Goal: Task Accomplishment & Management: Use online tool/utility

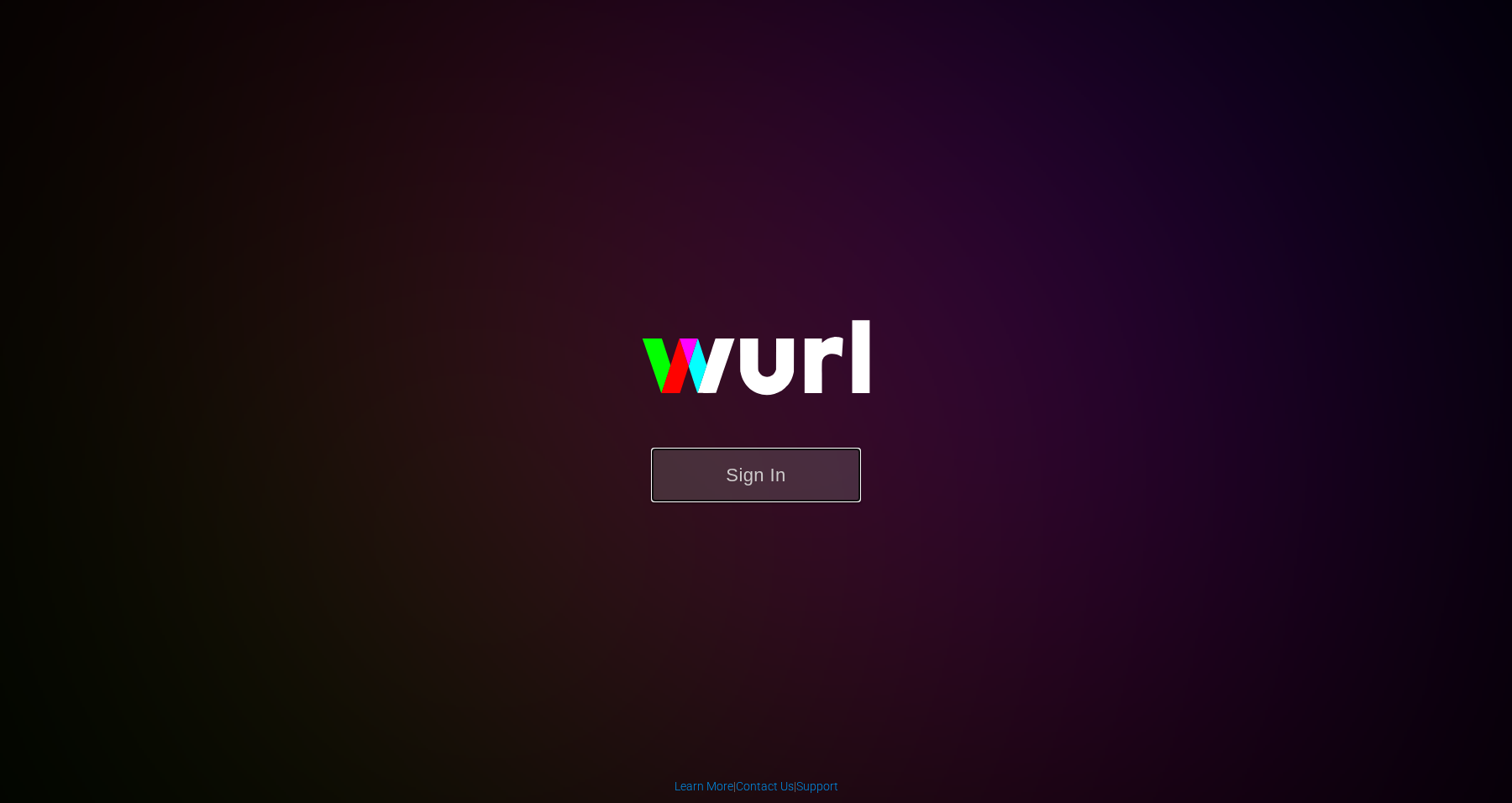
click at [732, 466] on button "Sign In" at bounding box center [756, 475] width 210 height 55
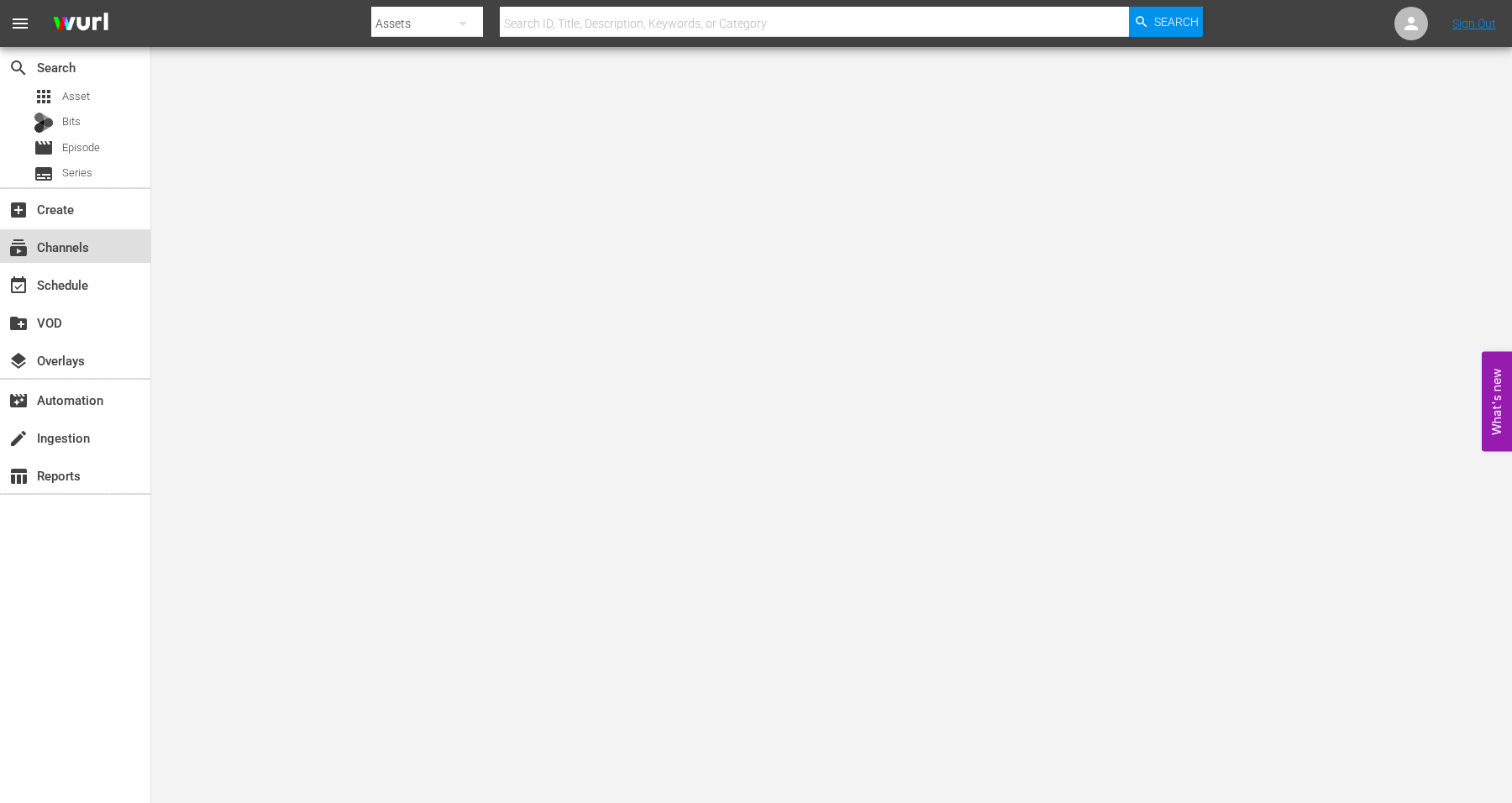
click at [68, 248] on div "subscriptions Channels" at bounding box center [46, 245] width 94 height 15
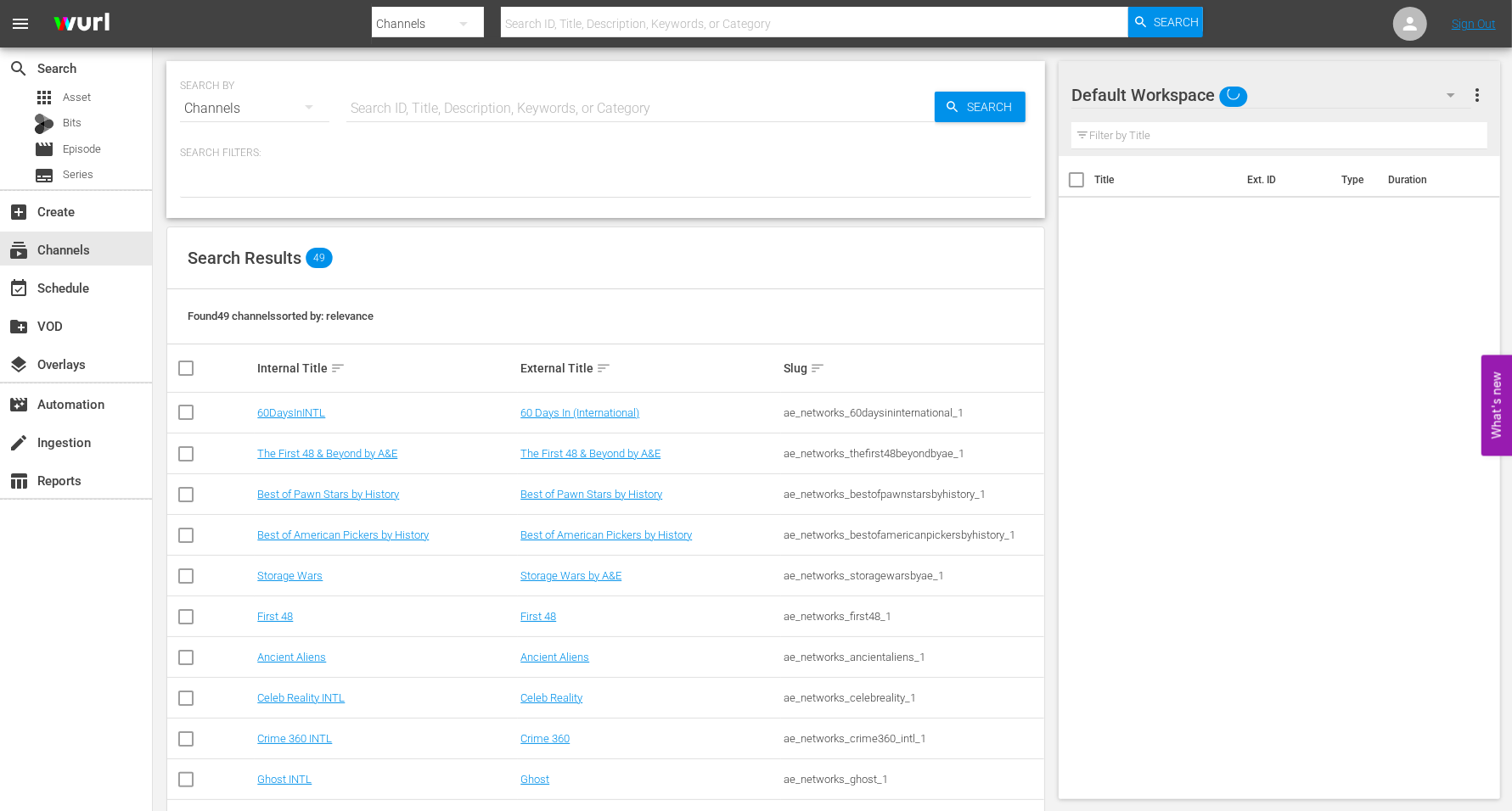
click at [383, 97] on input "text" at bounding box center [641, 109] width 589 height 41
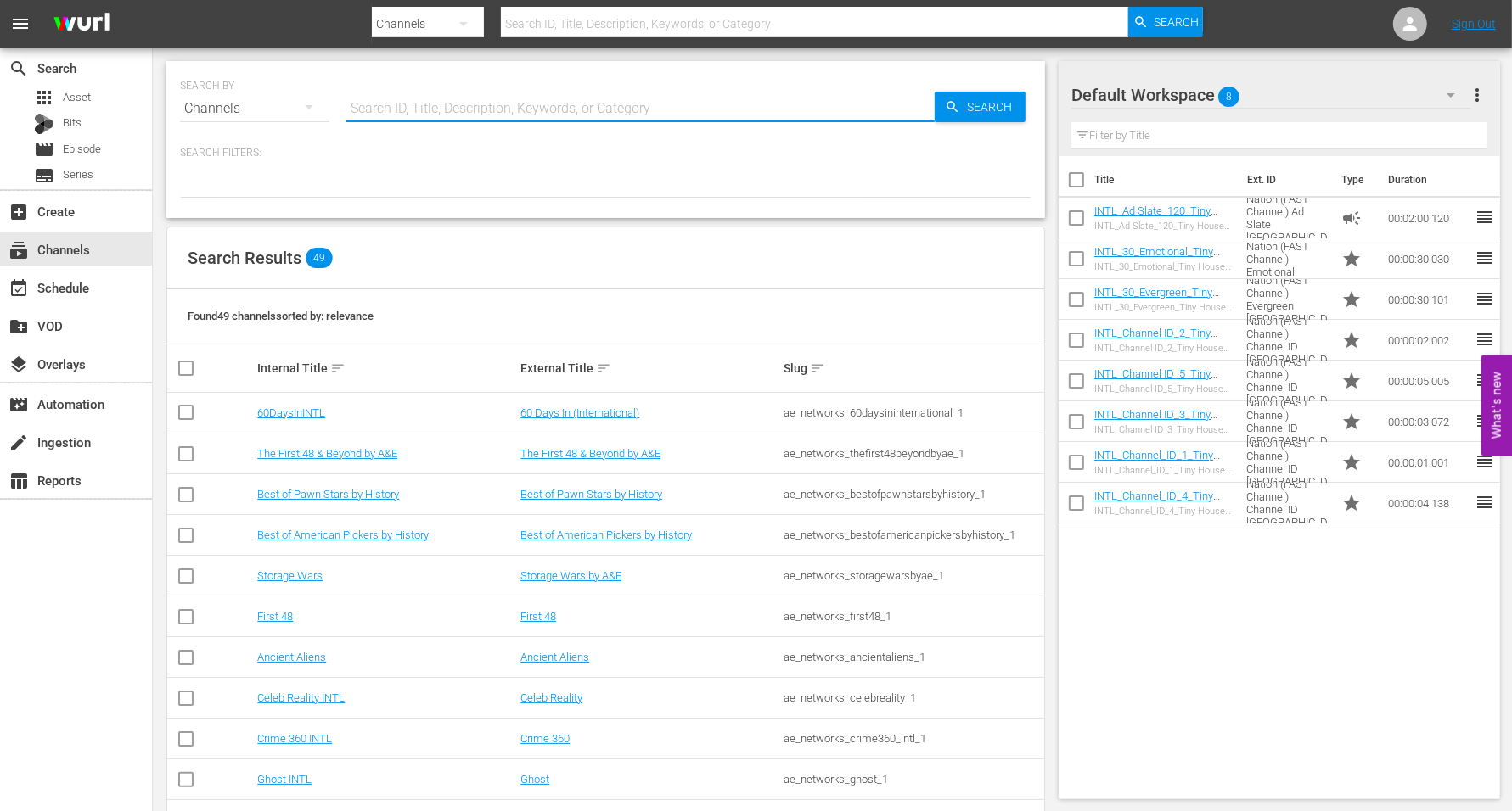
type input "Crime Cults Killers"
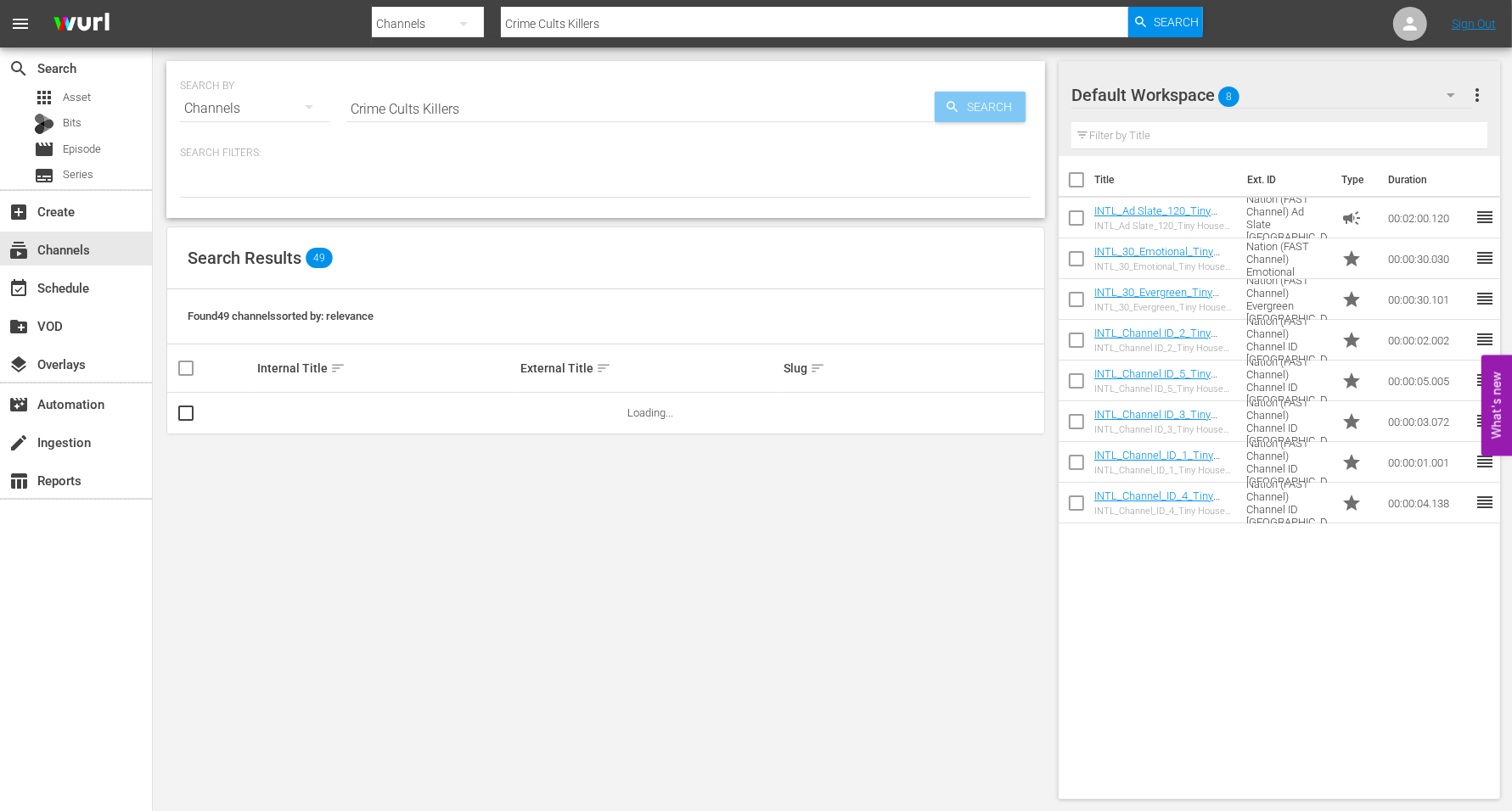
click at [996, 107] on span "Search" at bounding box center [993, 107] width 66 height 31
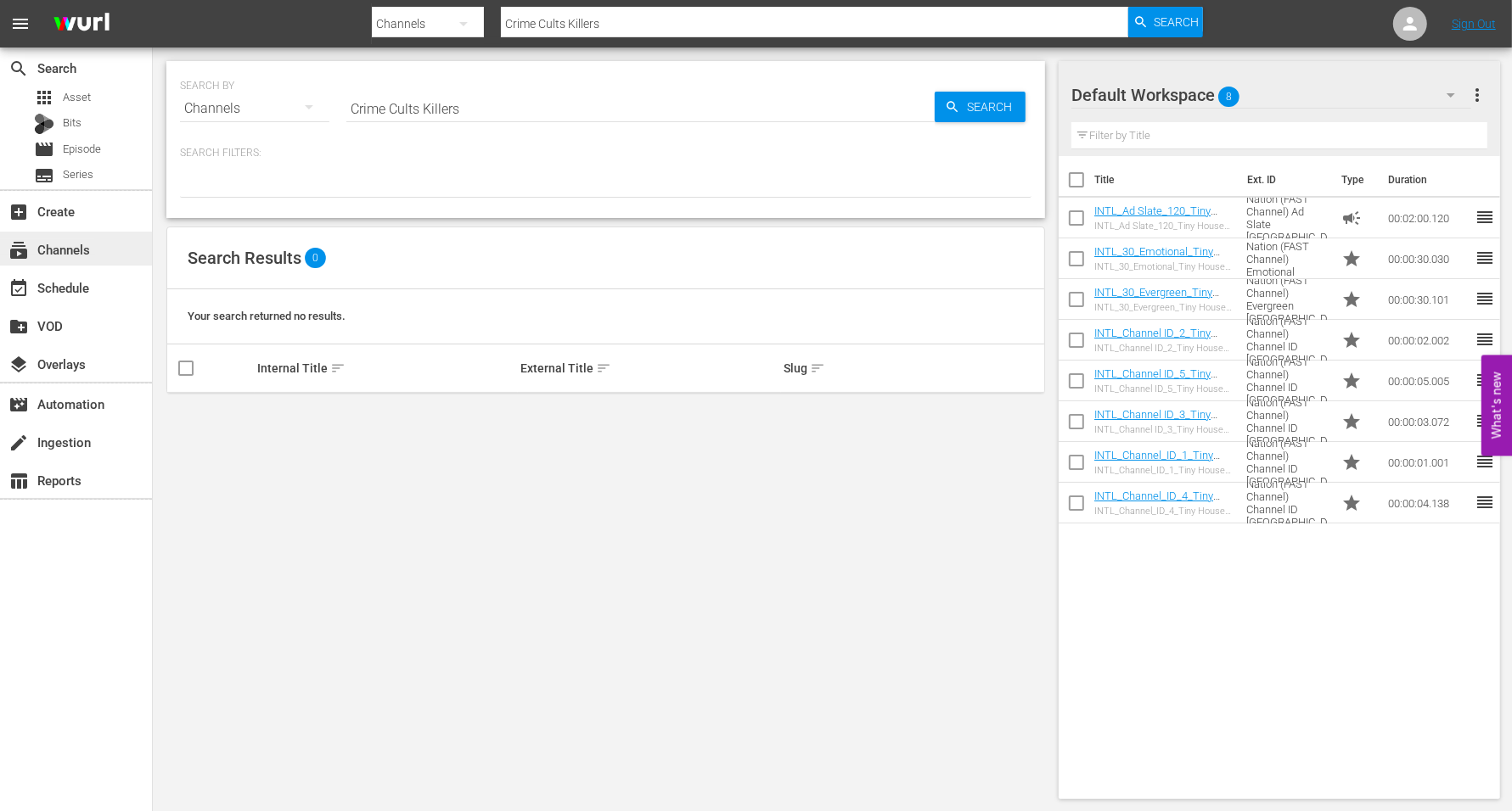
click at [65, 245] on div "subscriptions Channels" at bounding box center [47, 247] width 95 height 15
click at [485, 111] on input "Crime Cults Killers" at bounding box center [641, 109] width 589 height 41
type input "Crime Cults Killers by A&E"
click at [981, 110] on span "Search" at bounding box center [993, 107] width 66 height 31
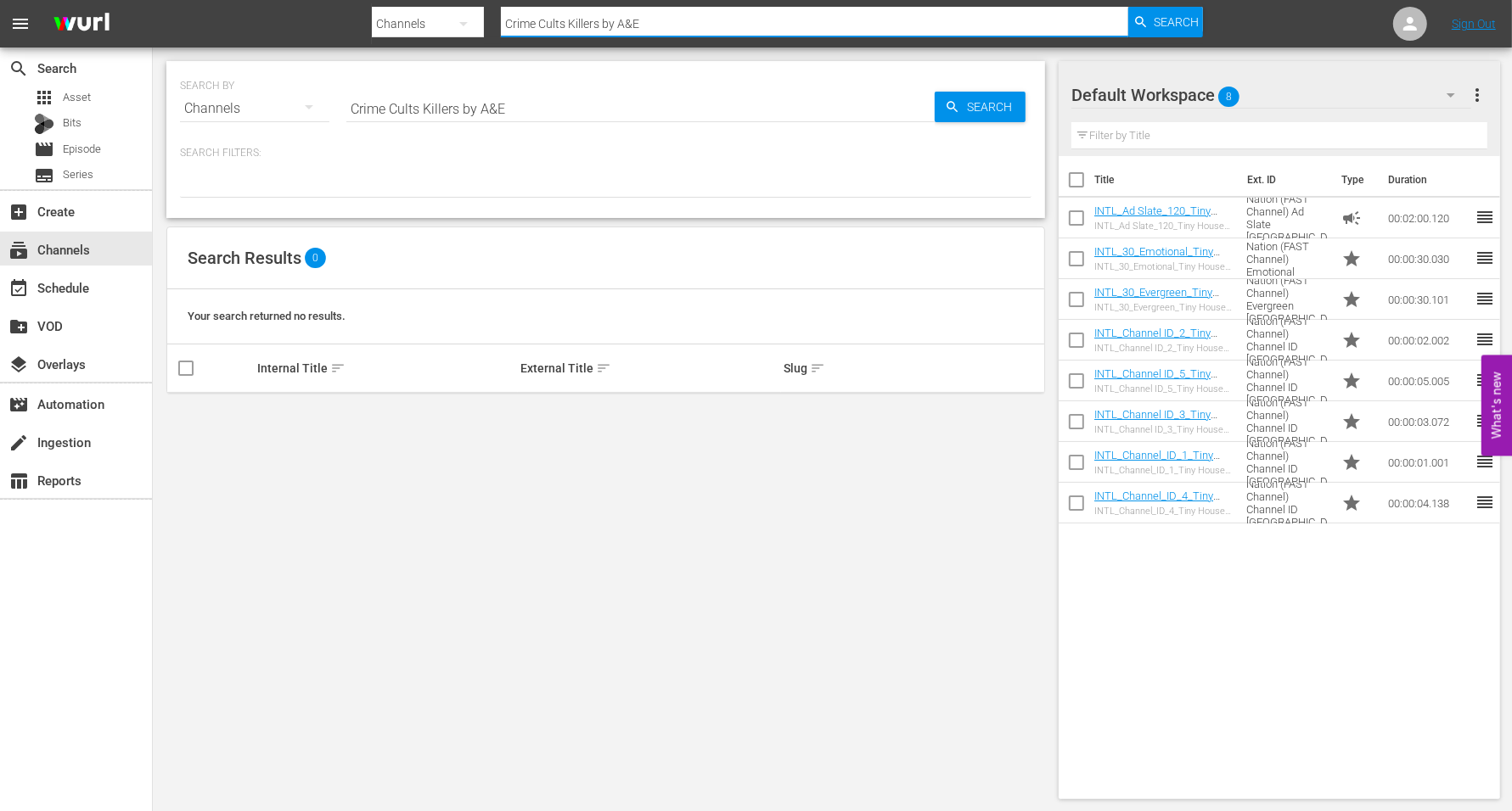
click at [580, 20] on input "Crime Cults Killers by A&E" at bounding box center [814, 24] width 627 height 41
click at [1160, 15] on span "Search" at bounding box center [1176, 22] width 45 height 31
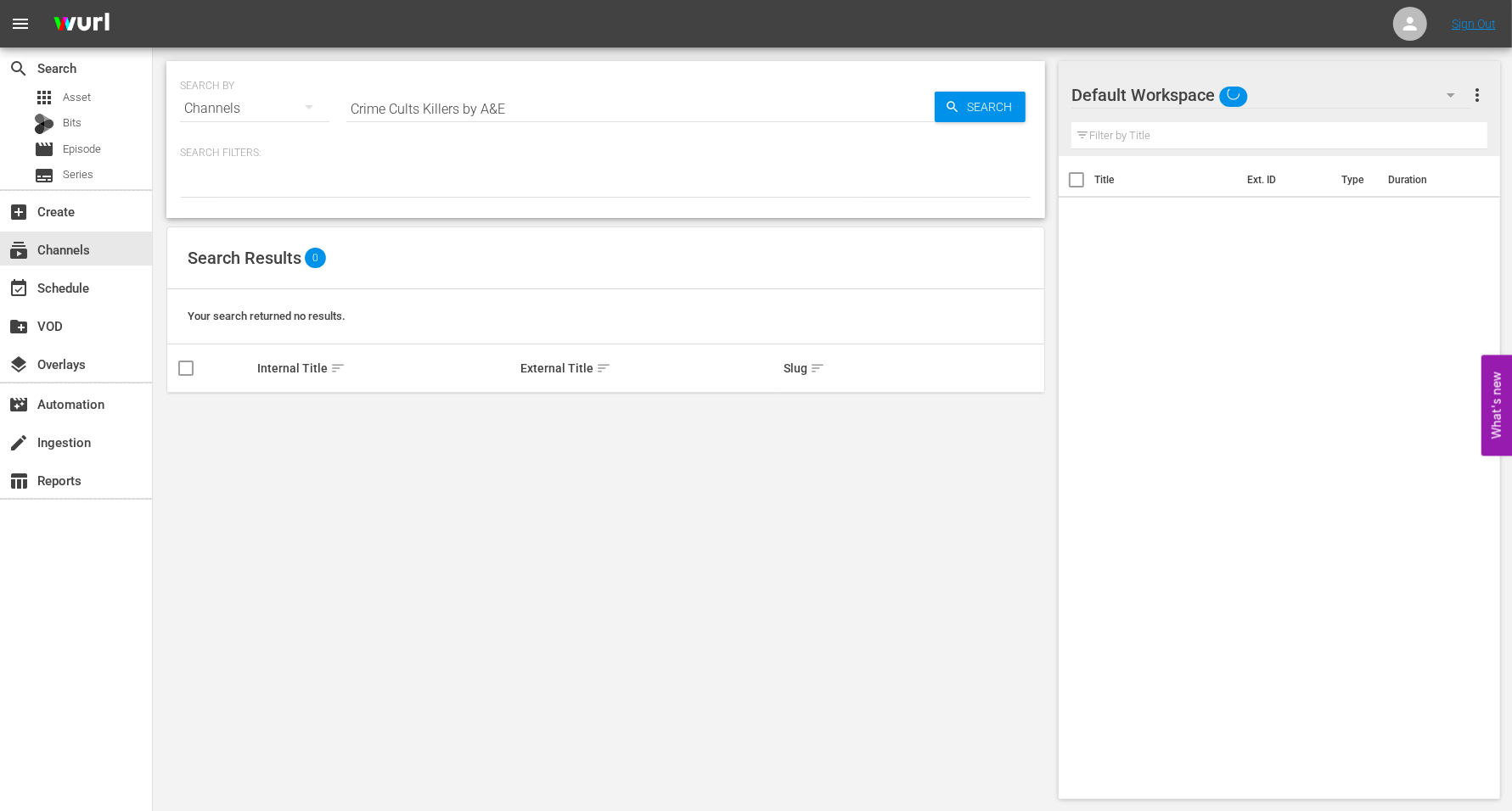
click at [352, 100] on input "Crime Cults Killers by A&E" at bounding box center [641, 109] width 589 height 41
click at [39, 247] on div "subscriptions Channels" at bounding box center [47, 247] width 95 height 15
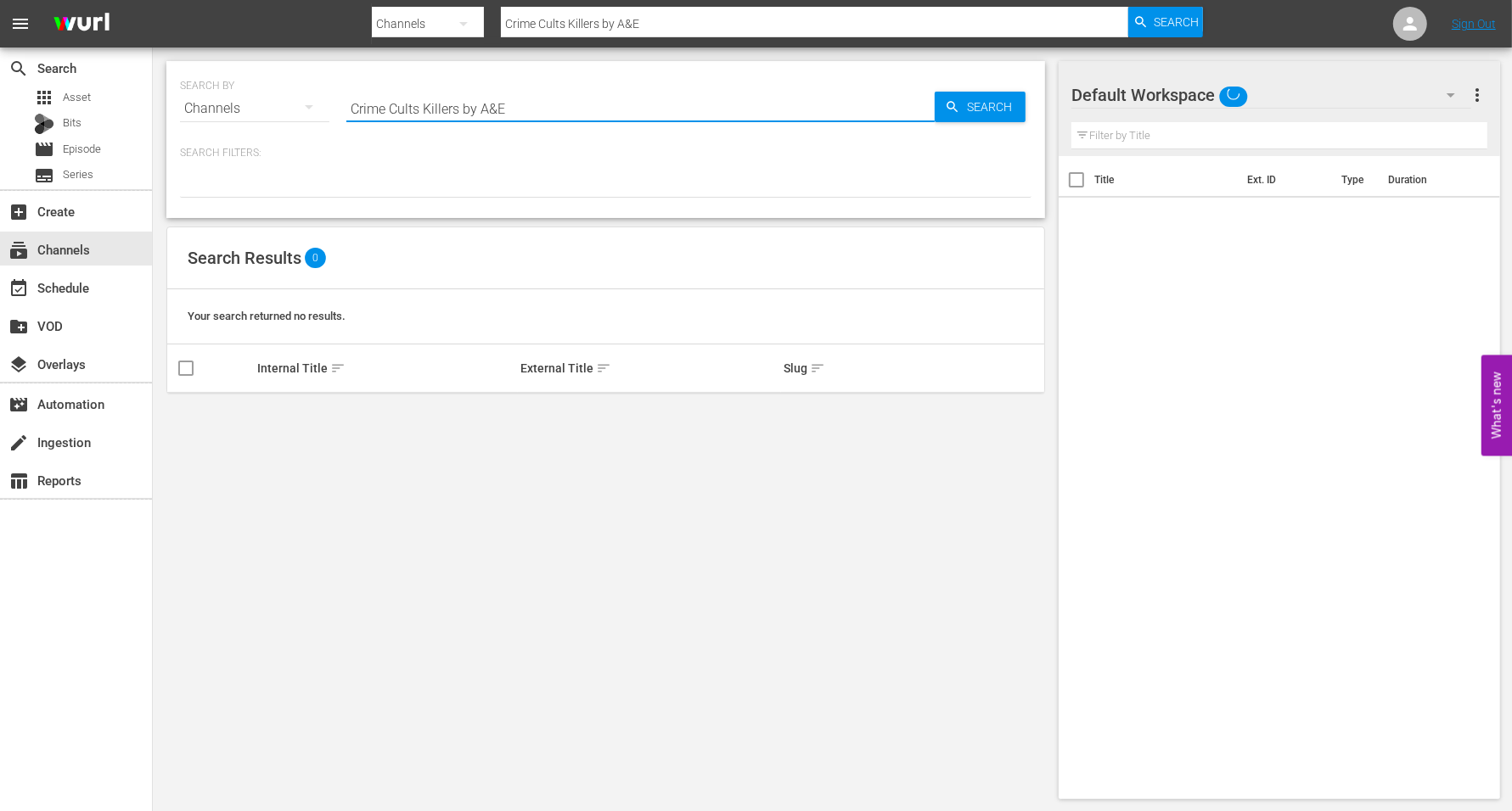
drag, startPoint x: 528, startPoint y: 110, endPoint x: 332, endPoint y: 90, distance: 197.0
click at [332, 90] on div "SEARCH BY Search By Channels Search ID, Title, Description, Keywords, or Catego…" at bounding box center [606, 99] width 852 height 61
type input "Cr"
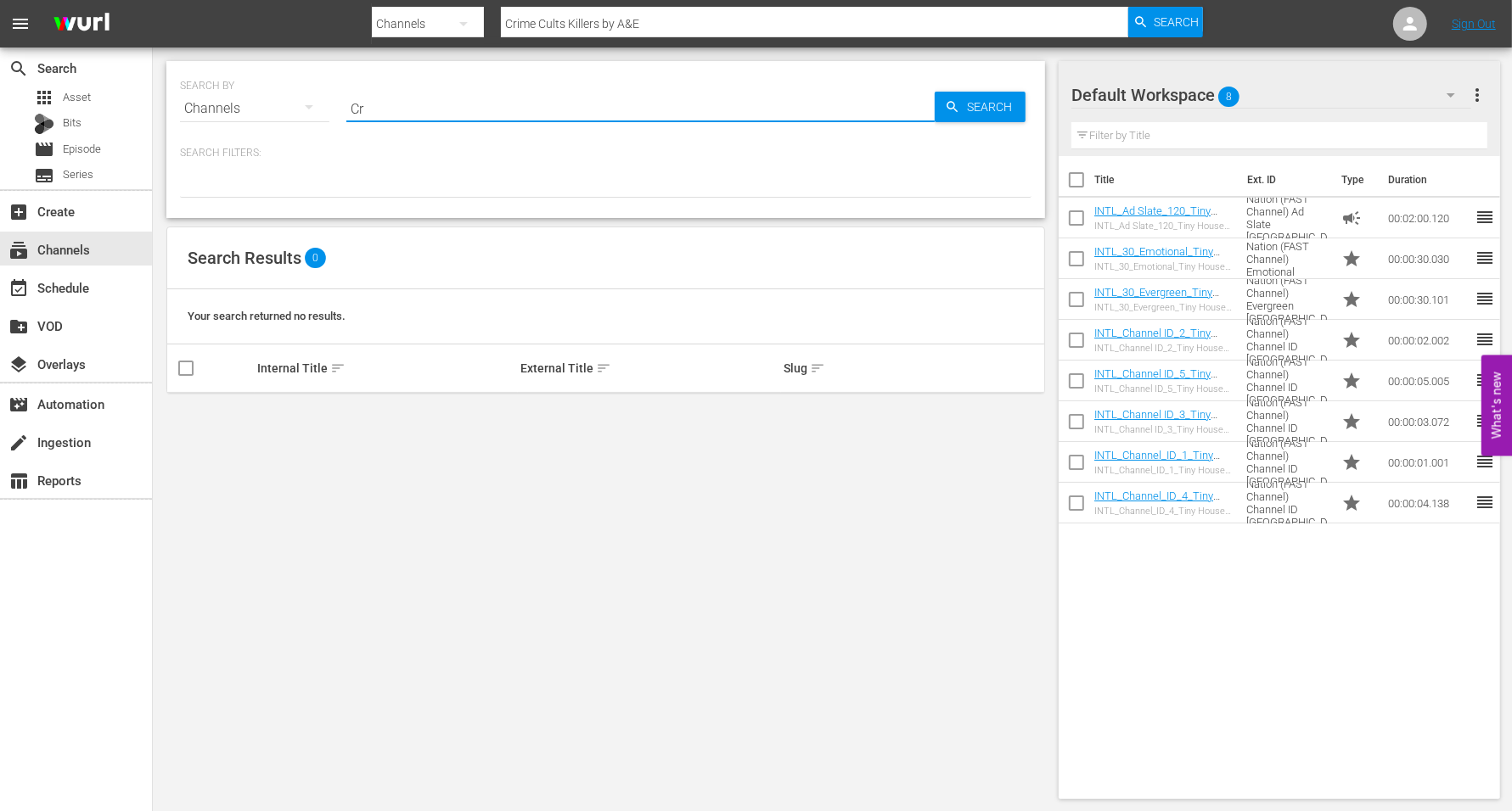
type input "Cr"
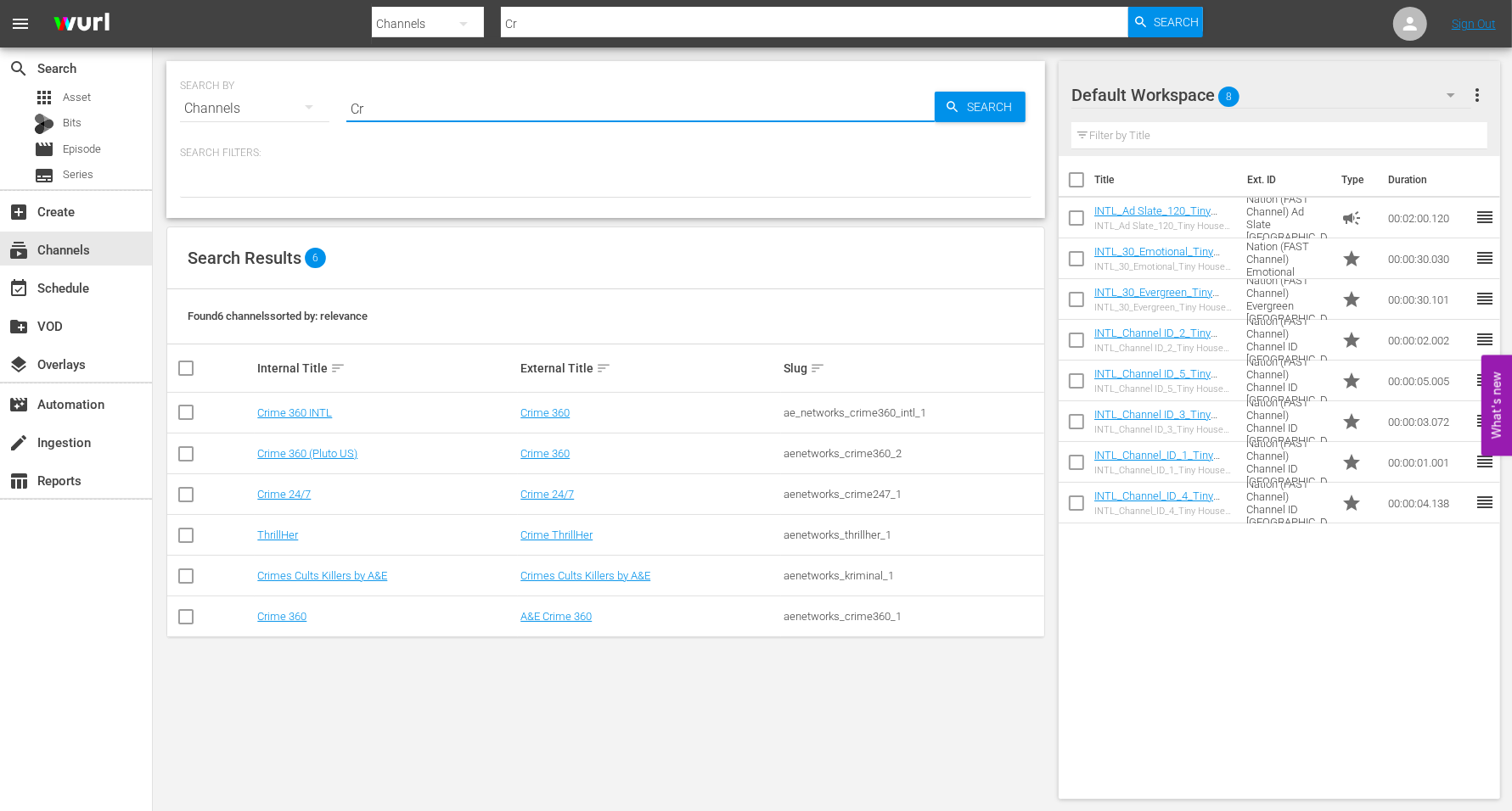
type input "Crimes Cults Killers"
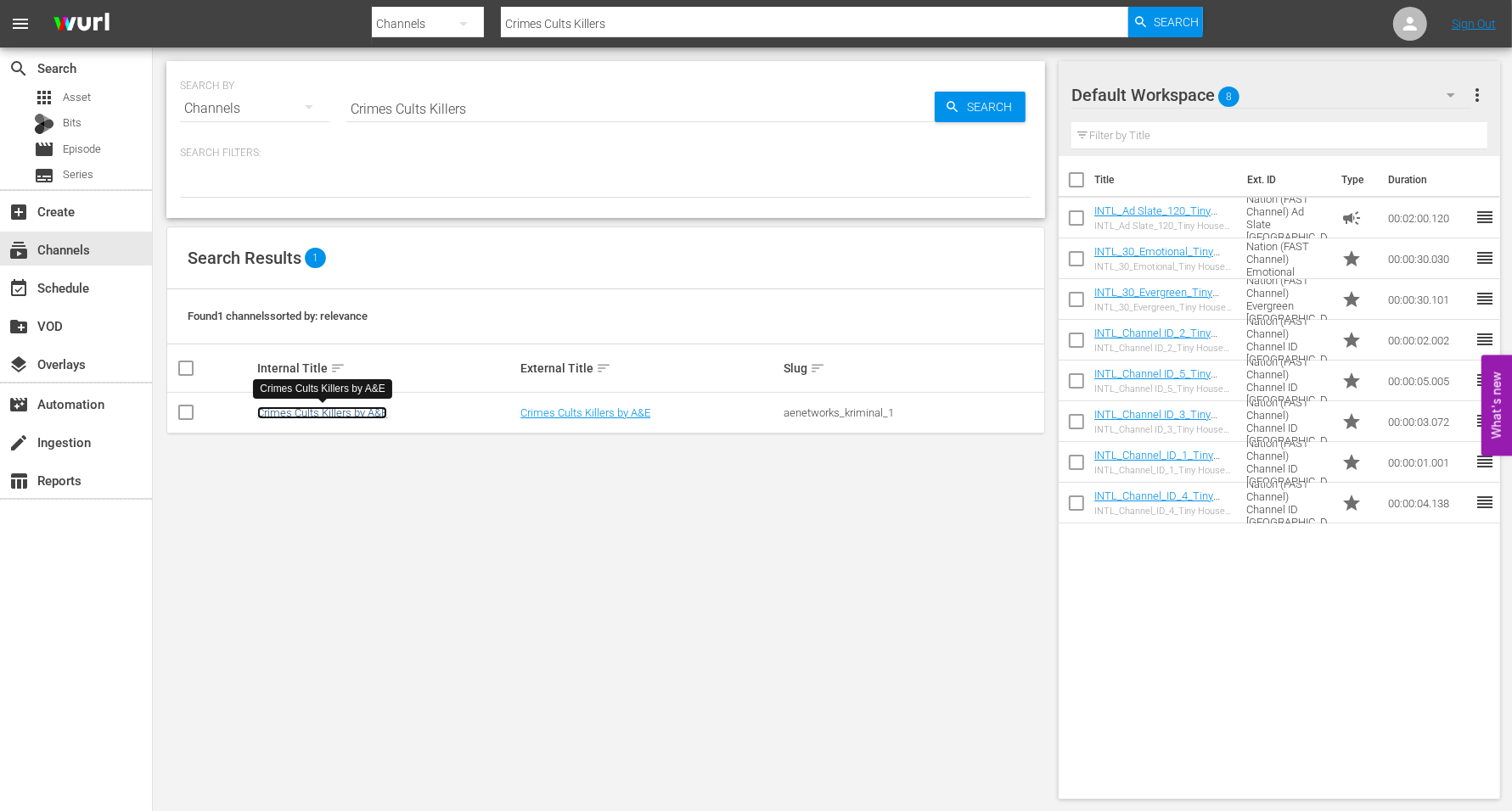
click at [316, 412] on link "Crimes Cults Killers by A&E" at bounding box center [323, 413] width 130 height 13
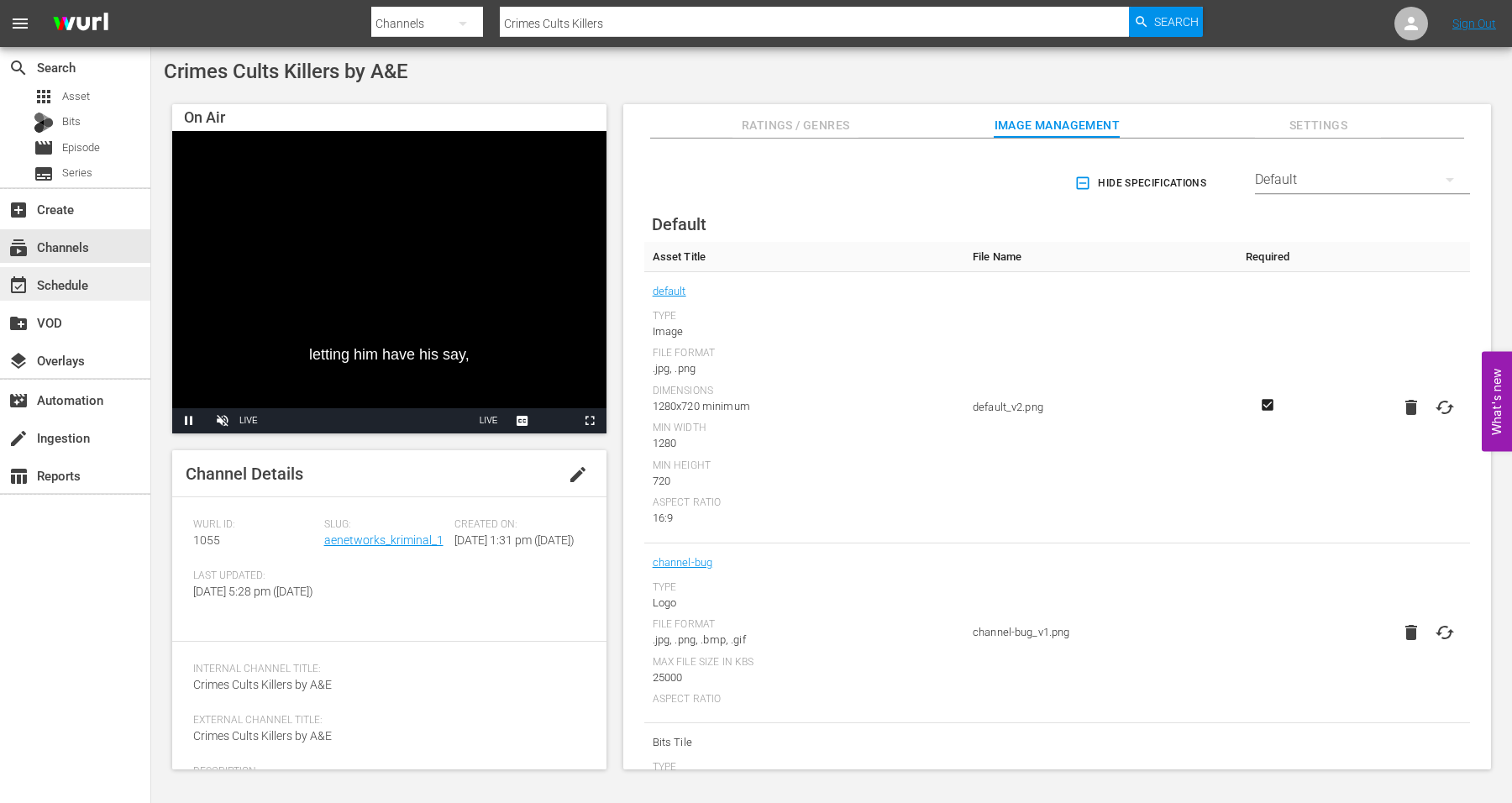
click at [62, 282] on div "event_available Schedule" at bounding box center [46, 282] width 94 height 15
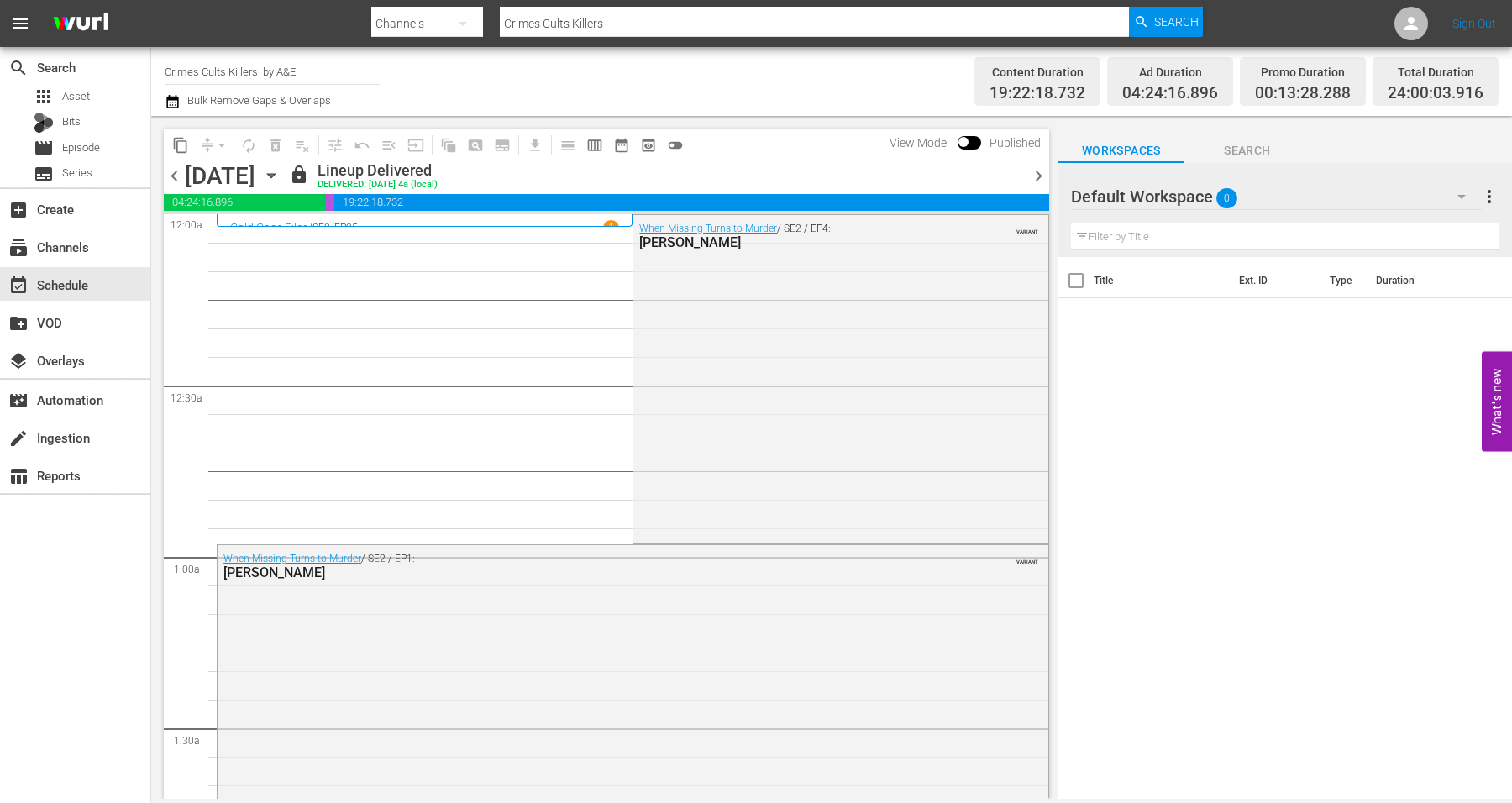
click at [1042, 178] on span "chevron_right" at bounding box center [1038, 176] width 21 height 21
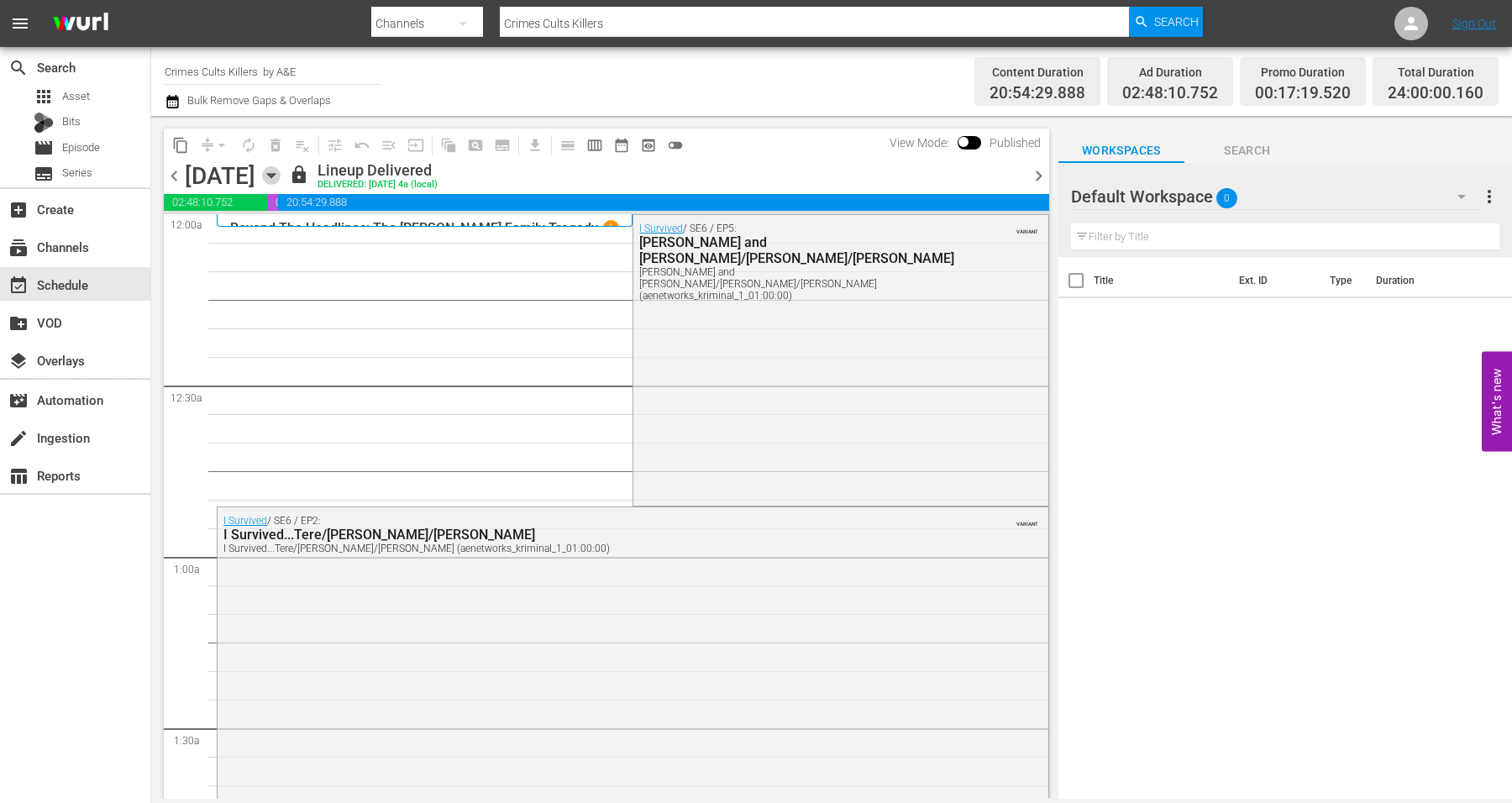
click at [280, 171] on icon "button" at bounding box center [272, 176] width 19 height 19
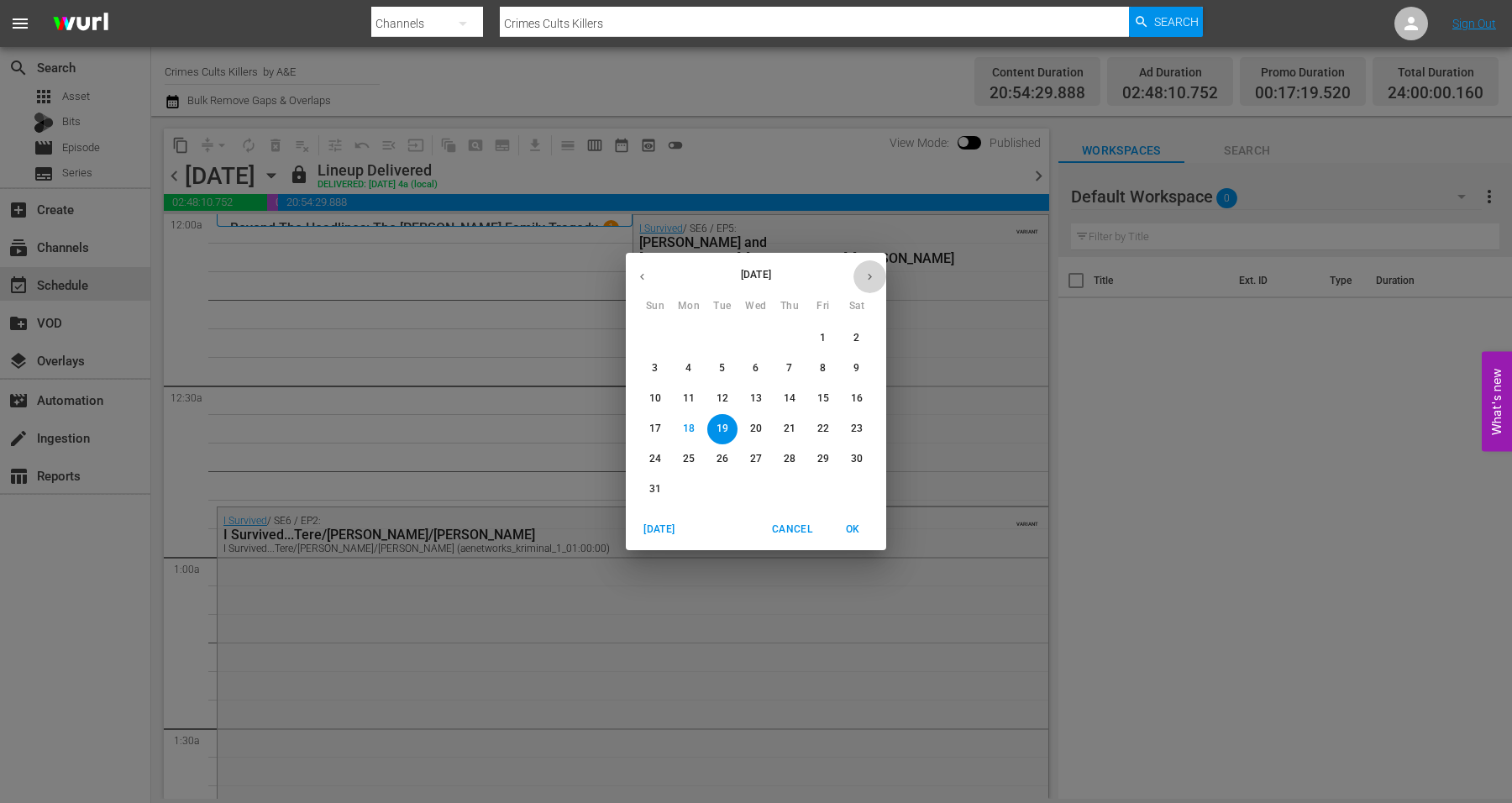
click at [880, 275] on button "button" at bounding box center [870, 277] width 33 height 33
click at [688, 364] on p "8" at bounding box center [688, 368] width 6 height 14
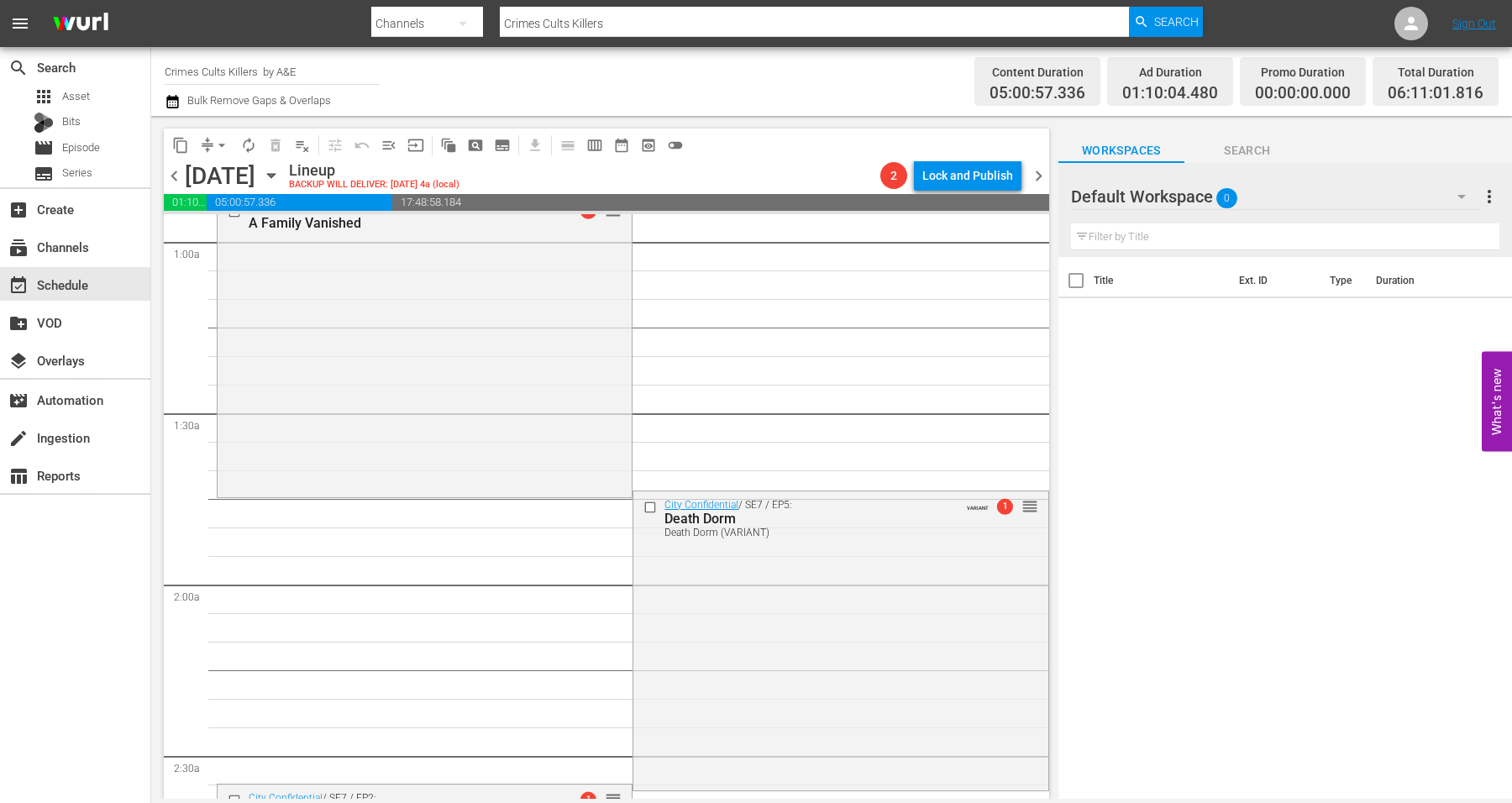
scroll to position [525, 0]
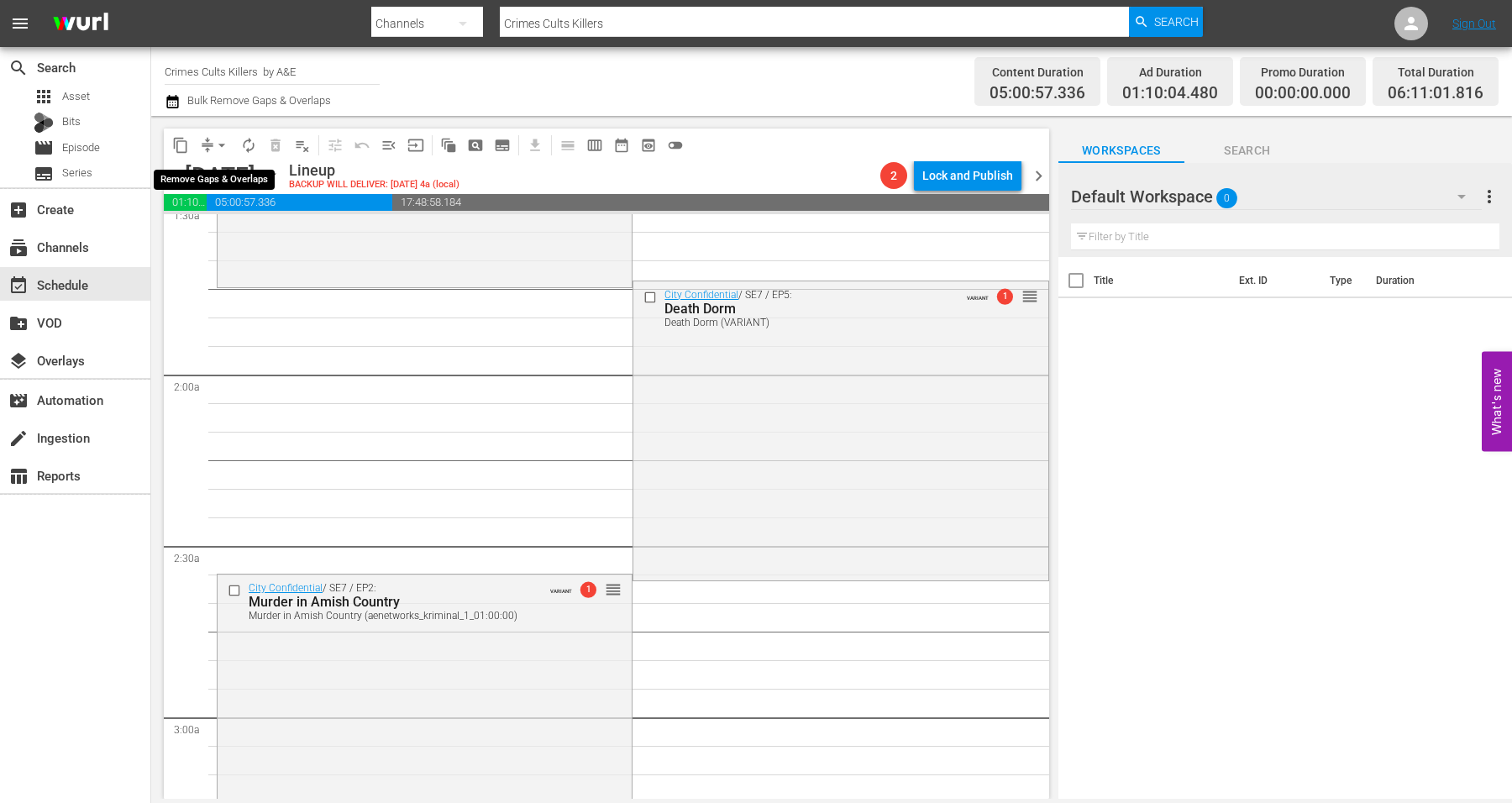
click at [219, 142] on span "arrow_drop_down" at bounding box center [222, 145] width 17 height 17
click at [211, 176] on li "Align to Midnight" at bounding box center [222, 178] width 176 height 28
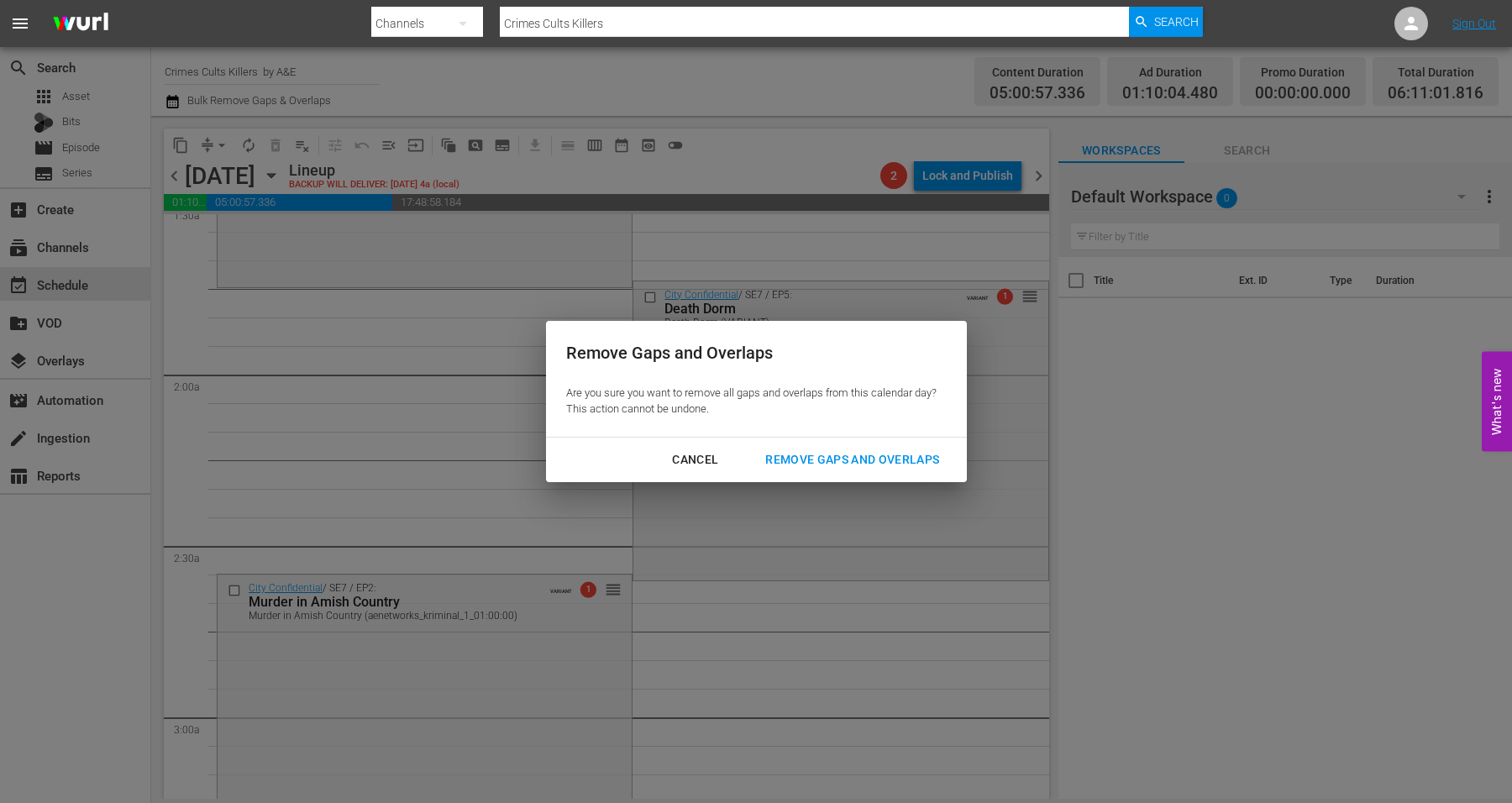
click at [787, 460] on div "Remove Gaps and Overlaps" at bounding box center [853, 459] width 201 height 21
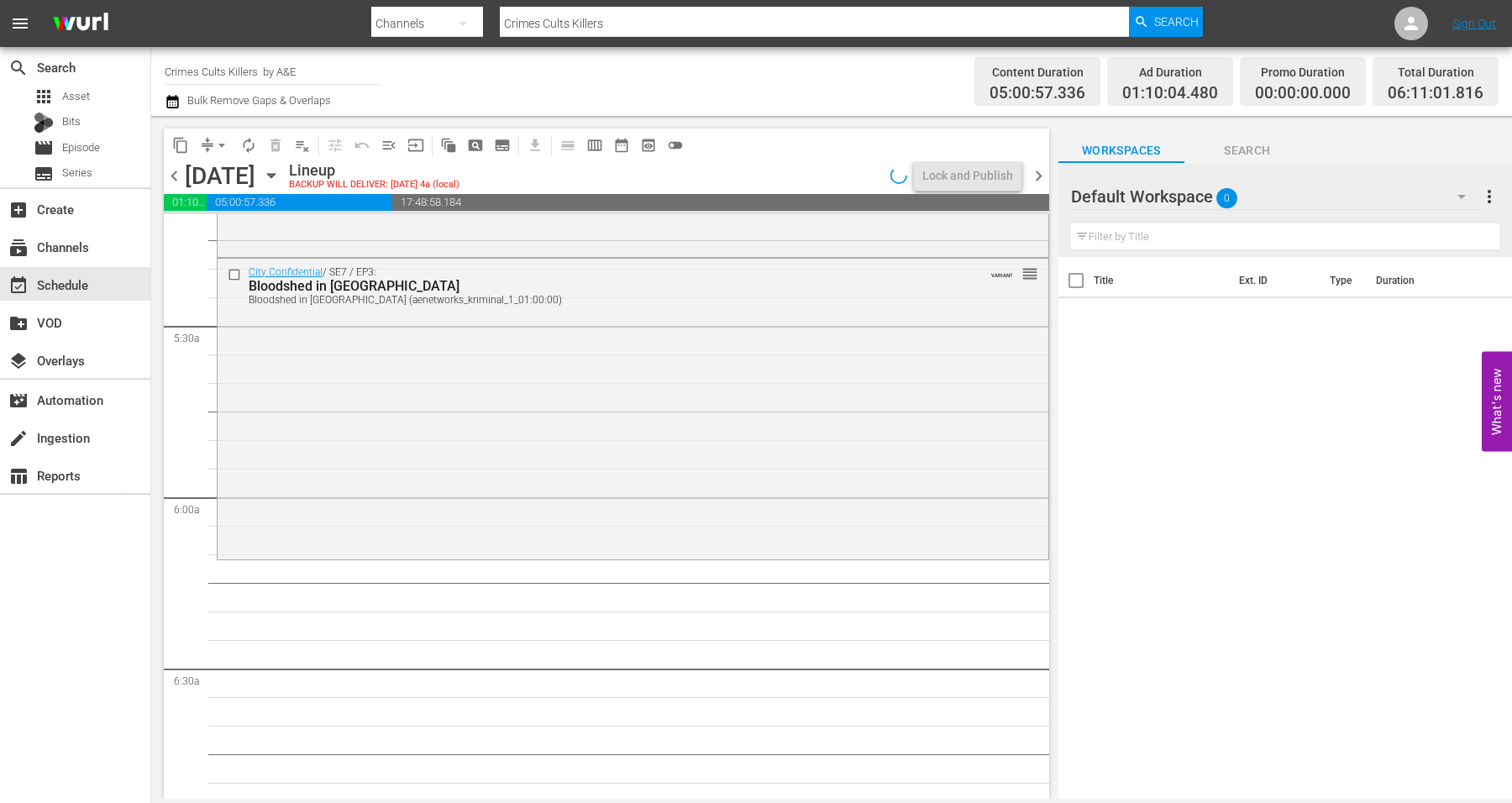
scroll to position [1680, 0]
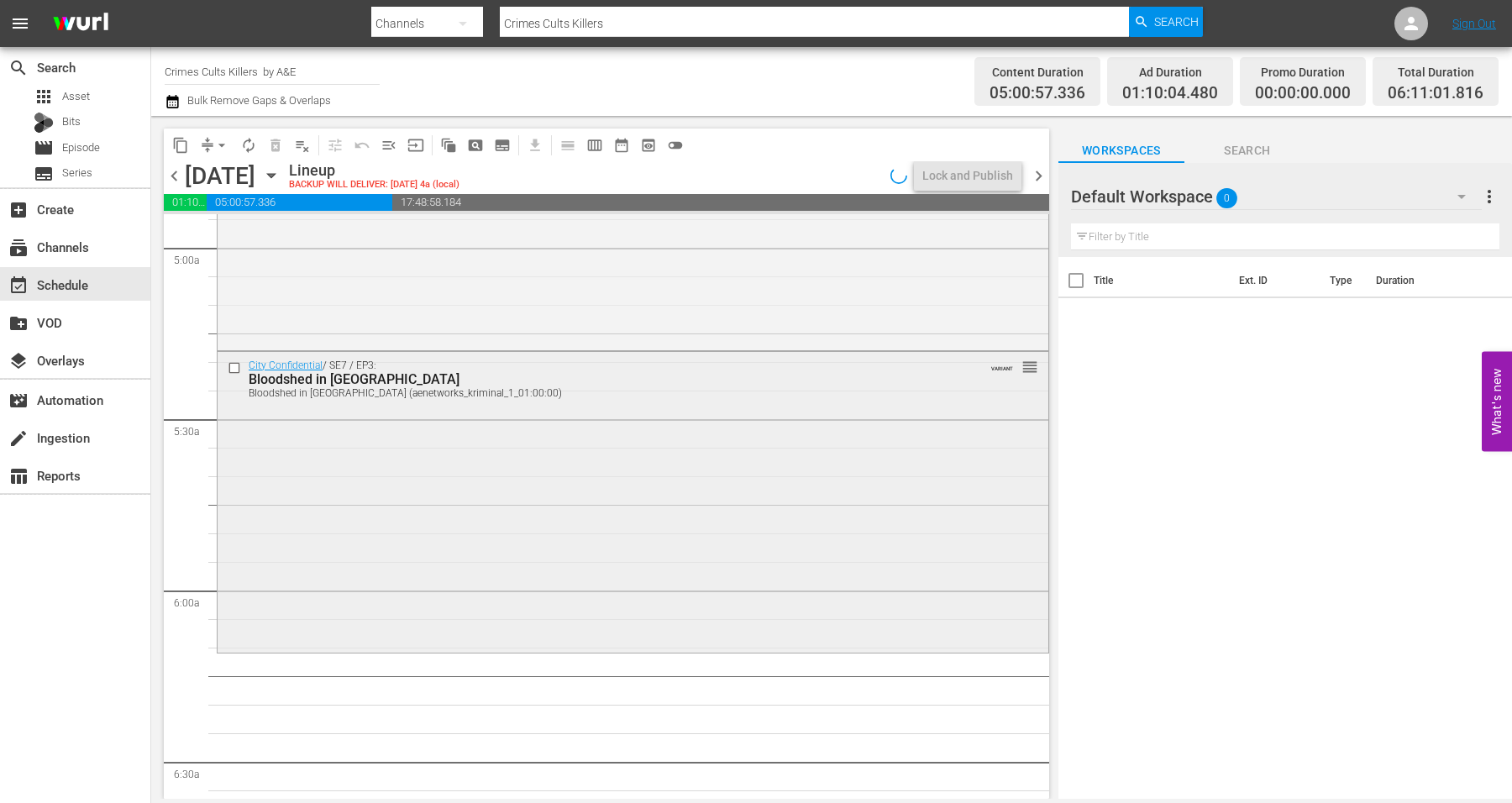
click at [480, 540] on div "City Confidential / SE7 / EP3: Bloodshed in Brookland Bloodshed in Brookland (a…" at bounding box center [633, 501] width 831 height 297
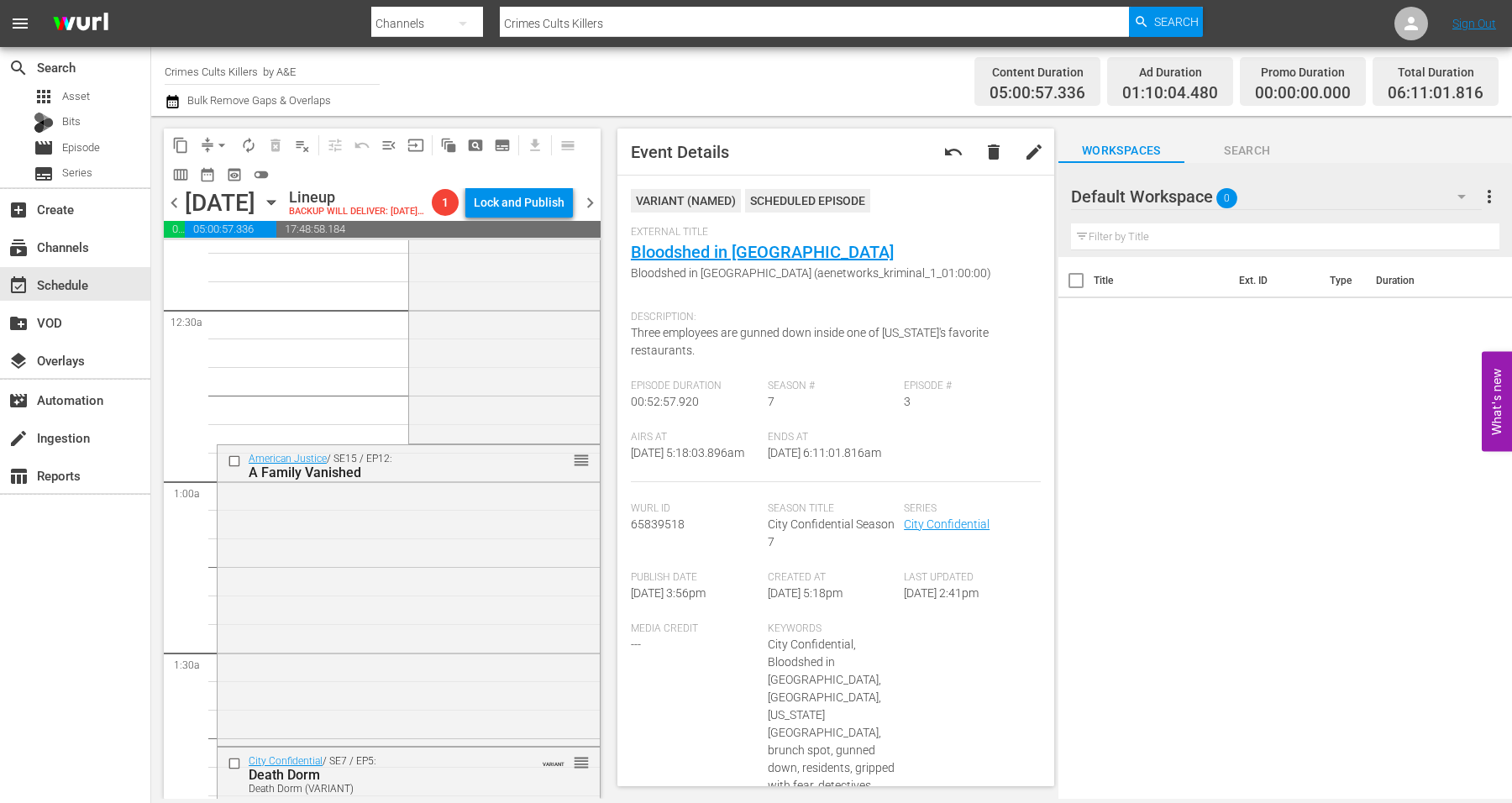
scroll to position [0, 0]
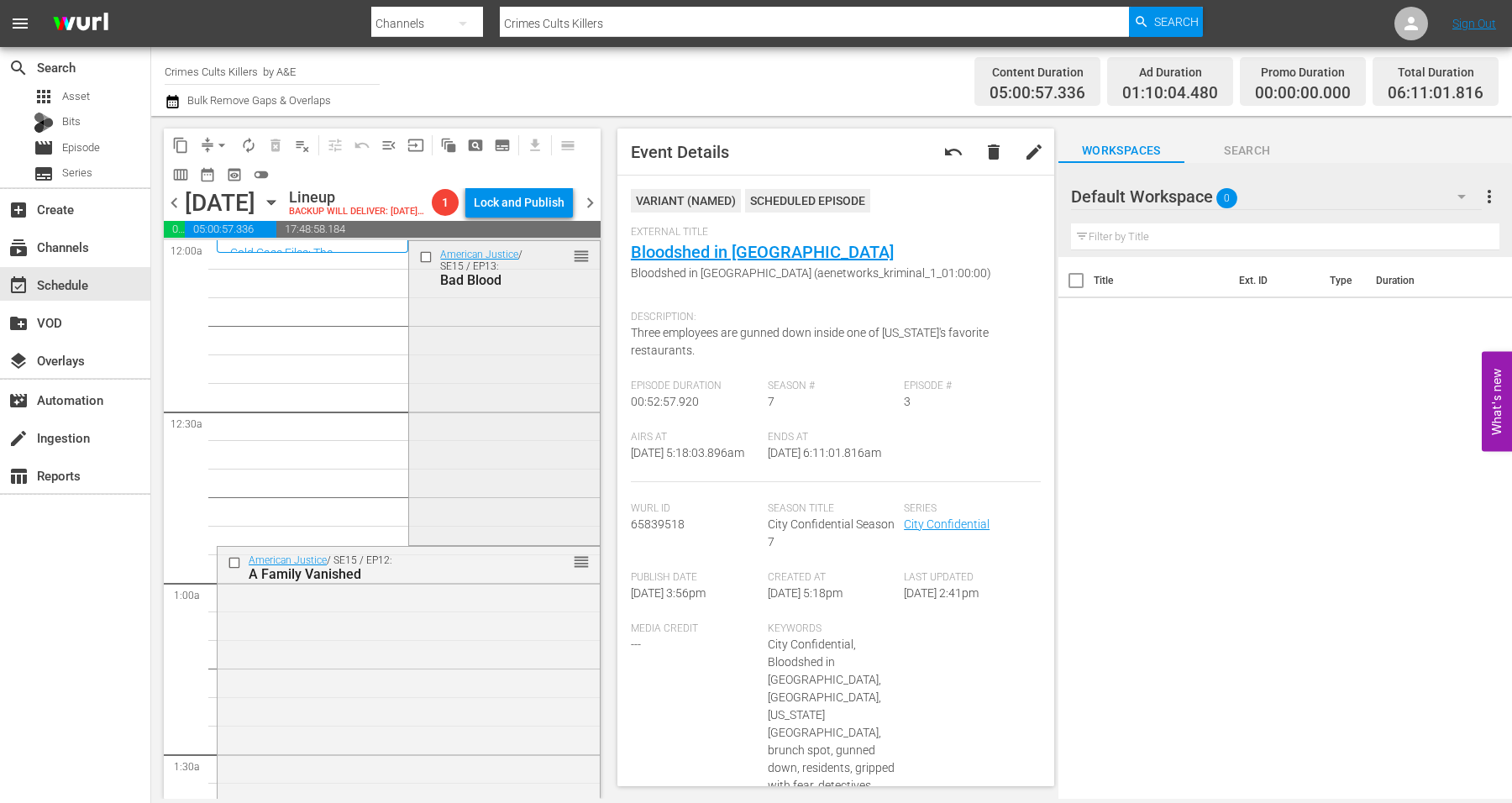
click at [487, 442] on div "American Justice / SE15 / EP13: Bad Blood reorder" at bounding box center [504, 391] width 190 height 300
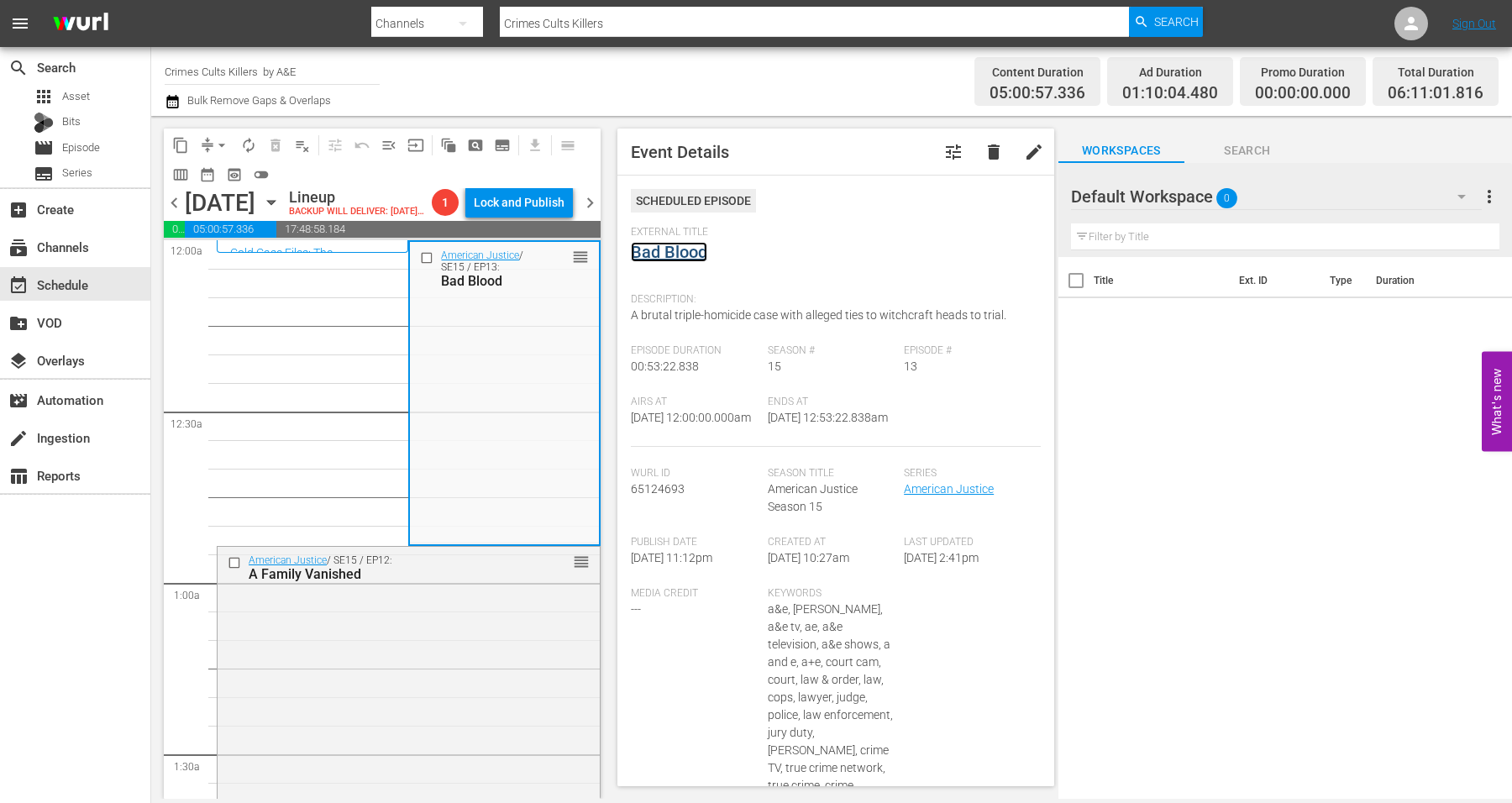
click at [649, 258] on link "Bad Blood" at bounding box center [669, 252] width 77 height 20
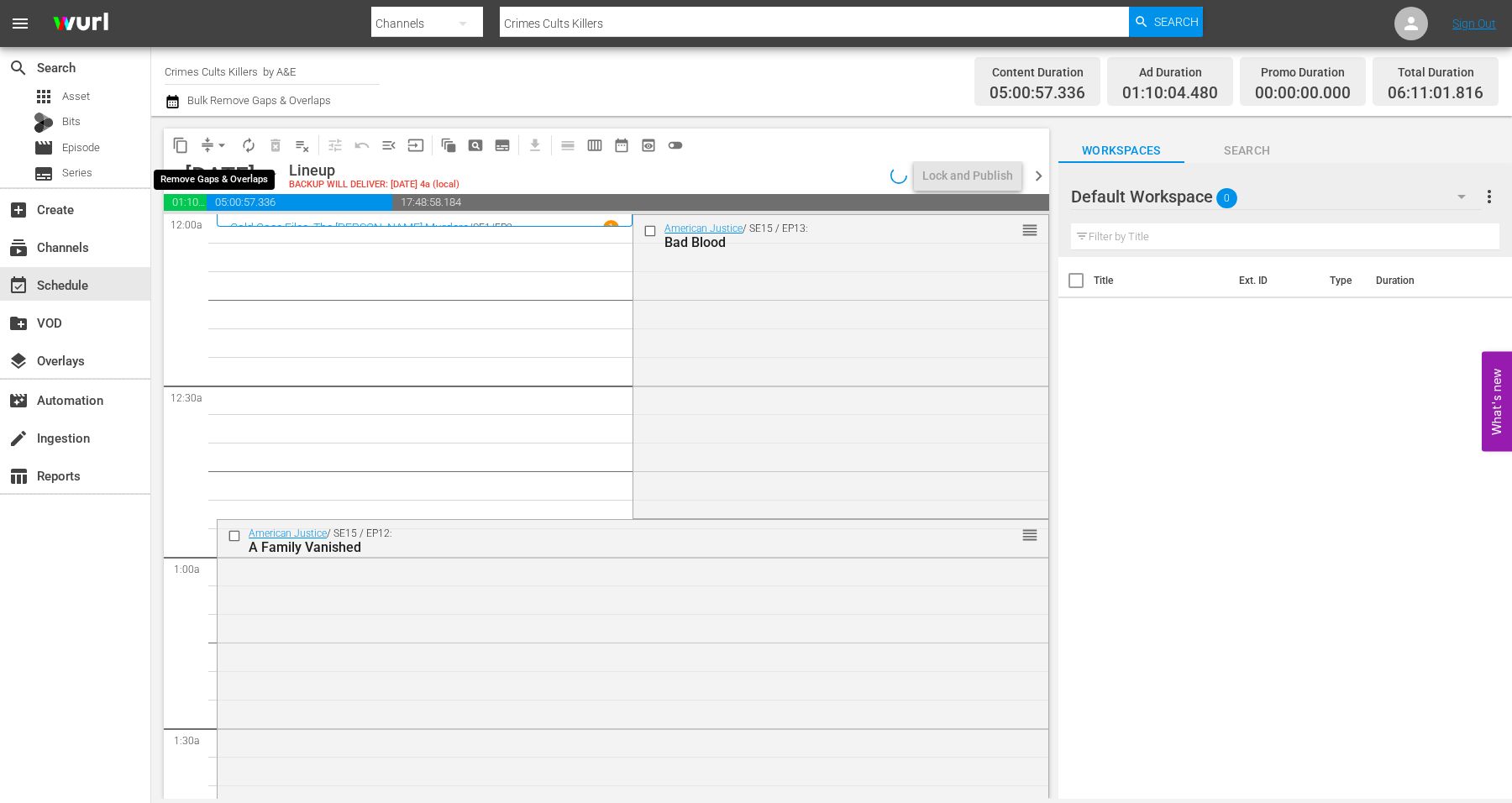
click at [208, 148] on span "compress" at bounding box center [208, 145] width 17 height 17
click at [227, 147] on span "arrow_drop_down" at bounding box center [222, 145] width 17 height 17
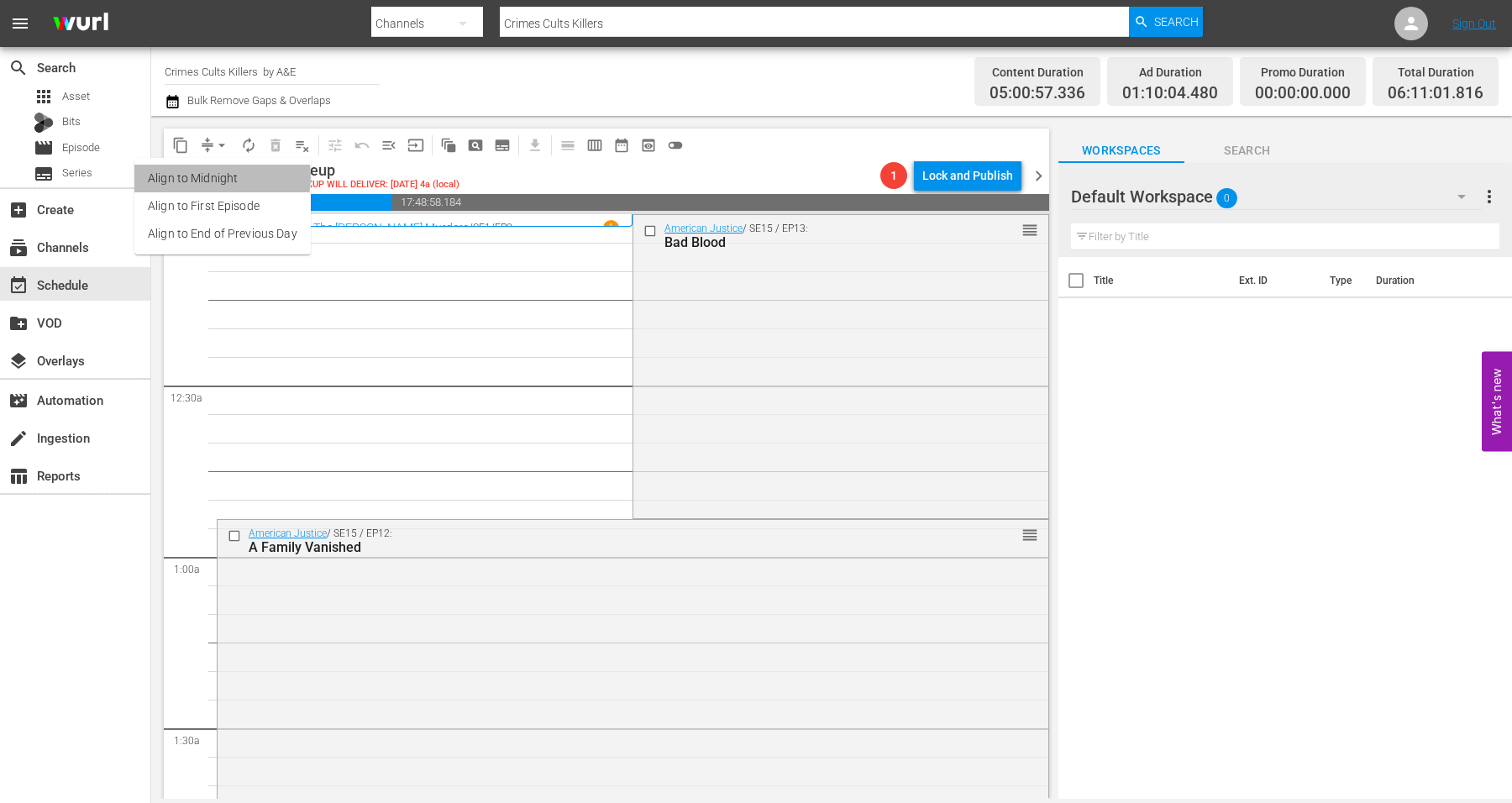
click at [217, 178] on li "Align to Midnight" at bounding box center [222, 178] width 176 height 28
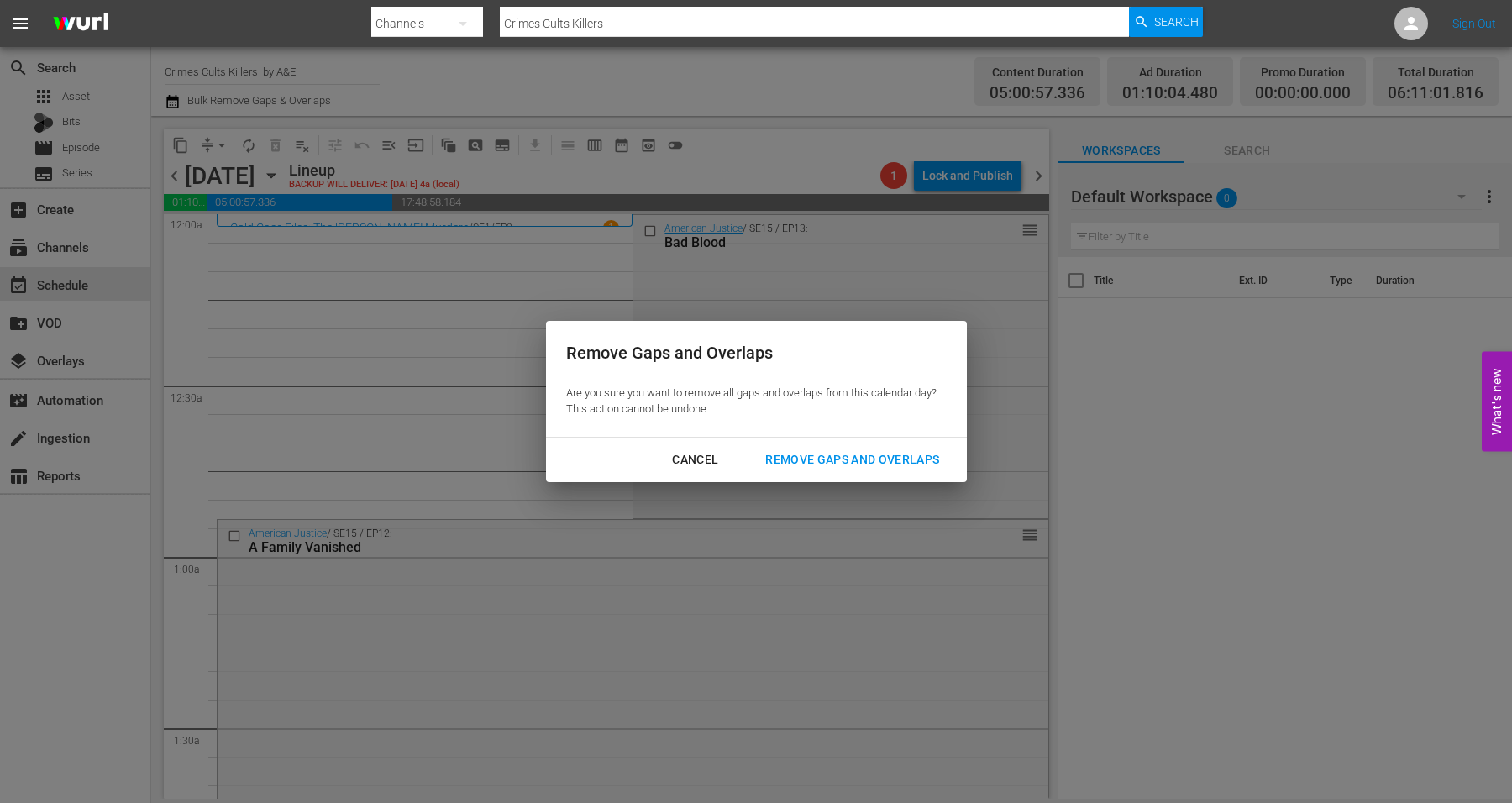
click at [848, 452] on div "Remove Gaps and Overlaps" at bounding box center [853, 459] width 201 height 21
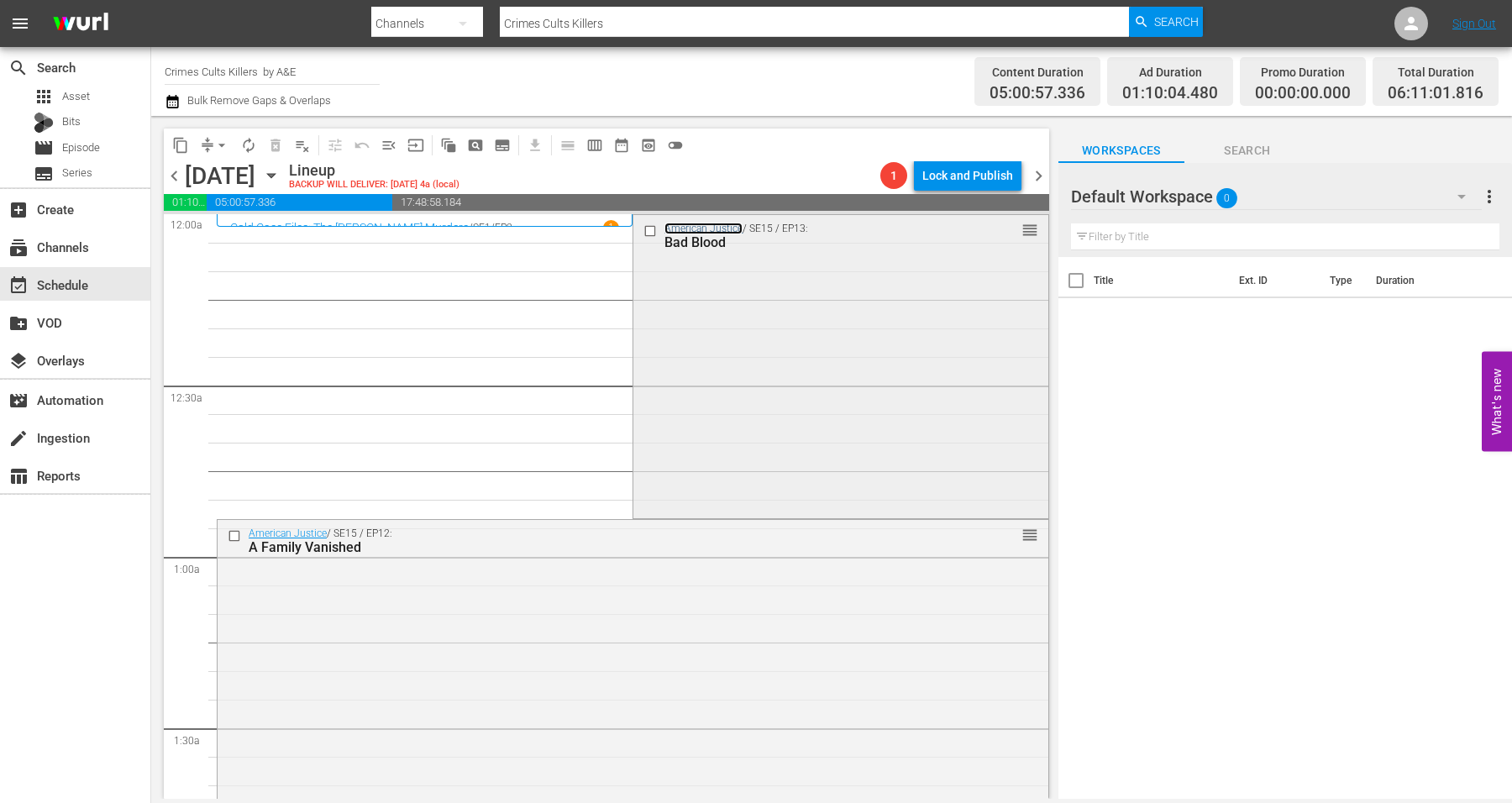
click at [702, 229] on link "American Justice" at bounding box center [703, 229] width 79 height 12
click at [707, 336] on div "American Justice / SE15 / EP13: Bad Blood reorder" at bounding box center [840, 365] width 415 height 300
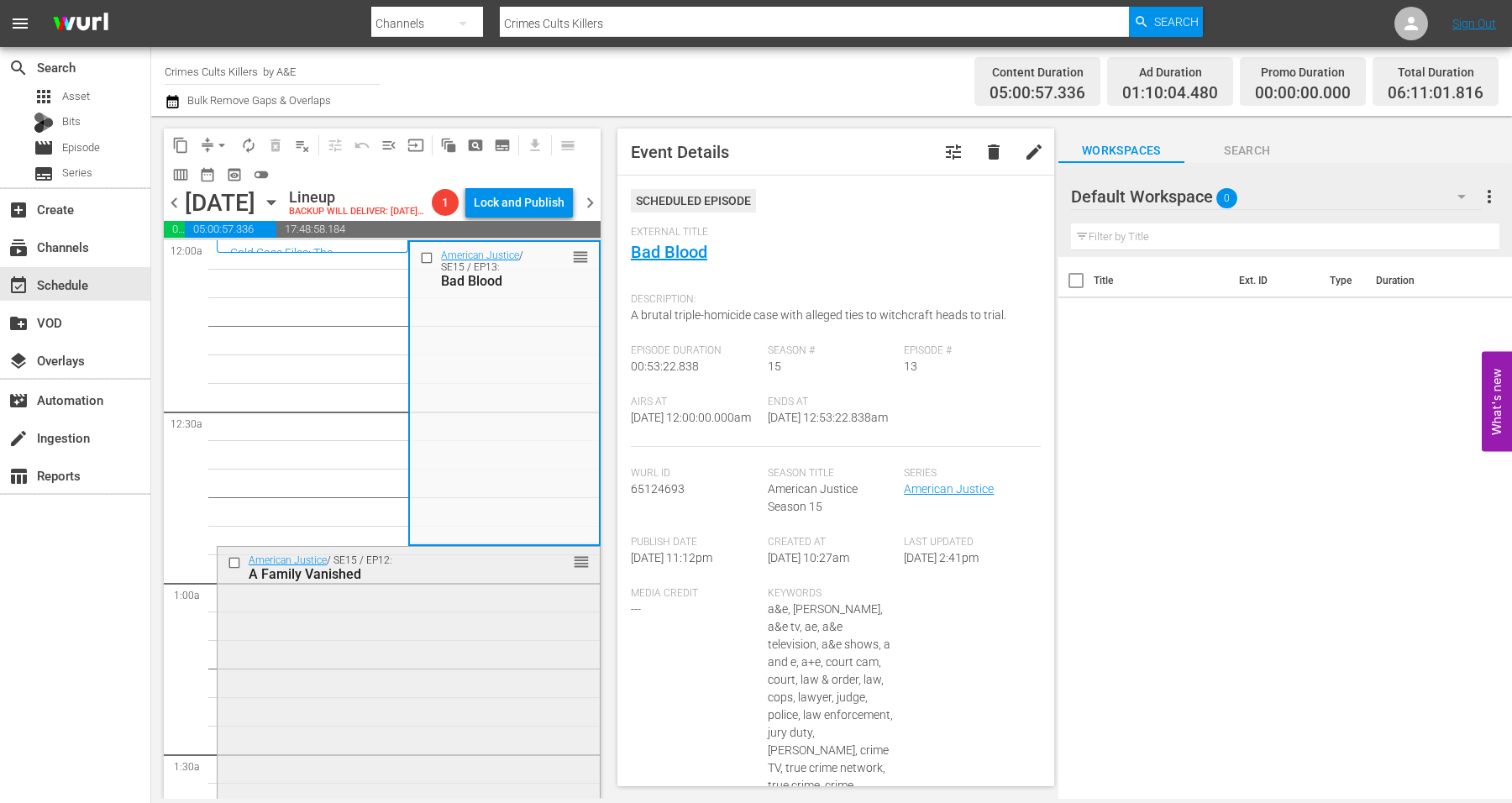
click at [393, 643] on div "American Justice / SE15 / EP12: A Family Vanished reorder" at bounding box center [409, 696] width 382 height 298
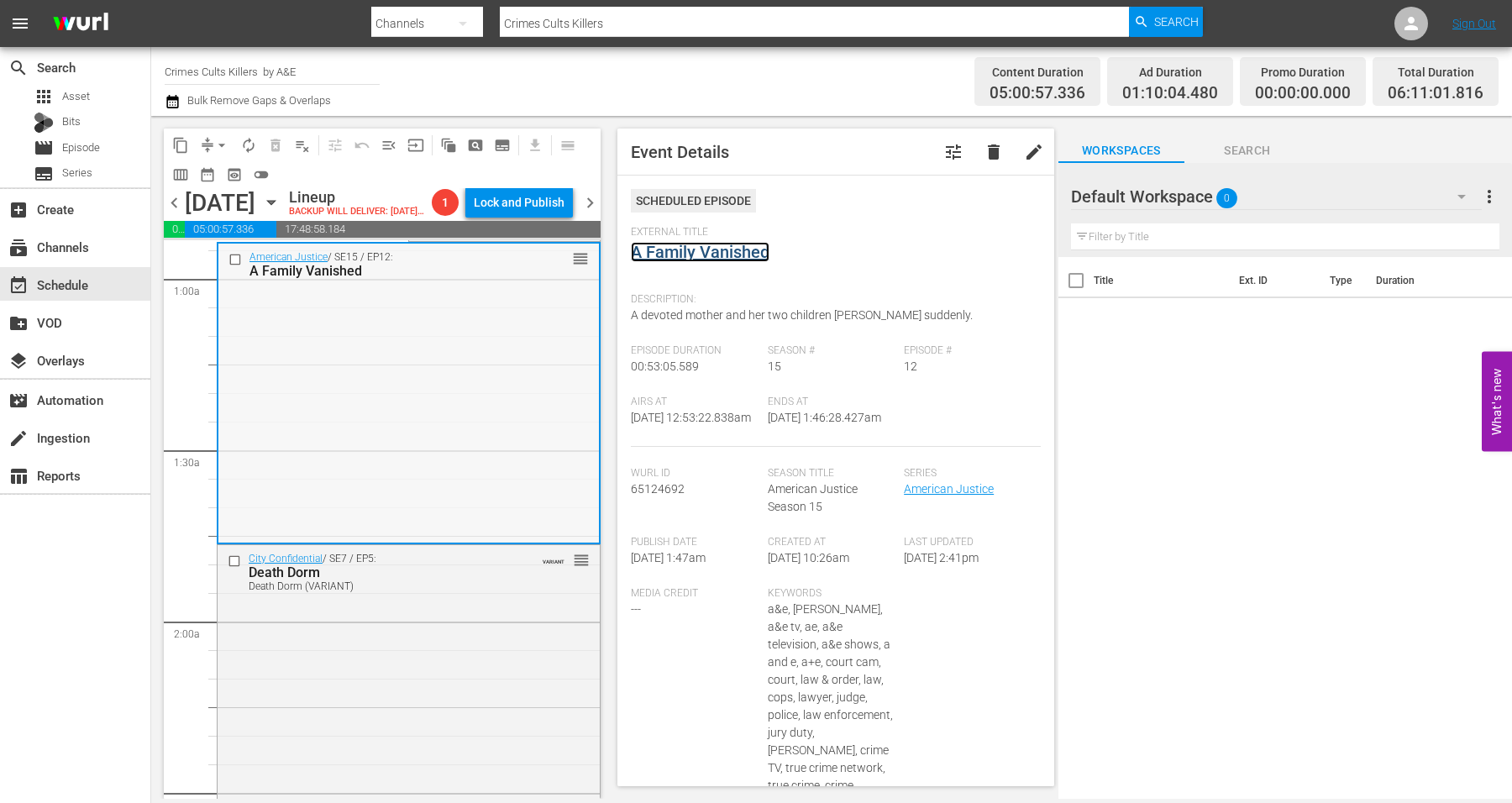
scroll to position [420, 0]
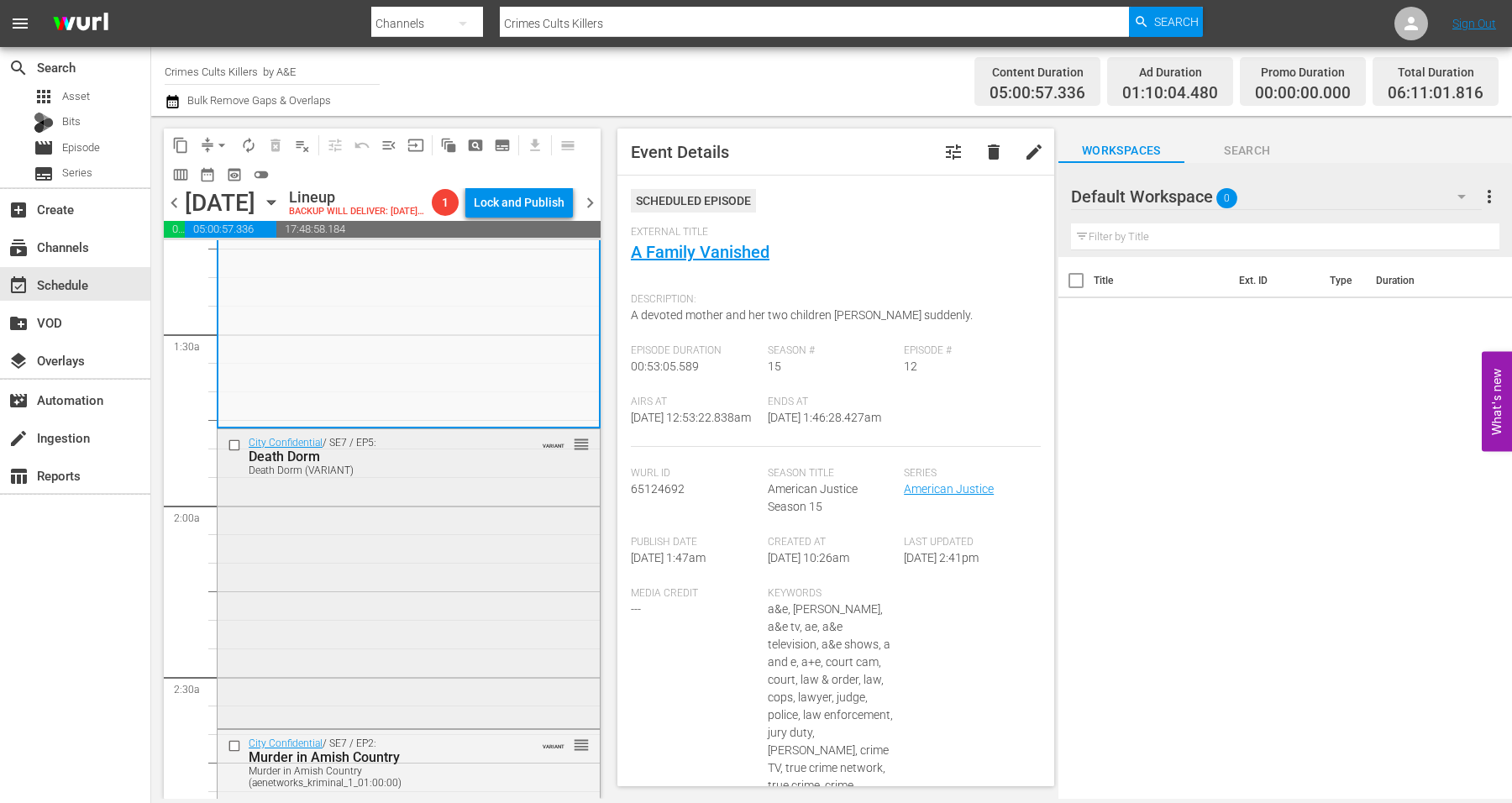
click at [419, 585] on div "City Confidential / SE7 / EP5: Death Dorm Death Dorm (VARIANT) VARIANT reorder" at bounding box center [409, 578] width 382 height 296
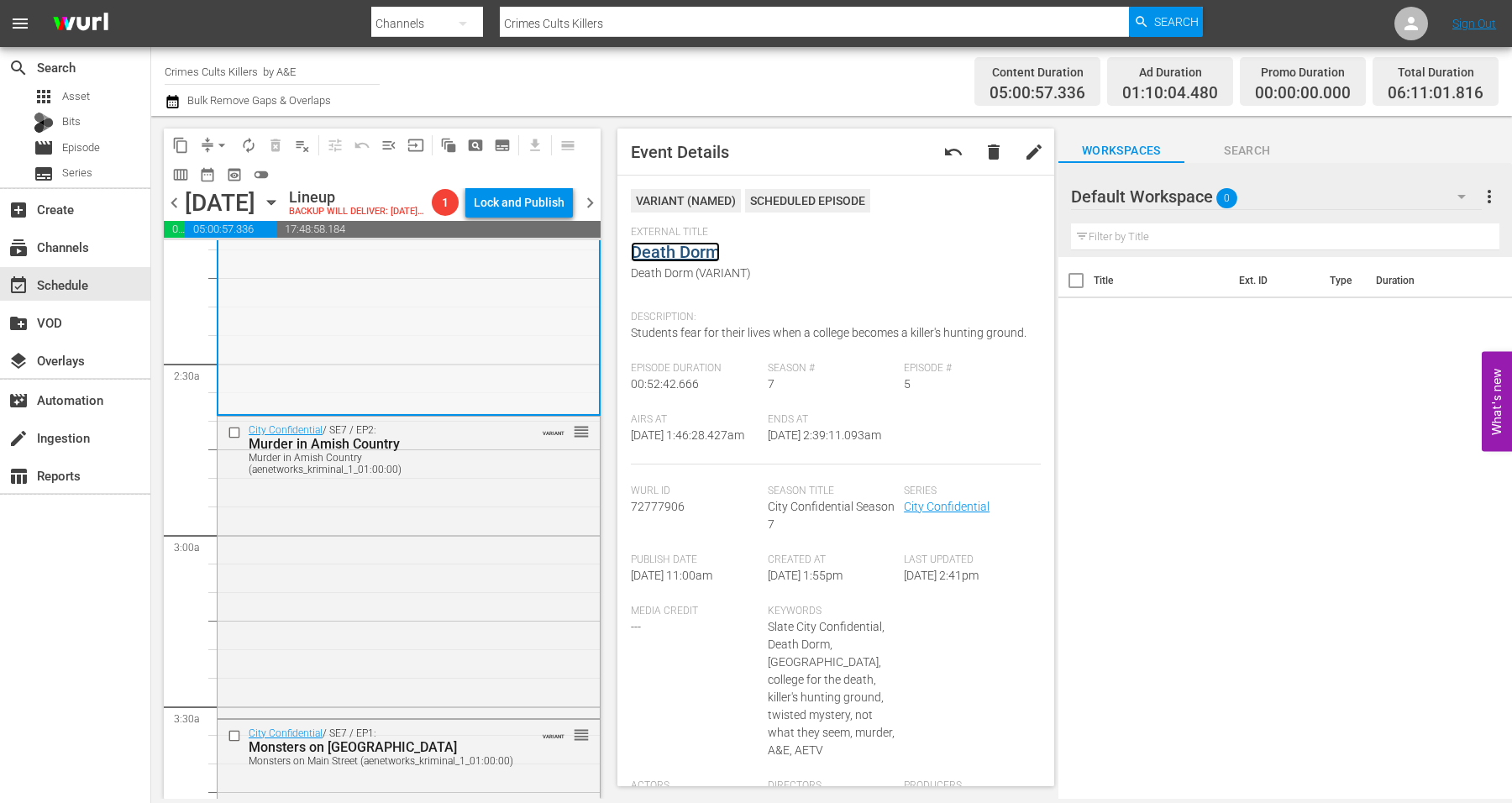
scroll to position [840, 0]
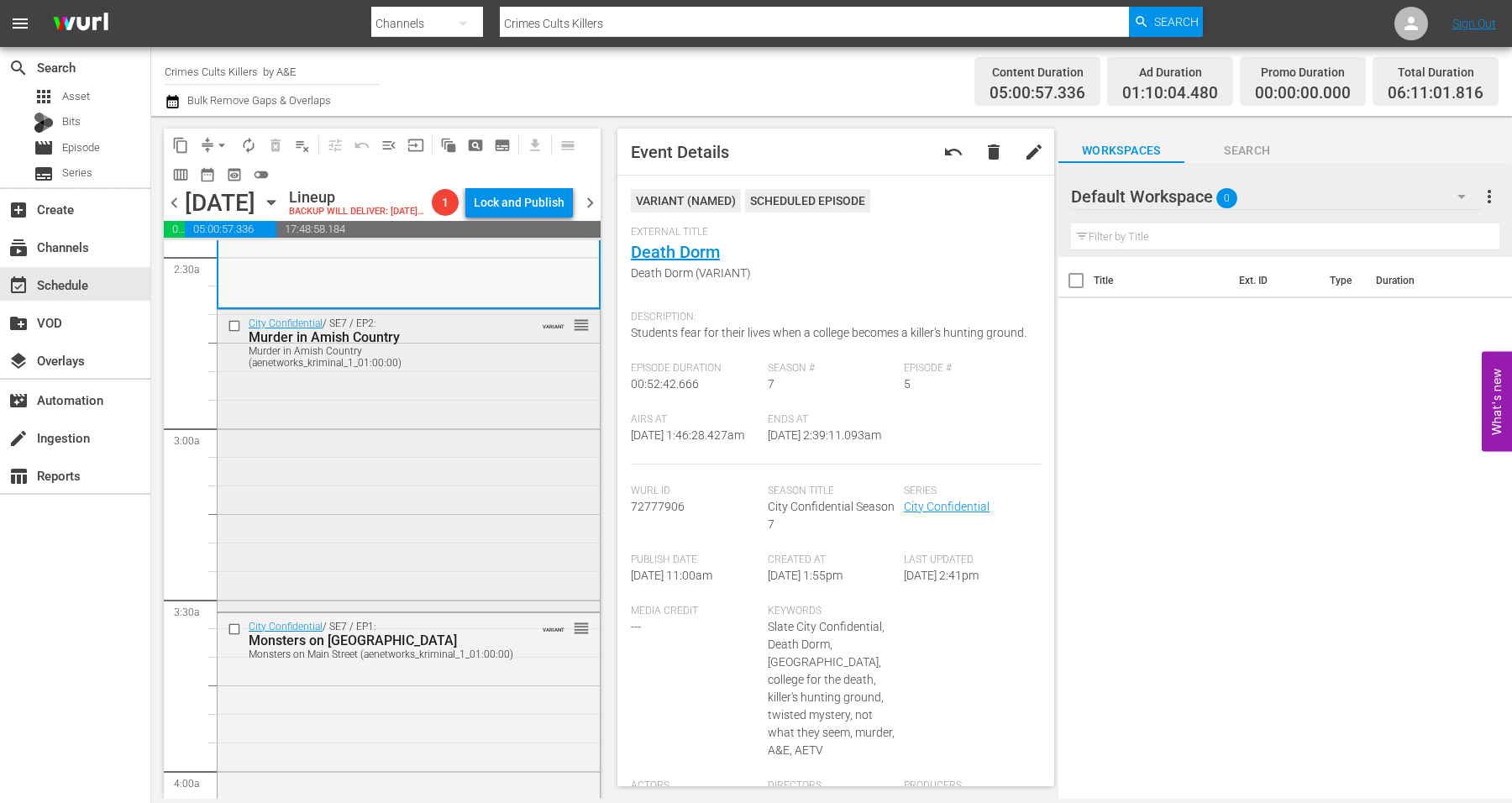
click at [388, 494] on div "City Confidential / SE7 / EP2: Murder in Amish Country Murder in Amish Country …" at bounding box center [409, 458] width 382 height 297
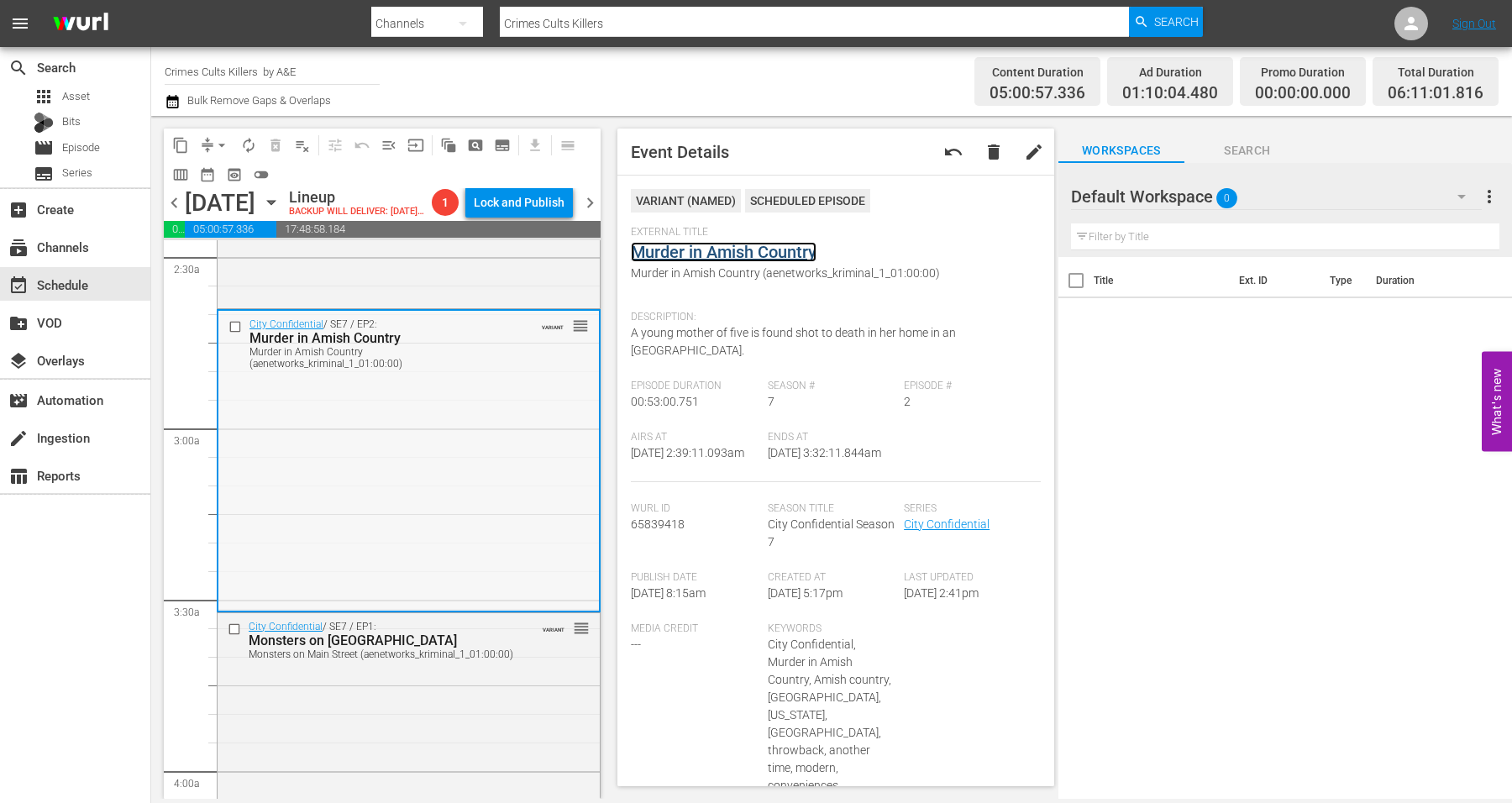
scroll to position [1050, 0]
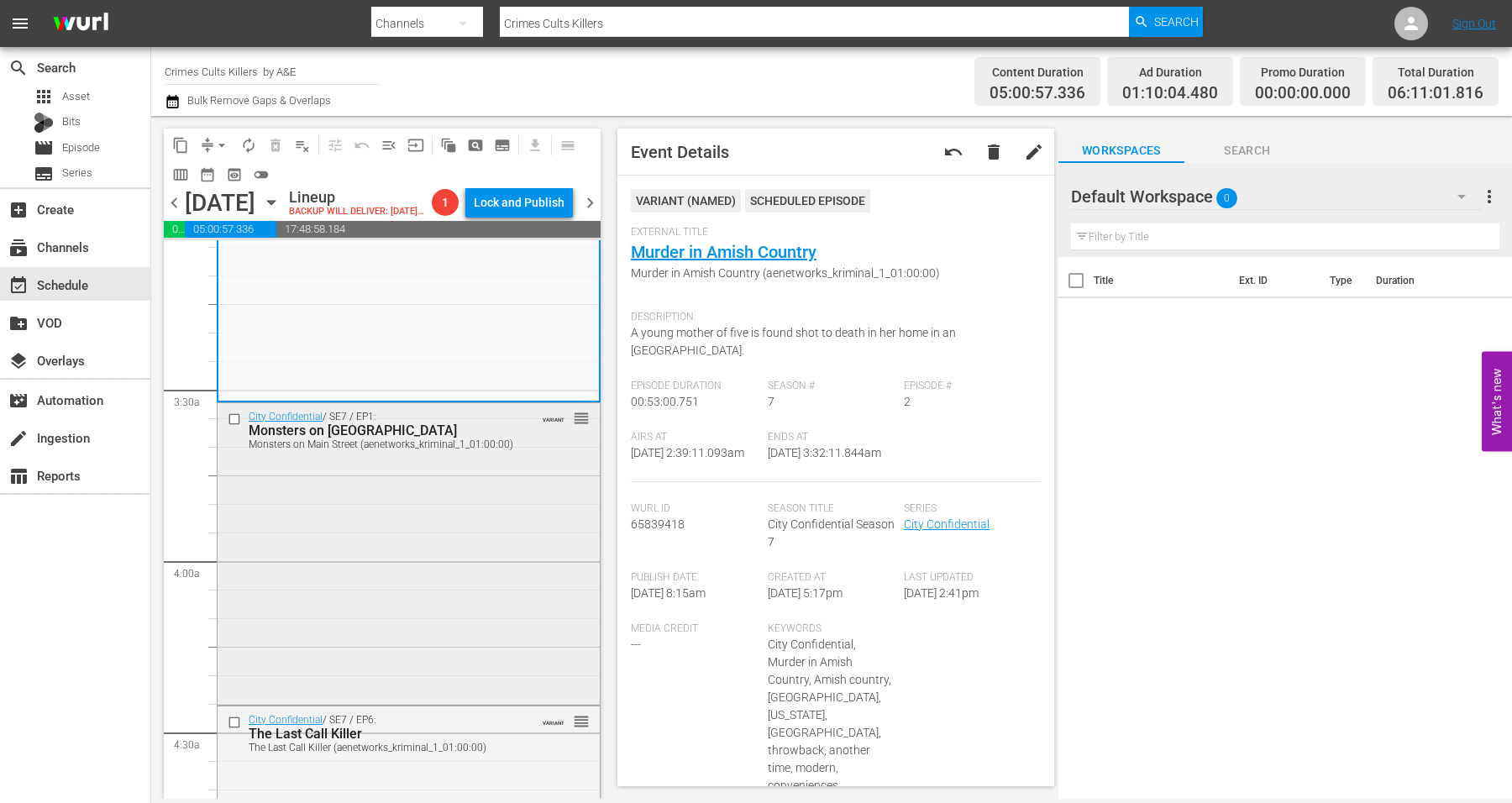
click at [350, 532] on div "City Confidential / SE7 / EP1: Monsters on Main Street Monsters on Main Street …" at bounding box center [409, 552] width 382 height 298
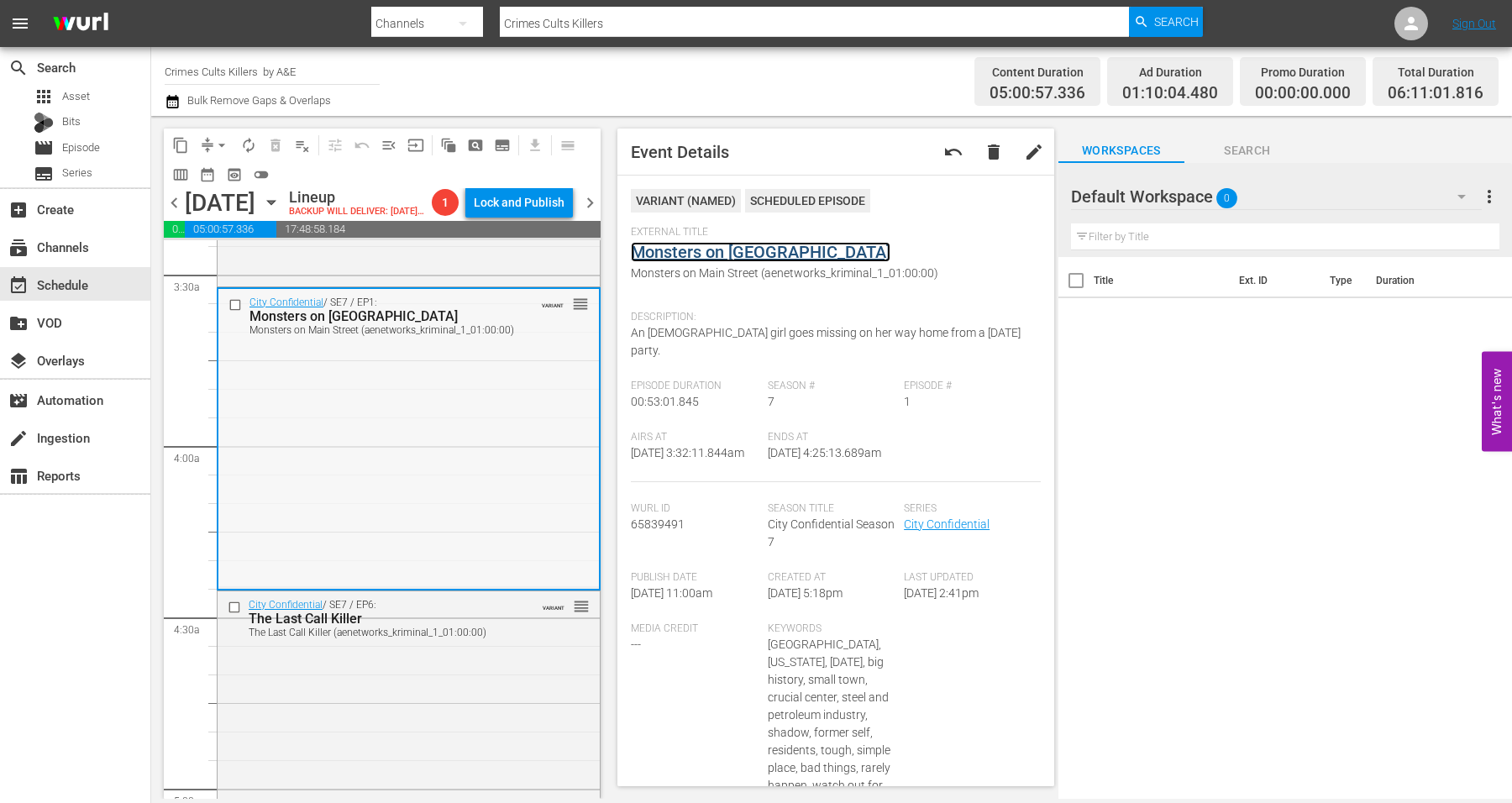
scroll to position [1261, 0]
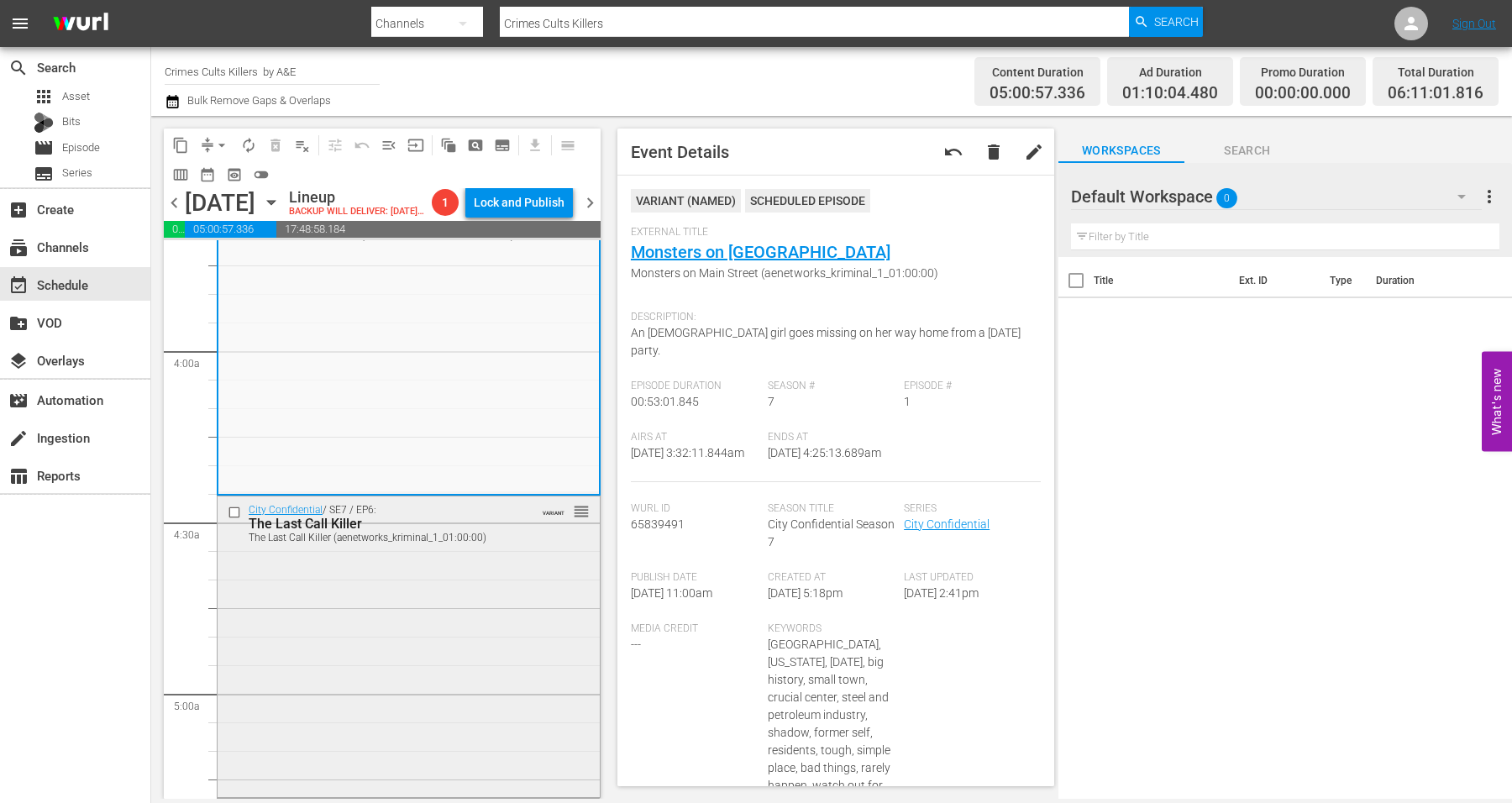
click at [362, 664] on div "City Confidential / SE7 / EP6: The Last Call Killer The Last Call Killer (aenet…" at bounding box center [409, 644] width 382 height 296
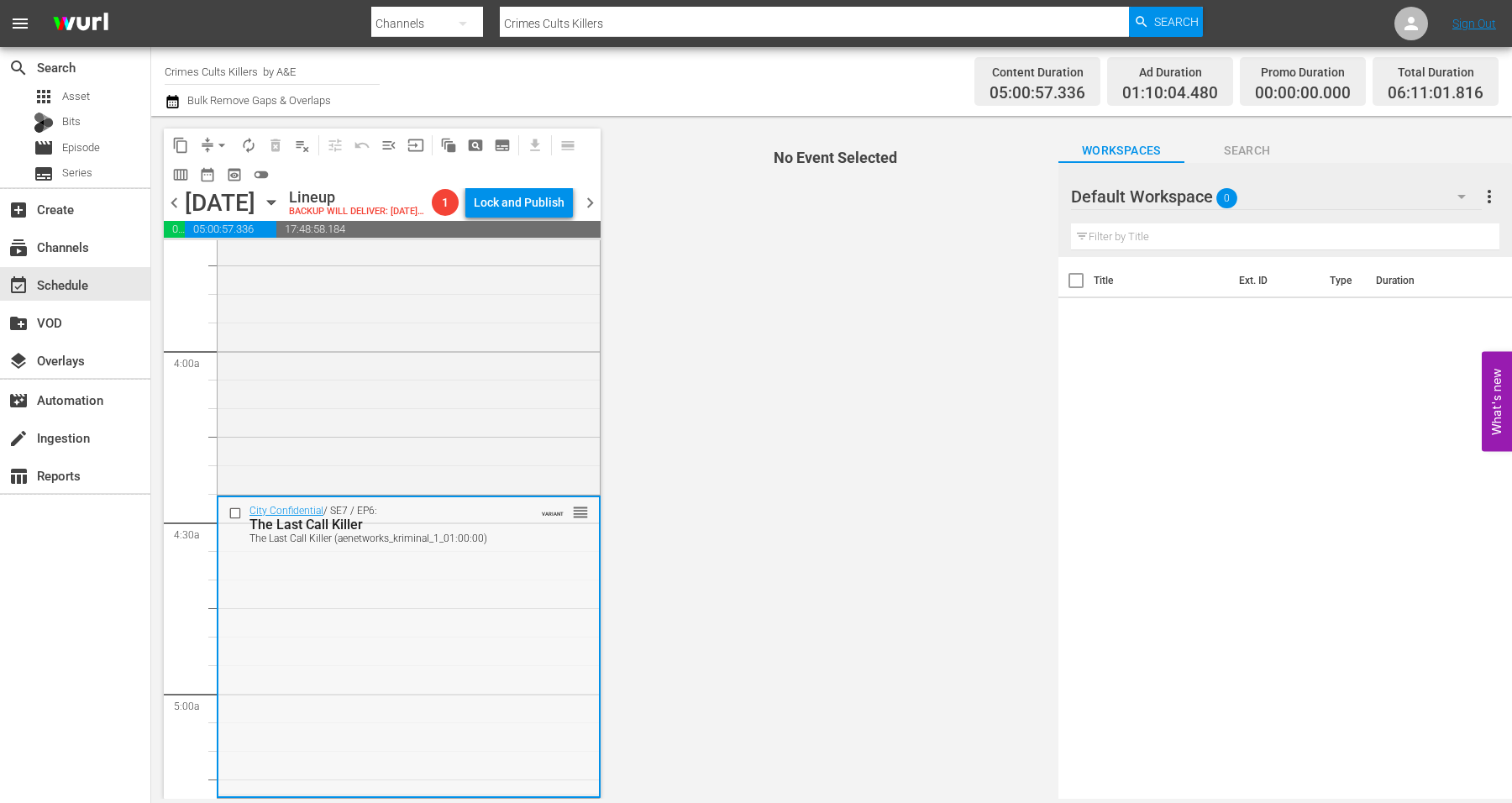
drag, startPoint x: 763, startPoint y: 356, endPoint x: 295, endPoint y: 685, distance: 572.1
click at [295, 685] on div "City Confidential / SE7 / EP6: The Last Call Killer The Last Call Killer (aenet…" at bounding box center [409, 645] width 381 height 296
click at [426, 672] on div "City Confidential / SE7 / EP6: The Last Call Killer The Last Call Killer (aenet…" at bounding box center [409, 645] width 381 height 296
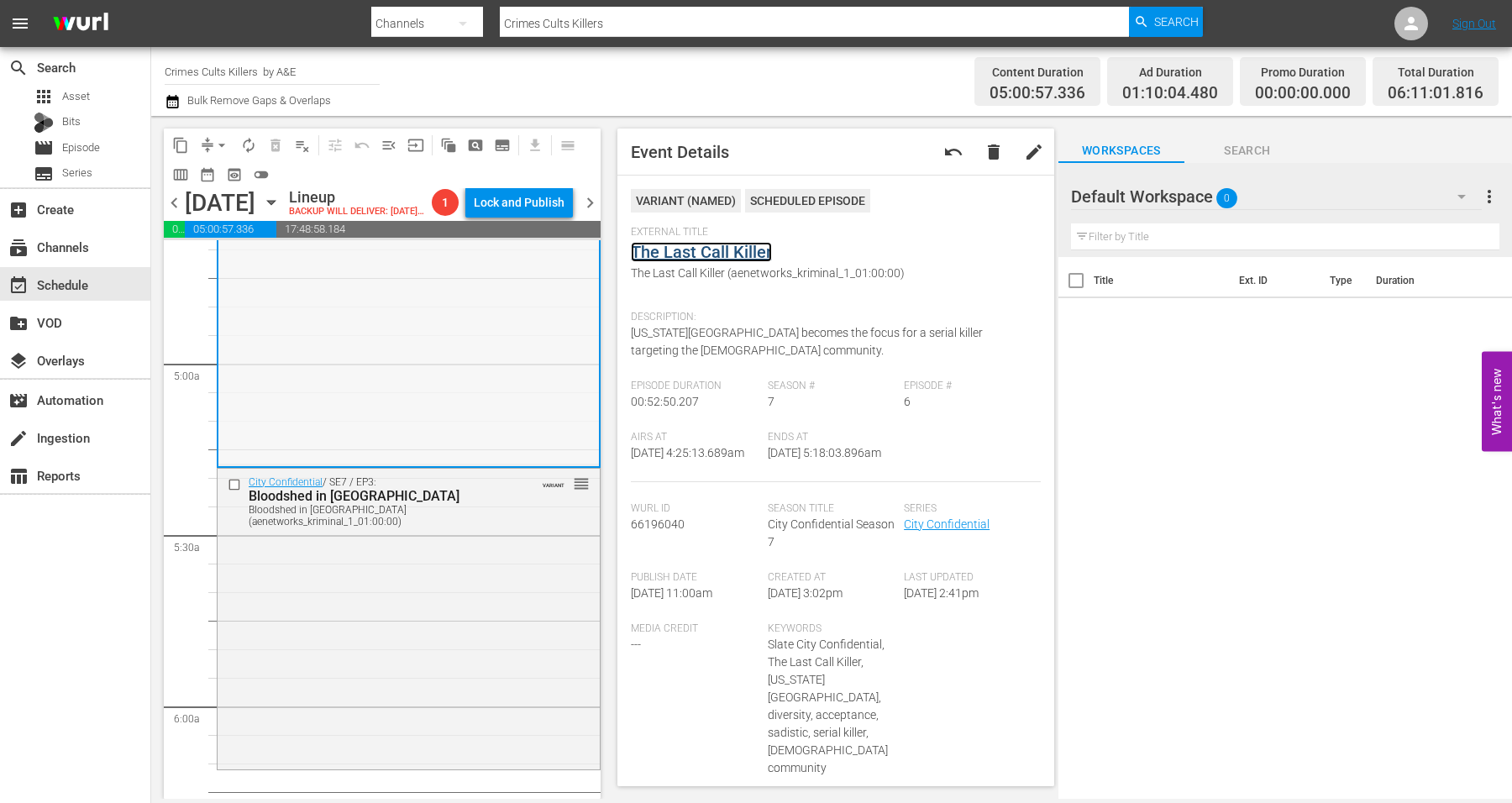
scroll to position [1680, 0]
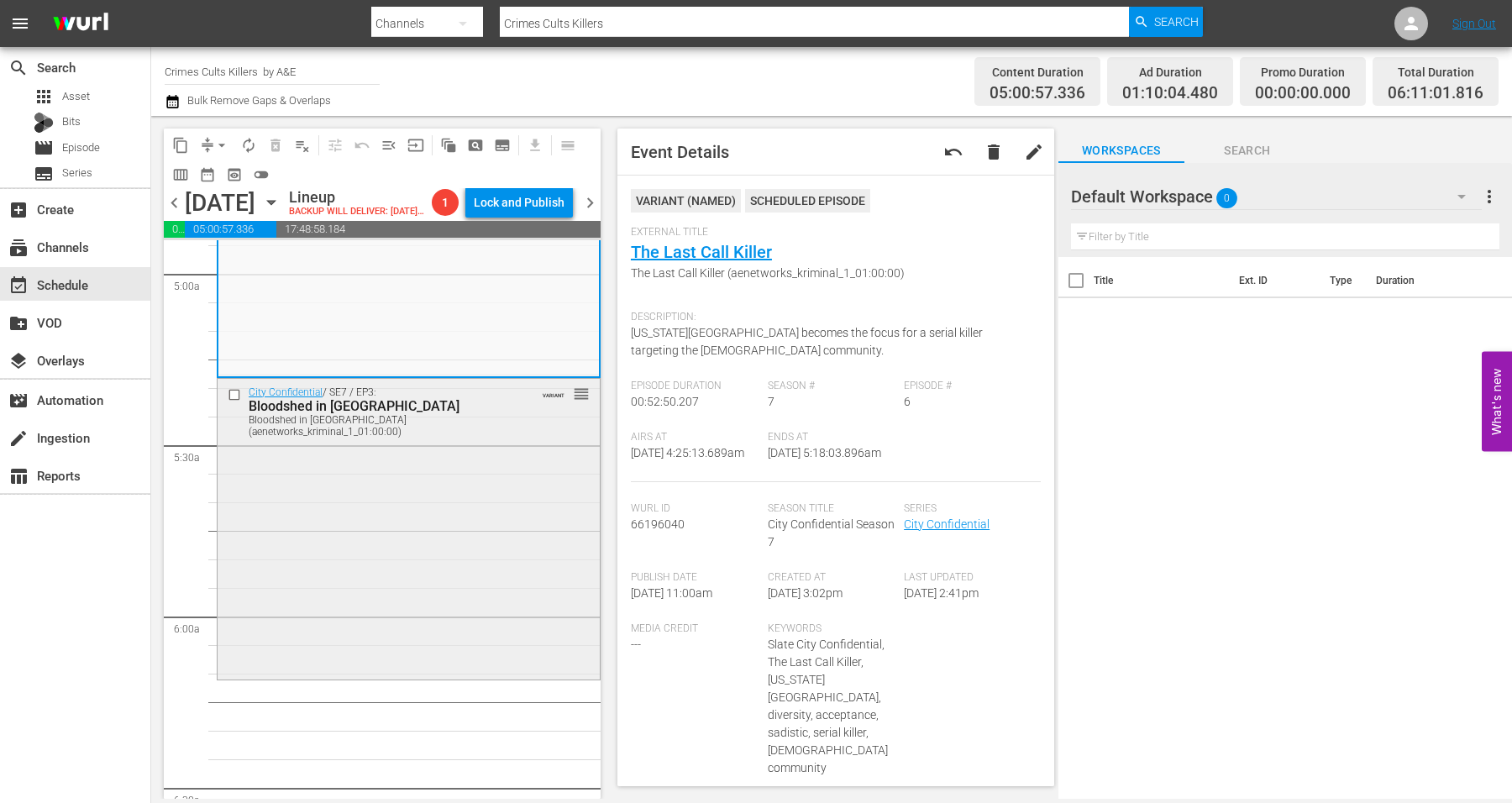
click at [406, 538] on div "City Confidential / SE7 / EP3: Bloodshed in Brookland Bloodshed in Brookland (a…" at bounding box center [409, 528] width 382 height 297
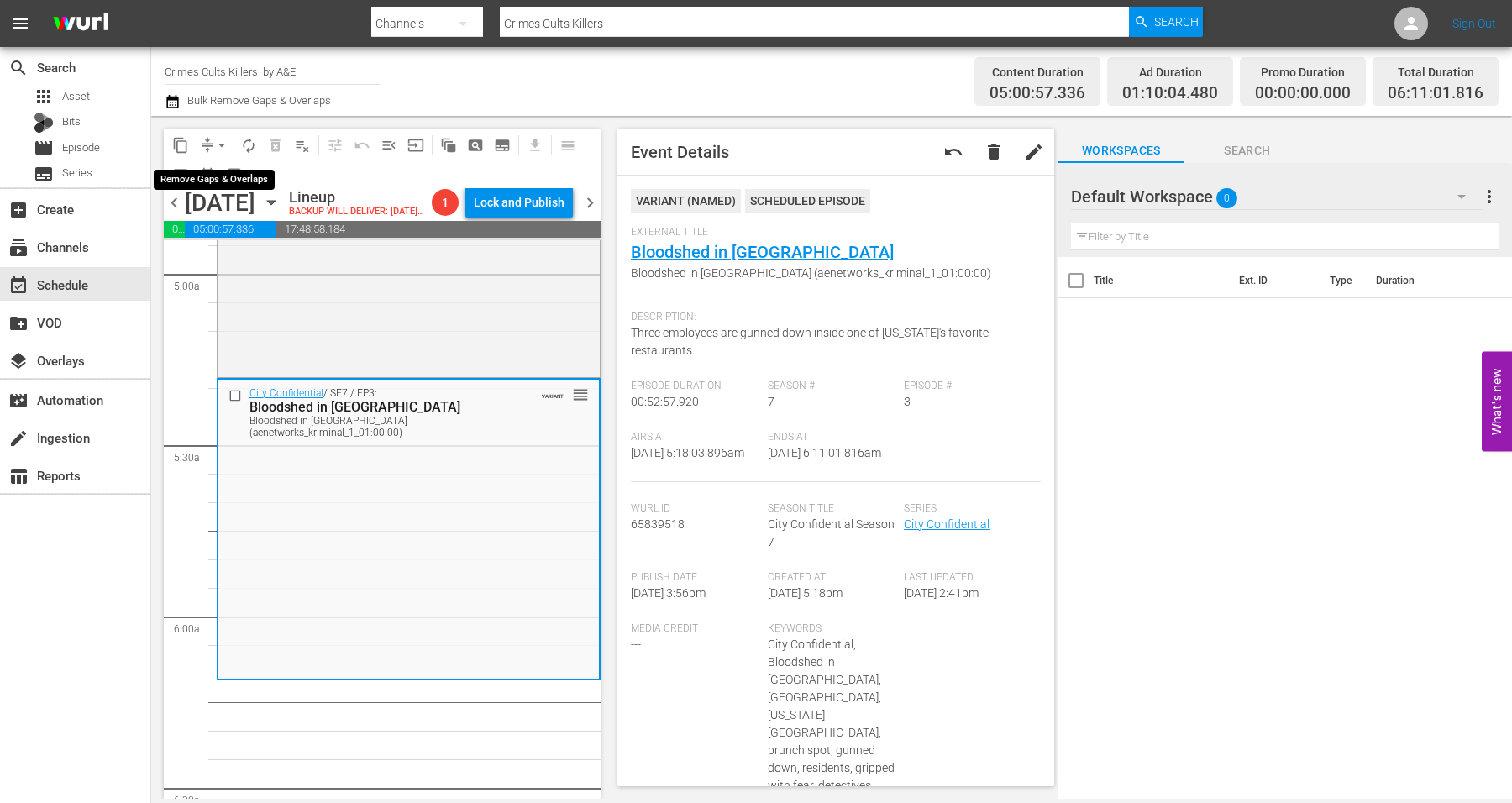
click at [224, 141] on span "arrow_drop_down" at bounding box center [222, 145] width 17 height 17
click at [231, 176] on li "Align to Midnight" at bounding box center [222, 178] width 176 height 28
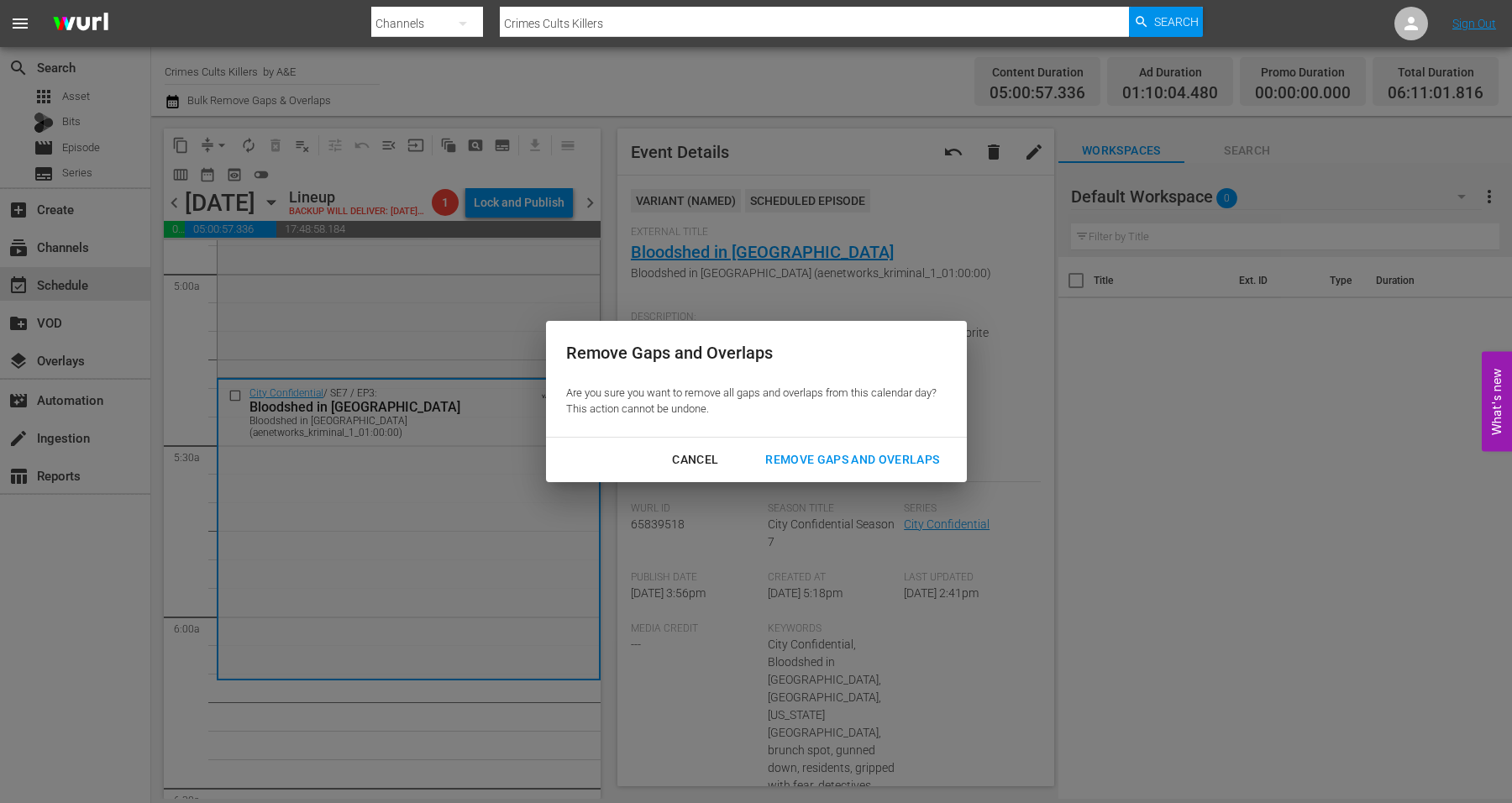
click at [888, 464] on div "Remove Gaps and Overlaps" at bounding box center [853, 459] width 201 height 21
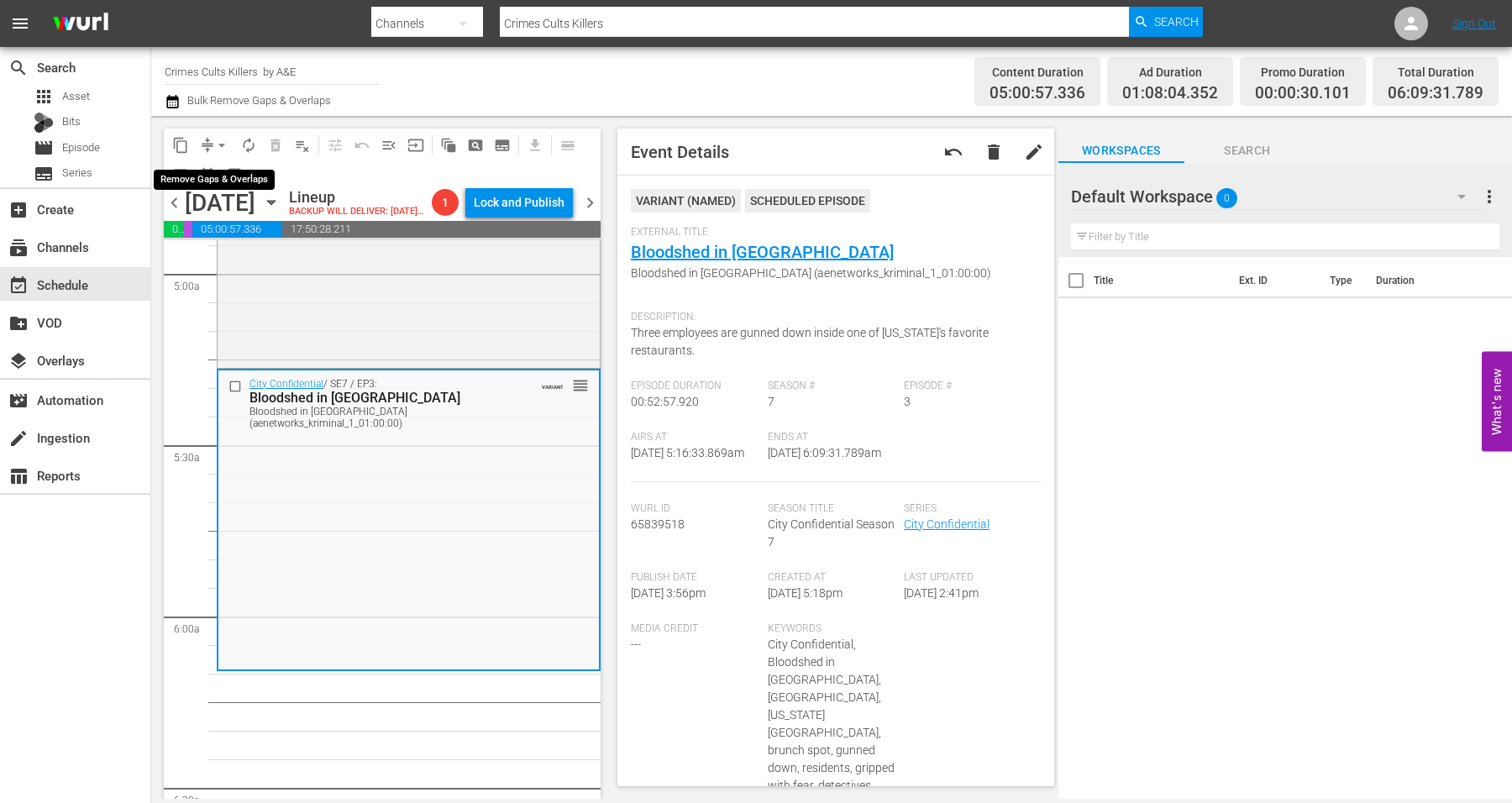
click at [227, 139] on span "arrow_drop_down" at bounding box center [222, 145] width 17 height 17
click at [219, 172] on li "Align to Midnight" at bounding box center [222, 178] width 176 height 28
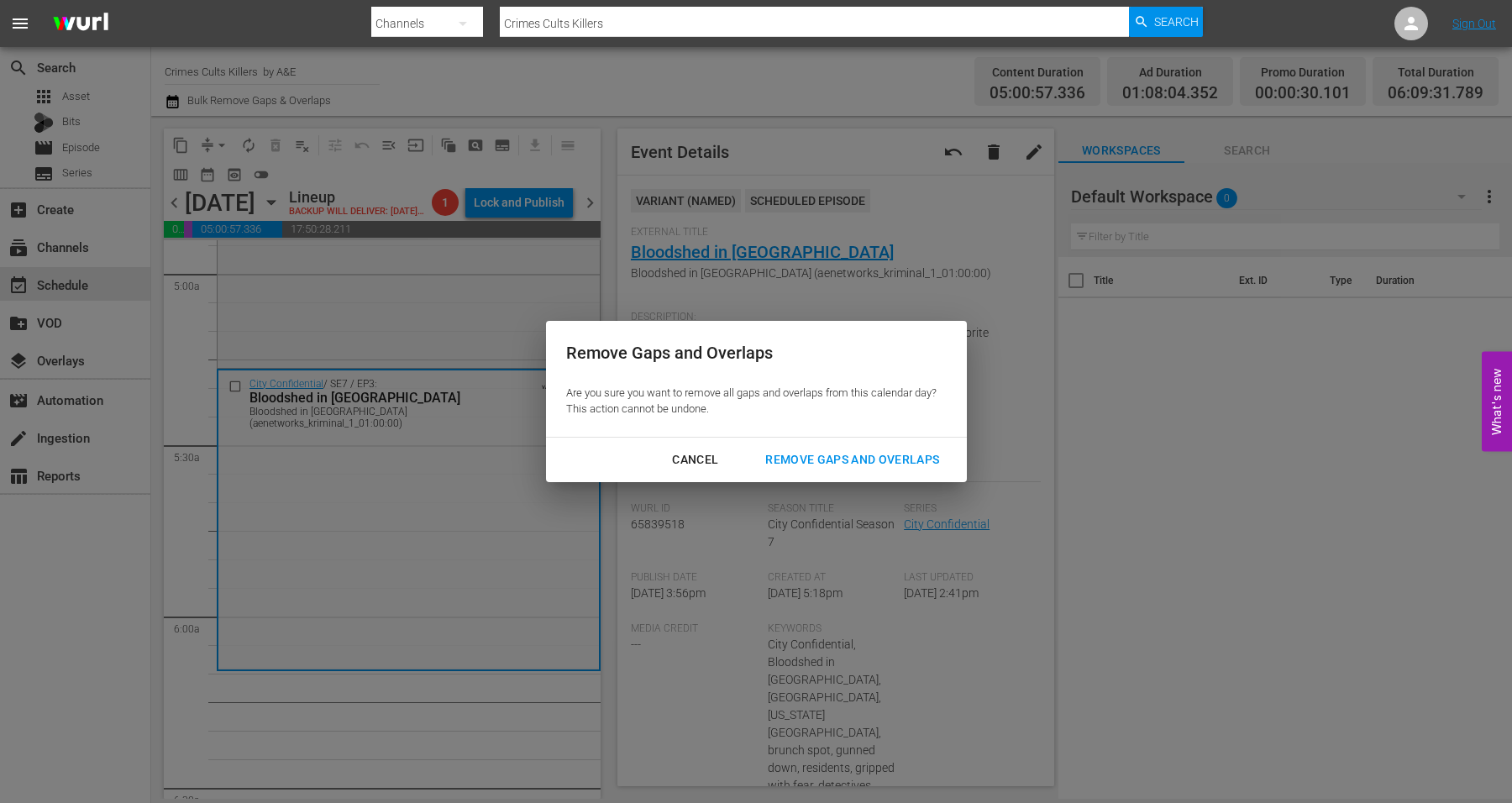
click at [834, 460] on div "Remove Gaps and Overlaps" at bounding box center [853, 459] width 201 height 21
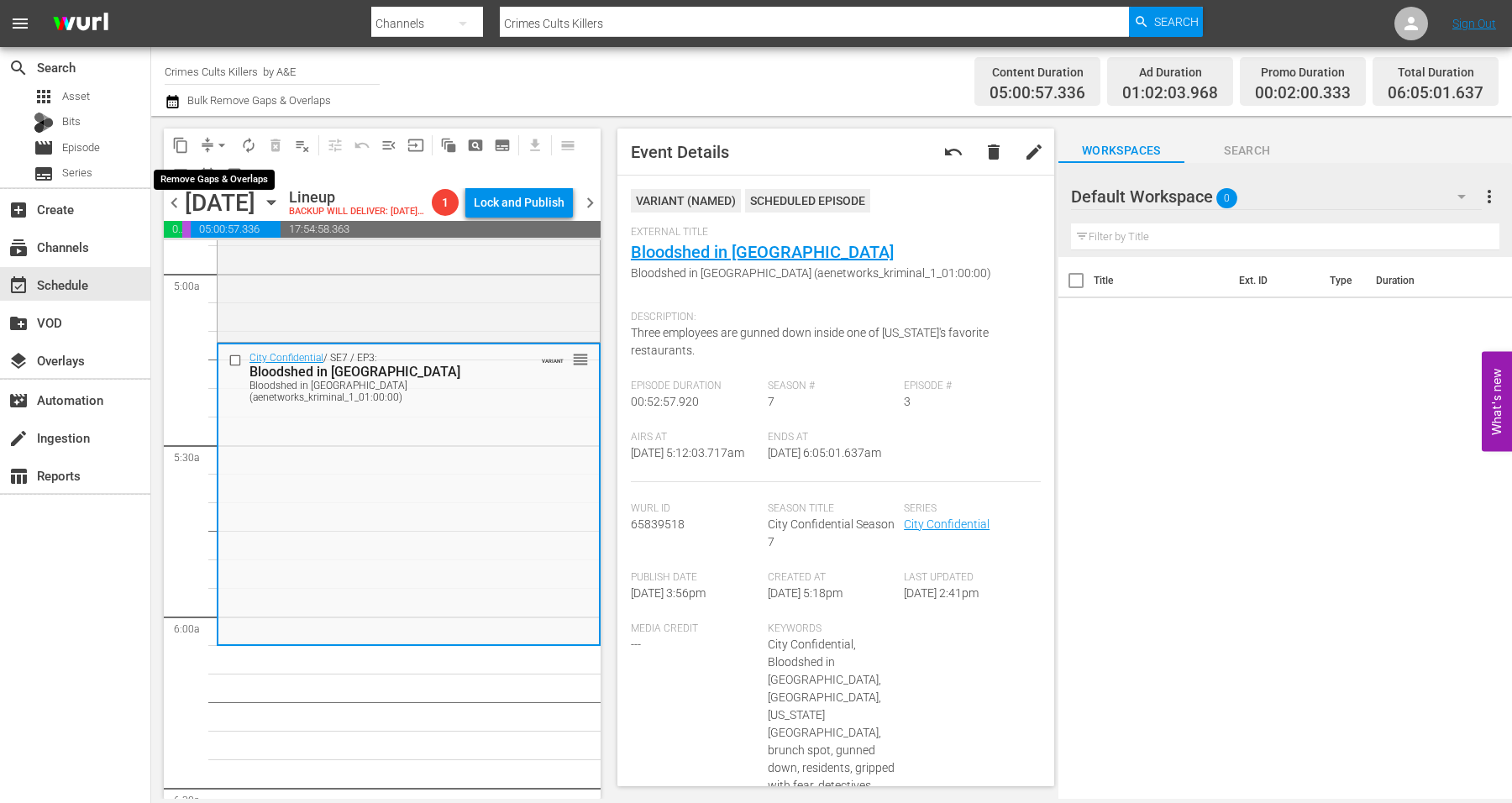
click at [217, 137] on span "arrow_drop_down" at bounding box center [222, 145] width 17 height 17
click at [210, 172] on li "Align to Midnight" at bounding box center [222, 178] width 176 height 28
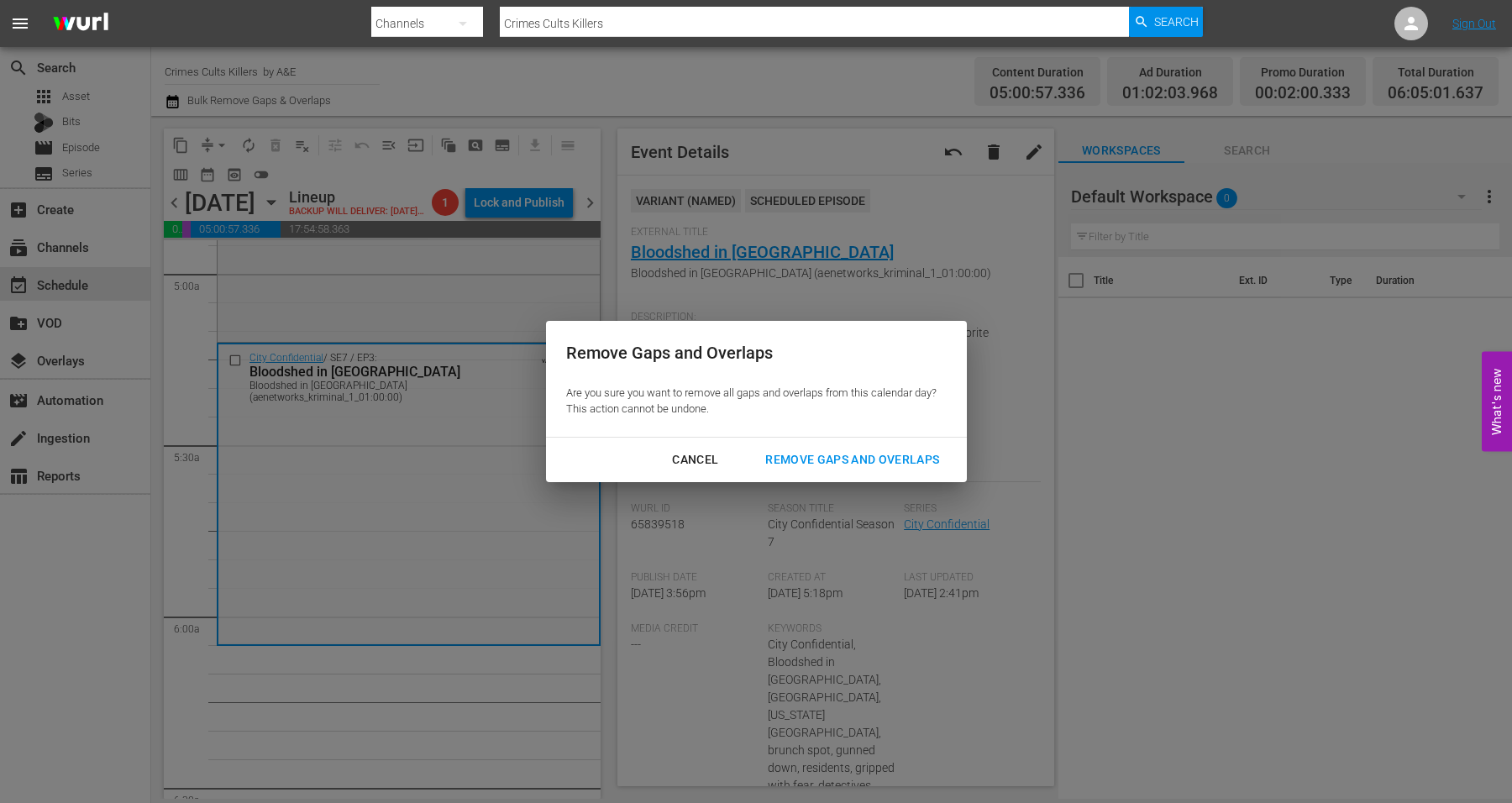
click at [865, 457] on div "Remove Gaps and Overlaps" at bounding box center [853, 459] width 201 height 21
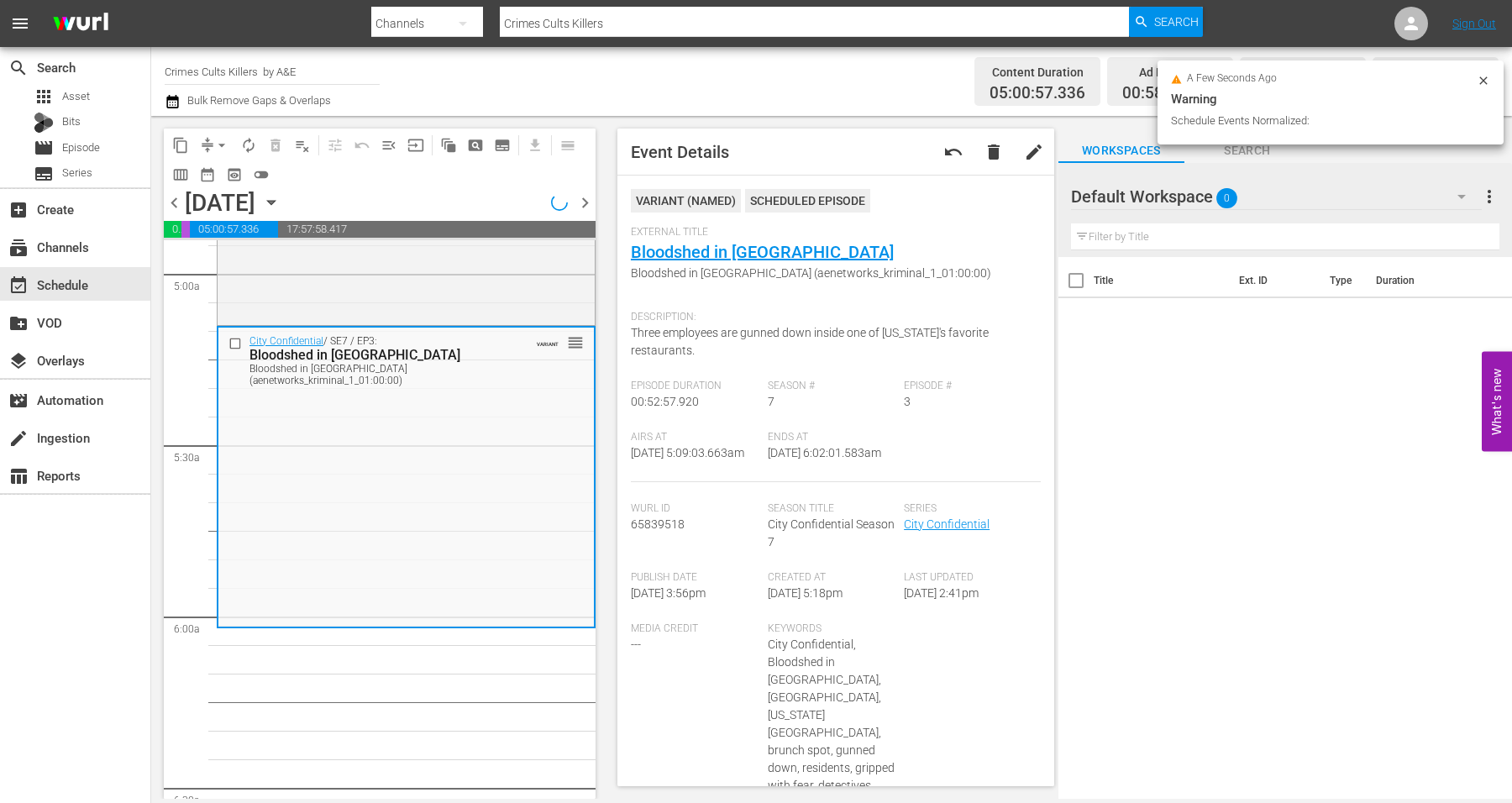
scroll to position [1652, 0]
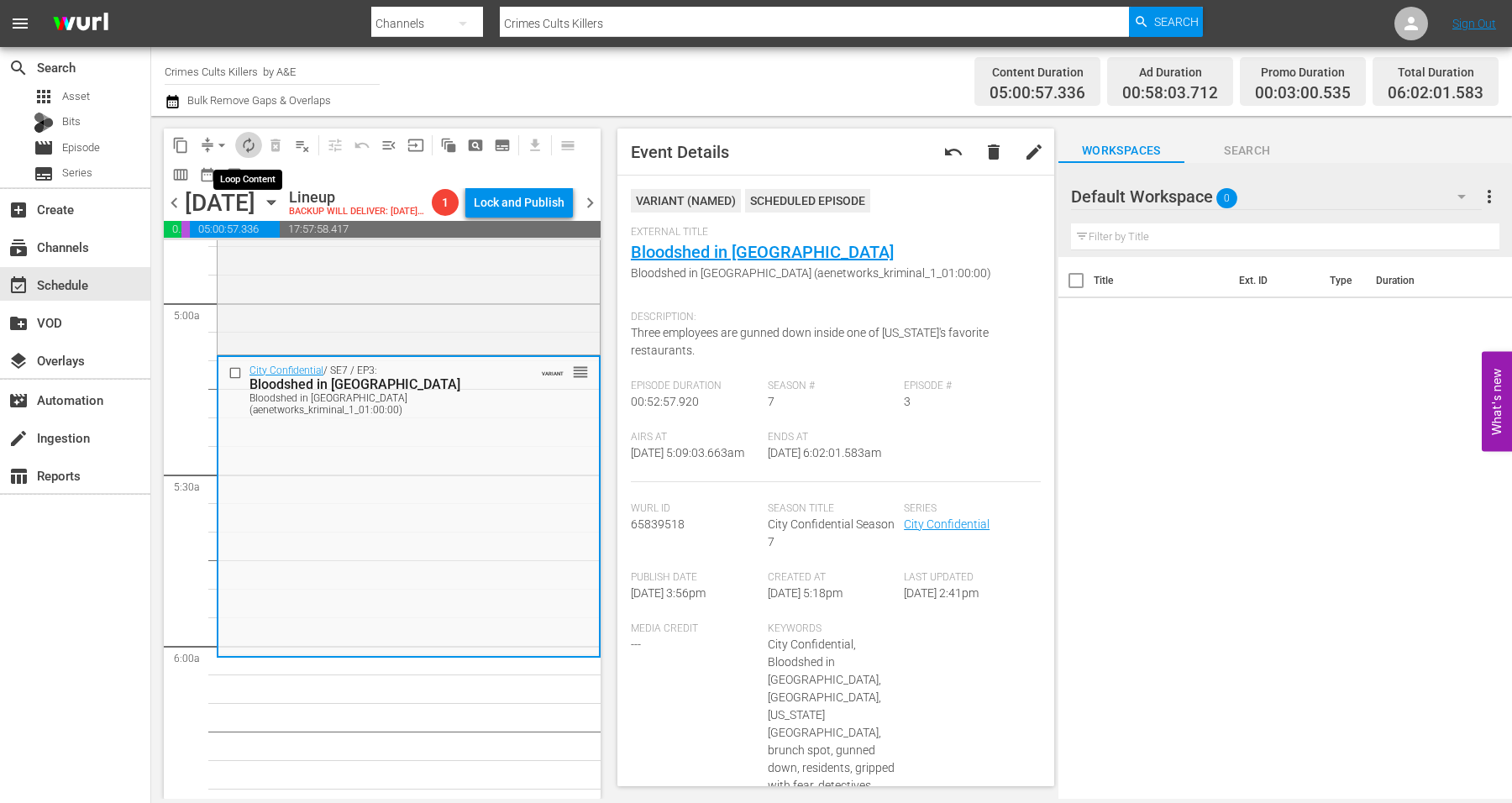
click at [247, 143] on span "autorenew_outlined" at bounding box center [249, 145] width 17 height 17
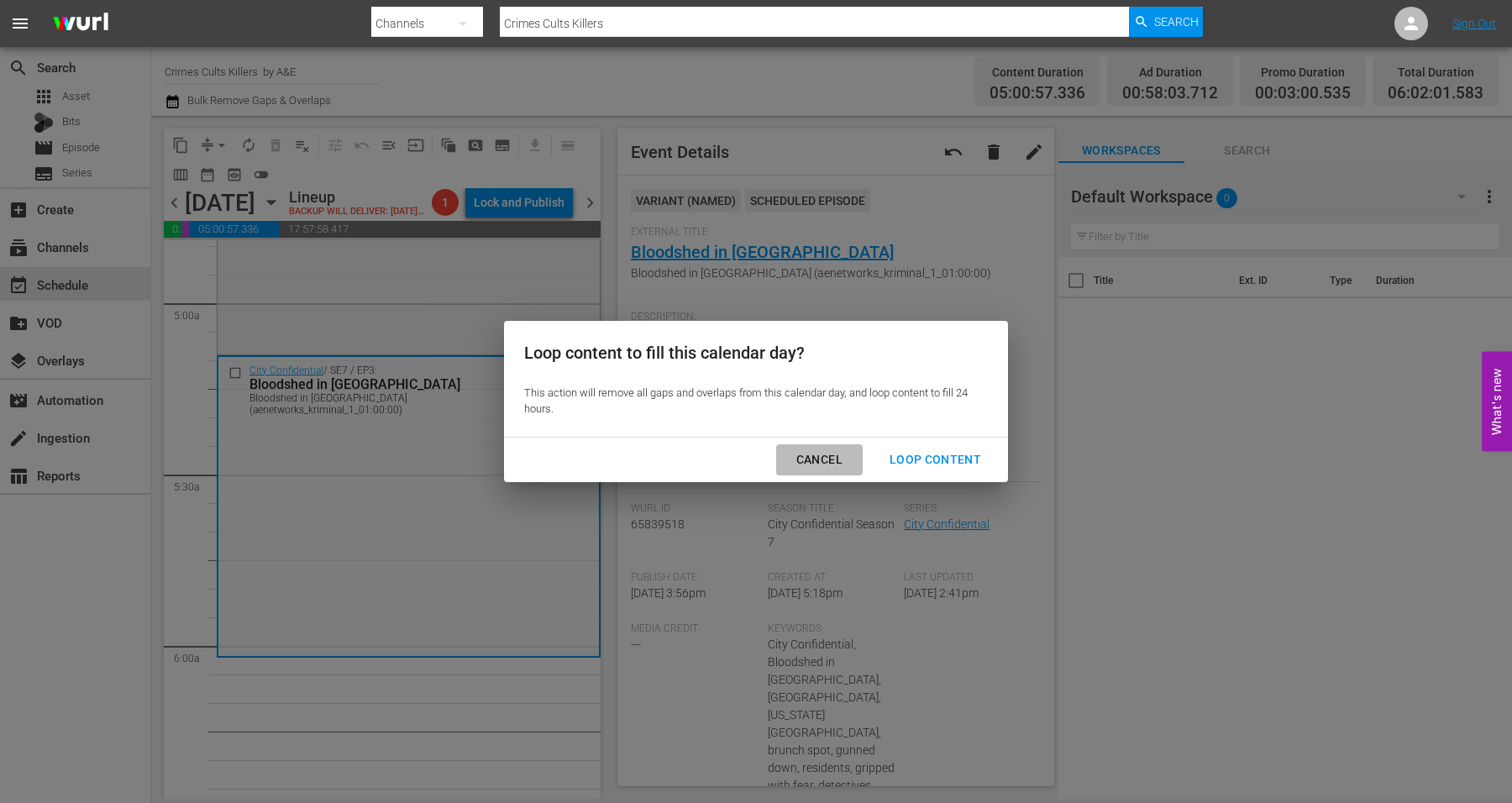
click at [824, 454] on div "Cancel" at bounding box center [820, 459] width 73 height 21
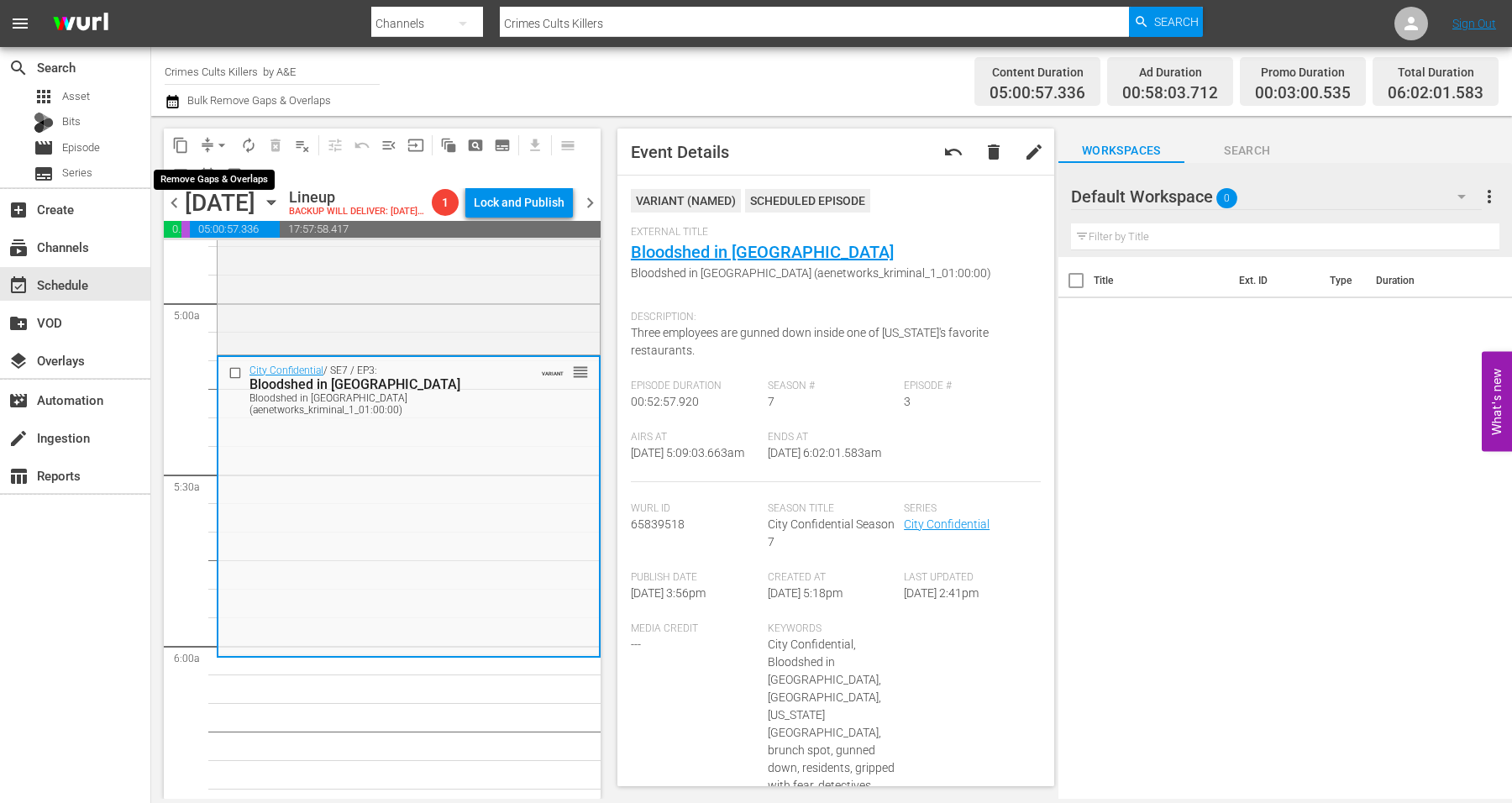
click at [225, 141] on span "arrow_drop_down" at bounding box center [222, 145] width 17 height 17
click at [215, 177] on li "Align to Midnight" at bounding box center [222, 178] width 176 height 28
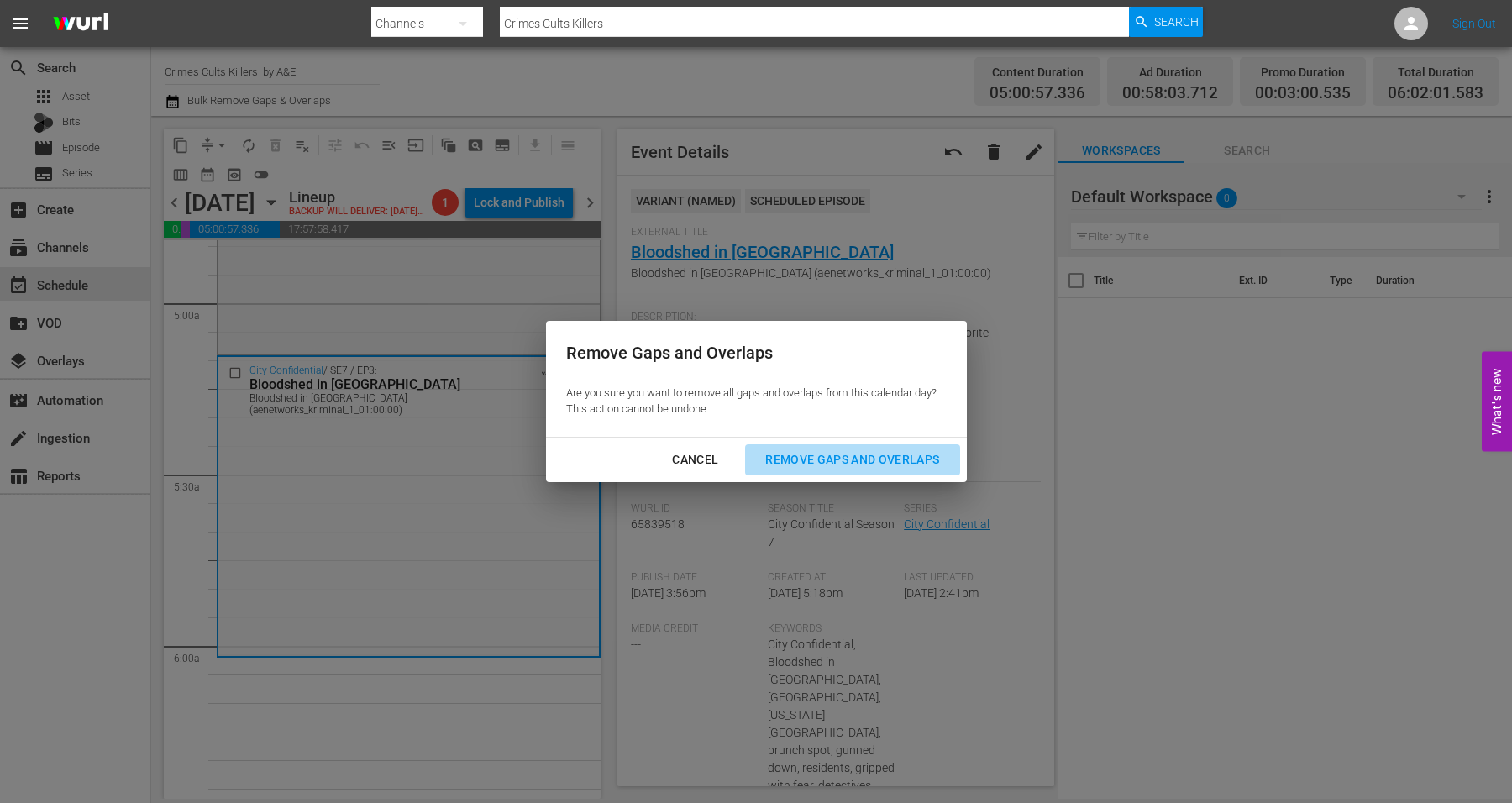
click at [793, 458] on div "Remove Gaps and Overlaps" at bounding box center [853, 459] width 201 height 21
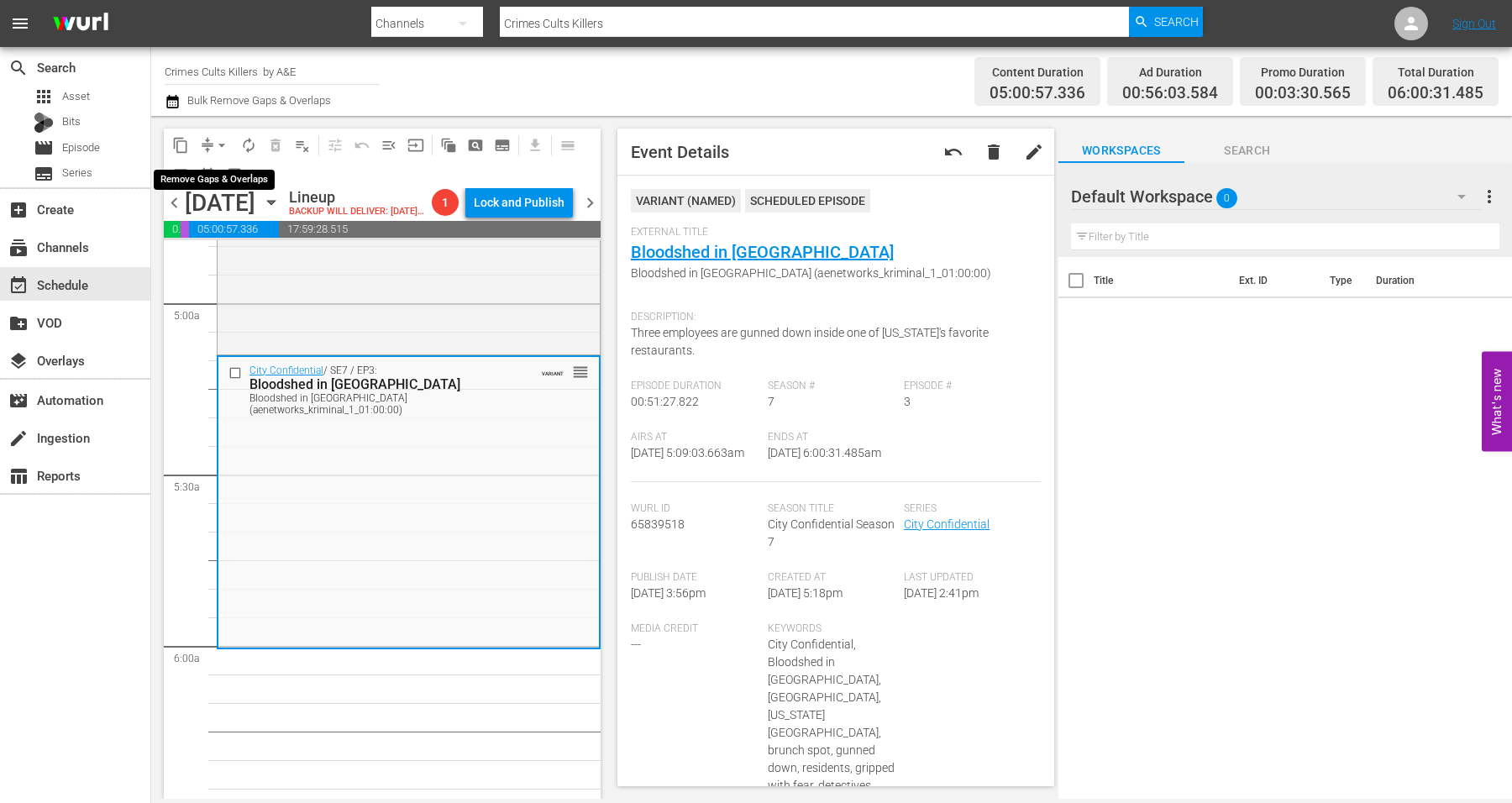
click at [224, 144] on span "arrow_drop_down" at bounding box center [222, 145] width 17 height 17
click at [230, 171] on li "Align to Midnight" at bounding box center [222, 178] width 176 height 28
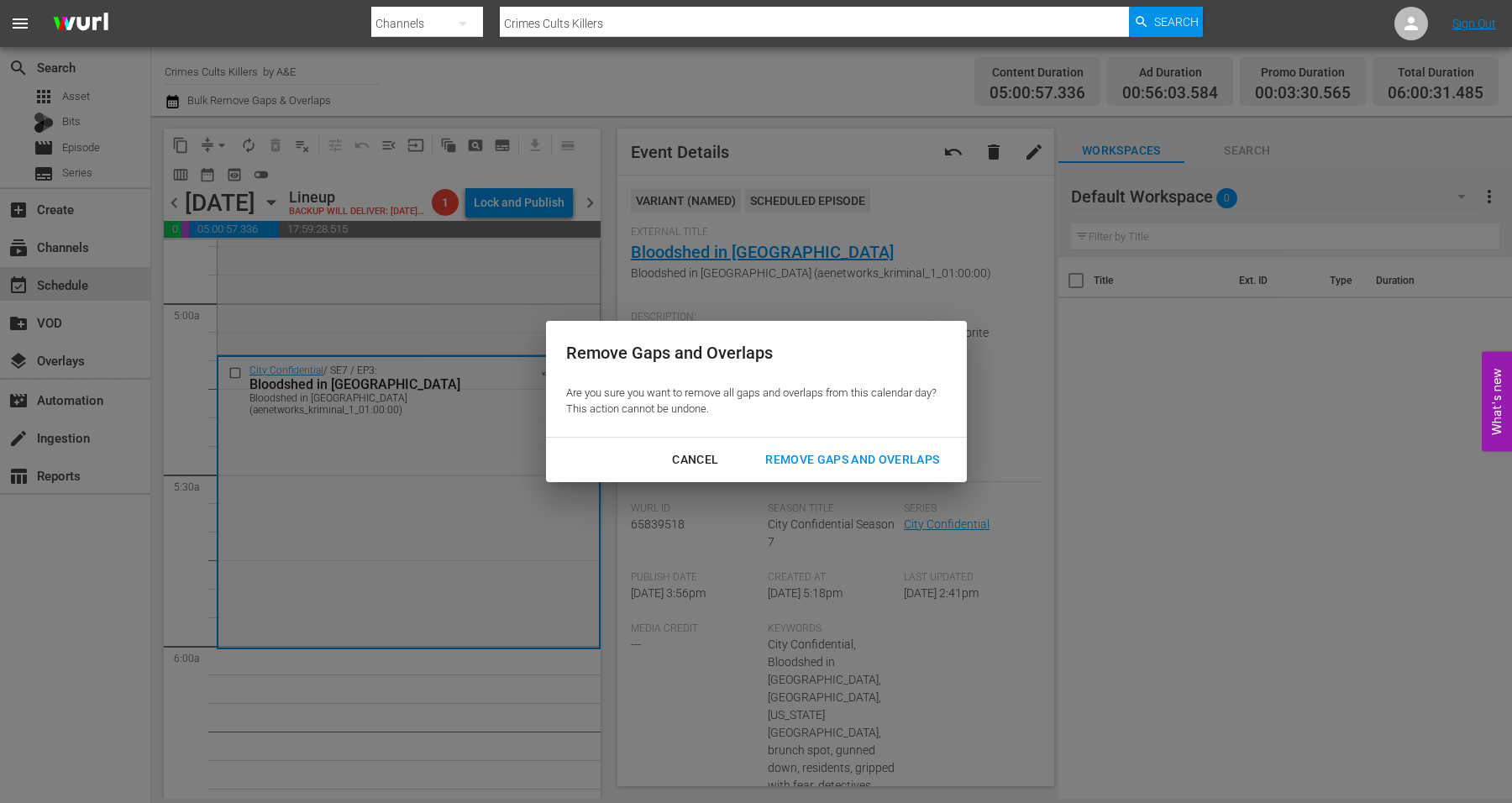
click at [854, 453] on div "Remove Gaps and Overlaps" at bounding box center [853, 459] width 201 height 21
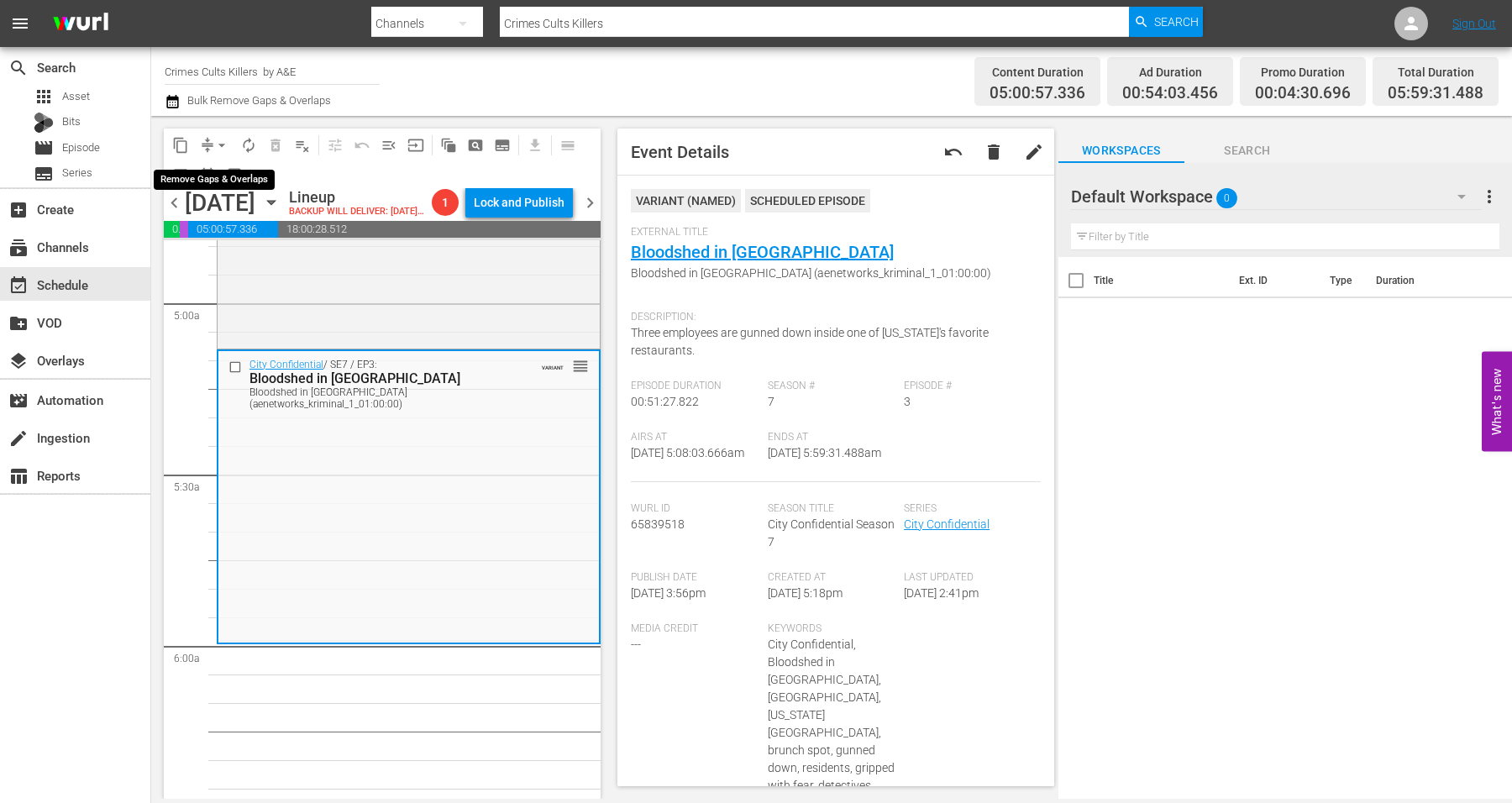
click at [219, 148] on span "arrow_drop_down" at bounding box center [222, 145] width 17 height 17
click at [232, 175] on li "Align to Midnight" at bounding box center [222, 178] width 176 height 28
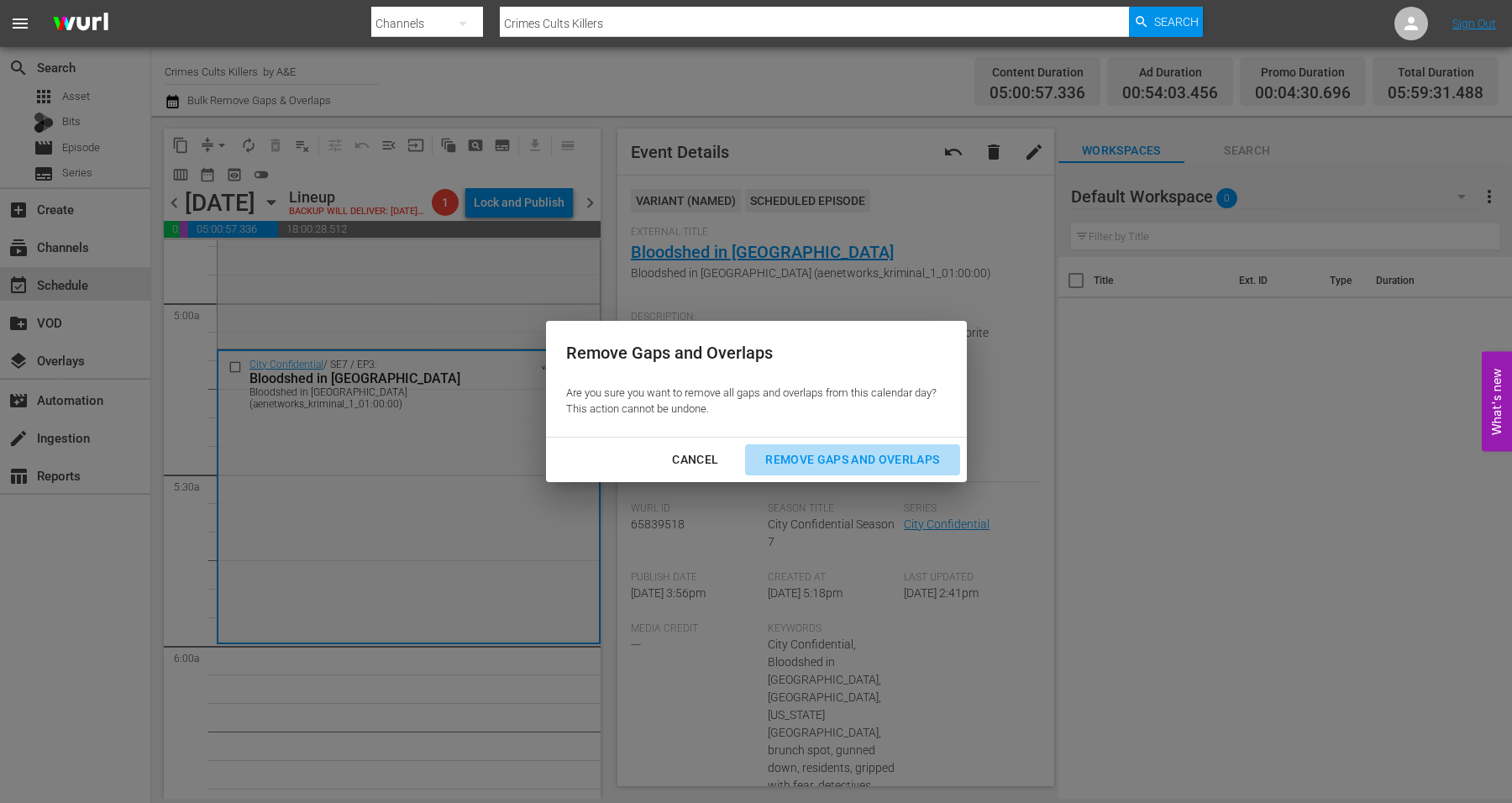
click at [881, 457] on div "Remove Gaps and Overlaps" at bounding box center [853, 459] width 201 height 21
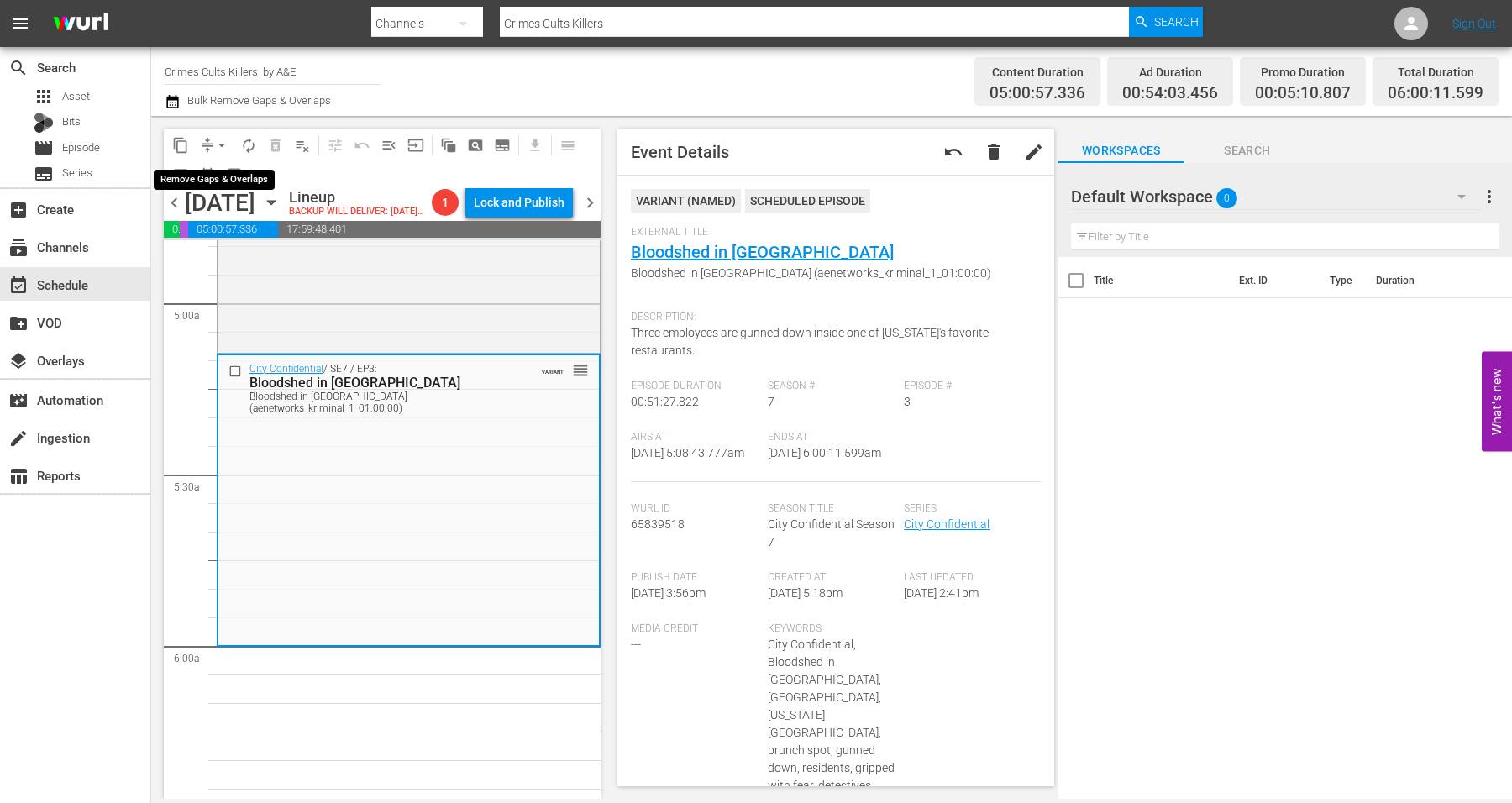
click at [223, 144] on span "arrow_drop_down" at bounding box center [222, 145] width 17 height 17
click at [215, 180] on li "Align to Midnight" at bounding box center [222, 178] width 176 height 28
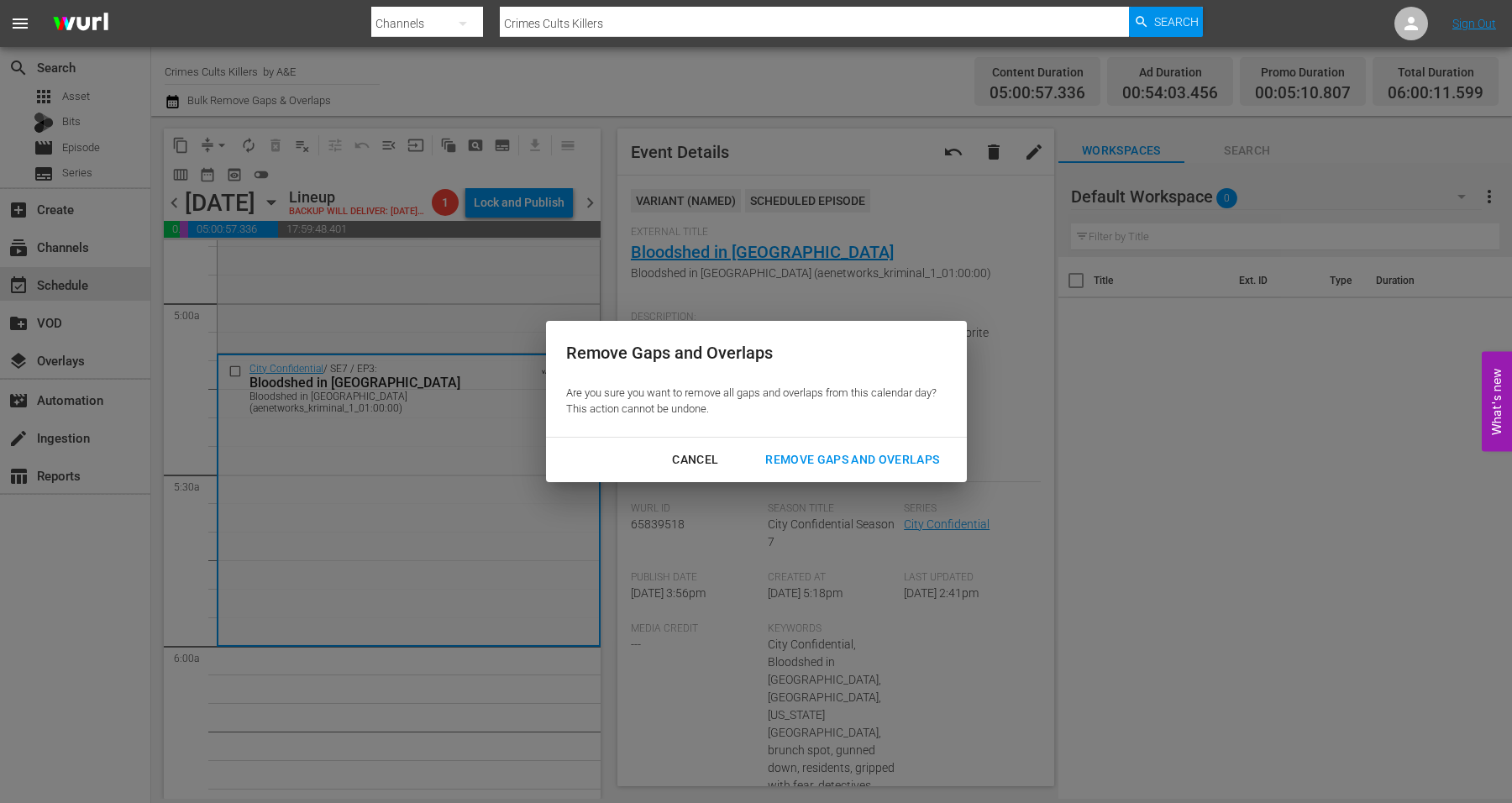
click at [702, 460] on div "Cancel" at bounding box center [695, 459] width 73 height 21
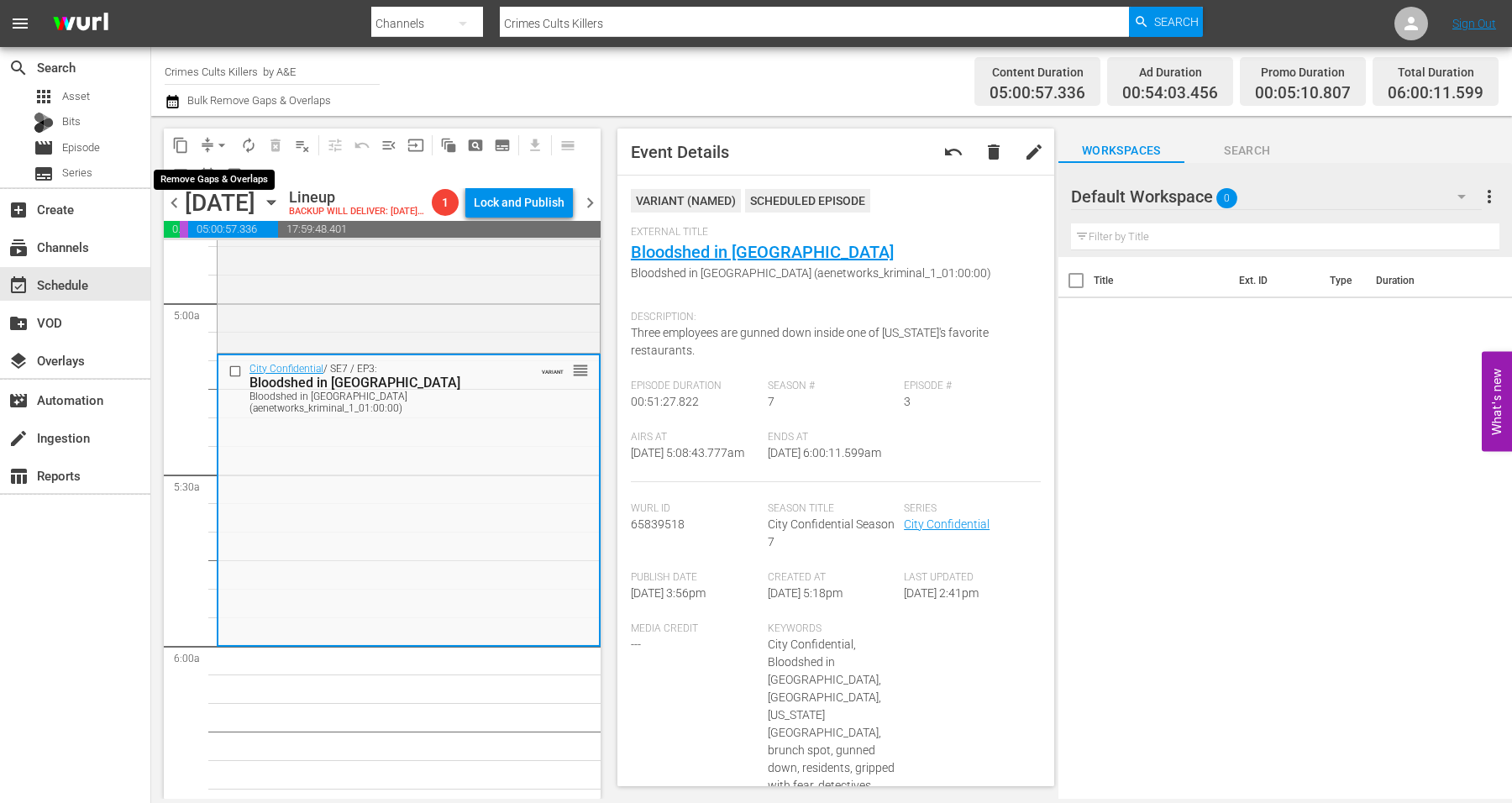
click at [221, 148] on span "arrow_drop_down" at bounding box center [222, 145] width 17 height 17
click at [228, 174] on li "Align to Midnight" at bounding box center [222, 178] width 176 height 28
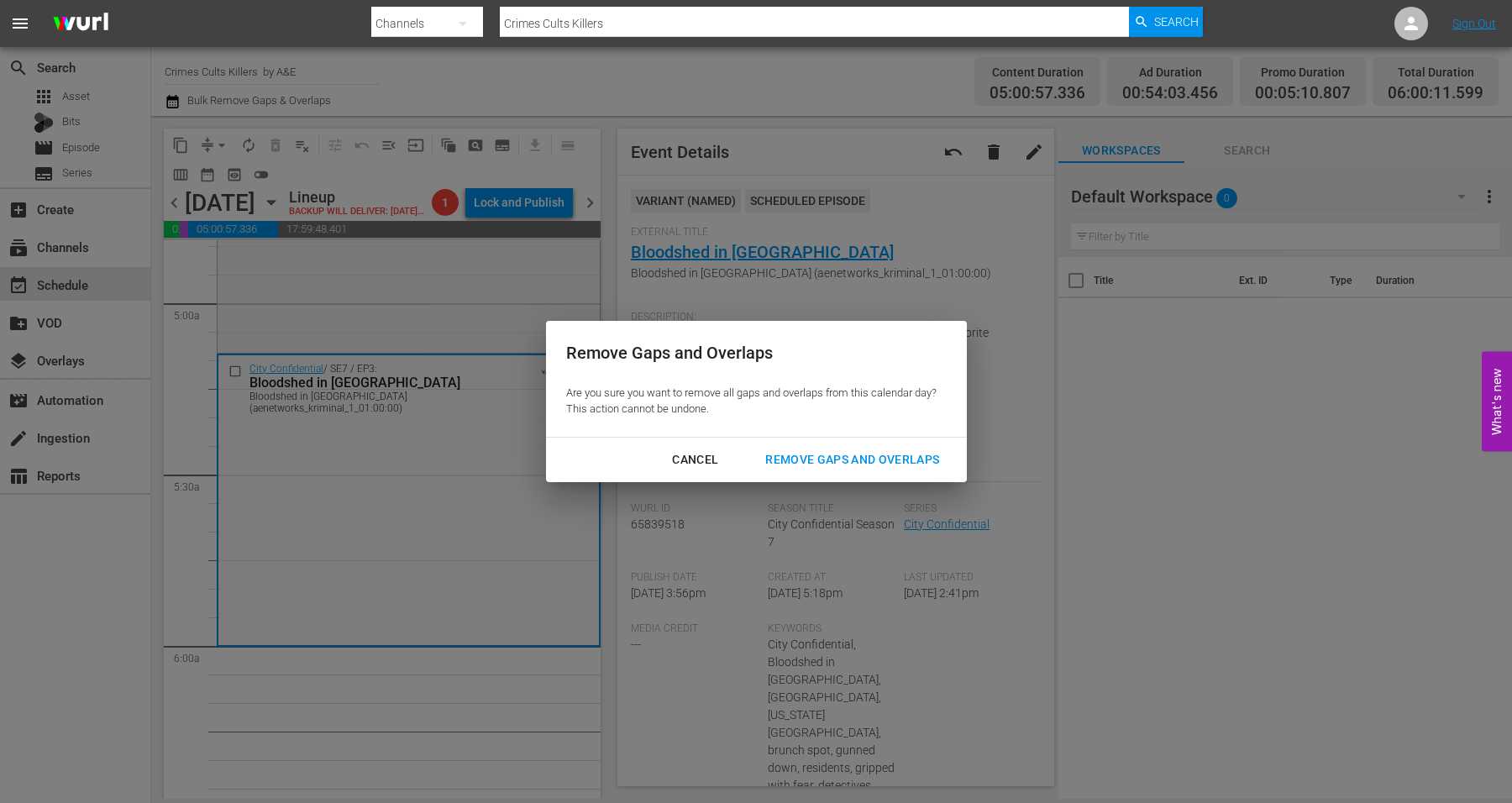
click at [931, 462] on div "Remove Gaps and Overlaps" at bounding box center [853, 459] width 201 height 21
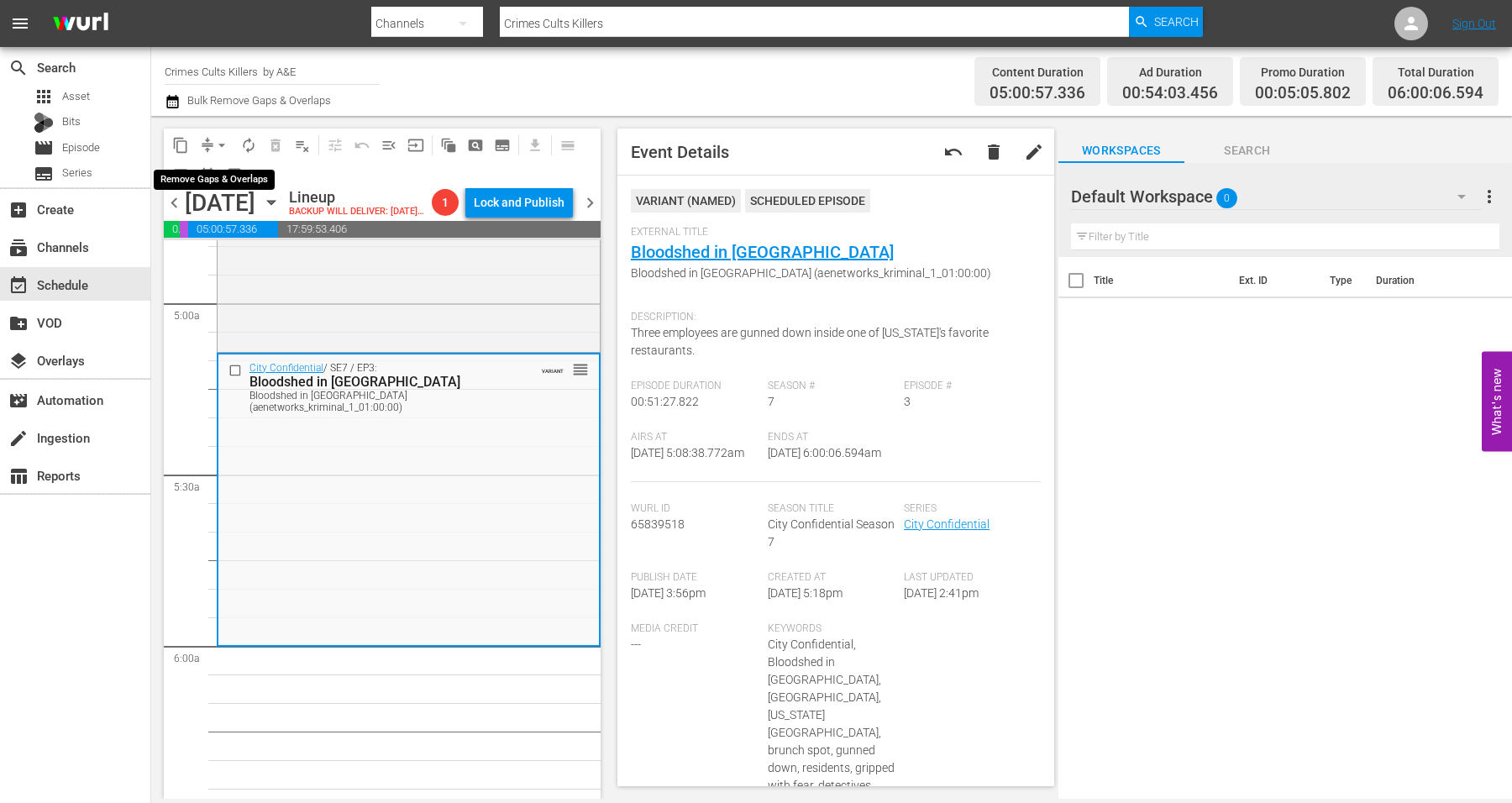
click at [227, 144] on span "arrow_drop_down" at bounding box center [222, 145] width 17 height 17
click at [203, 176] on li "Align to Midnight" at bounding box center [222, 178] width 176 height 28
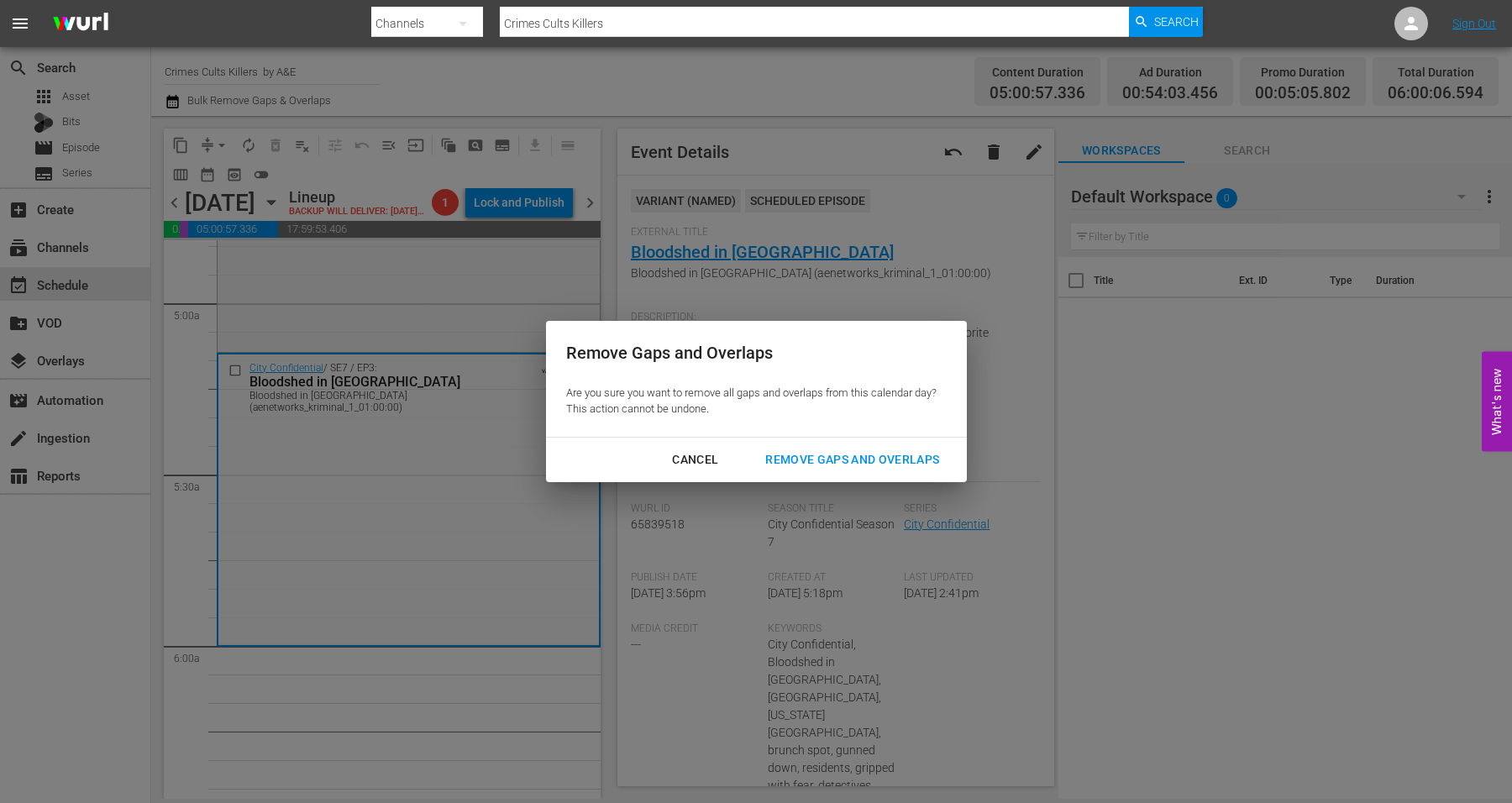
click at [870, 455] on div "Remove Gaps and Overlaps" at bounding box center [853, 459] width 201 height 21
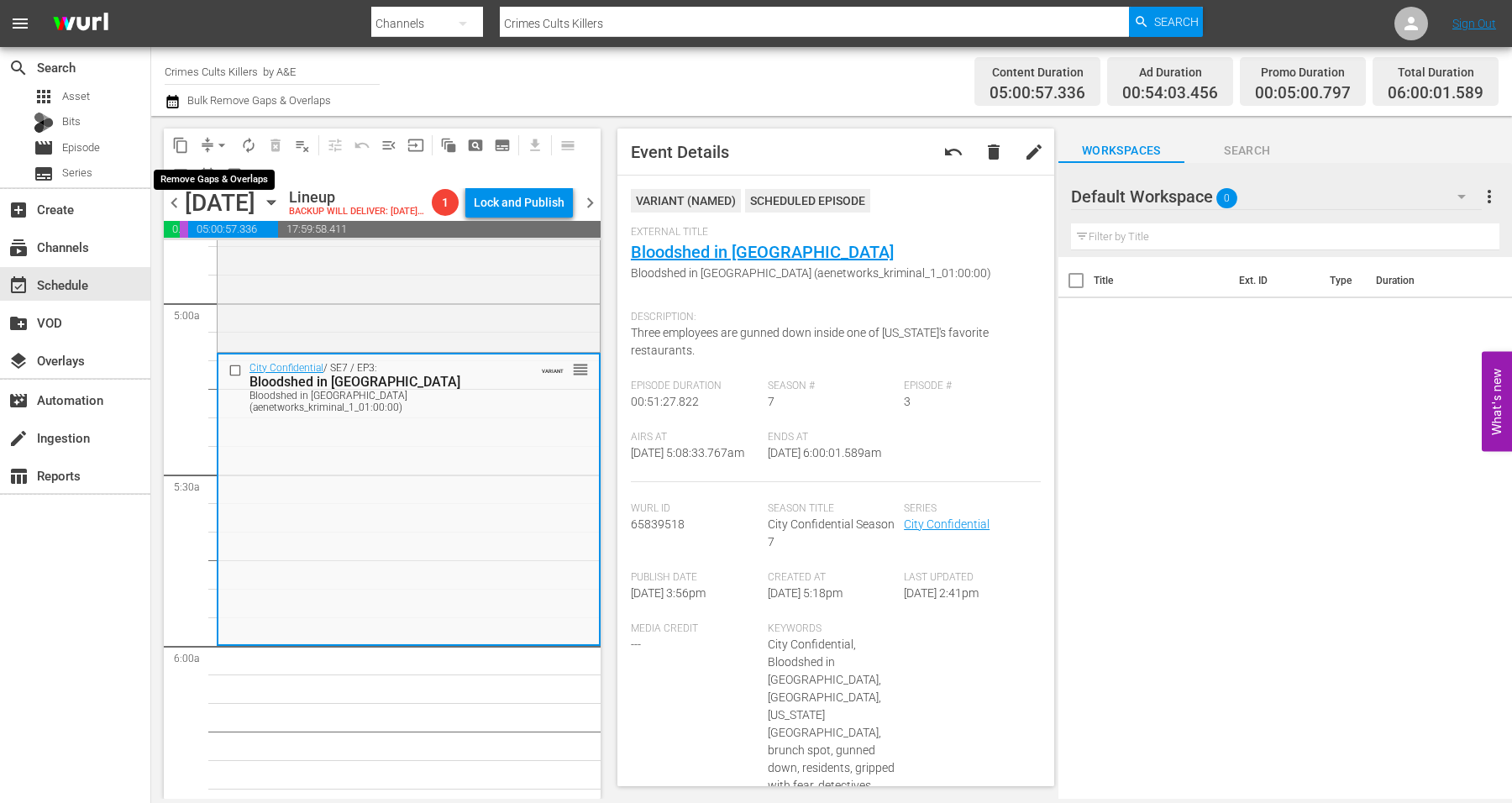
click at [219, 139] on span "arrow_drop_down" at bounding box center [222, 145] width 17 height 17
click at [221, 168] on li "Align to Midnight" at bounding box center [222, 178] width 176 height 28
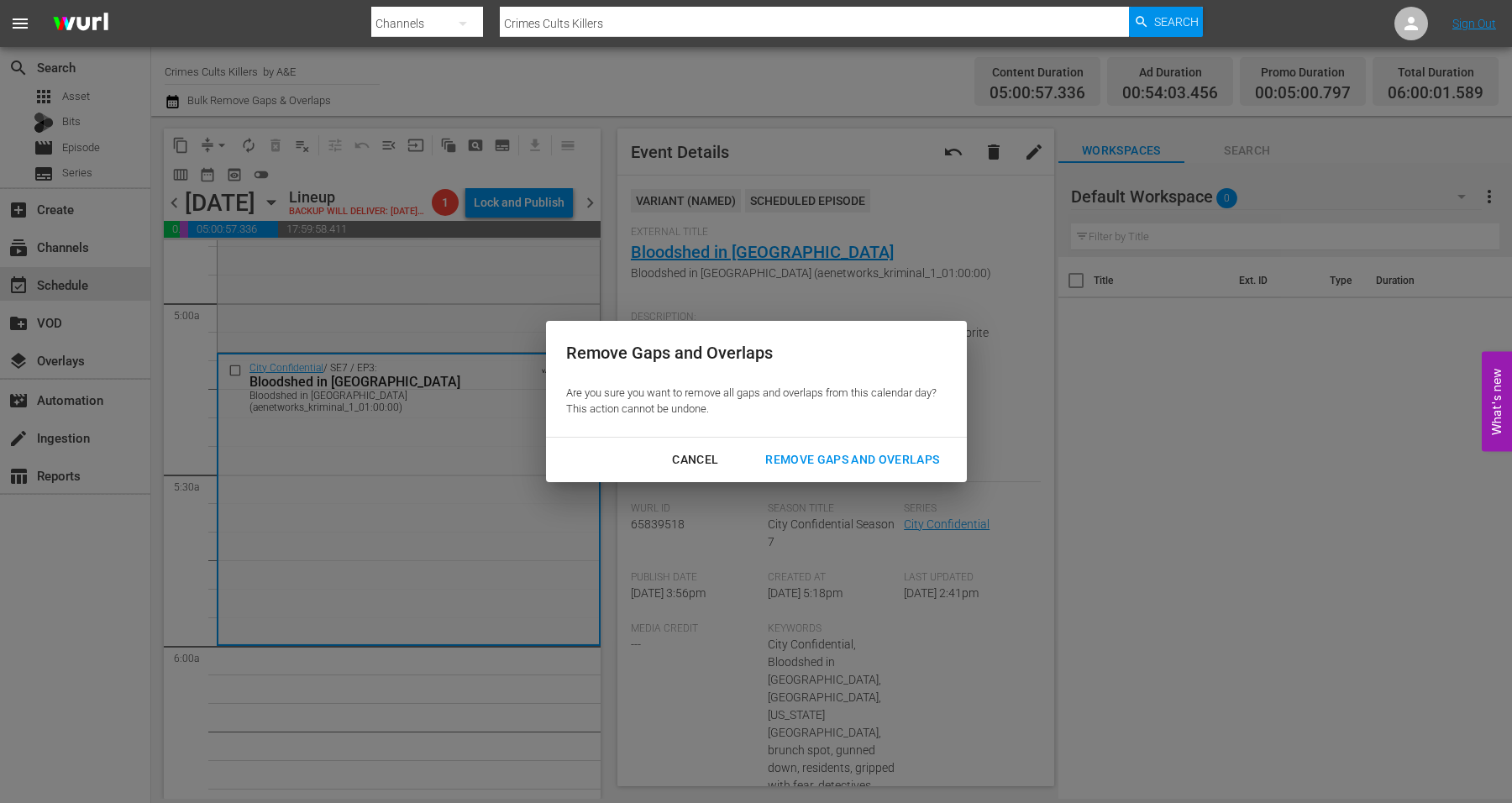
click at [827, 458] on div "Remove Gaps and Overlaps" at bounding box center [853, 459] width 201 height 21
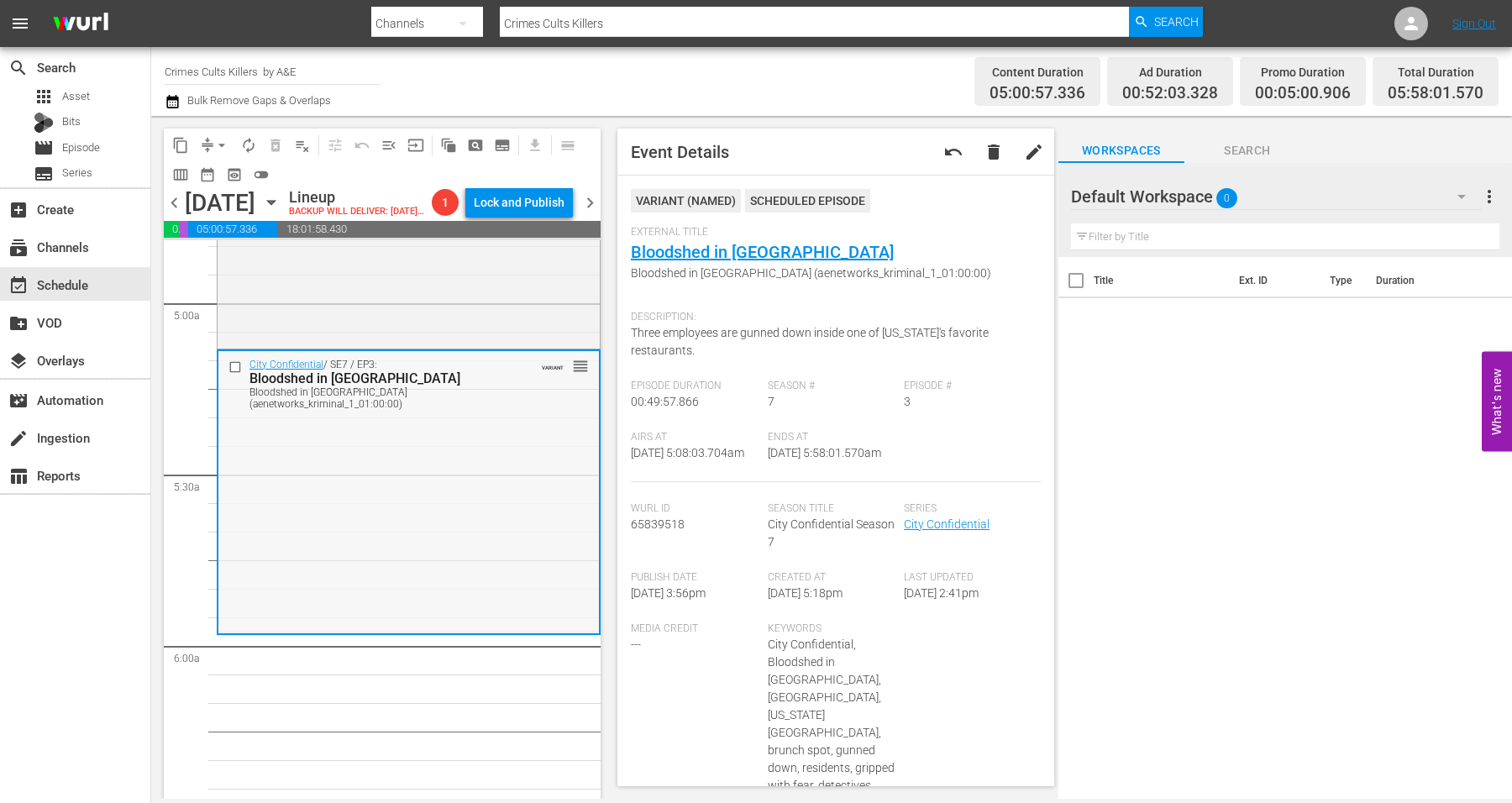
click at [423, 471] on div "City Confidential / SE7 / EP3: Bloodshed in Brookland Bloodshed in Brookland (a…" at bounding box center [409, 491] width 381 height 280
click at [223, 139] on span "arrow_drop_down" at bounding box center [222, 145] width 17 height 17
click at [221, 178] on li "Align to Midnight" at bounding box center [222, 178] width 176 height 28
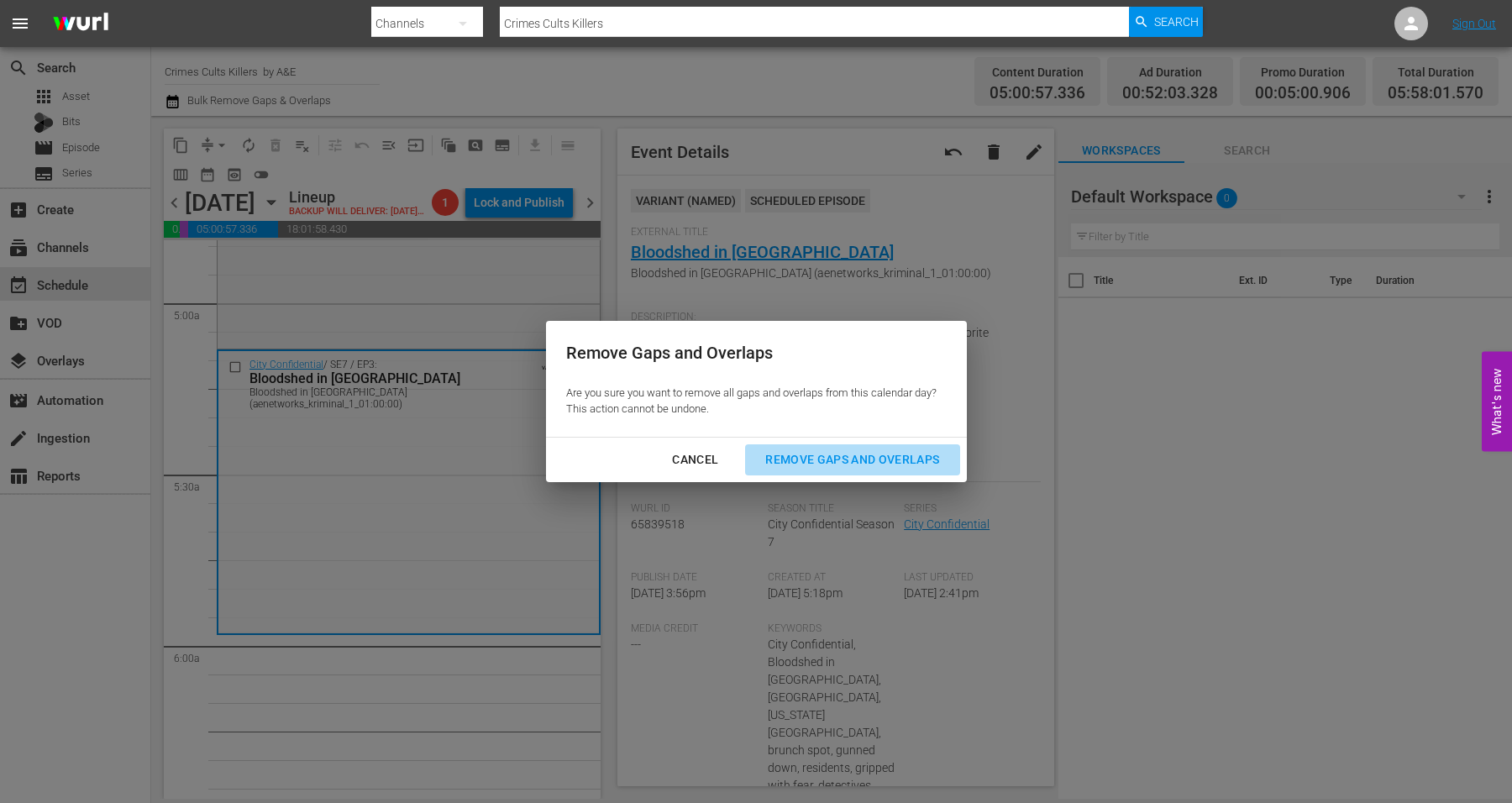
click at [807, 456] on div "Remove Gaps and Overlaps" at bounding box center [853, 459] width 201 height 21
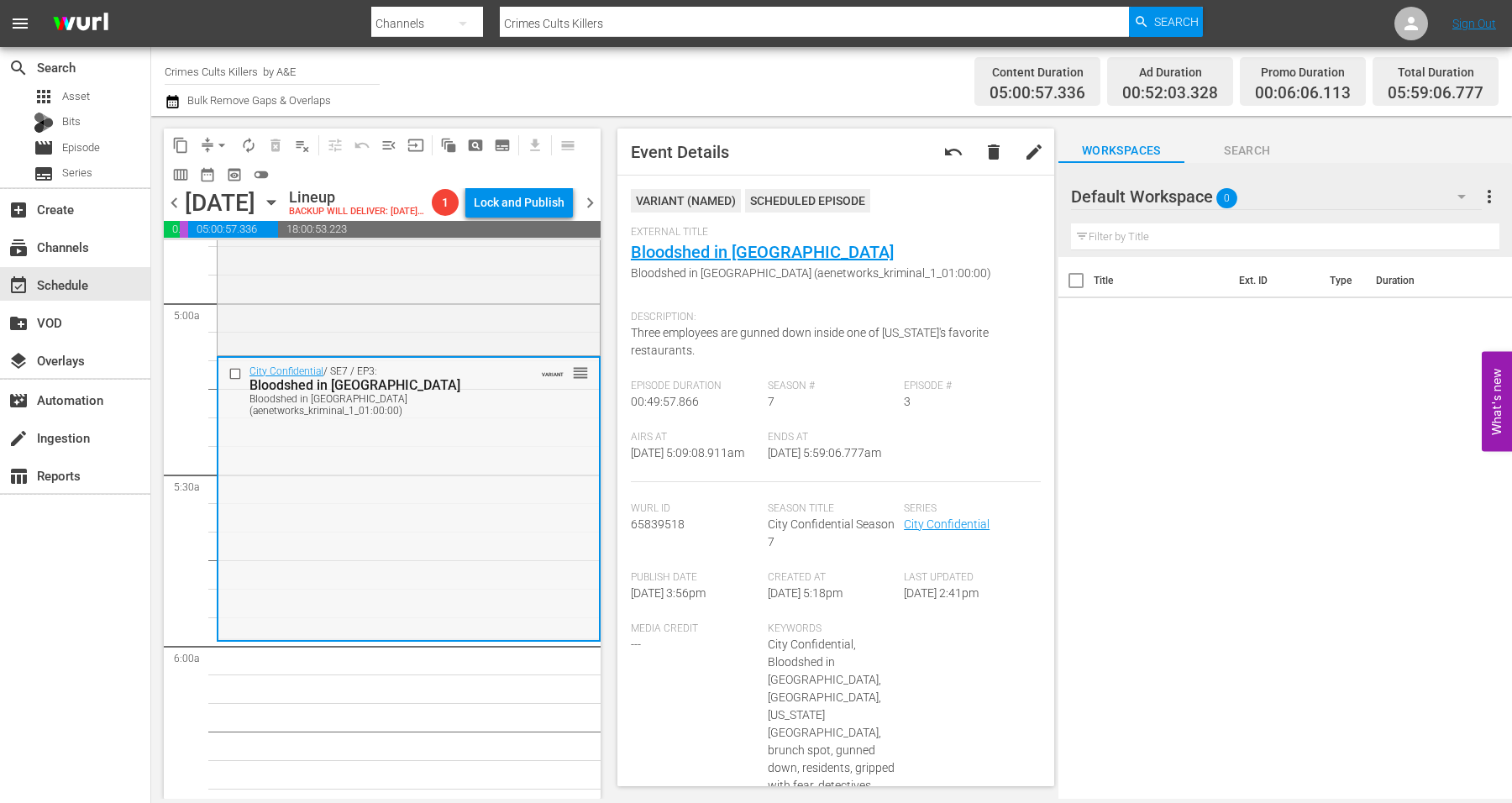
click at [429, 596] on div "City Confidential / SE7 / EP3: Bloodshed in Brookland Bloodshed in Brookland (a…" at bounding box center [409, 498] width 381 height 280
click at [219, 145] on span "arrow_drop_down" at bounding box center [222, 145] width 17 height 17
click at [235, 183] on li "Align to Midnight" at bounding box center [222, 178] width 176 height 28
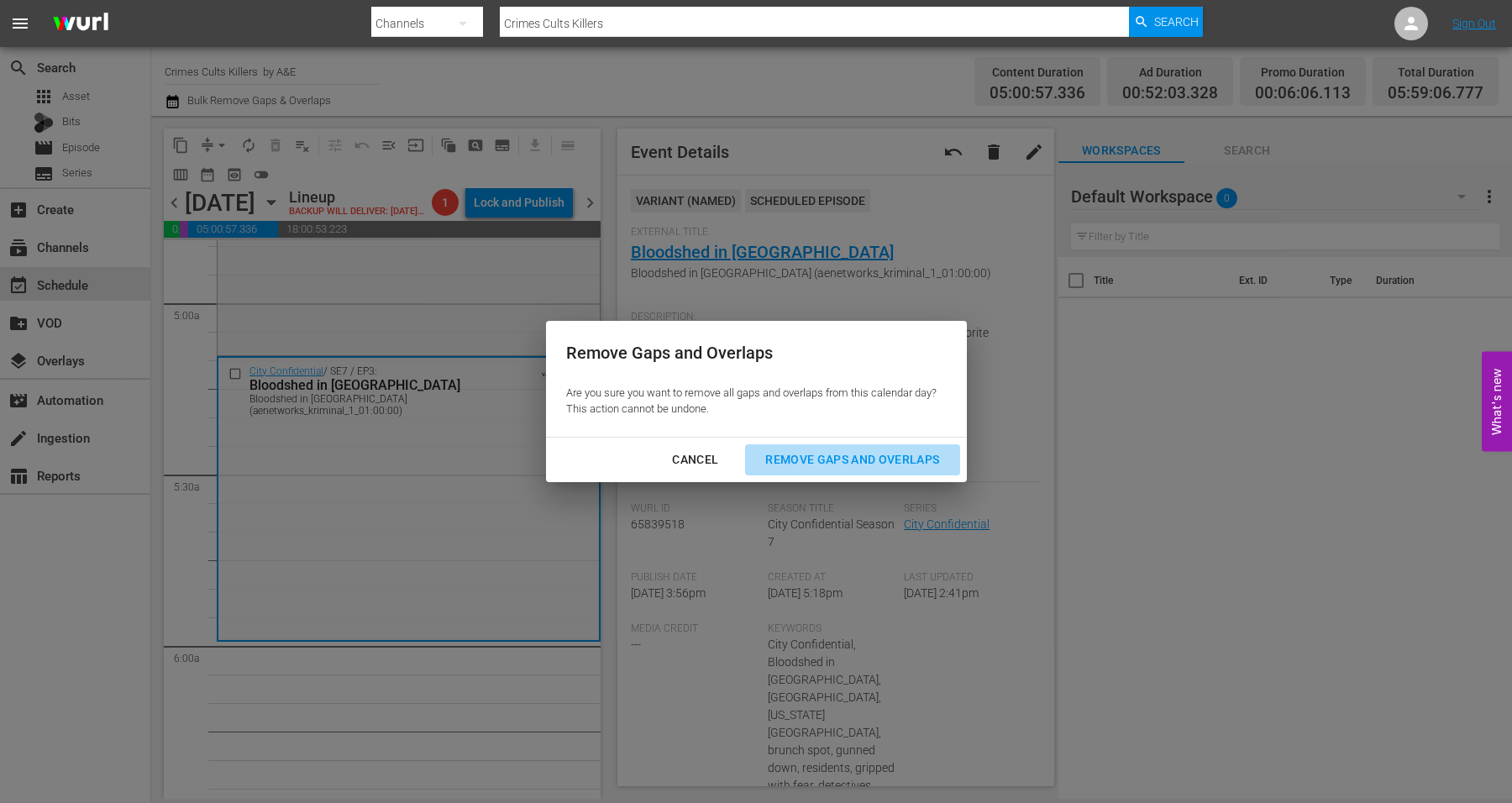
click at [838, 458] on div "Remove Gaps and Overlaps" at bounding box center [853, 459] width 201 height 21
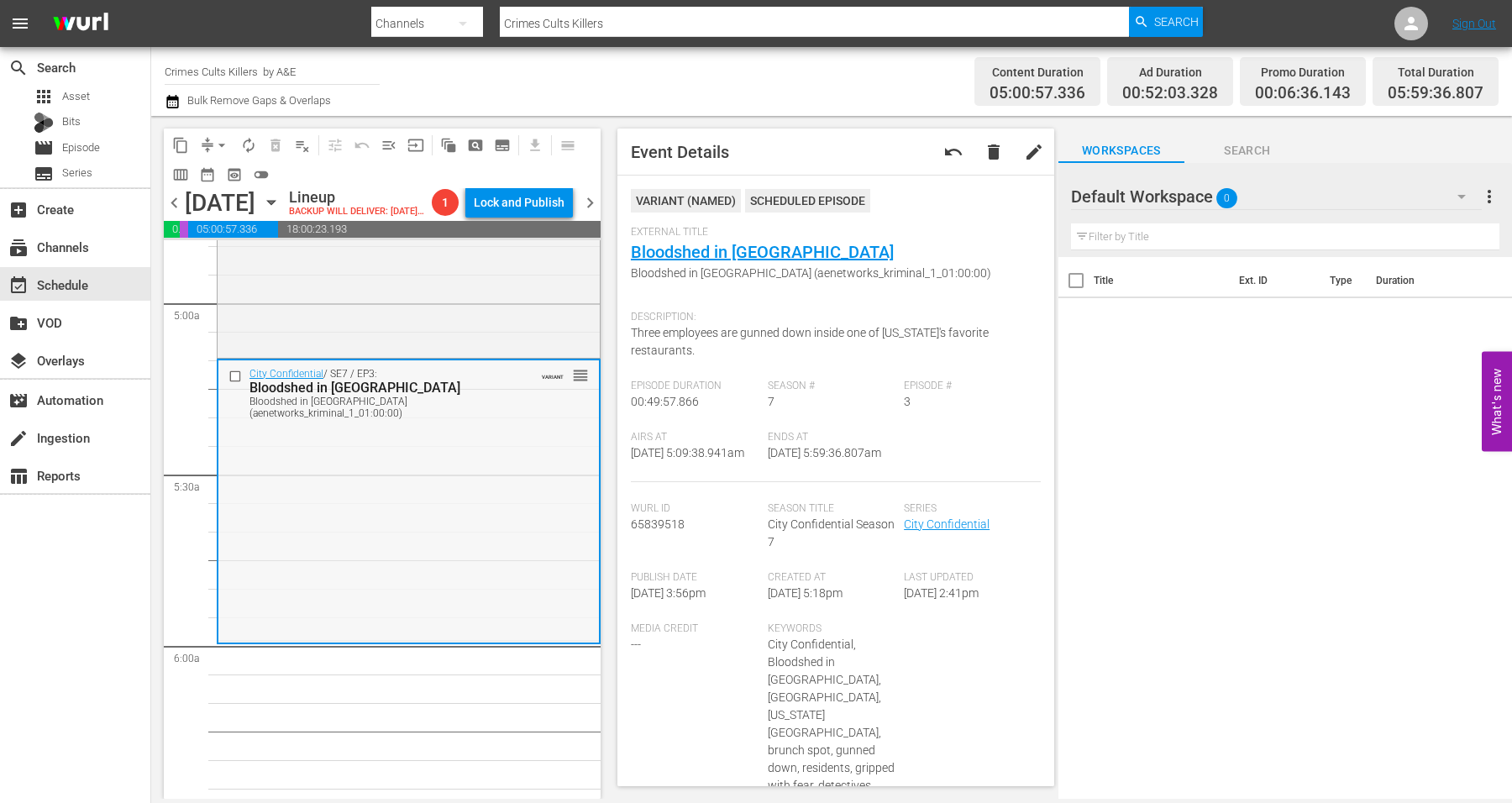
click at [408, 519] on div "City Confidential / SE7 / EP3: Bloodshed in Brookland Bloodshed in Brookland (a…" at bounding box center [409, 501] width 381 height 280
click at [216, 144] on span "arrow_drop_down" at bounding box center [222, 145] width 17 height 17
click at [218, 174] on li "Align to Midnight" at bounding box center [222, 178] width 176 height 28
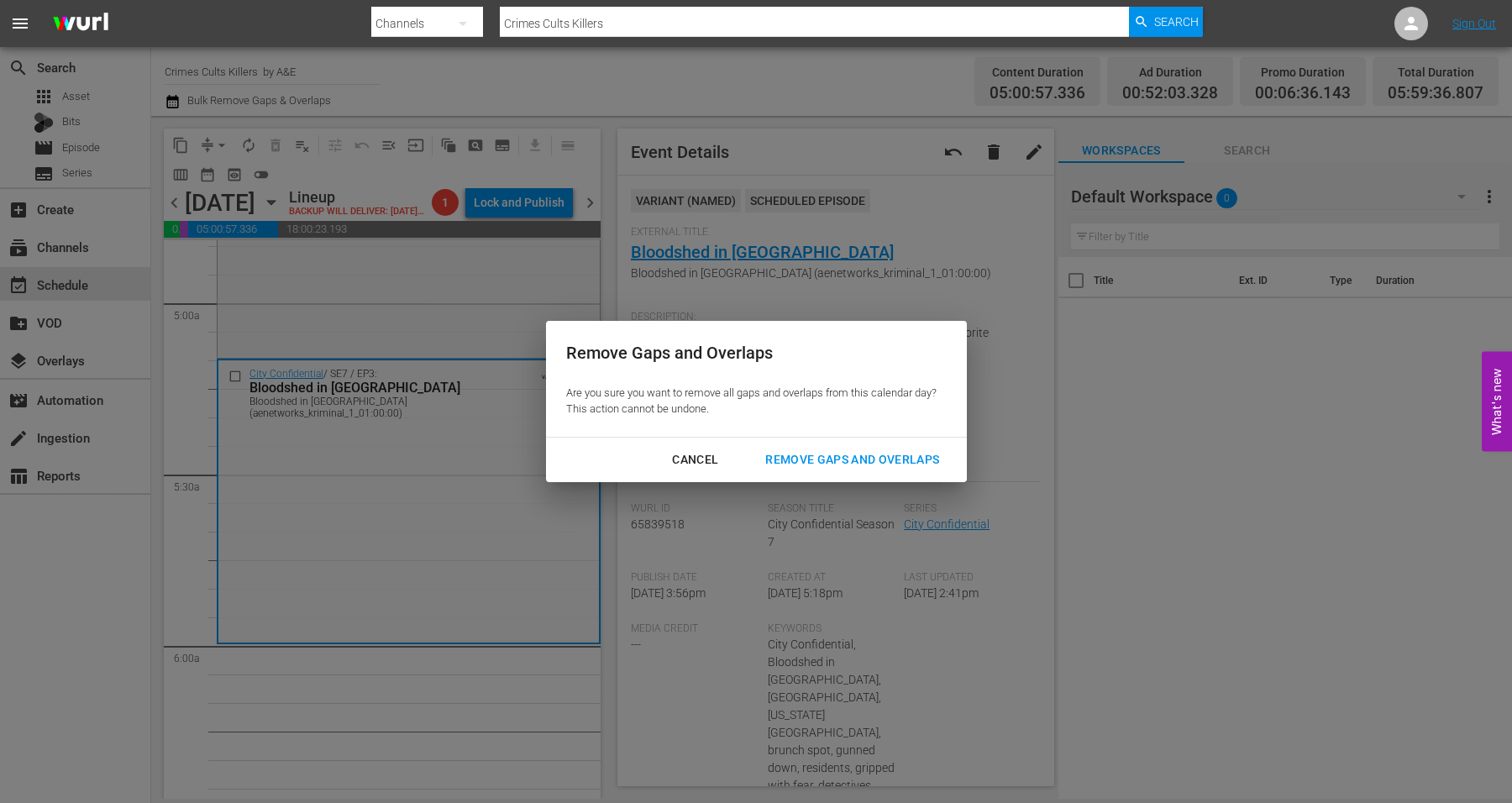
click at [847, 458] on div "Remove Gaps and Overlaps" at bounding box center [853, 459] width 201 height 21
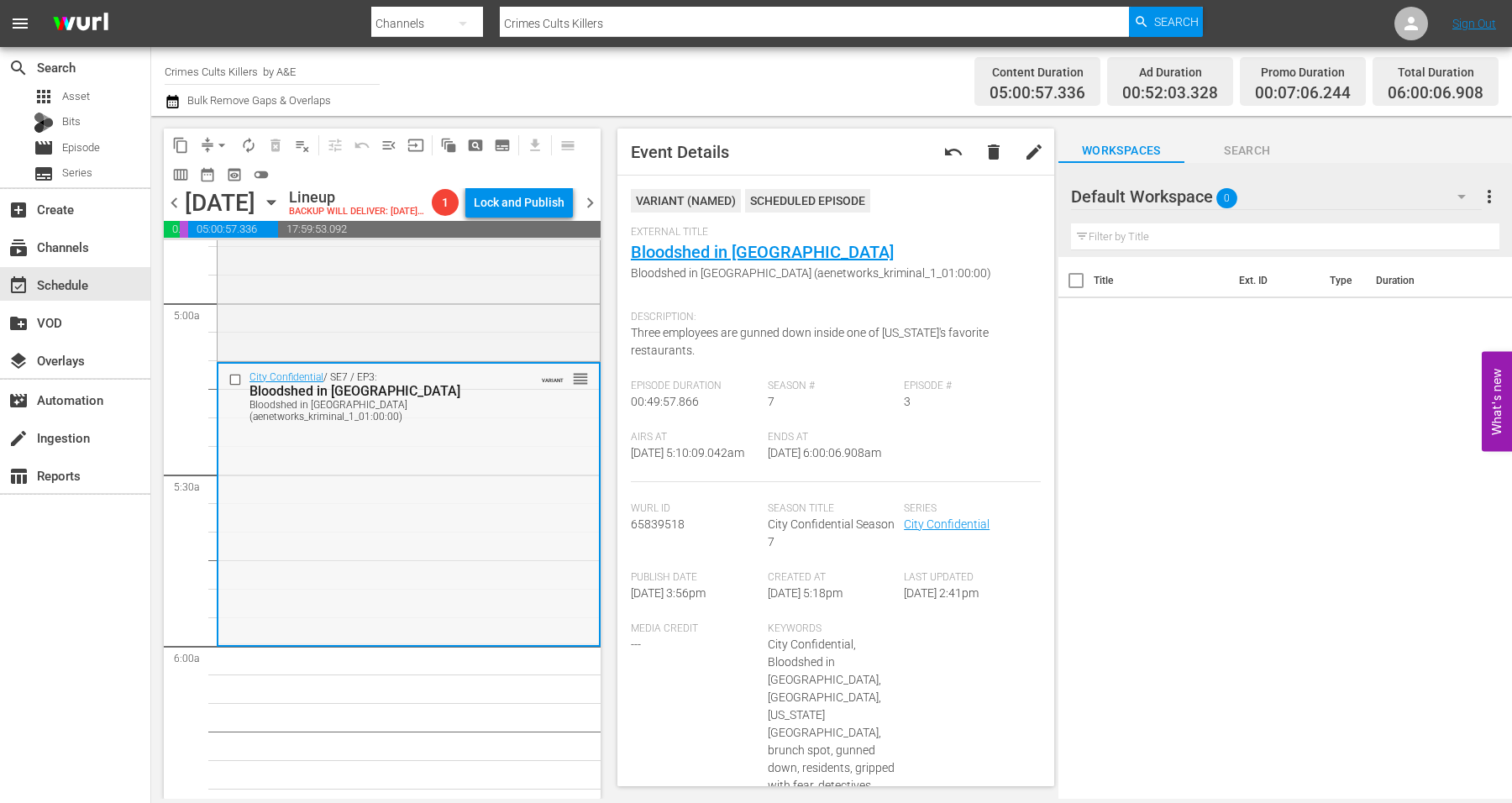
click at [462, 498] on div "City Confidential / SE7 / EP3: Bloodshed in Brookland Bloodshed in Brookland (a…" at bounding box center [409, 504] width 381 height 280
click at [217, 145] on span "arrow_drop_down" at bounding box center [222, 145] width 17 height 17
click at [236, 183] on li "Align to Midnight" at bounding box center [222, 178] width 176 height 28
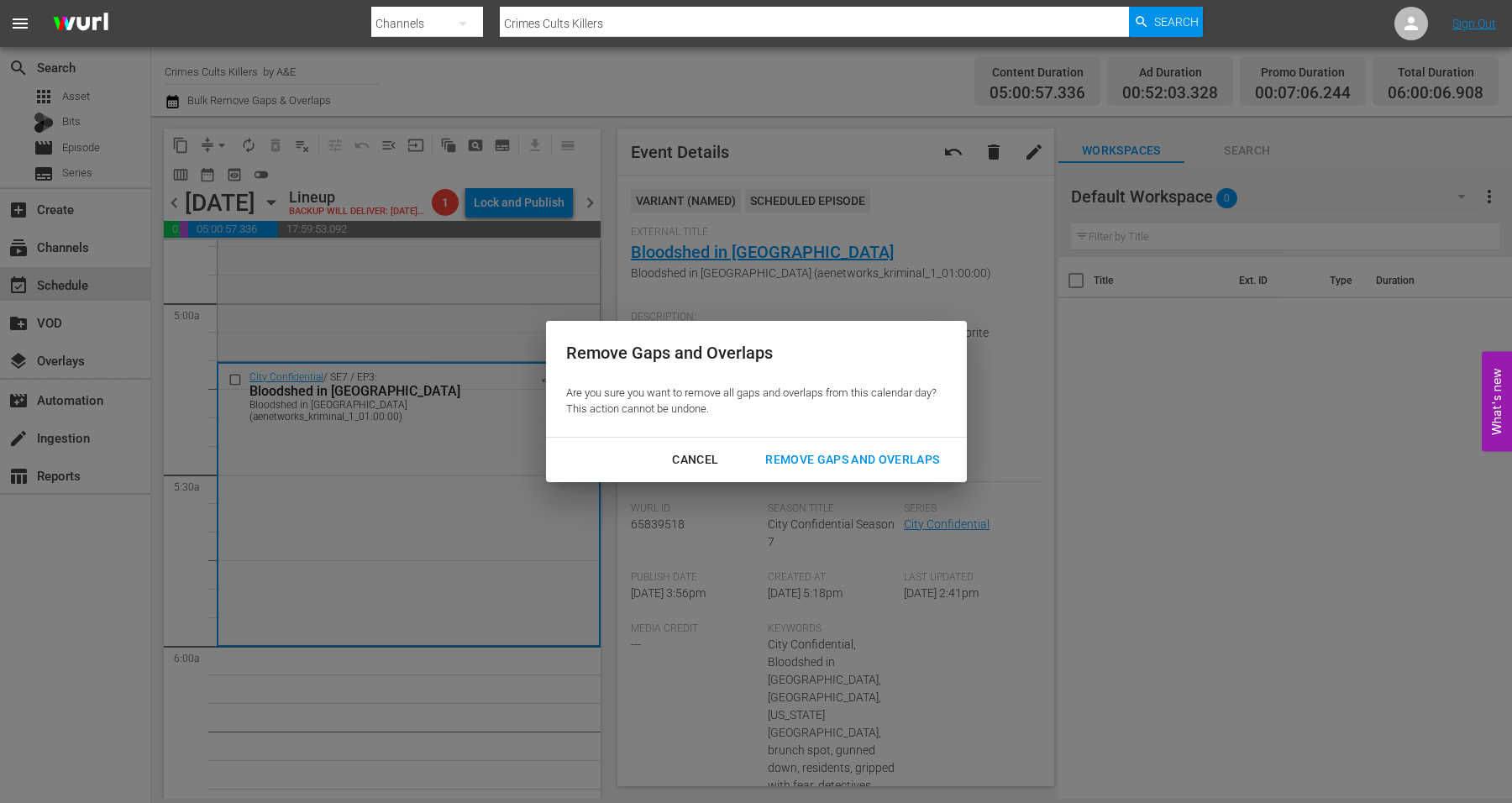
click at [881, 463] on div "Remove Gaps and Overlaps" at bounding box center [853, 459] width 201 height 21
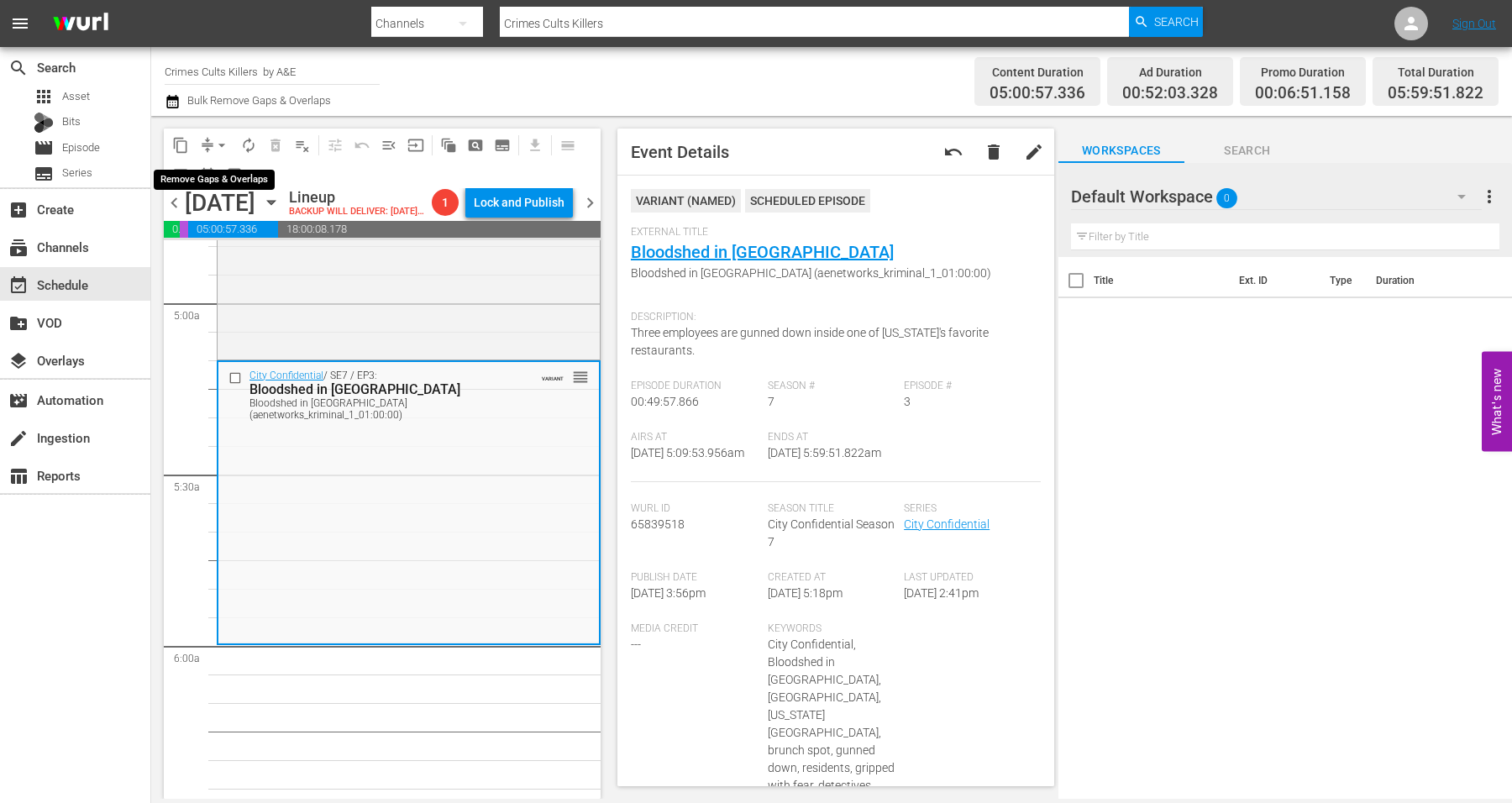
click at [216, 143] on span "arrow_drop_down" at bounding box center [222, 145] width 17 height 17
click at [219, 176] on li "Align to Midnight" at bounding box center [222, 178] width 176 height 28
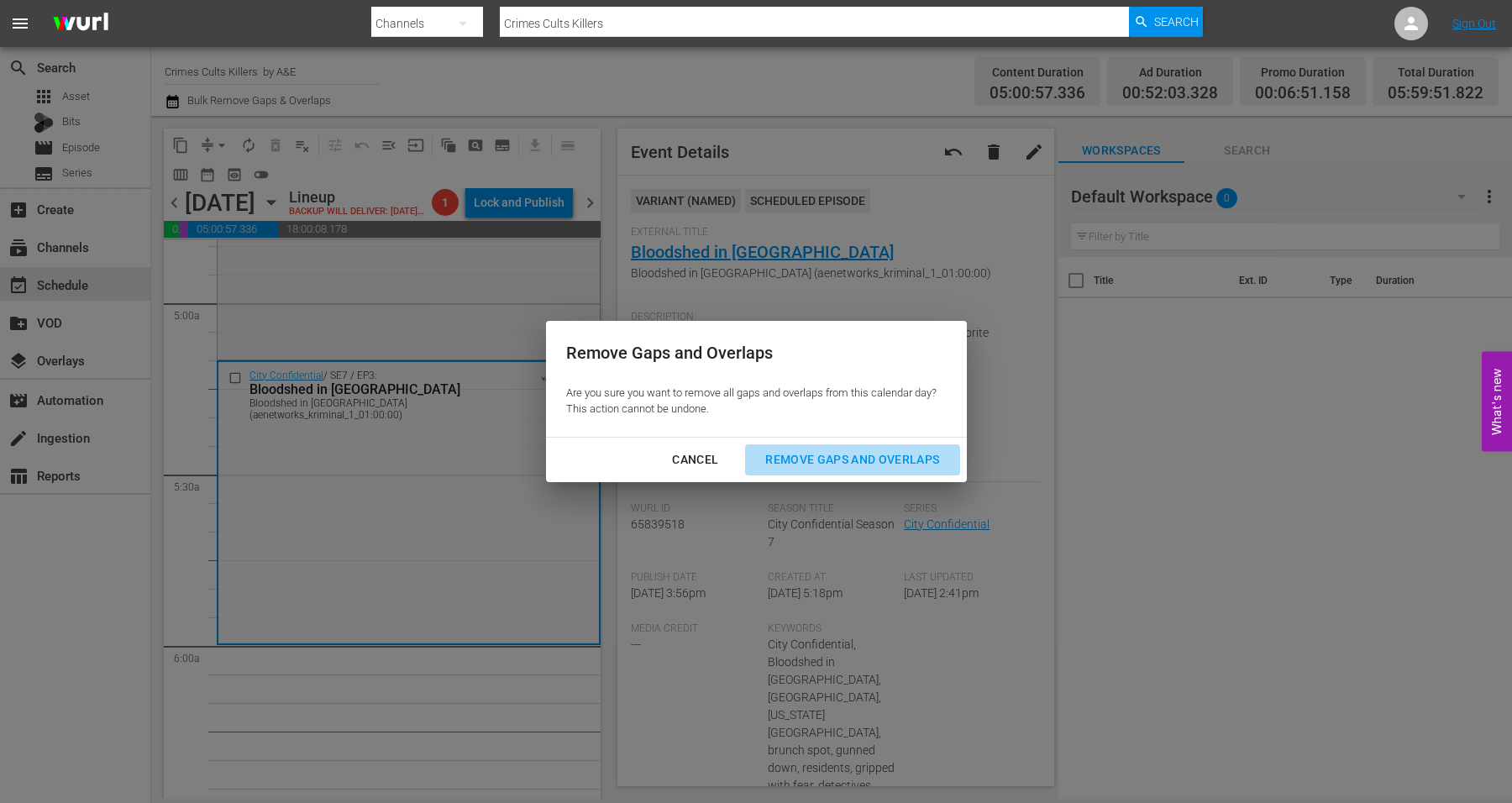
click at [836, 462] on div "Remove Gaps and Overlaps" at bounding box center [853, 459] width 201 height 21
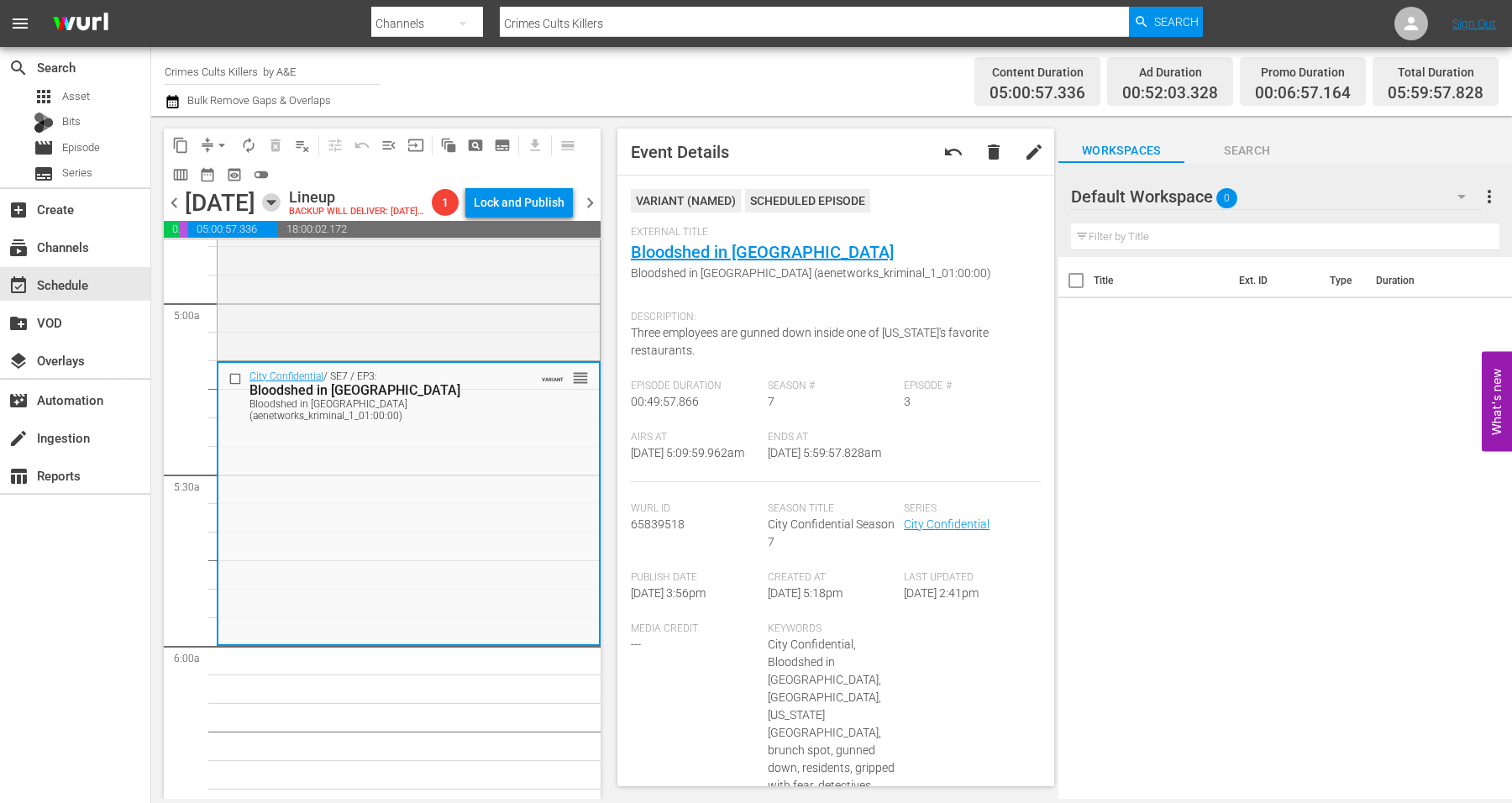
click at [280, 212] on icon "button" at bounding box center [272, 203] width 19 height 19
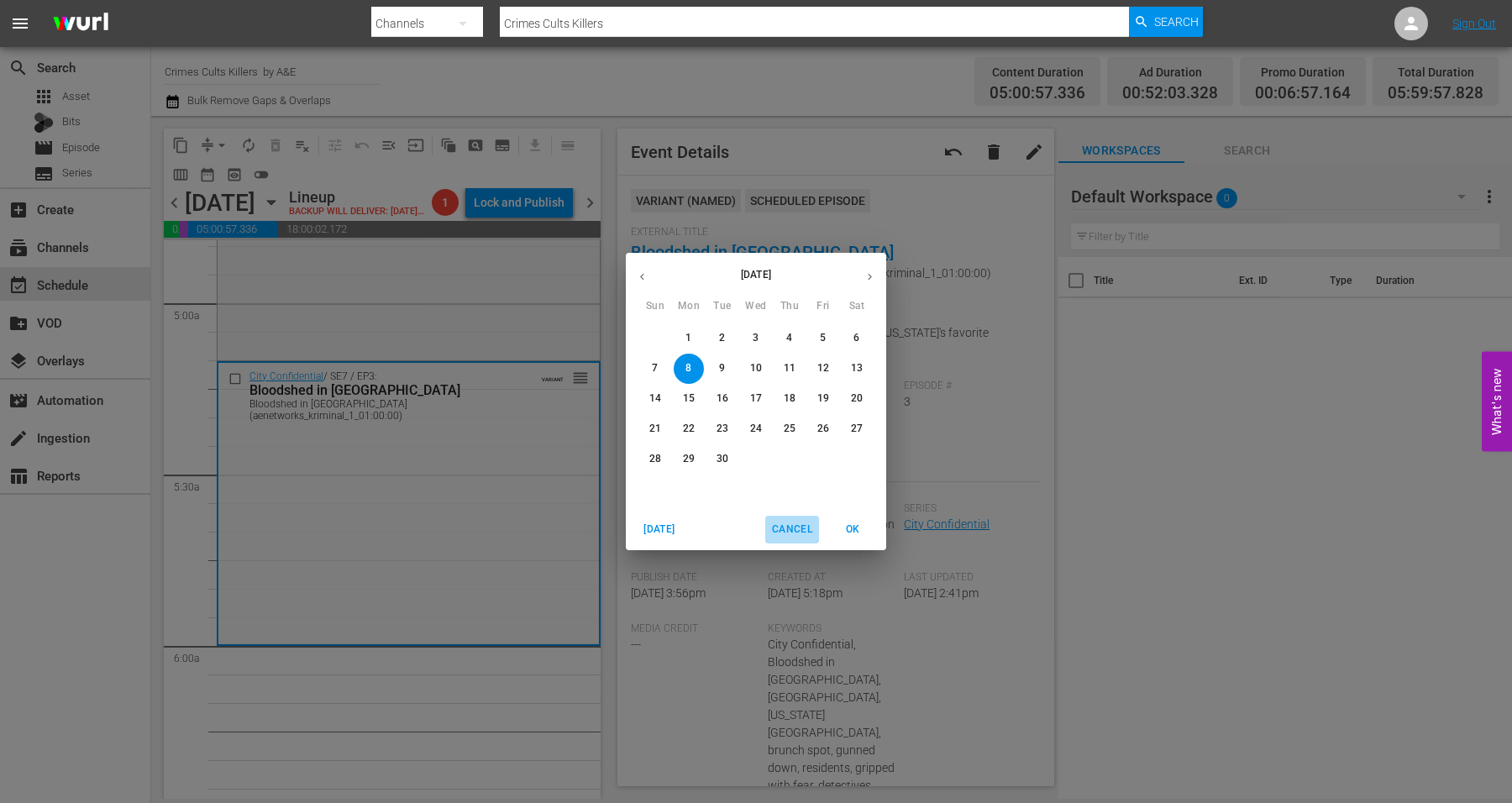
click at [782, 529] on span "Cancel" at bounding box center [793, 529] width 41 height 18
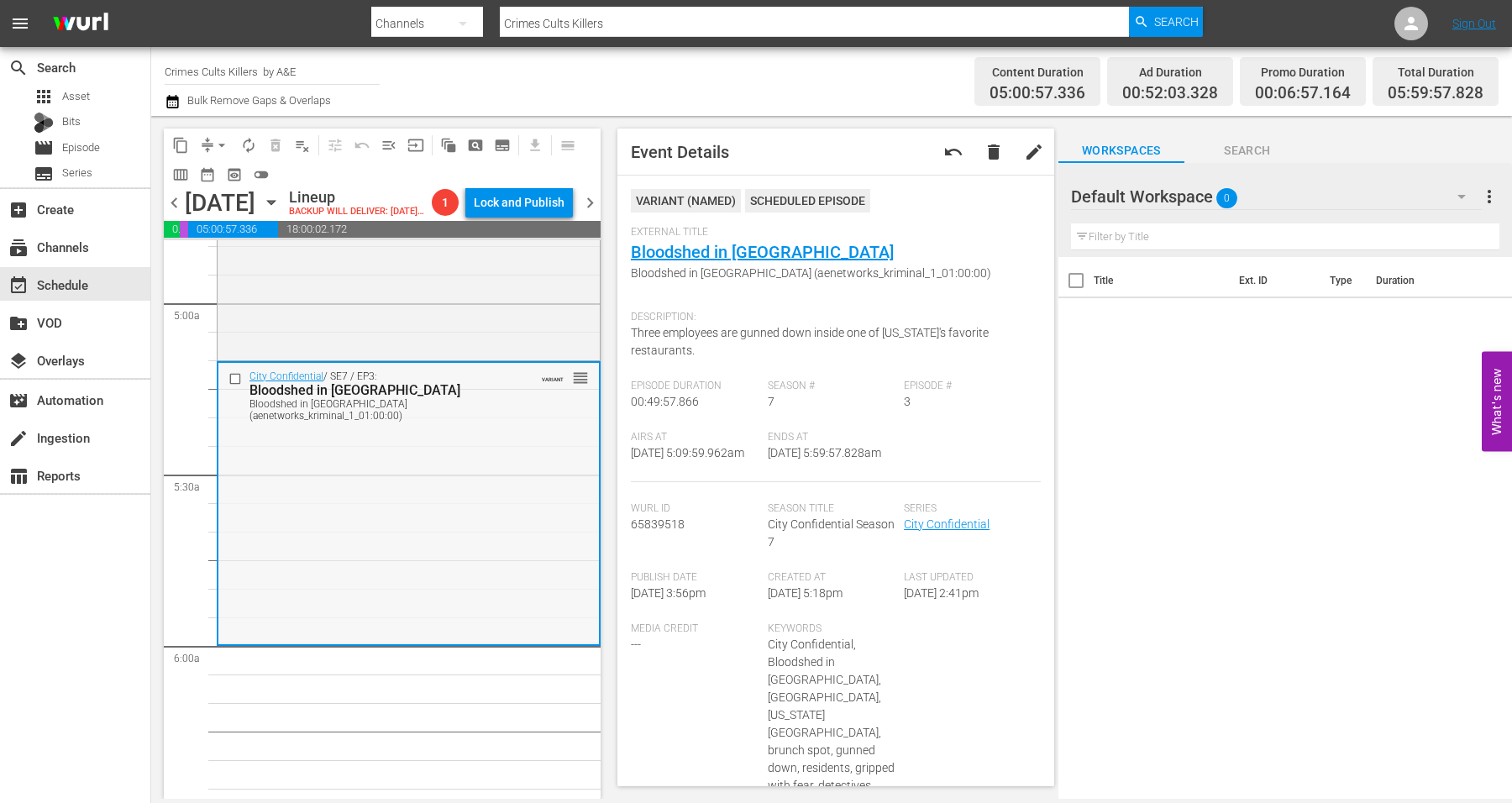
click at [355, 515] on div "City Confidential / SE7 / EP3: Bloodshed in Brookland Bloodshed in Brookland (a…" at bounding box center [409, 503] width 381 height 280
click at [221, 147] on span "arrow_drop_down" at bounding box center [222, 145] width 17 height 17
click at [221, 176] on li "Align to Midnight" at bounding box center [222, 178] width 176 height 28
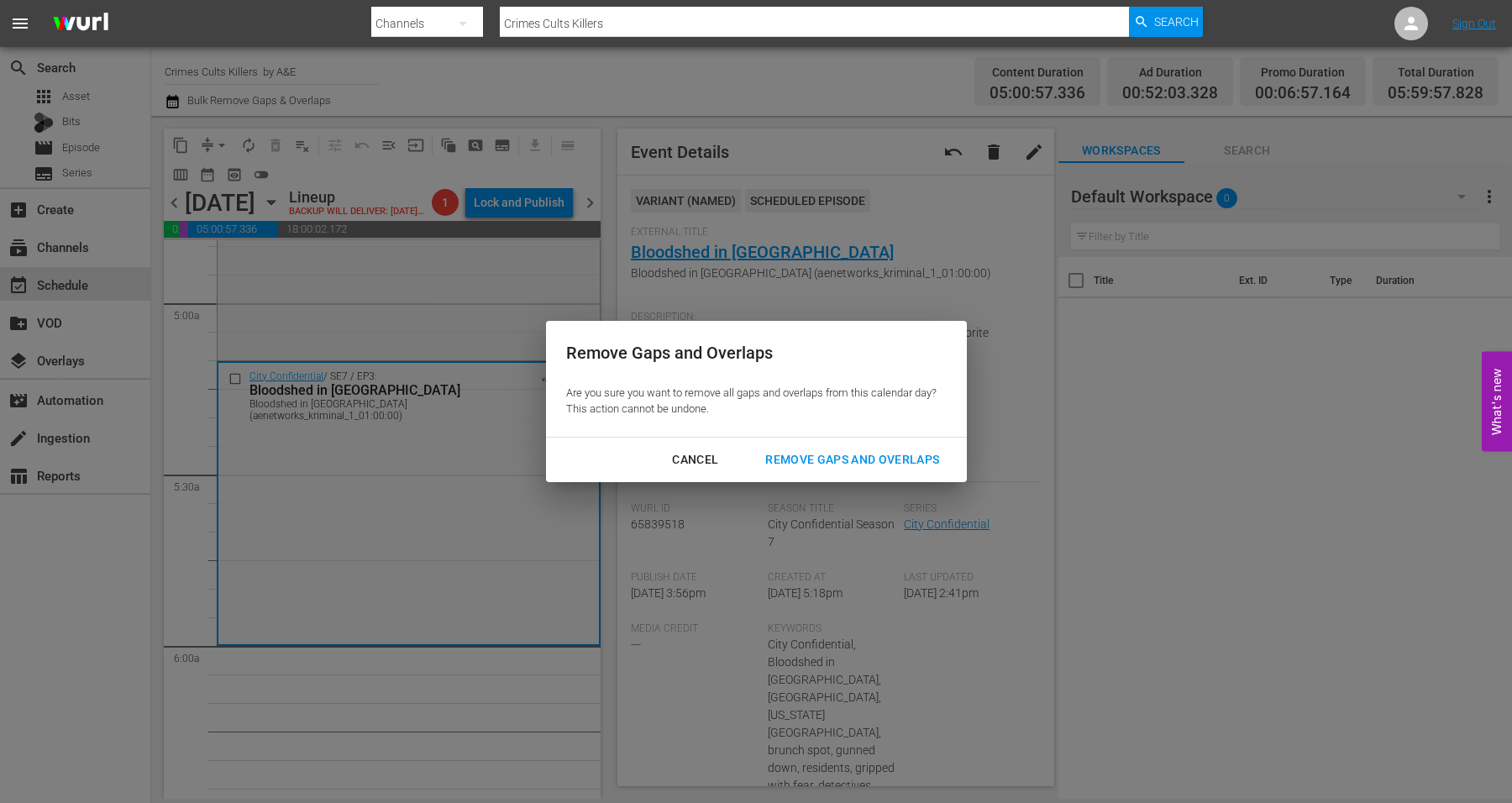
click at [816, 461] on div "Remove Gaps and Overlaps" at bounding box center [853, 459] width 201 height 21
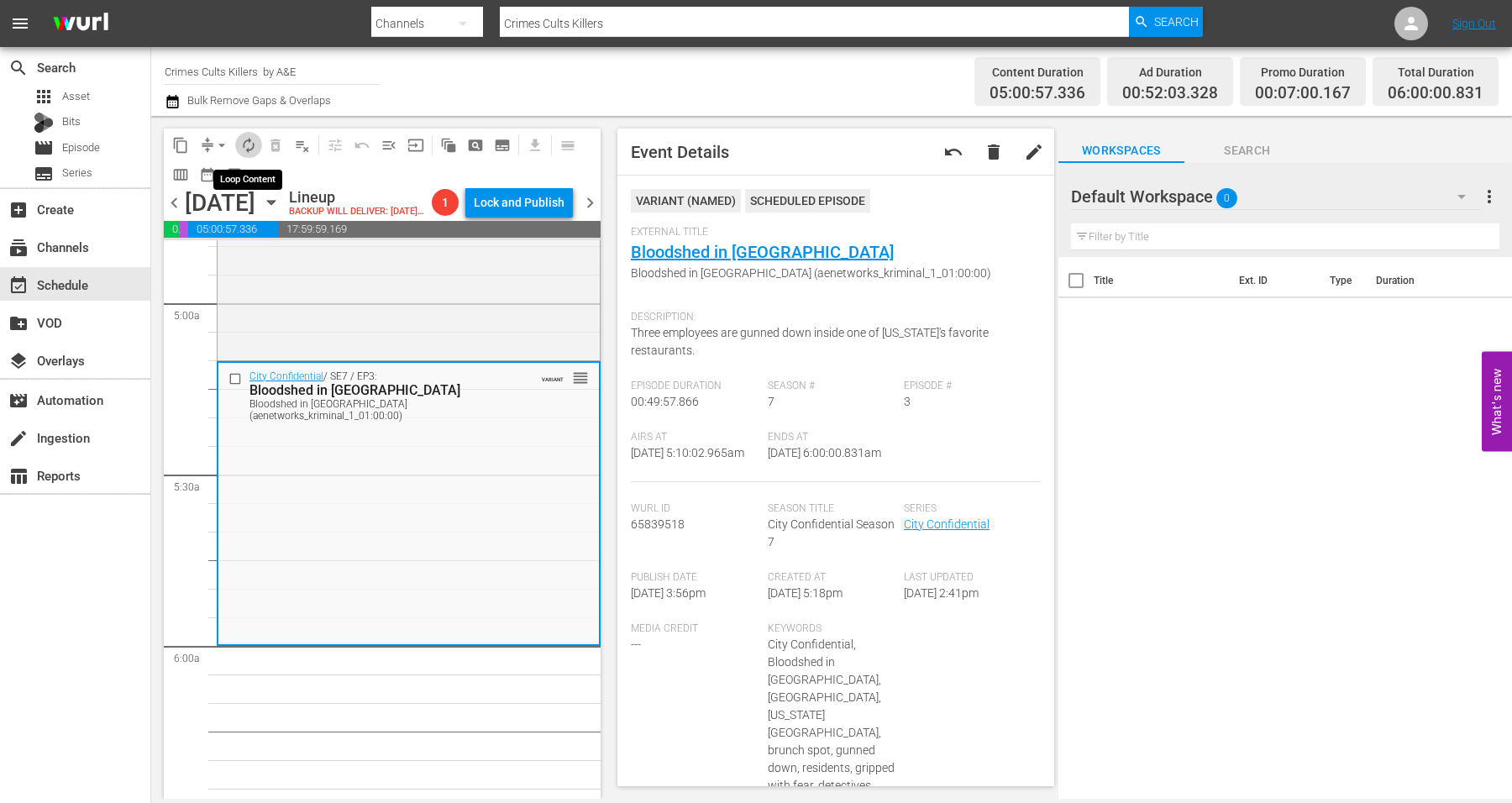
click at [247, 145] on span "autorenew_outlined" at bounding box center [249, 145] width 17 height 17
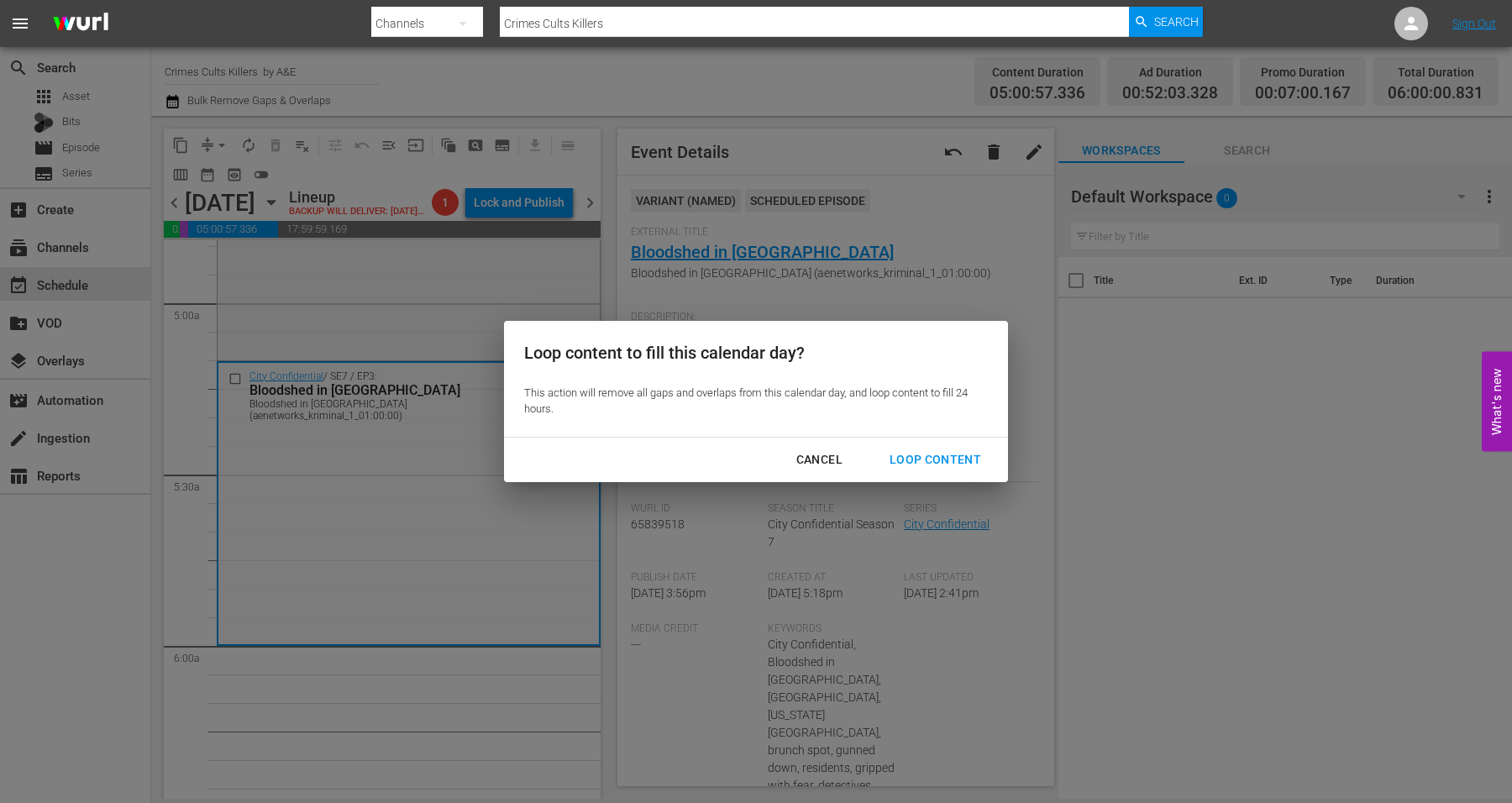
click at [926, 450] on div "Loop Content" at bounding box center [935, 459] width 118 height 21
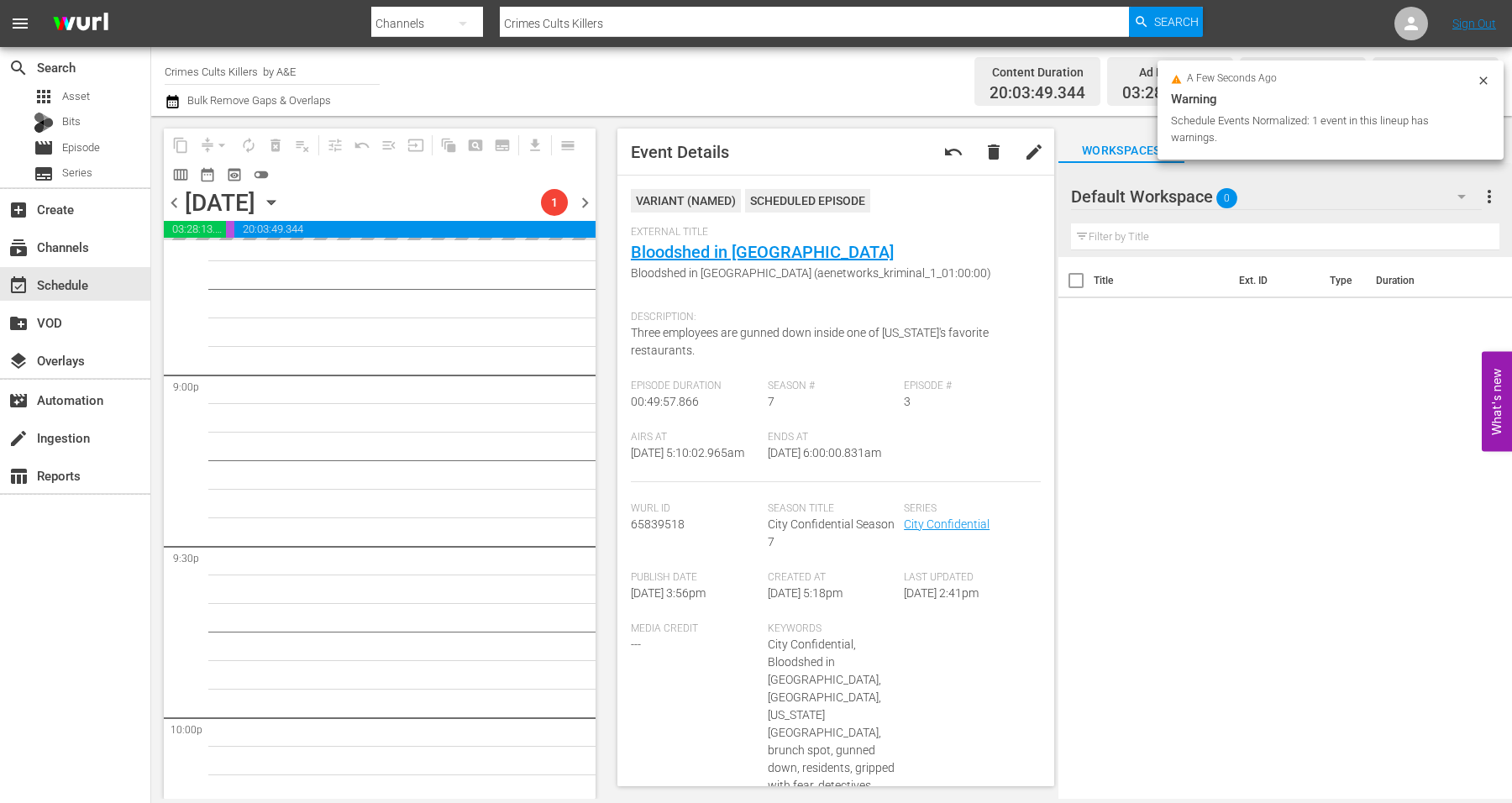
scroll to position [7669, 0]
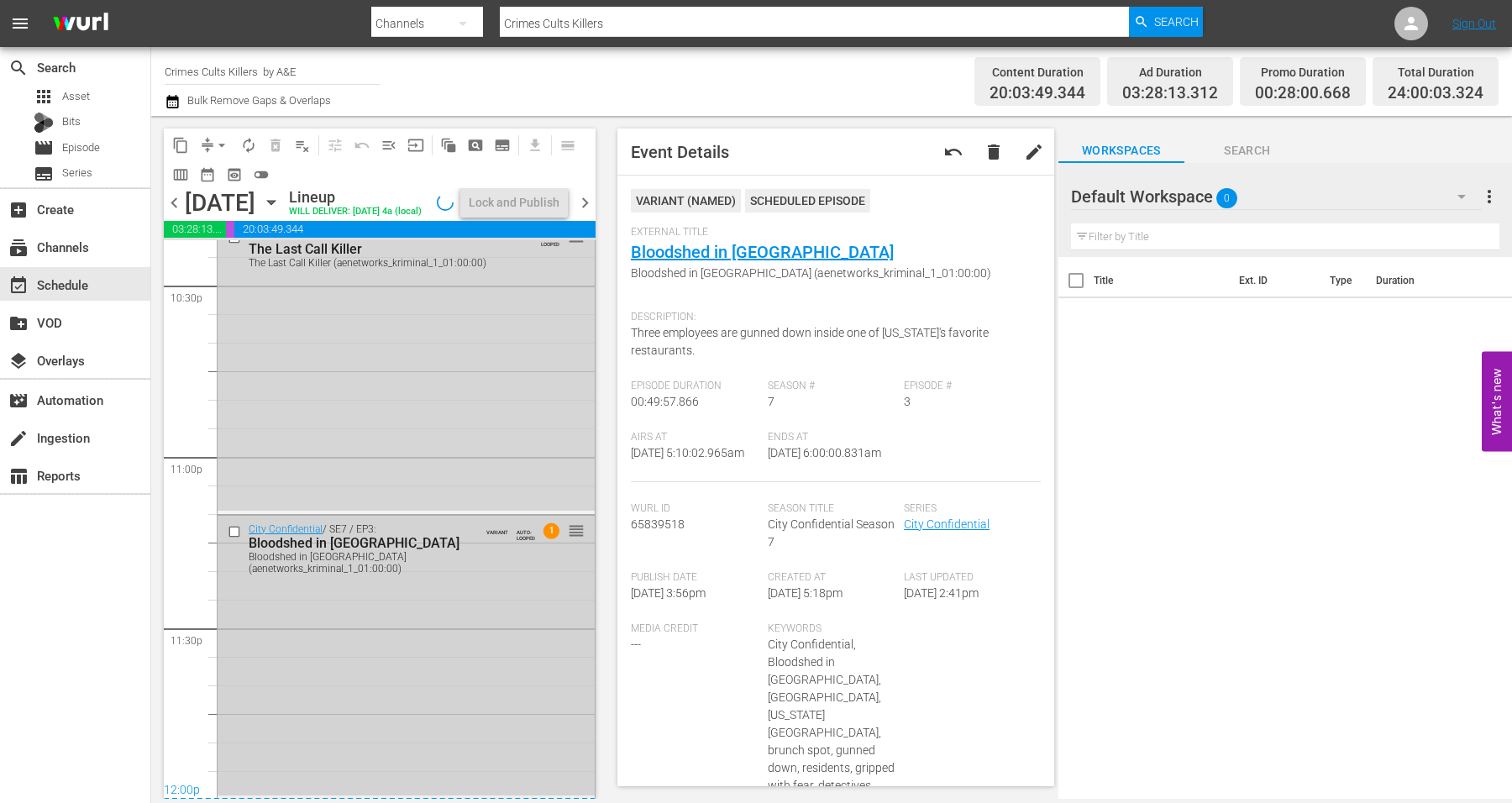
click at [331, 692] on div "City Confidential / SE7 / EP3: Bloodshed in Brookland Bloodshed in Brookland (a…" at bounding box center [406, 656] width 377 height 280
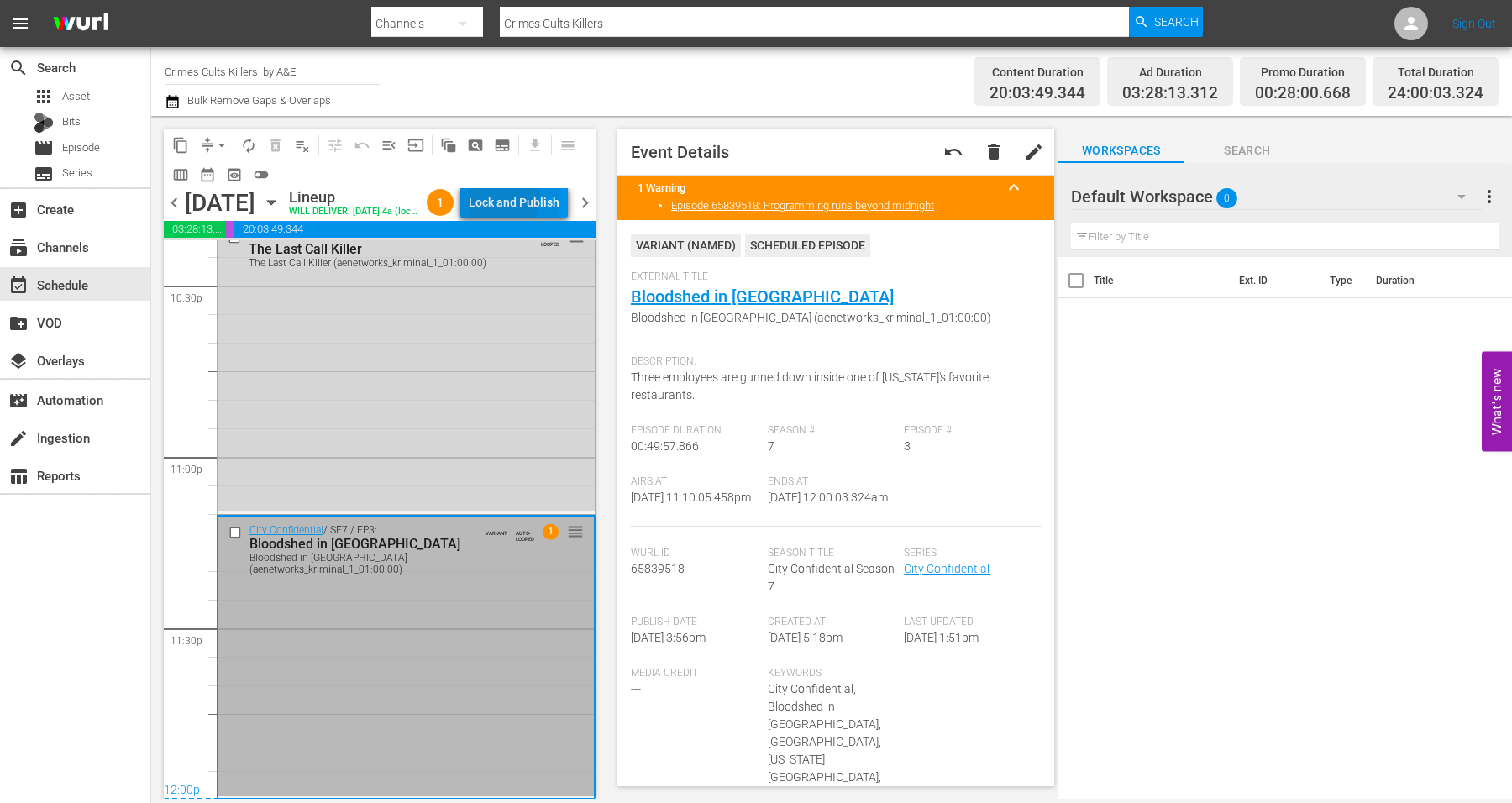
click at [513, 198] on div "Lock and Publish" at bounding box center [513, 203] width 90 height 30
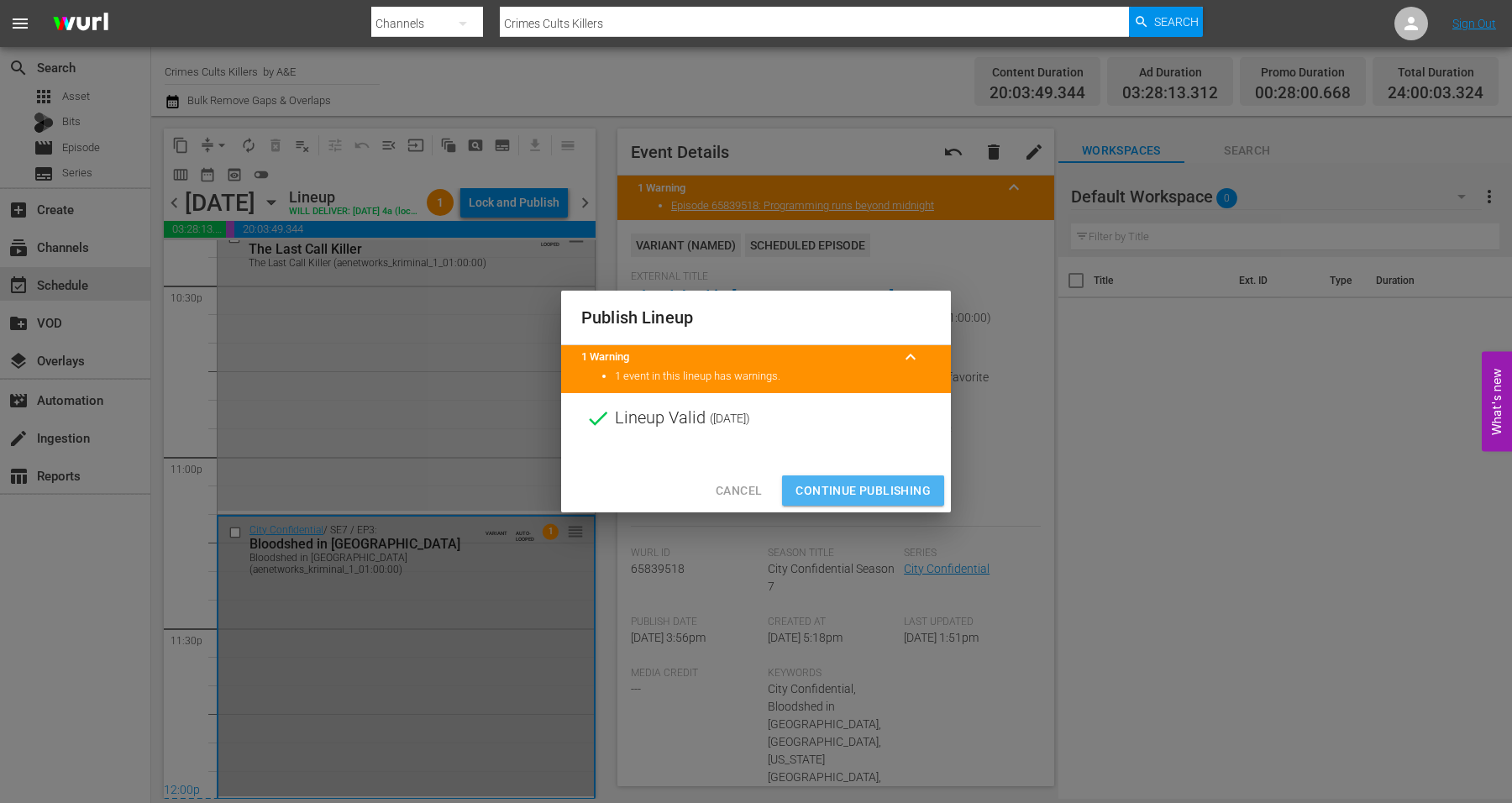
click at [873, 481] on span "Continue Publishing" at bounding box center [863, 491] width 135 height 21
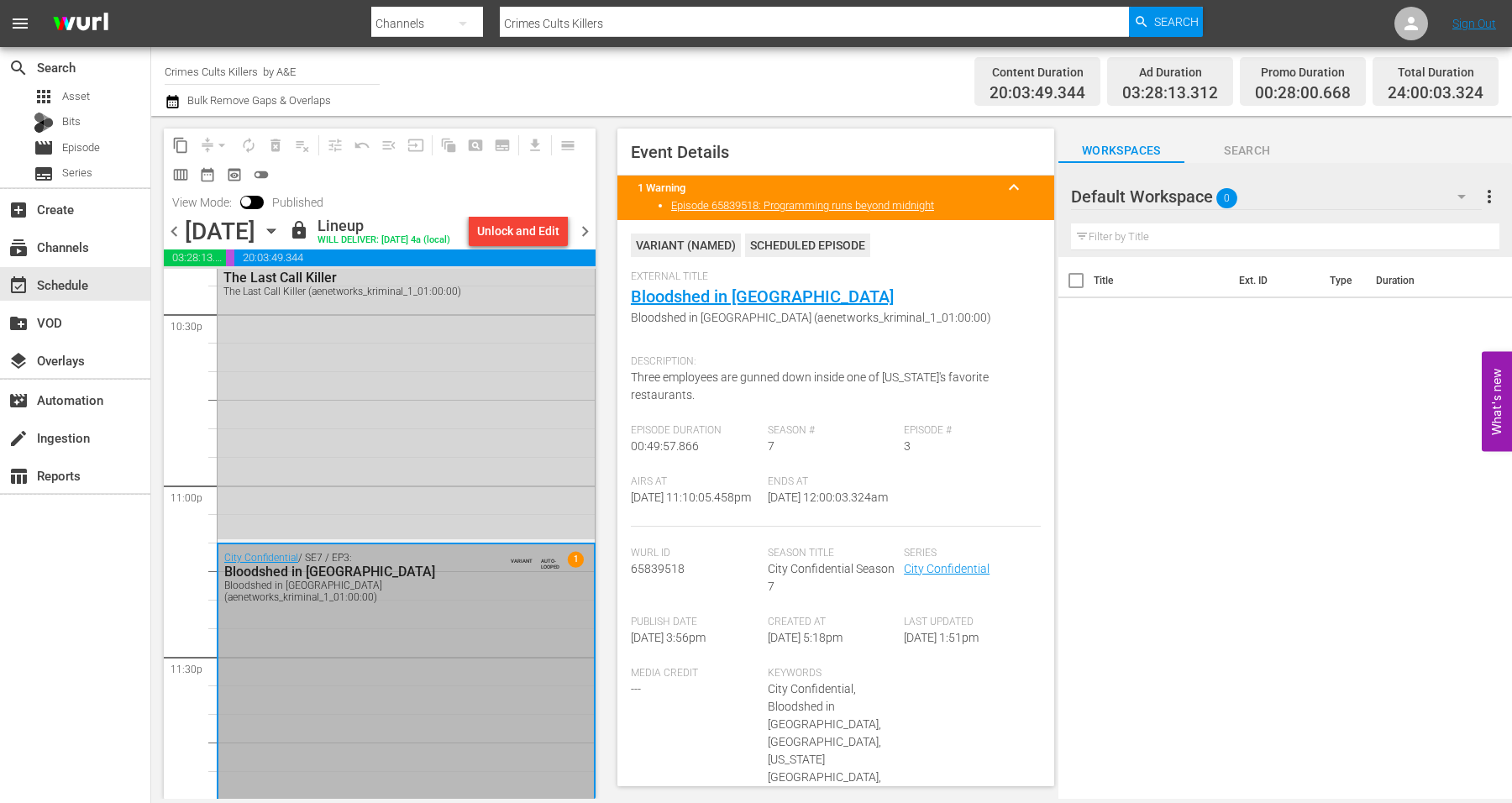
click at [280, 241] on icon "button" at bounding box center [272, 231] width 19 height 19
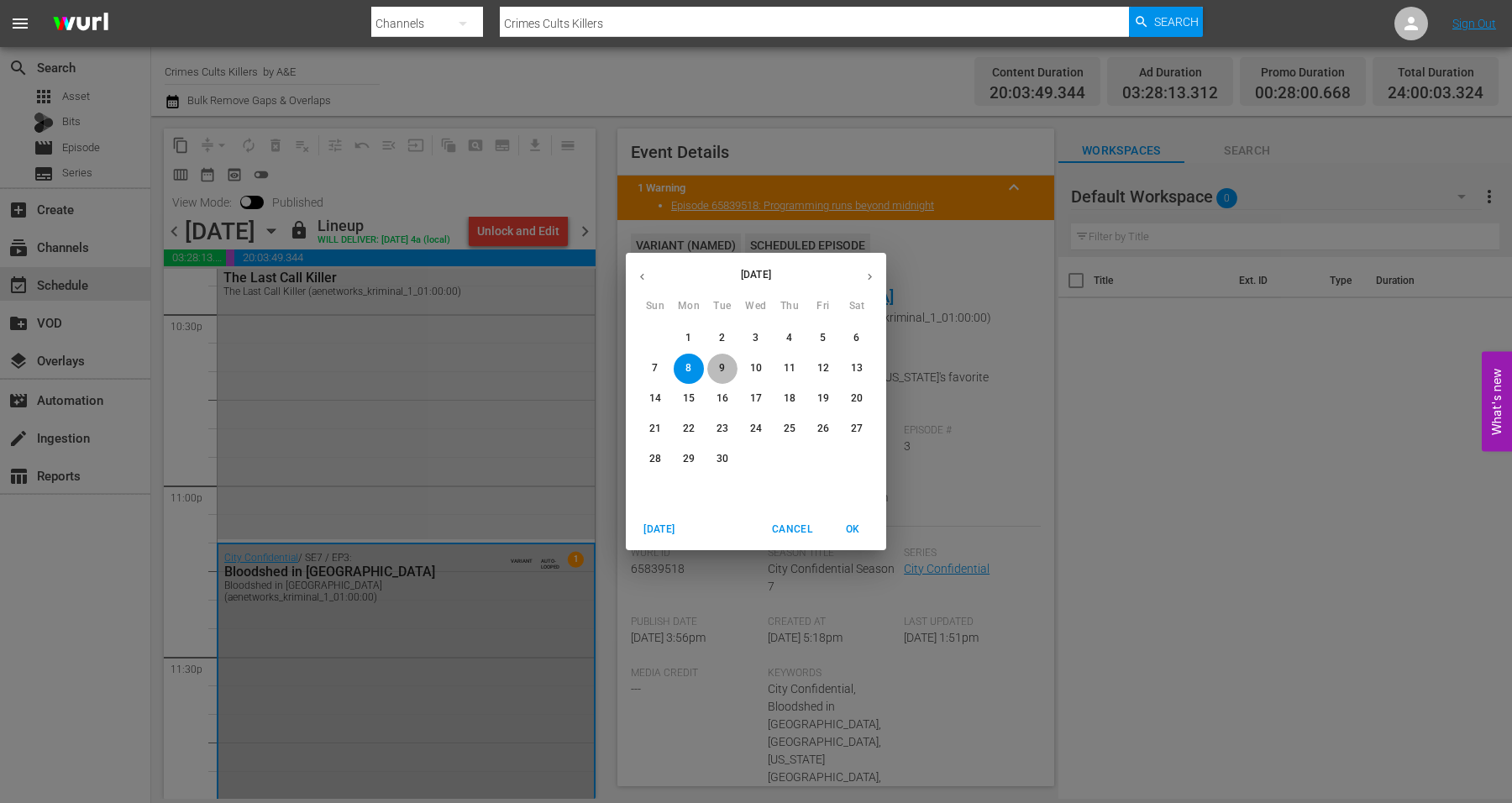
click at [726, 366] on span "9" at bounding box center [723, 368] width 30 height 14
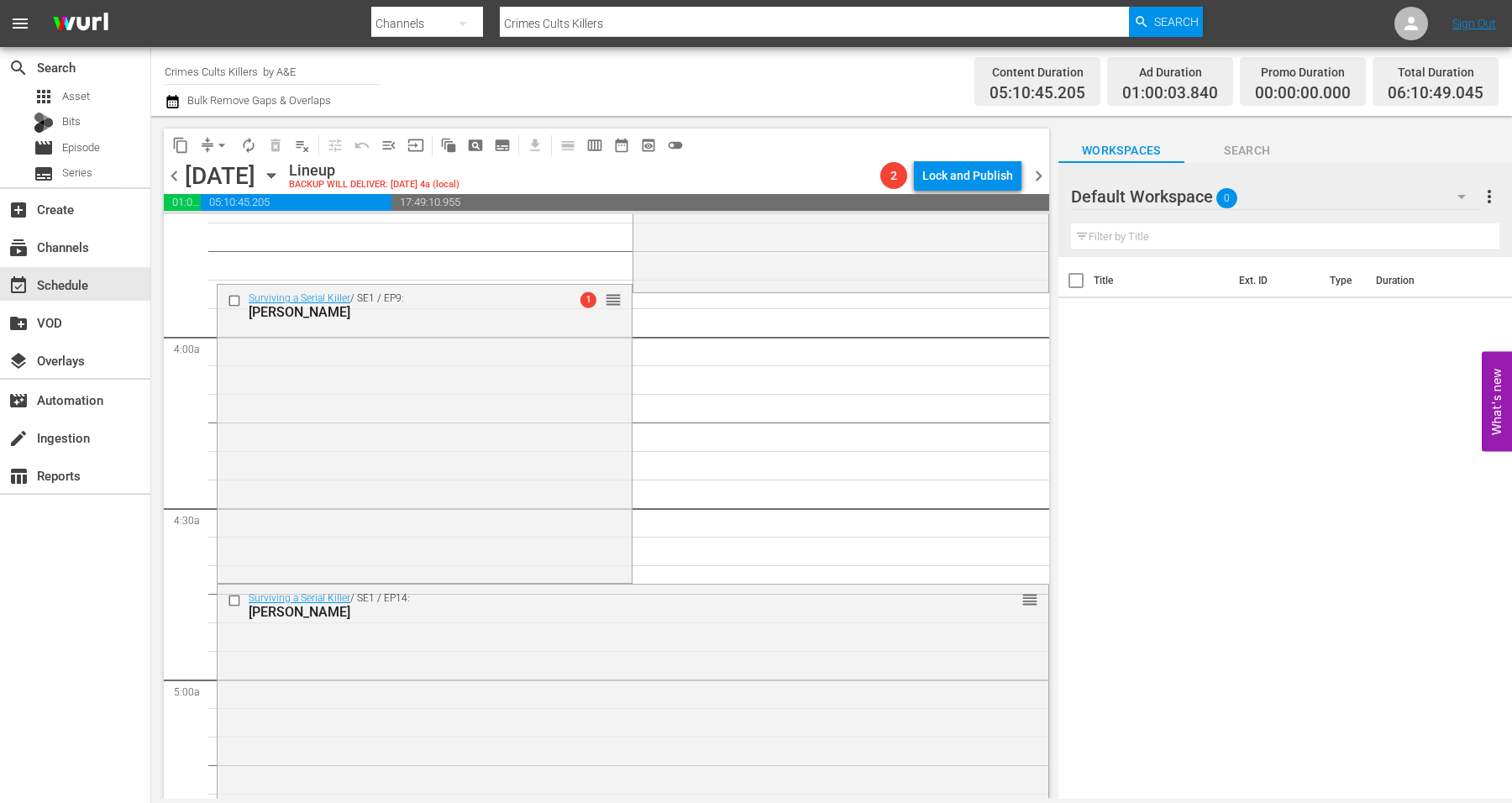
scroll to position [1365, 0]
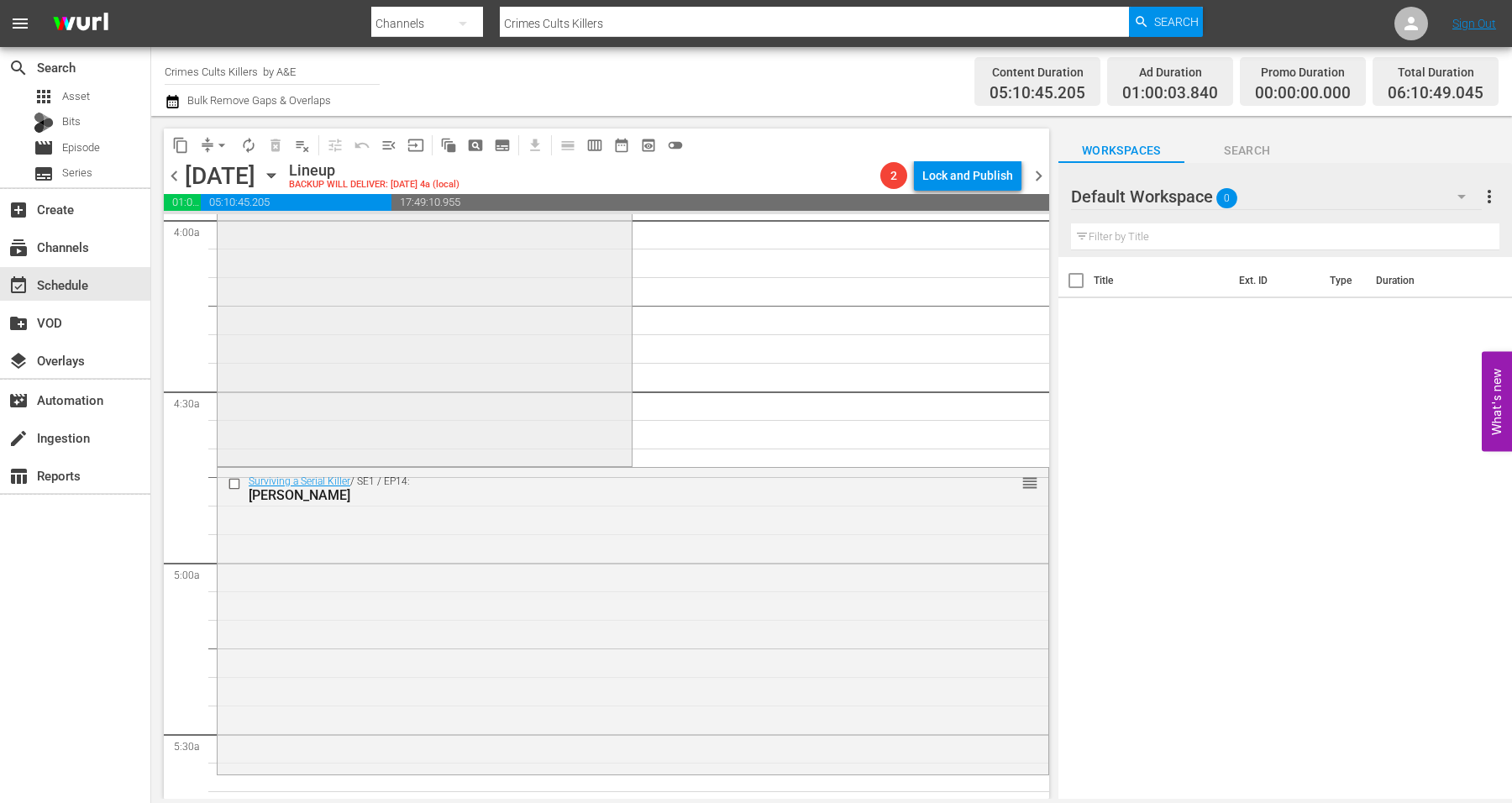
click at [341, 350] on div "Surviving a Serial Killer / SE1 / EP9: Stephen Port 1 reorder" at bounding box center [425, 315] width 415 height 294
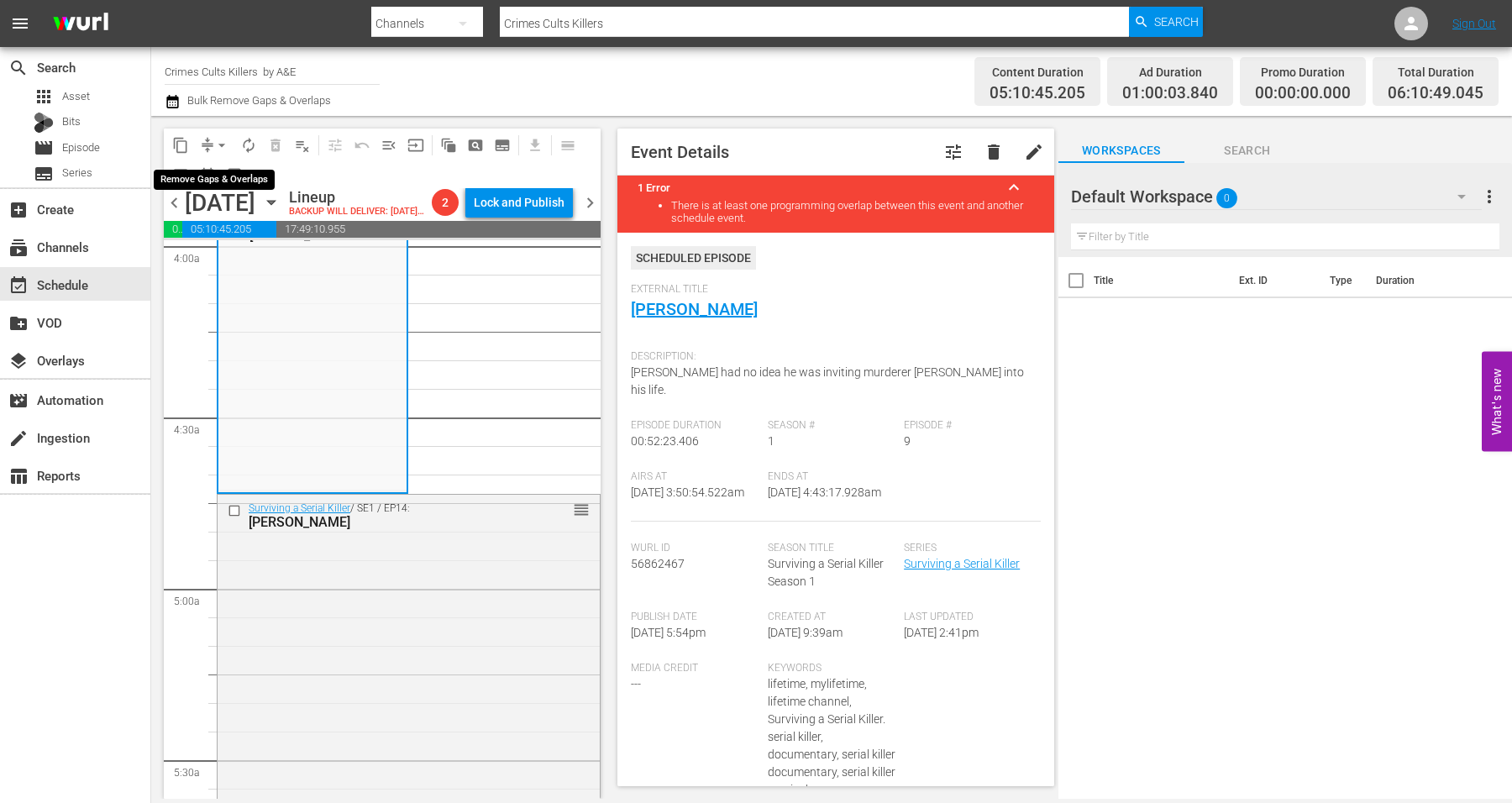
click at [214, 144] on span "arrow_drop_down" at bounding box center [222, 145] width 17 height 17
click at [205, 182] on li "Align to Midnight" at bounding box center [222, 178] width 176 height 28
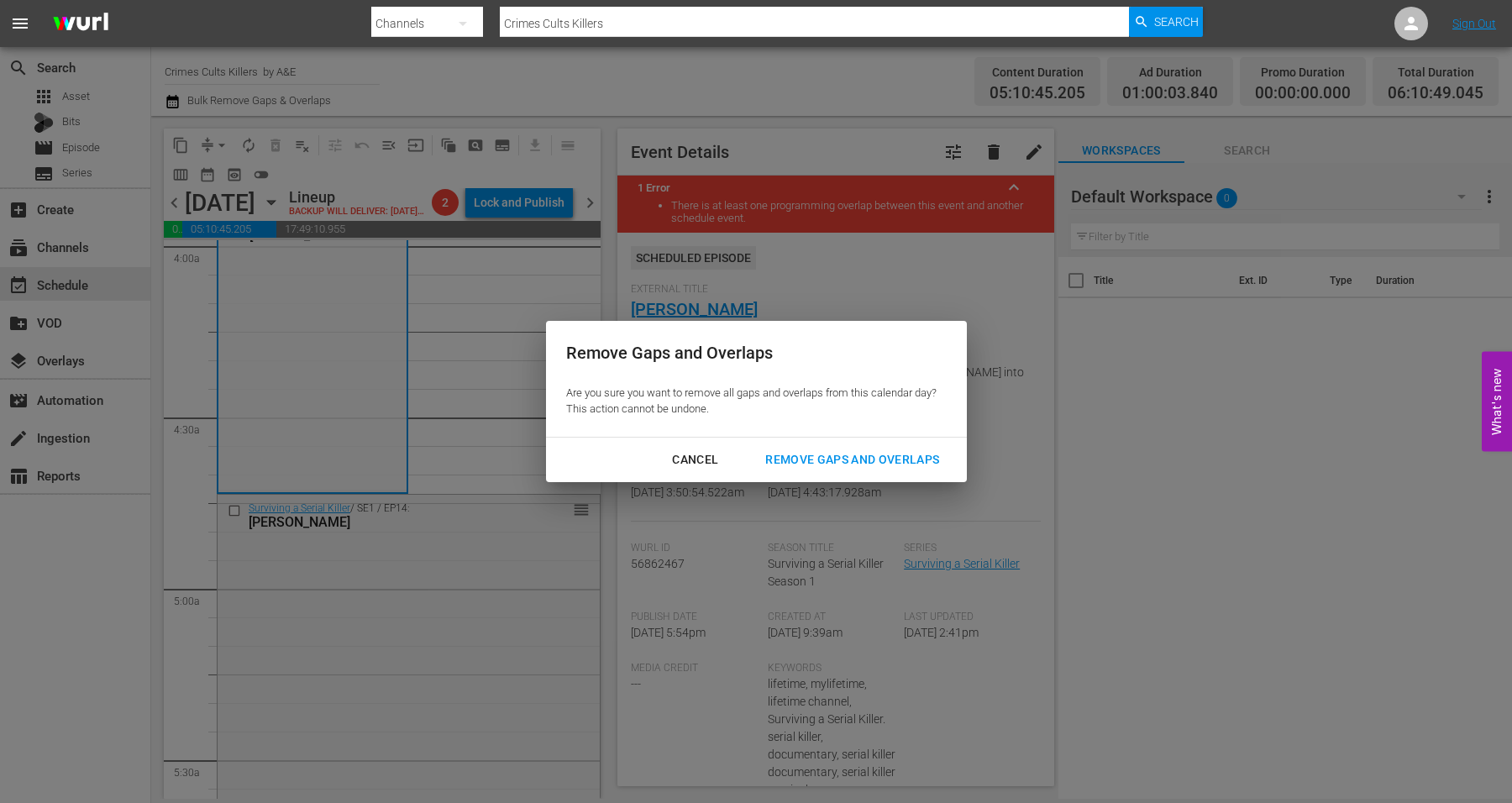
click at [832, 455] on div "Remove Gaps and Overlaps" at bounding box center [853, 459] width 201 height 21
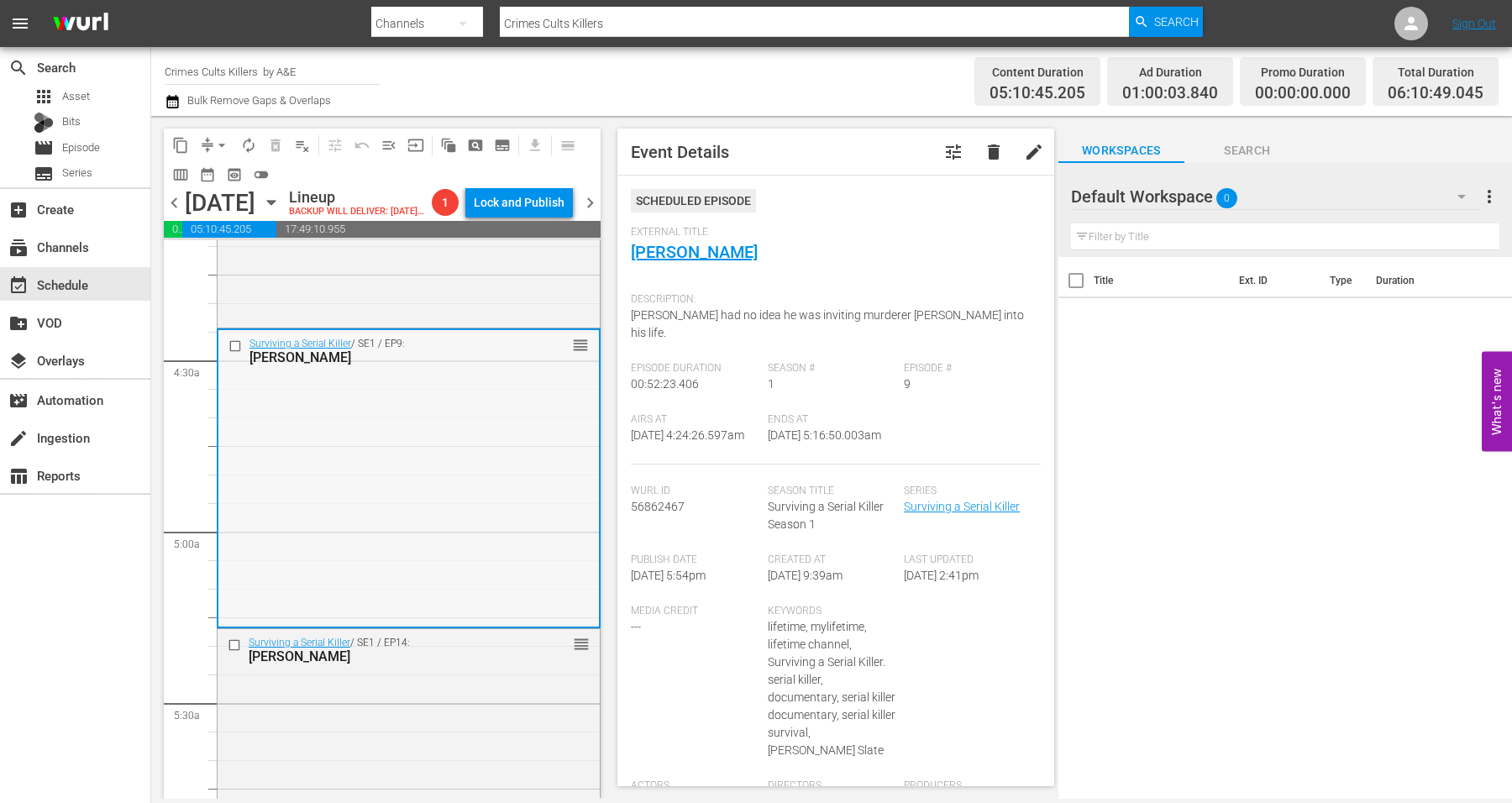
scroll to position [1633, 0]
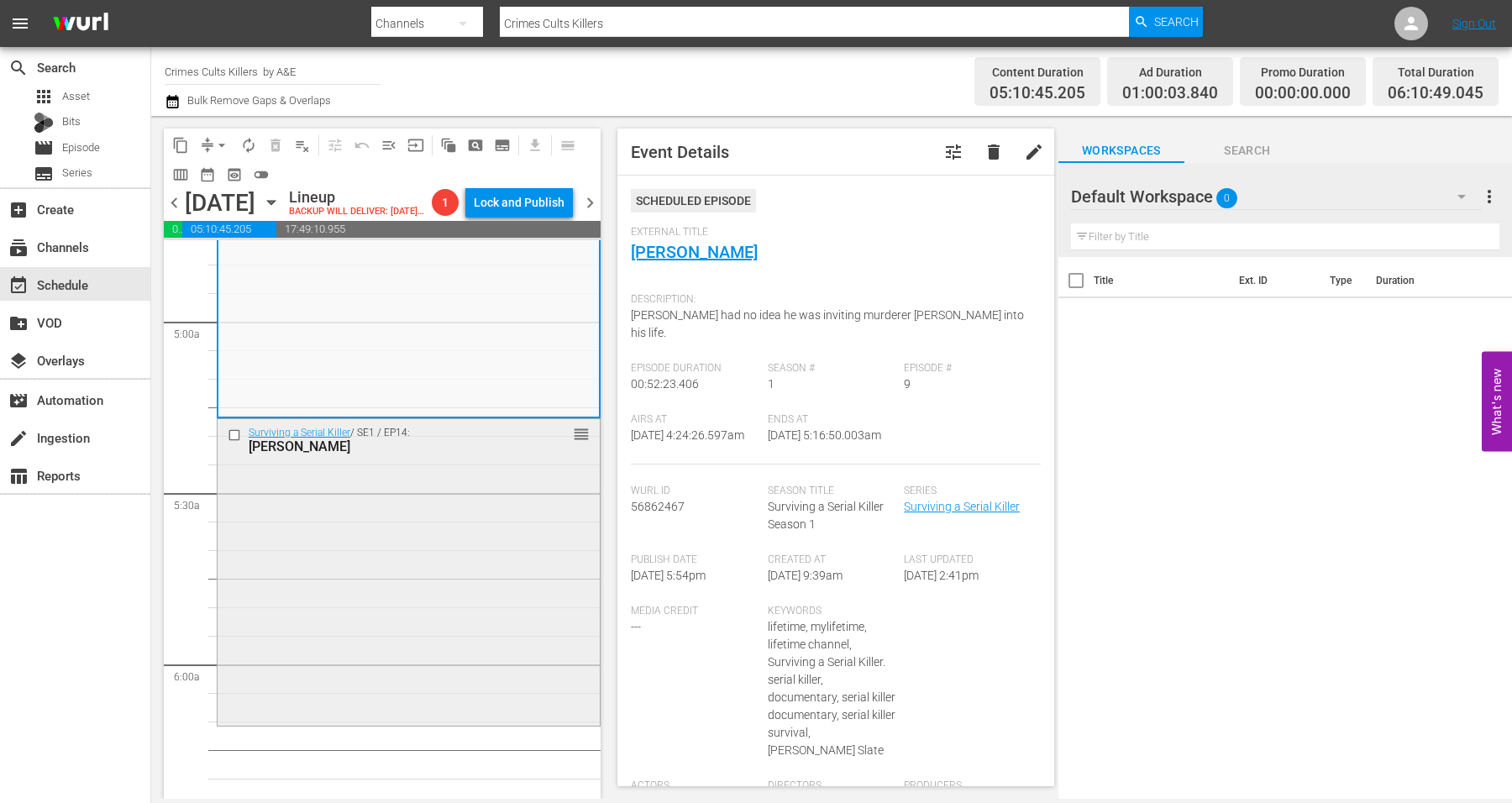
click at [380, 490] on div "Surviving a Serial Killer / SE1 / EP14: Derrick Bird reorder" at bounding box center [409, 571] width 382 height 303
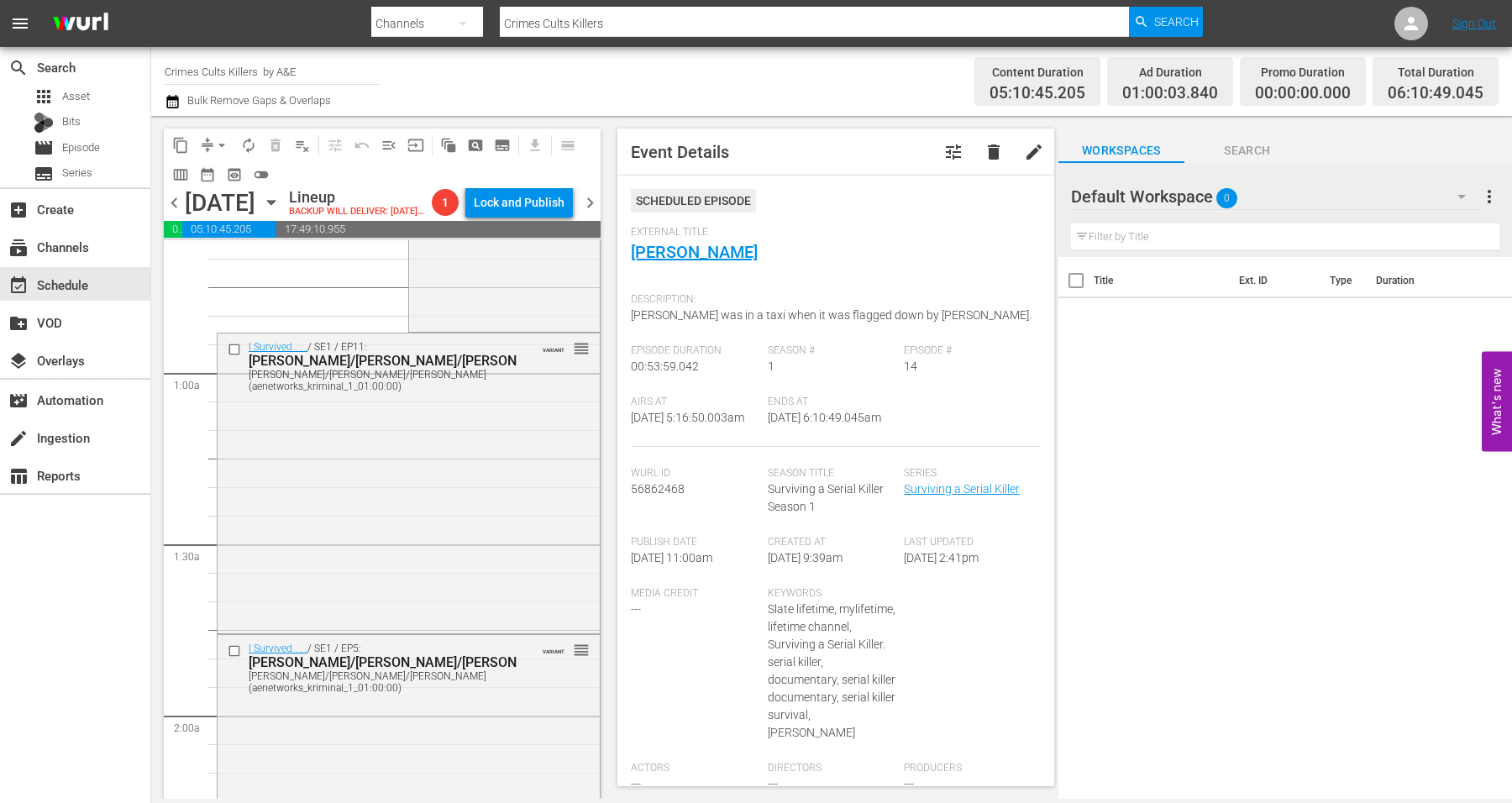
scroll to position [0, 0]
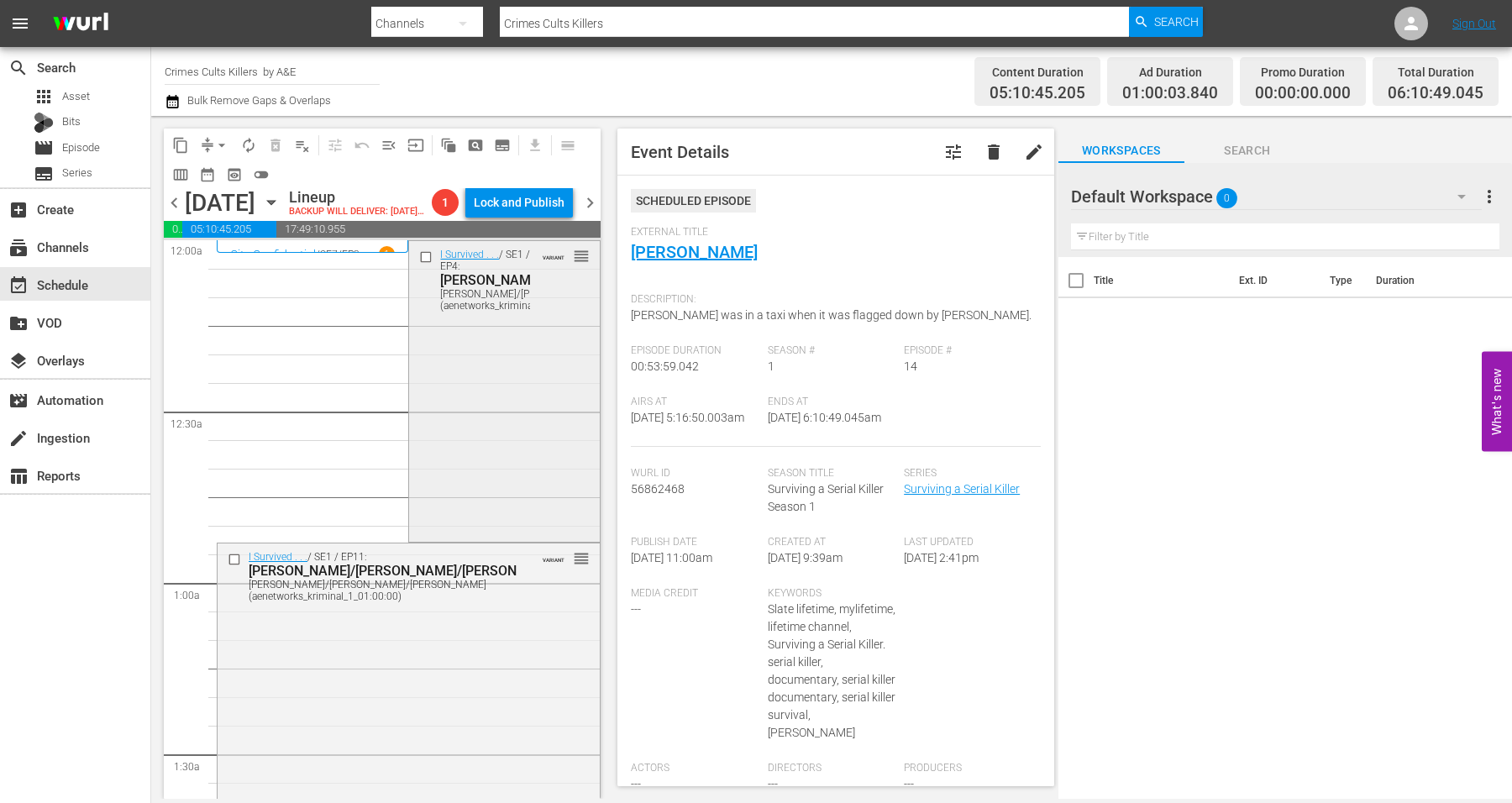
click at [433, 420] on div "I Survived . . . / SE1 / EP4: Lonnie/Rulon/Stanley Lonnie/Rulon/Stanley (aenetw…" at bounding box center [504, 389] width 190 height 296
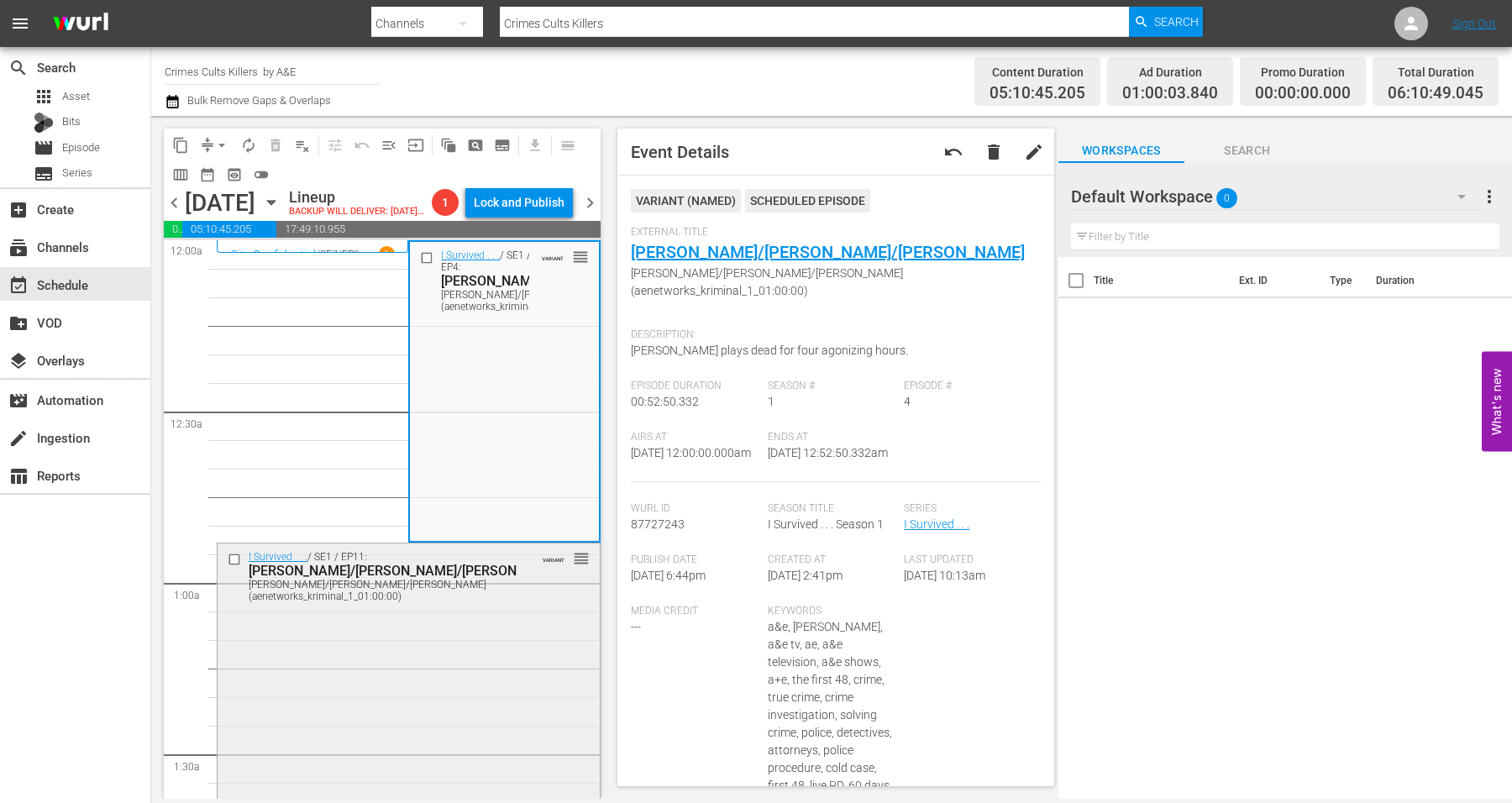
click at [358, 669] on div "I Survived . . . / SE1 / EP11: Jennifer/Sampson/Norina Jennifer/Sampson/Norina …" at bounding box center [409, 692] width 382 height 296
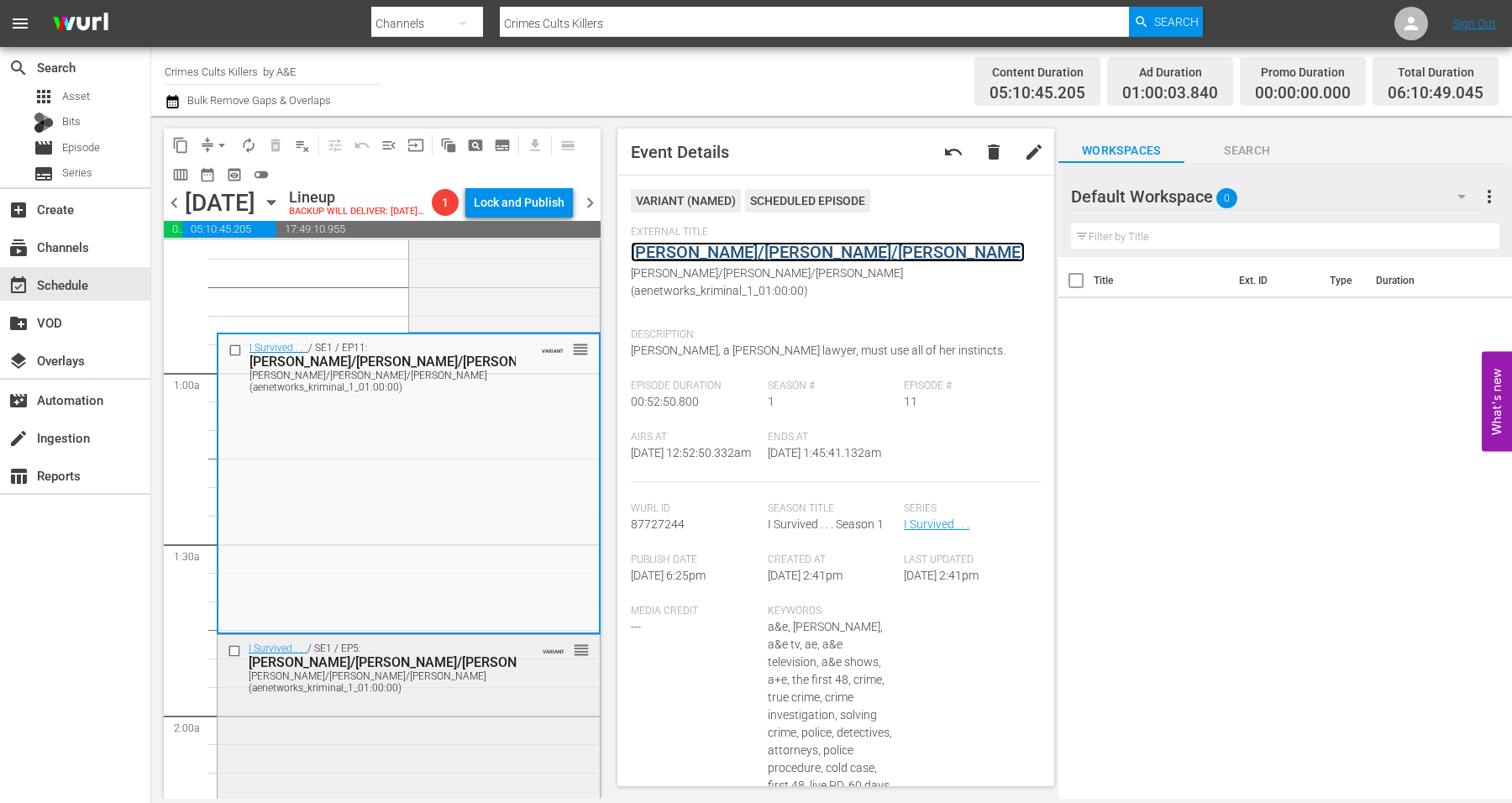
scroll to position [420, 0]
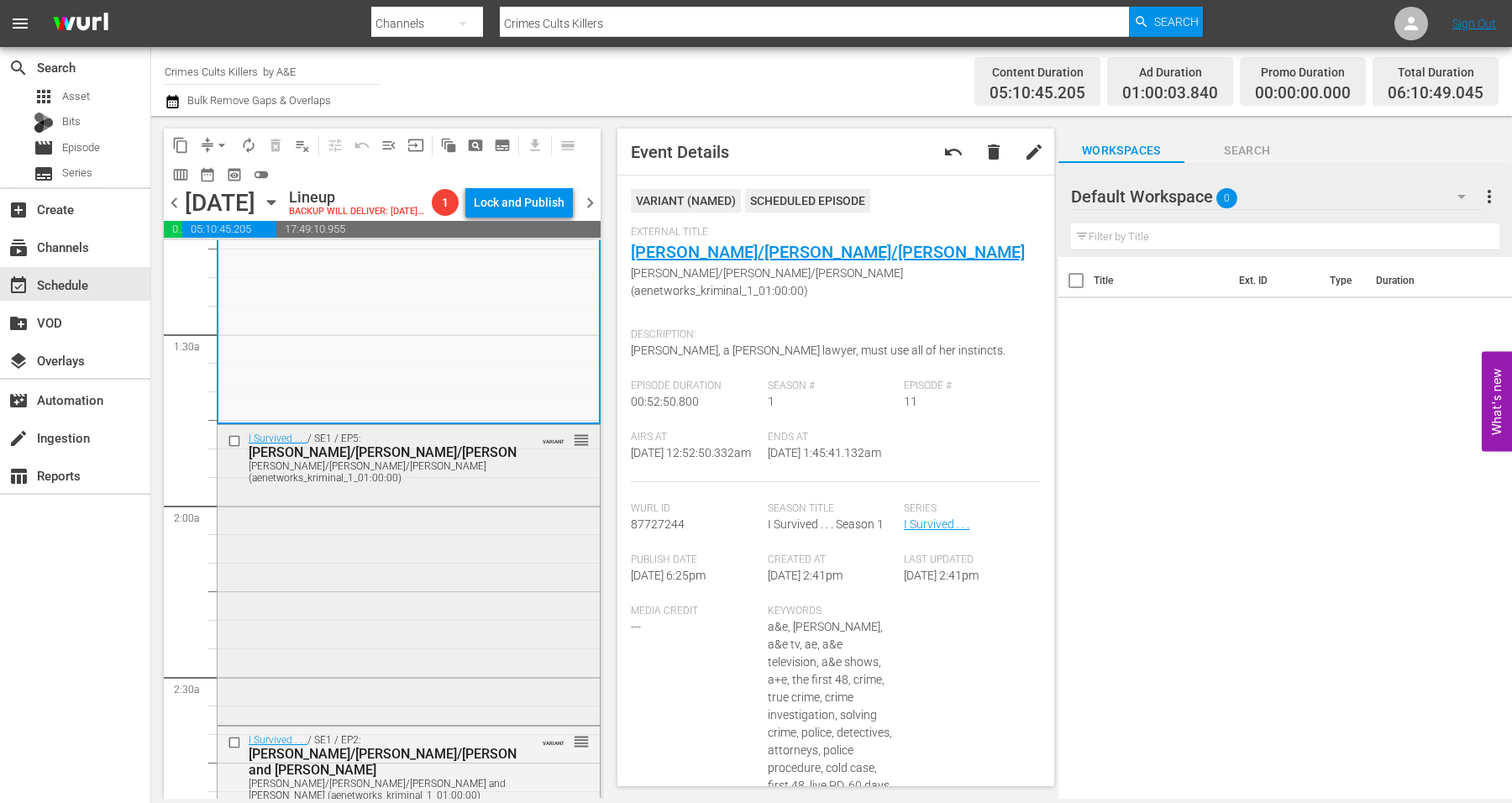
click at [391, 587] on div "I Survived . . . / SE1 / EP5: Denise/Nick/Leonilda Denise/Nick/Leonilda (aenetw…" at bounding box center [409, 573] width 382 height 296
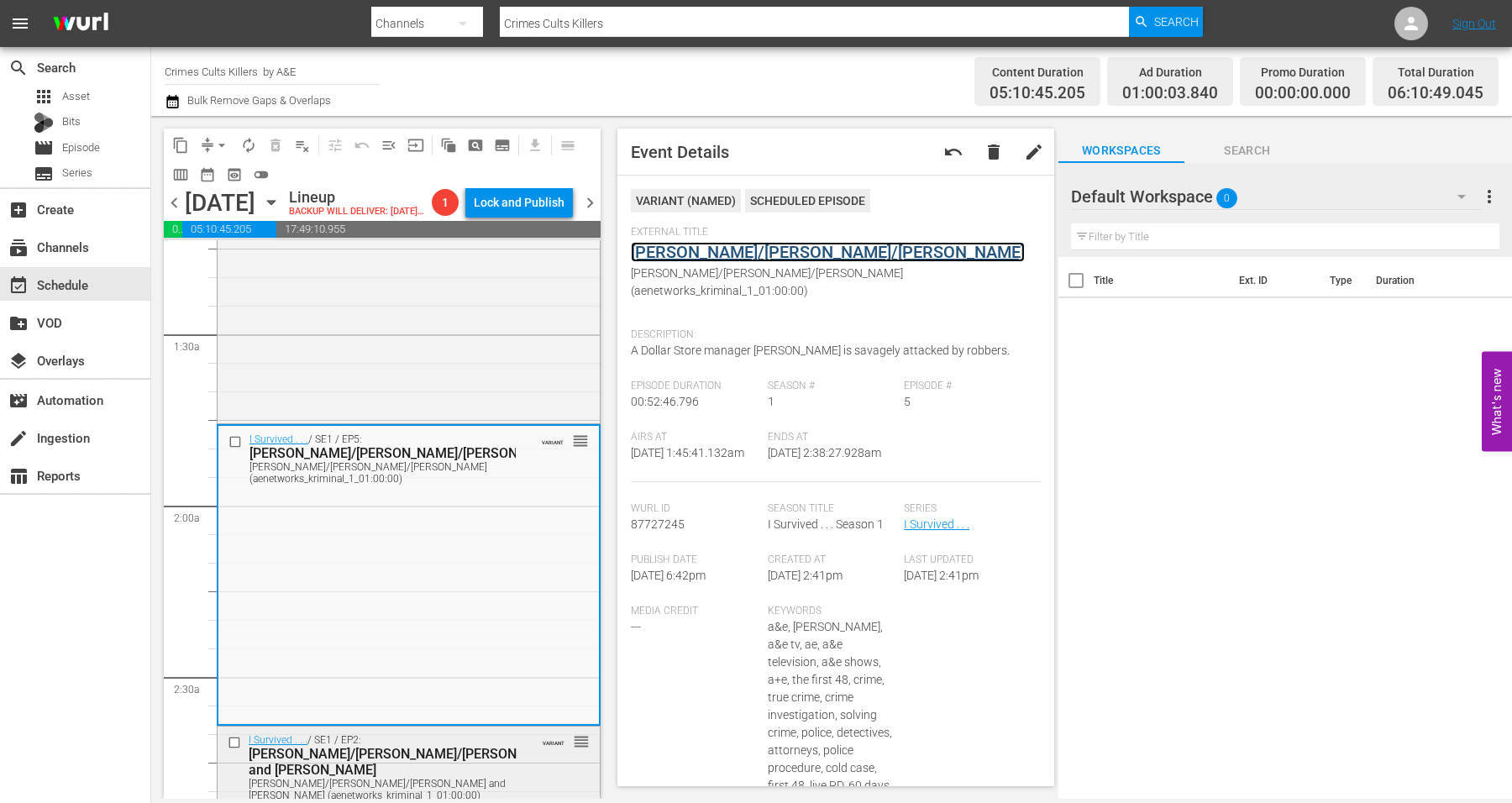
scroll to position [630, 0]
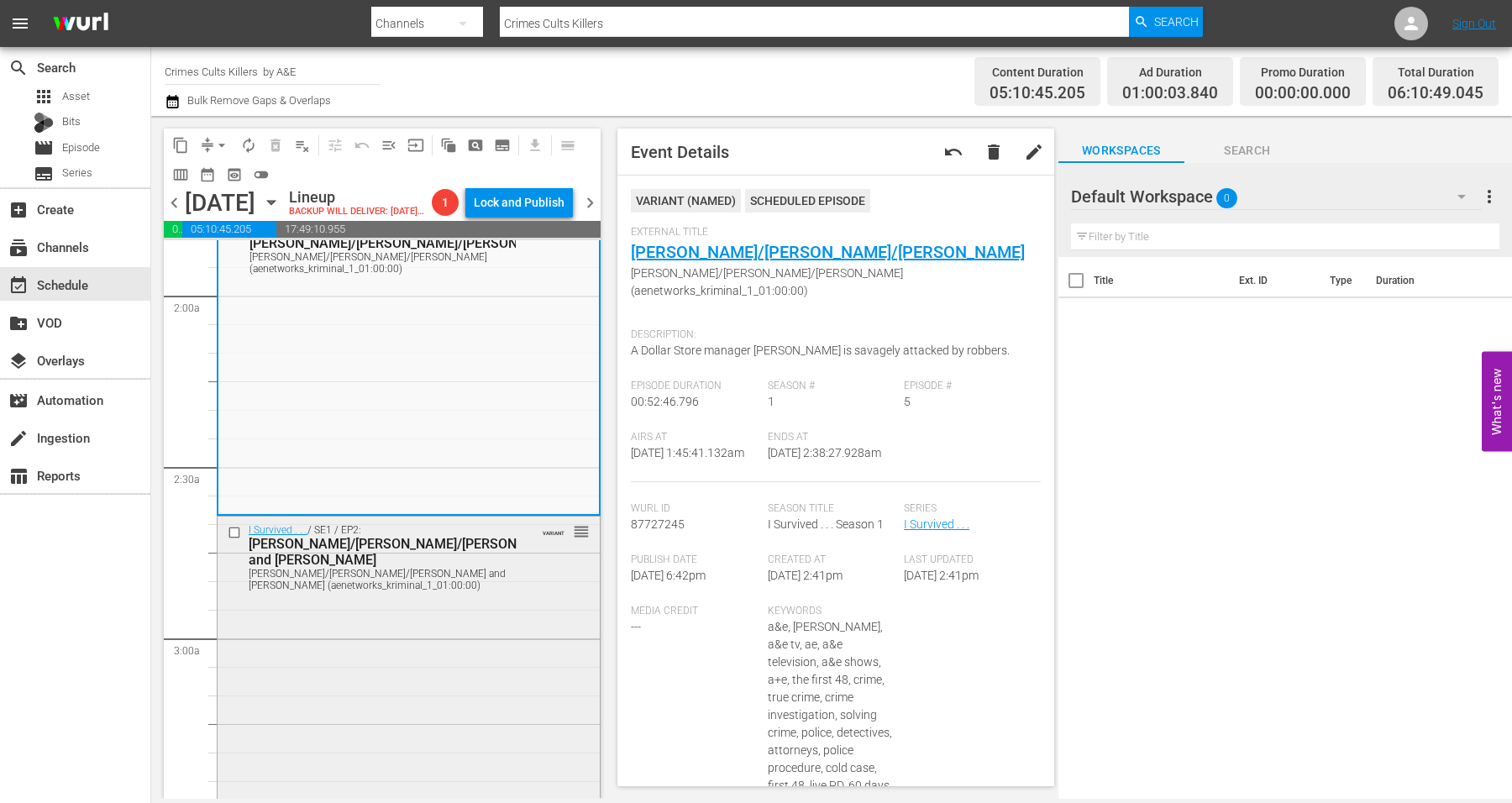
click at [384, 621] on div "I Survived . . . / SE1 / EP2: Brandi/Joseph/Sam and Suzanne Brandi/Joseph/Sam a…" at bounding box center [409, 665] width 382 height 296
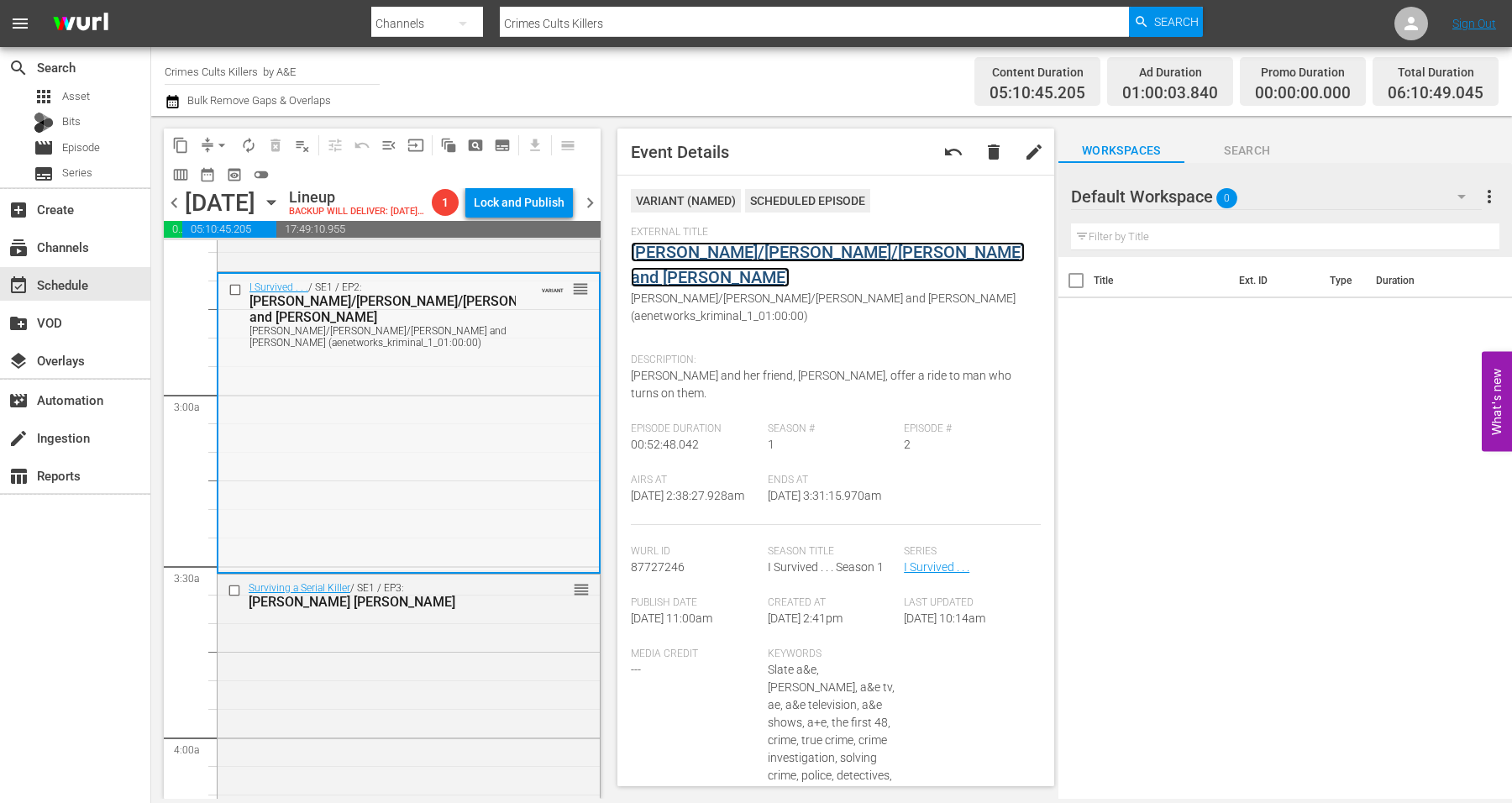
scroll to position [1050, 0]
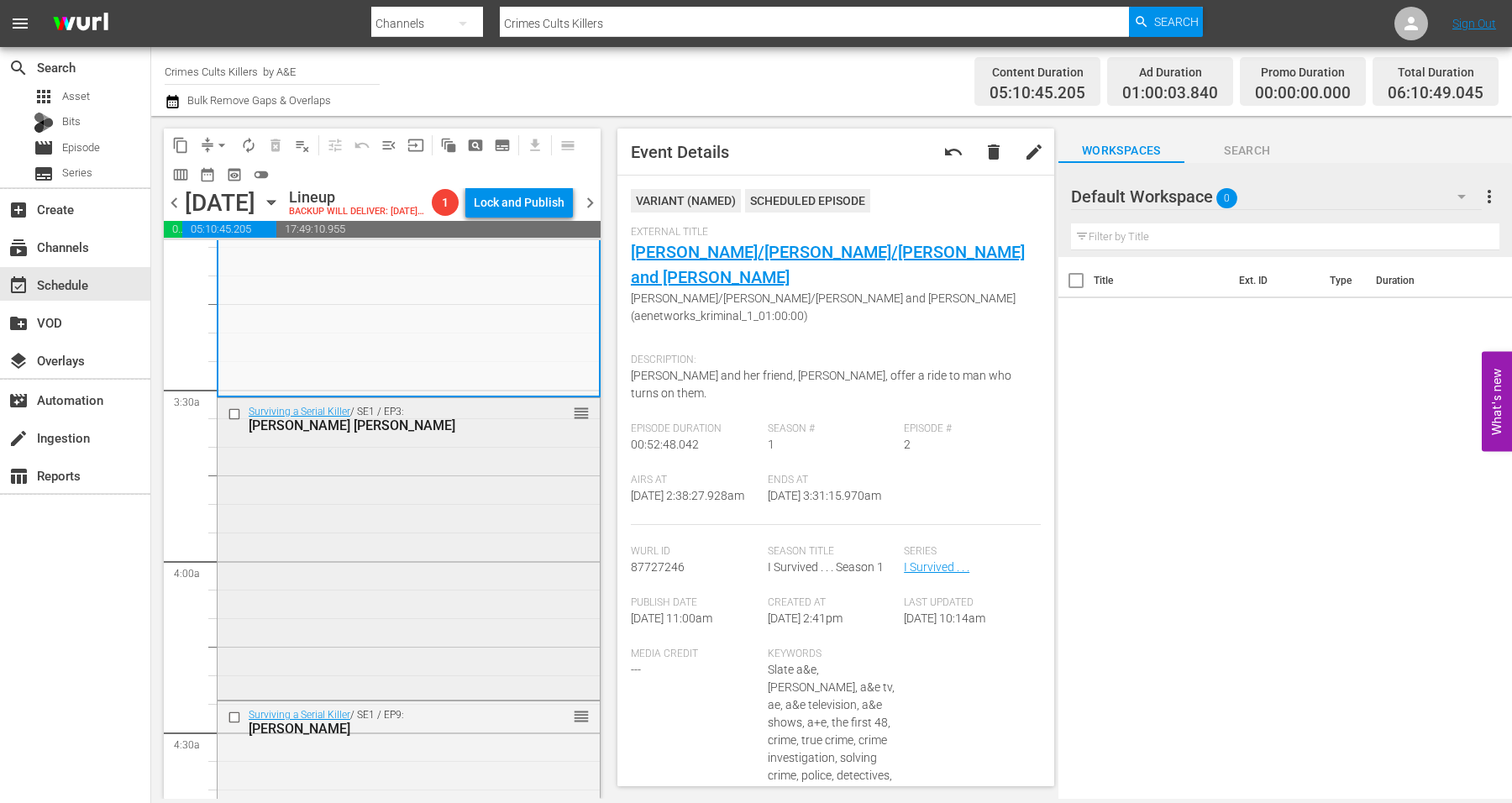
click at [404, 522] on div "Surviving a Serial Killer / SE1 / EP3: Bobby Joe Long reorder" at bounding box center [409, 548] width 382 height 299
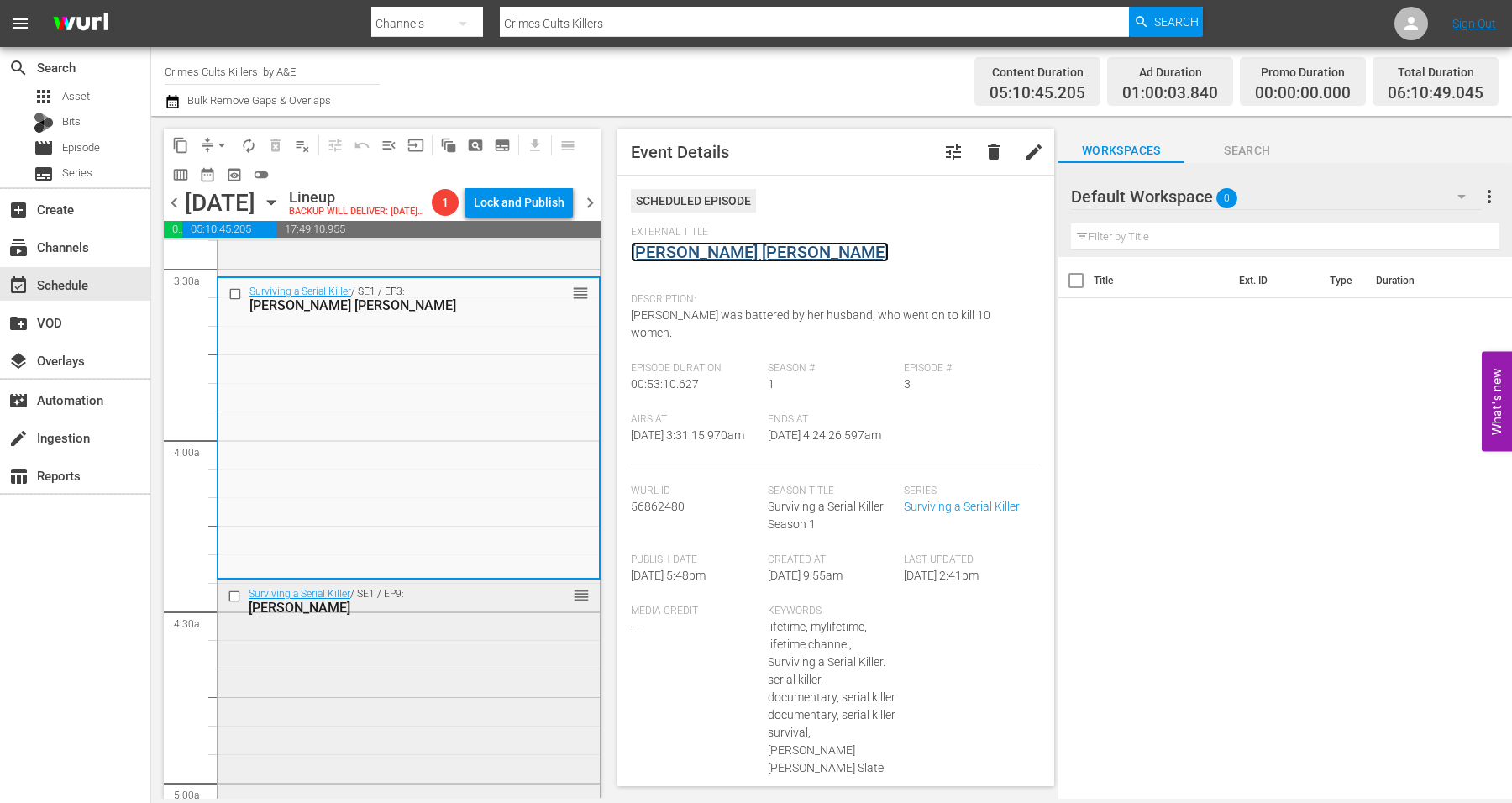
scroll to position [1365, 0]
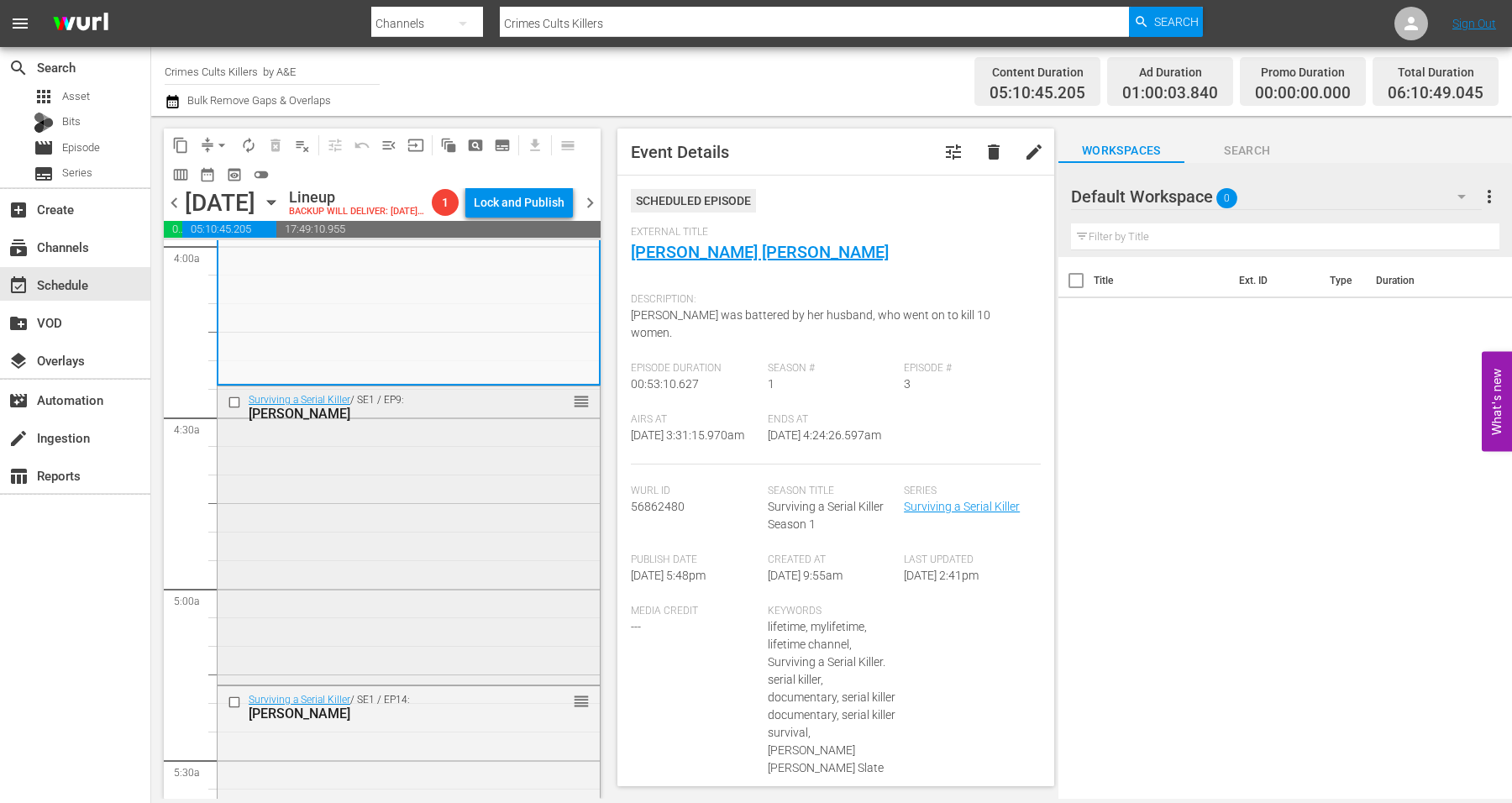
click at [396, 571] on div "Surviving a Serial Killer / SE1 / EP9: Stephen Port reorder" at bounding box center [409, 534] width 382 height 294
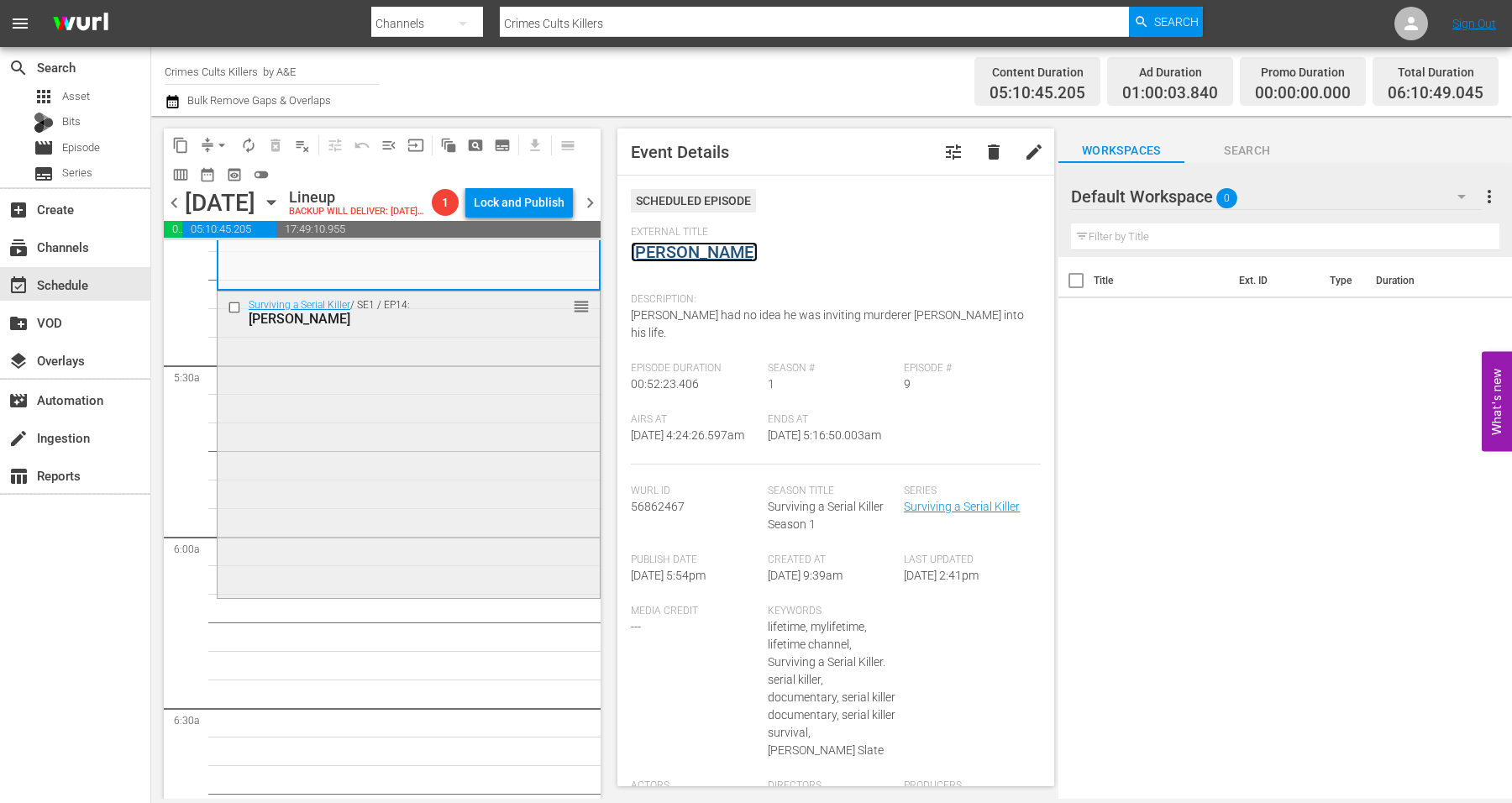
scroll to position [1786, 0]
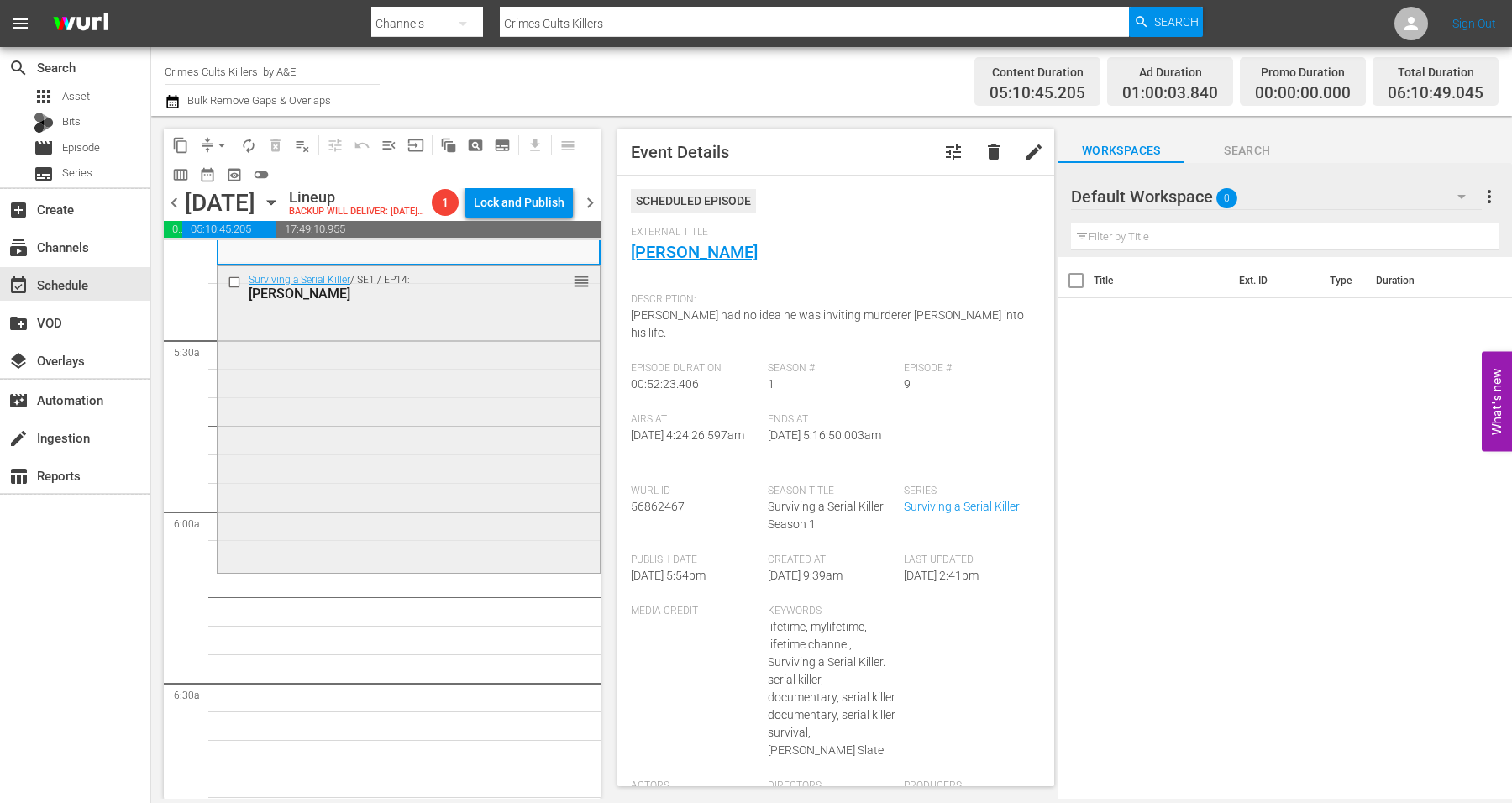
click at [399, 445] on div "Surviving a Serial Killer / SE1 / EP14: Derrick Bird reorder" at bounding box center [409, 417] width 382 height 303
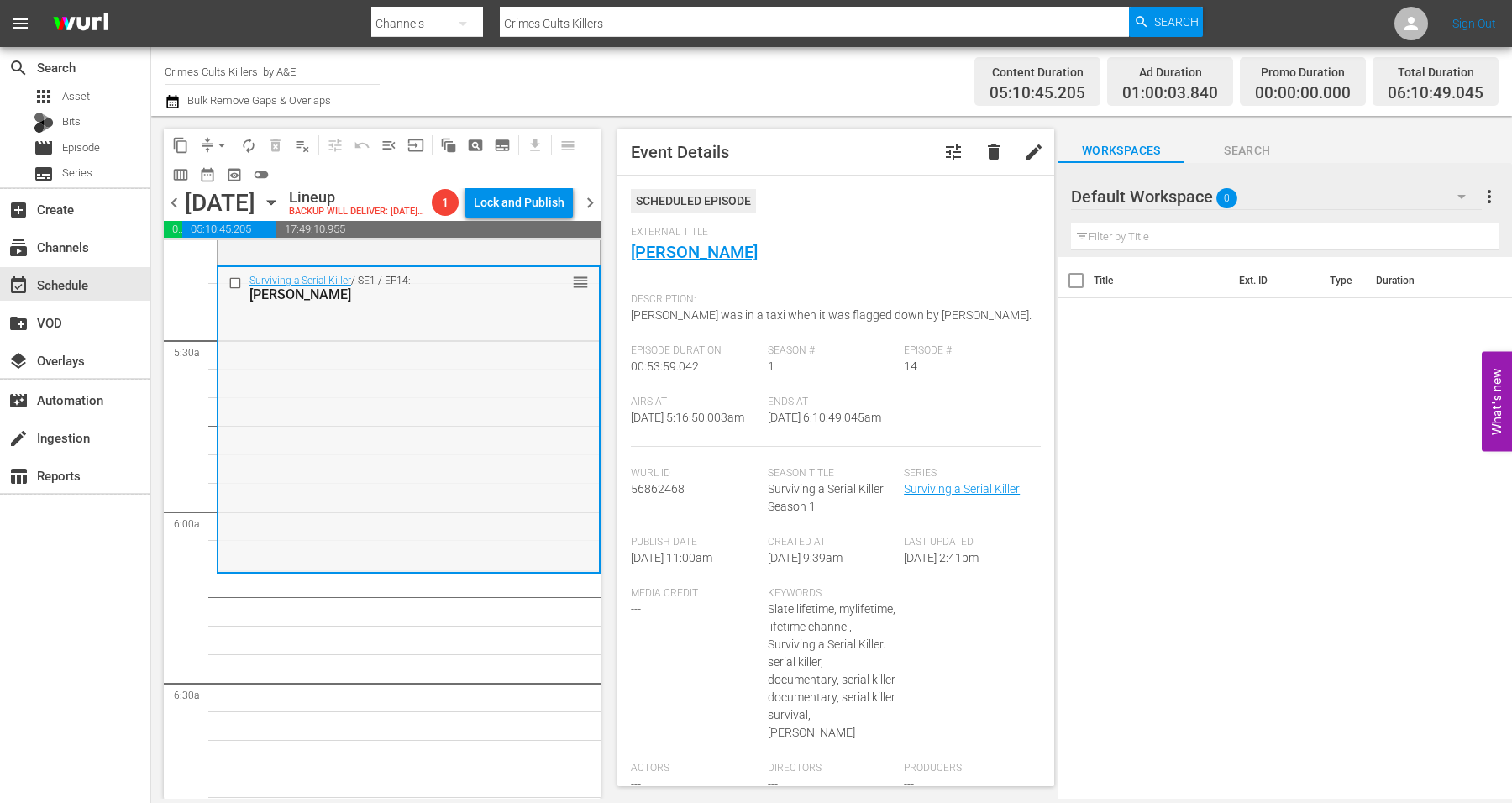
click at [456, 500] on div "Surviving a Serial Killer / SE1 / EP14: Derrick Bird reorder" at bounding box center [409, 418] width 381 height 303
click at [219, 147] on span "arrow_drop_down" at bounding box center [222, 145] width 17 height 17
click at [219, 169] on li "Align to Midnight" at bounding box center [222, 178] width 176 height 28
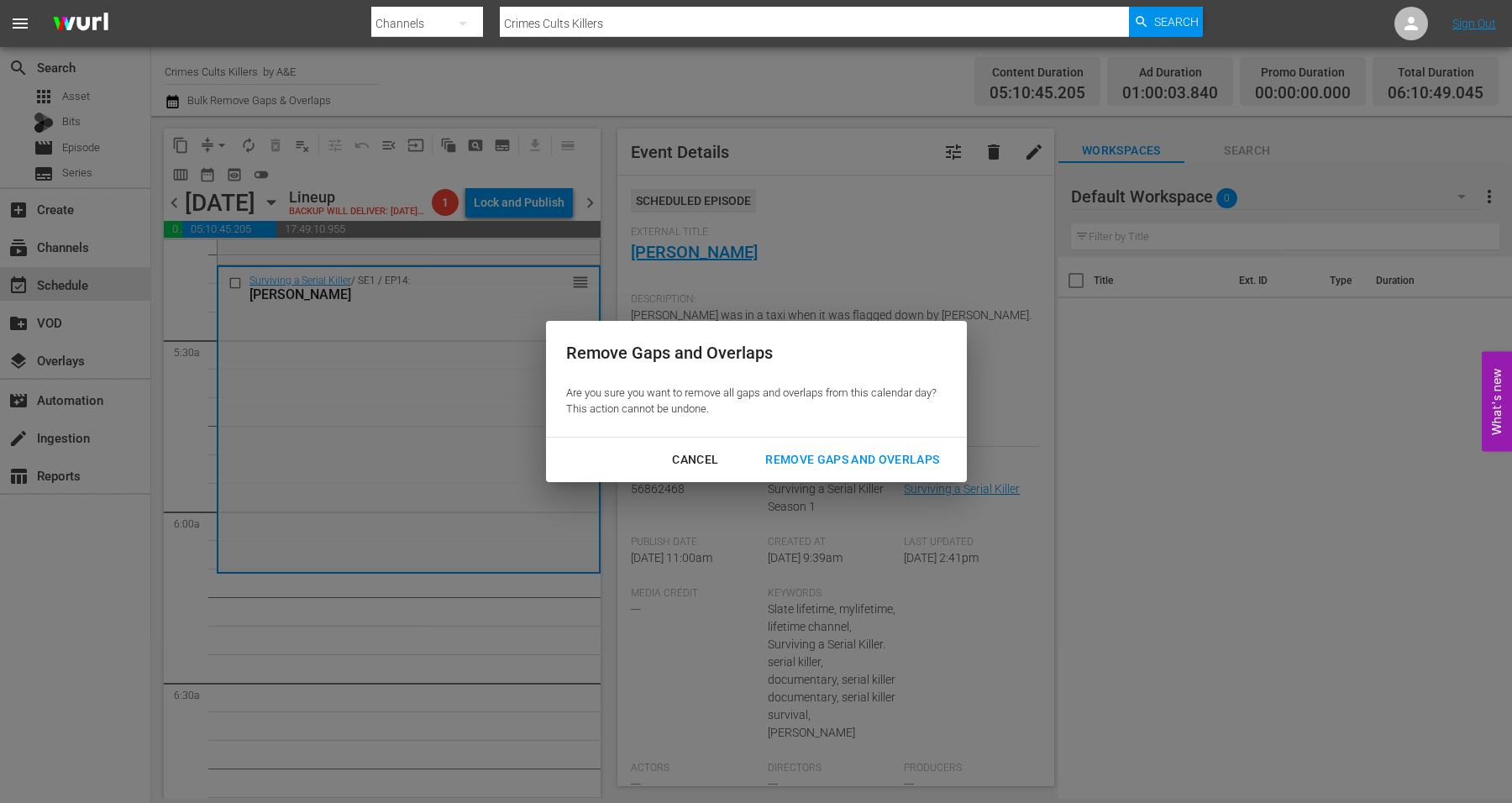
click at [864, 453] on div "Remove Gaps and Overlaps" at bounding box center [853, 459] width 201 height 21
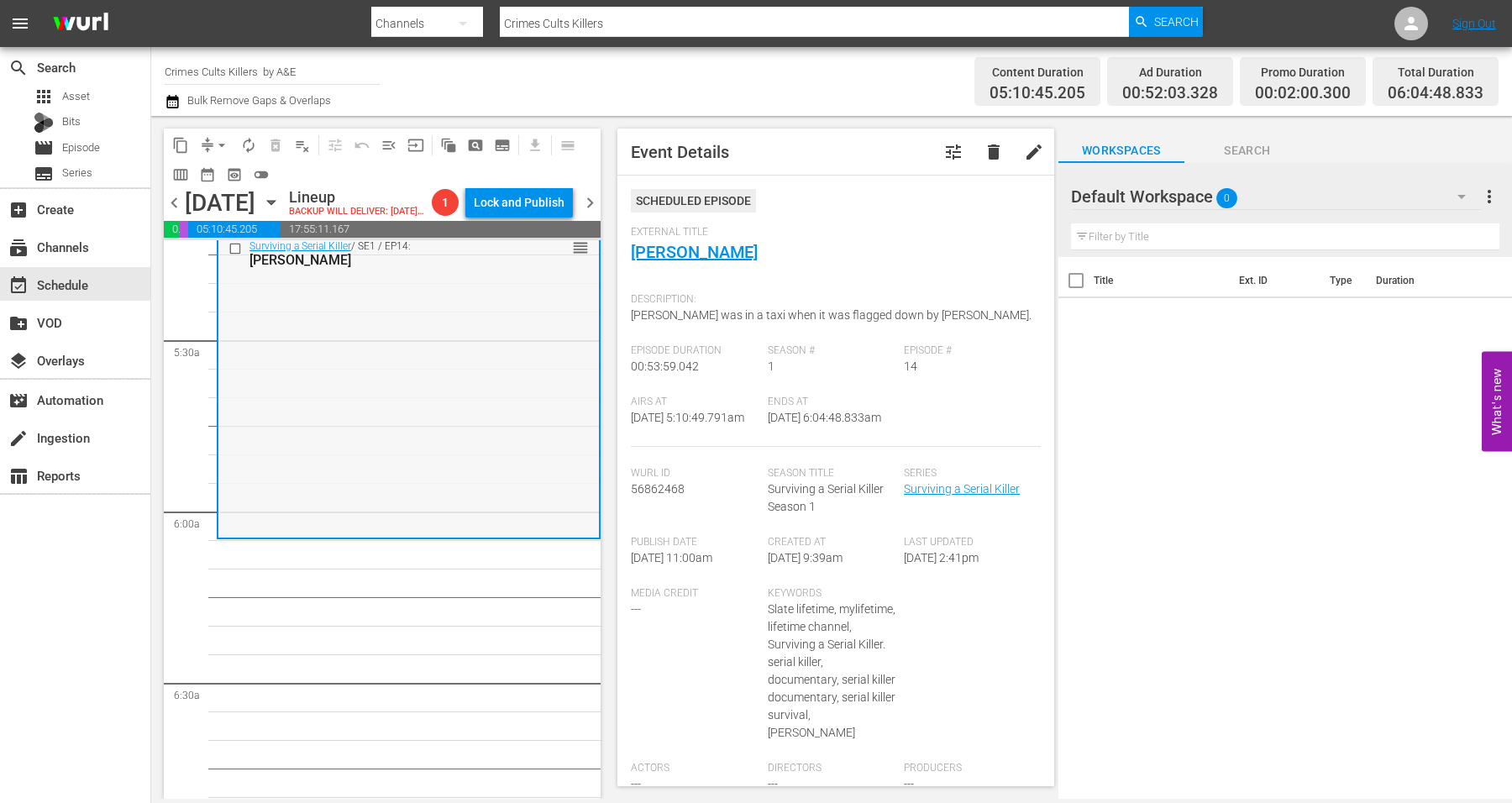
click at [434, 424] on div "Surviving a Serial Killer / SE1 / EP14: Derrick Bird reorder" at bounding box center [409, 384] width 381 height 303
click at [227, 141] on span "arrow_drop_down" at bounding box center [222, 145] width 17 height 17
click at [224, 183] on li "Align to Midnight" at bounding box center [222, 178] width 176 height 28
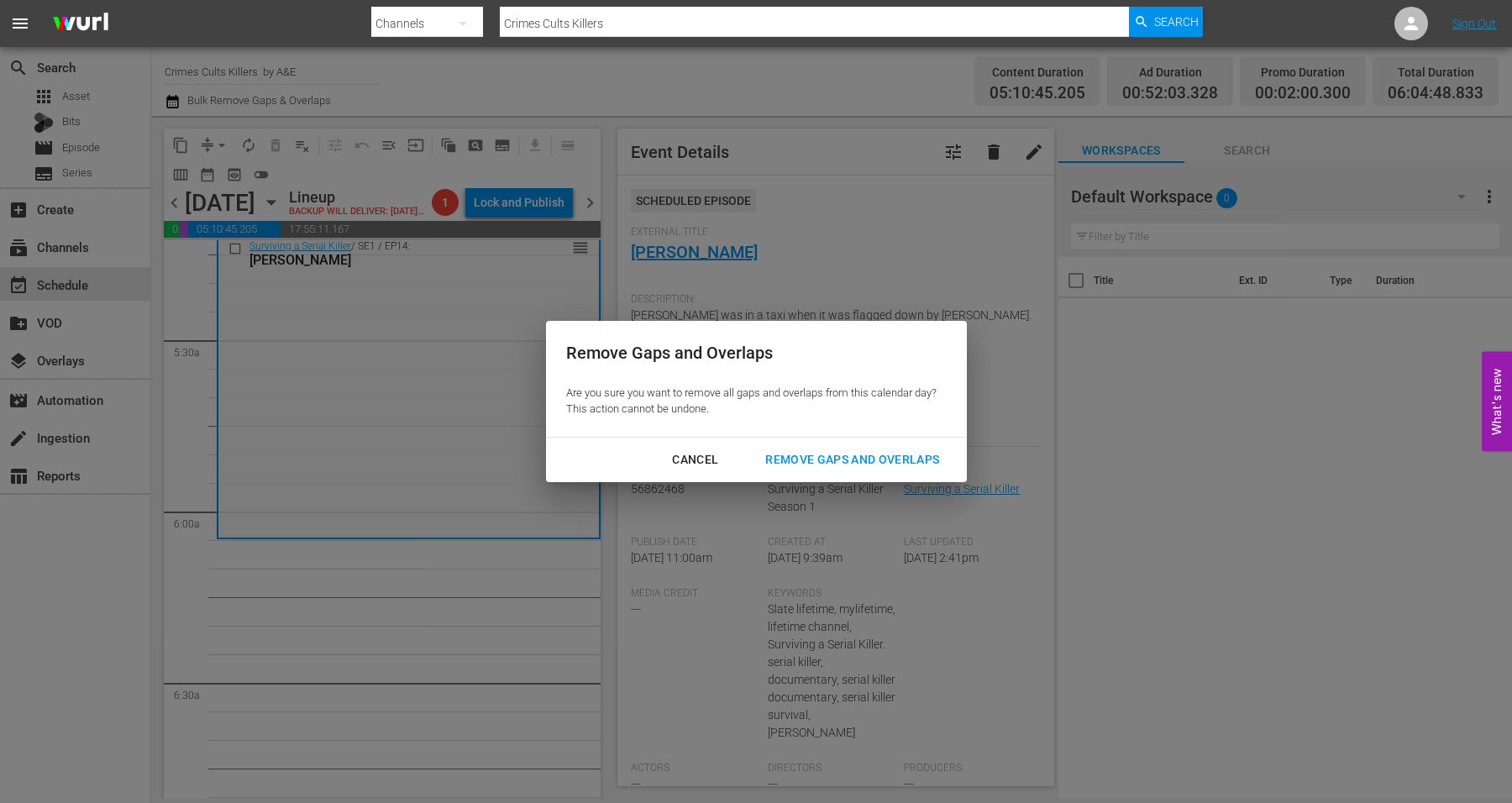
click at [805, 458] on div "Remove Gaps and Overlaps" at bounding box center [853, 459] width 201 height 21
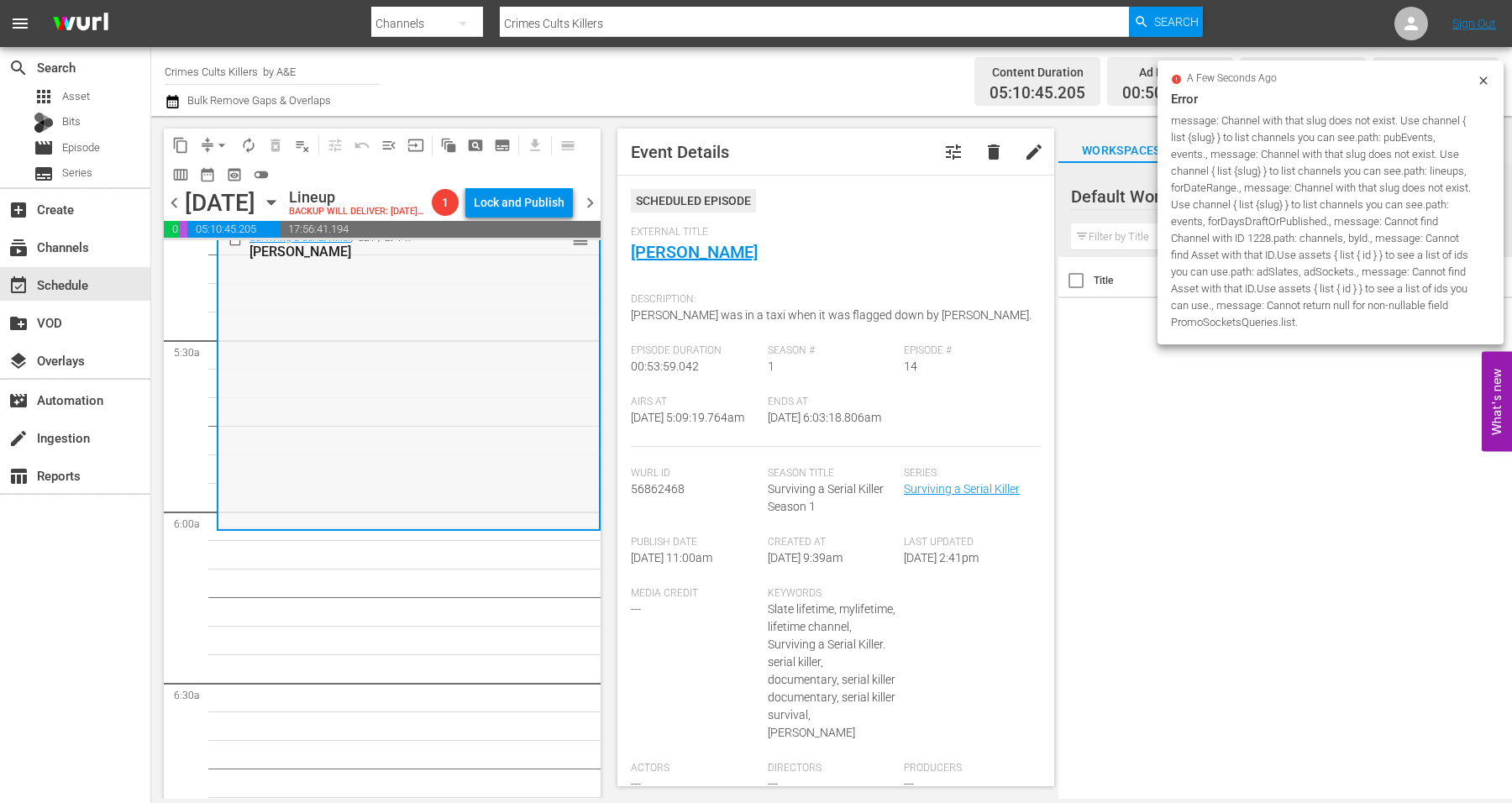
click at [354, 411] on div "Surviving a Serial Killer / SE1 / EP14: Derrick Bird reorder" at bounding box center [409, 376] width 381 height 303
click at [219, 145] on span "arrow_drop_down" at bounding box center [222, 145] width 17 height 17
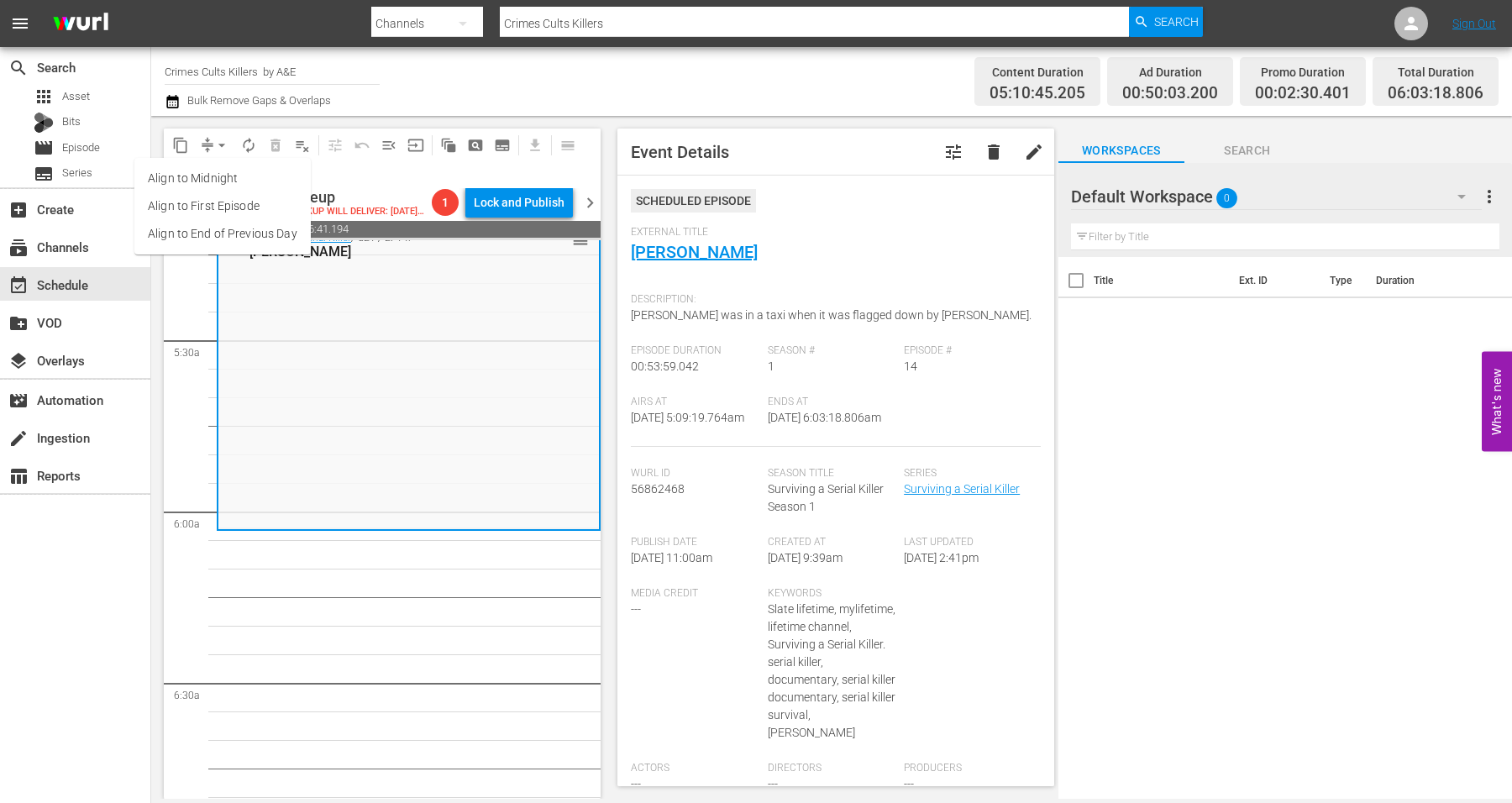
click at [226, 176] on li "Align to Midnight" at bounding box center [222, 178] width 176 height 28
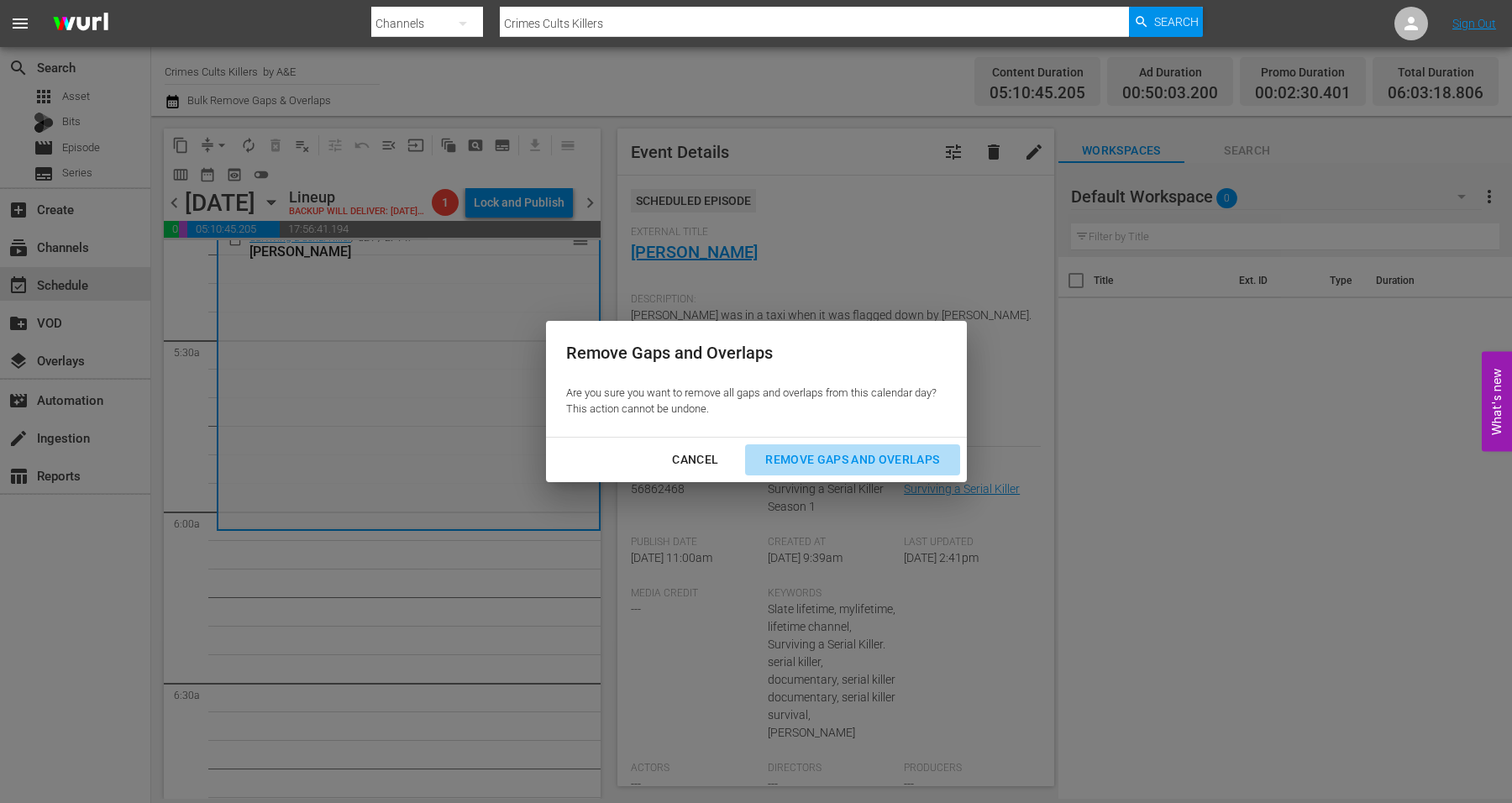
click at [858, 457] on div "Remove Gaps and Overlaps" at bounding box center [853, 459] width 201 height 21
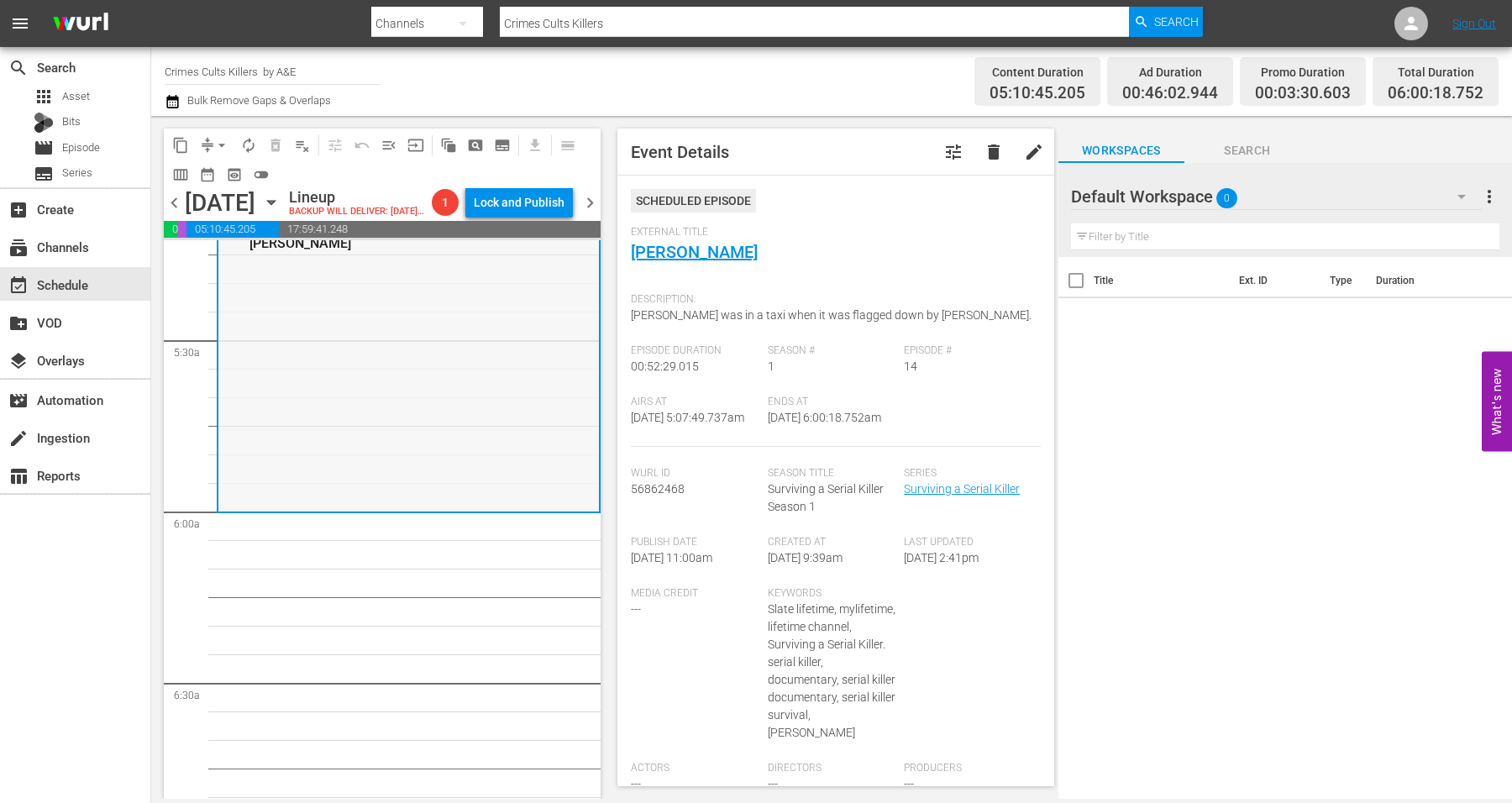
click at [350, 448] on div "Surviving a Serial Killer / SE1 / EP14: Derrick Bird reorder" at bounding box center [409, 363] width 381 height 295
click at [221, 146] on span "arrow_drop_down" at bounding box center [222, 145] width 17 height 17
click at [211, 176] on li "Align to Midnight" at bounding box center [222, 178] width 176 height 28
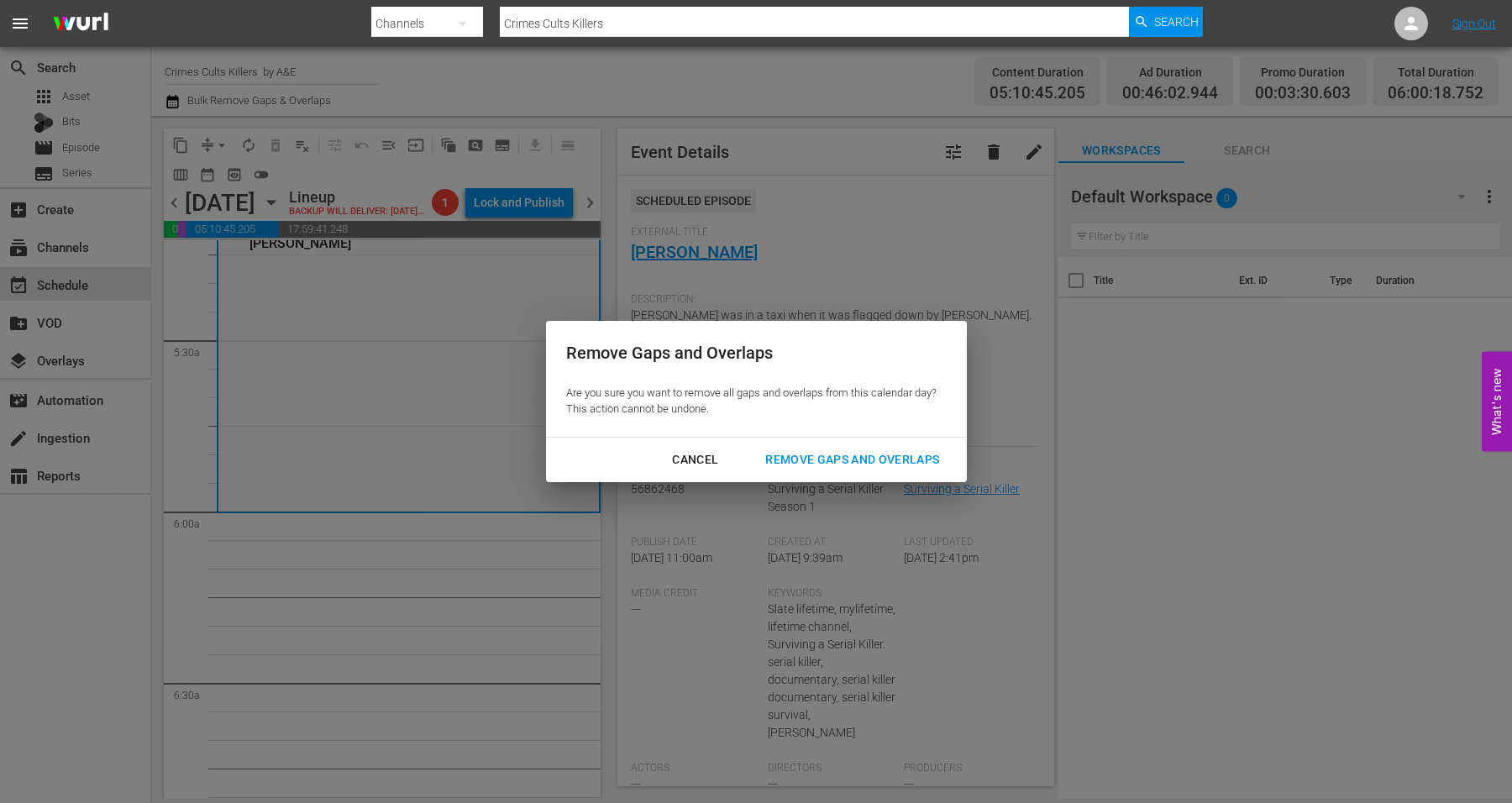
click at [844, 462] on div "Remove Gaps and Overlaps" at bounding box center [853, 459] width 201 height 21
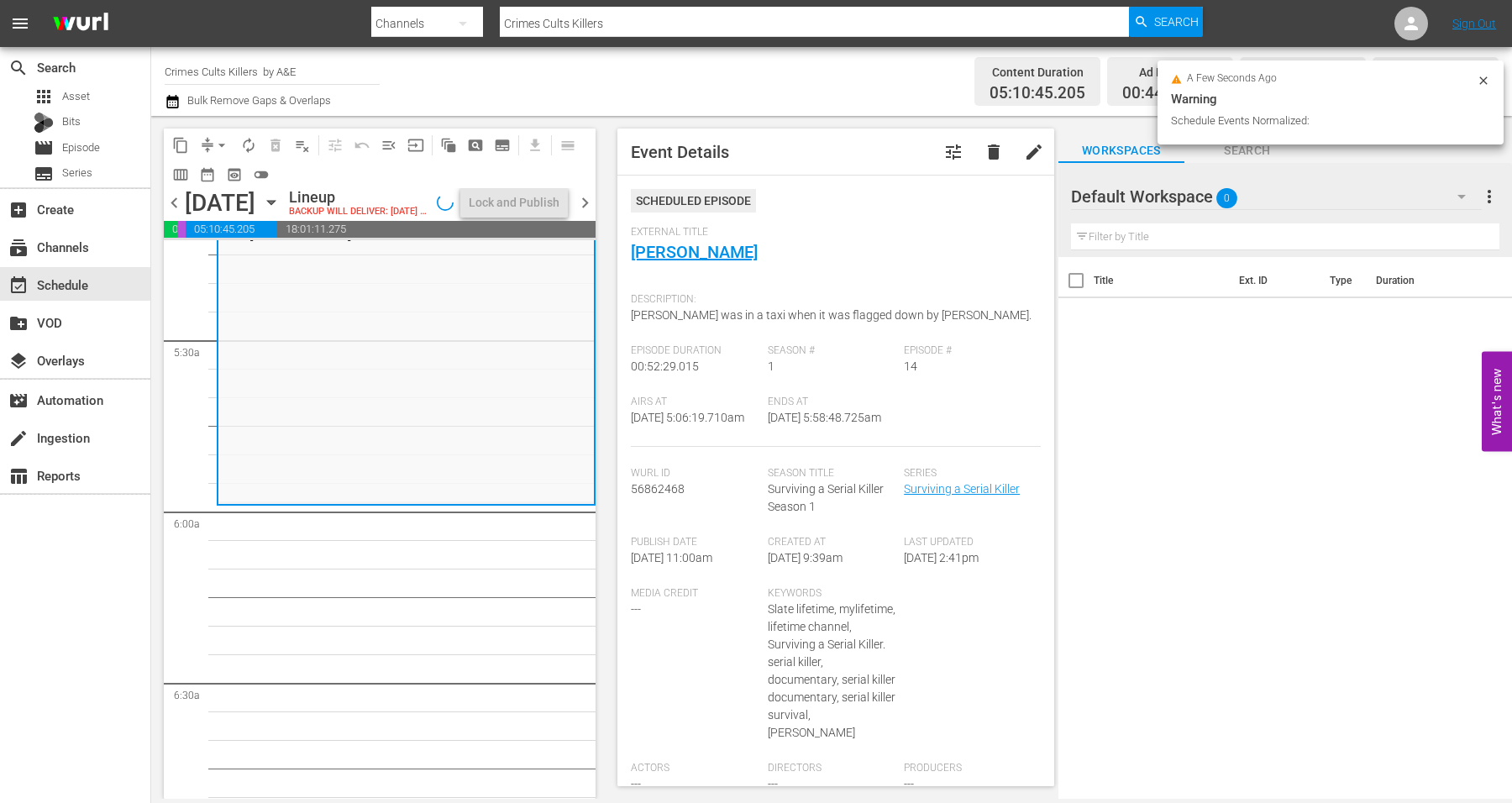
scroll to position [1815, 0]
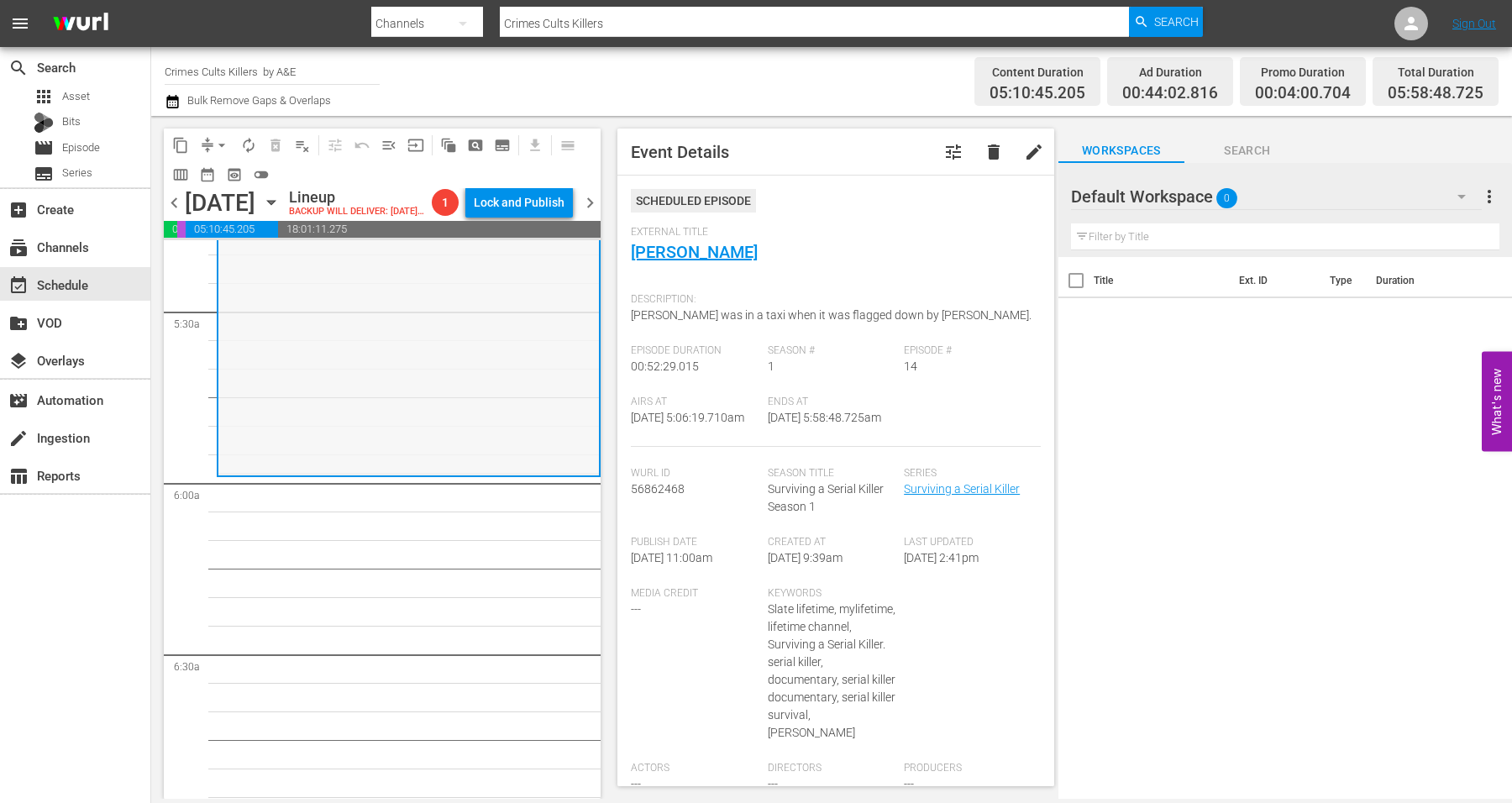
click at [321, 386] on div "Surviving a Serial Killer / SE1 / EP14: Derrick Bird reorder" at bounding box center [409, 325] width 381 height 295
click at [225, 141] on span "arrow_drop_down" at bounding box center [222, 145] width 17 height 17
click at [209, 177] on li "Align to Midnight" at bounding box center [222, 178] width 176 height 28
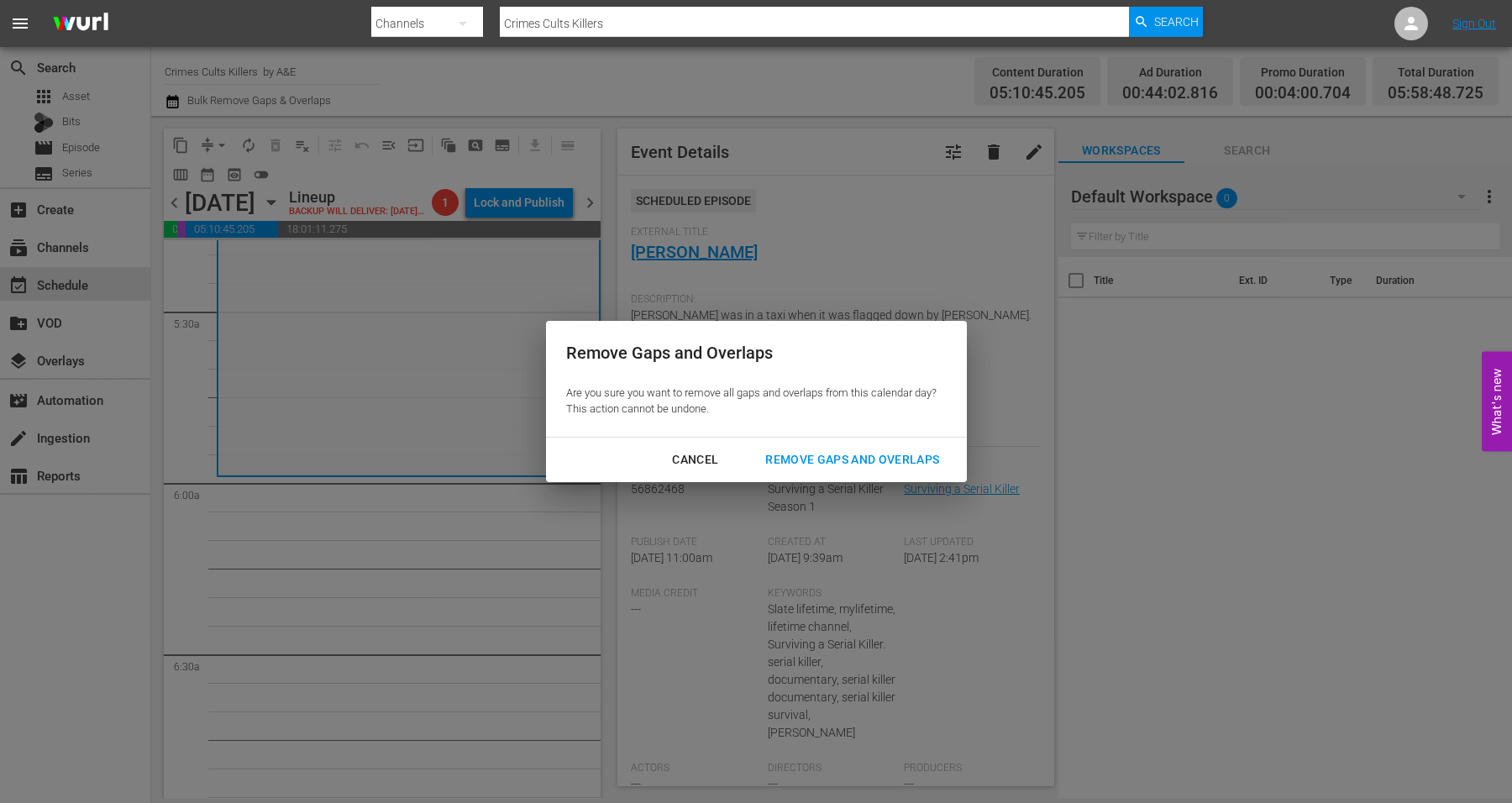
click at [814, 452] on div "Remove Gaps and Overlaps" at bounding box center [853, 459] width 201 height 21
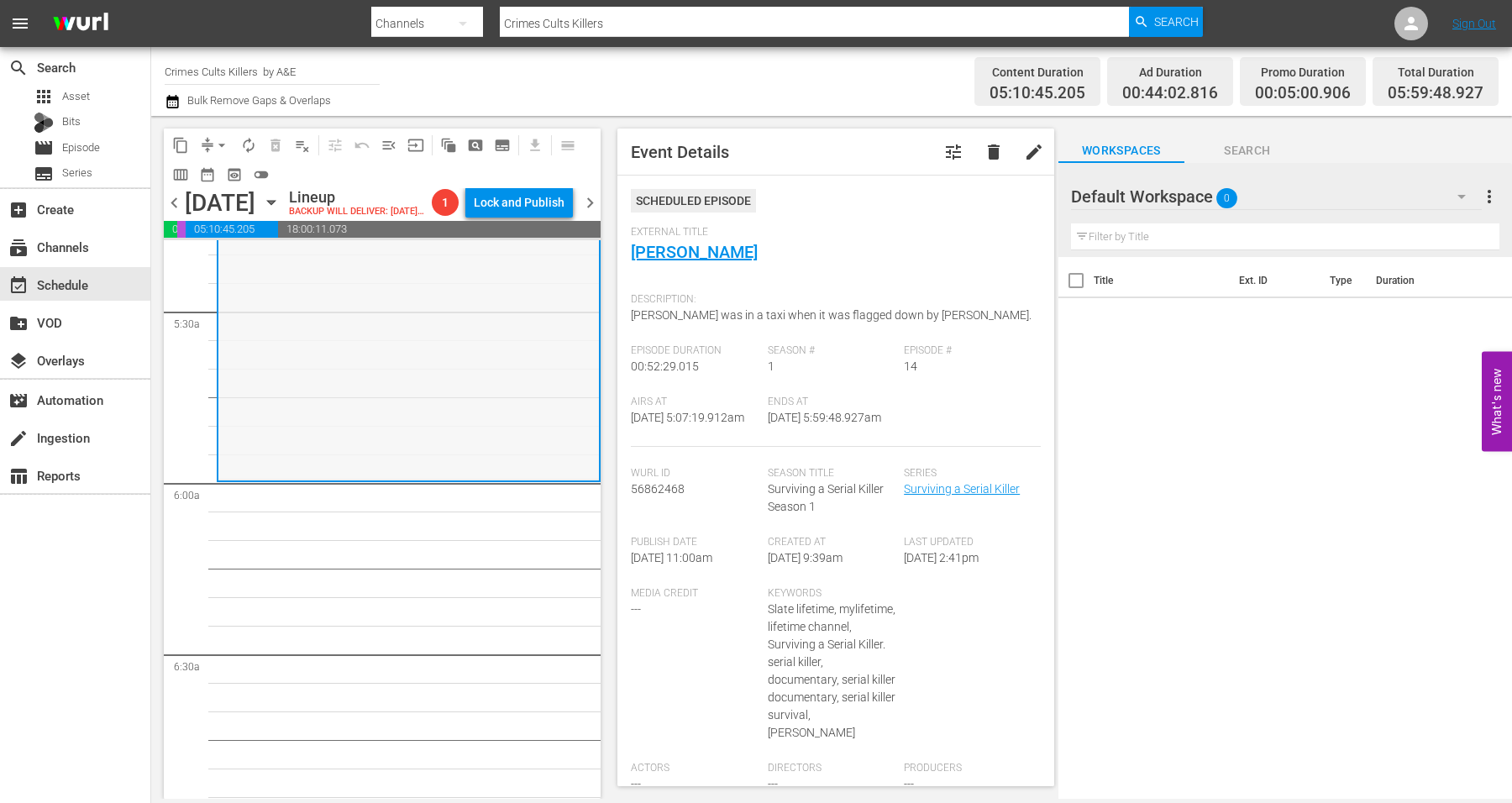
click at [335, 381] on div "Surviving a Serial Killer / SE1 / EP14: Derrick Bird reorder" at bounding box center [409, 331] width 381 height 295
click at [221, 144] on span "arrow_drop_down" at bounding box center [222, 145] width 17 height 17
click at [225, 171] on li "Align to Midnight" at bounding box center [222, 178] width 176 height 28
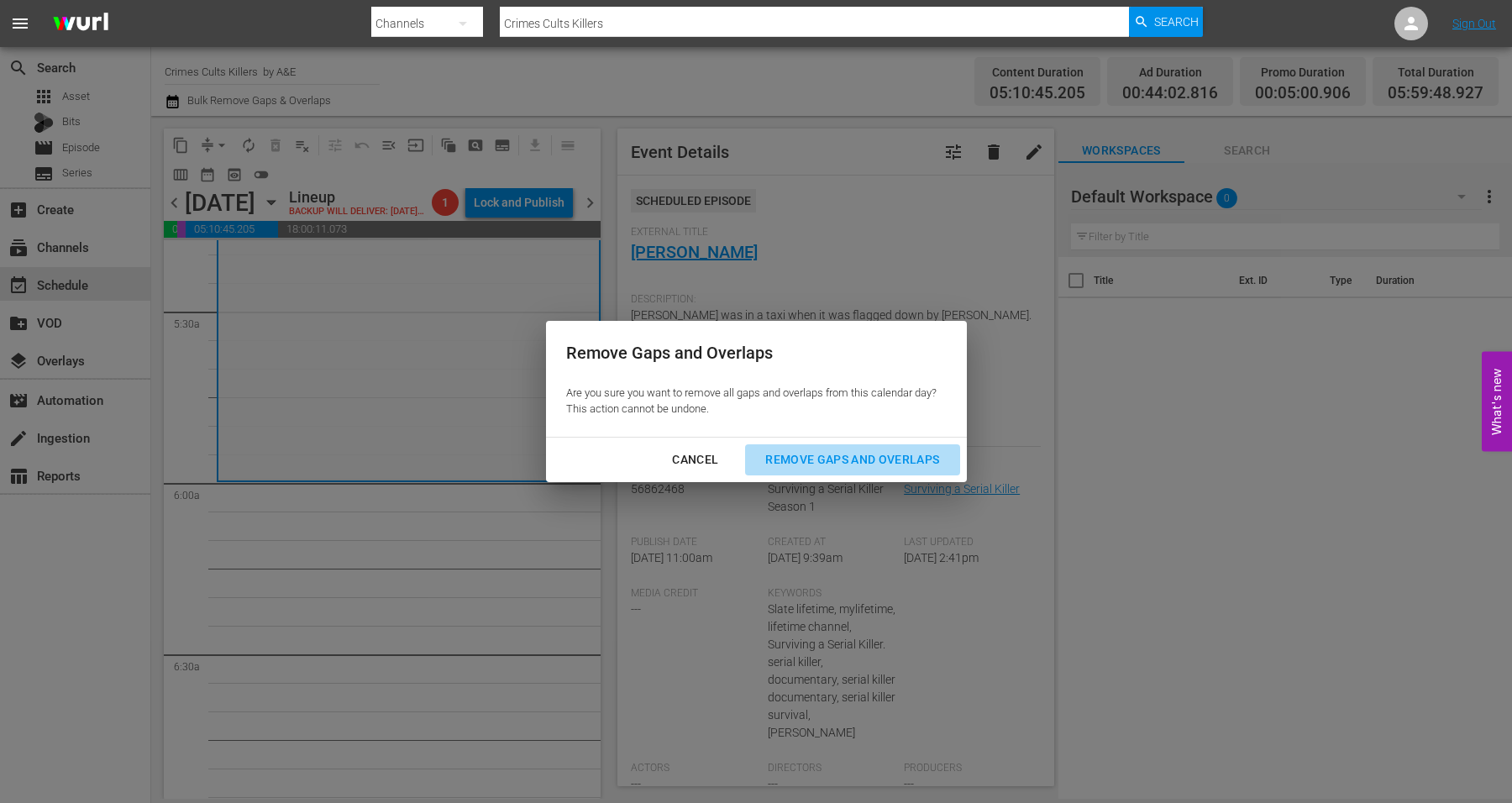
click at [870, 460] on div "Remove Gaps and Overlaps" at bounding box center [853, 459] width 201 height 21
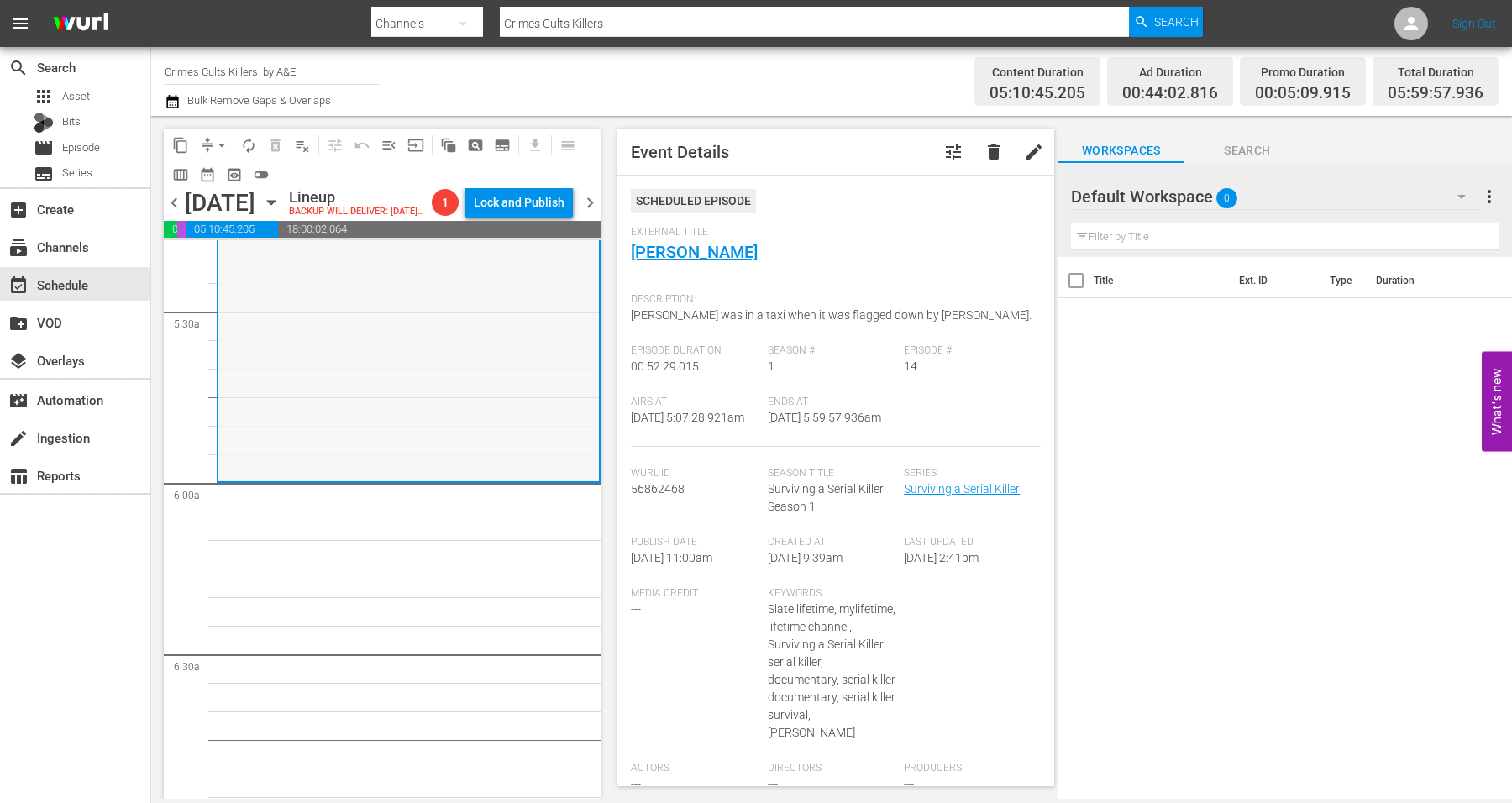
click at [458, 419] on div "Surviving a Serial Killer / SE1 / EP14: Derrick Bird reorder" at bounding box center [409, 332] width 381 height 295
click at [221, 140] on span "arrow_drop_down" at bounding box center [222, 145] width 17 height 17
click at [211, 181] on li "Align to Midnight" at bounding box center [222, 178] width 176 height 28
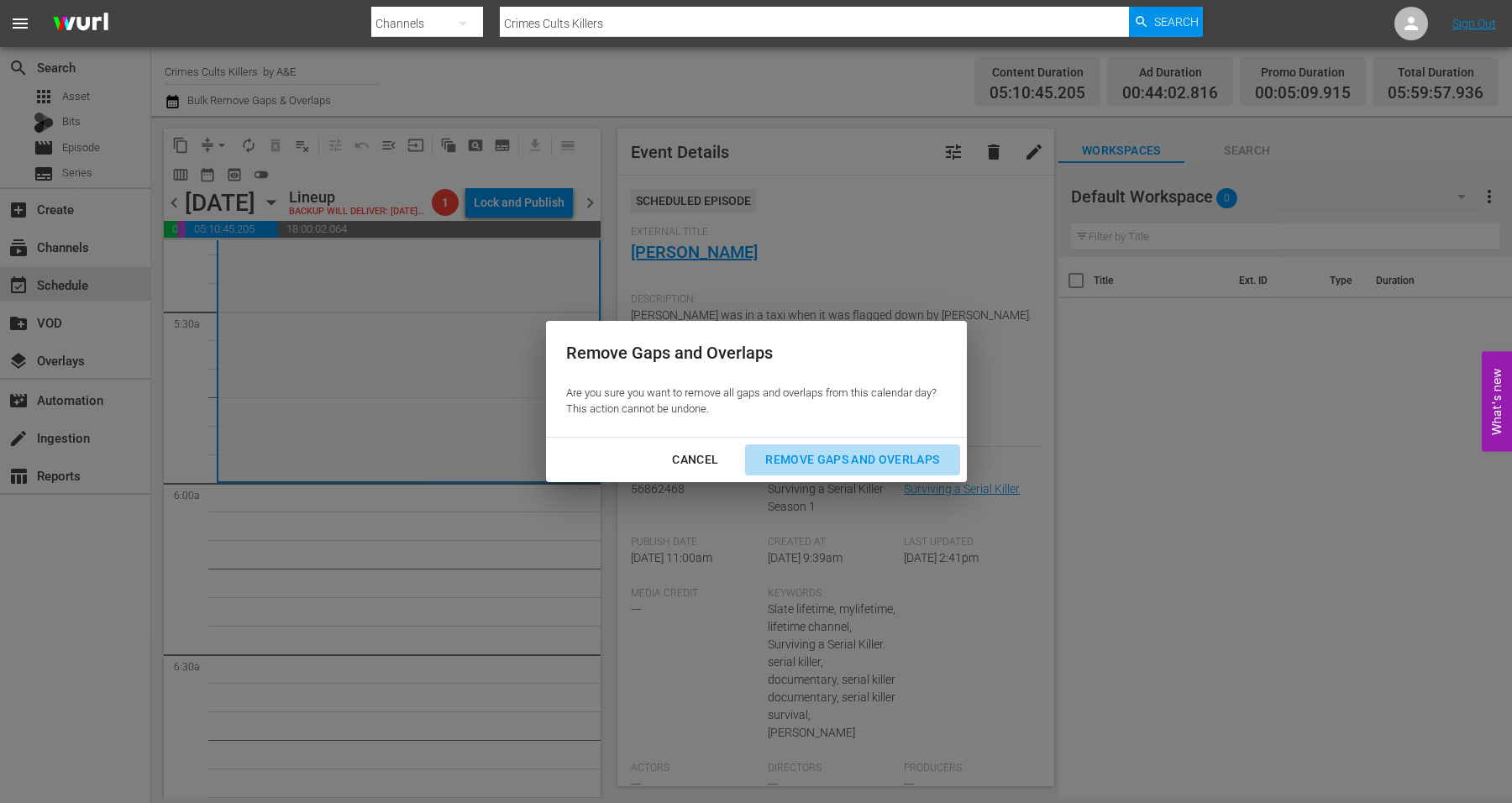
click at [893, 454] on div "Remove Gaps and Overlaps" at bounding box center [853, 459] width 201 height 21
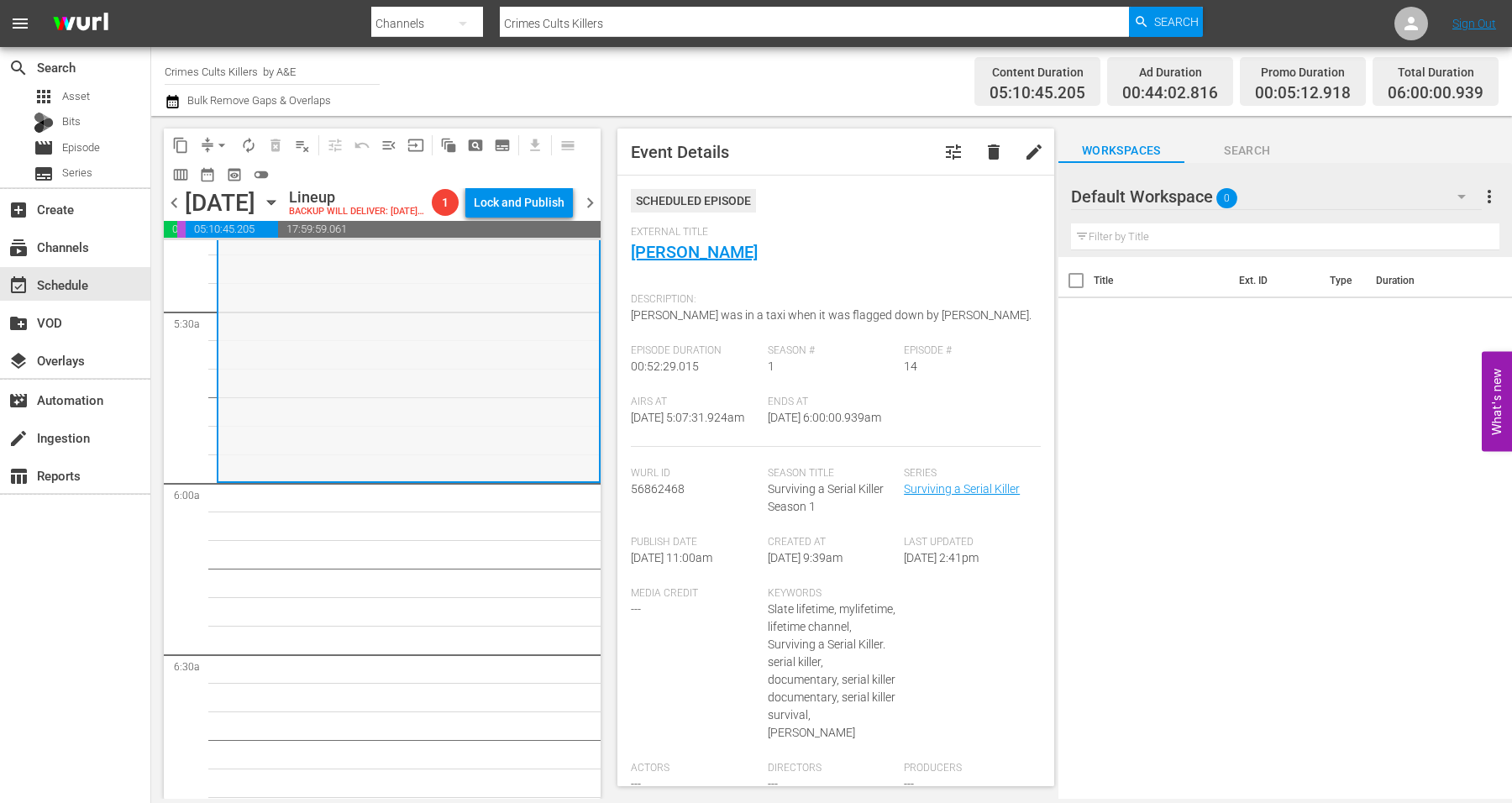
click at [438, 394] on div "Surviving a Serial Killer / SE1 / EP14: Derrick Bird reorder" at bounding box center [409, 333] width 381 height 295
click at [223, 145] on span "arrow_drop_down" at bounding box center [222, 145] width 17 height 17
click at [217, 173] on li "Align to Midnight" at bounding box center [222, 178] width 176 height 28
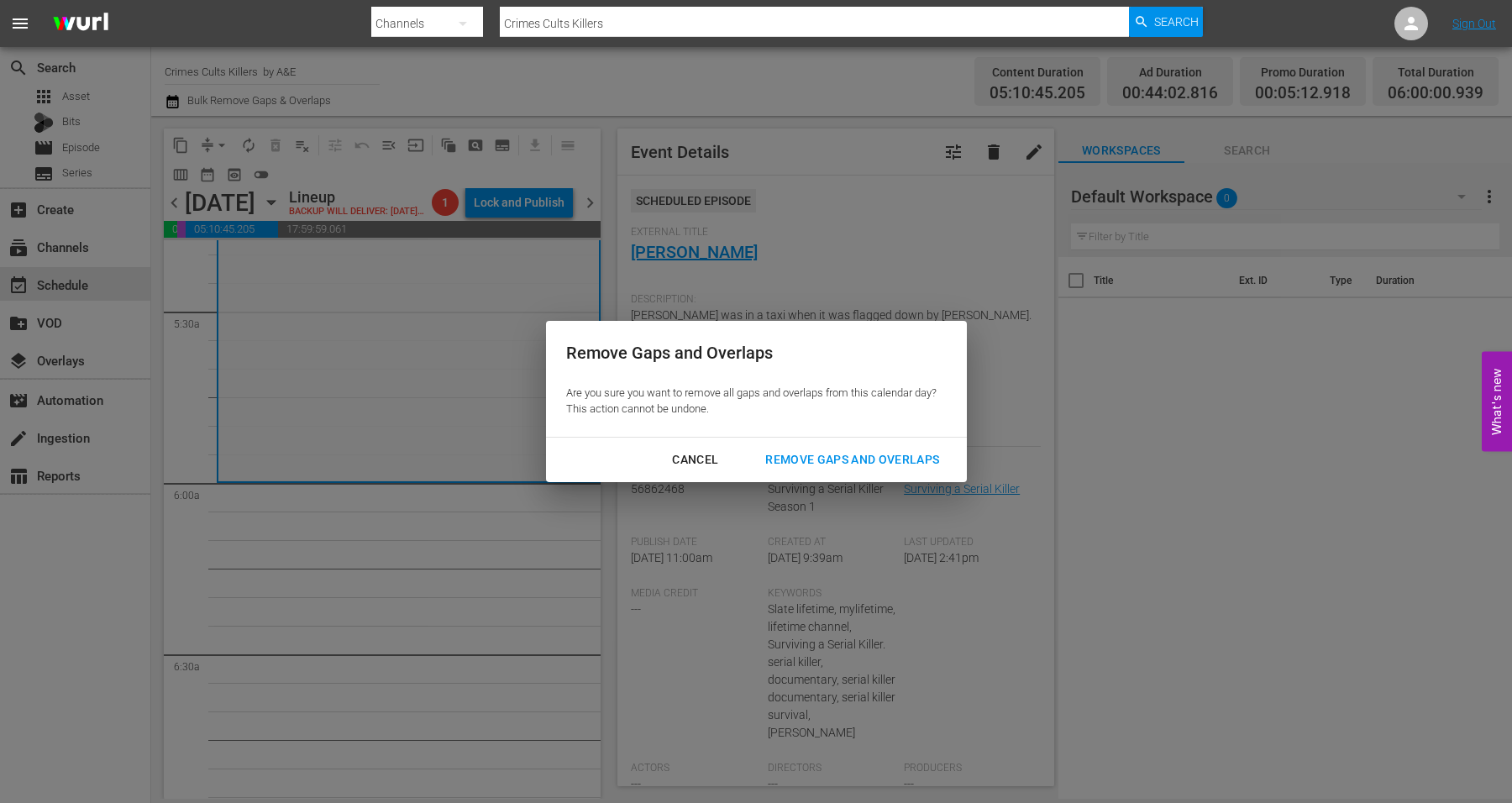
click at [812, 459] on div "Remove Gaps and Overlaps" at bounding box center [853, 459] width 201 height 21
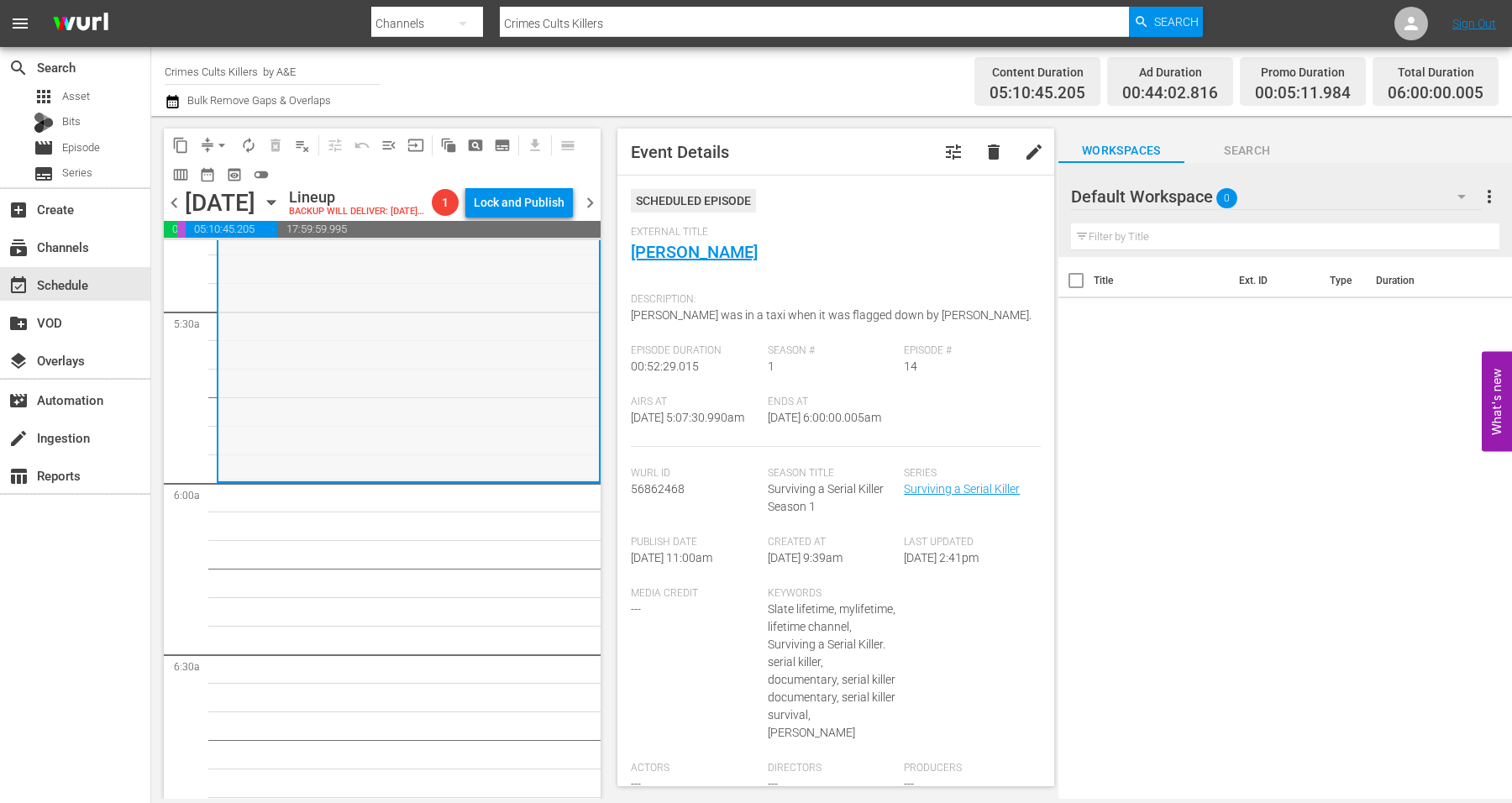
click at [377, 360] on div "Surviving a Serial Killer / SE1 / EP14: Derrick Bird reorder" at bounding box center [409, 332] width 381 height 295
click at [244, 142] on span "autorenew_outlined" at bounding box center [249, 145] width 17 height 17
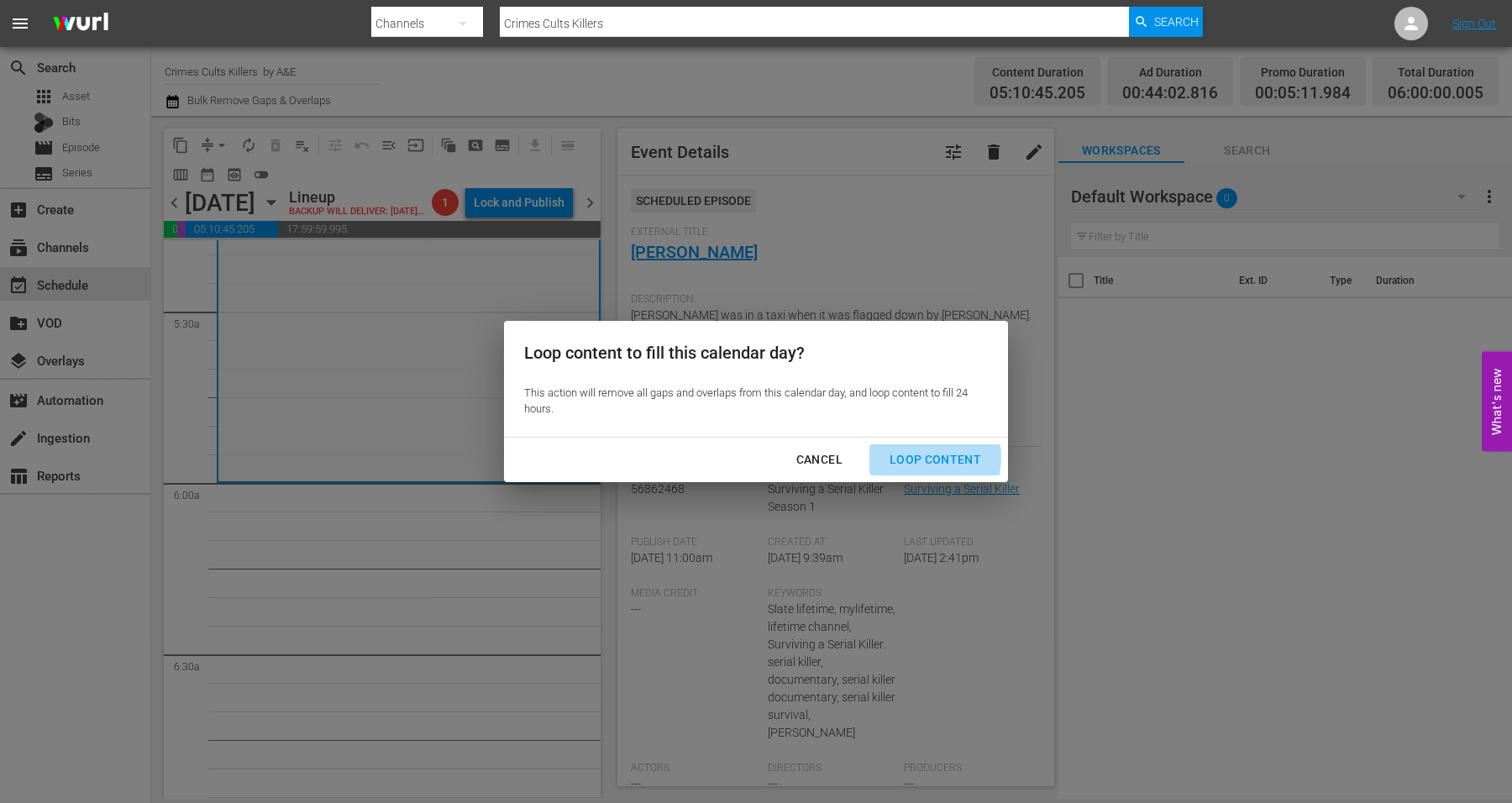
click at [922, 457] on div "Loop Content" at bounding box center [935, 459] width 118 height 21
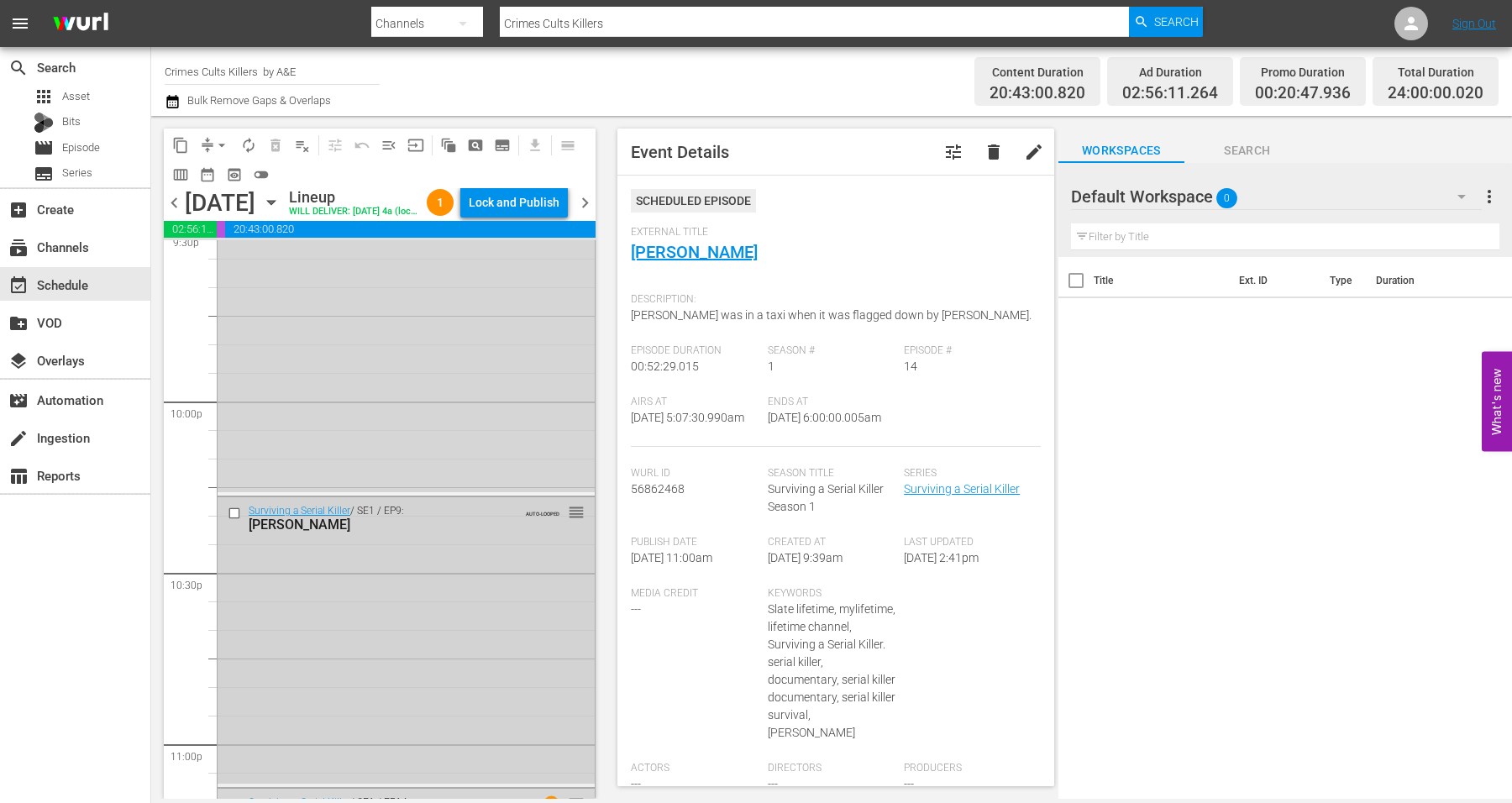
scroll to position [7697, 0]
click at [384, 655] on div "Surviving a Serial Killer / SE1 / EP14: Derrick Bird AUTO-LOOPED 1 reorder" at bounding box center [406, 648] width 377 height 295
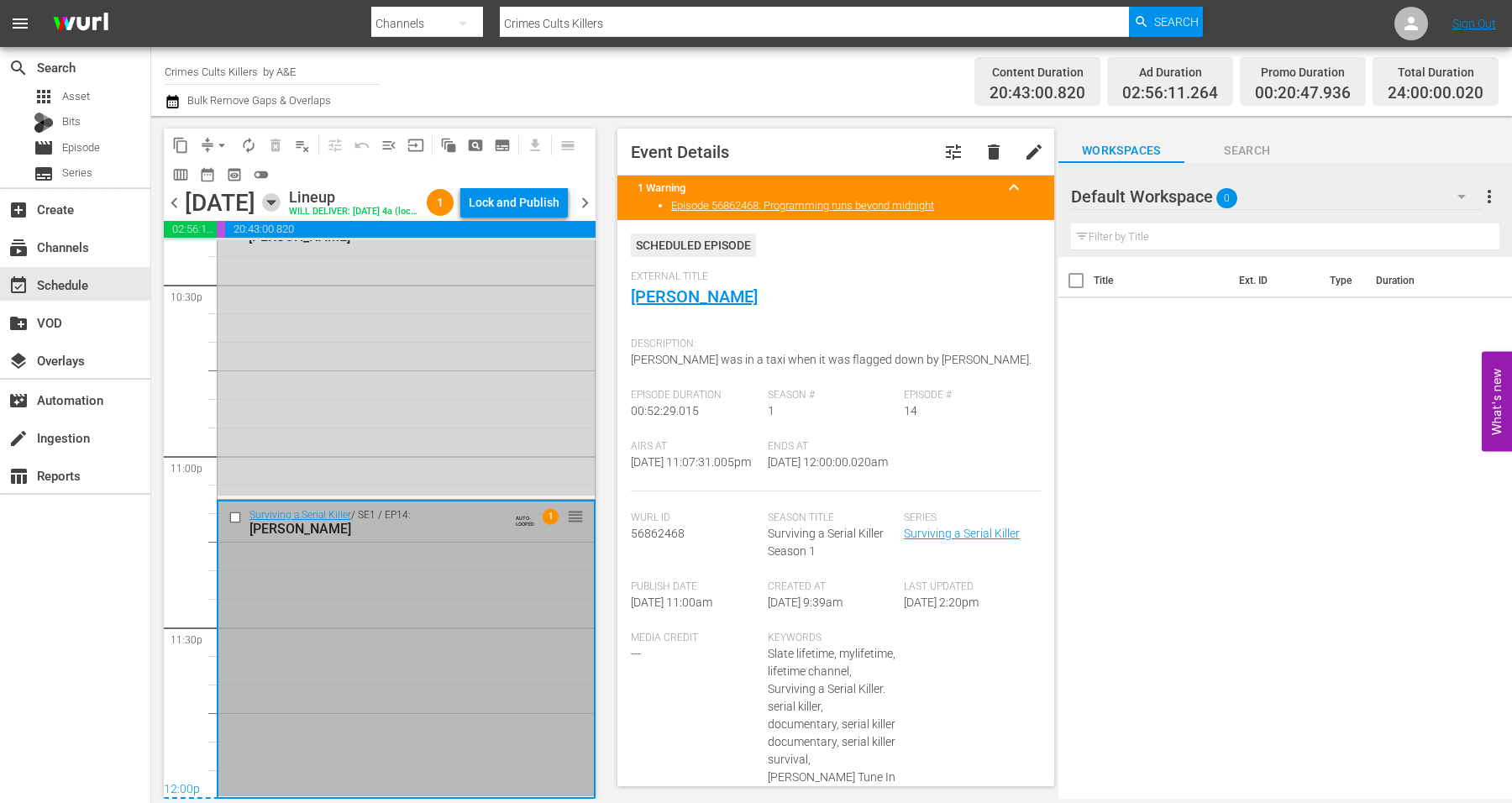
click at [280, 212] on icon "button" at bounding box center [272, 203] width 19 height 19
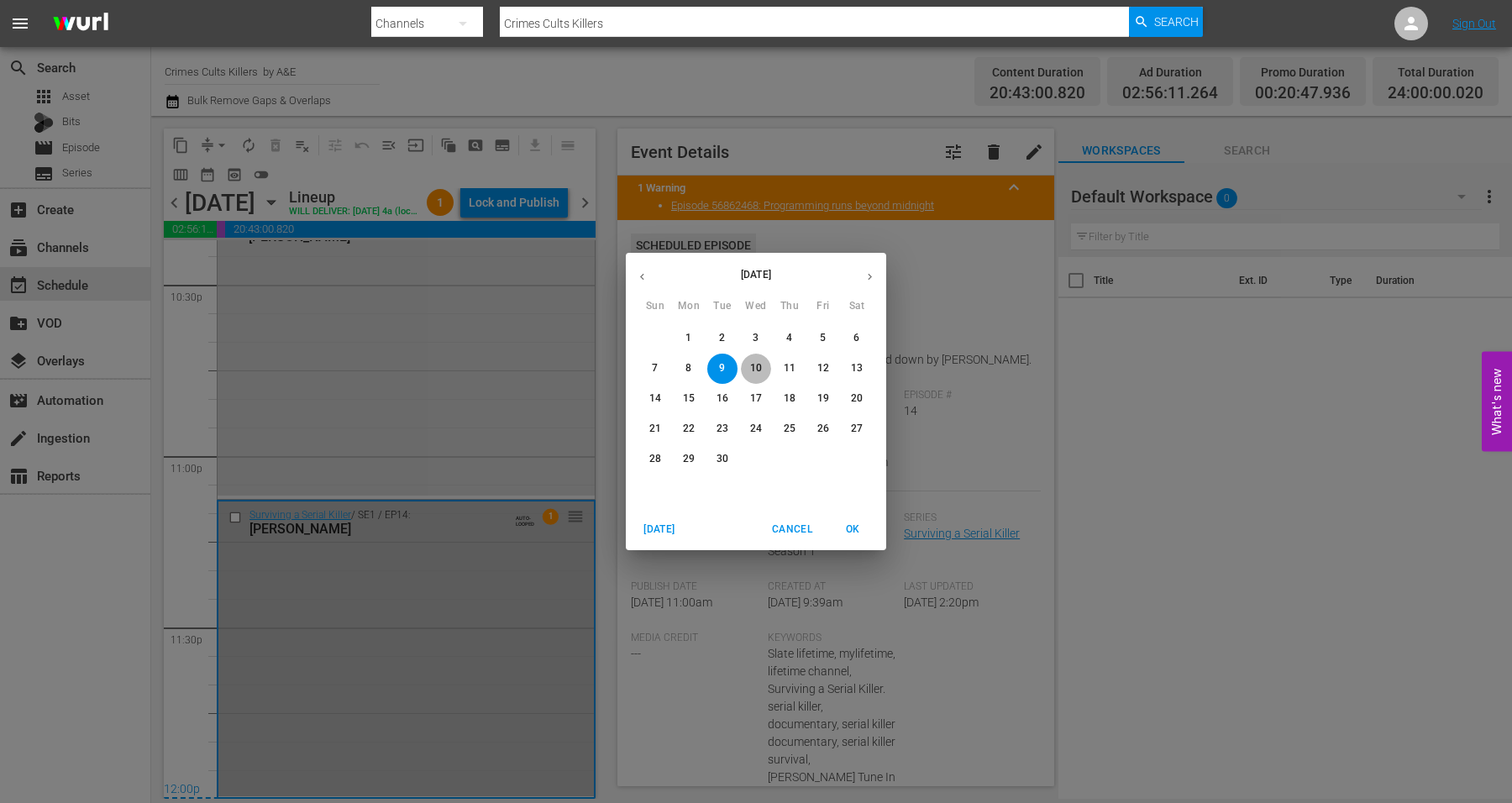
click at [756, 362] on p "10" at bounding box center [756, 368] width 12 height 14
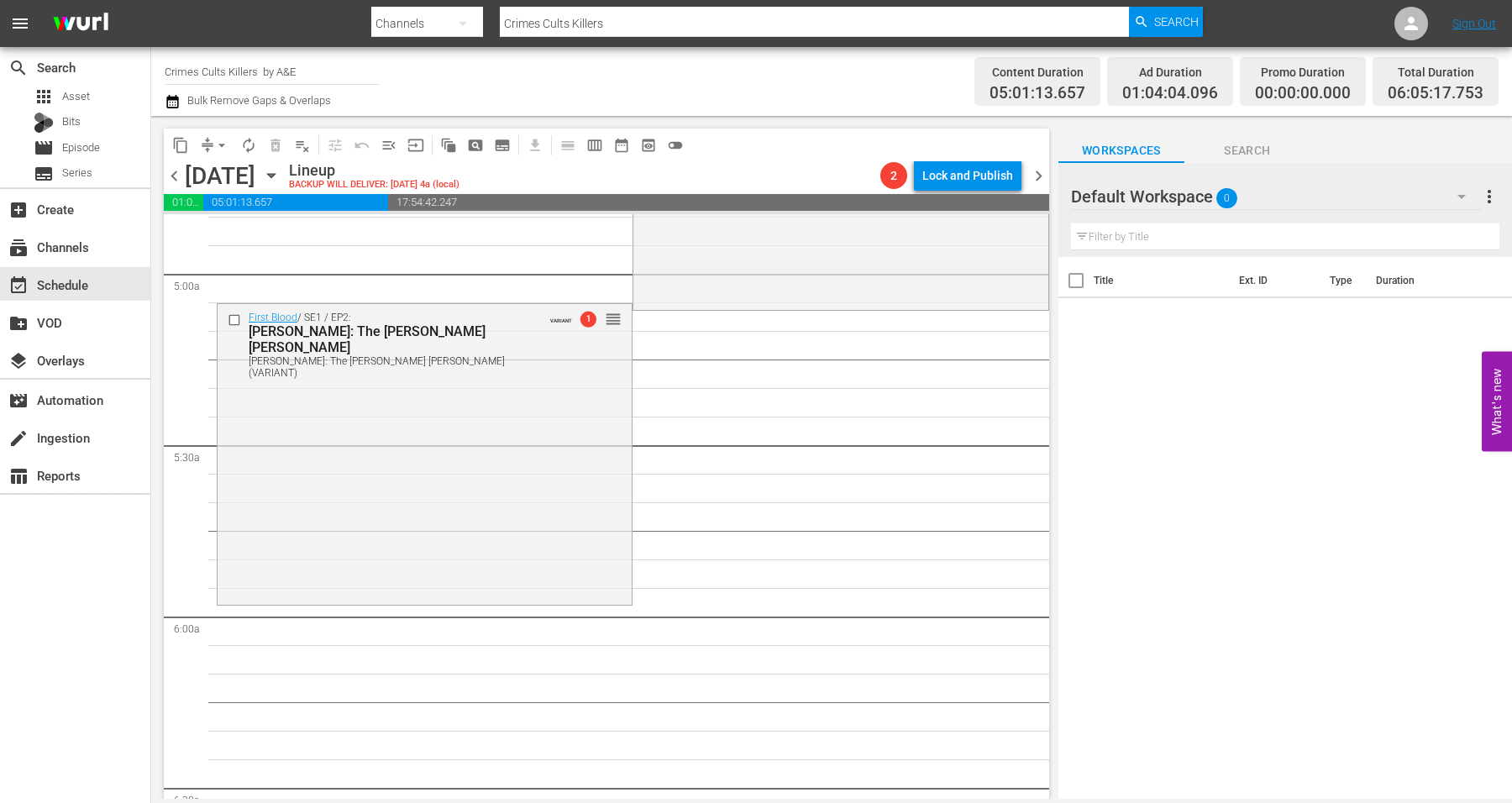
scroll to position [1680, 0]
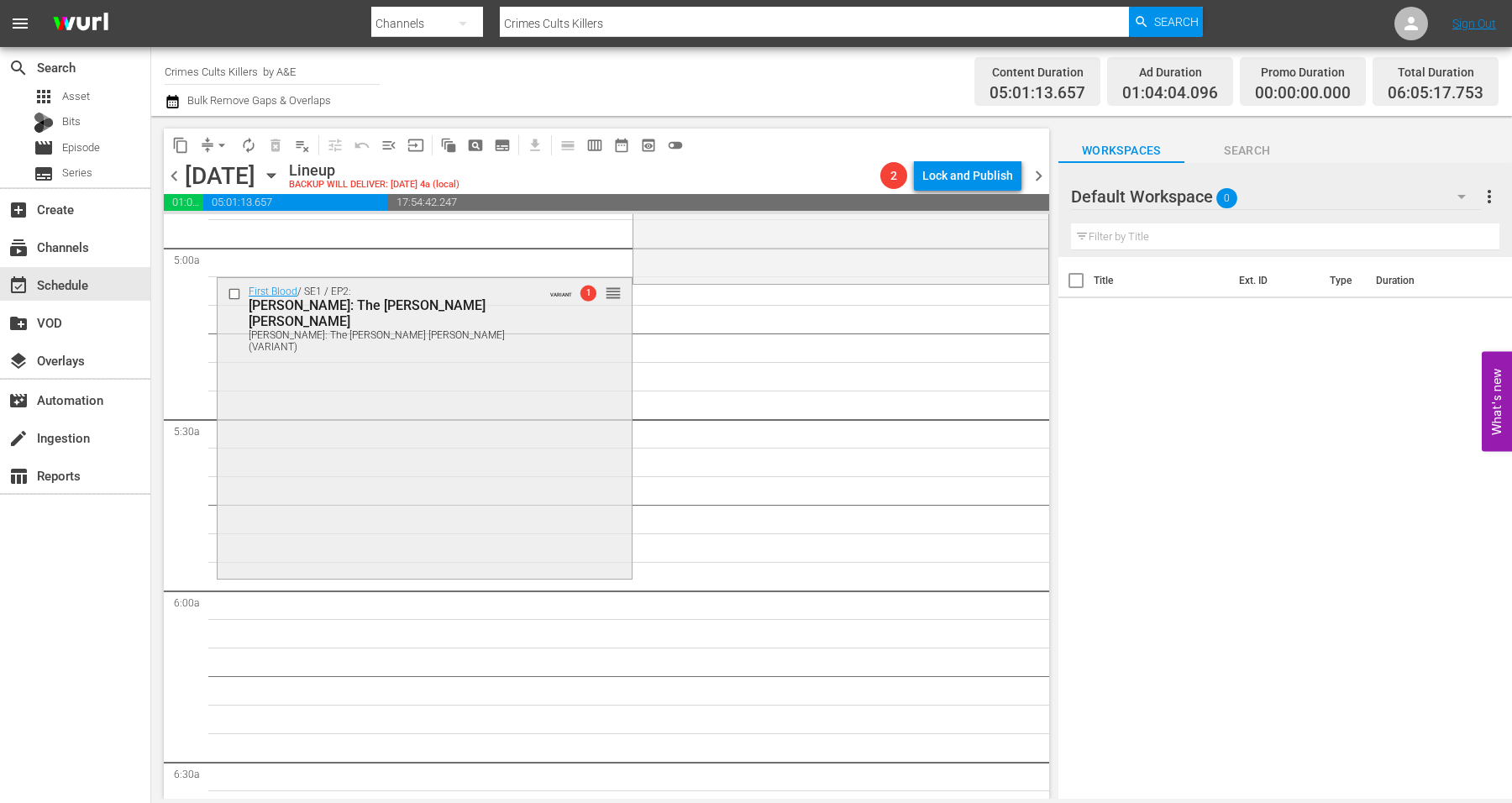
click at [309, 383] on div "First Blood / SE1 / EP2: Robert Hansen: The Butcher Baker Robert Hansen: The Bu…" at bounding box center [425, 426] width 415 height 298
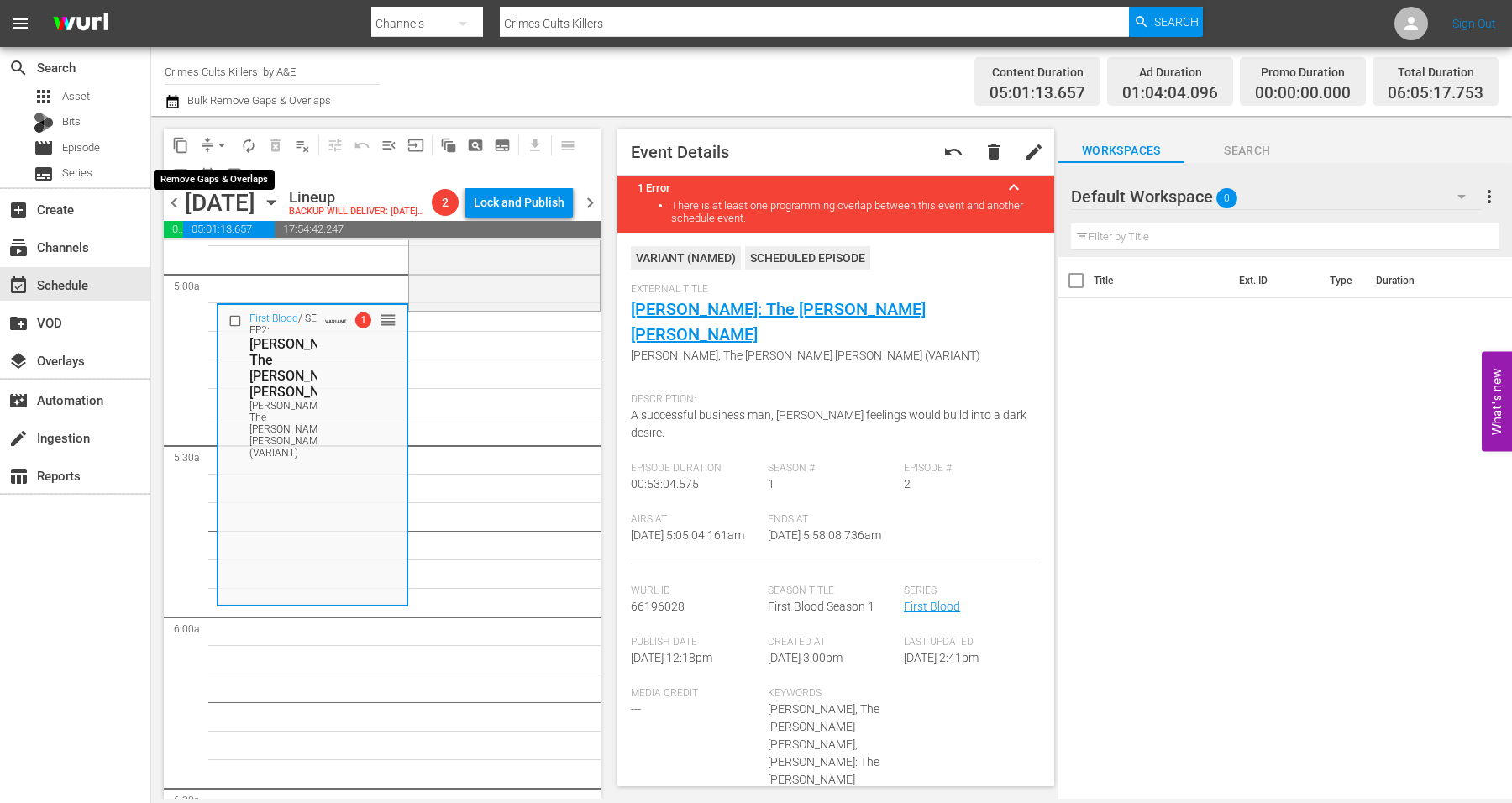
click at [224, 143] on span "arrow_drop_down" at bounding box center [222, 145] width 17 height 17
click at [221, 178] on li "Align to Midnight" at bounding box center [222, 178] width 176 height 28
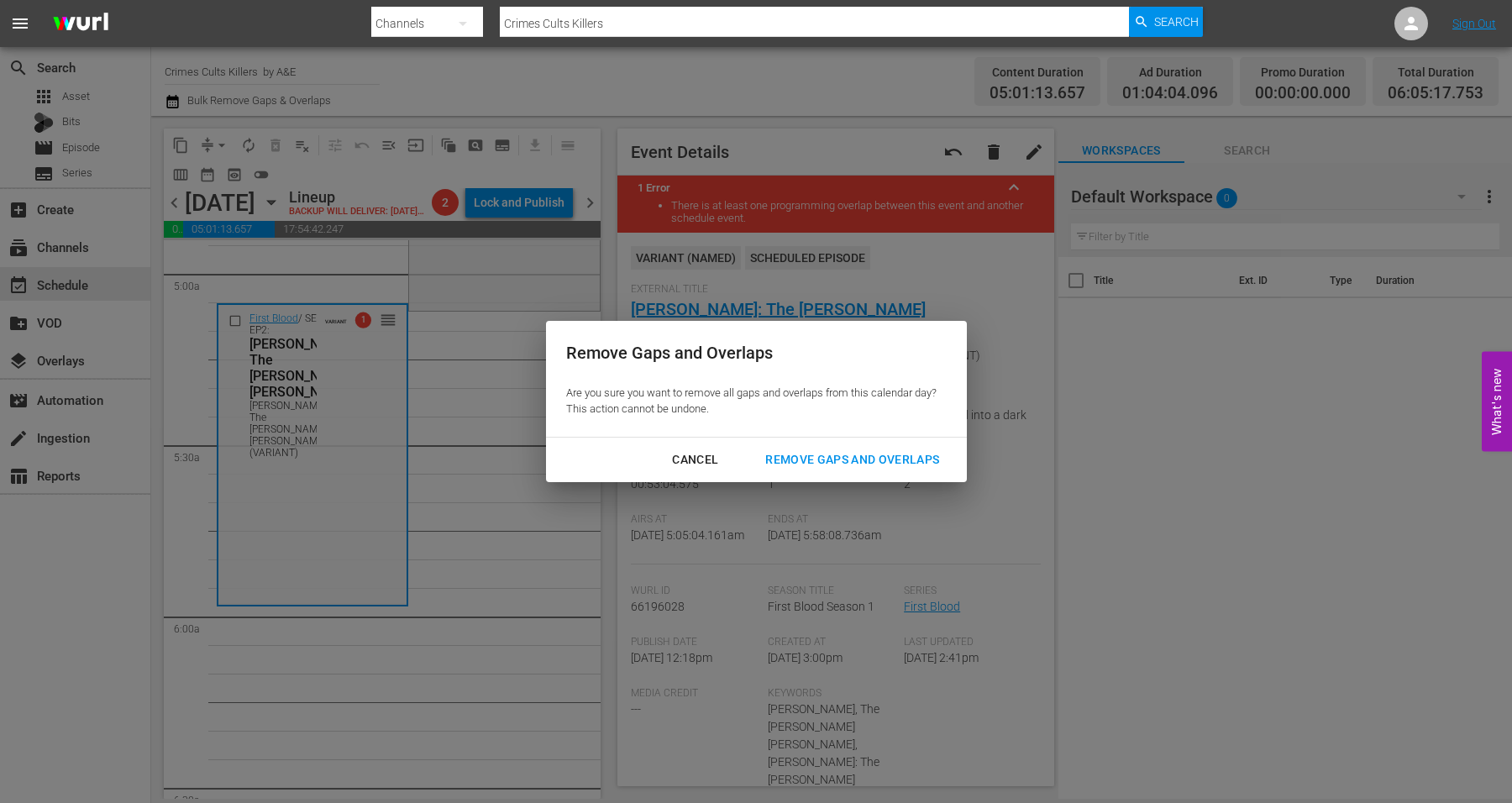
click at [854, 453] on div "Remove Gaps and Overlaps" at bounding box center [853, 459] width 201 height 21
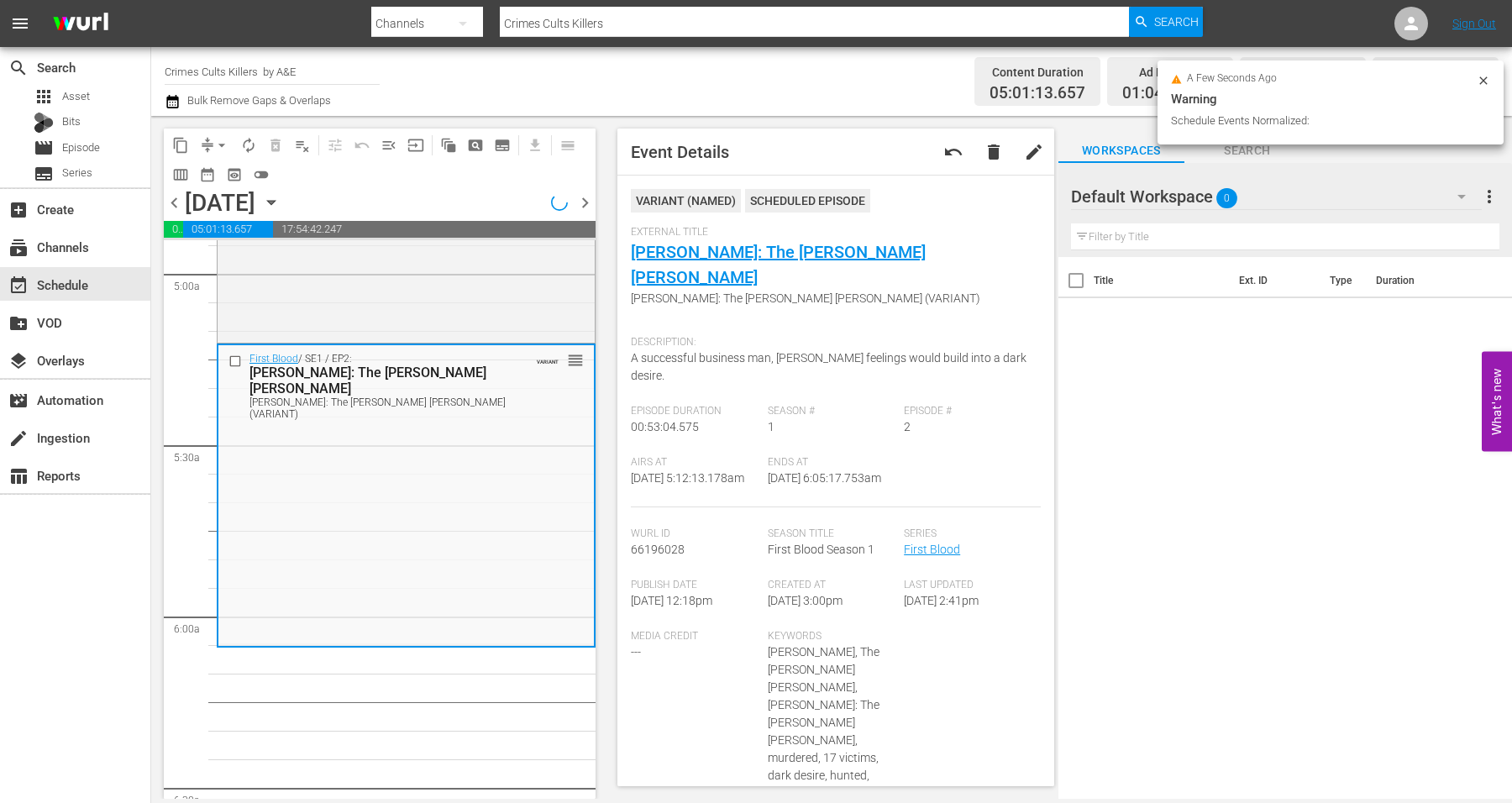
scroll to position [1652, 0]
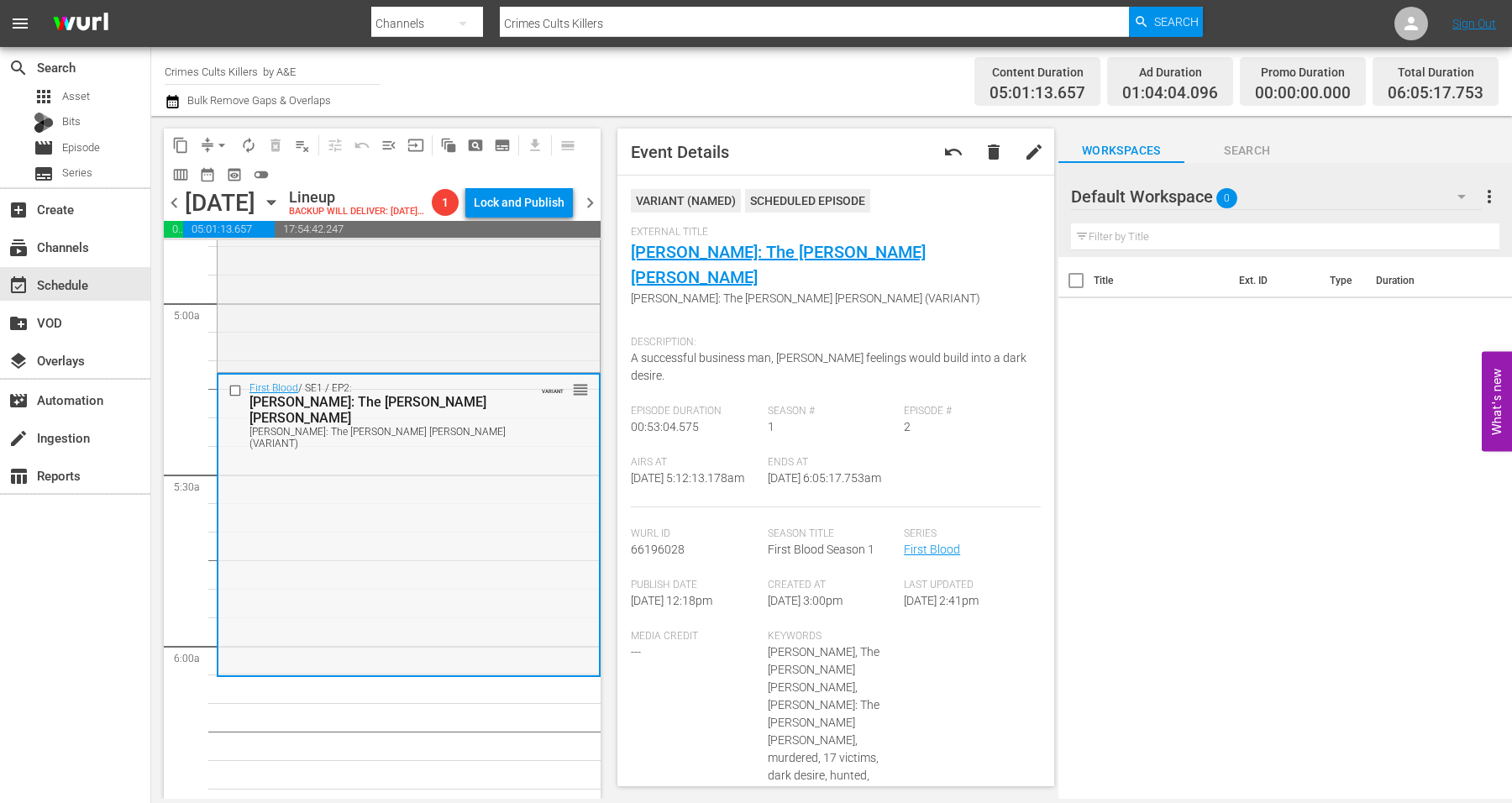
click at [394, 502] on div "First Blood / SE1 / EP2: [PERSON_NAME]: The [PERSON_NAME] [PERSON_NAME] [PERSON…" at bounding box center [409, 524] width 381 height 298
click at [219, 138] on span "arrow_drop_down" at bounding box center [222, 145] width 17 height 17
click at [215, 177] on li "Align to Midnight" at bounding box center [222, 178] width 176 height 28
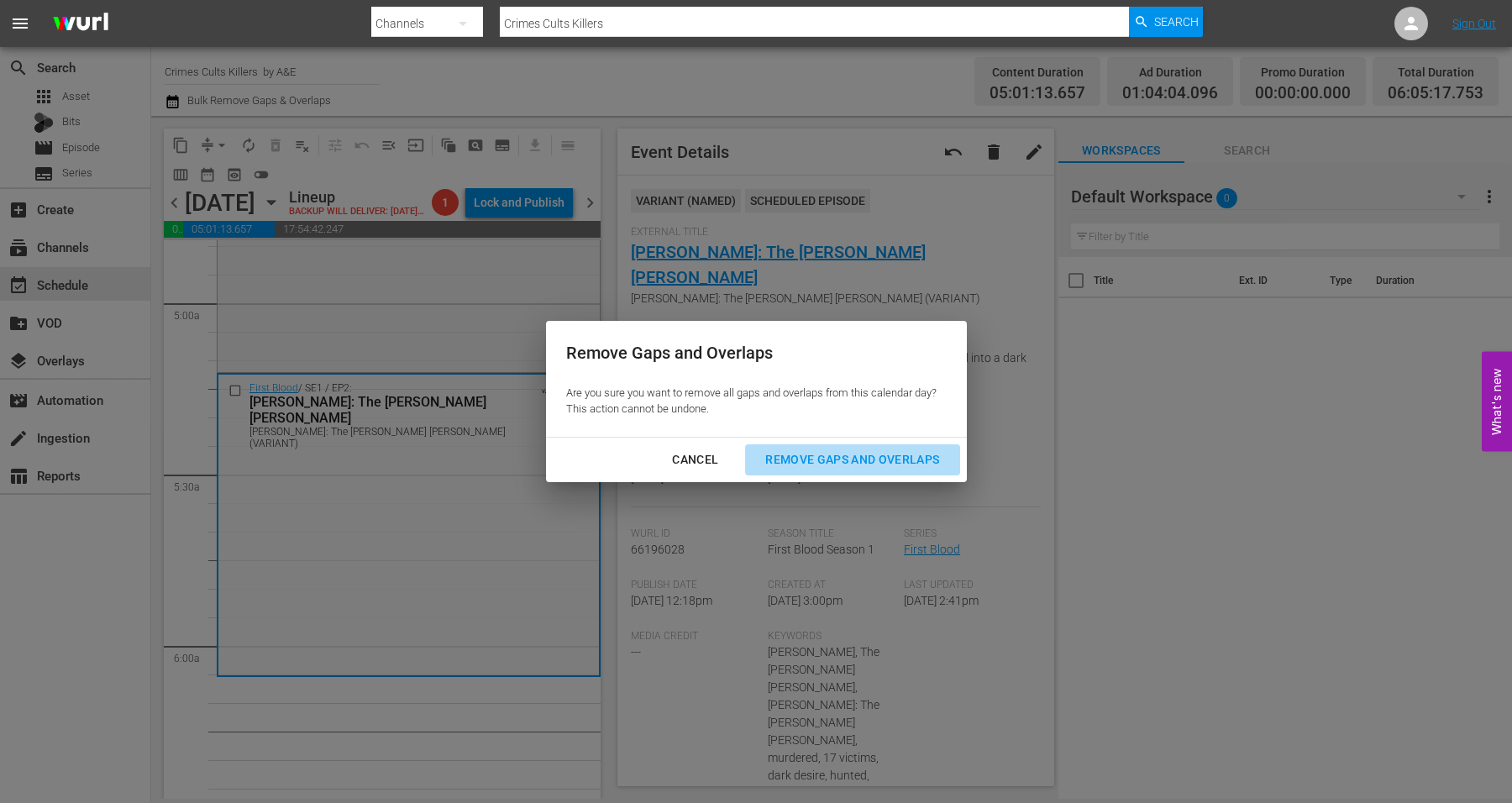
click at [776, 448] on button "Remove Gaps and Overlaps" at bounding box center [853, 459] width 214 height 31
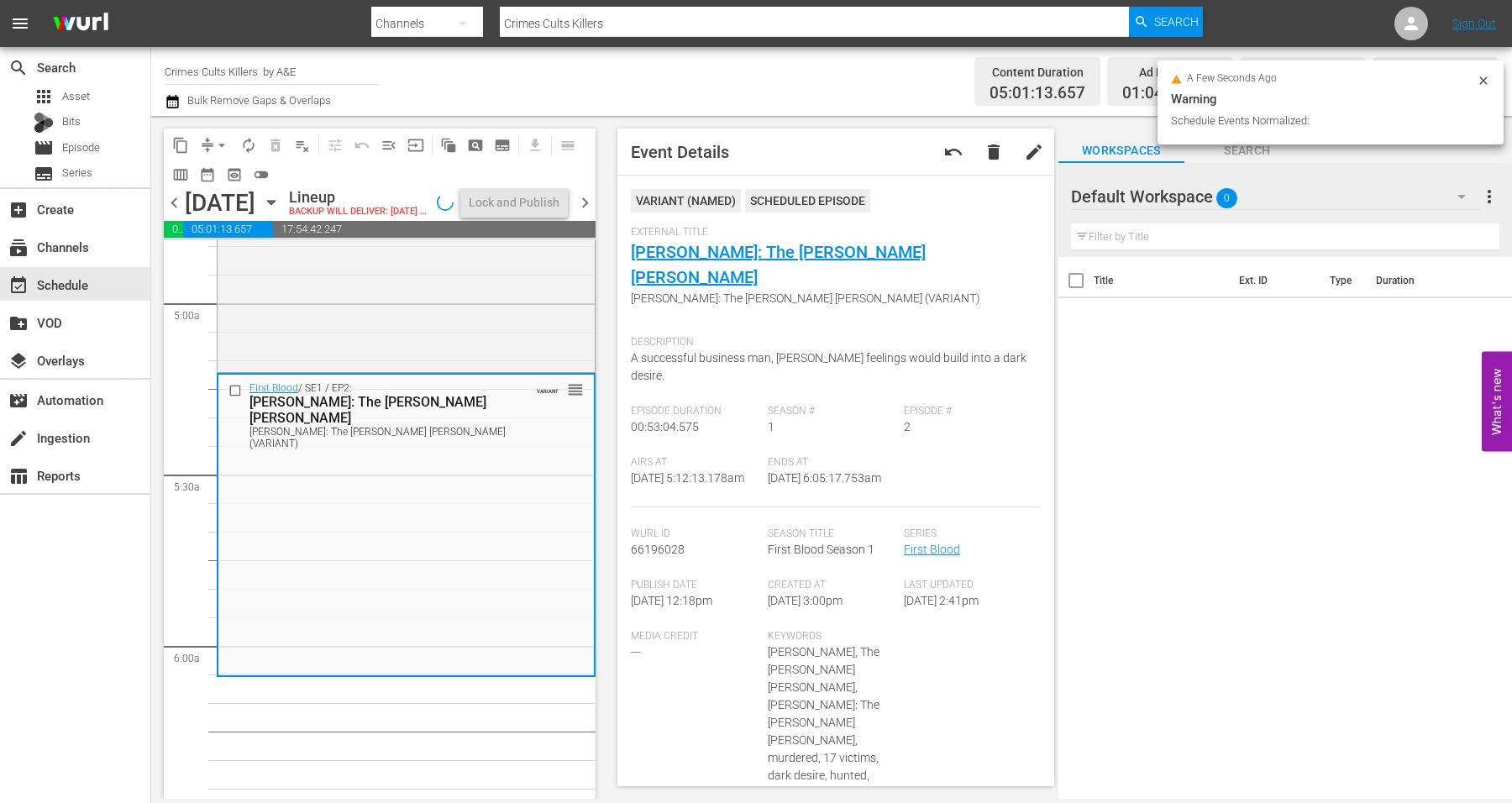
scroll to position [1680, 0]
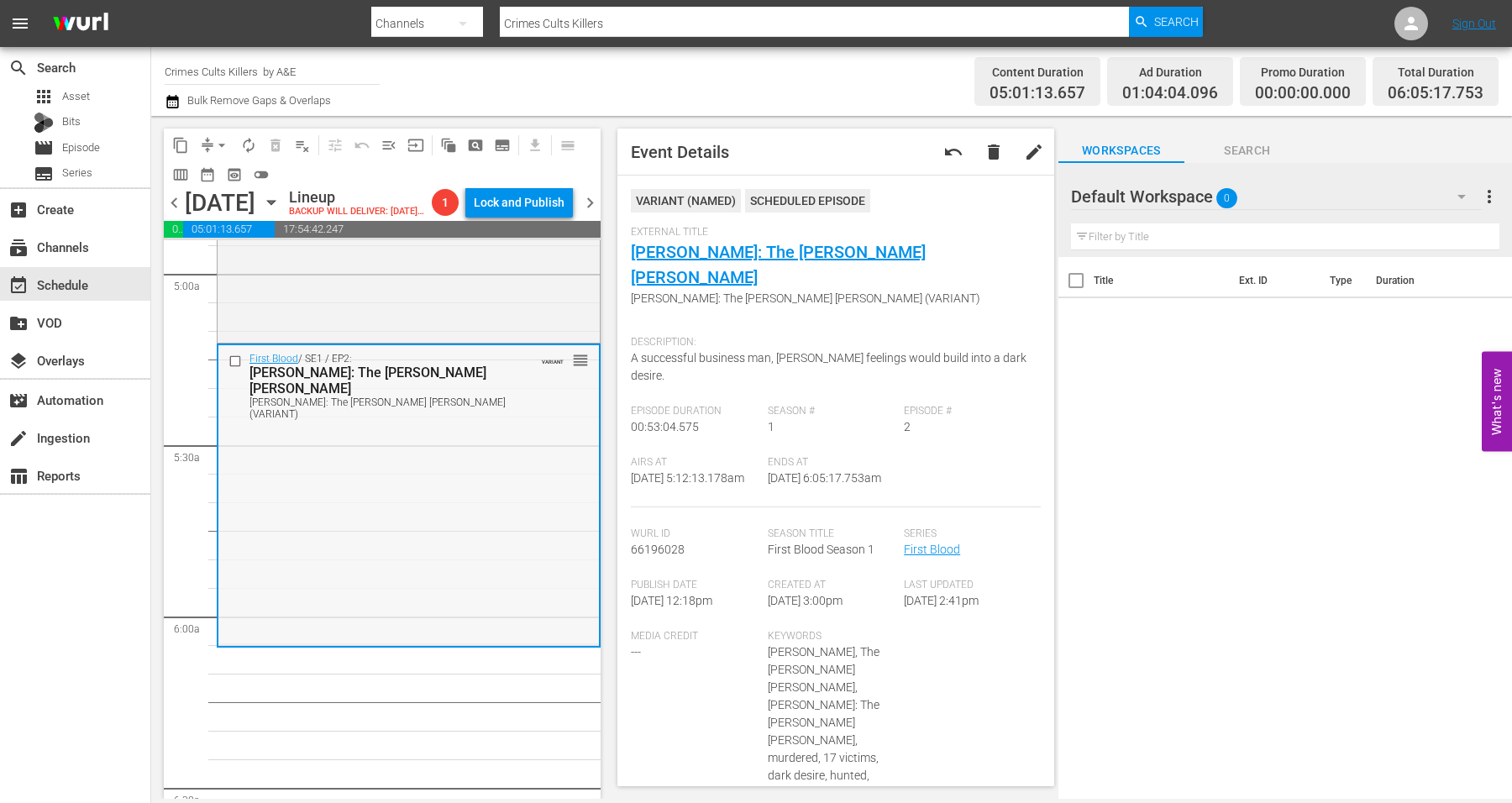
click at [501, 509] on div "First Blood / SE1 / EP2: [PERSON_NAME]: The [PERSON_NAME] [PERSON_NAME] [PERSON…" at bounding box center [409, 494] width 381 height 298
click at [217, 145] on span "arrow_drop_down" at bounding box center [222, 145] width 17 height 17
click at [219, 179] on li "Align to Midnight" at bounding box center [222, 178] width 138 height 28
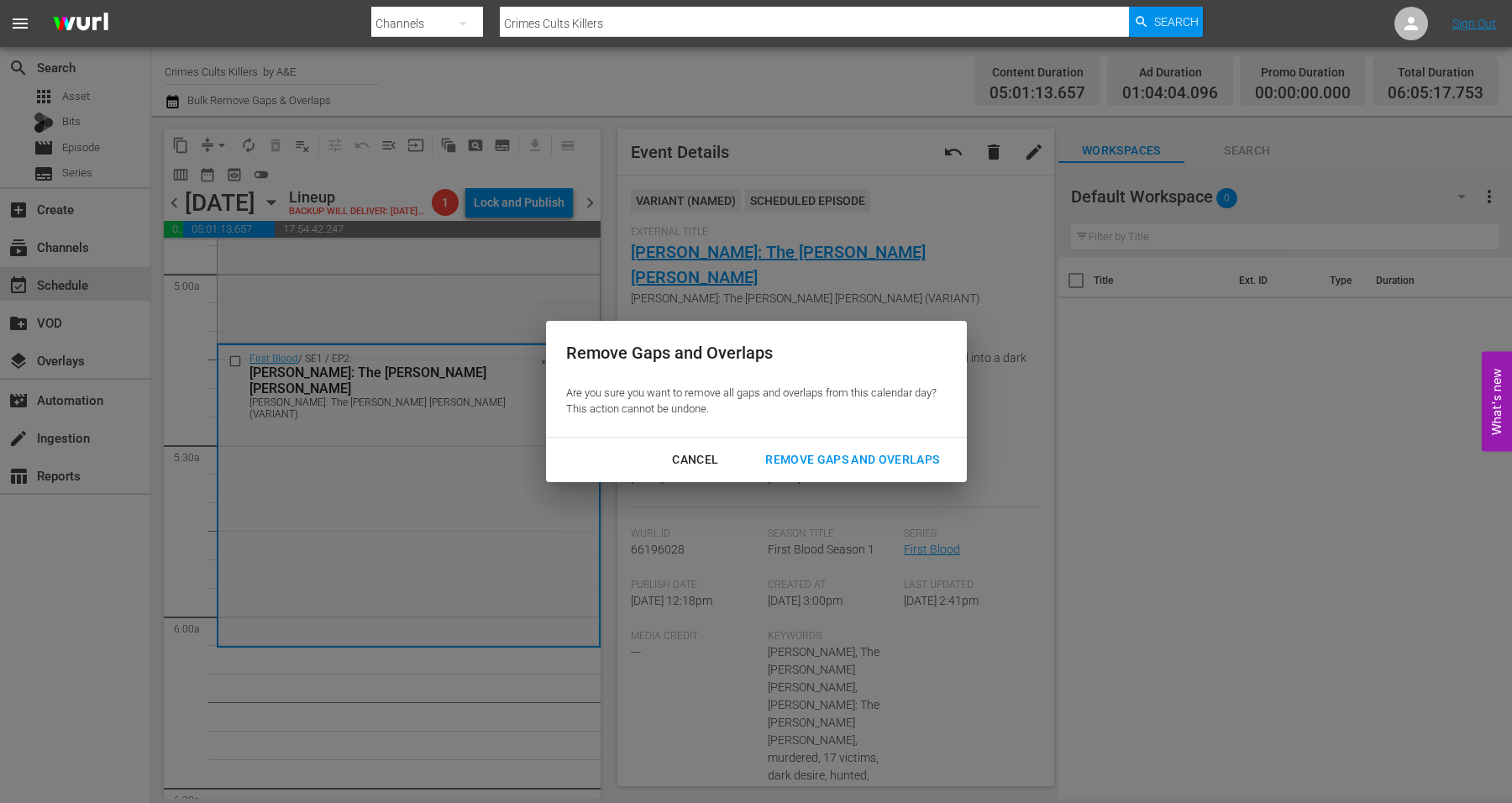
click at [805, 450] on div "Remove Gaps and Overlaps" at bounding box center [853, 459] width 201 height 21
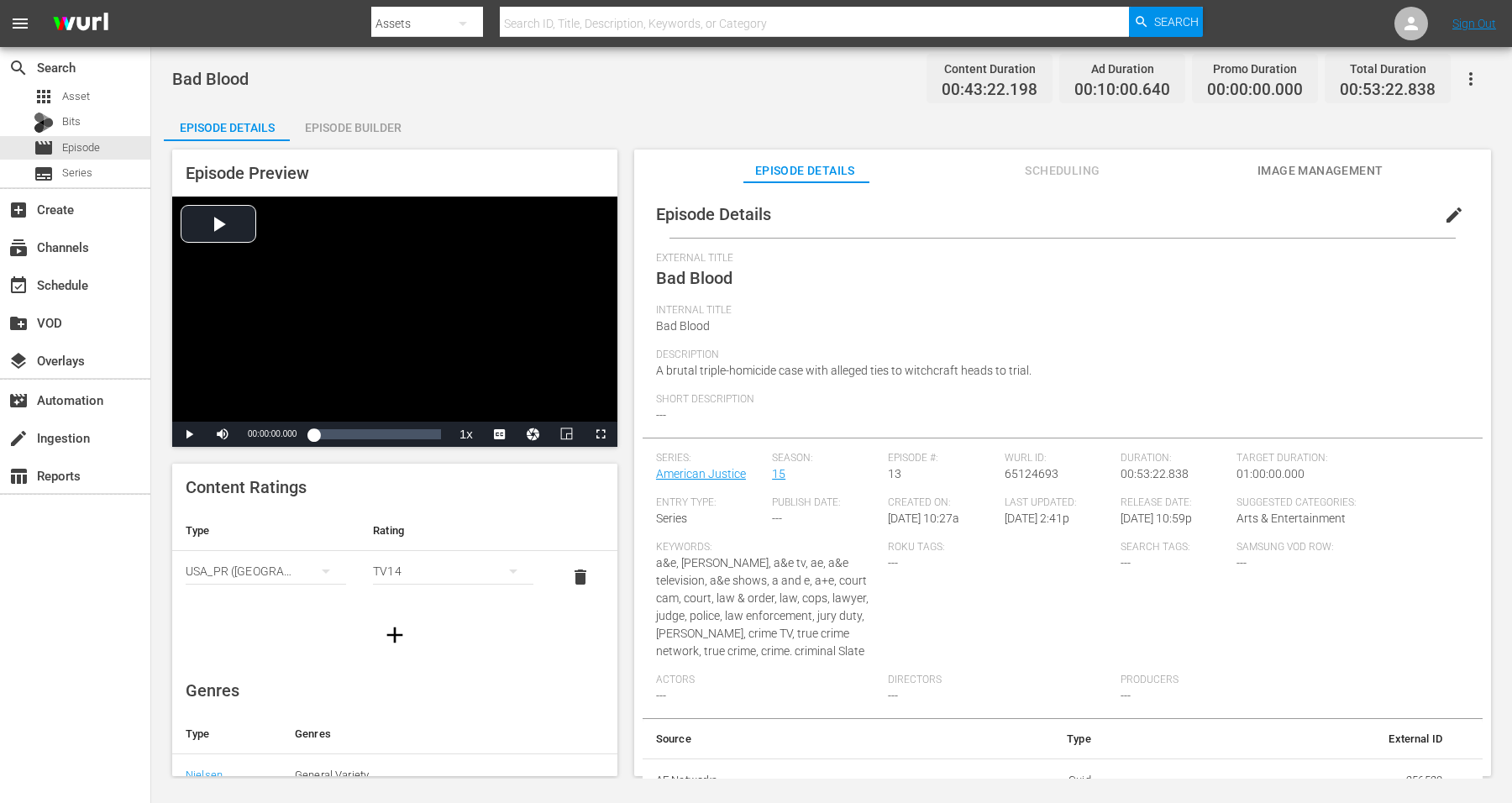
click at [344, 122] on div "Episode Builder" at bounding box center [352, 128] width 126 height 41
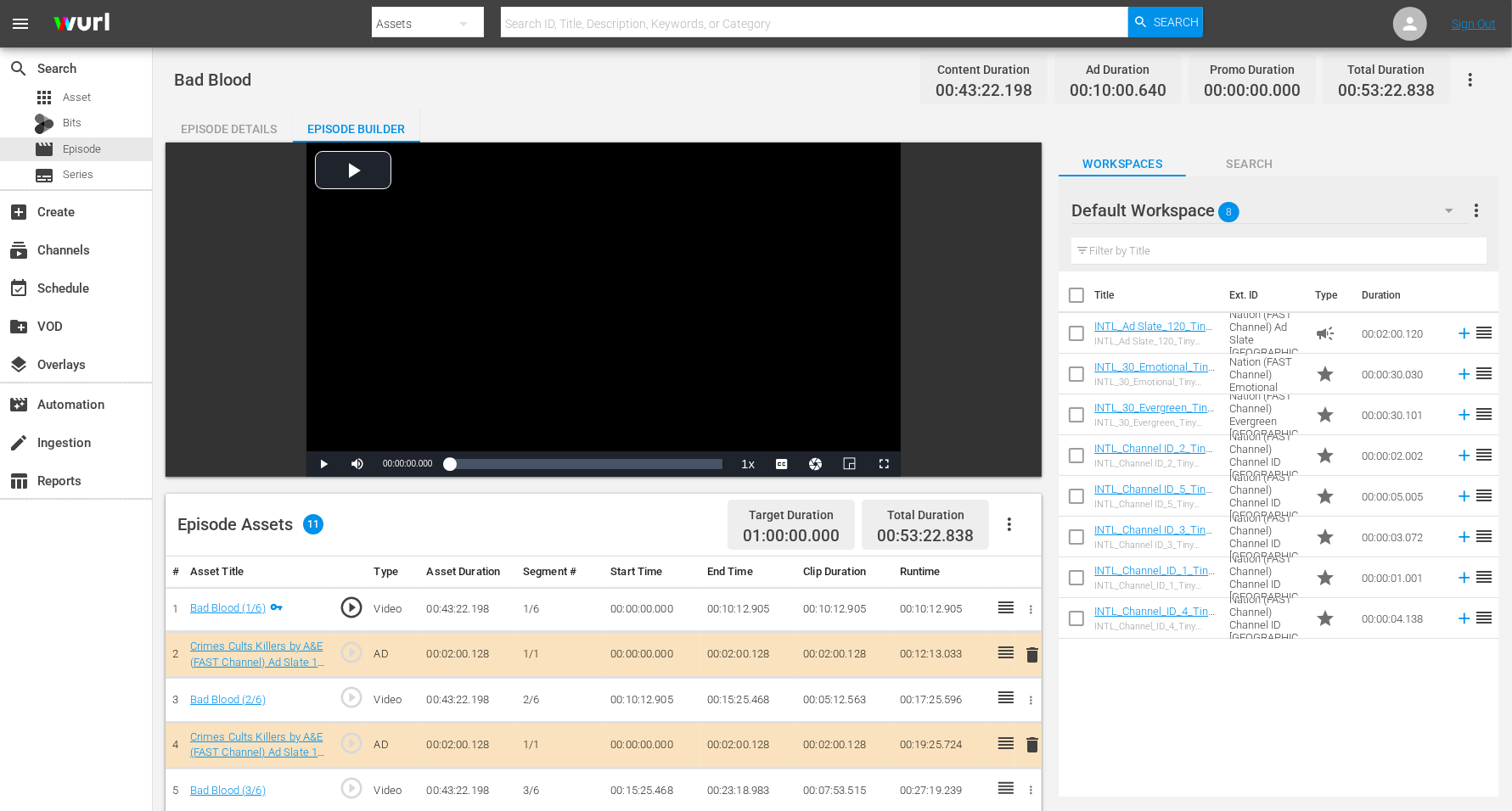
click at [1222, 211] on span "8" at bounding box center [1230, 212] width 21 height 36
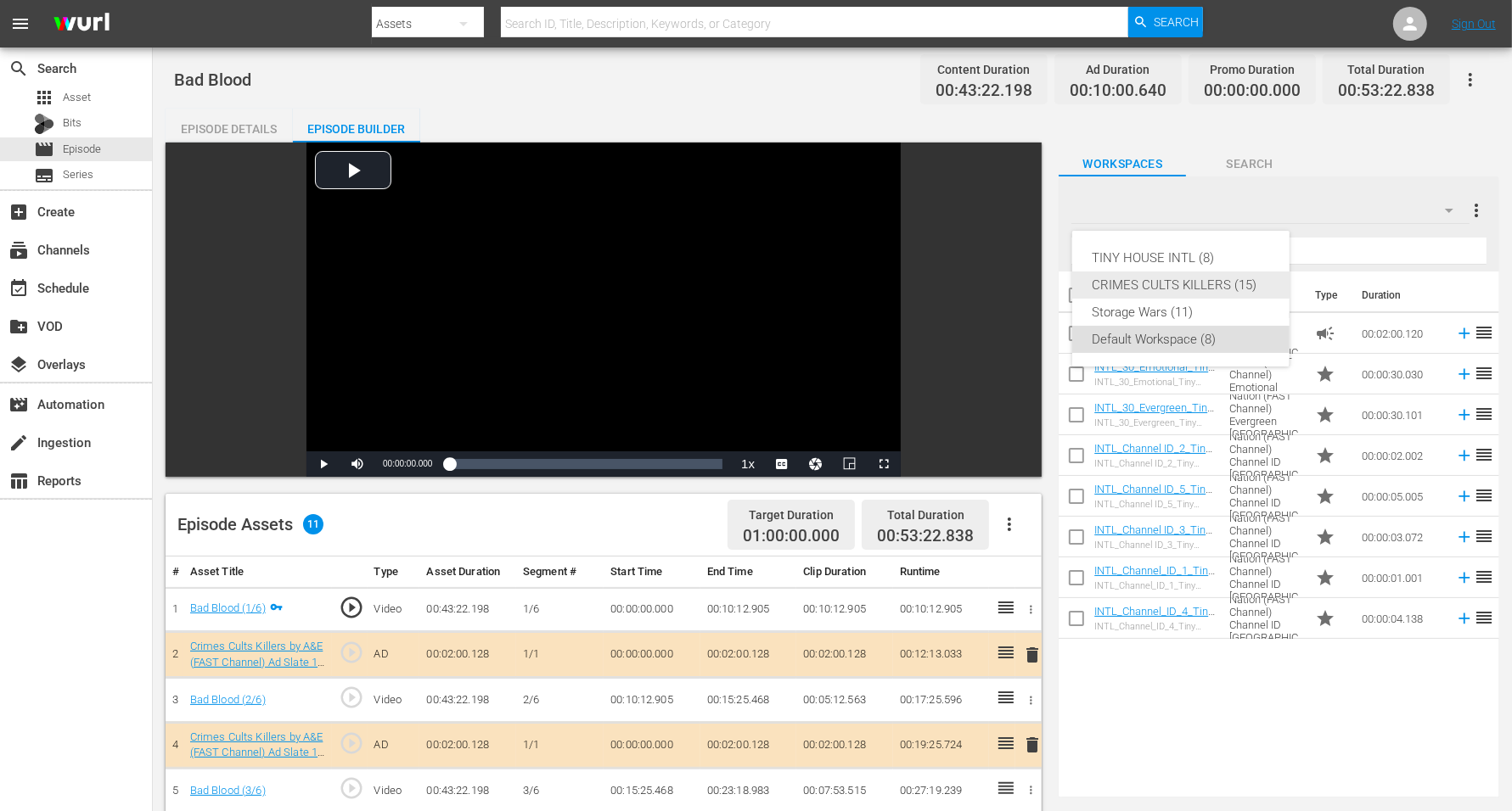
click at [1190, 282] on div "CRIMES CULTS KILLERS (15)" at bounding box center [1181, 285] width 177 height 27
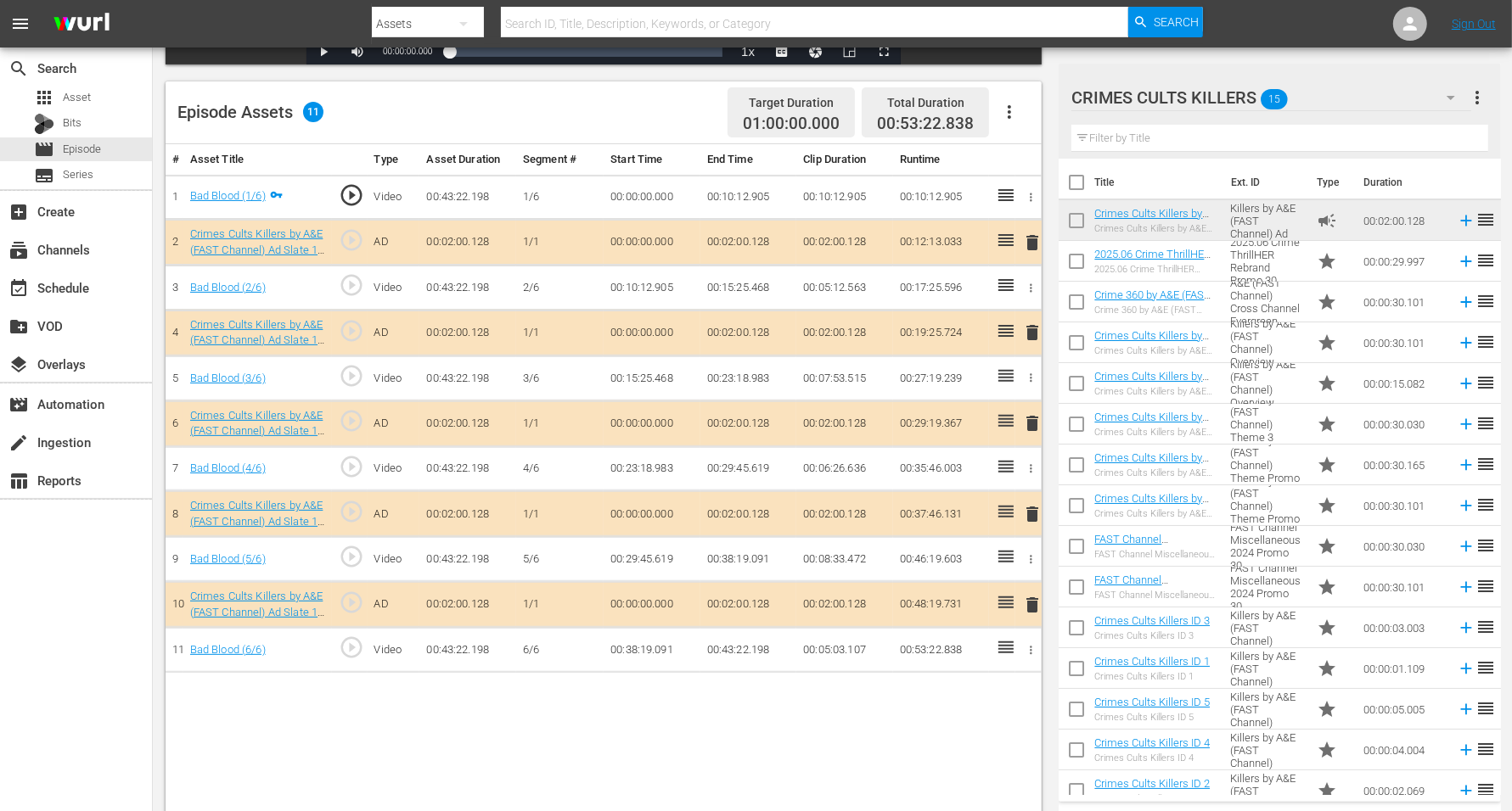
scroll to position [425, 0]
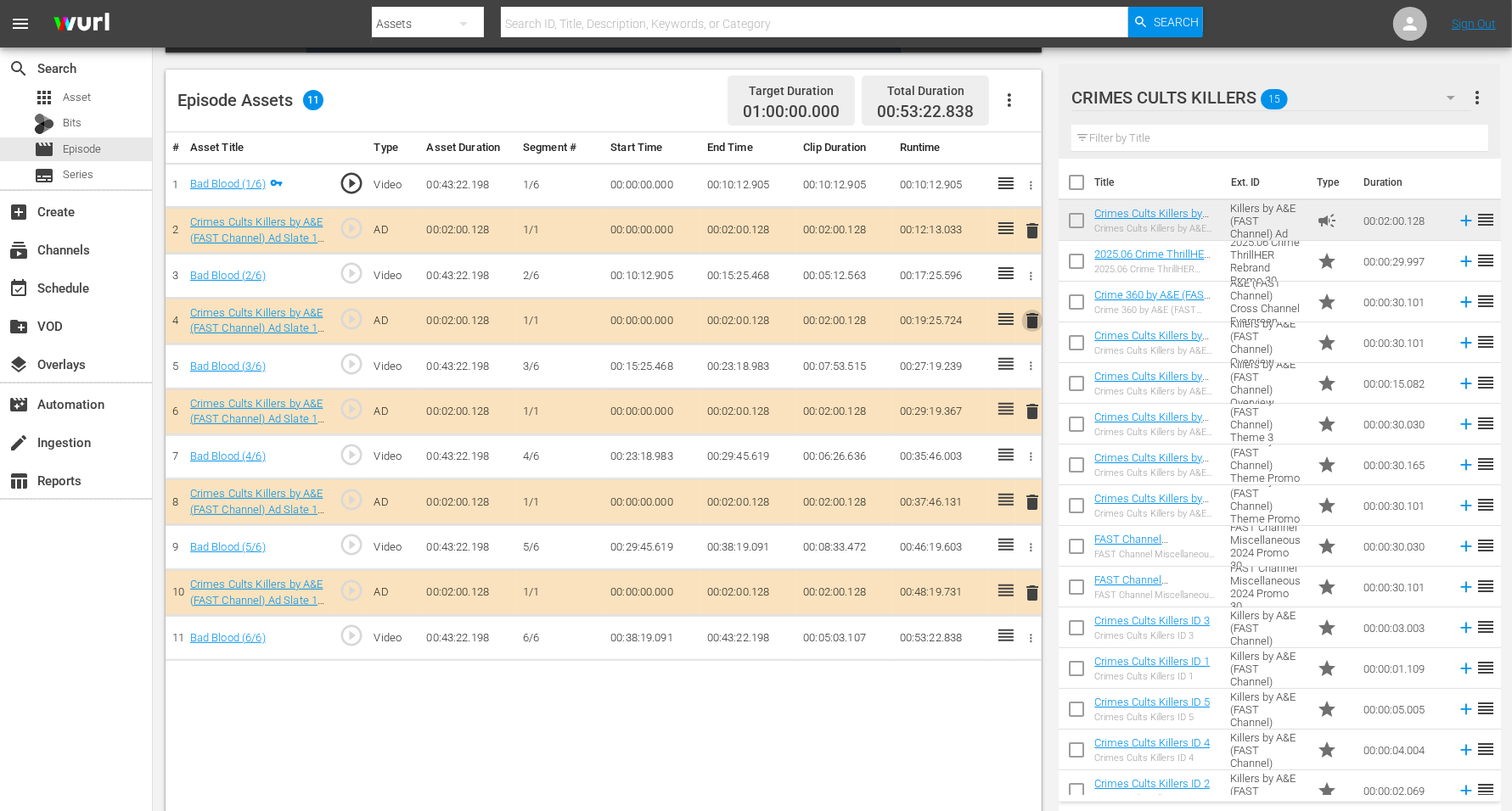
click at [1034, 318] on span "delete" at bounding box center [1032, 321] width 20 height 20
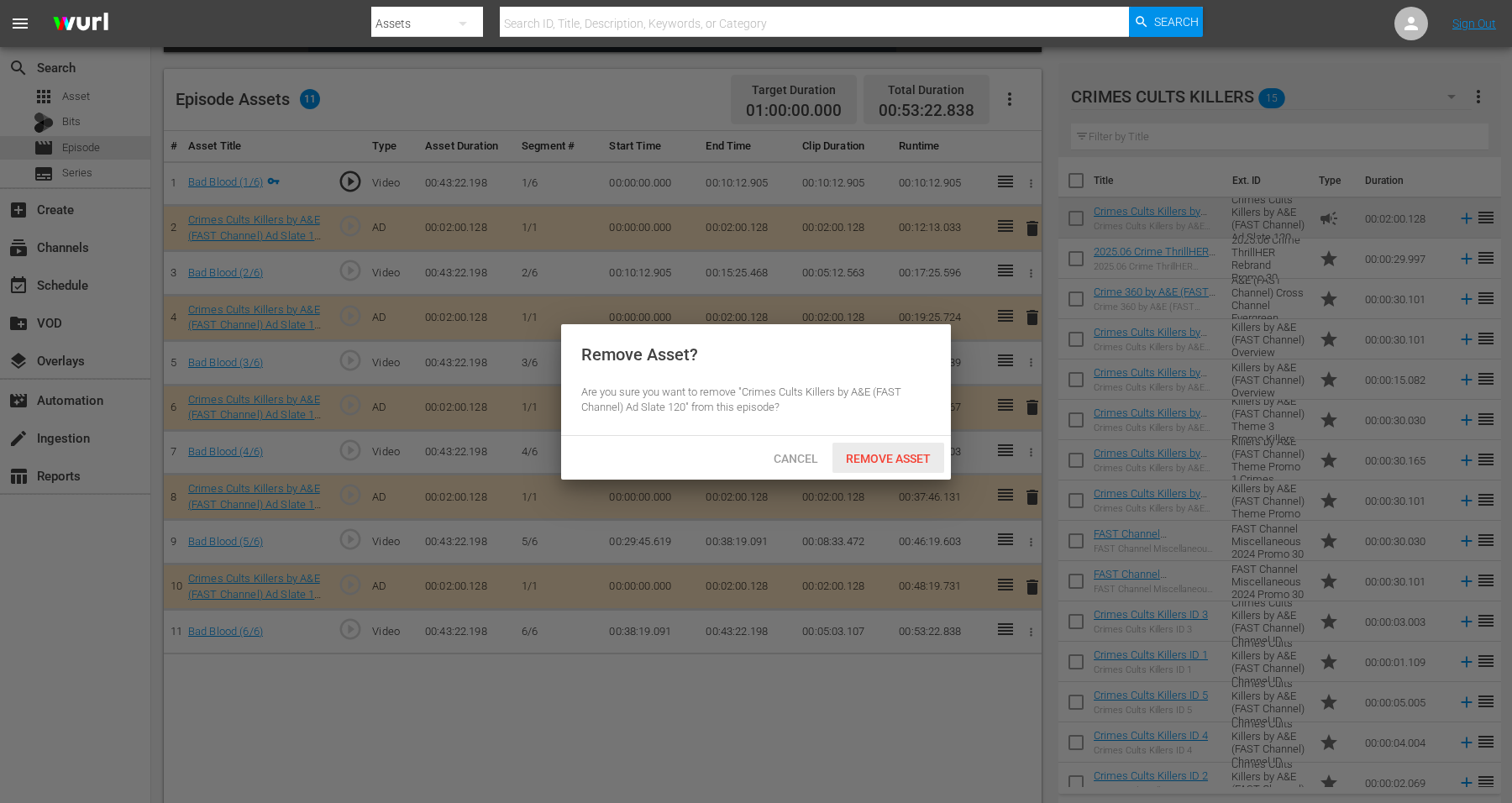
click at [865, 452] on span "Remove Asset" at bounding box center [888, 458] width 111 height 14
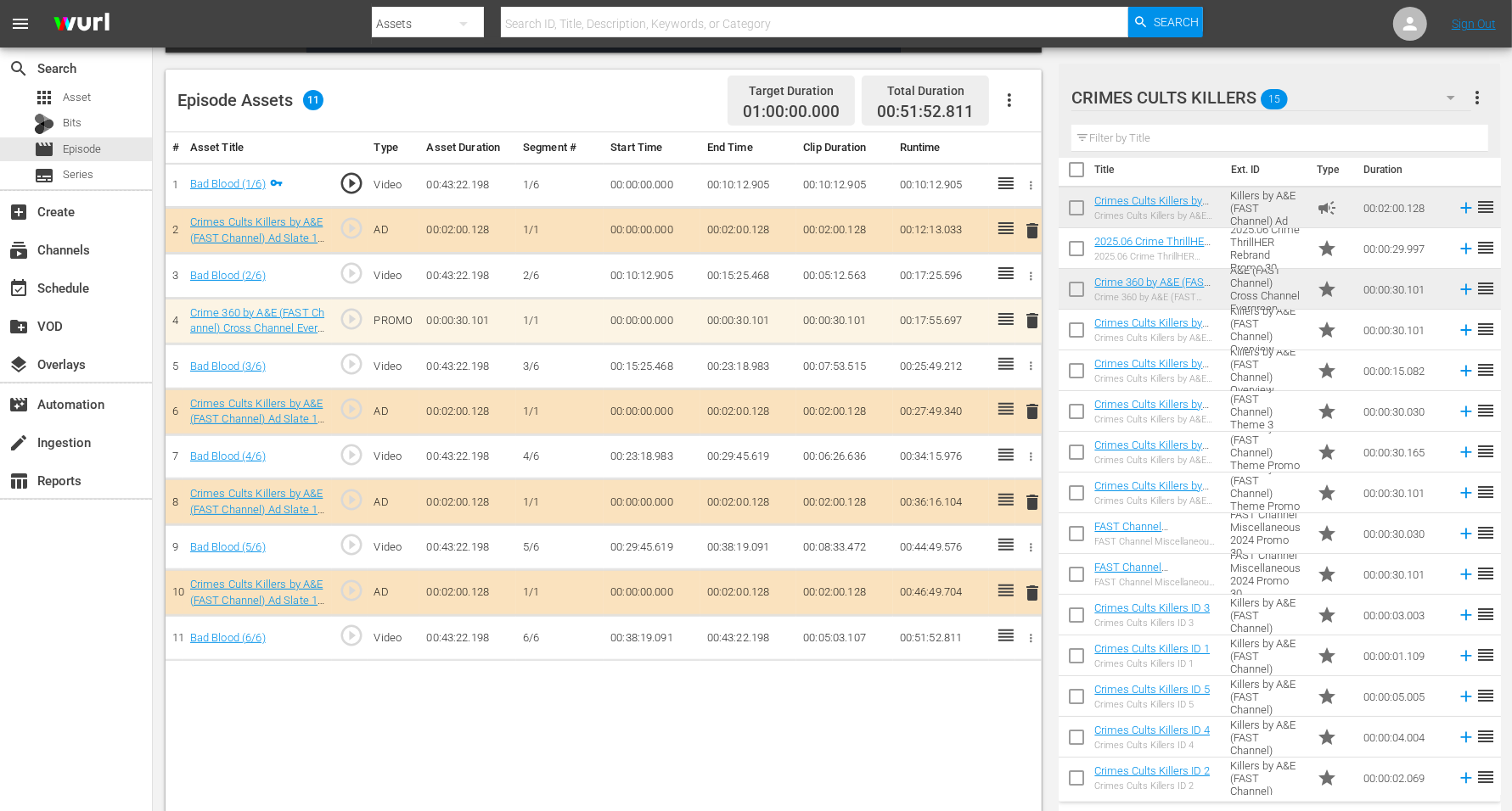
scroll to position [15, 0]
click at [1075, 648] on input "checkbox" at bounding box center [1077, 698] width 36 height 36
checkbox input "true"
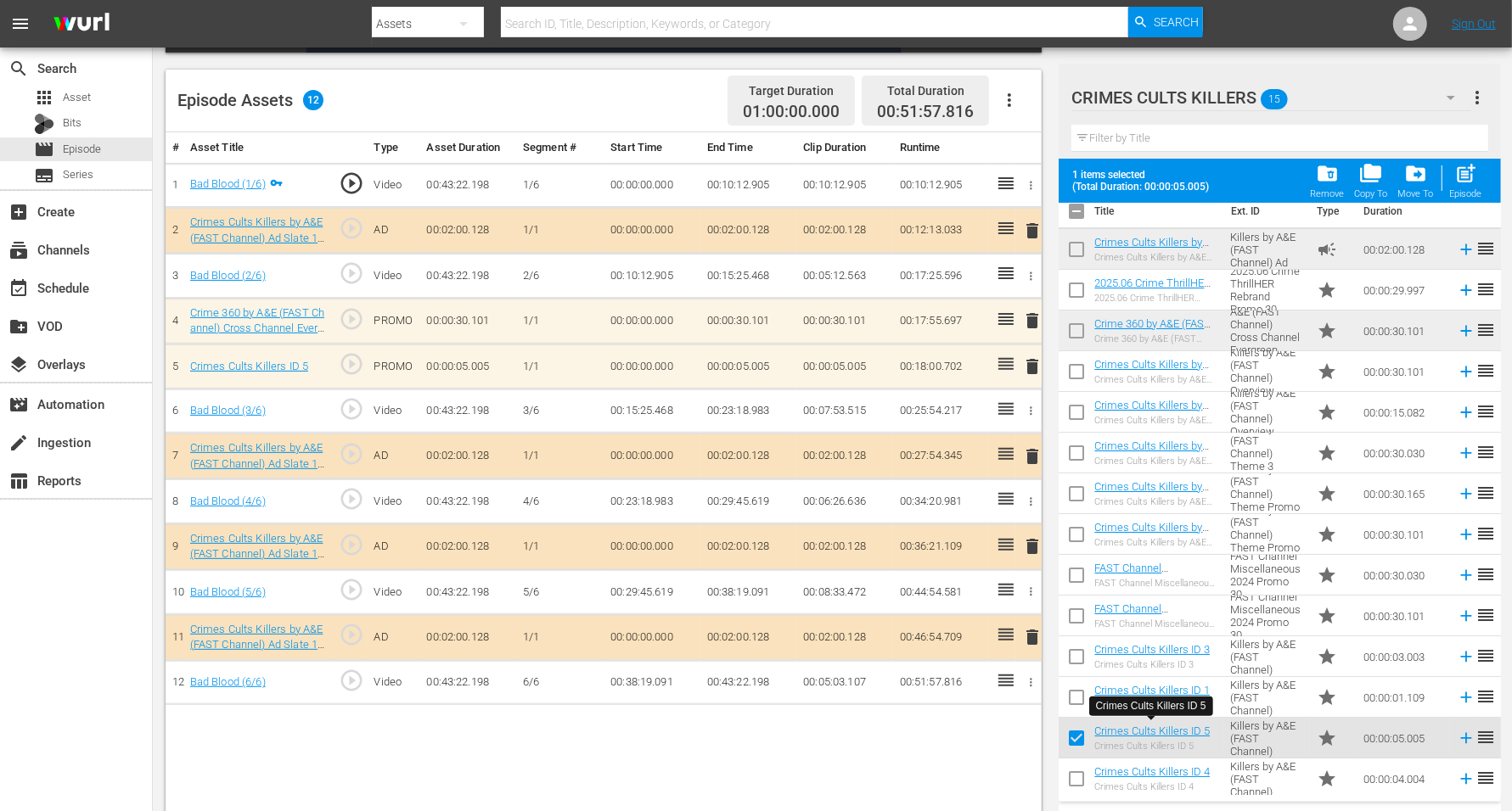
click at [1035, 360] on span "delete" at bounding box center [1032, 367] width 20 height 20
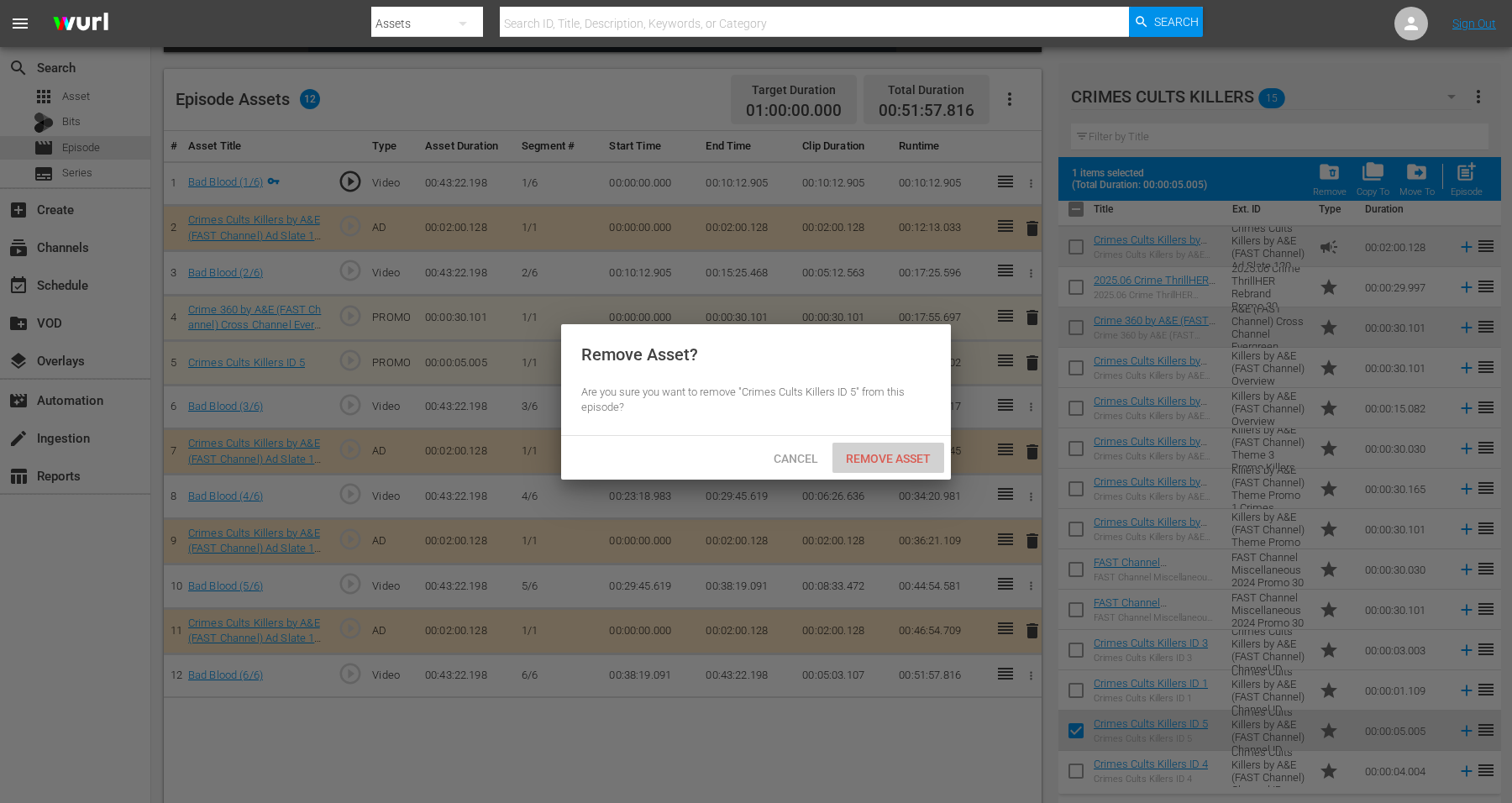
click at [870, 455] on span "Remove Asset" at bounding box center [888, 458] width 111 height 14
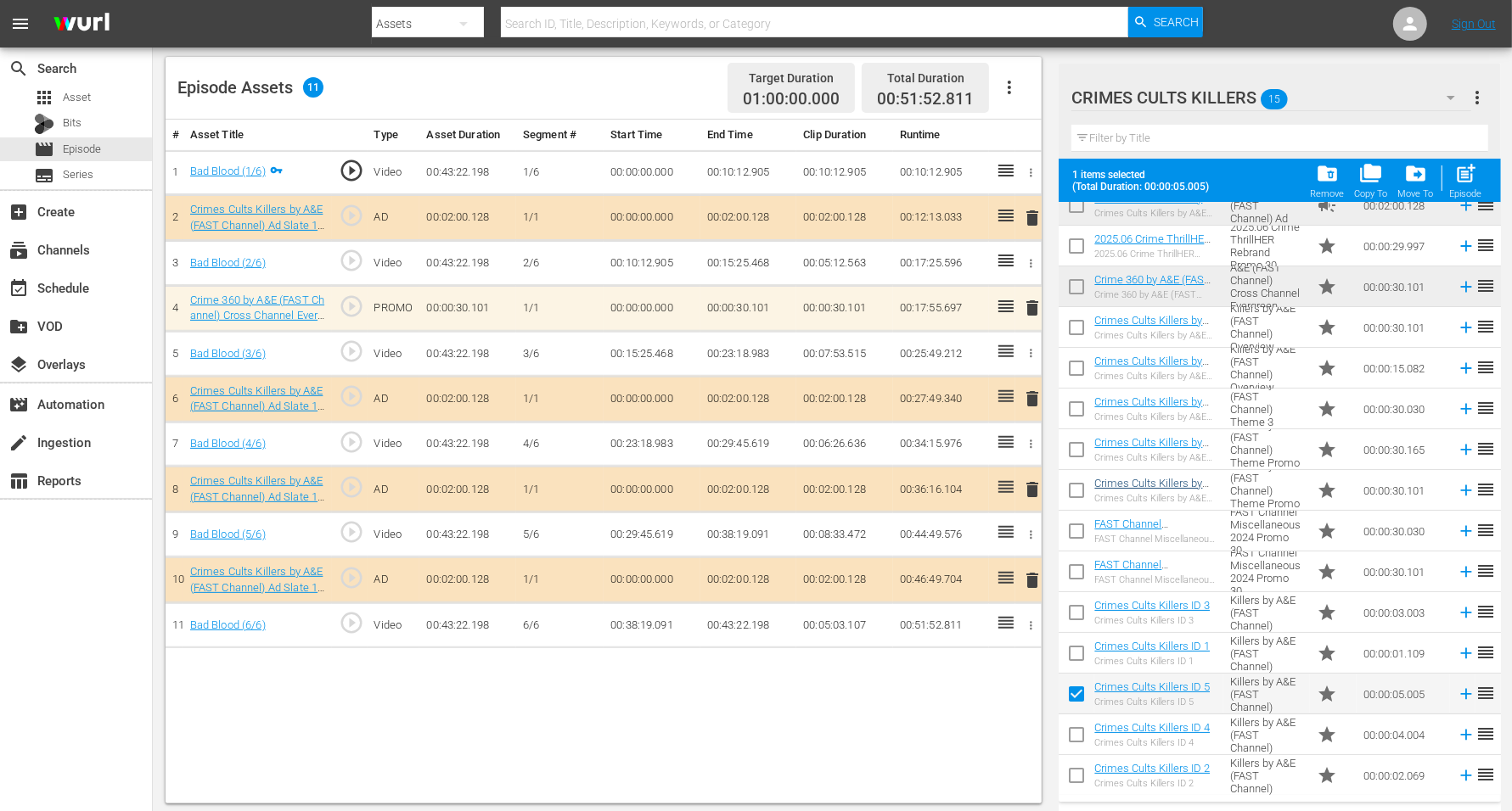
scroll to position [442, 0]
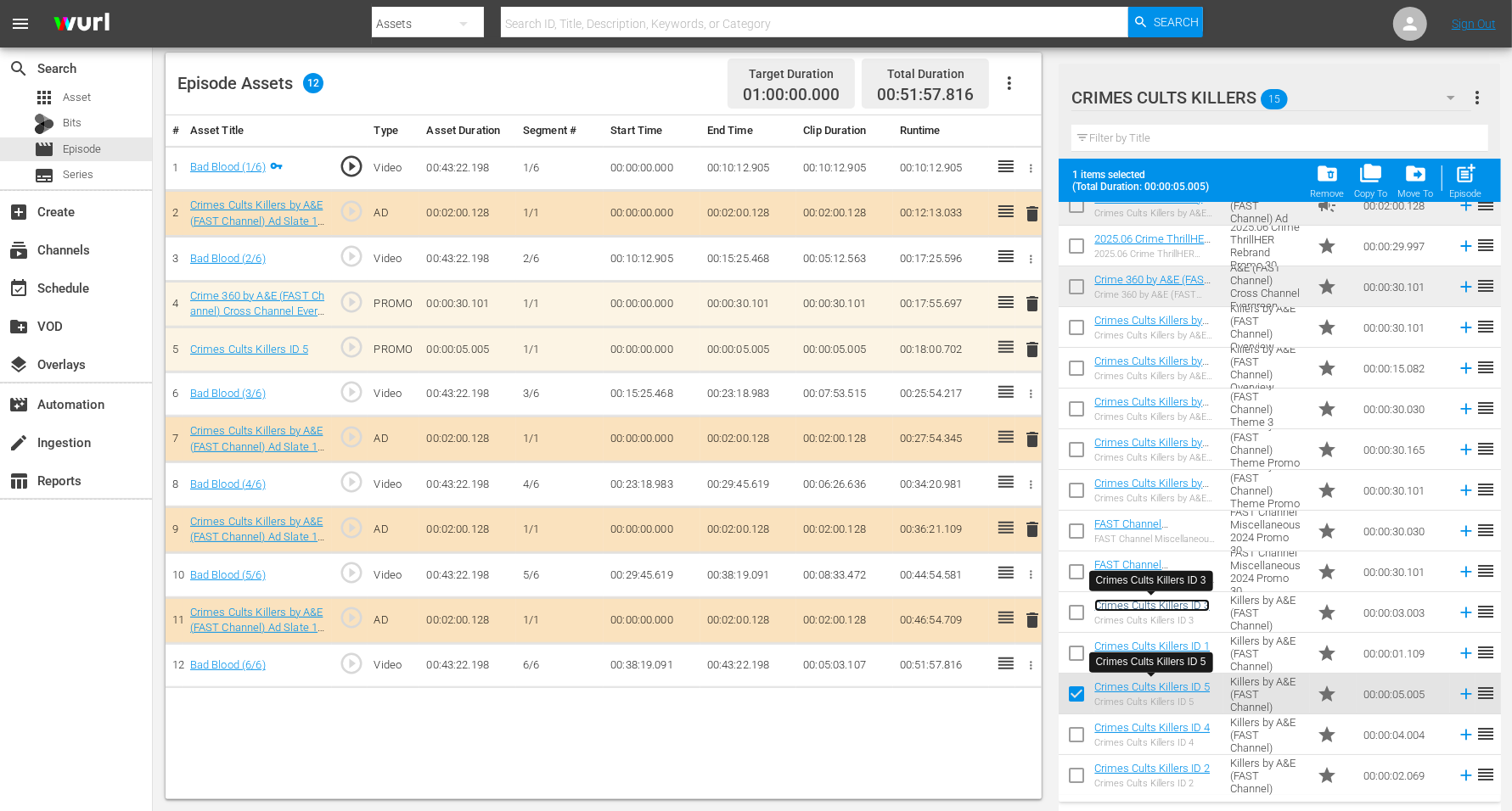
click at [1125, 600] on link "Crimes Cults Killers ID 3" at bounding box center [1152, 605] width 115 height 13
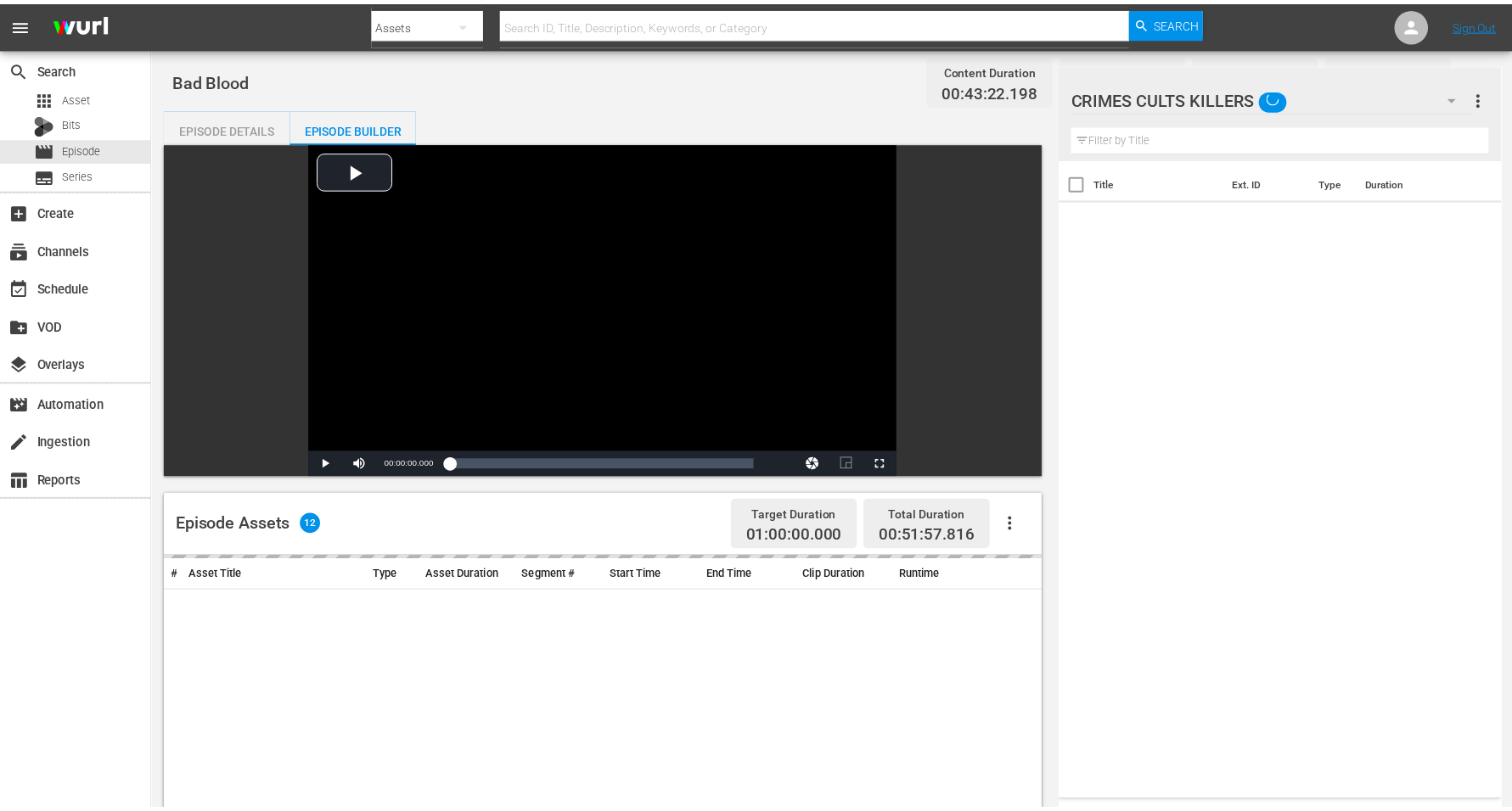
scroll to position [442, 0]
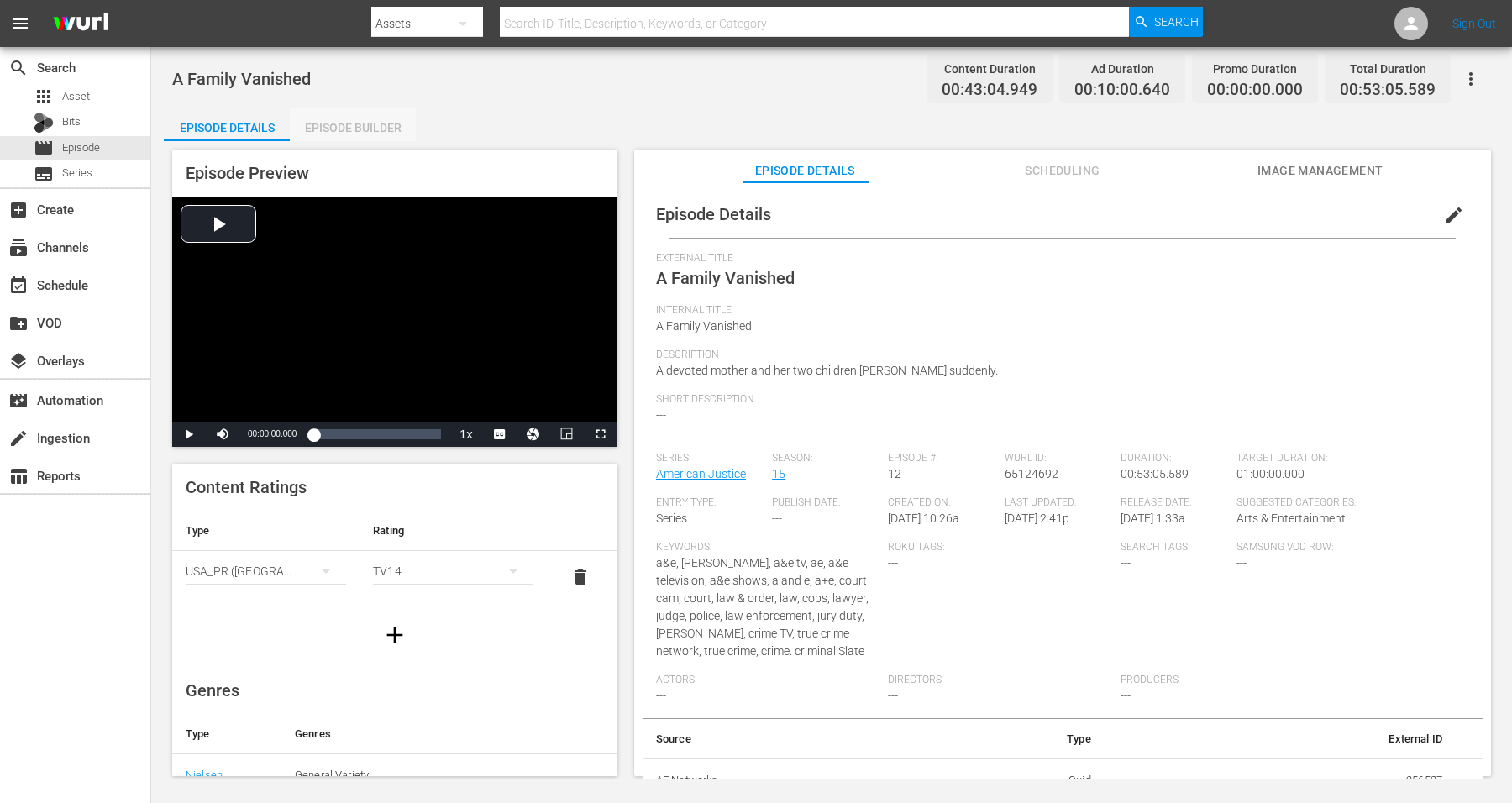
click at [367, 122] on div "Episode Builder" at bounding box center [352, 128] width 126 height 41
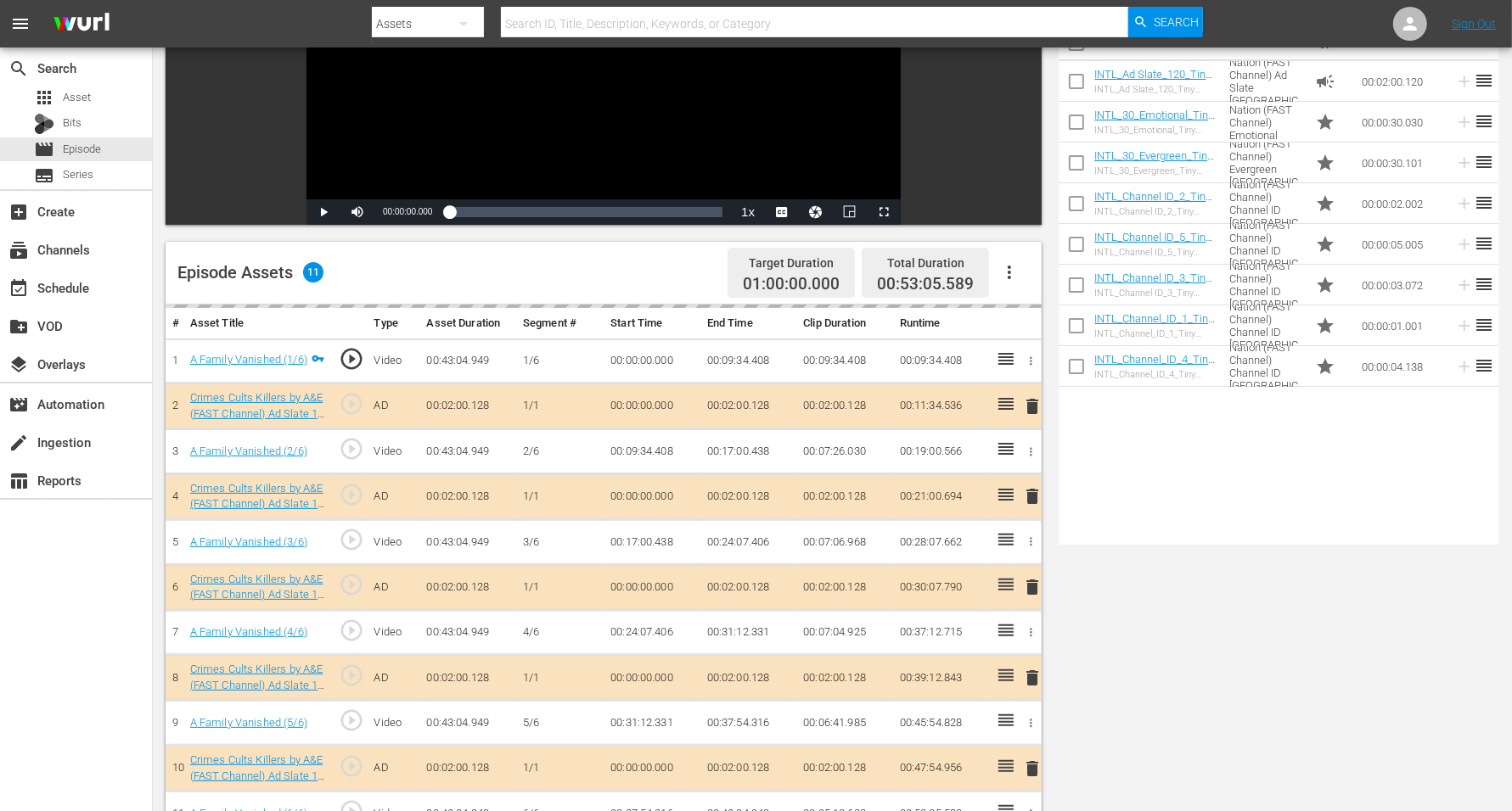
scroll to position [318, 0]
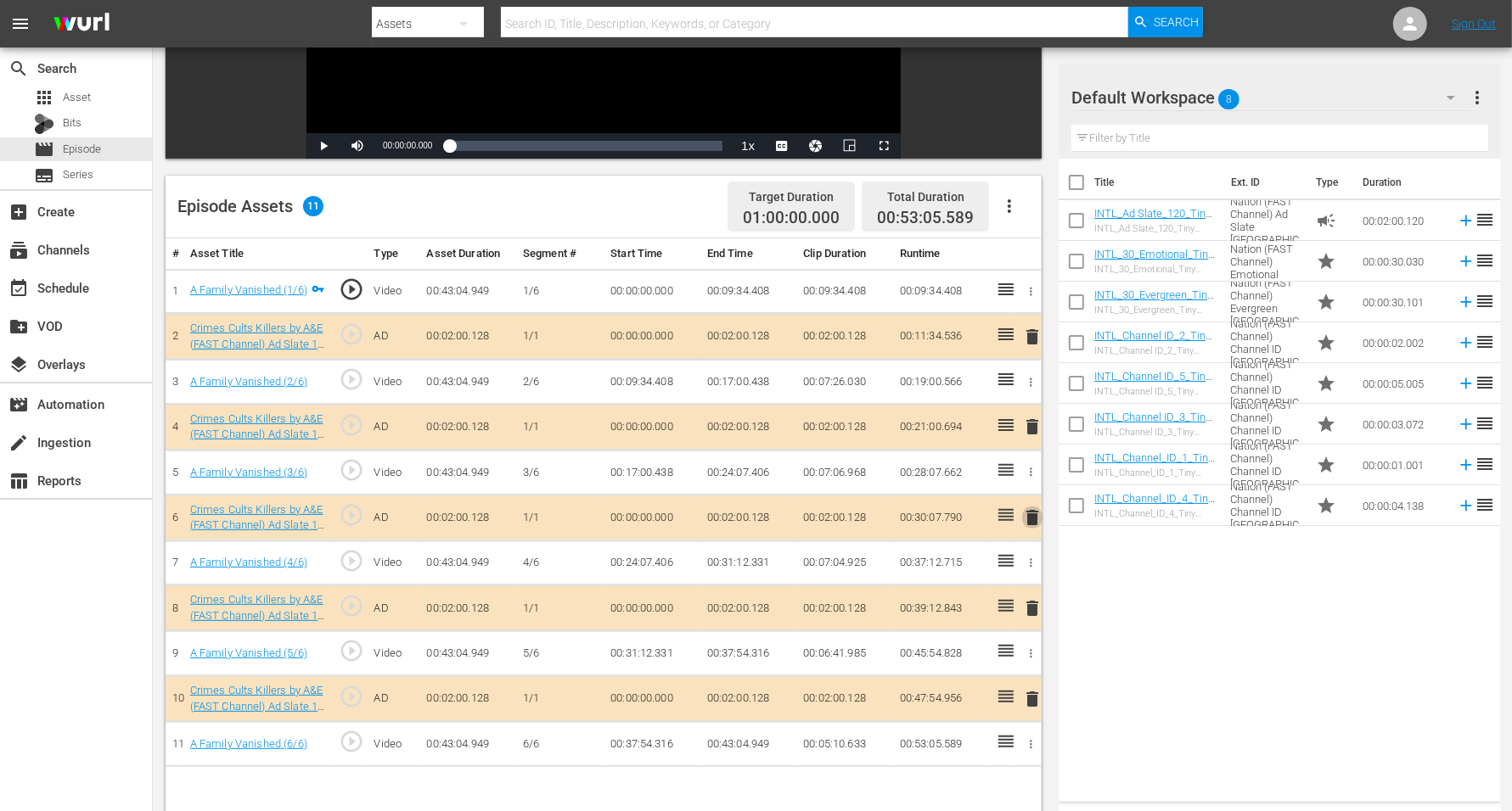
click at [1028, 510] on span "delete" at bounding box center [1032, 518] width 20 height 20
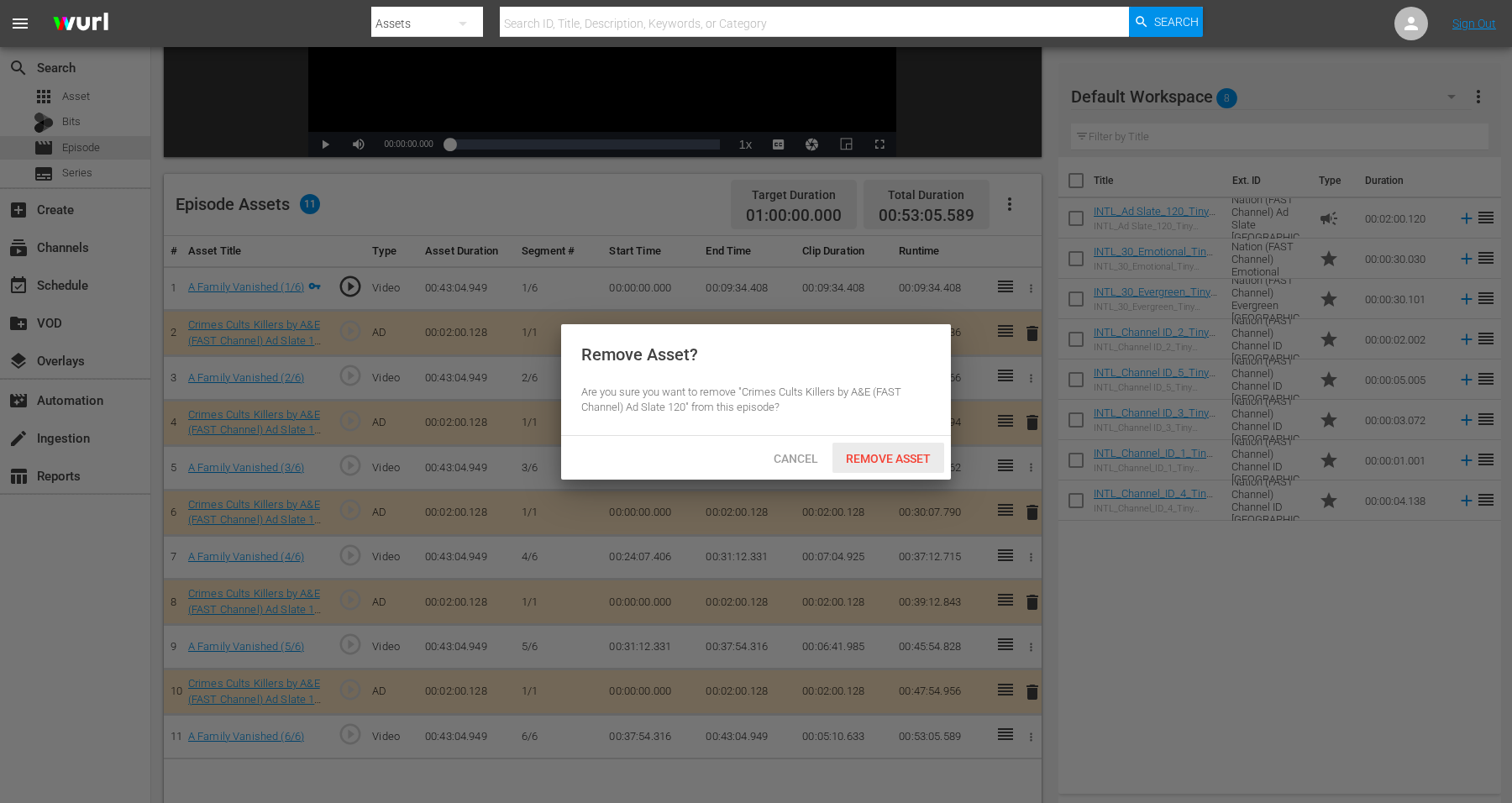
click at [900, 455] on span "Remove Asset" at bounding box center [888, 458] width 111 height 14
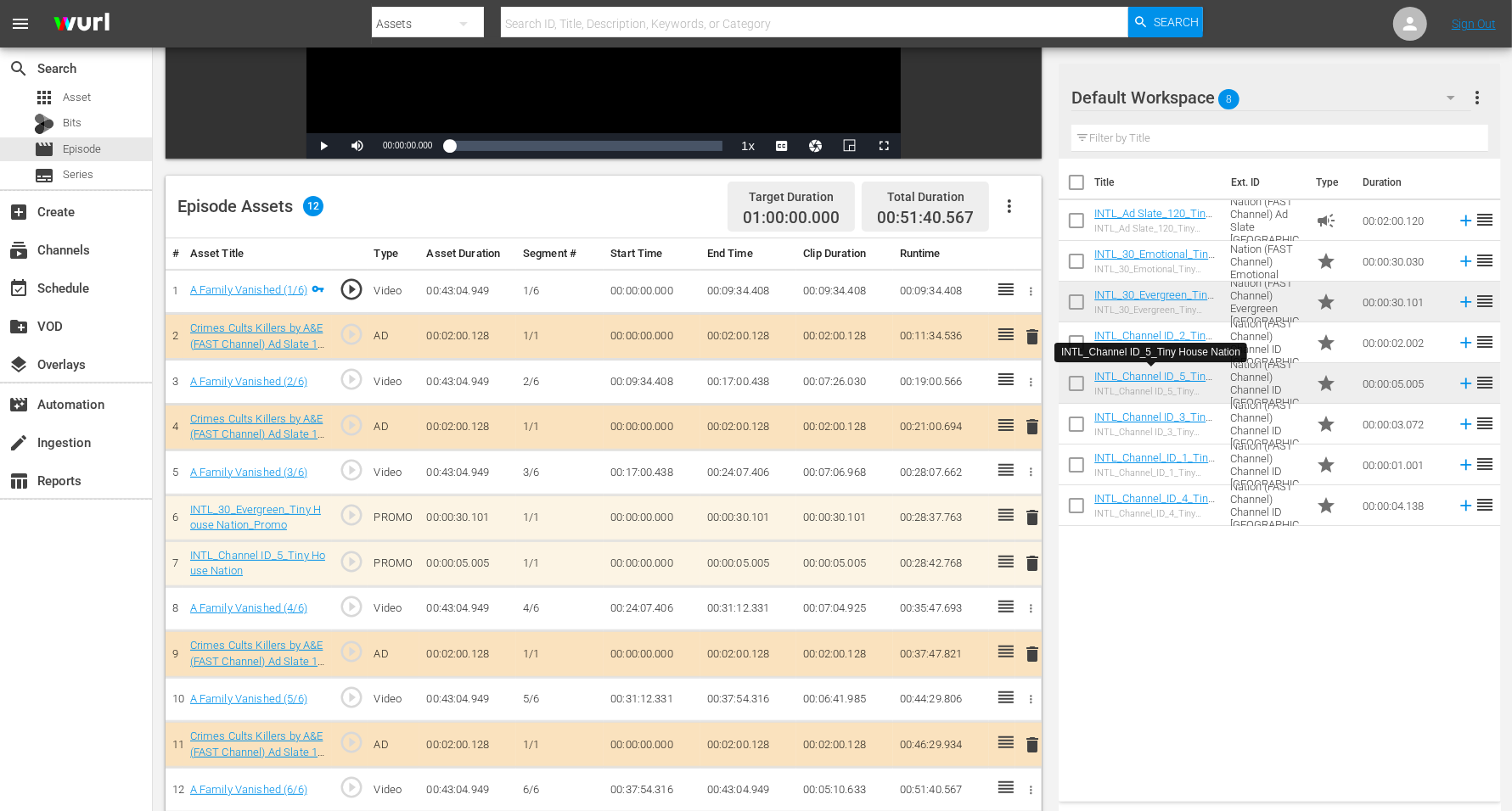
click at [1032, 558] on span "delete" at bounding box center [1032, 564] width 20 height 20
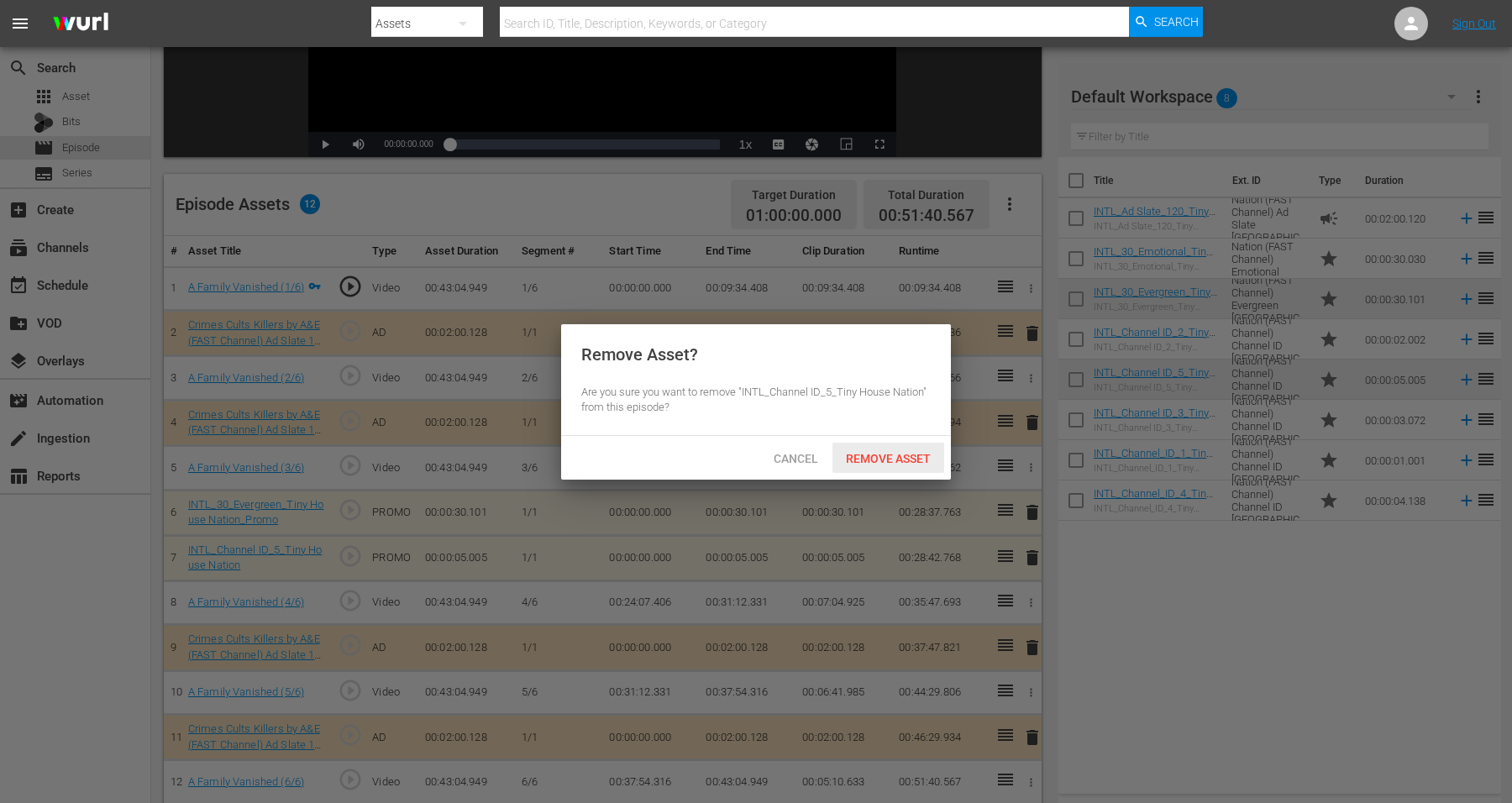
click at [907, 458] on span "Remove Asset" at bounding box center [888, 458] width 111 height 14
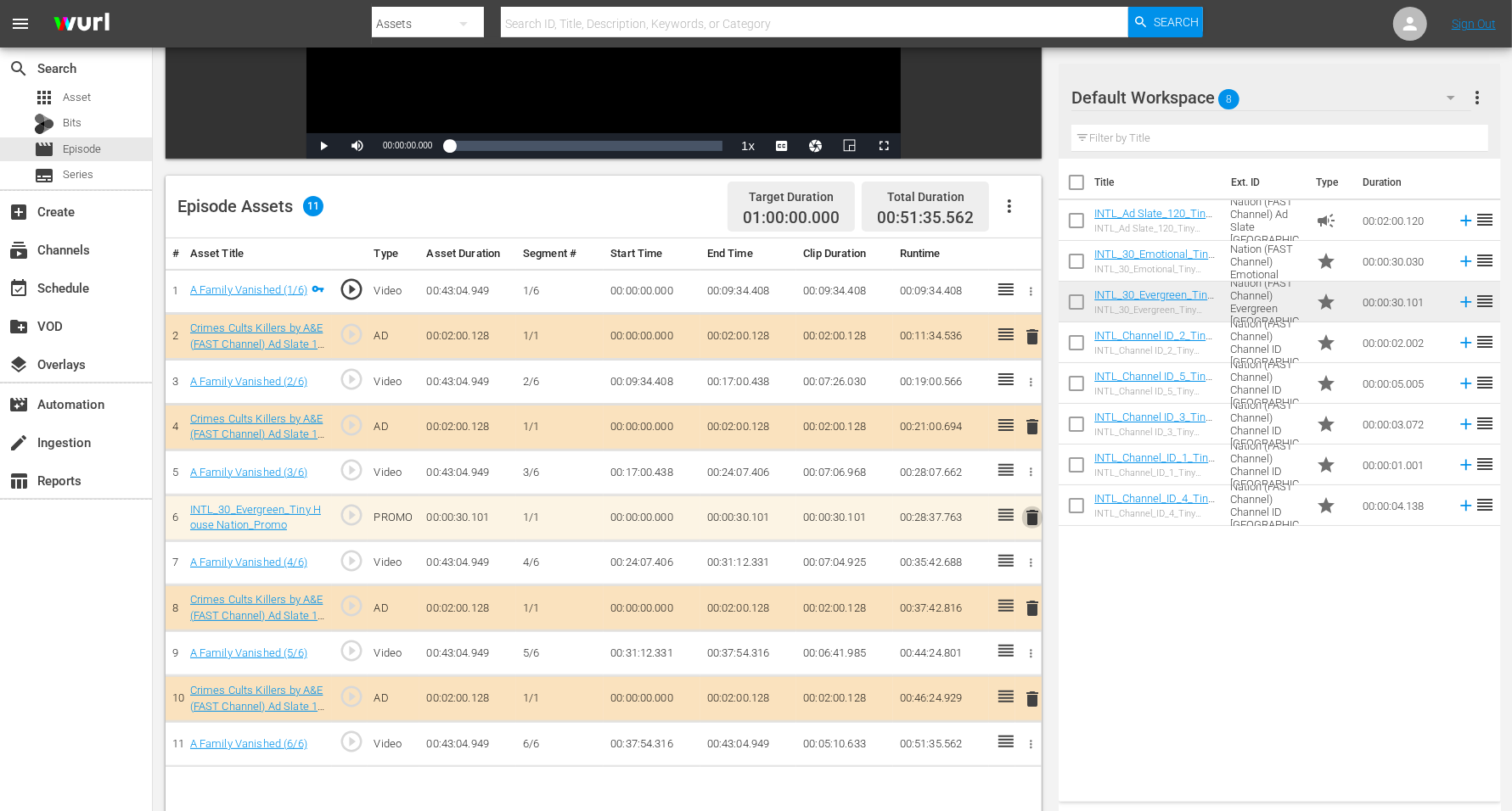
click at [1037, 509] on span "delete" at bounding box center [1032, 518] width 20 height 20
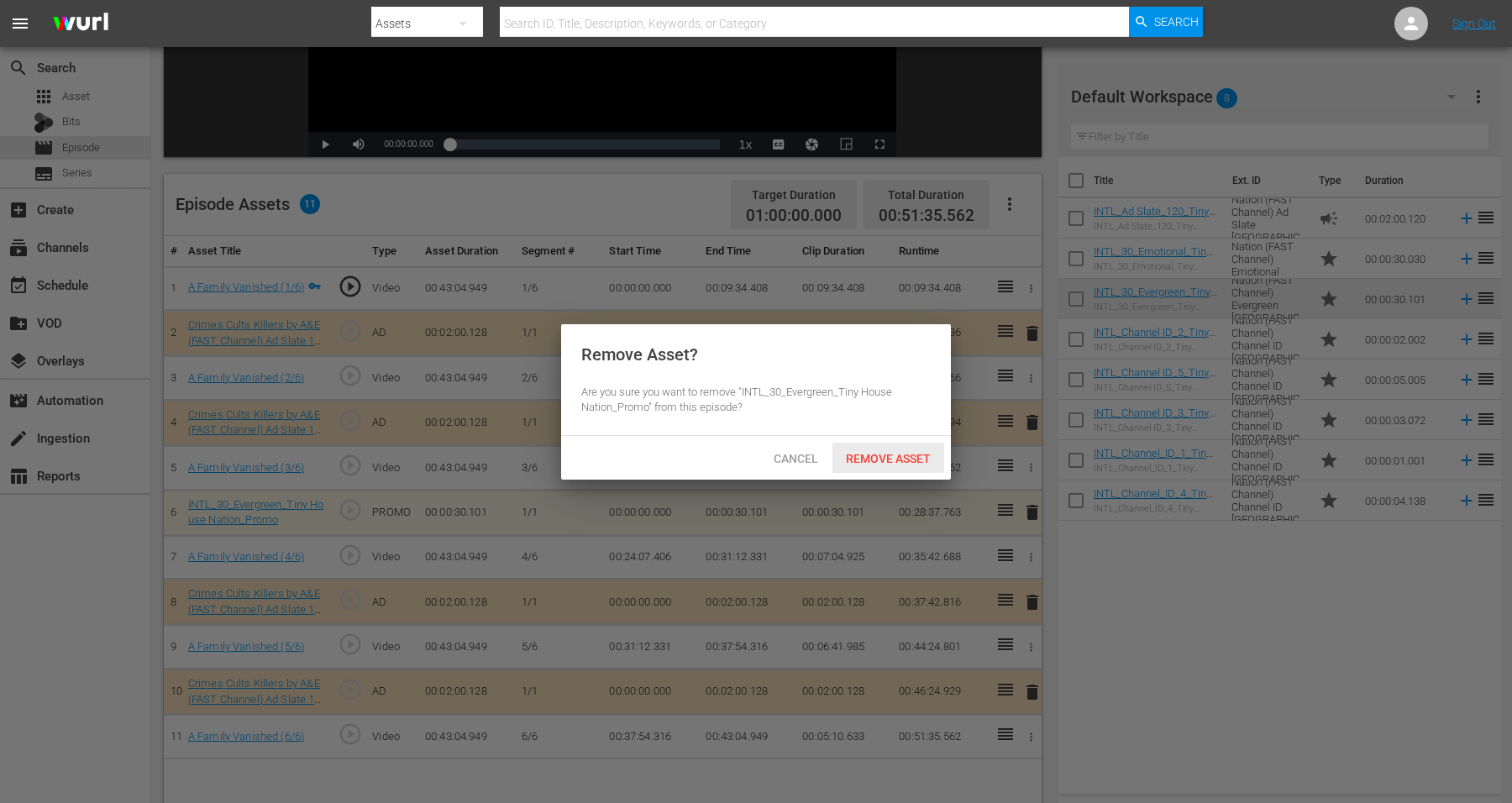
click at [917, 459] on span "Remove Asset" at bounding box center [888, 458] width 111 height 14
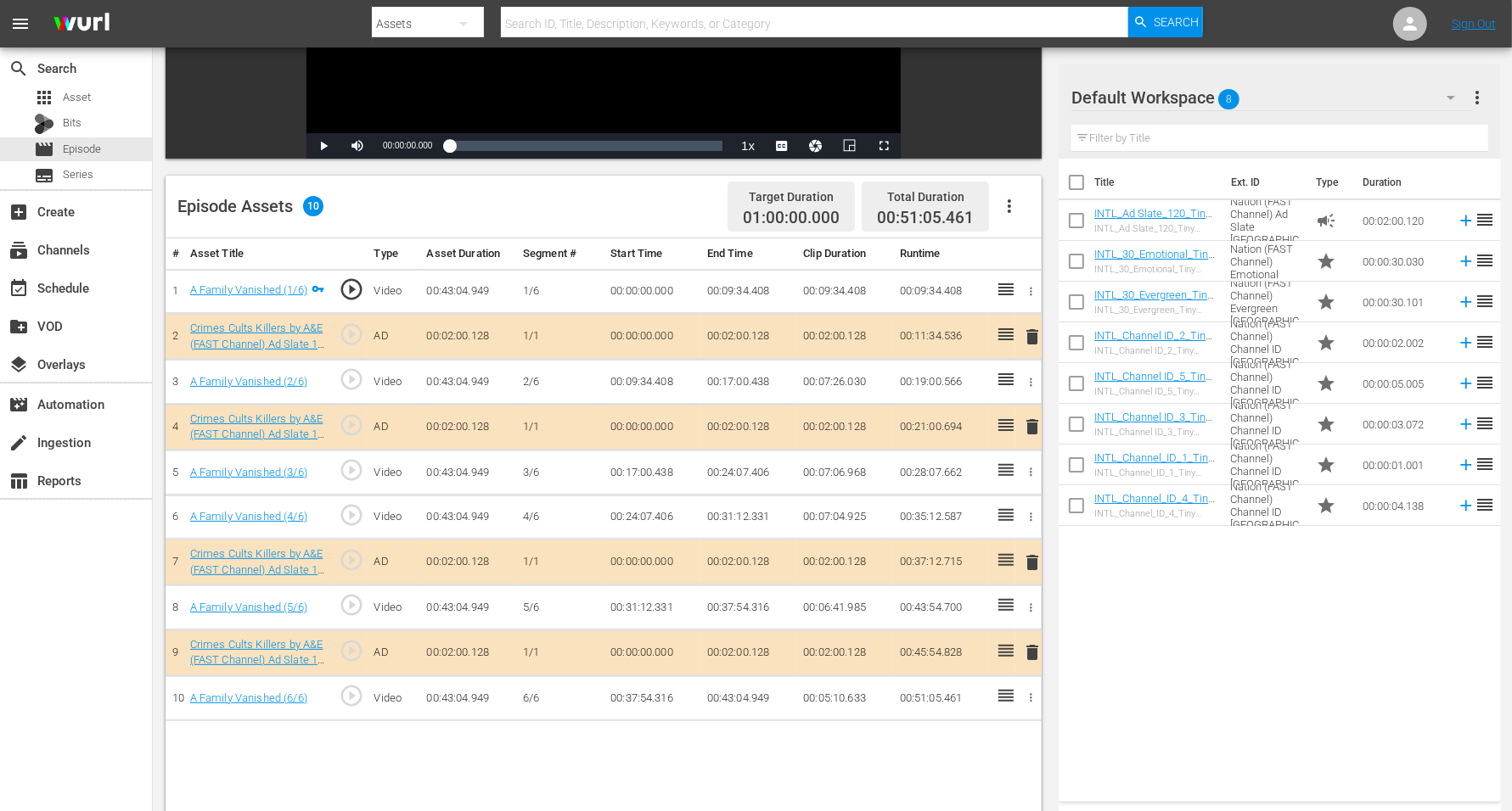
click at [1222, 99] on span "8" at bounding box center [1230, 100] width 21 height 36
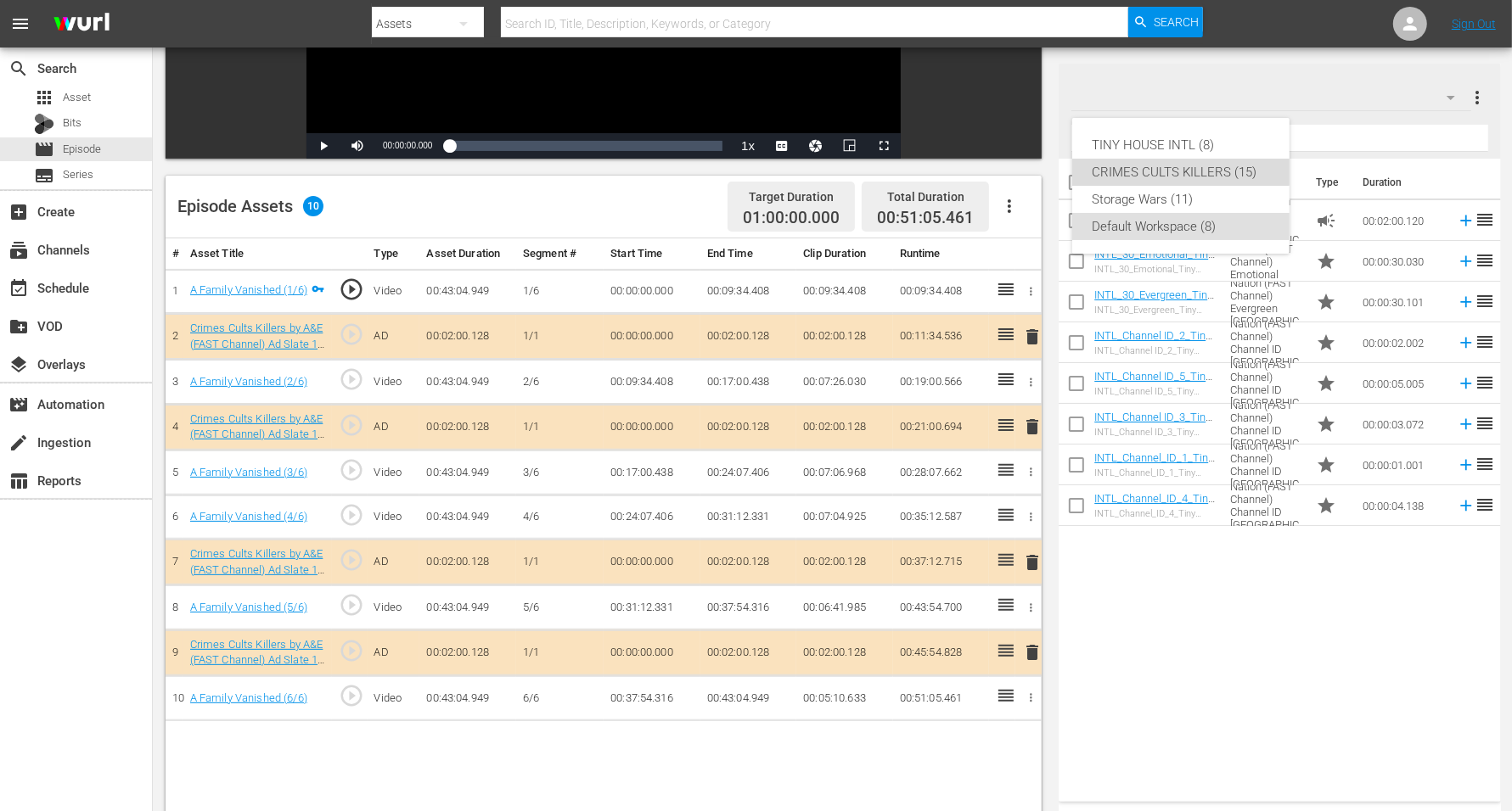
click at [1201, 168] on div "CRIMES CULTS KILLERS (15)" at bounding box center [1181, 172] width 177 height 27
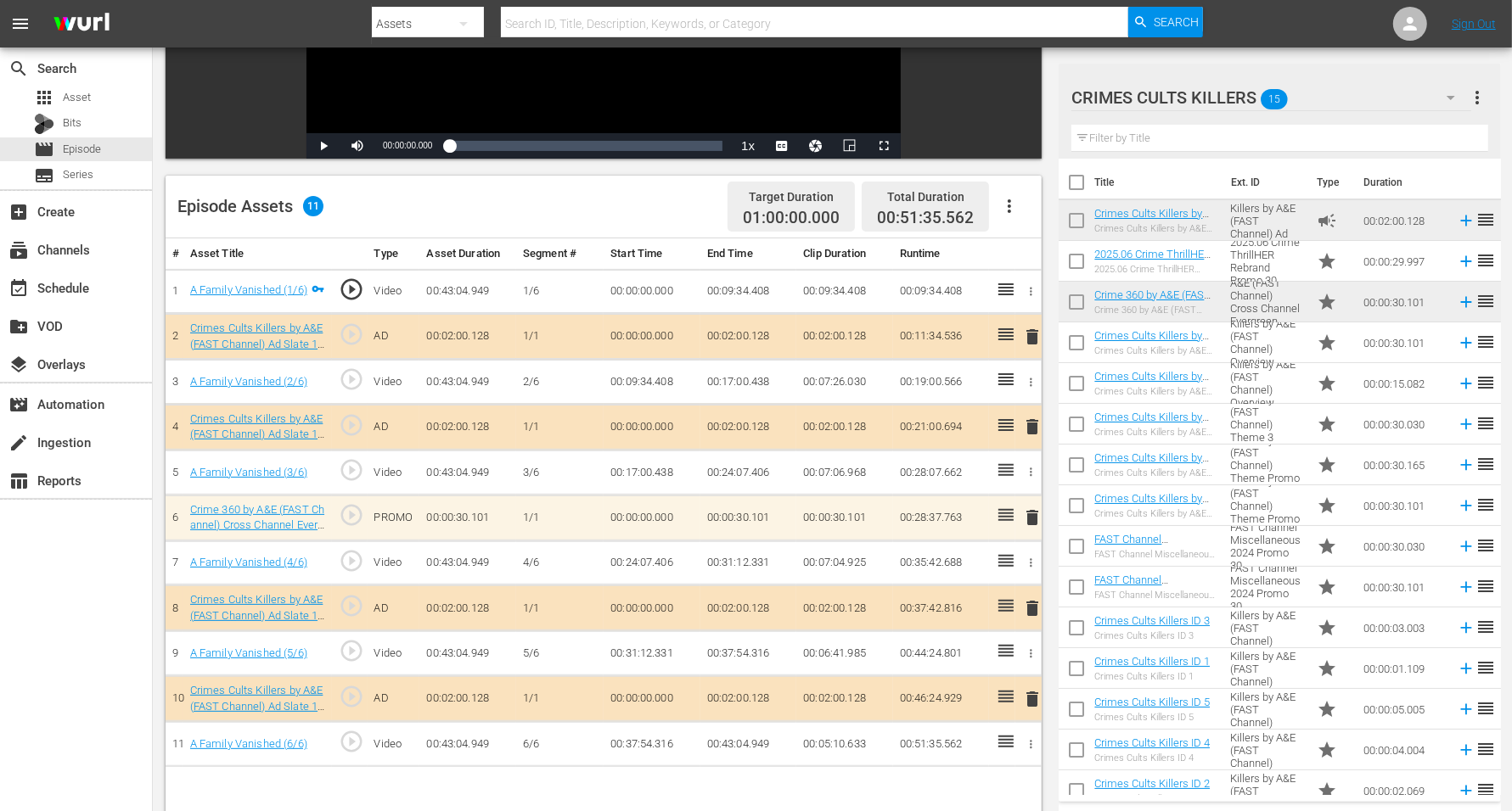
click at [1080, 342] on input "checkbox" at bounding box center [1077, 346] width 36 height 36
checkbox input "true"
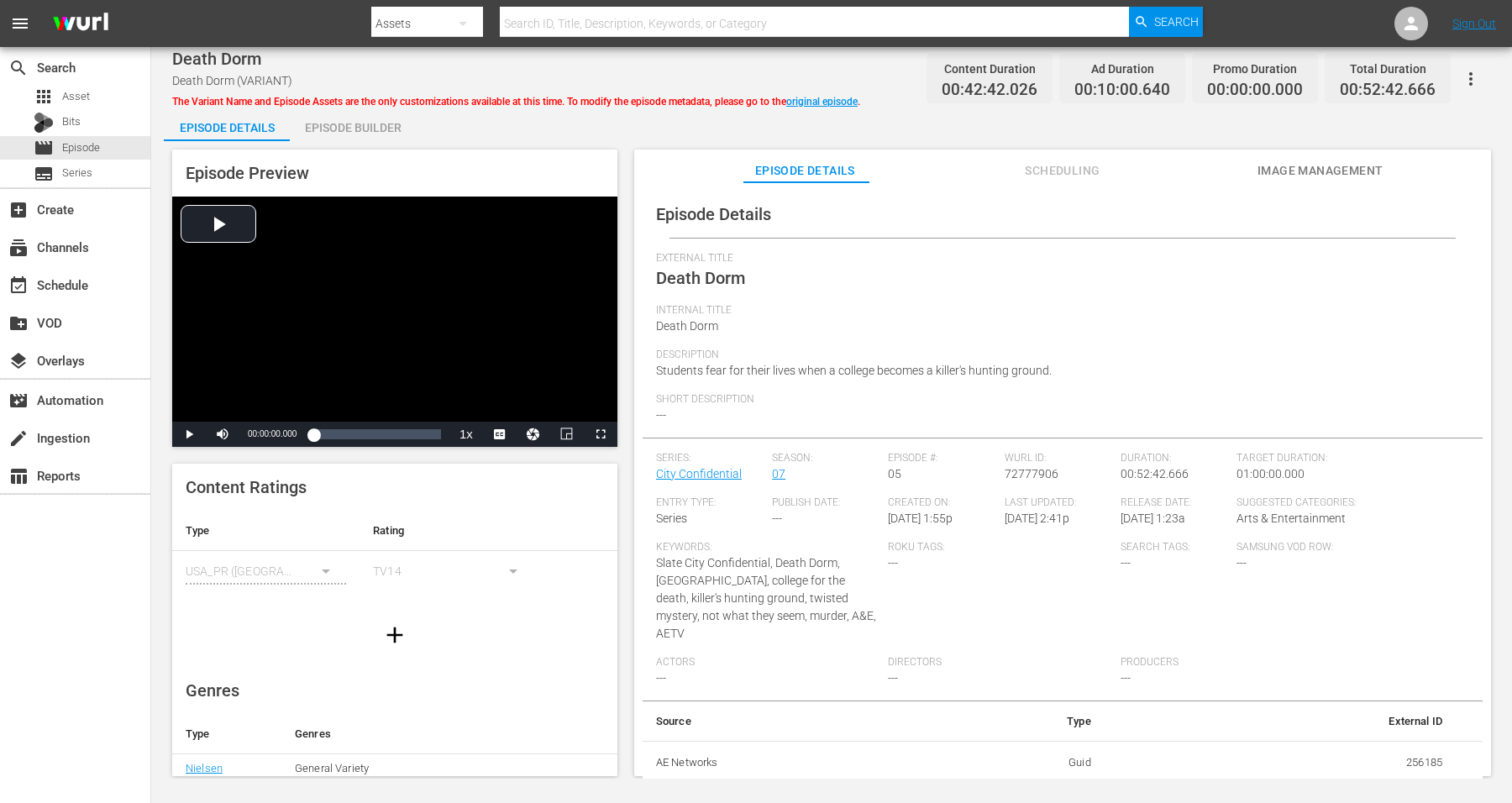
click at [334, 128] on div "Episode Builder" at bounding box center [352, 128] width 126 height 41
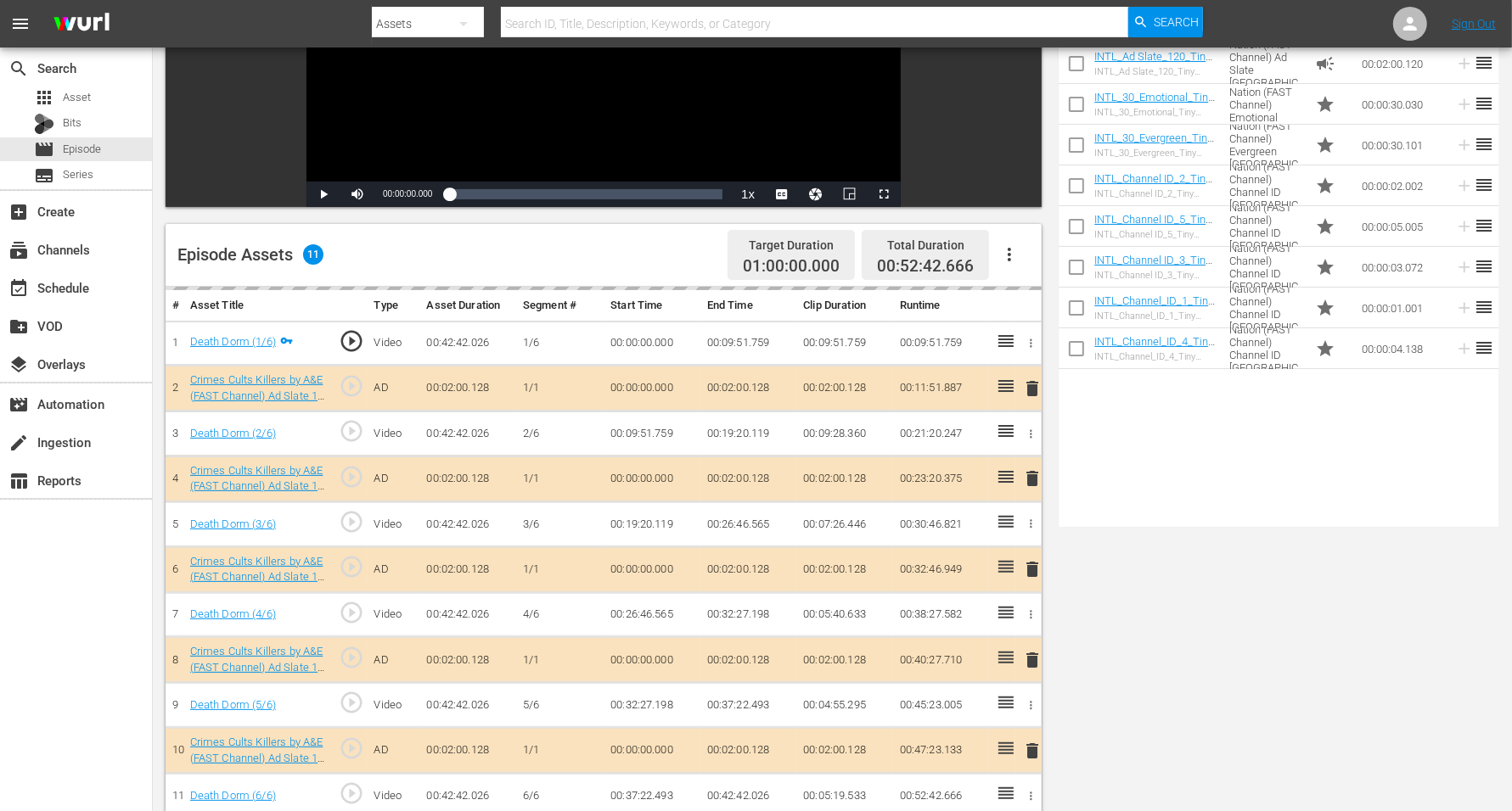
scroll to position [318, 0]
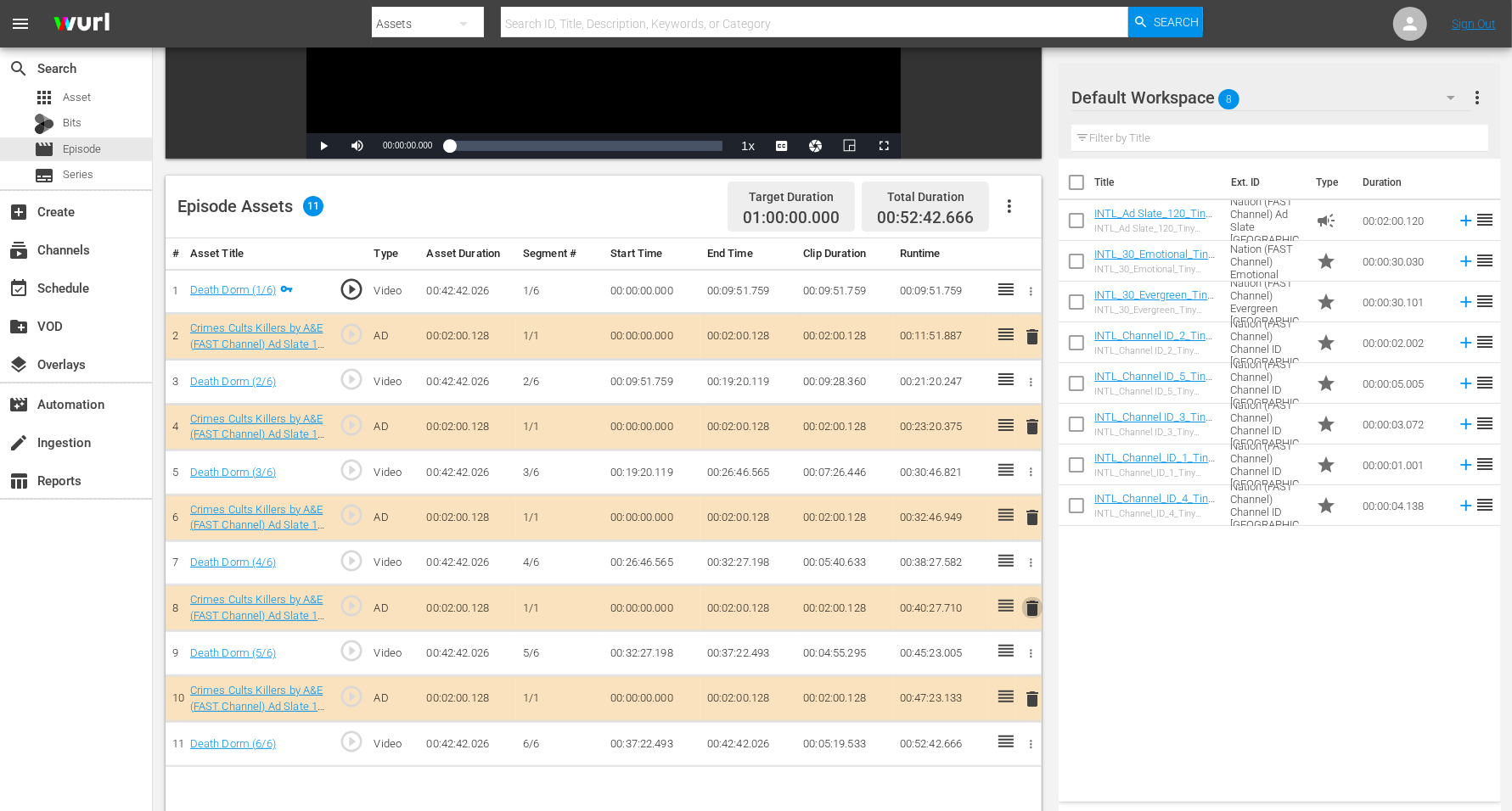
click at [1030, 604] on span "delete" at bounding box center [1032, 609] width 20 height 20
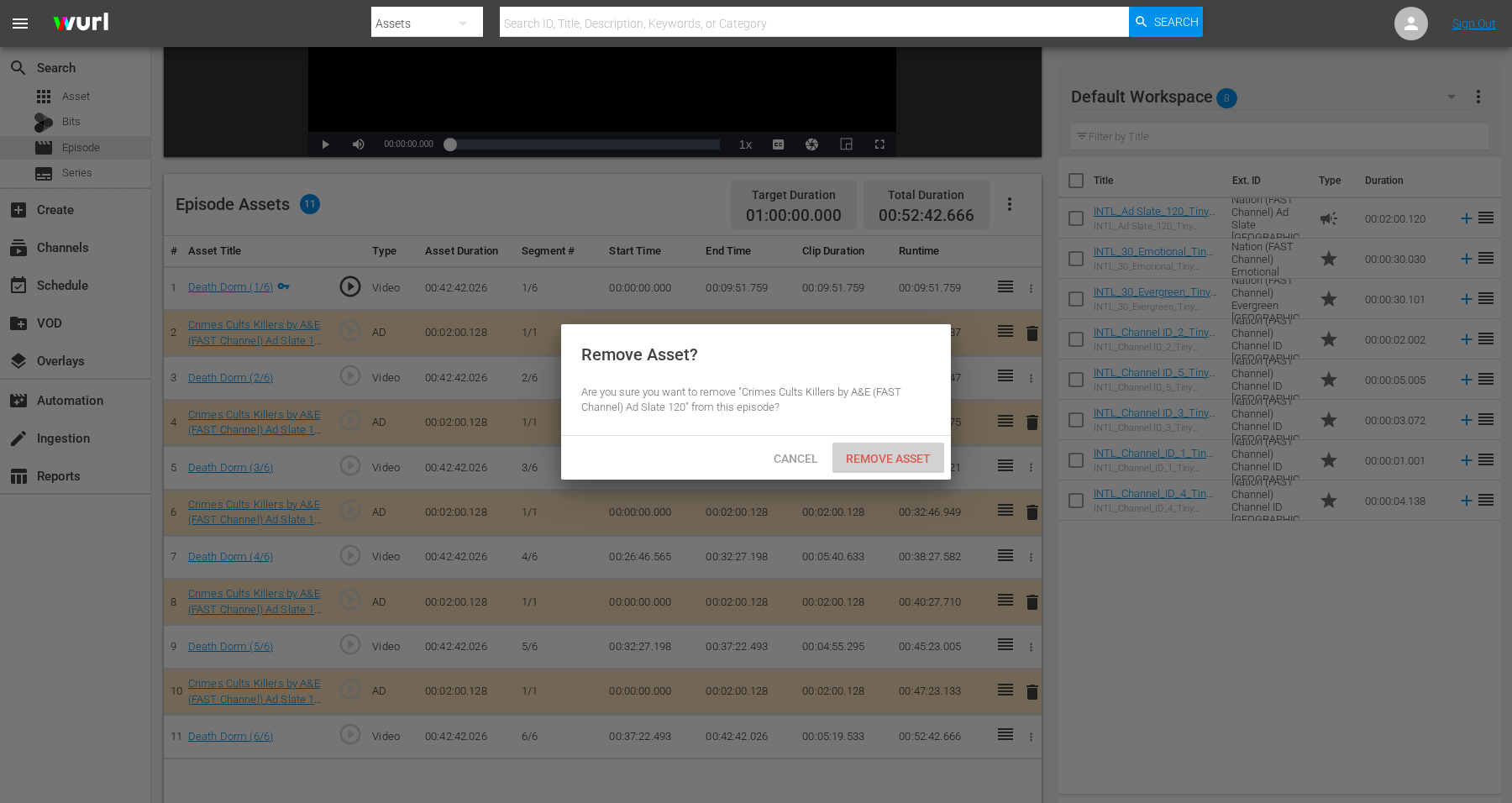
click at [870, 456] on span "Remove Asset" at bounding box center [888, 458] width 111 height 14
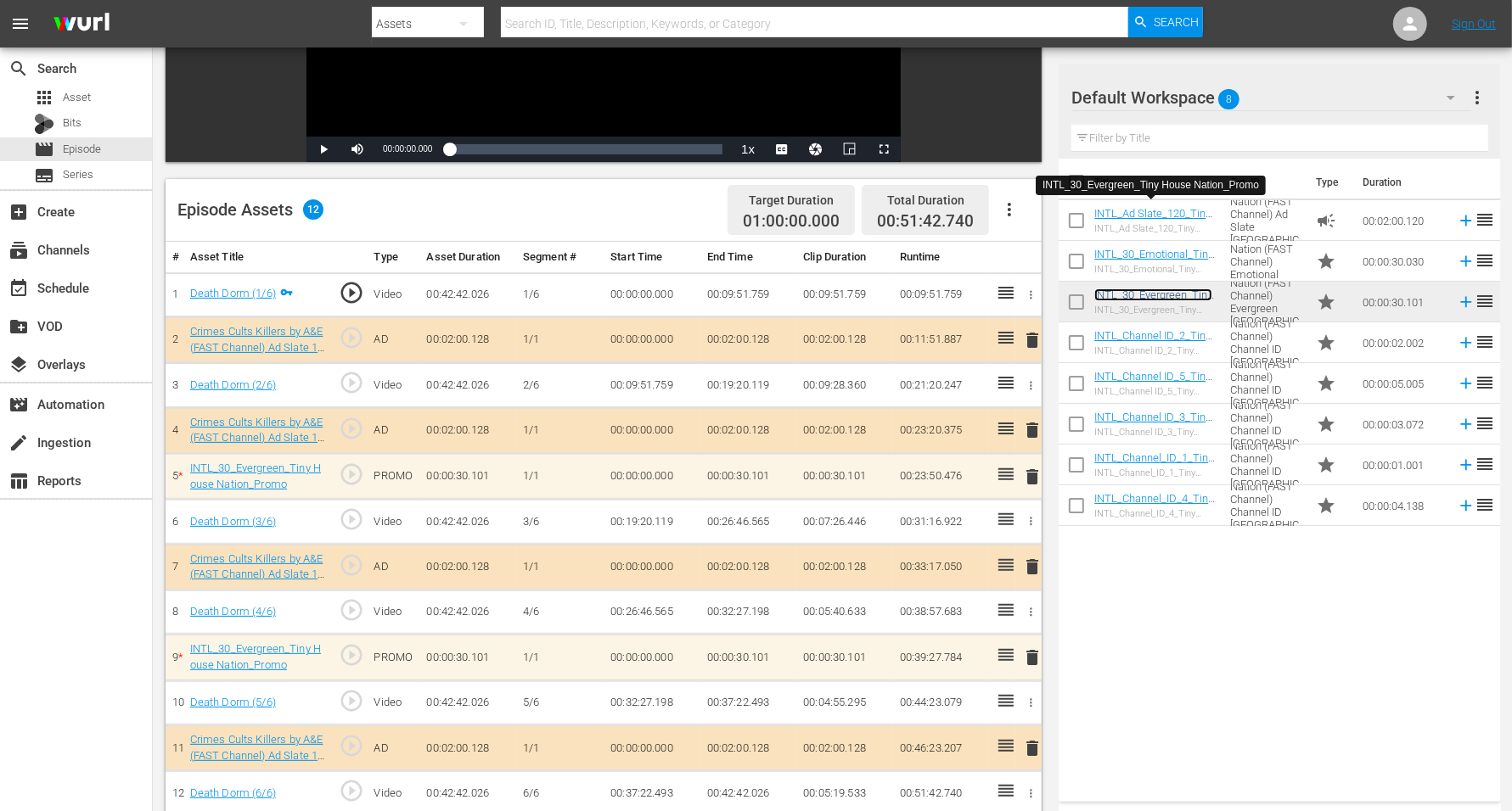
scroll to position [335, 0]
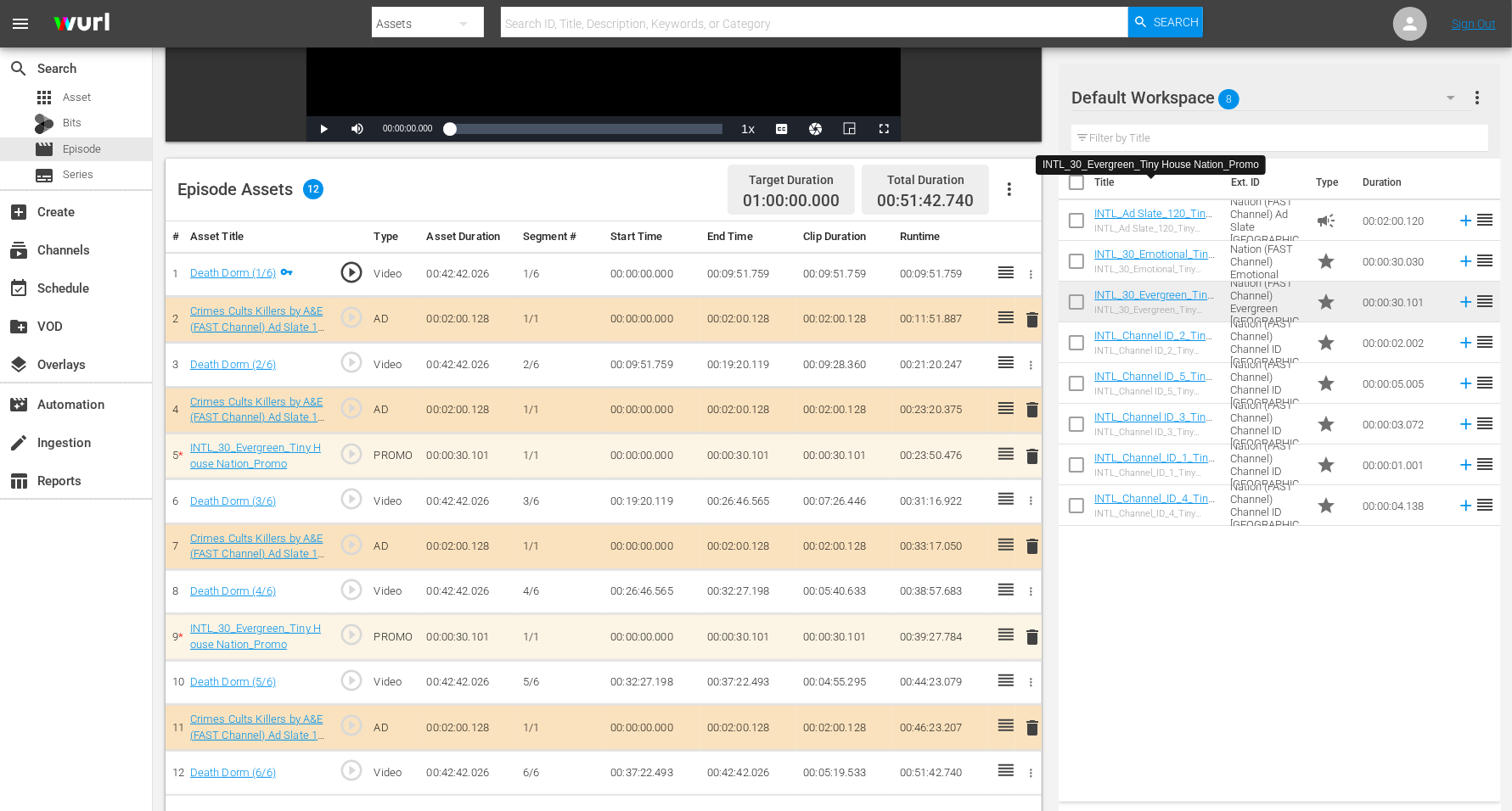
click at [1034, 452] on span "delete" at bounding box center [1032, 456] width 20 height 20
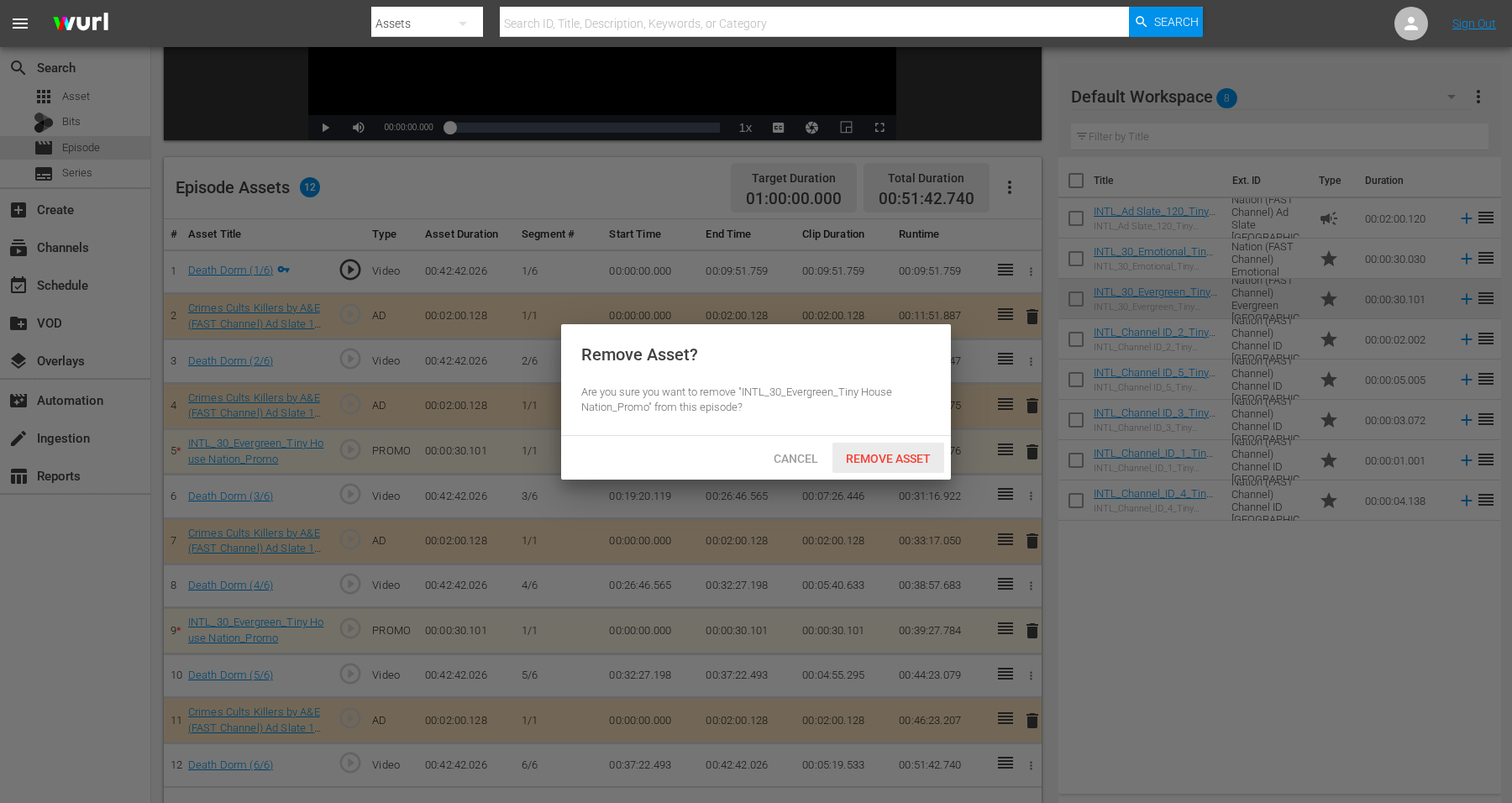
click at [912, 452] on span "Remove Asset" at bounding box center [888, 458] width 111 height 14
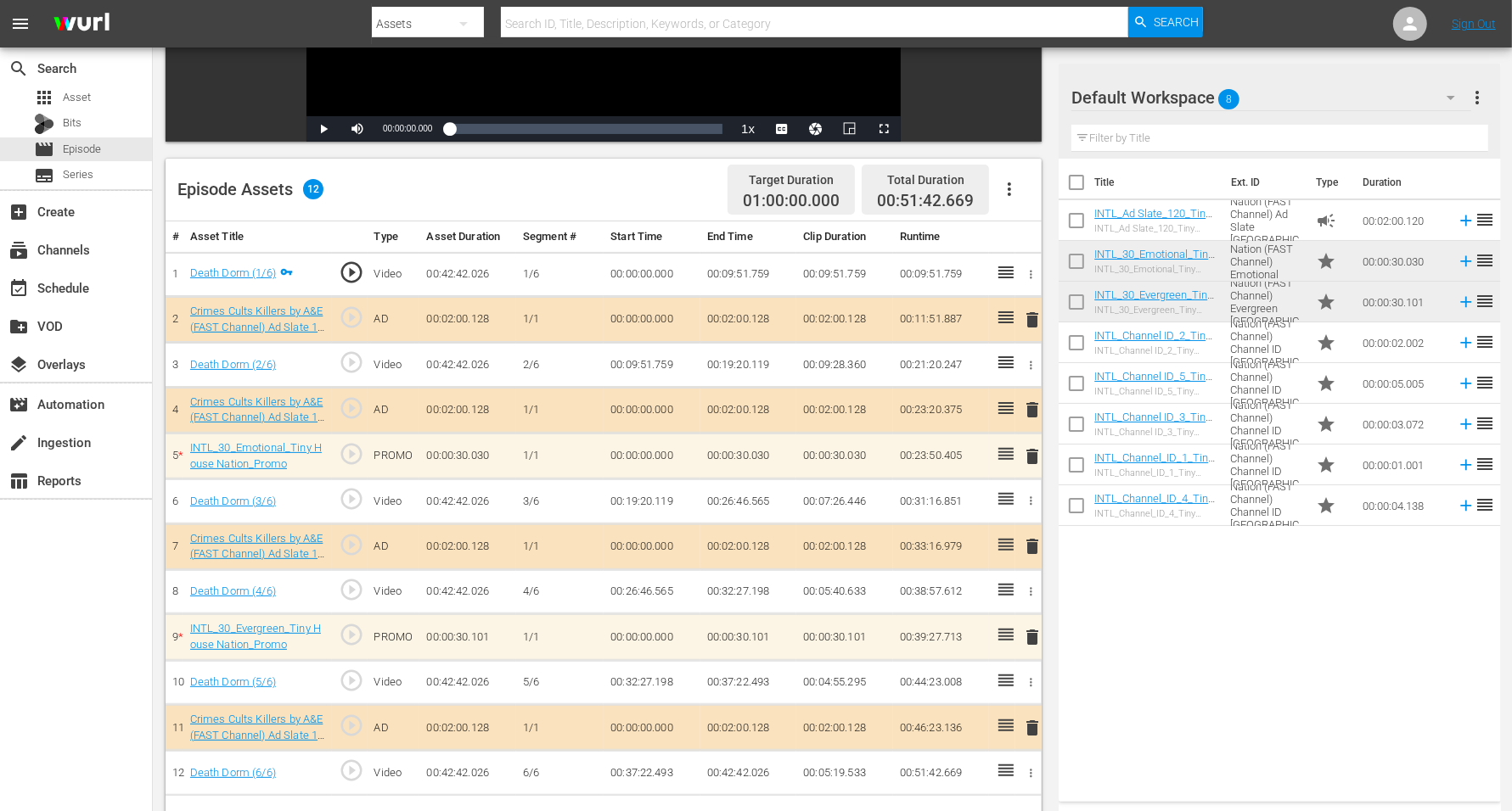
click at [1028, 449] on span "delete" at bounding box center [1032, 456] width 20 height 20
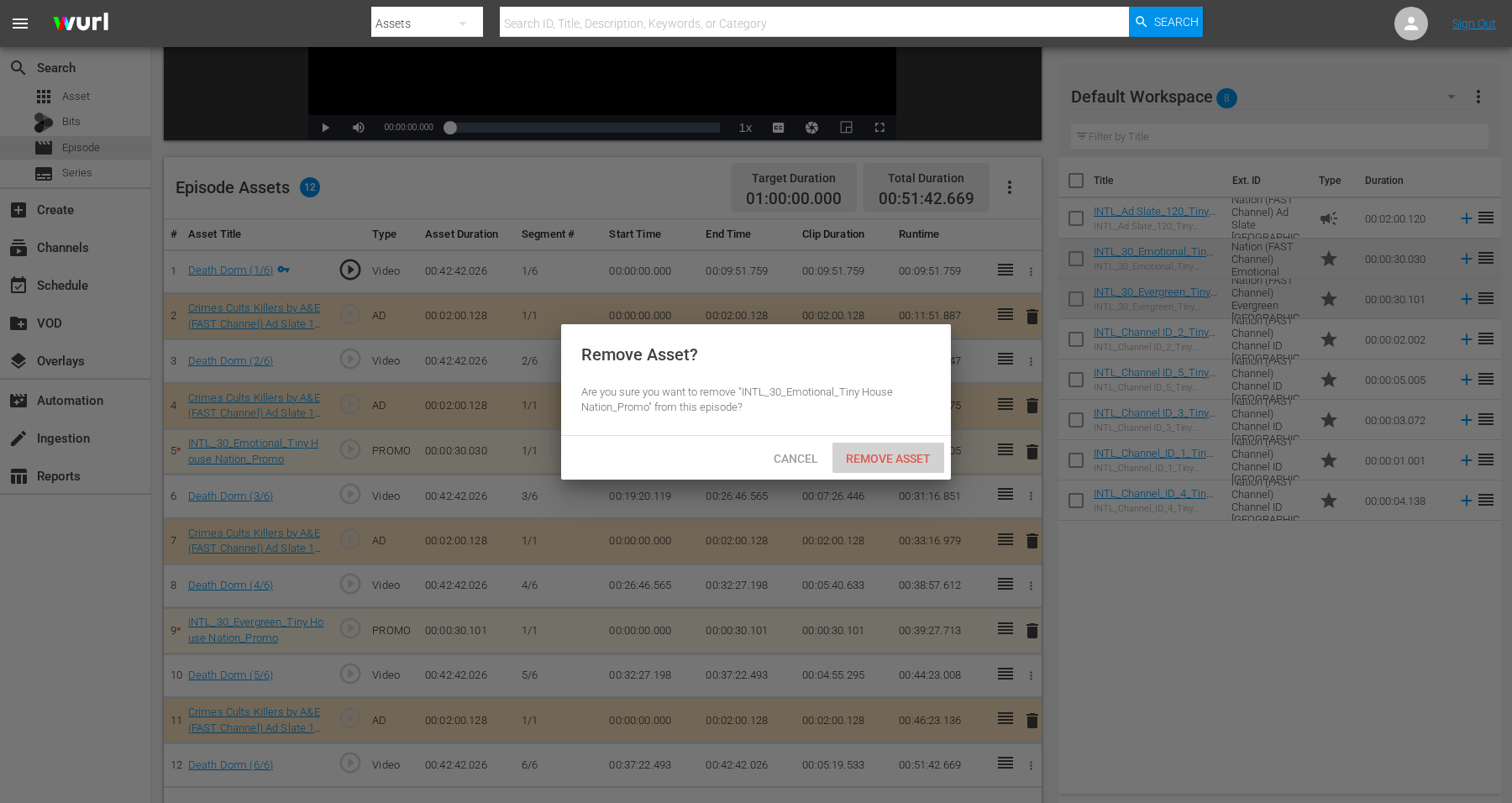
click at [905, 452] on span "Remove Asset" at bounding box center [888, 458] width 111 height 14
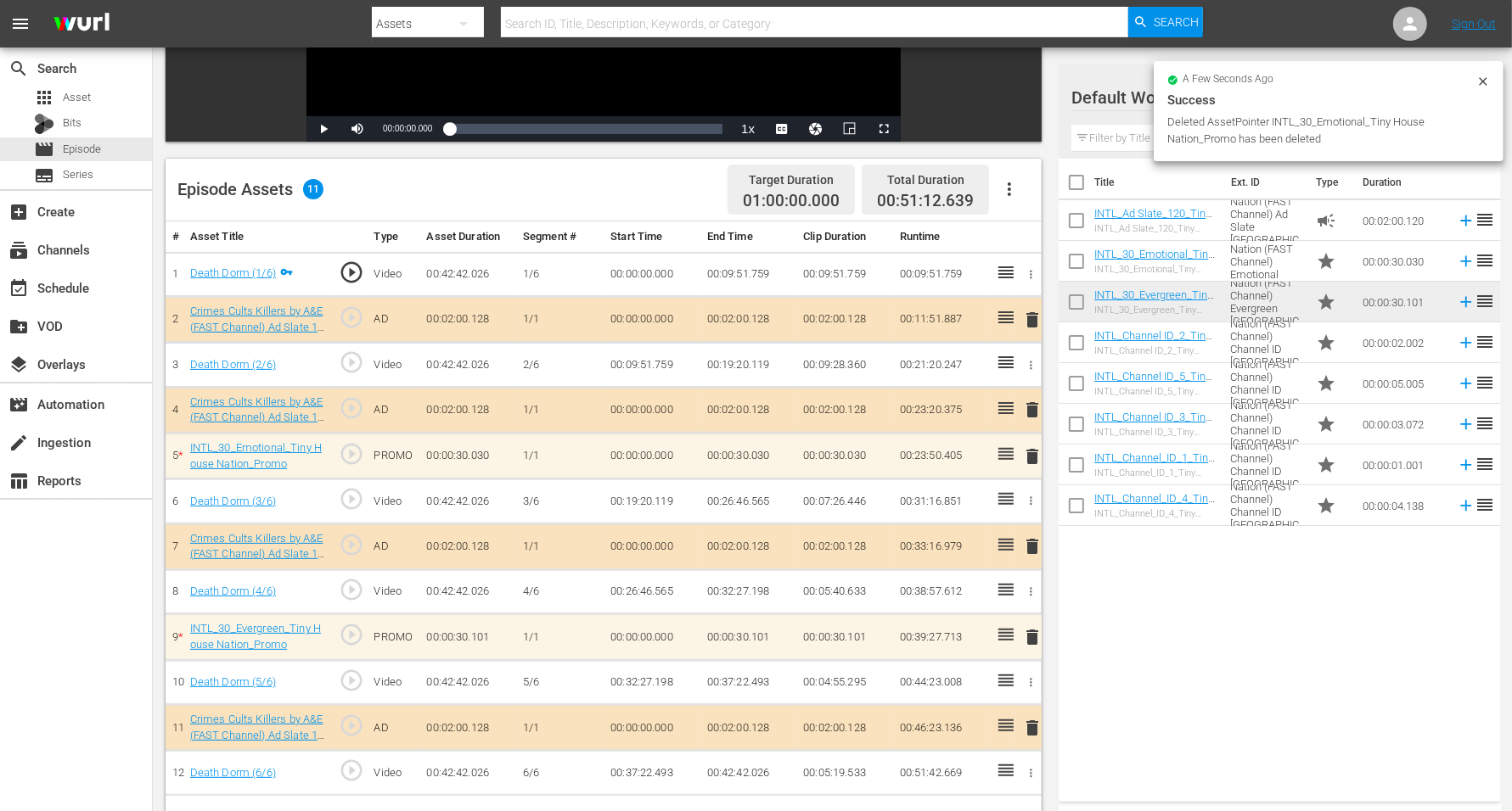
click at [1118, 91] on div at bounding box center [1132, 99] width 122 height 43
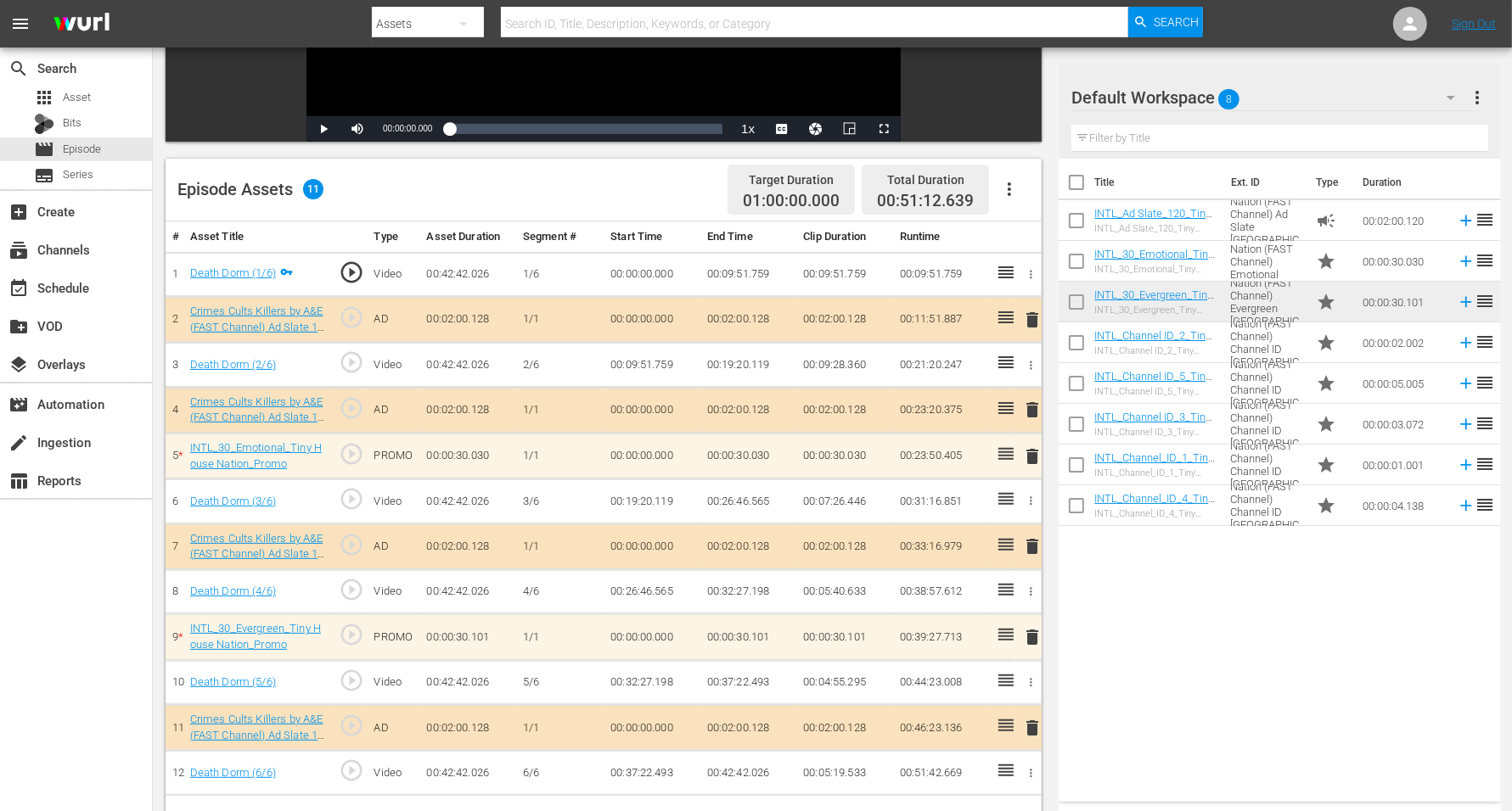
click at [1222, 94] on span "8" at bounding box center [1230, 100] width 21 height 36
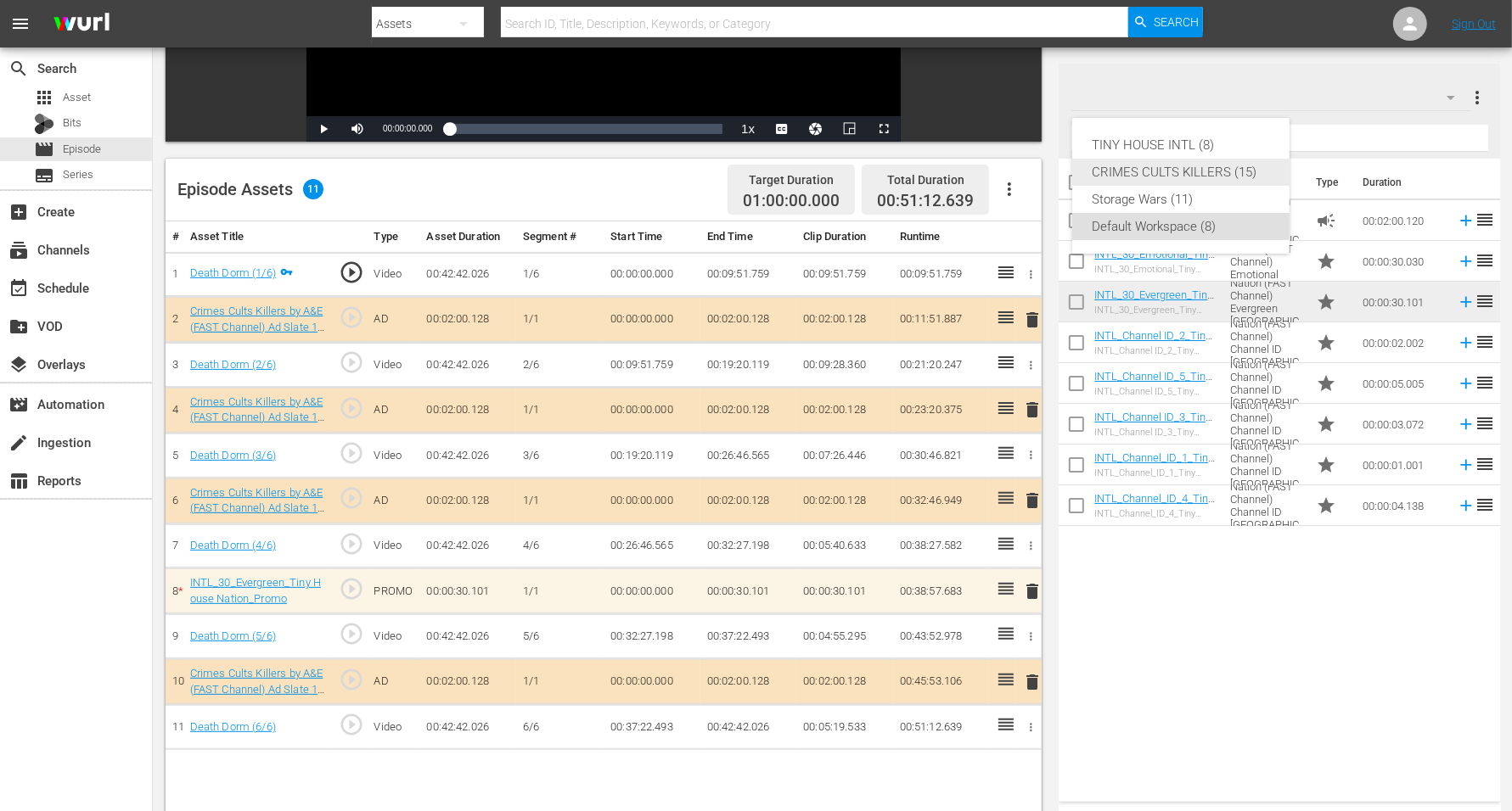
click at [1147, 165] on div "CRIMES CULTS KILLERS (15)" at bounding box center [1181, 172] width 177 height 27
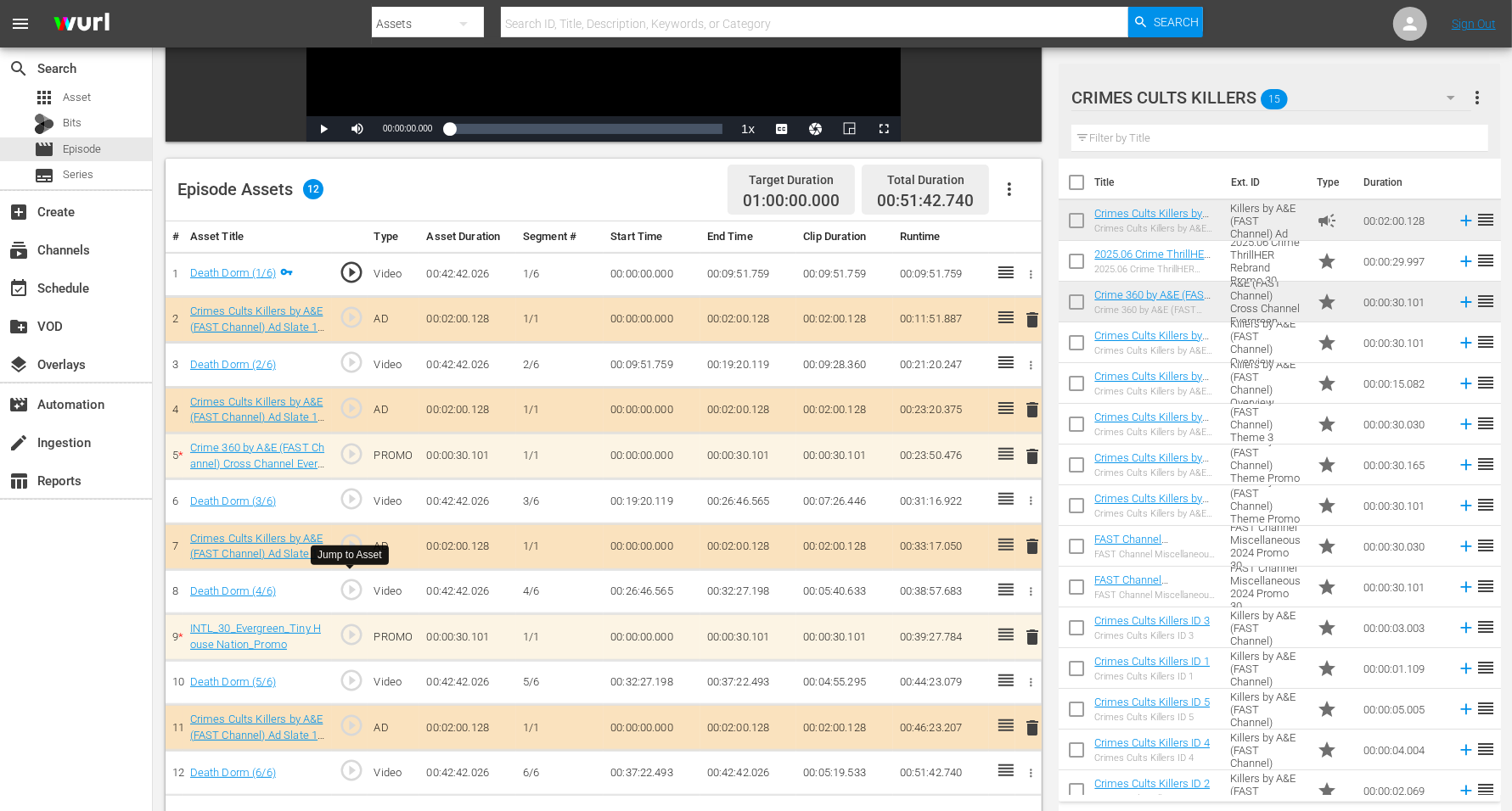
scroll to position [442, 0]
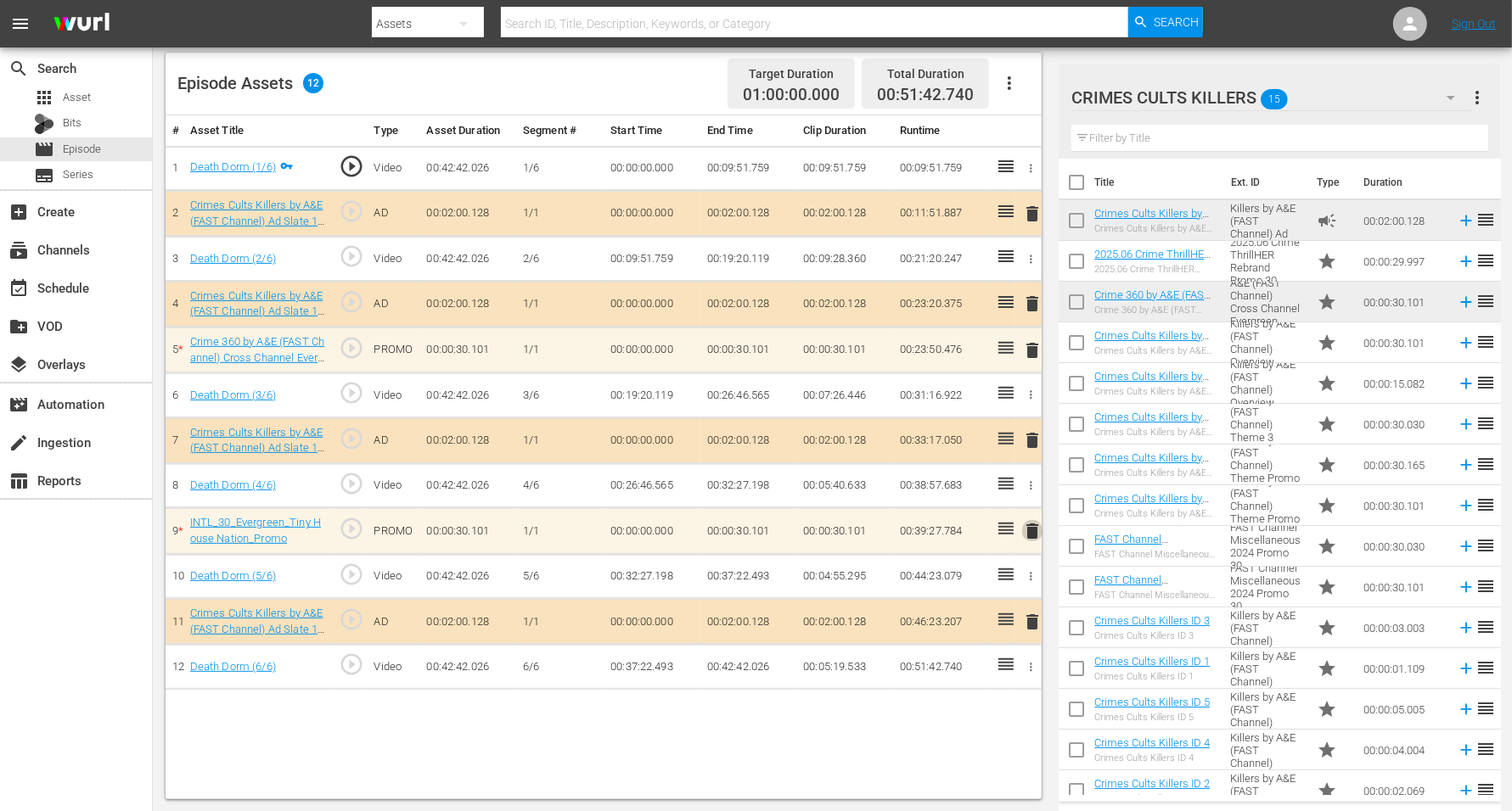
click at [1032, 521] on span "delete" at bounding box center [1032, 531] width 20 height 20
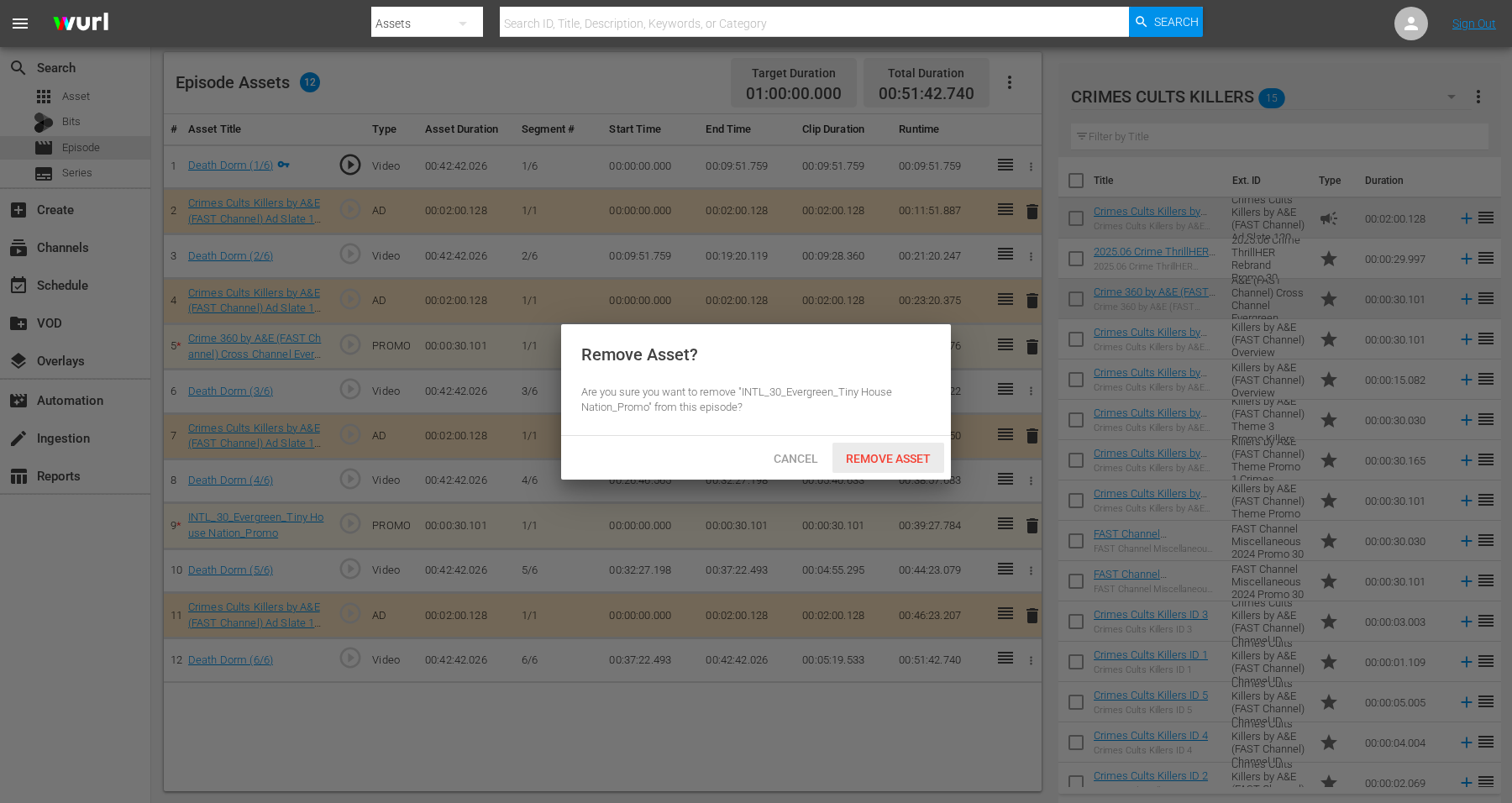
click at [919, 460] on span "Remove Asset" at bounding box center [888, 458] width 111 height 14
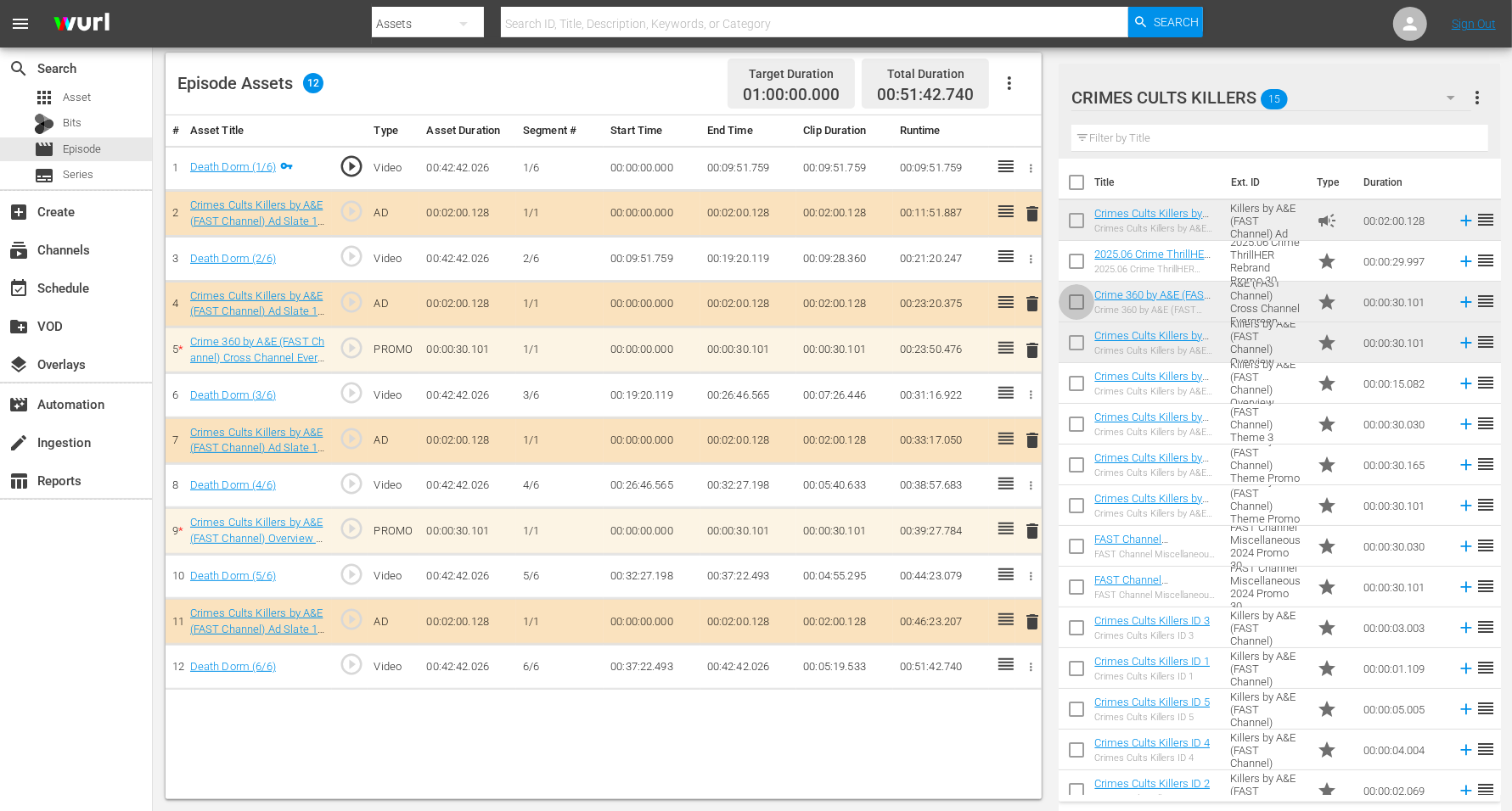
click at [1079, 301] on input "checkbox" at bounding box center [1077, 305] width 36 height 36
checkbox input "true"
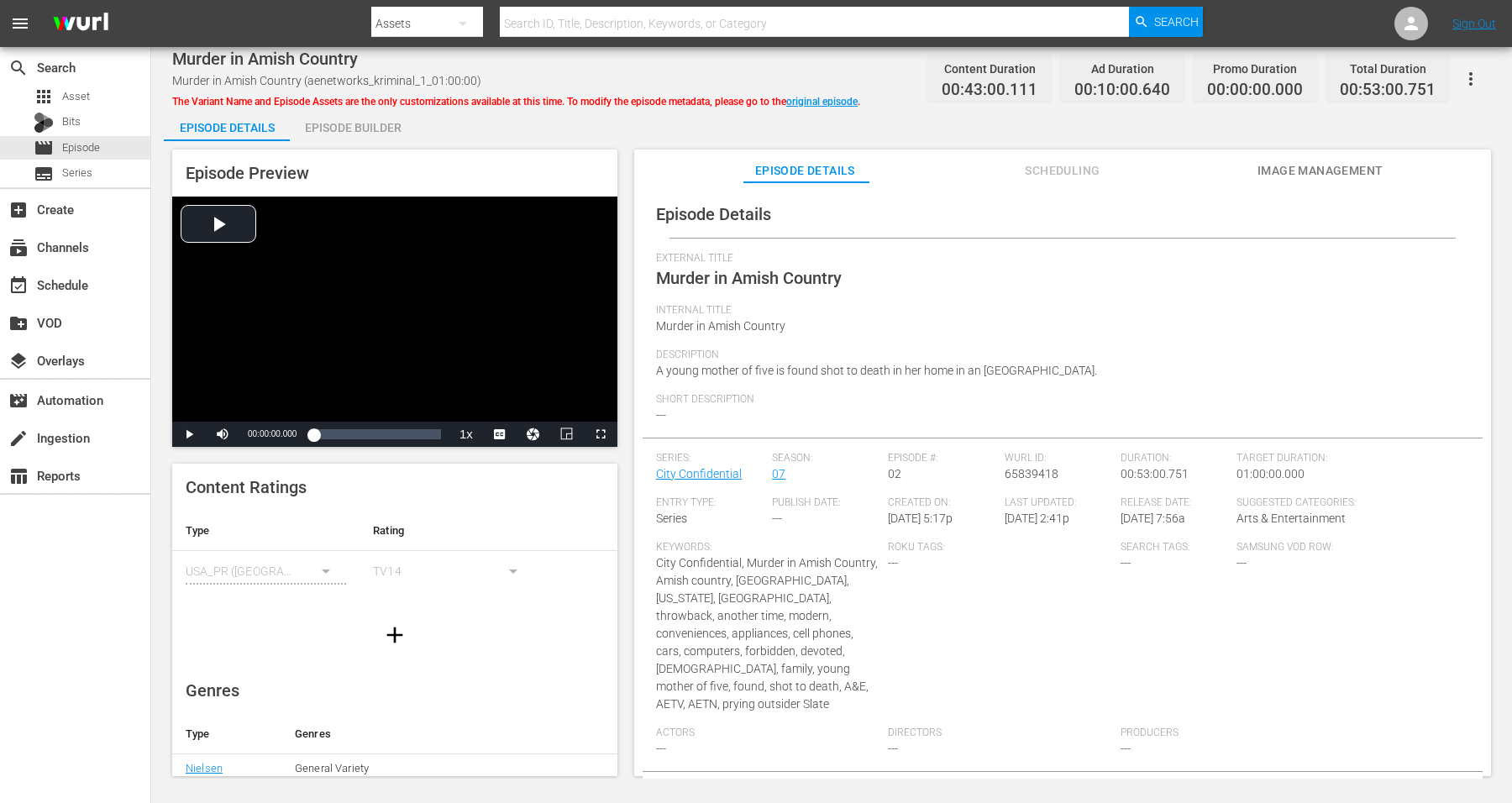
click at [324, 122] on div "Episode Builder" at bounding box center [352, 128] width 126 height 41
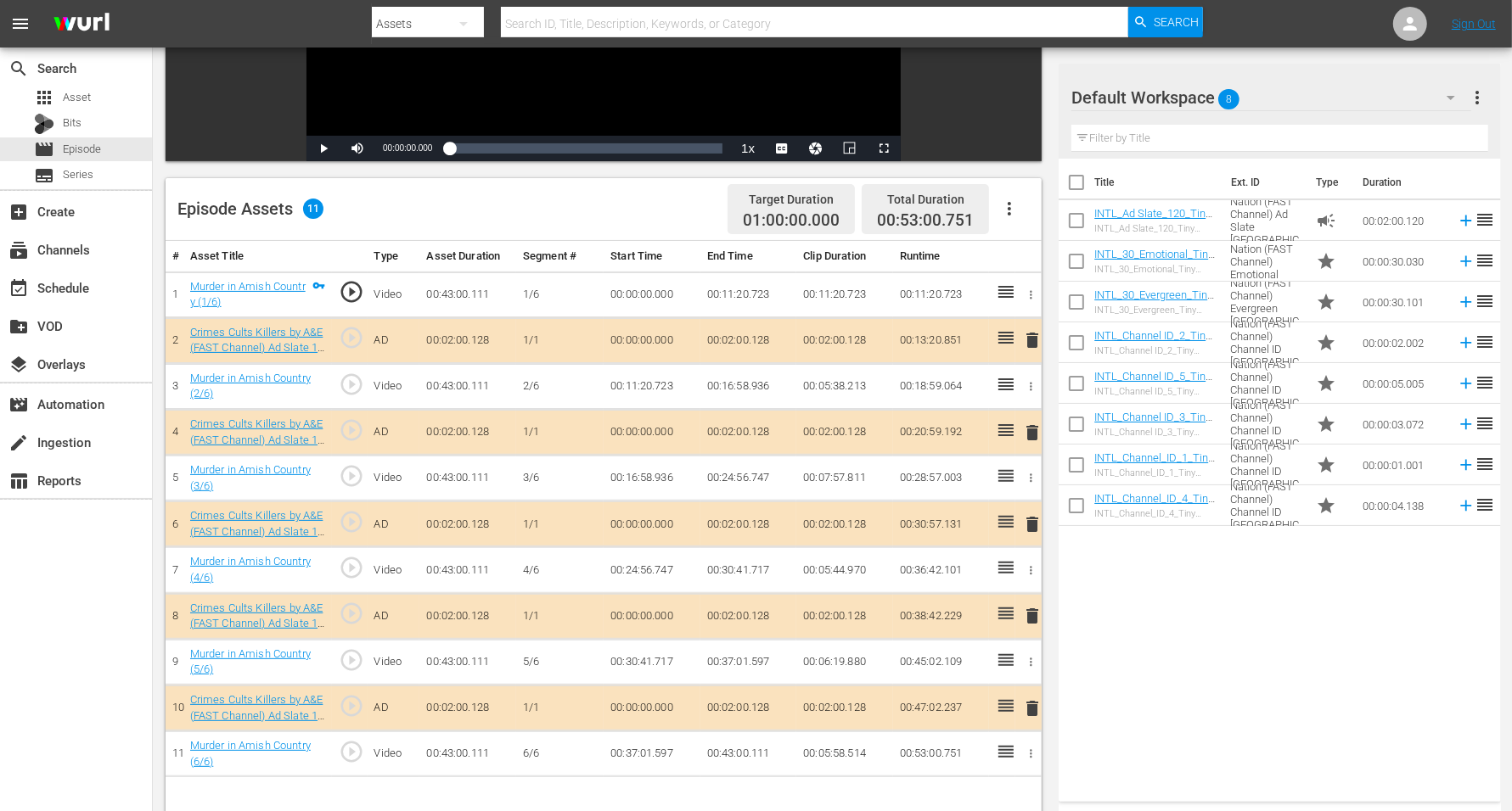
scroll to position [318, 0]
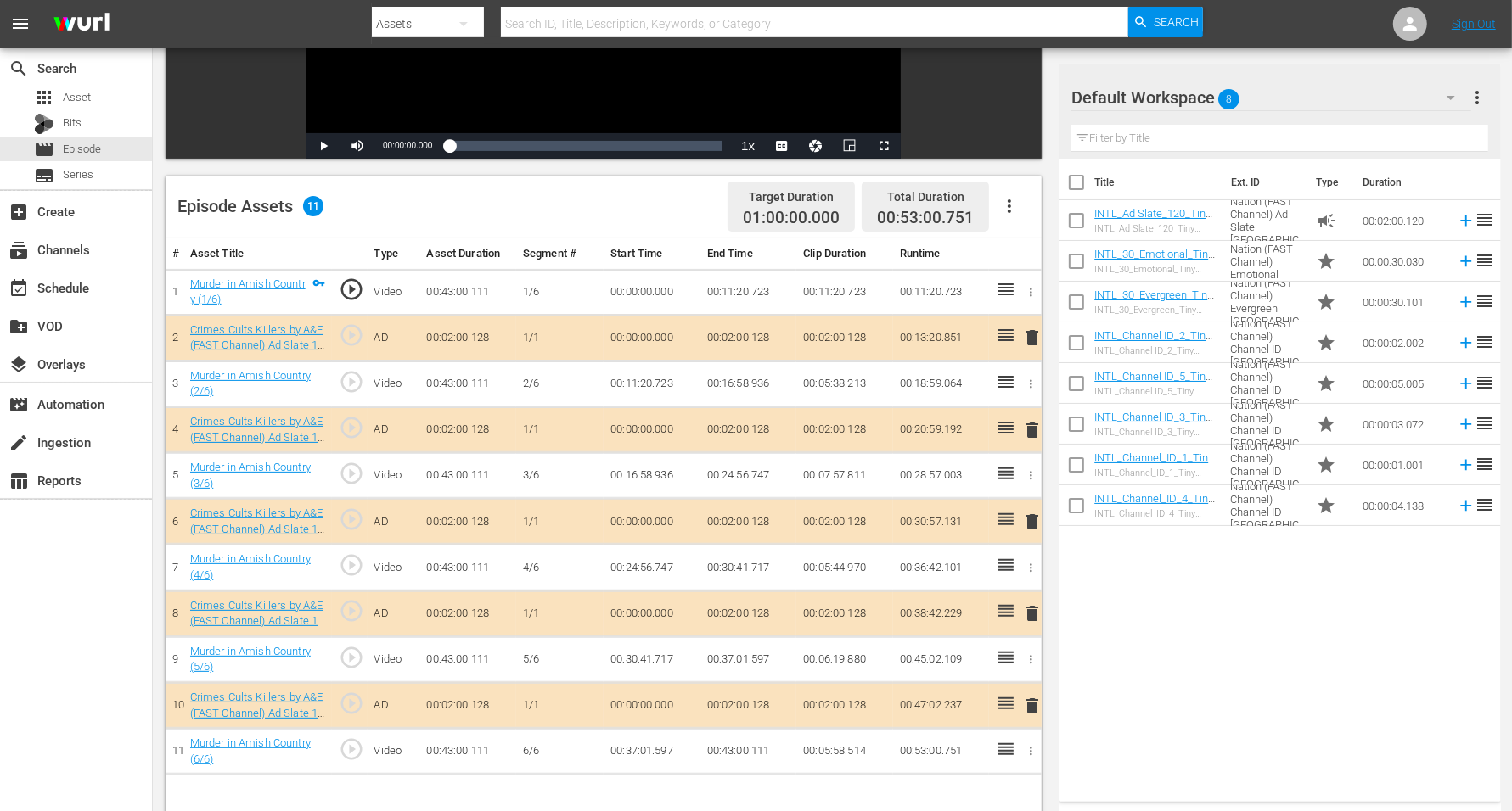
click at [1026, 335] on span "delete" at bounding box center [1032, 338] width 20 height 20
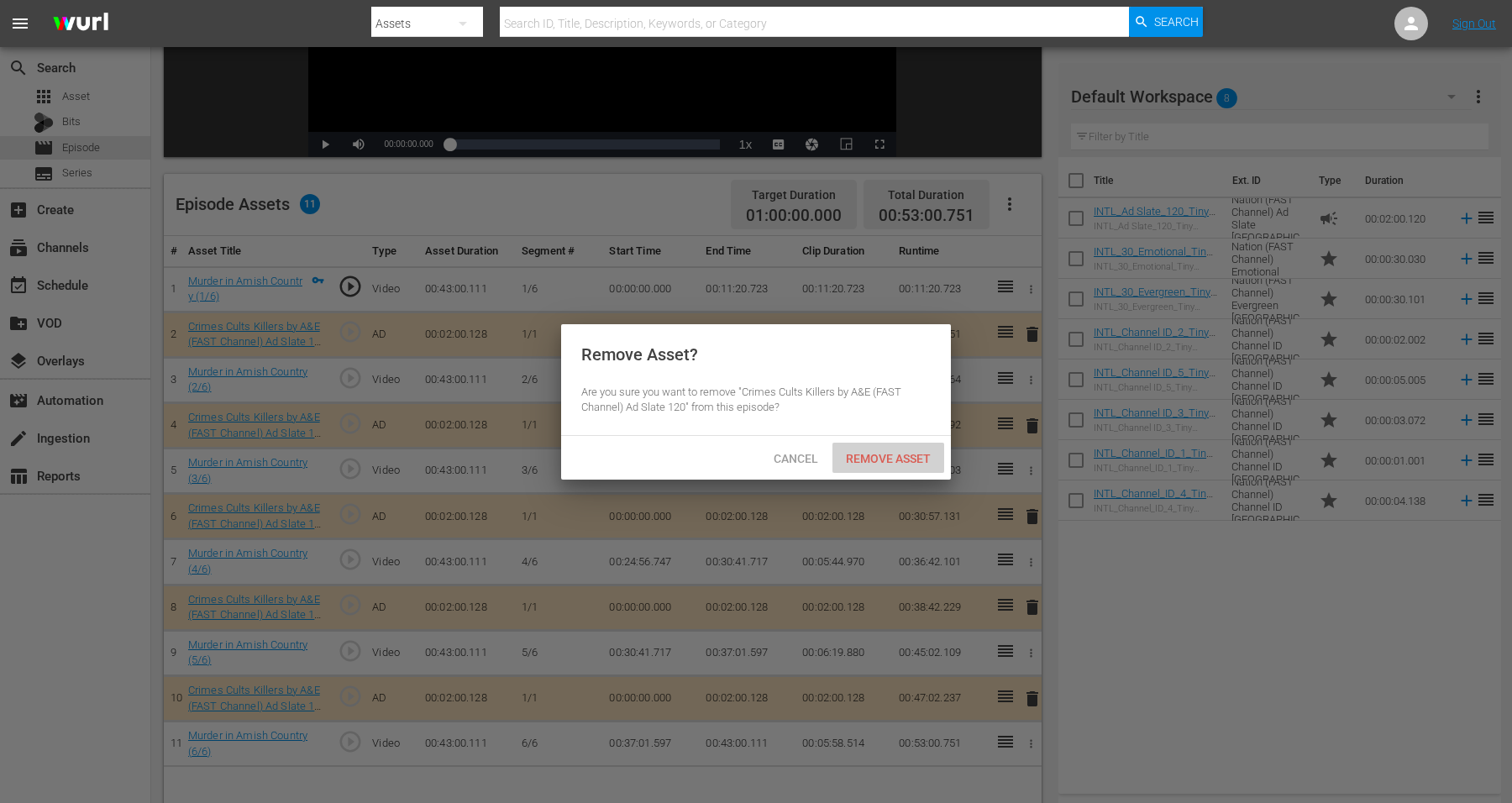
click at [894, 456] on span "Remove Asset" at bounding box center [888, 458] width 111 height 14
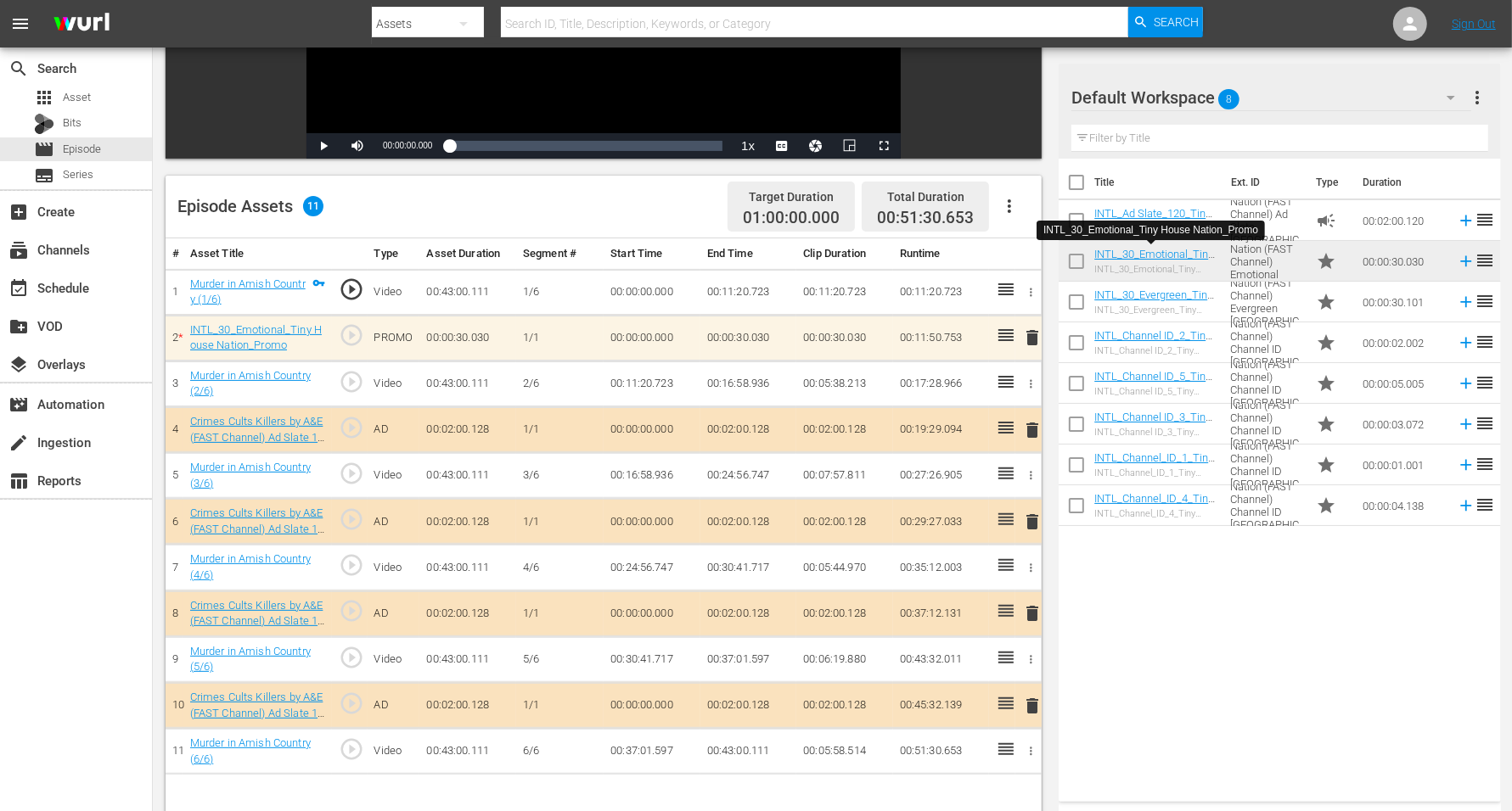
click at [1026, 335] on span "delete" at bounding box center [1032, 338] width 20 height 20
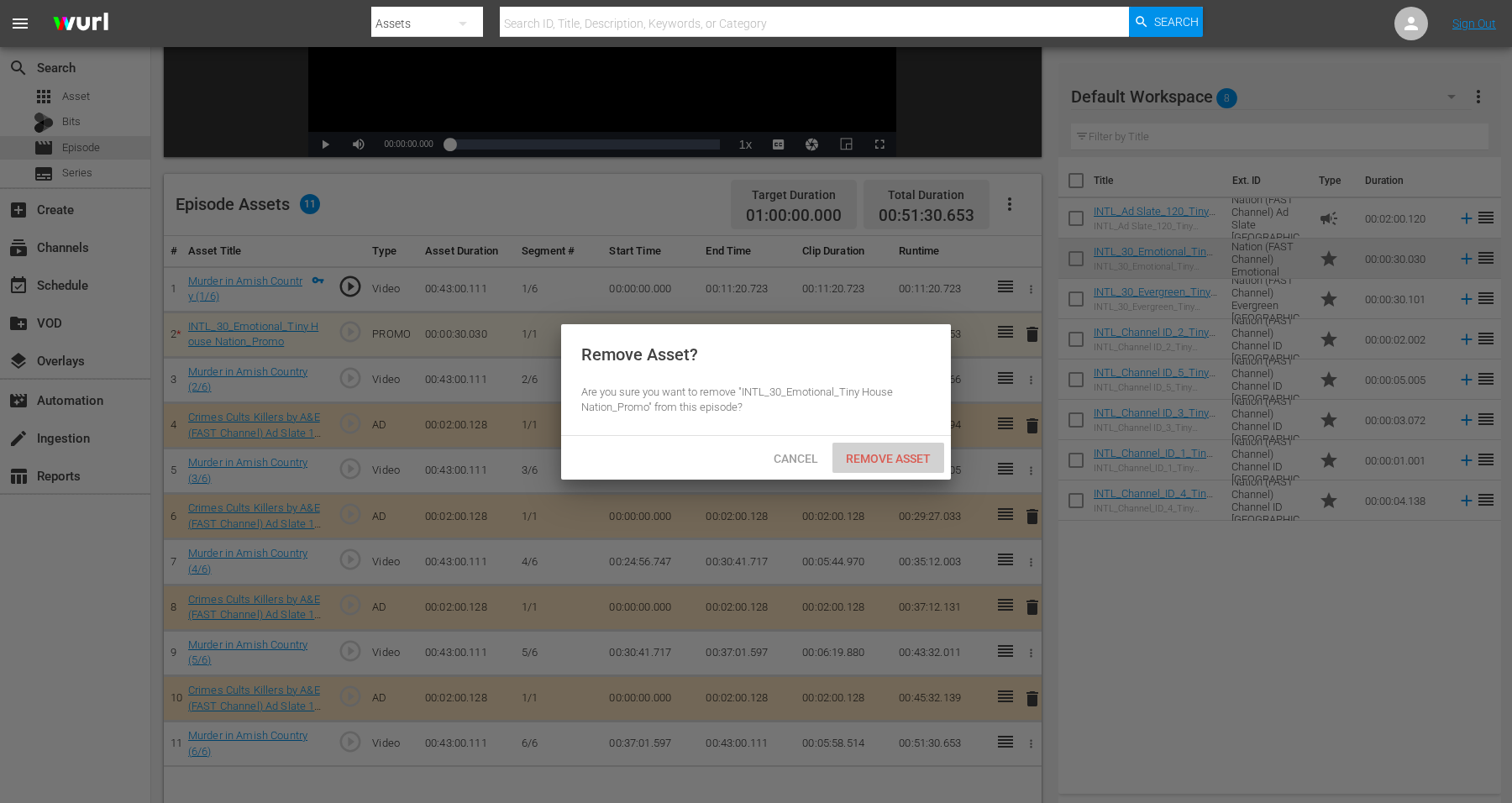
click at [859, 452] on span "Remove Asset" at bounding box center [888, 458] width 111 height 14
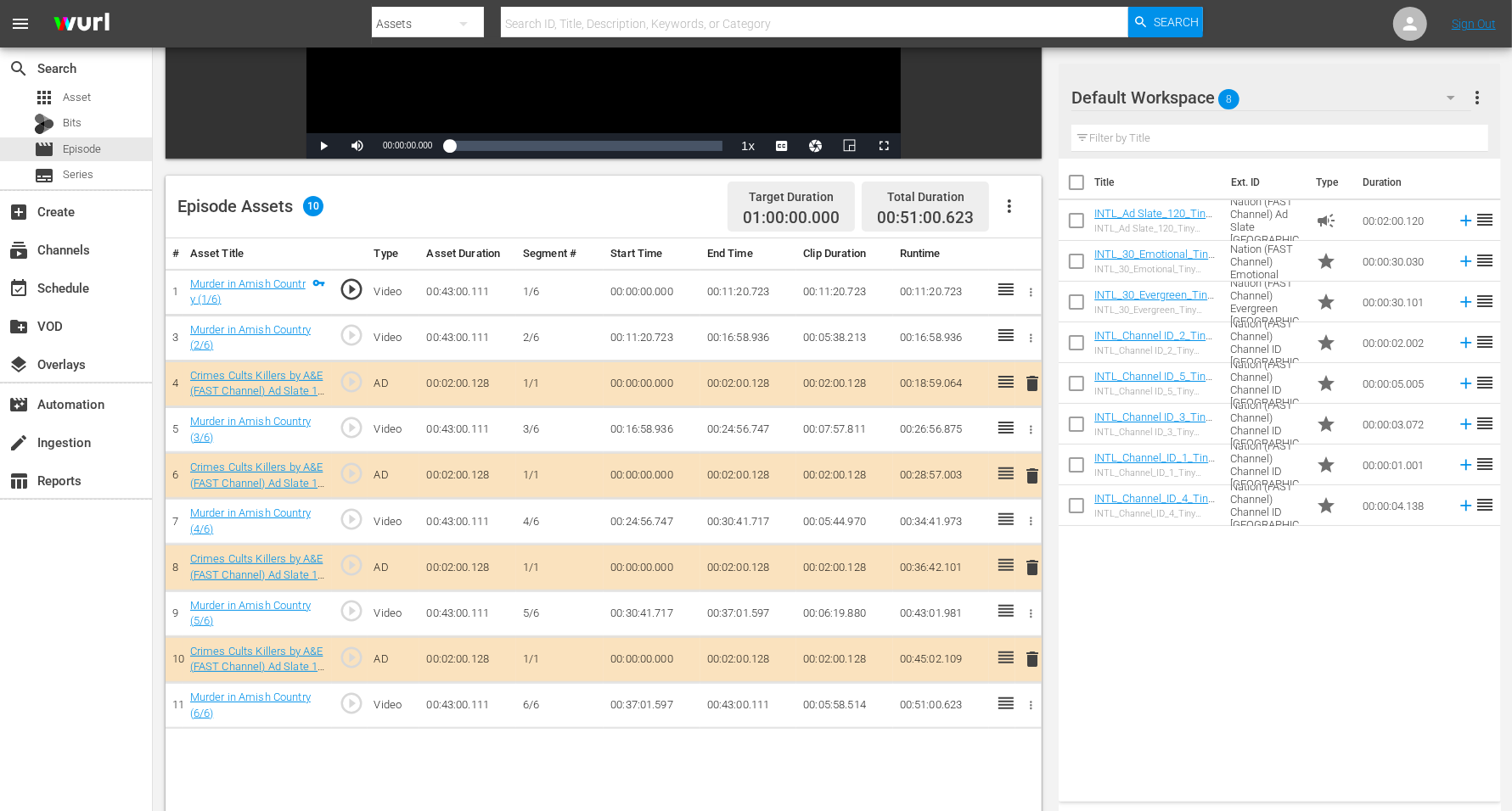
click at [1222, 96] on span "8" at bounding box center [1230, 100] width 21 height 36
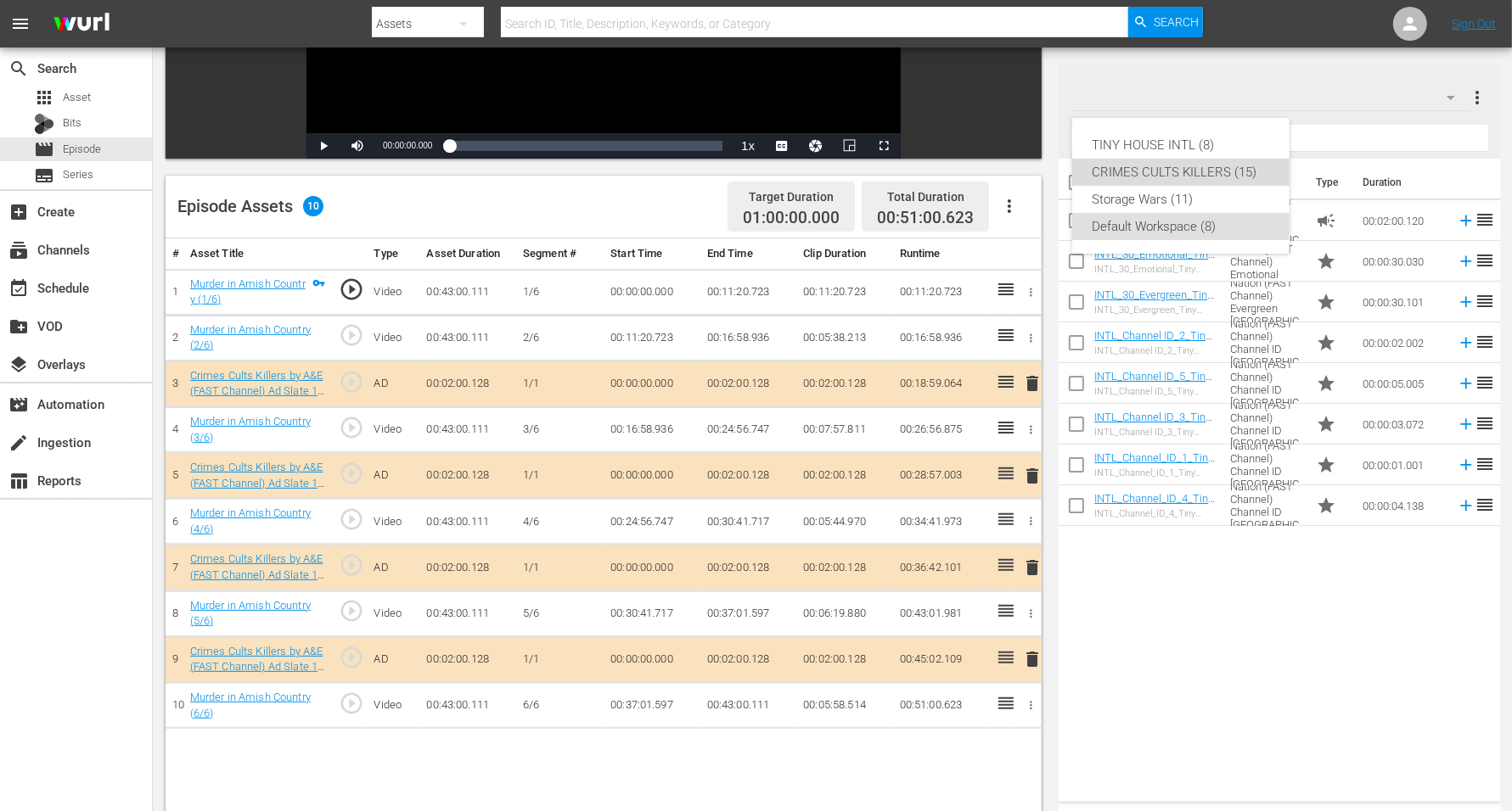
click at [1156, 168] on div "CRIMES CULTS KILLERS (15)" at bounding box center [1181, 172] width 177 height 27
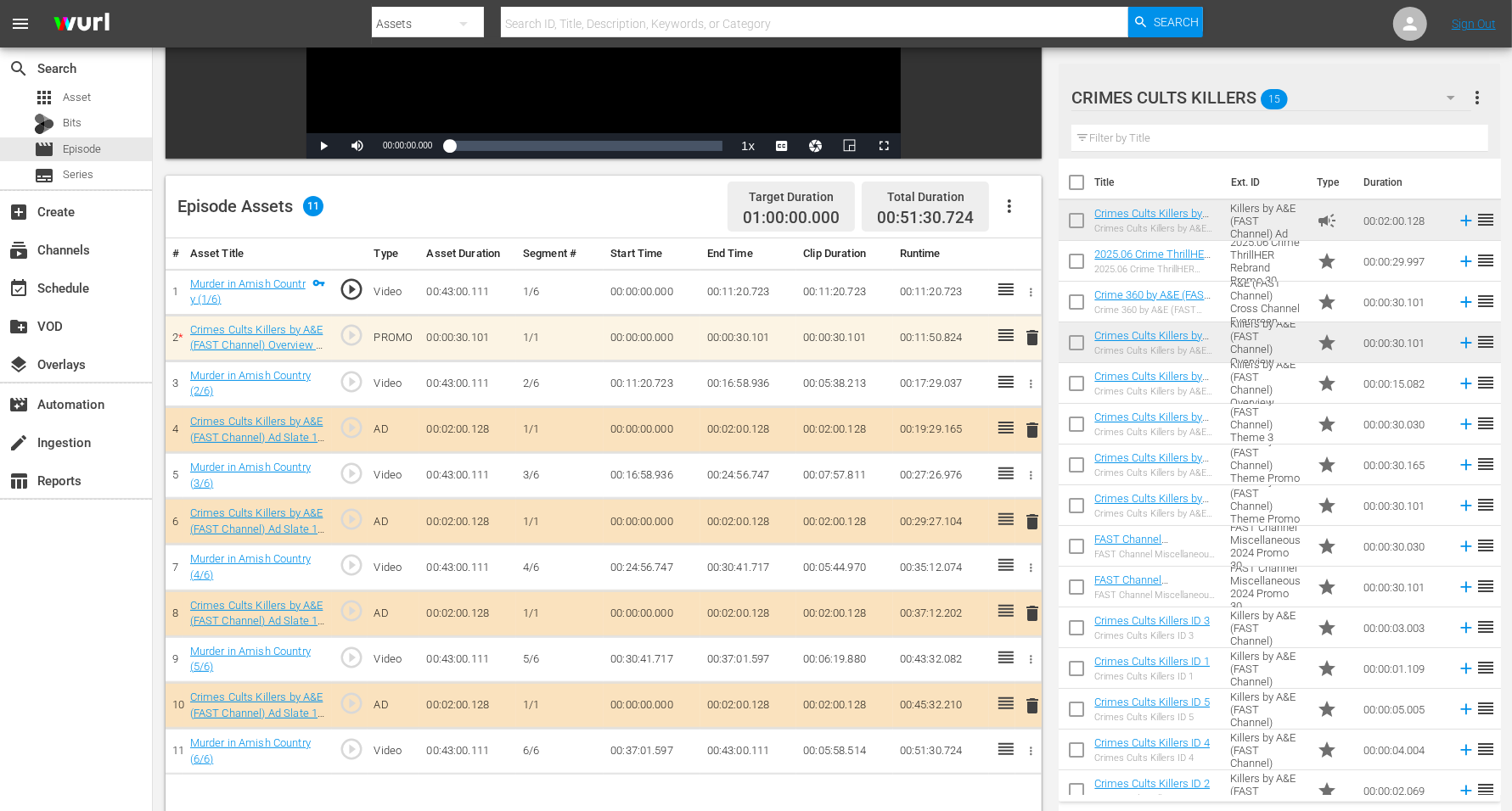
click at [1078, 423] on input "checkbox" at bounding box center [1077, 428] width 36 height 36
checkbox input "true"
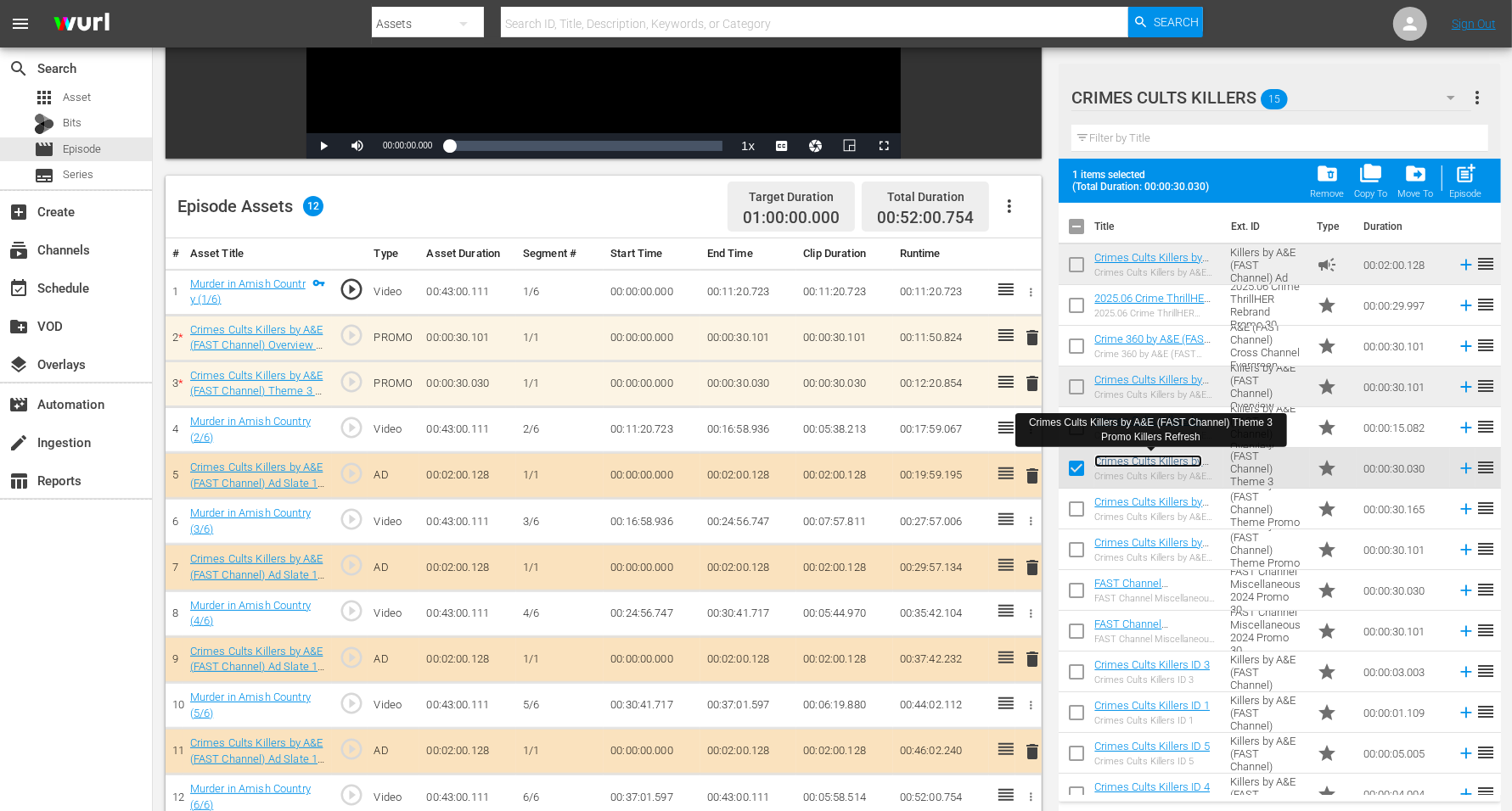
scroll to position [425, 0]
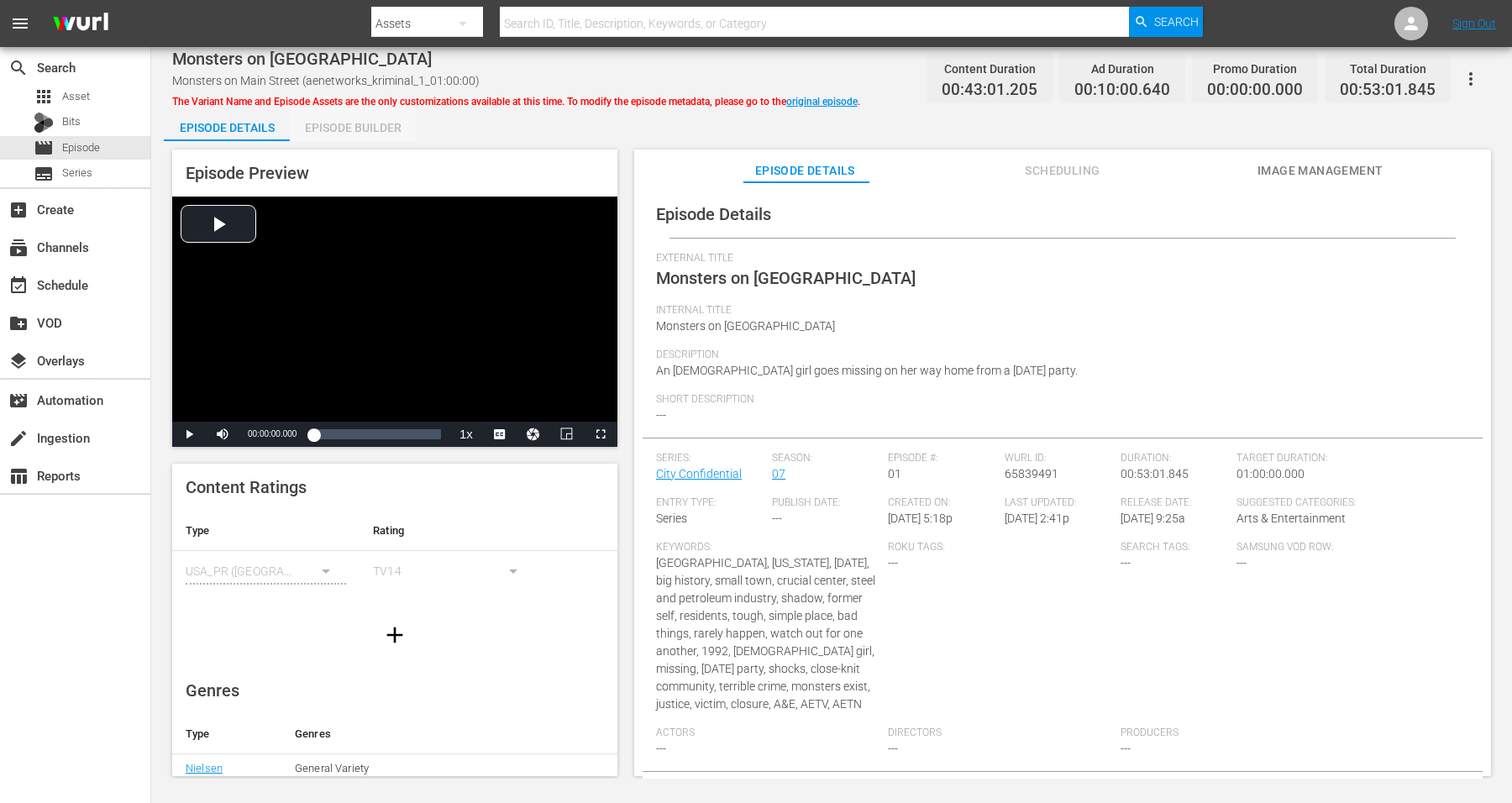
click at [339, 117] on div "Episode Builder" at bounding box center [352, 128] width 126 height 41
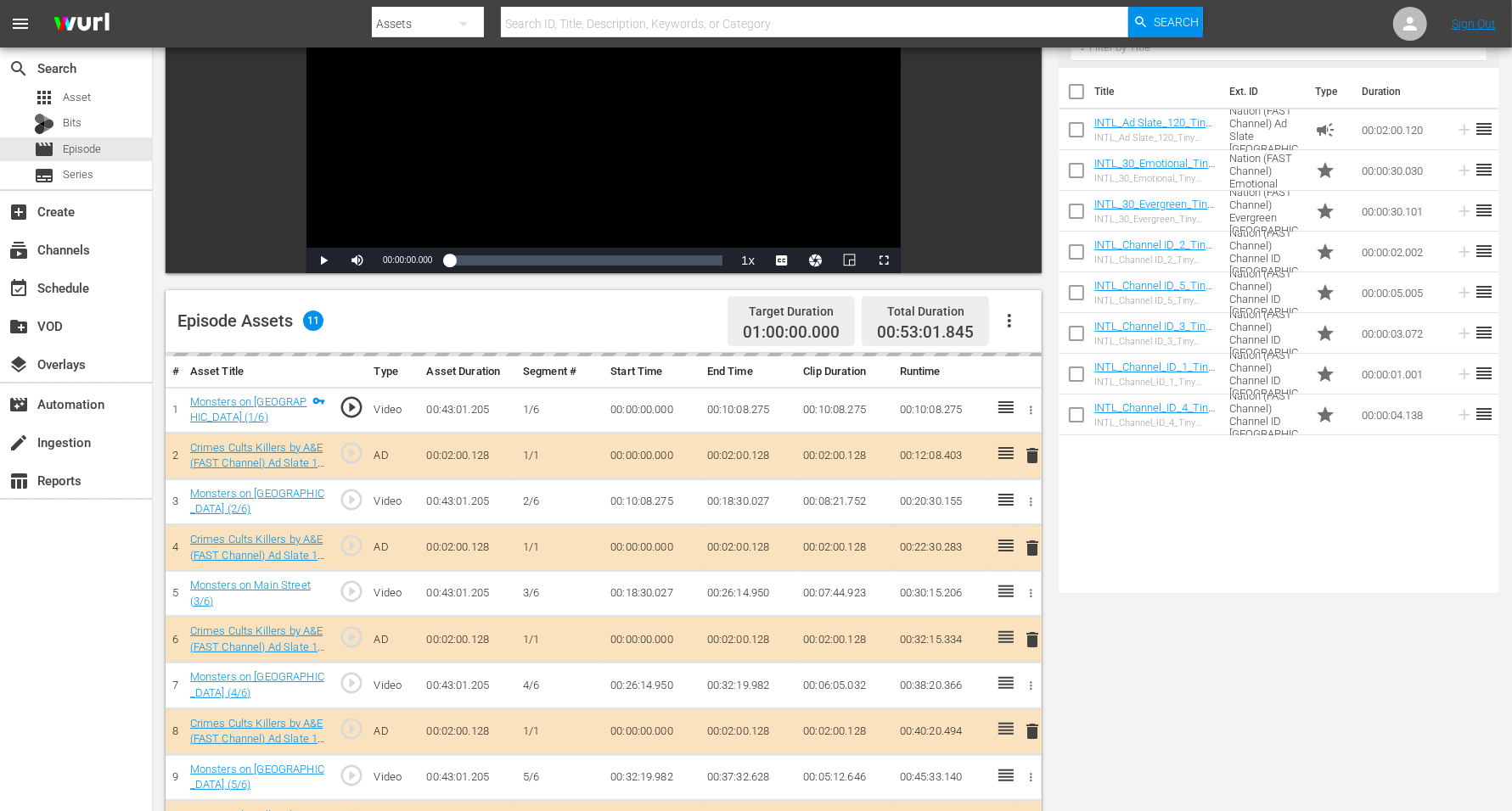
scroll to position [212, 0]
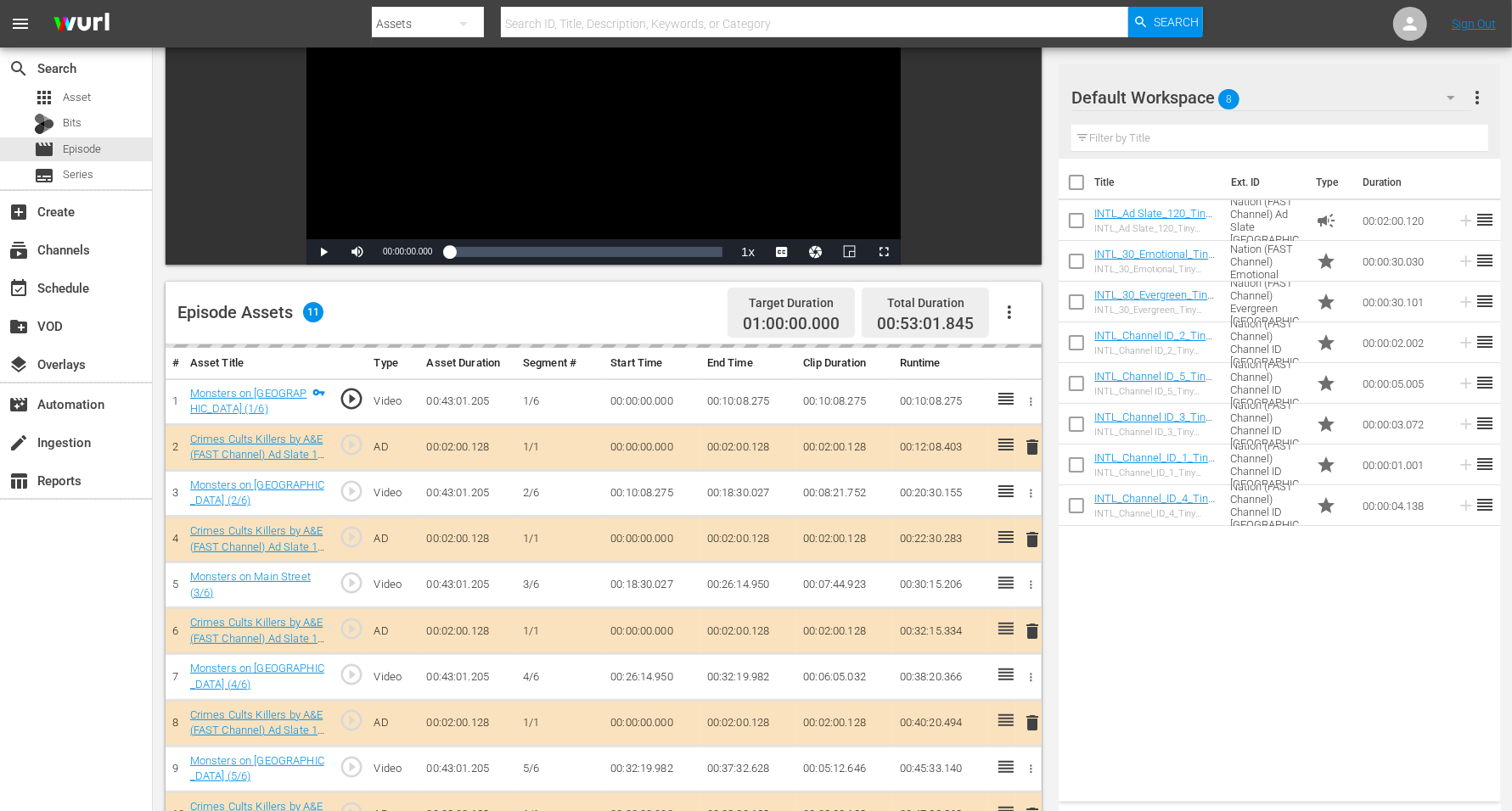
click at [1026, 536] on div "delete" at bounding box center [1028, 539] width 13 height 25
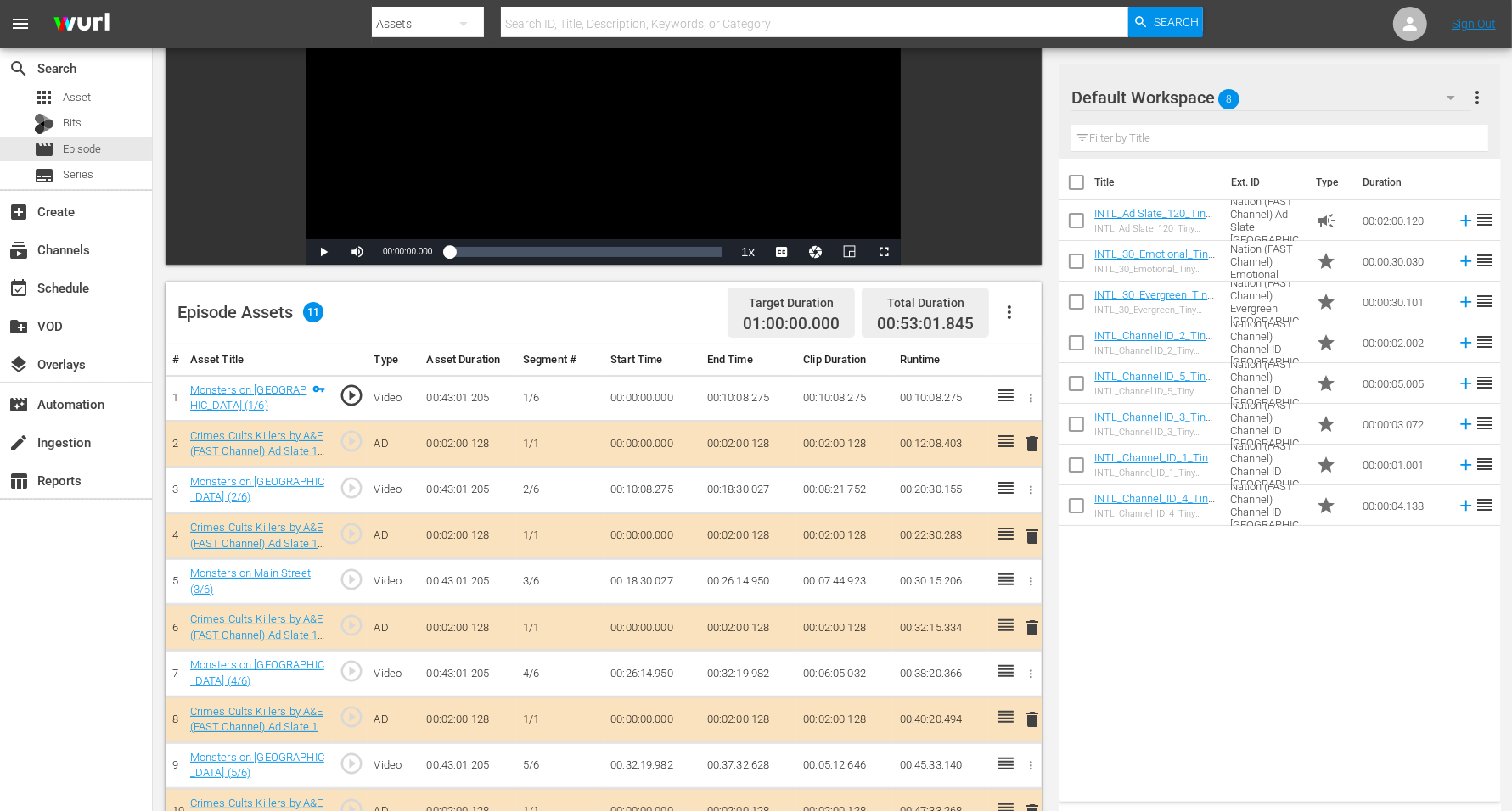
click at [1035, 535] on span "delete" at bounding box center [1032, 536] width 20 height 20
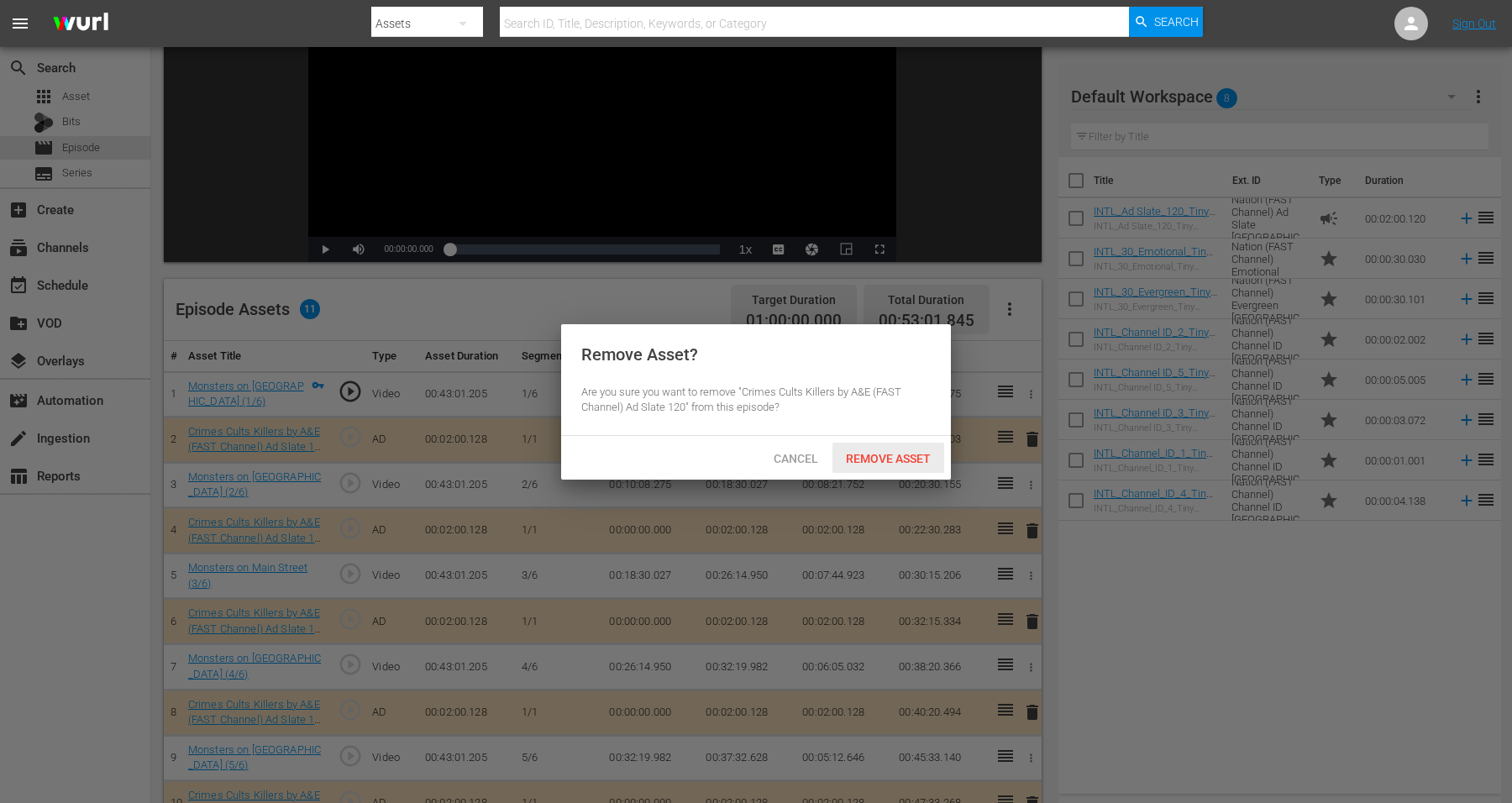
click at [895, 458] on span "Remove Asset" at bounding box center [888, 458] width 111 height 14
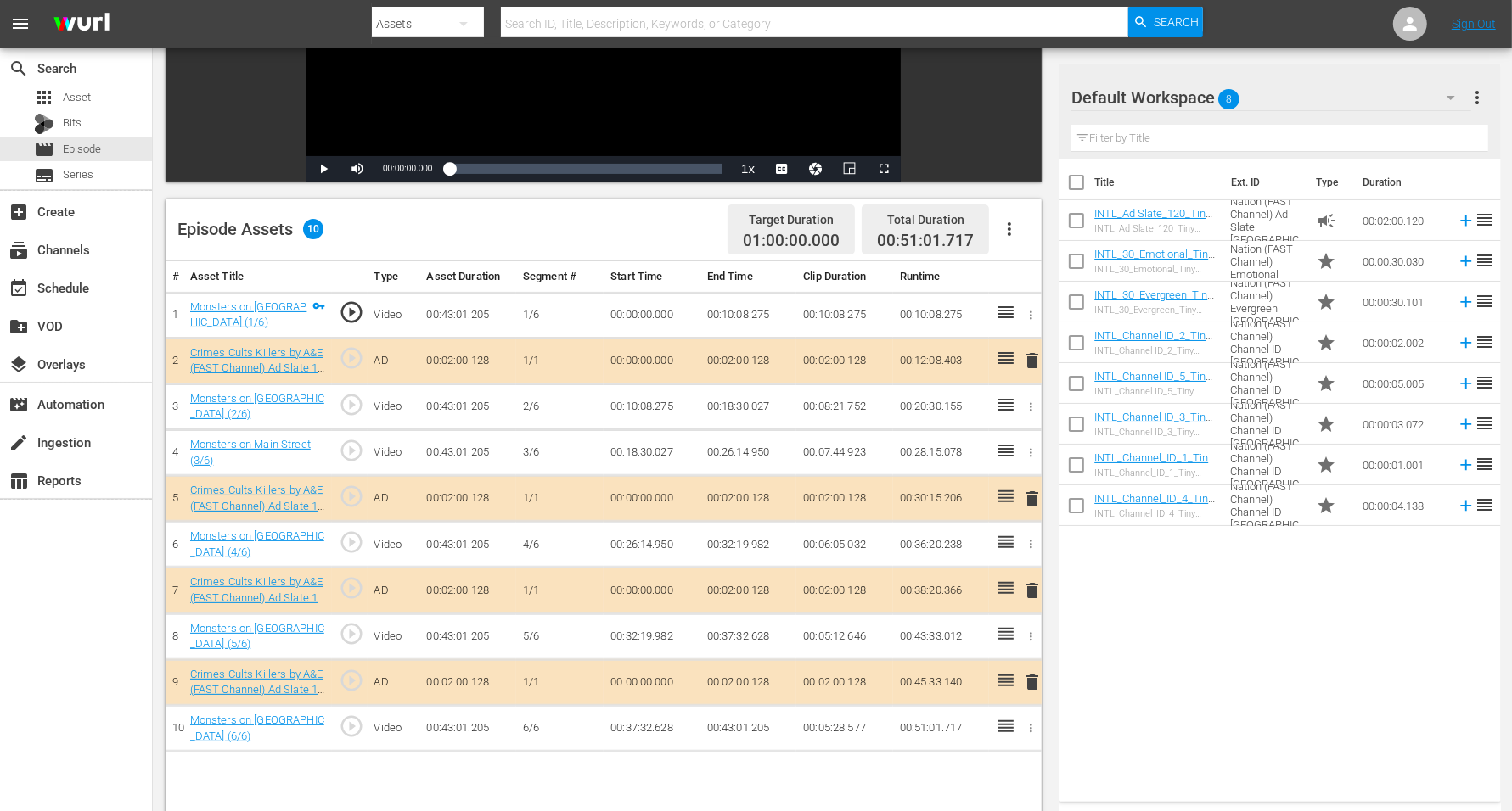
scroll to position [318, 0]
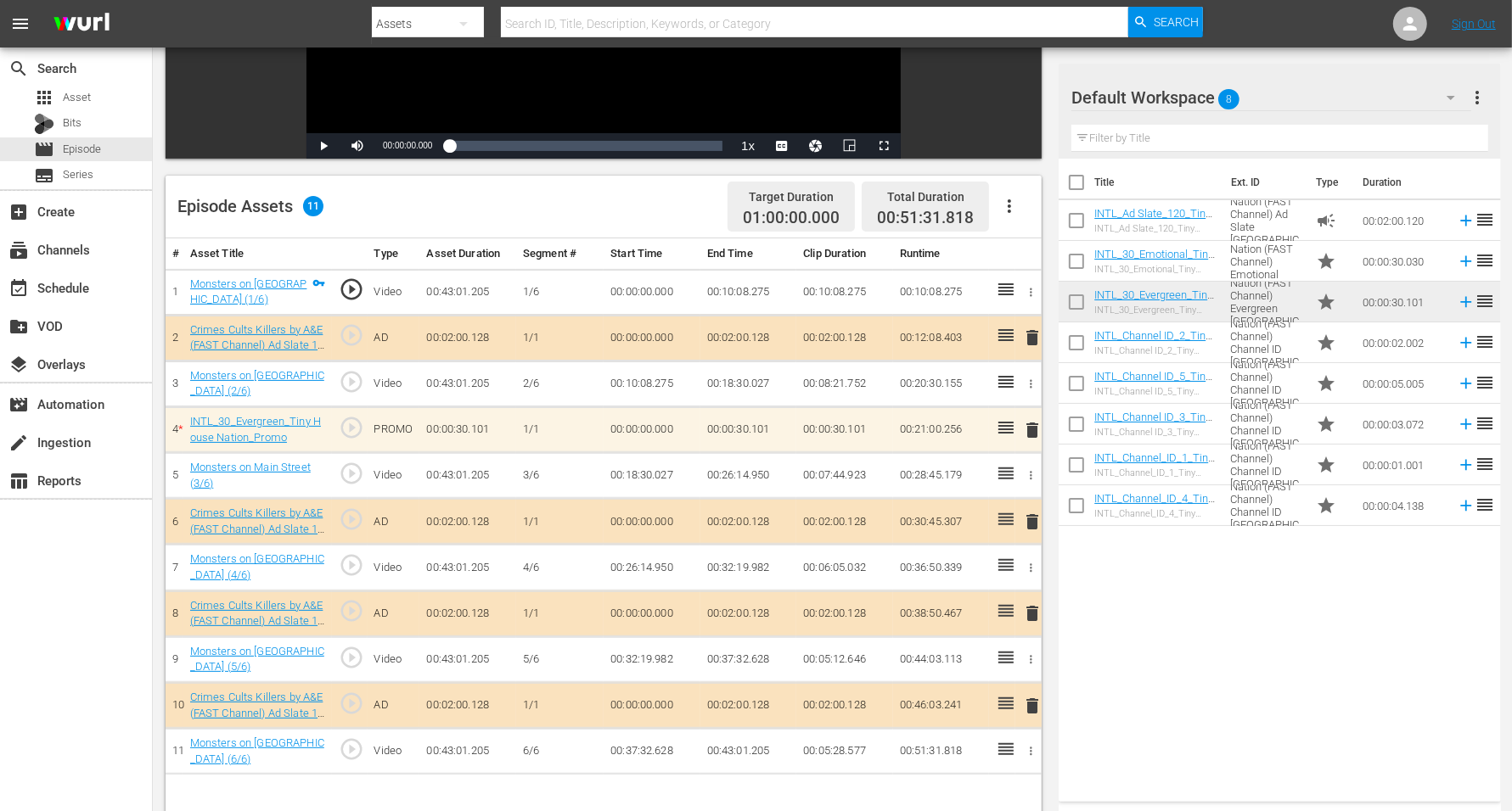
click at [1027, 611] on span "delete" at bounding box center [1032, 614] width 20 height 20
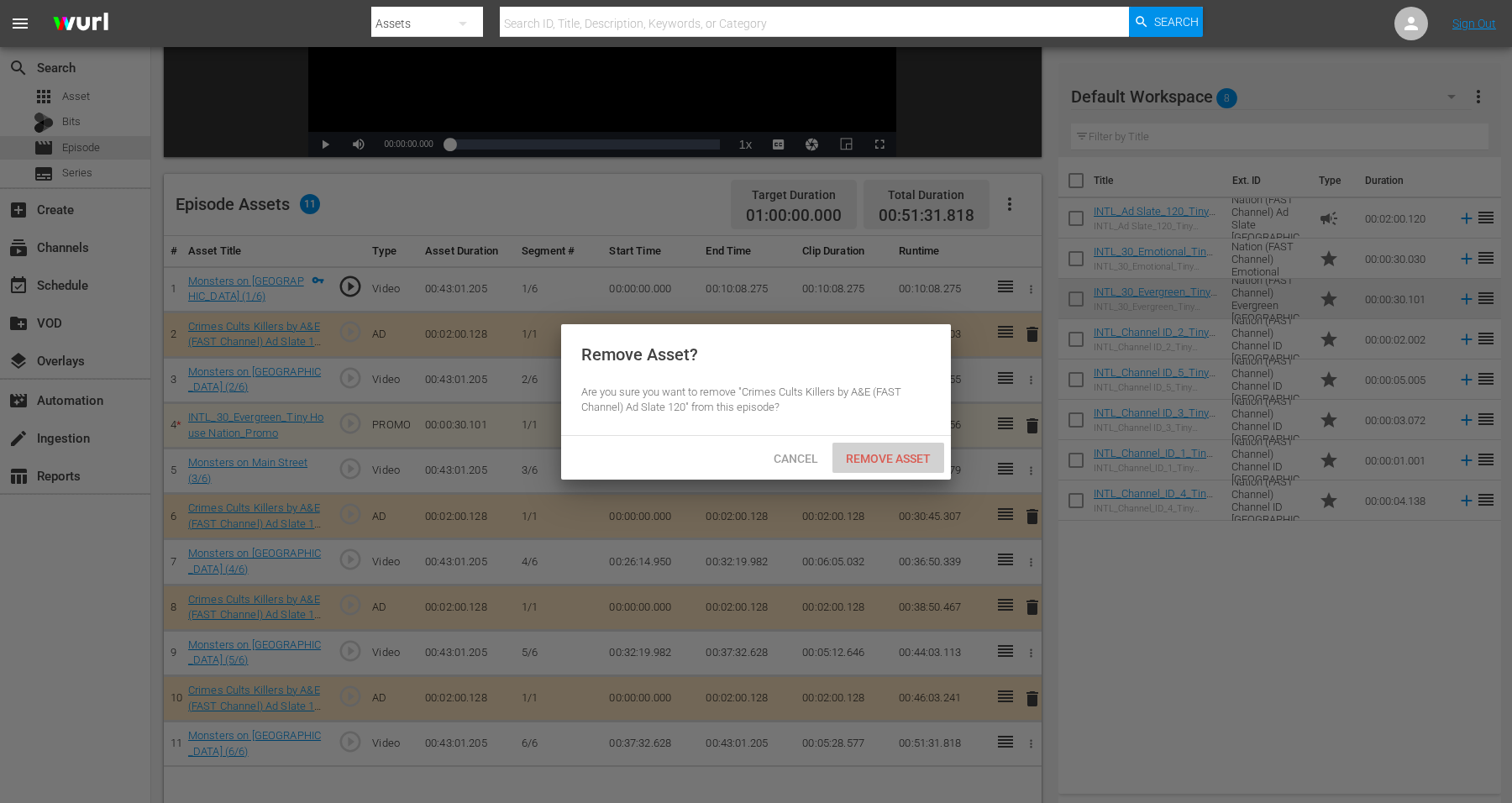
click at [890, 458] on span "Remove Asset" at bounding box center [888, 458] width 111 height 14
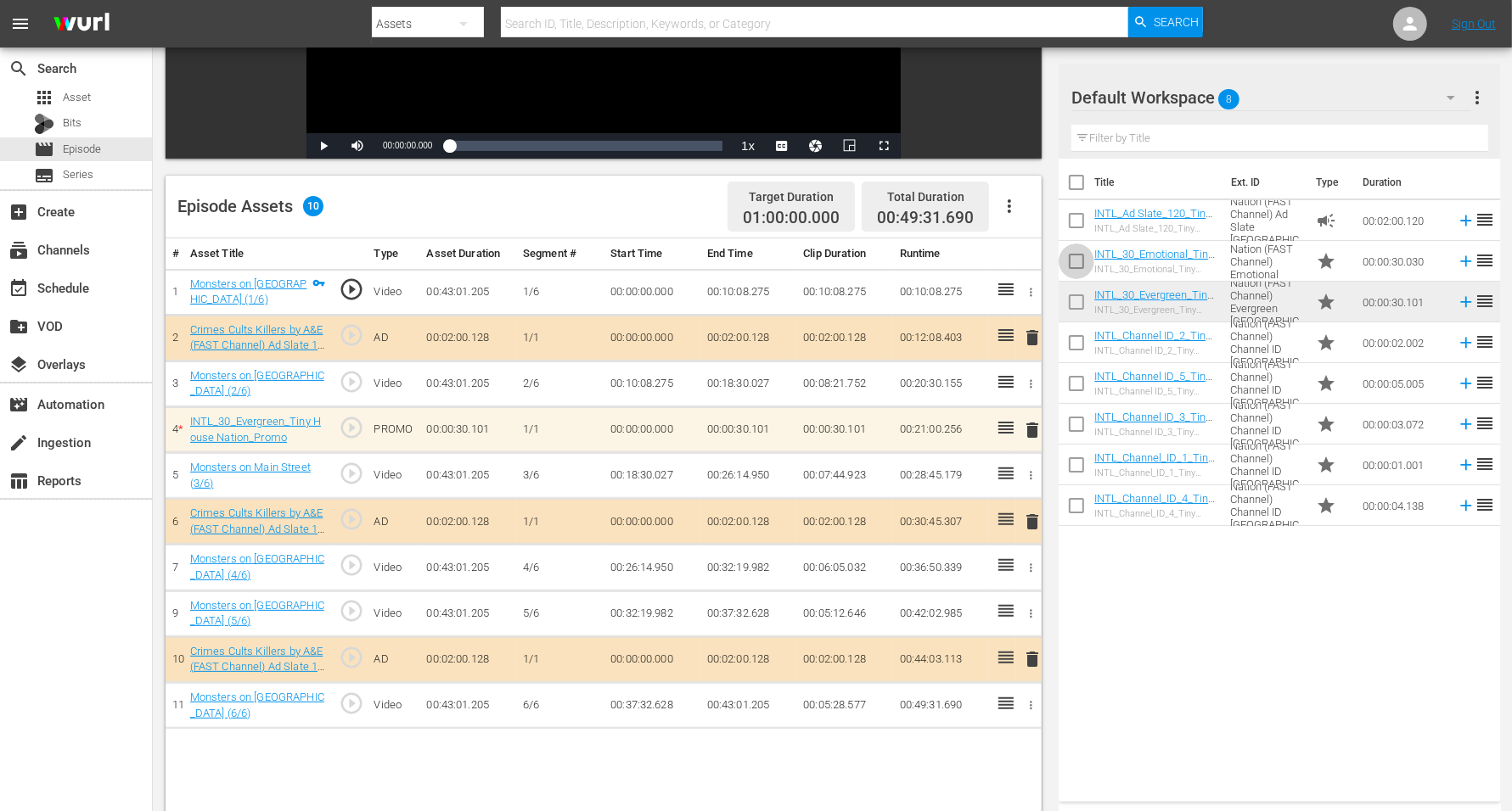
click at [1076, 260] on input "checkbox" at bounding box center [1077, 265] width 36 height 36
checkbox input "true"
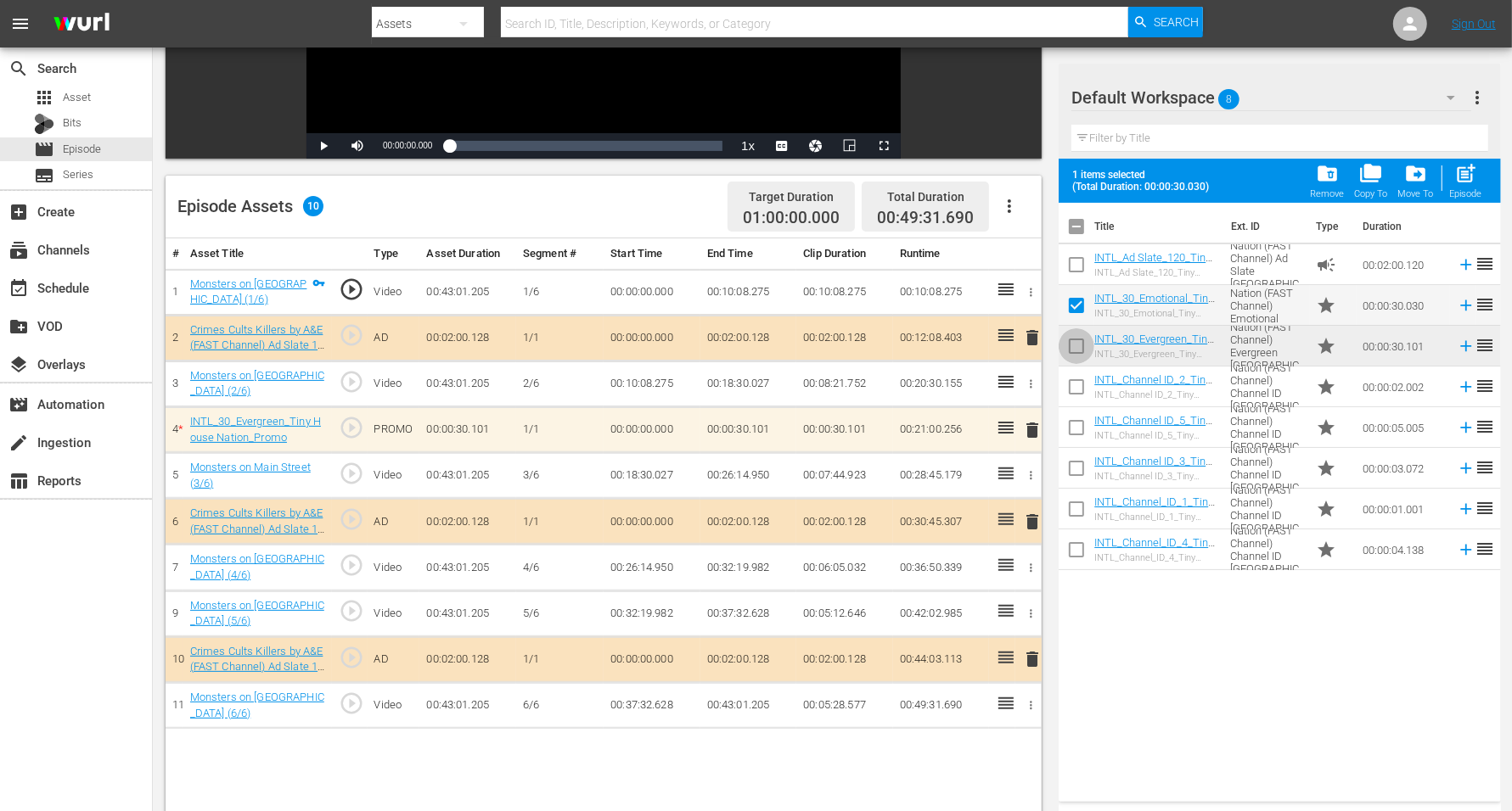
click at [1072, 344] on input "checkbox" at bounding box center [1077, 350] width 36 height 36
checkbox input "true"
click at [1073, 298] on input "checkbox" at bounding box center [1077, 309] width 36 height 36
checkbox input "false"
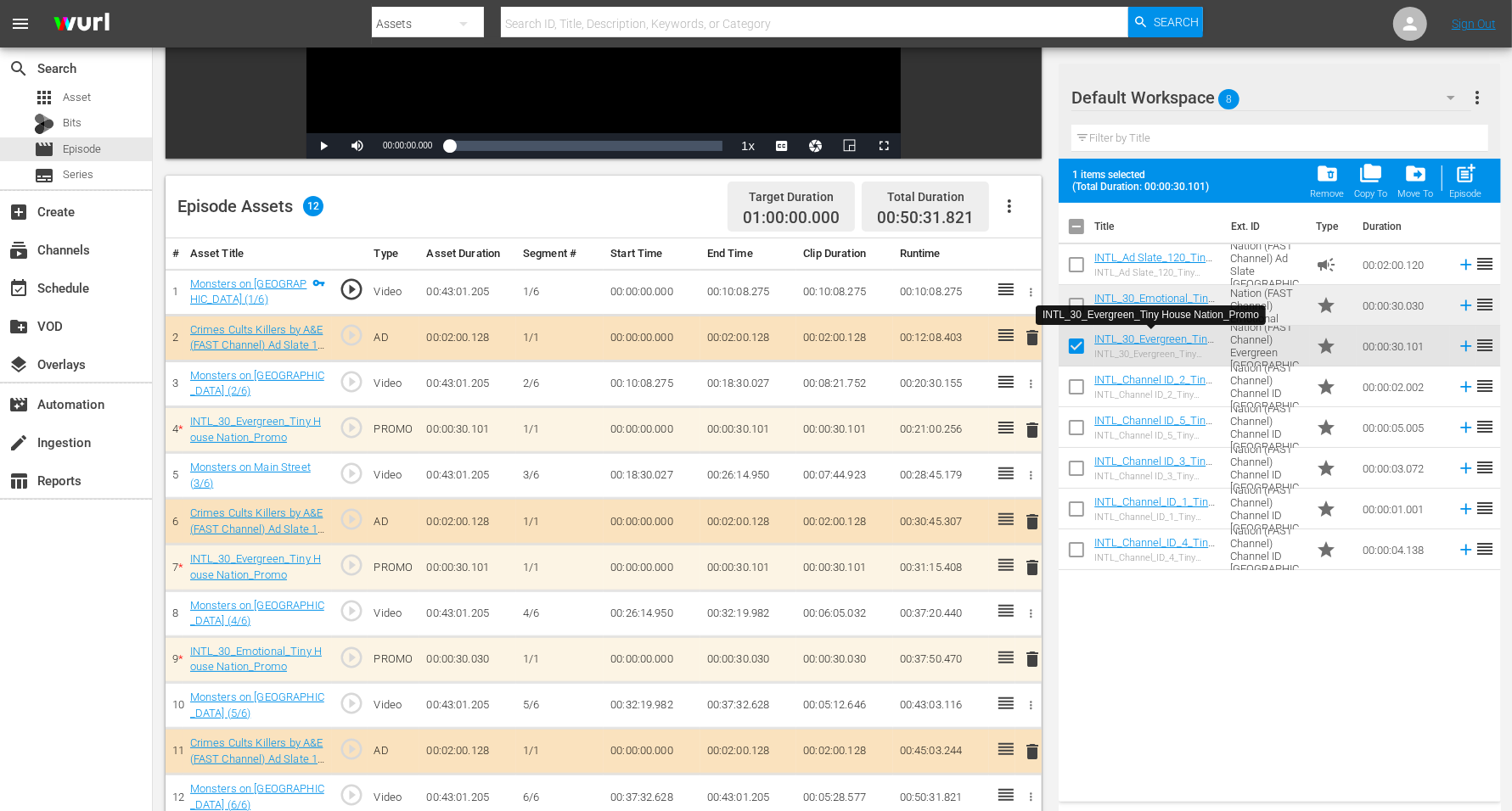
click at [1031, 430] on span "delete" at bounding box center [1032, 431] width 20 height 20
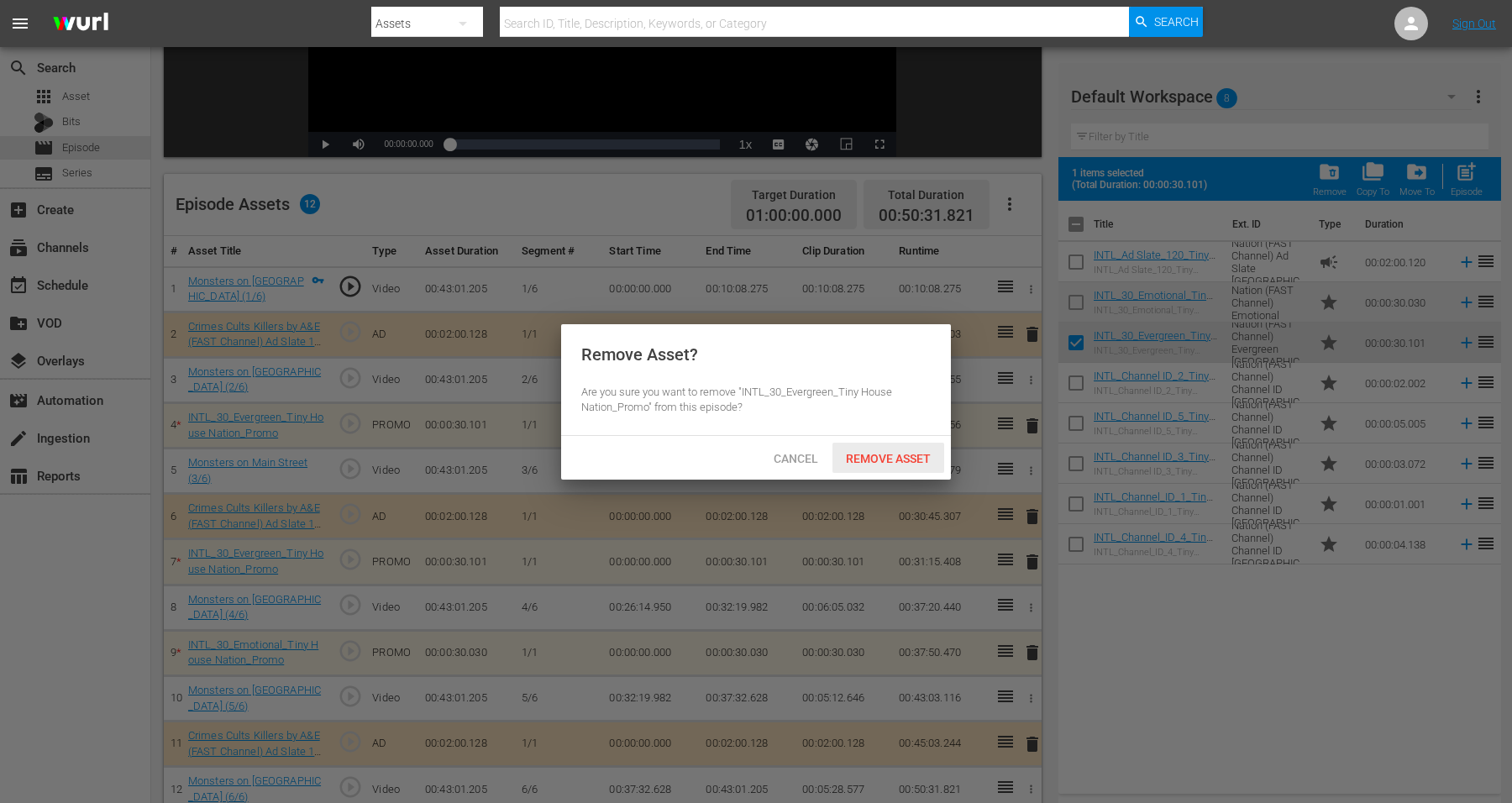
click at [886, 453] on span "Remove Asset" at bounding box center [888, 458] width 111 height 14
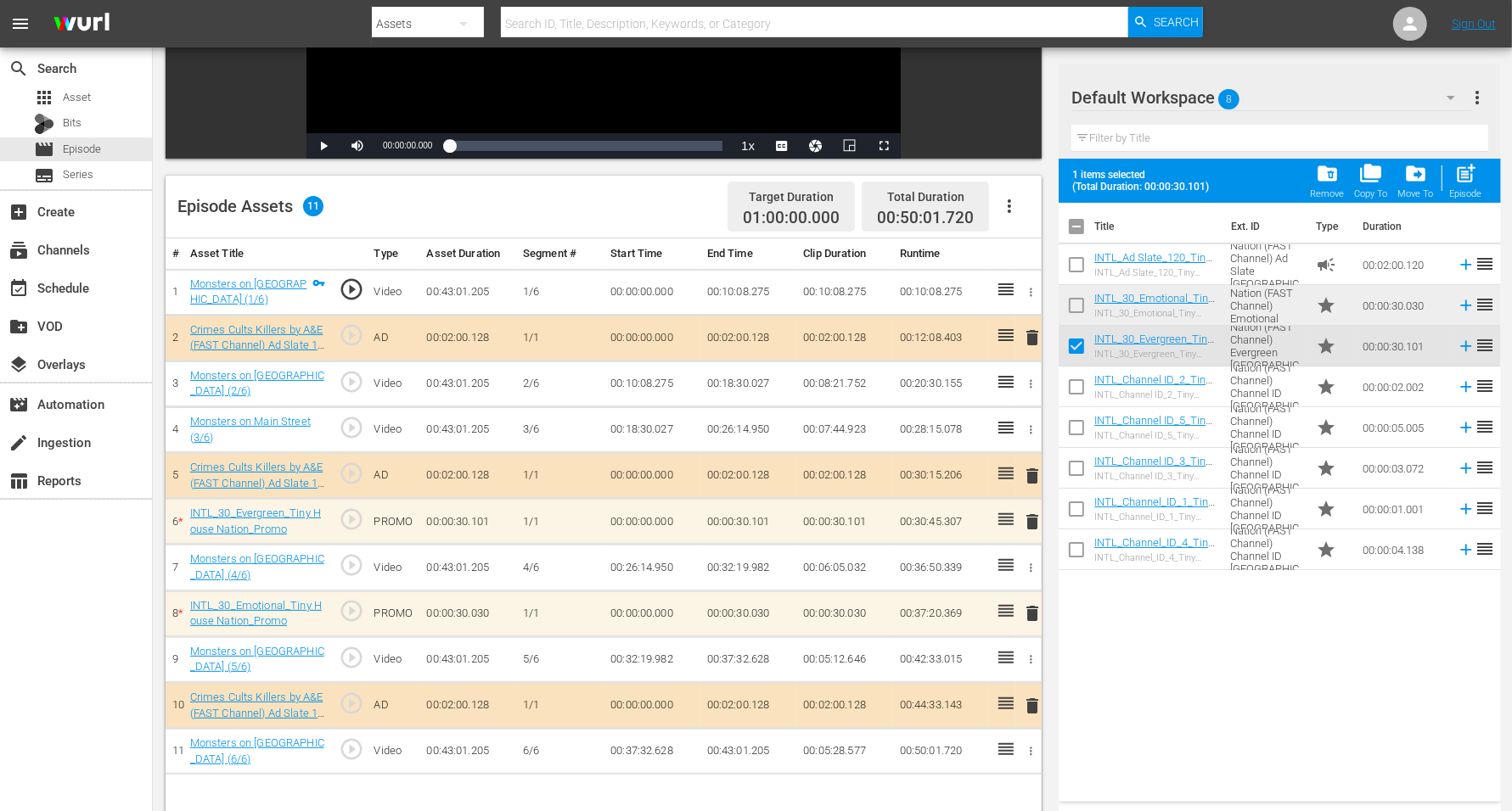
click at [1222, 91] on span "8" at bounding box center [1230, 100] width 21 height 36
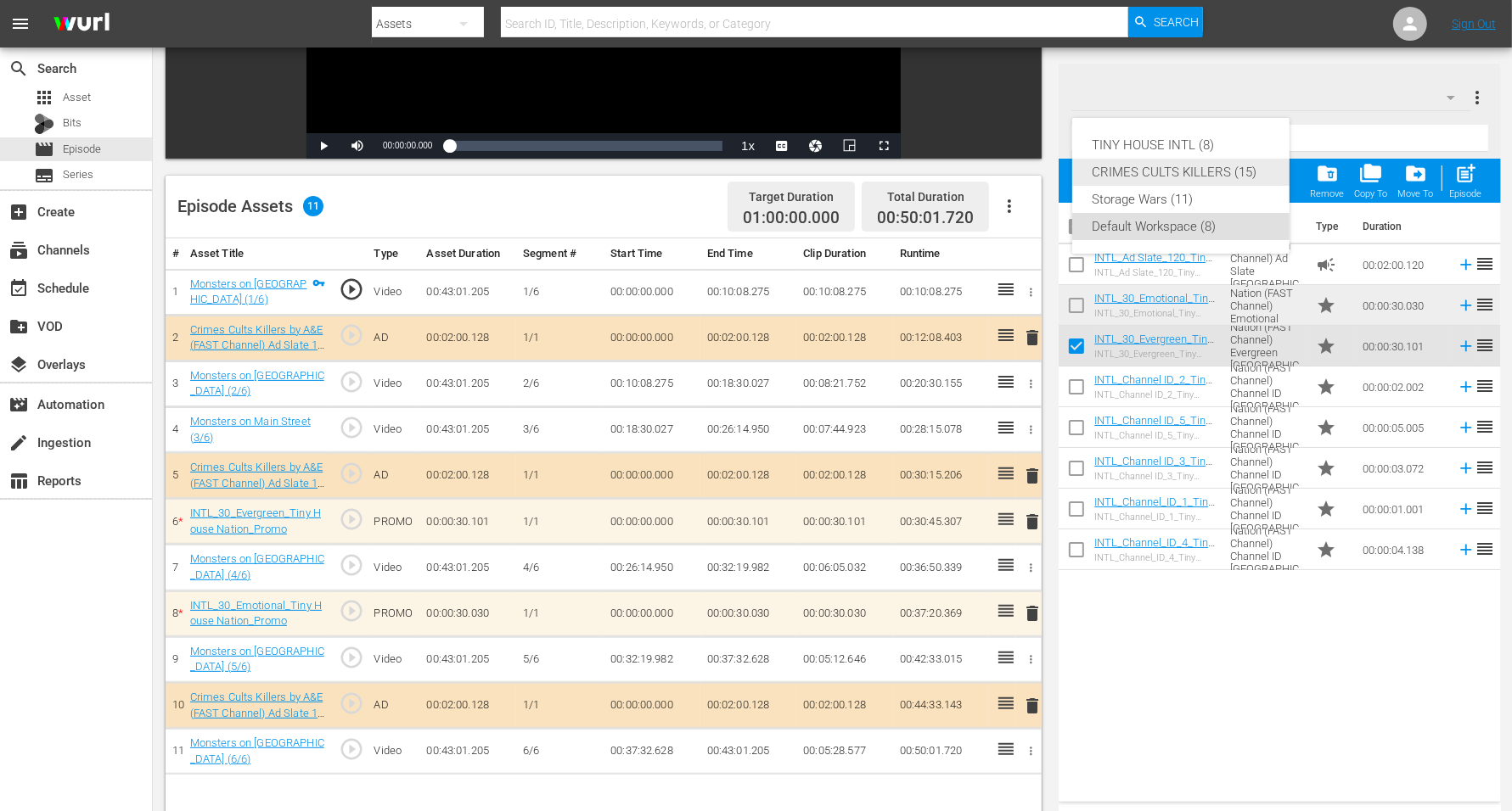
click at [1201, 172] on div "CRIMES CULTS KILLERS (15)" at bounding box center [1181, 172] width 177 height 27
checkbox input "false"
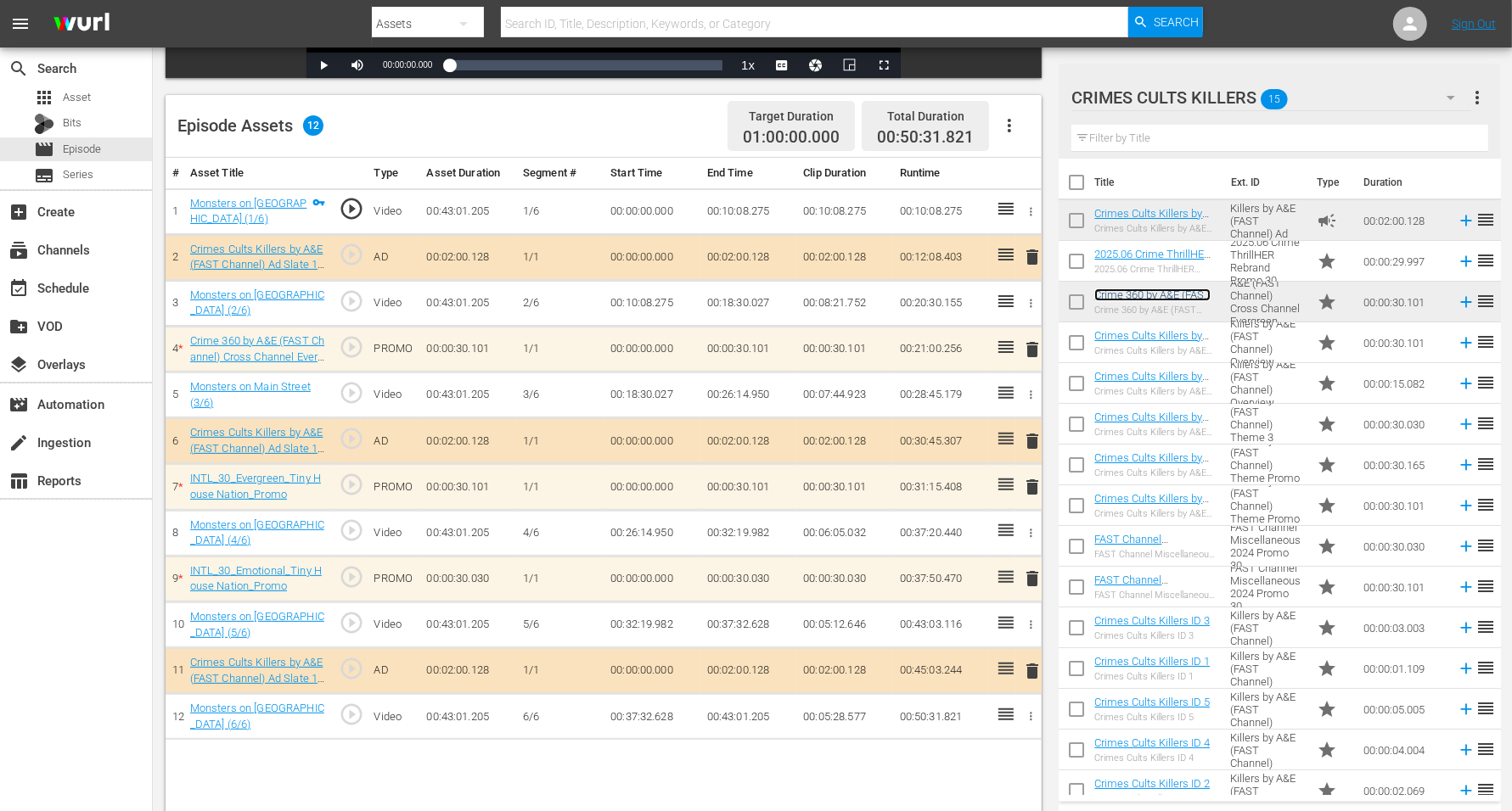
scroll to position [425, 0]
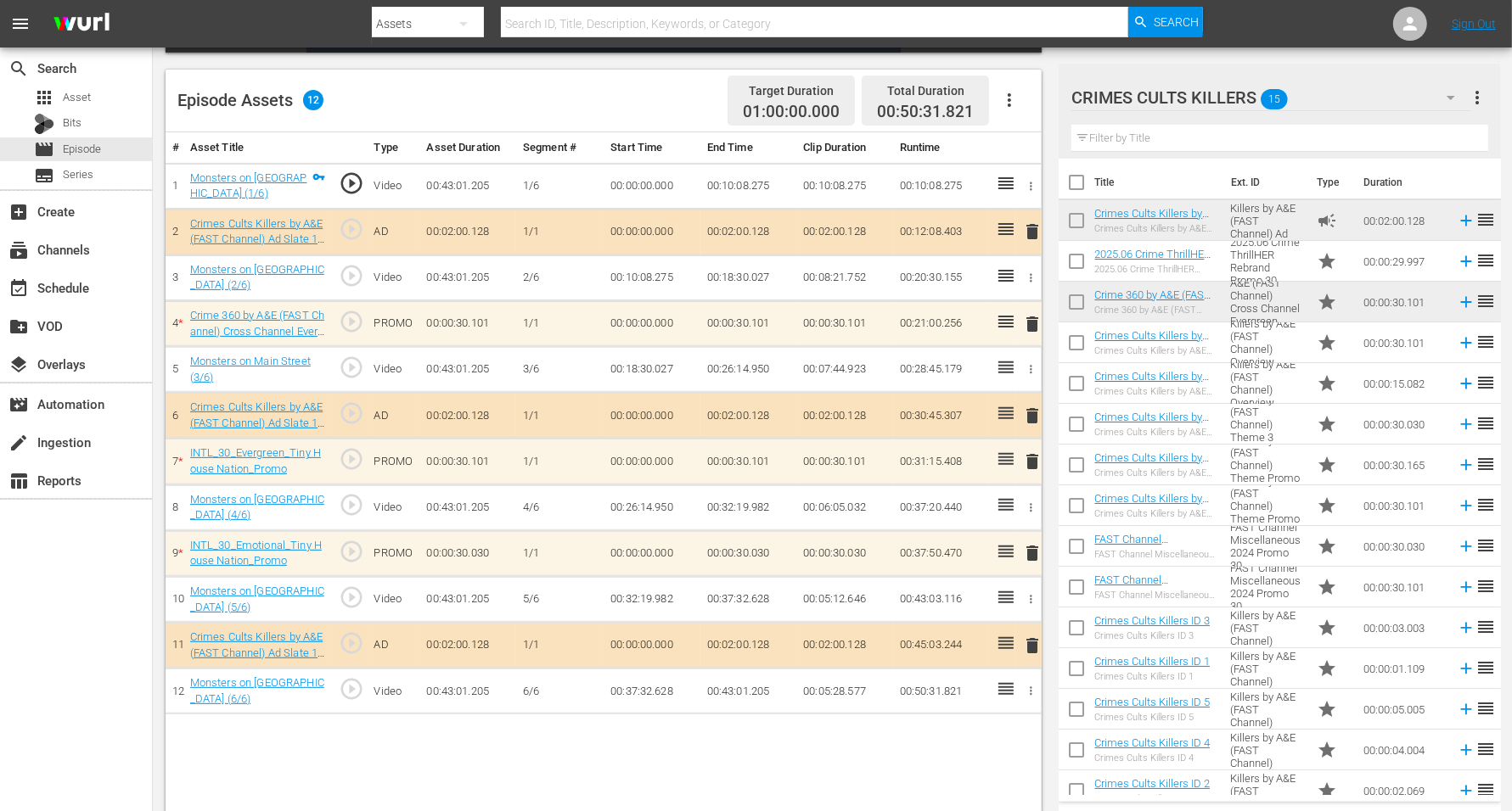
click at [1037, 462] on span "delete" at bounding box center [1032, 461] width 20 height 20
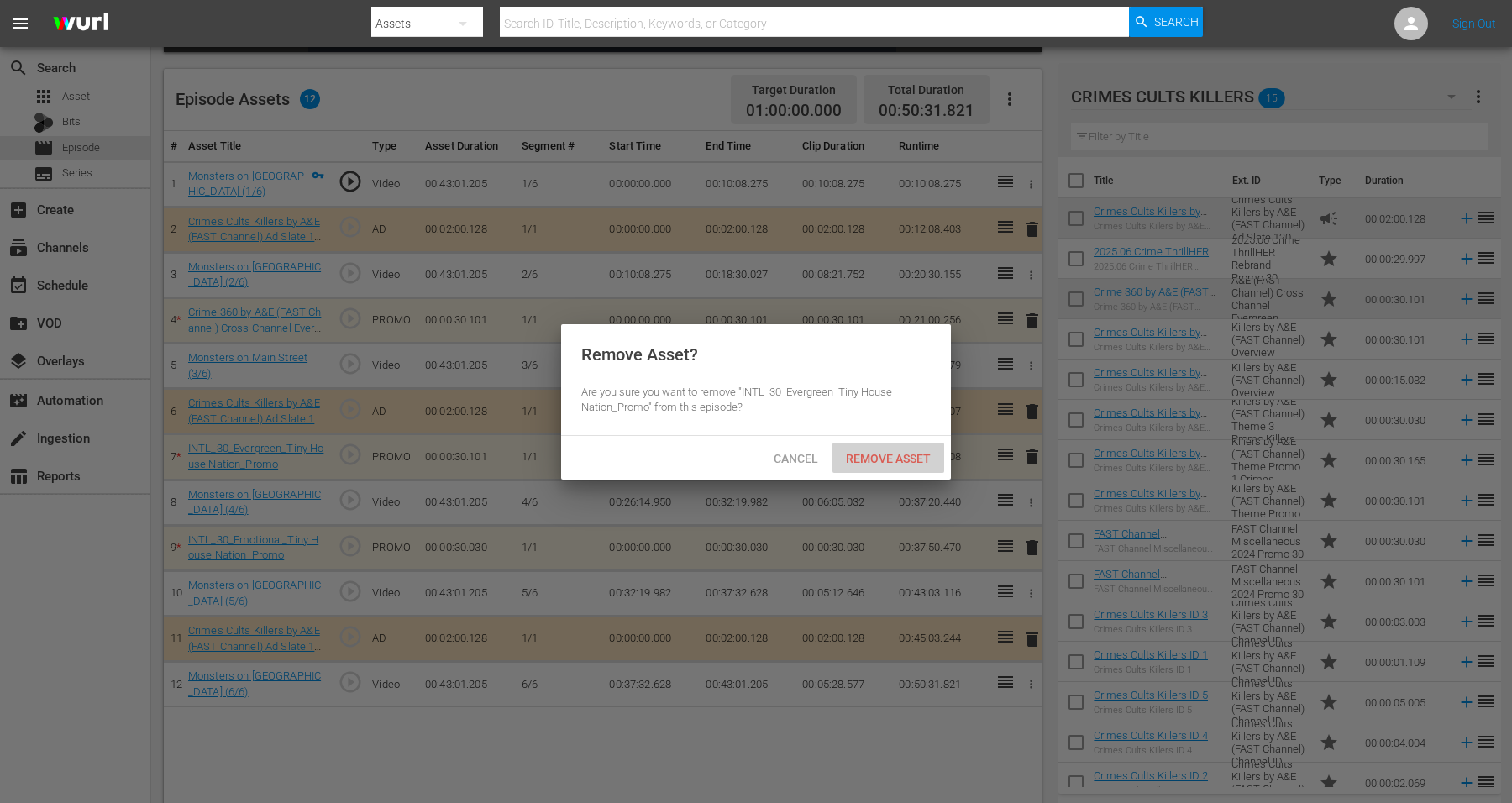
click at [899, 446] on div "Remove Asset" at bounding box center [888, 458] width 111 height 31
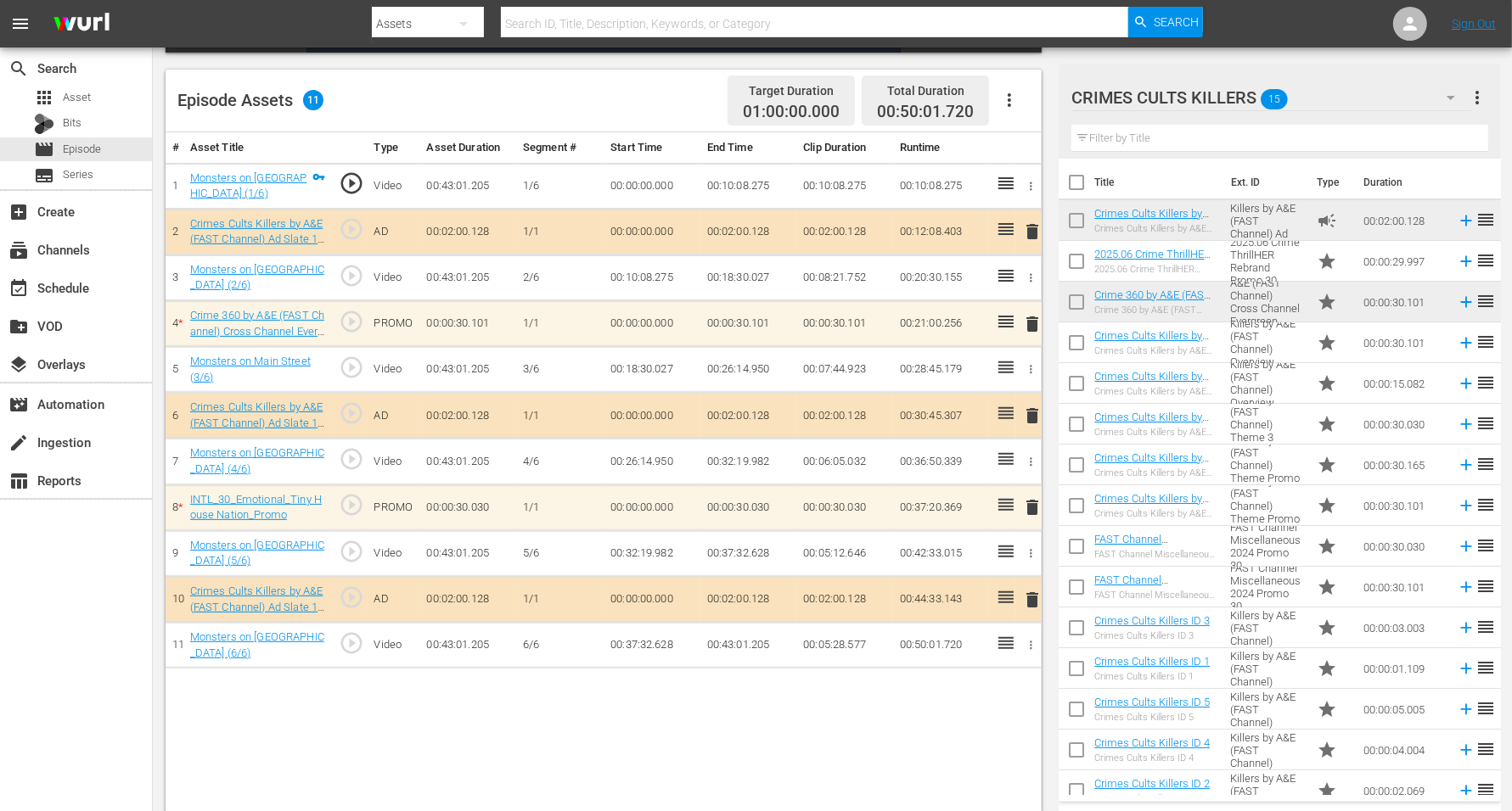
click at [1033, 502] on span "delete" at bounding box center [1032, 507] width 20 height 20
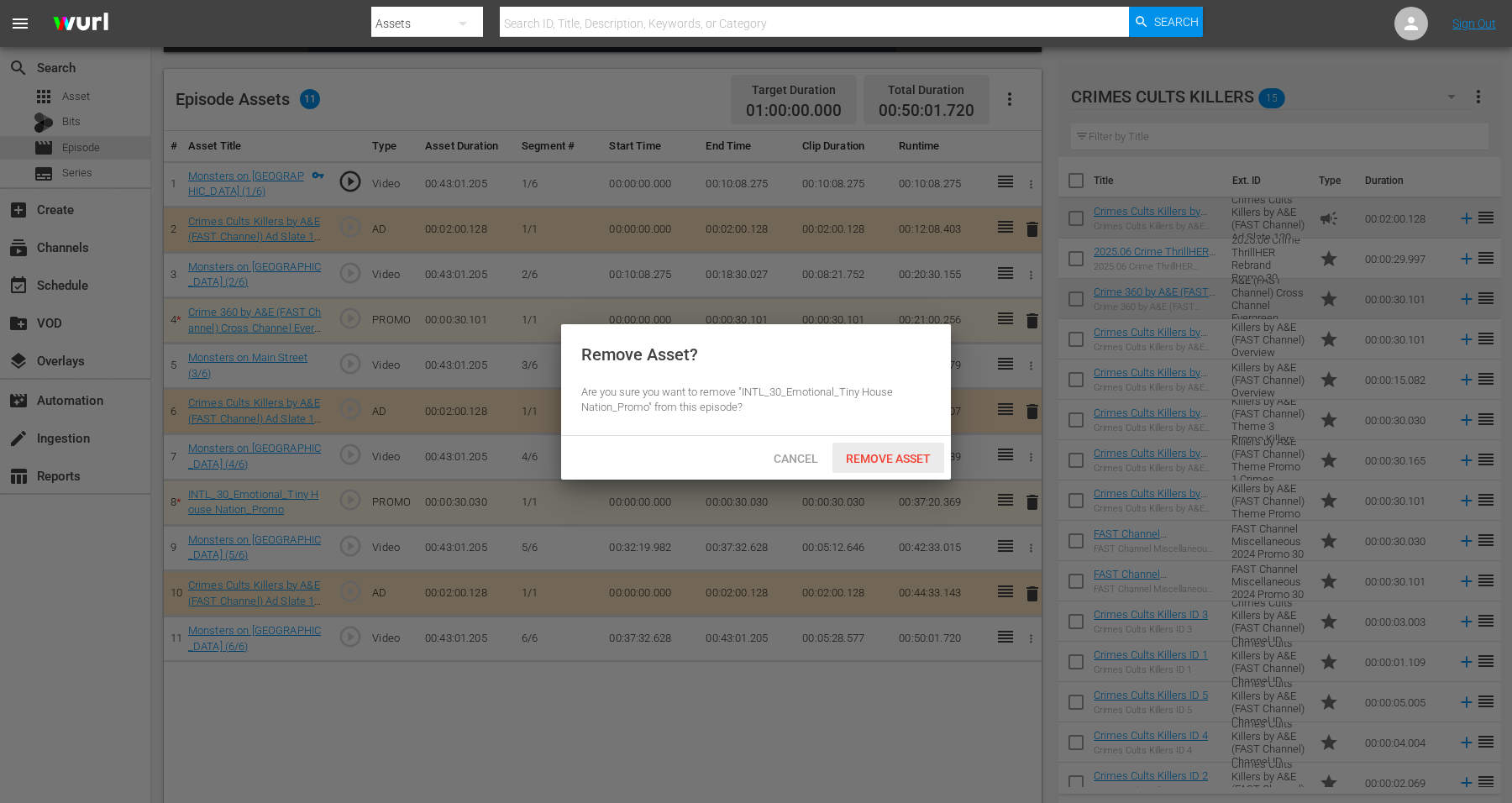
click at [885, 452] on span "Remove Asset" at bounding box center [888, 458] width 111 height 14
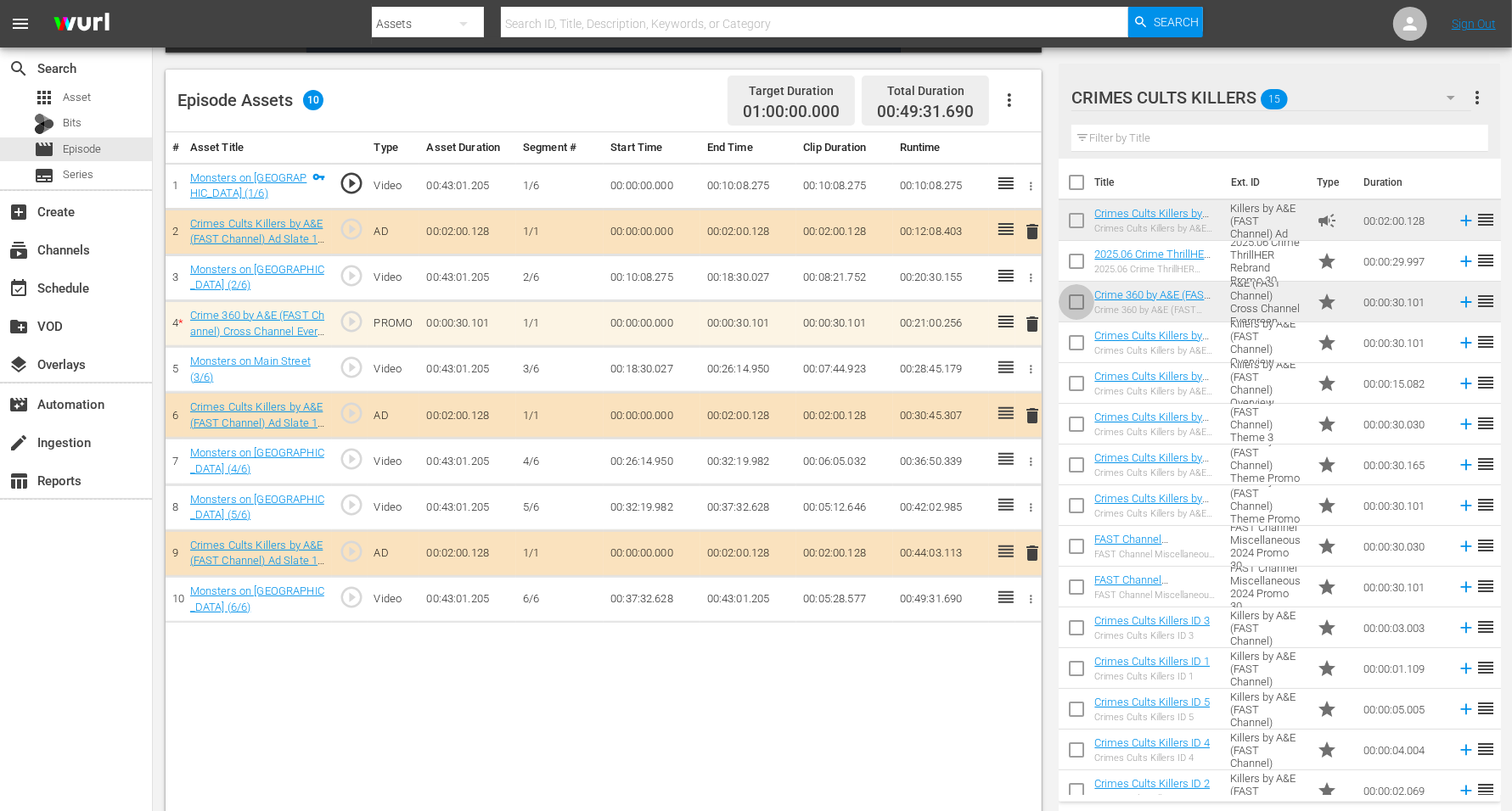
click at [1082, 306] on input "checkbox" at bounding box center [1077, 305] width 36 height 36
checkbox input "true"
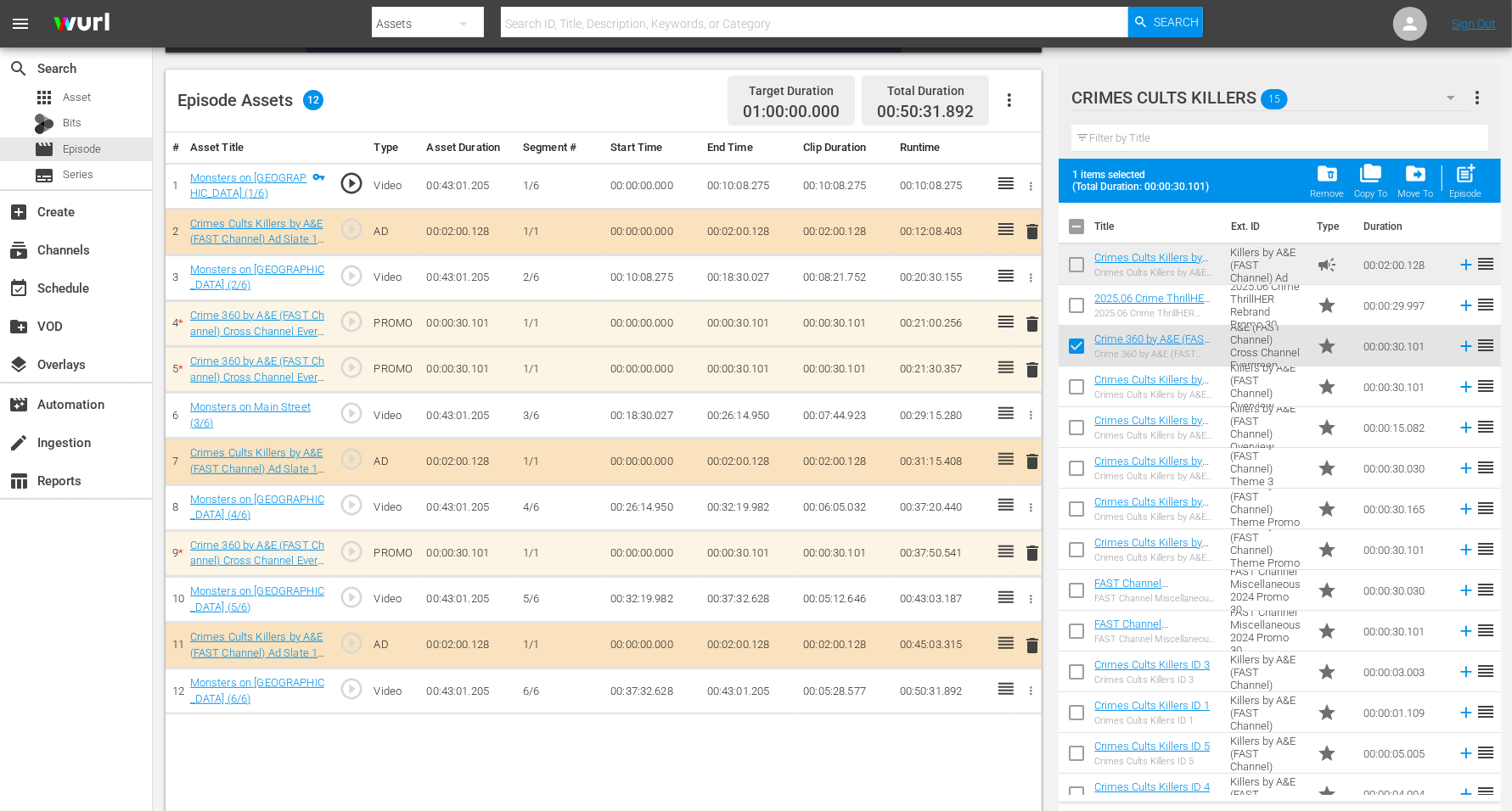
click at [1038, 368] on span "delete" at bounding box center [1032, 370] width 20 height 20
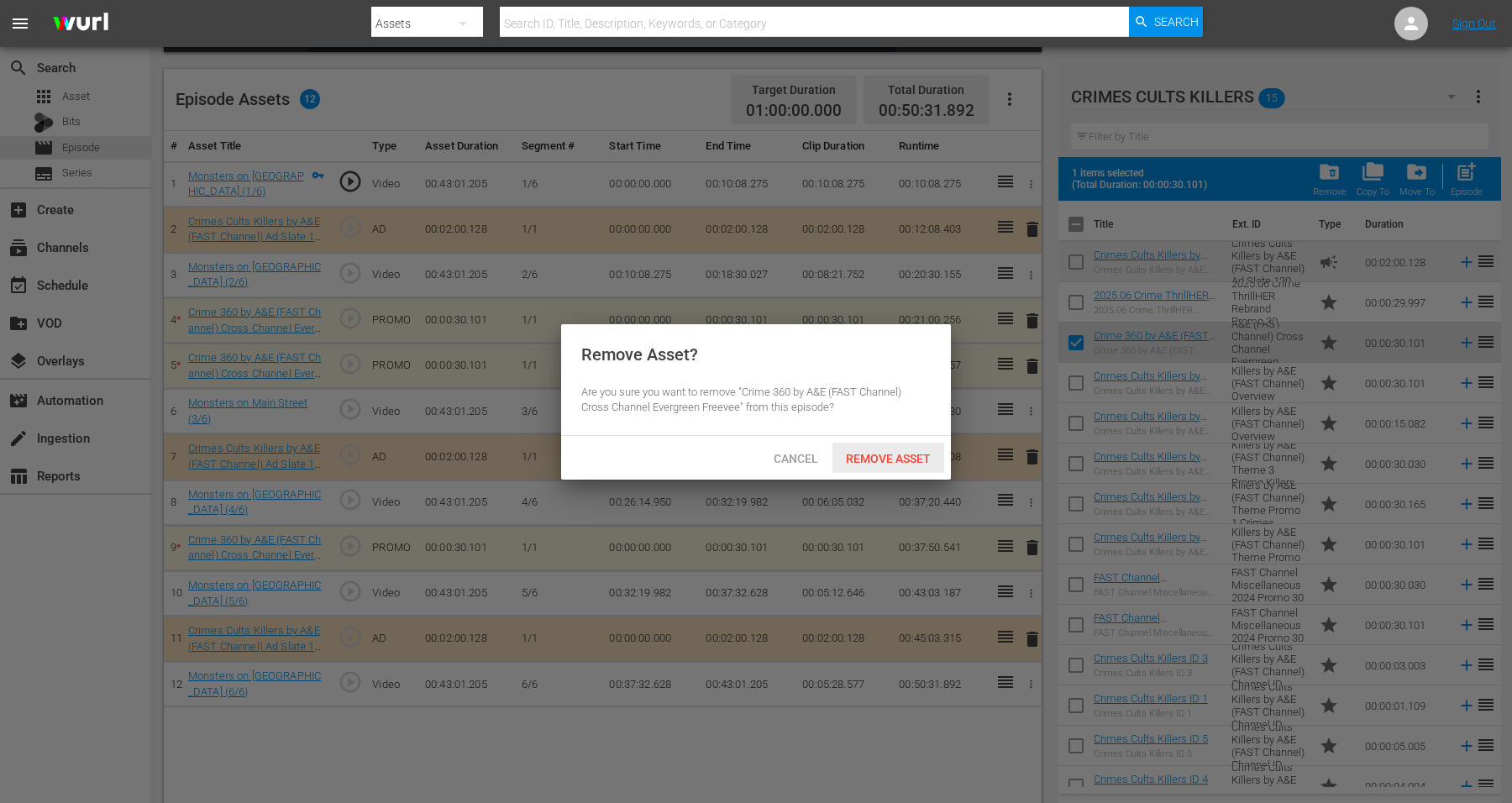
click at [886, 447] on div "Remove Asset" at bounding box center [888, 458] width 111 height 31
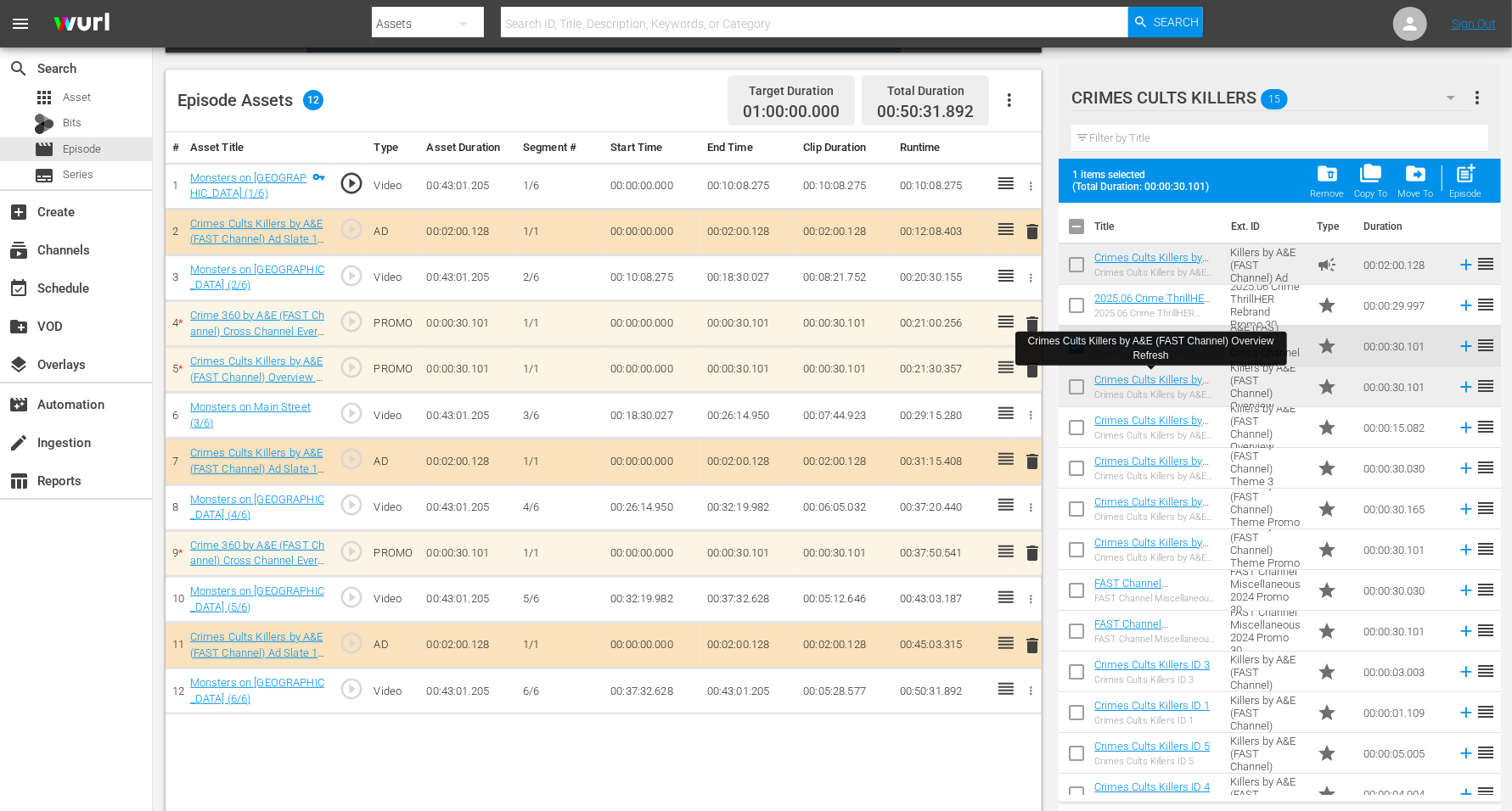
click at [1032, 368] on div "Crimes Cults Killers by A&E (FAST Channel) Overview Refresh" at bounding box center [1151, 349] width 271 height 43
click at [1032, 368] on span "delete" at bounding box center [1032, 370] width 20 height 20
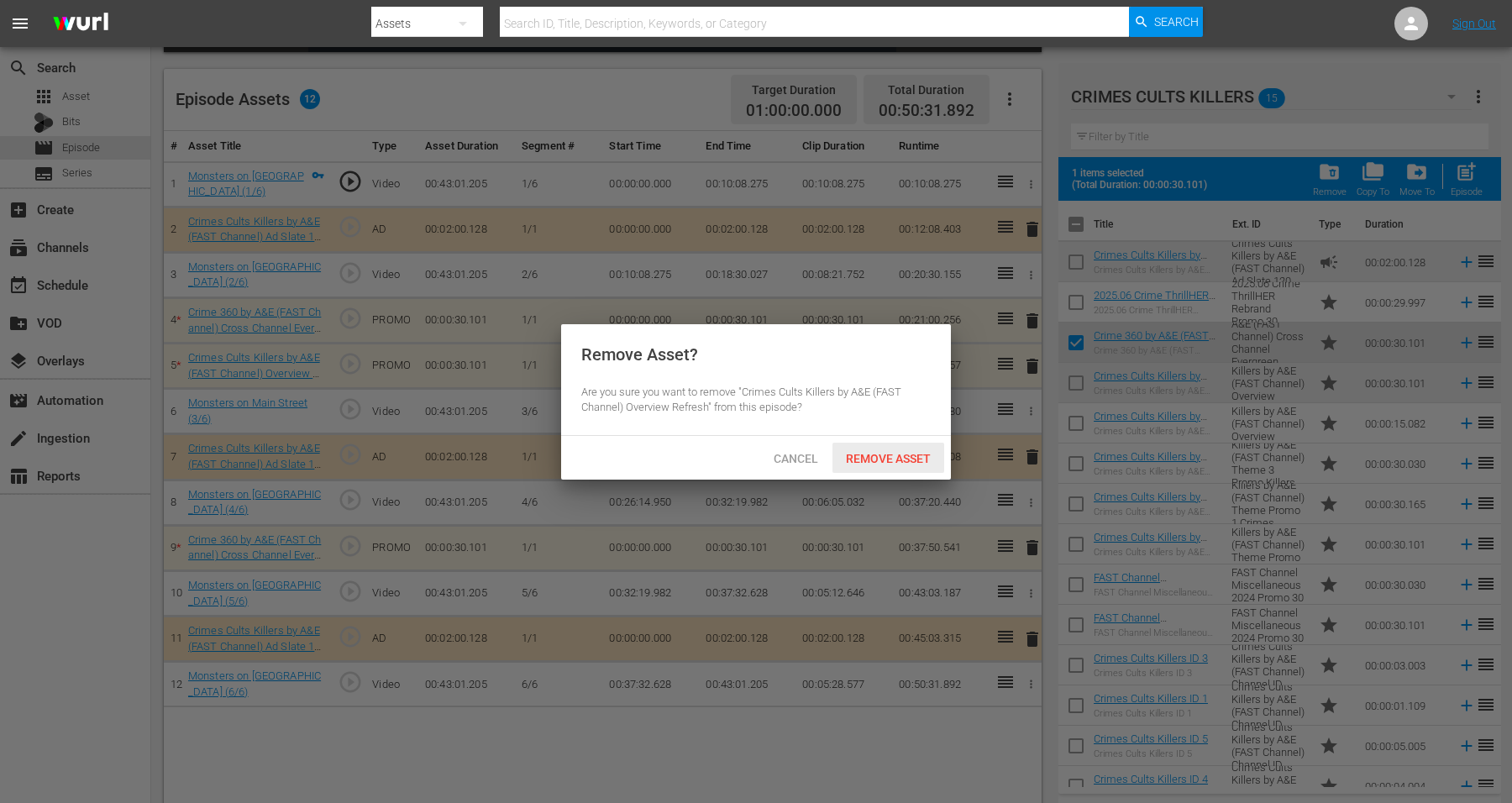
click at [862, 457] on span "Remove Asset" at bounding box center [888, 458] width 111 height 14
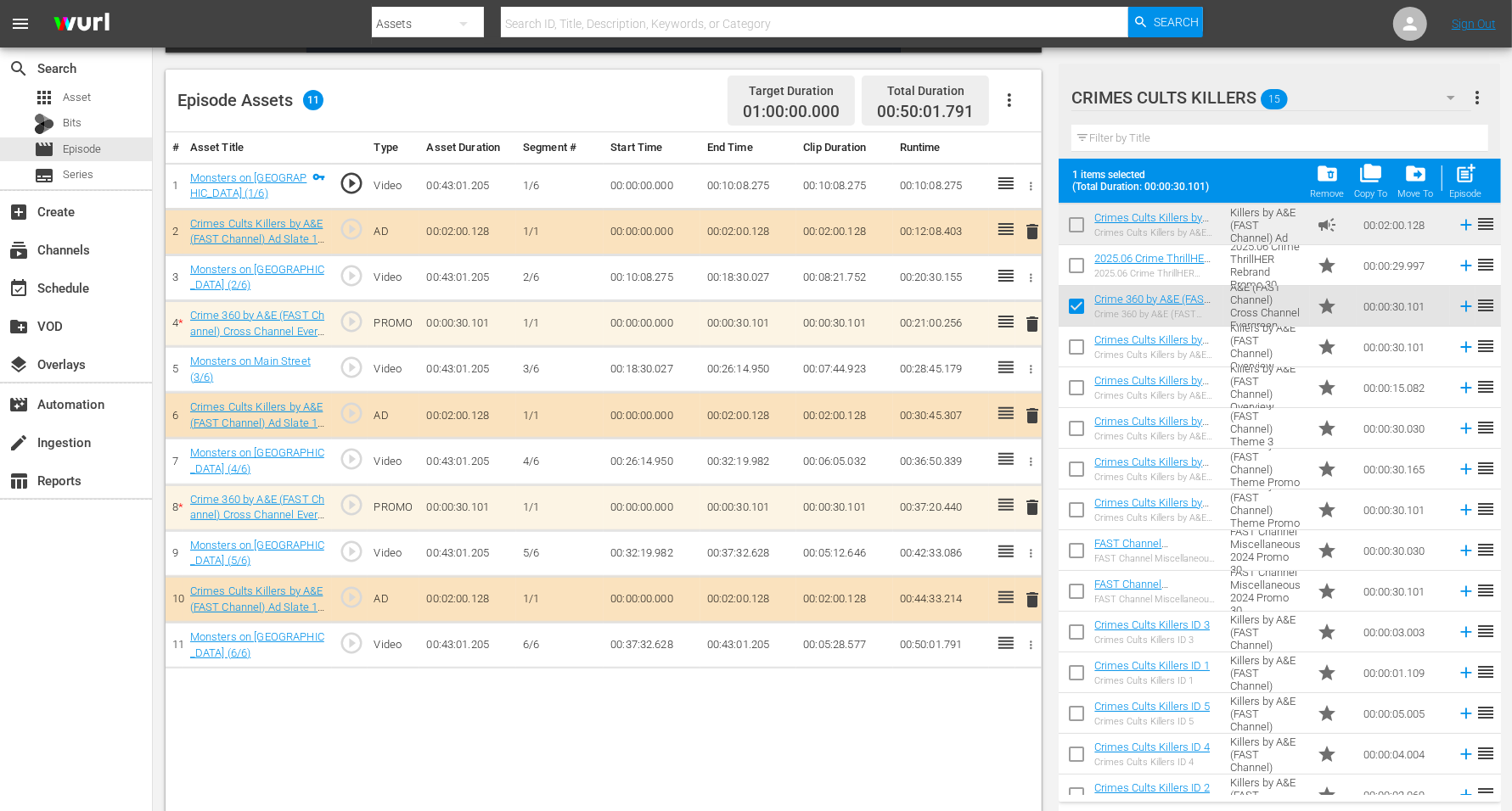
scroll to position [60, 0]
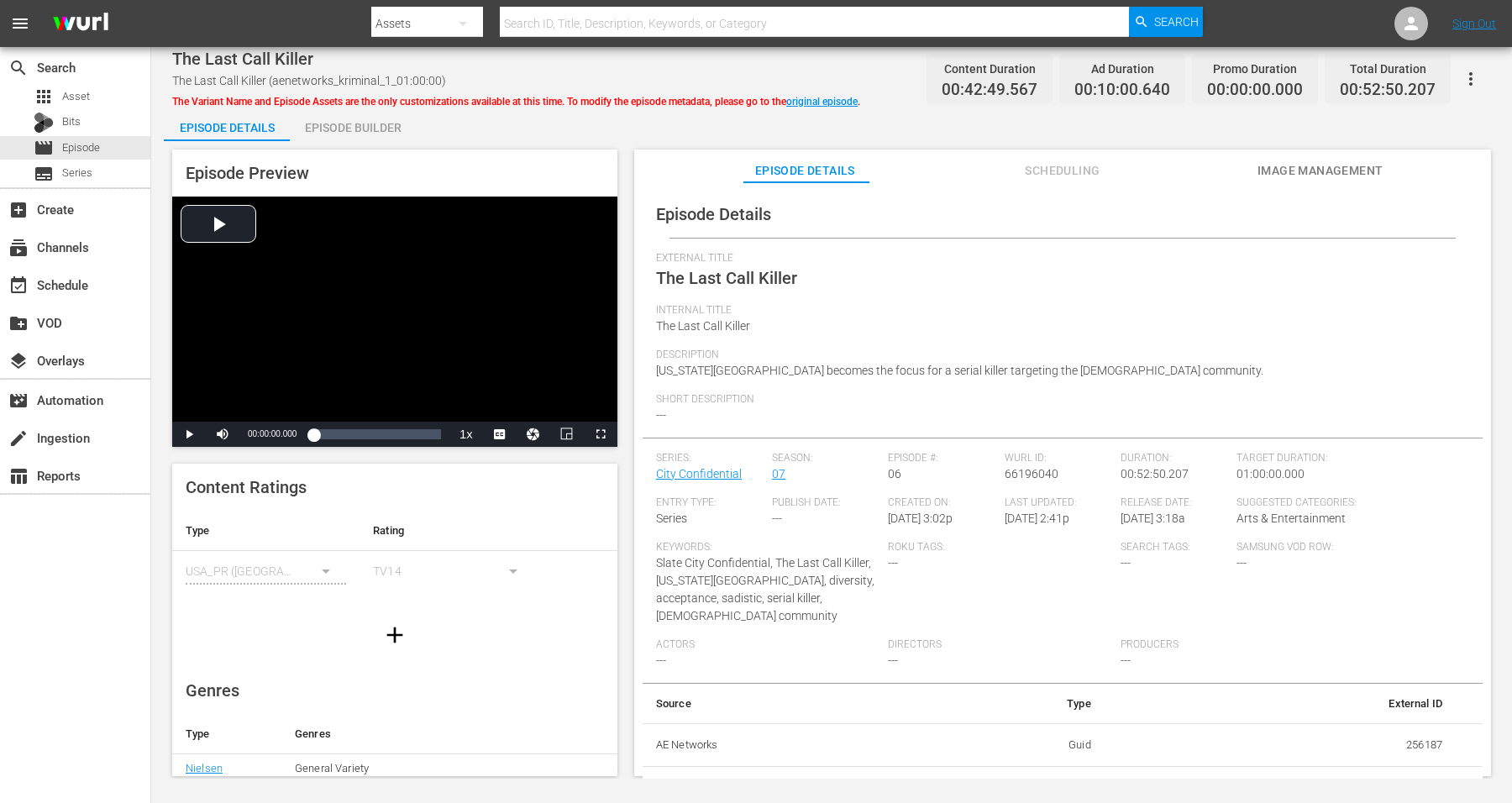
click at [366, 122] on div "Episode Builder" at bounding box center [352, 128] width 126 height 41
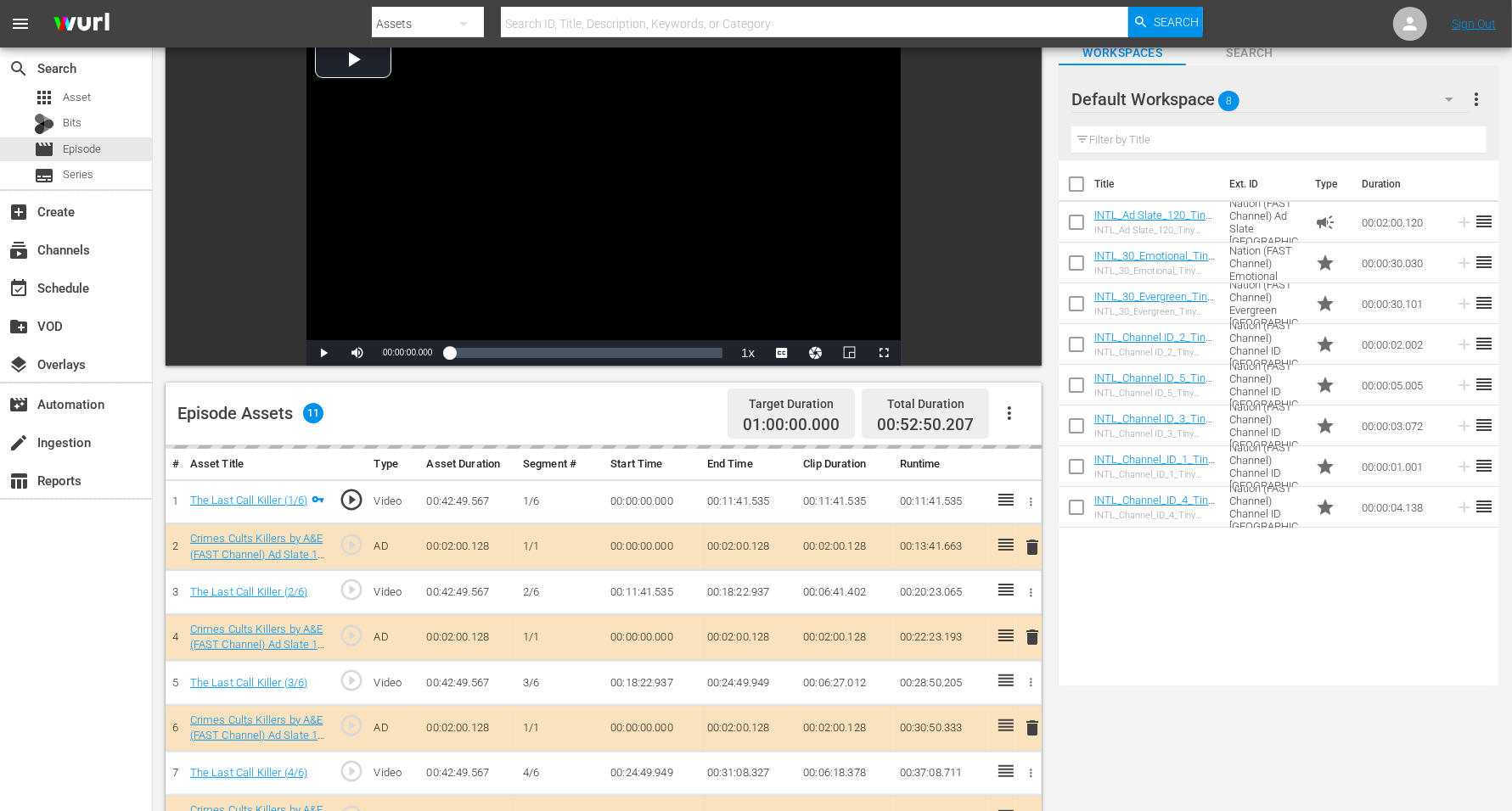
scroll to position [212, 0]
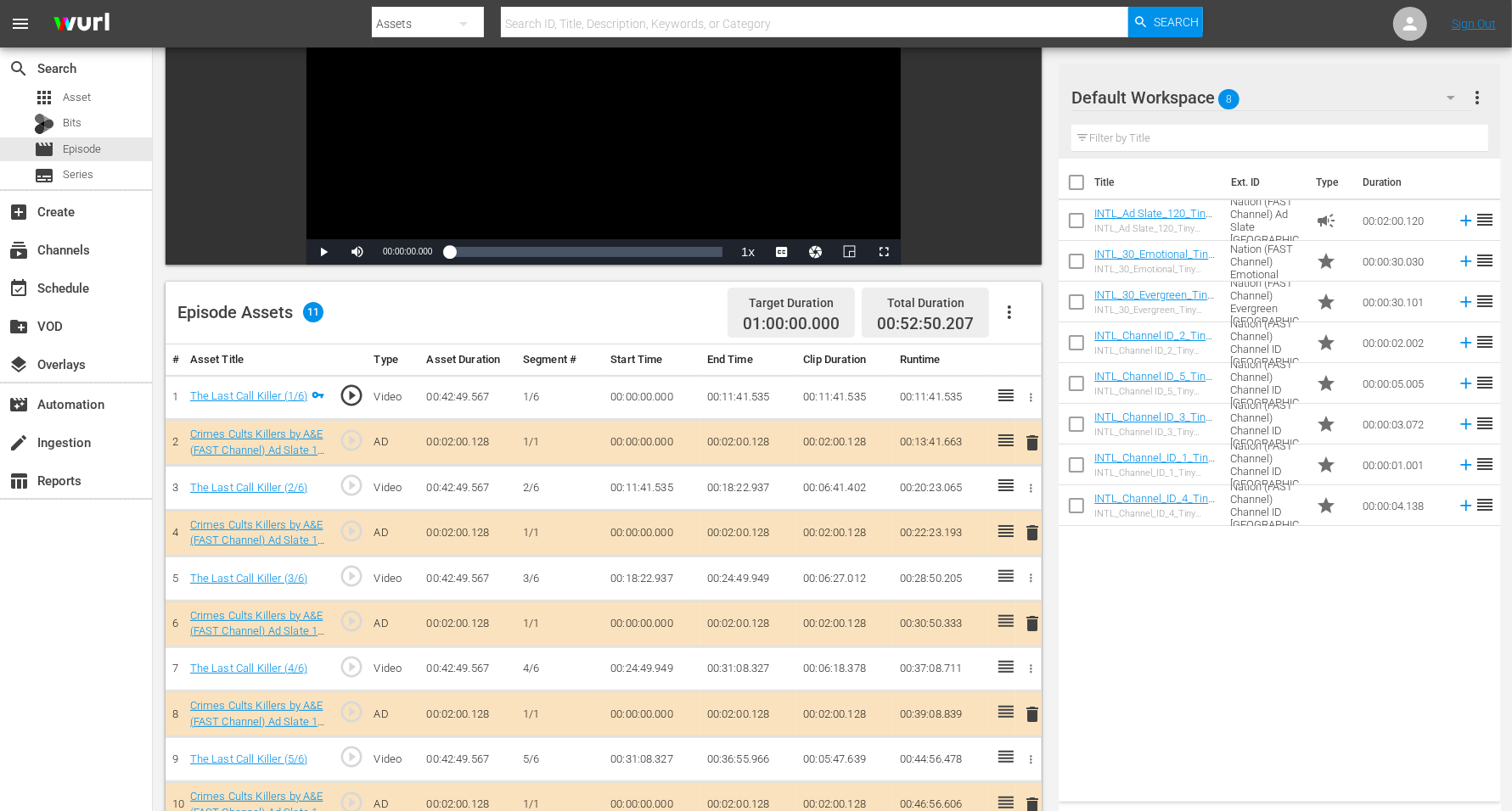
click at [1029, 535] on span "delete" at bounding box center [1032, 533] width 20 height 20
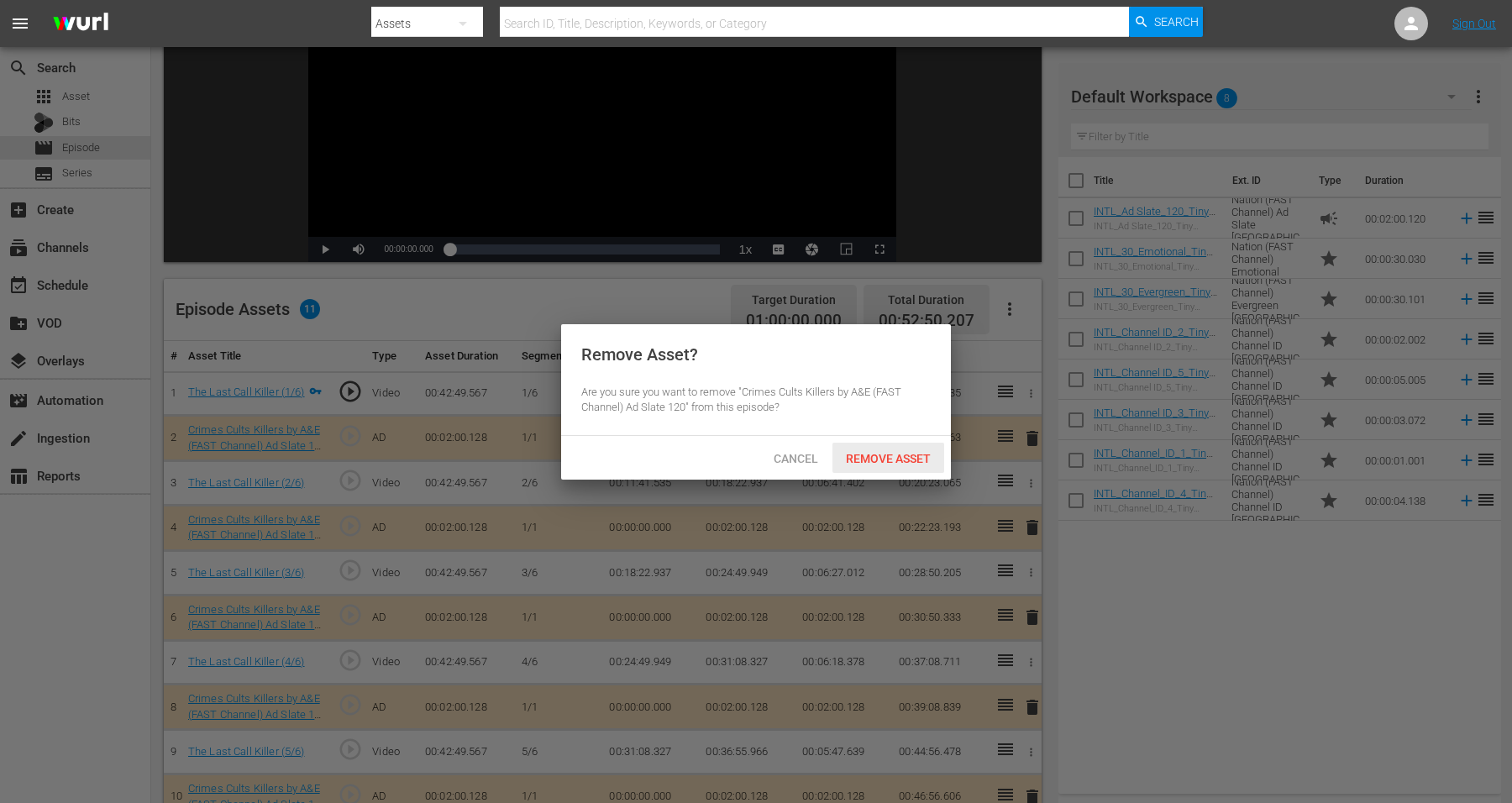
click at [874, 458] on span "Remove Asset" at bounding box center [888, 458] width 111 height 14
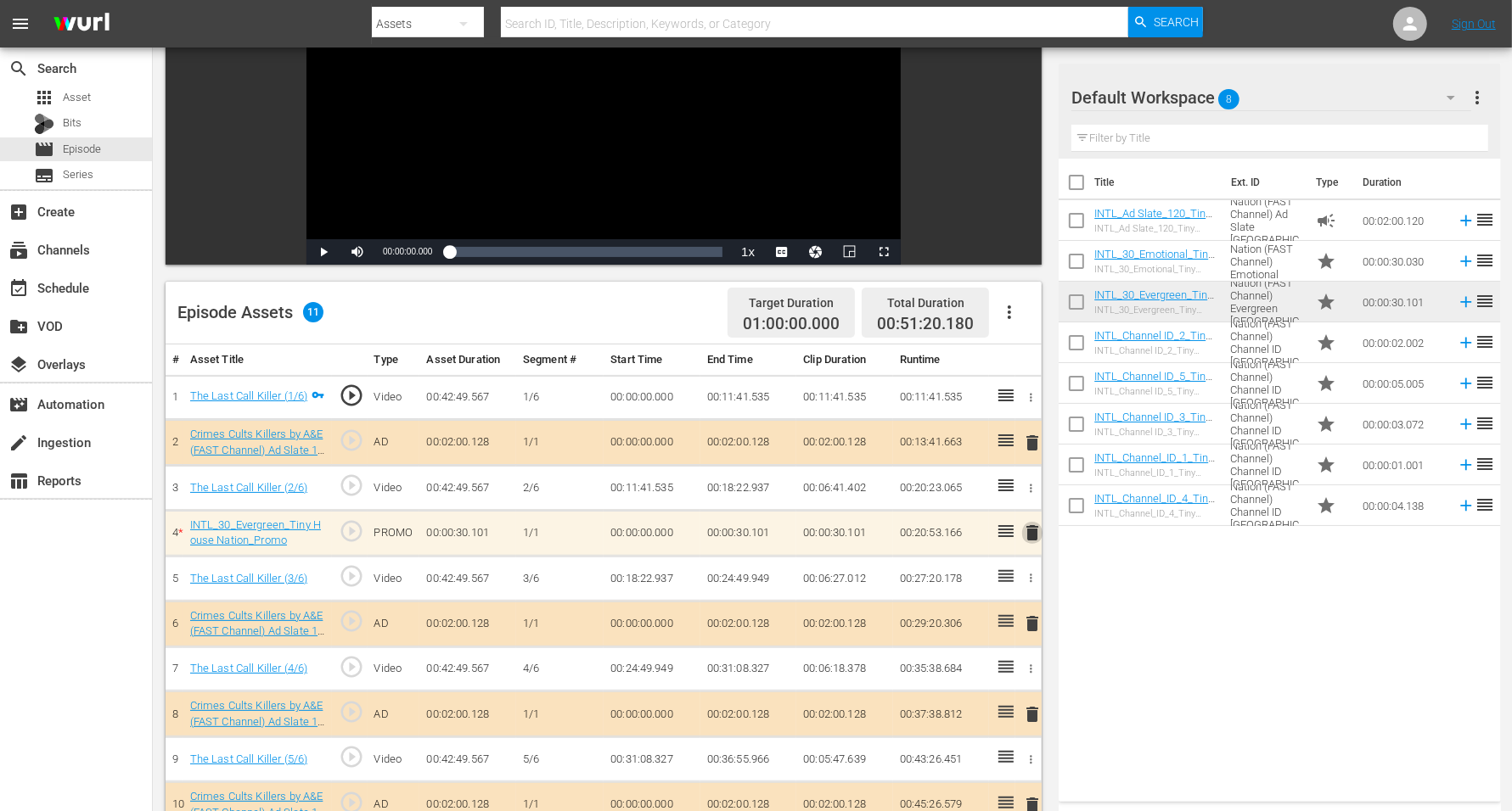
click at [1030, 524] on span "delete" at bounding box center [1032, 533] width 20 height 20
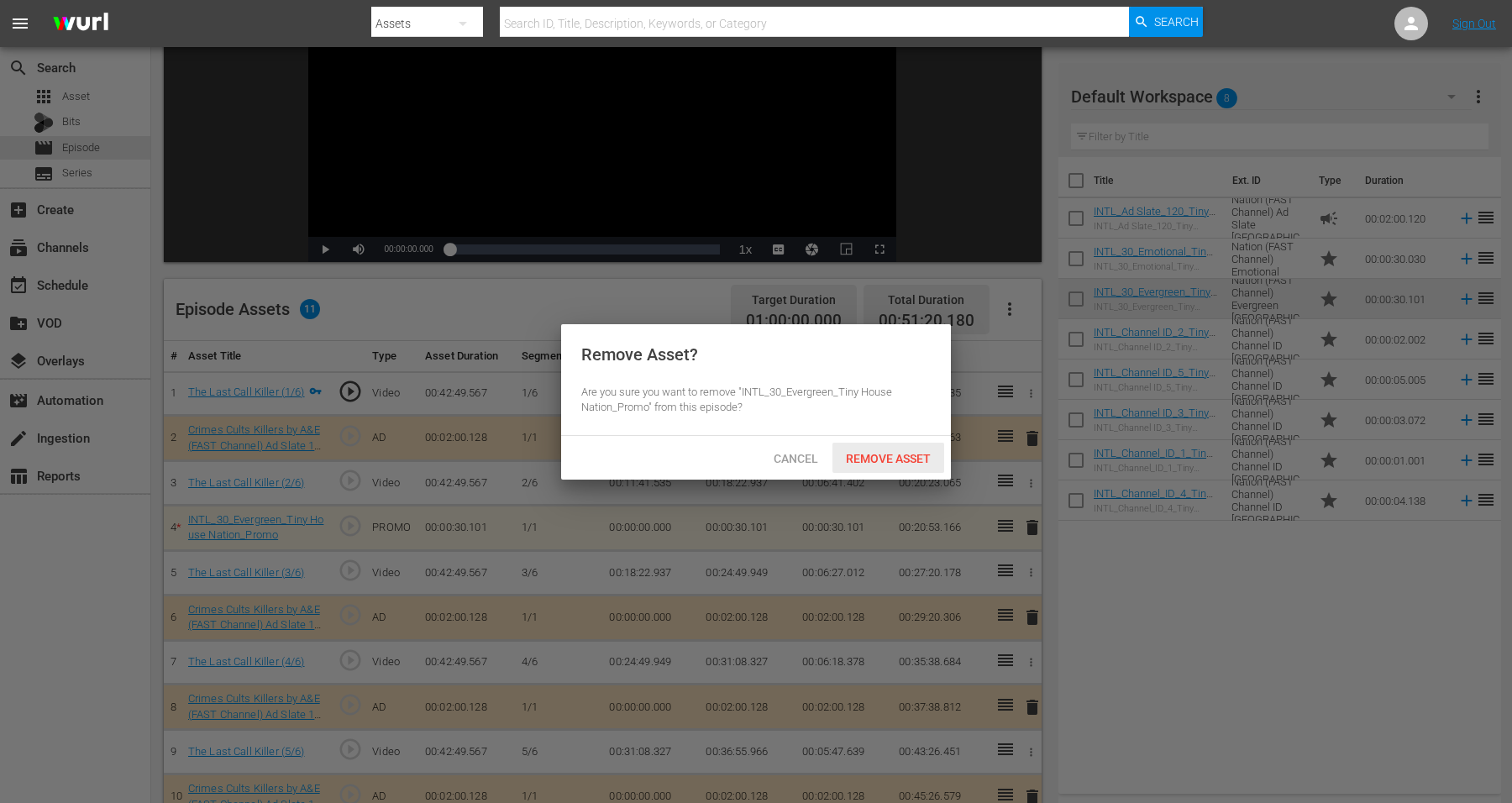
click at [900, 457] on span "Remove Asset" at bounding box center [888, 458] width 111 height 14
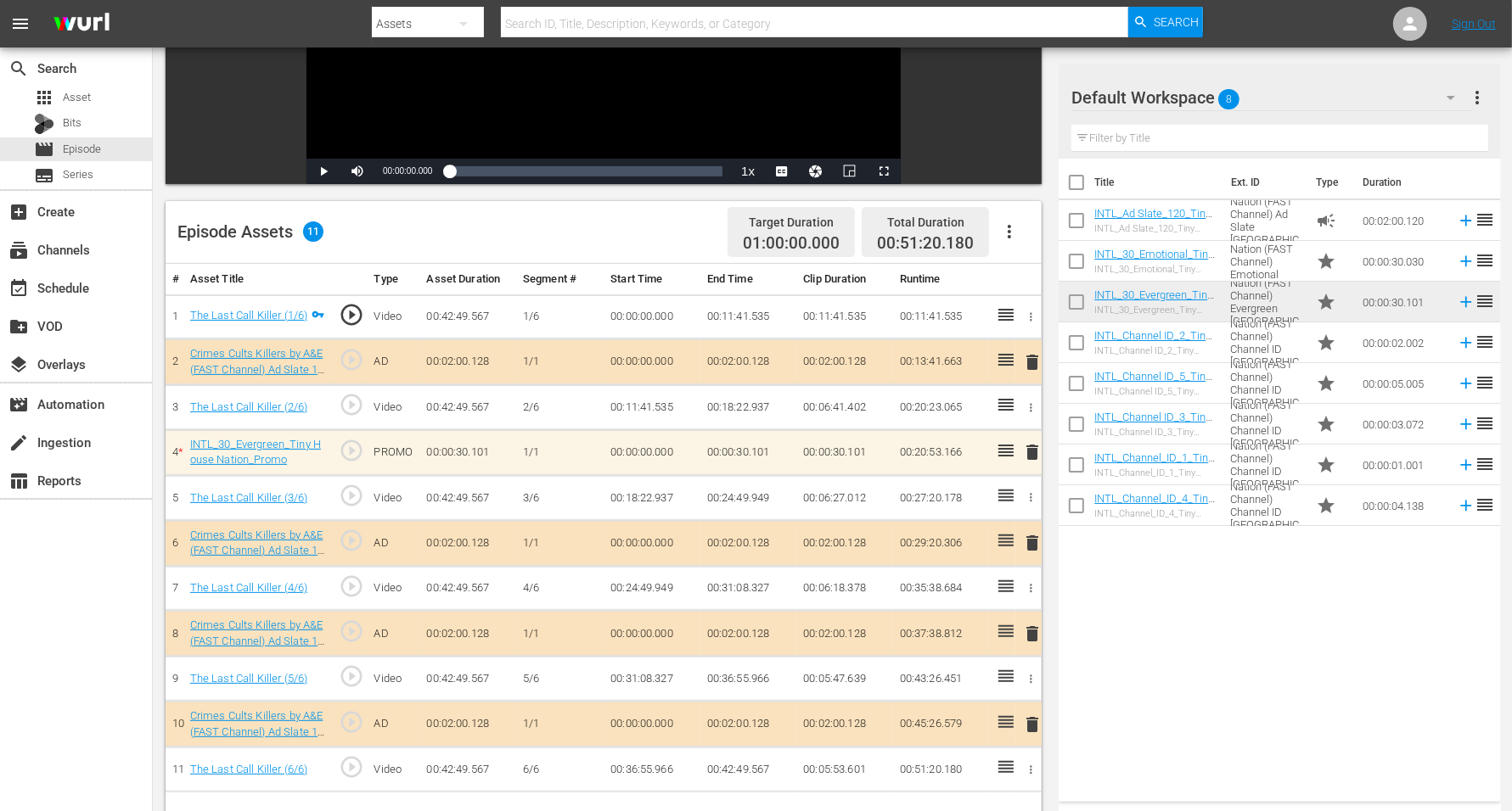
scroll to position [318, 0]
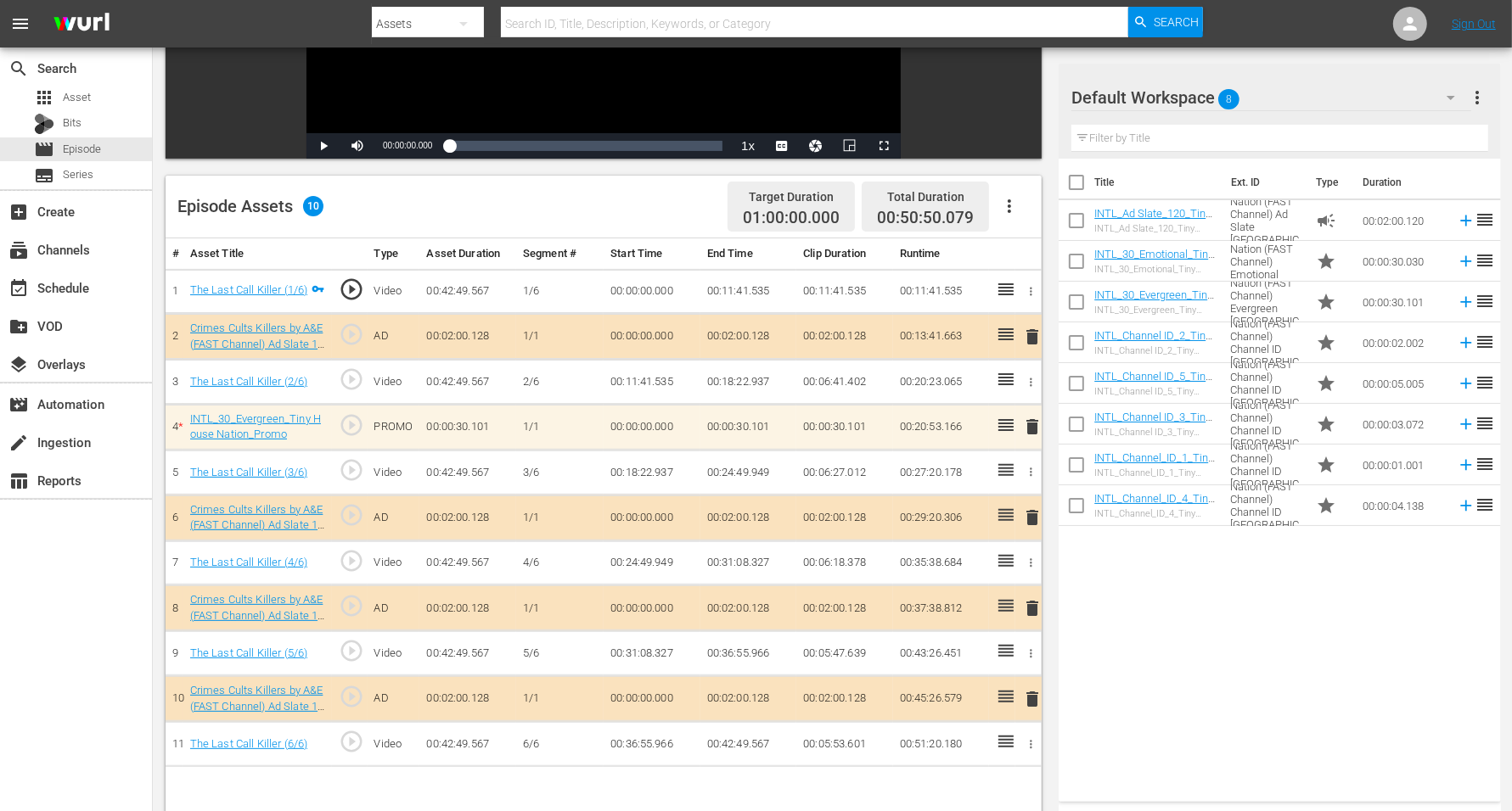
click at [1107, 95] on div at bounding box center [1132, 99] width 122 height 43
click at [1222, 93] on span "8" at bounding box center [1230, 100] width 21 height 36
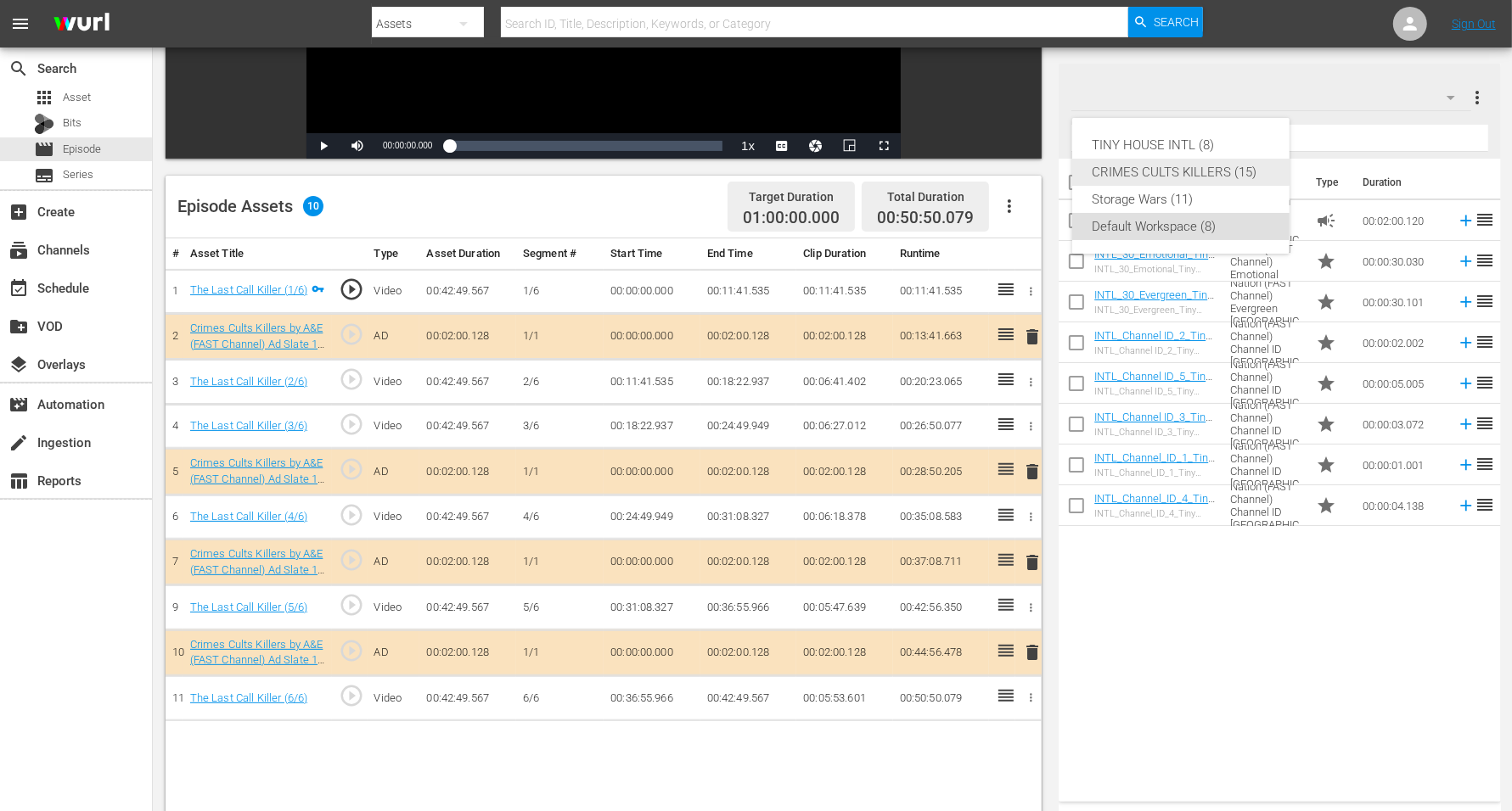
click at [1132, 167] on div "CRIMES CULTS KILLERS (15)" at bounding box center [1181, 172] width 177 height 27
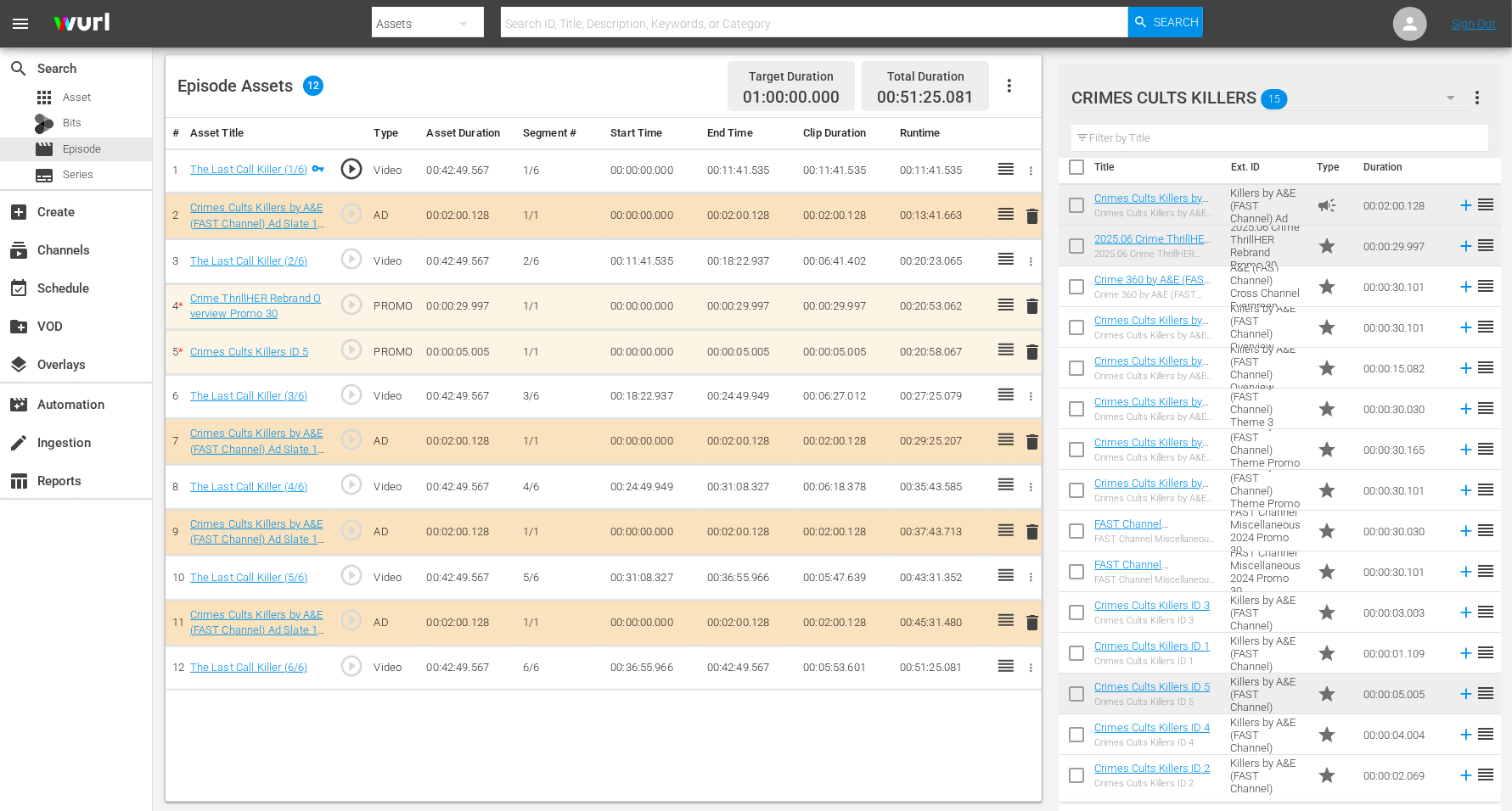
scroll to position [442, 0]
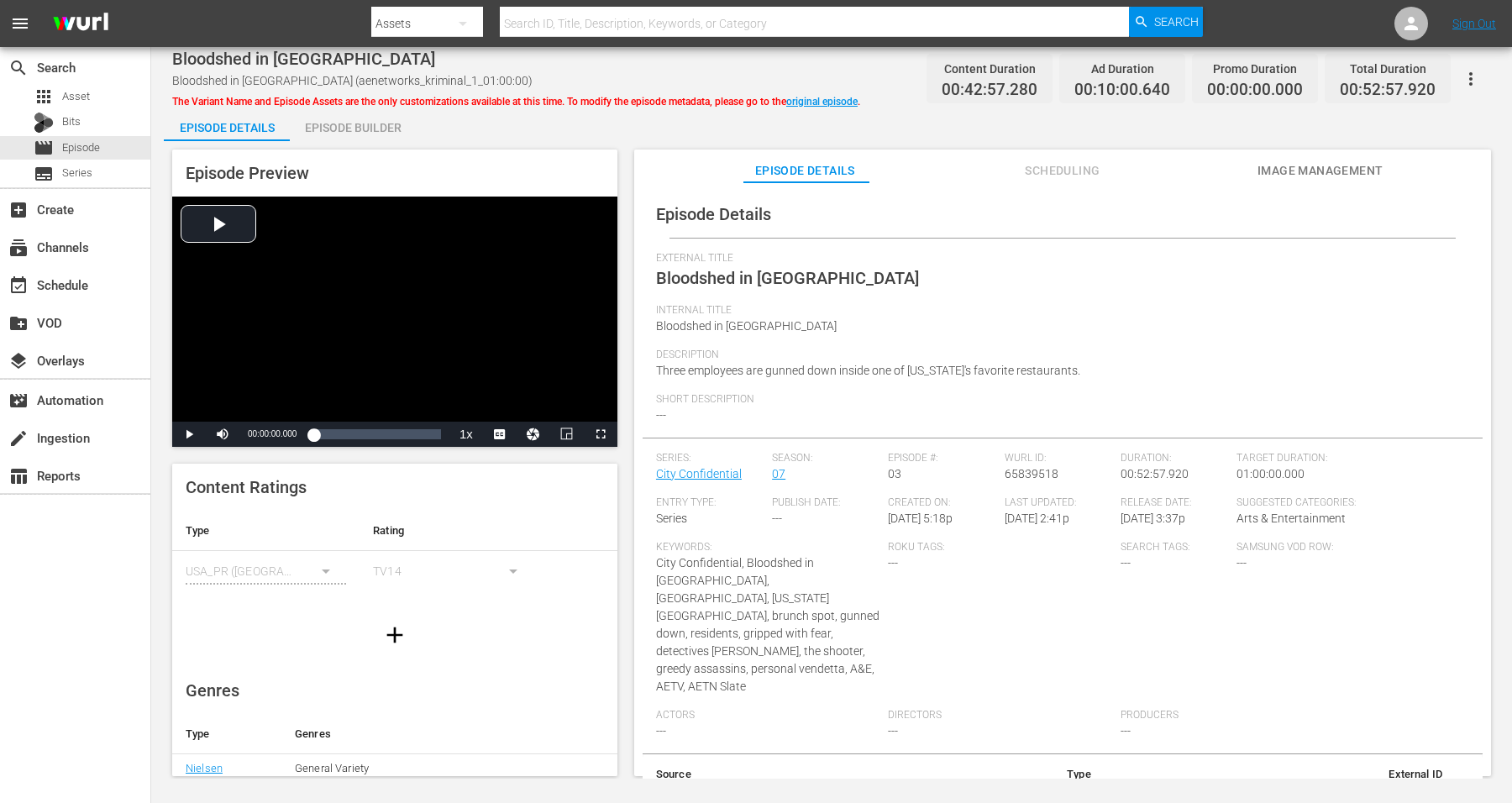
click at [355, 127] on div "Episode Builder" at bounding box center [352, 128] width 126 height 41
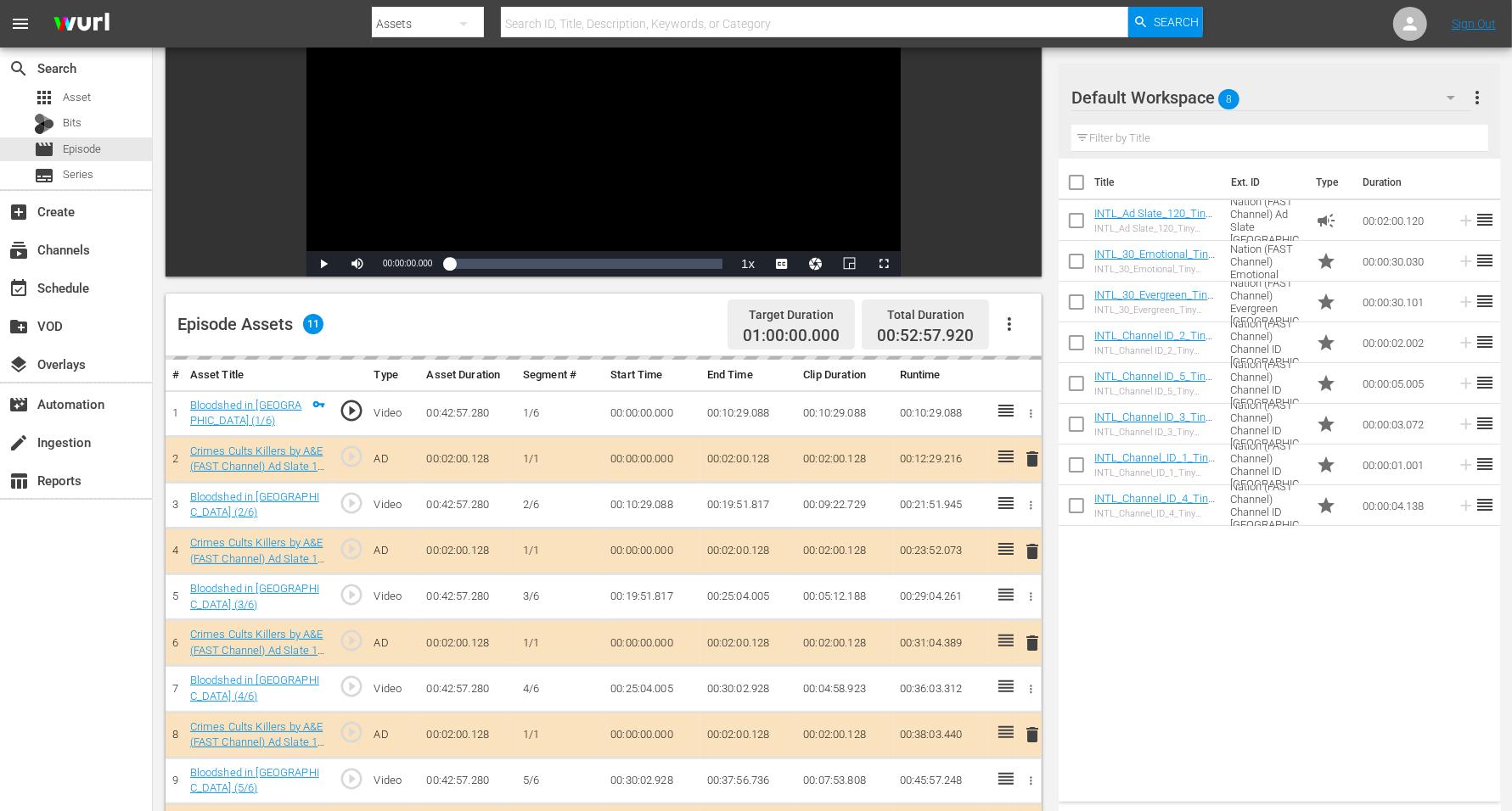
scroll to position [425, 0]
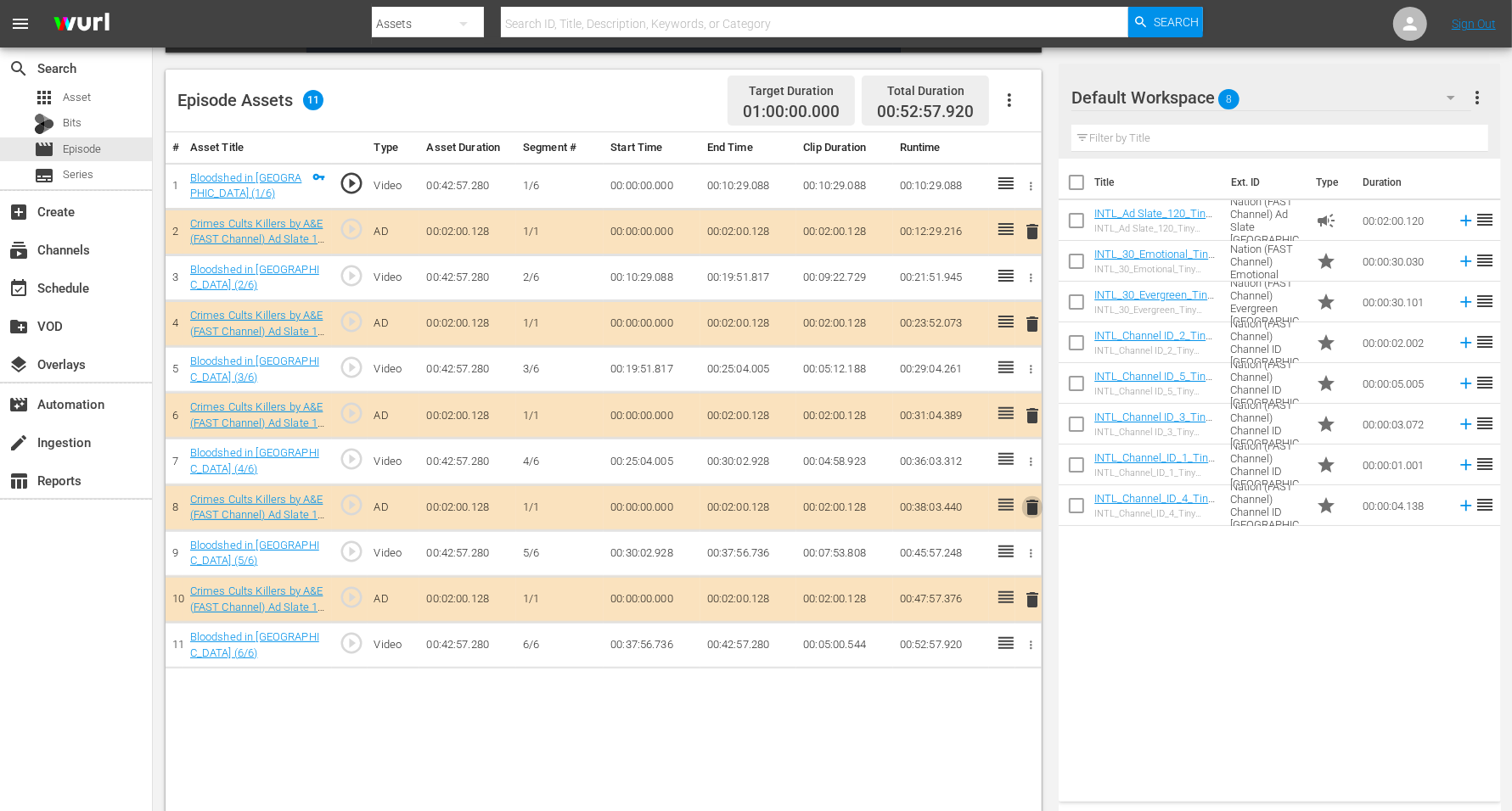
click at [1028, 503] on span "delete" at bounding box center [1032, 507] width 20 height 20
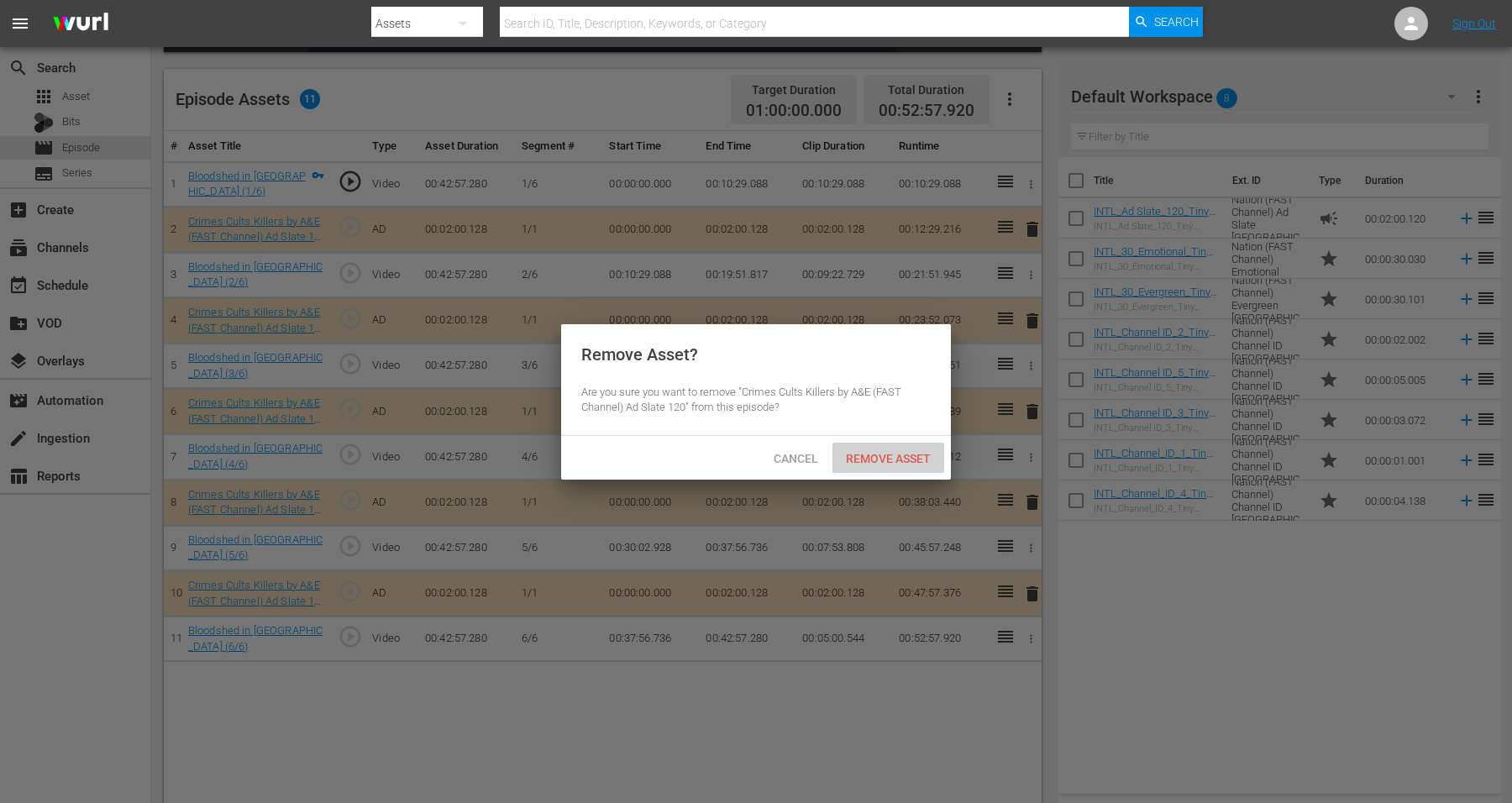
click at [904, 456] on span "Remove Asset" at bounding box center [888, 458] width 111 height 14
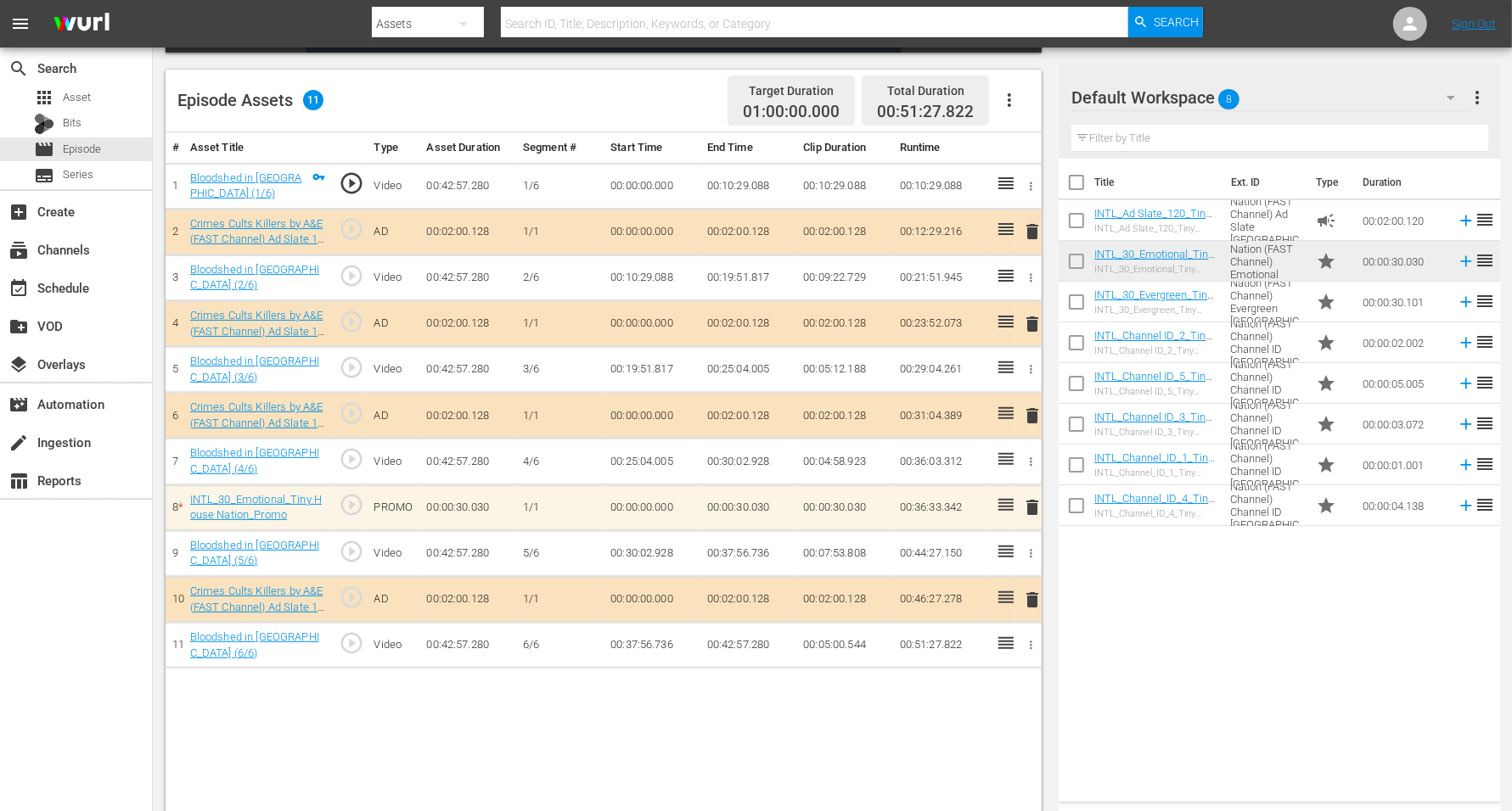
click at [1030, 229] on span "delete" at bounding box center [1032, 232] width 20 height 20
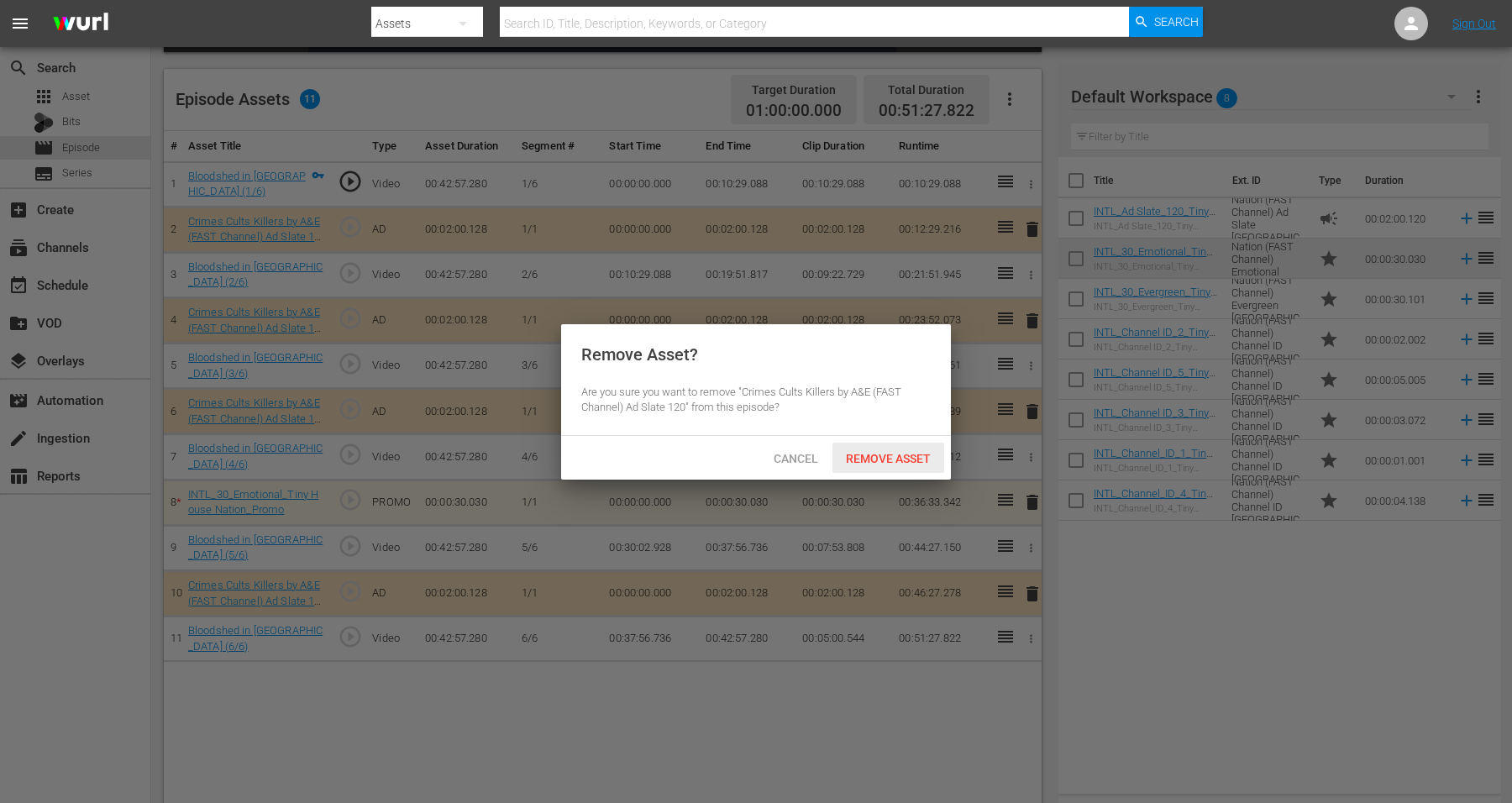
click at [889, 460] on span "Remove Asset" at bounding box center [888, 458] width 111 height 14
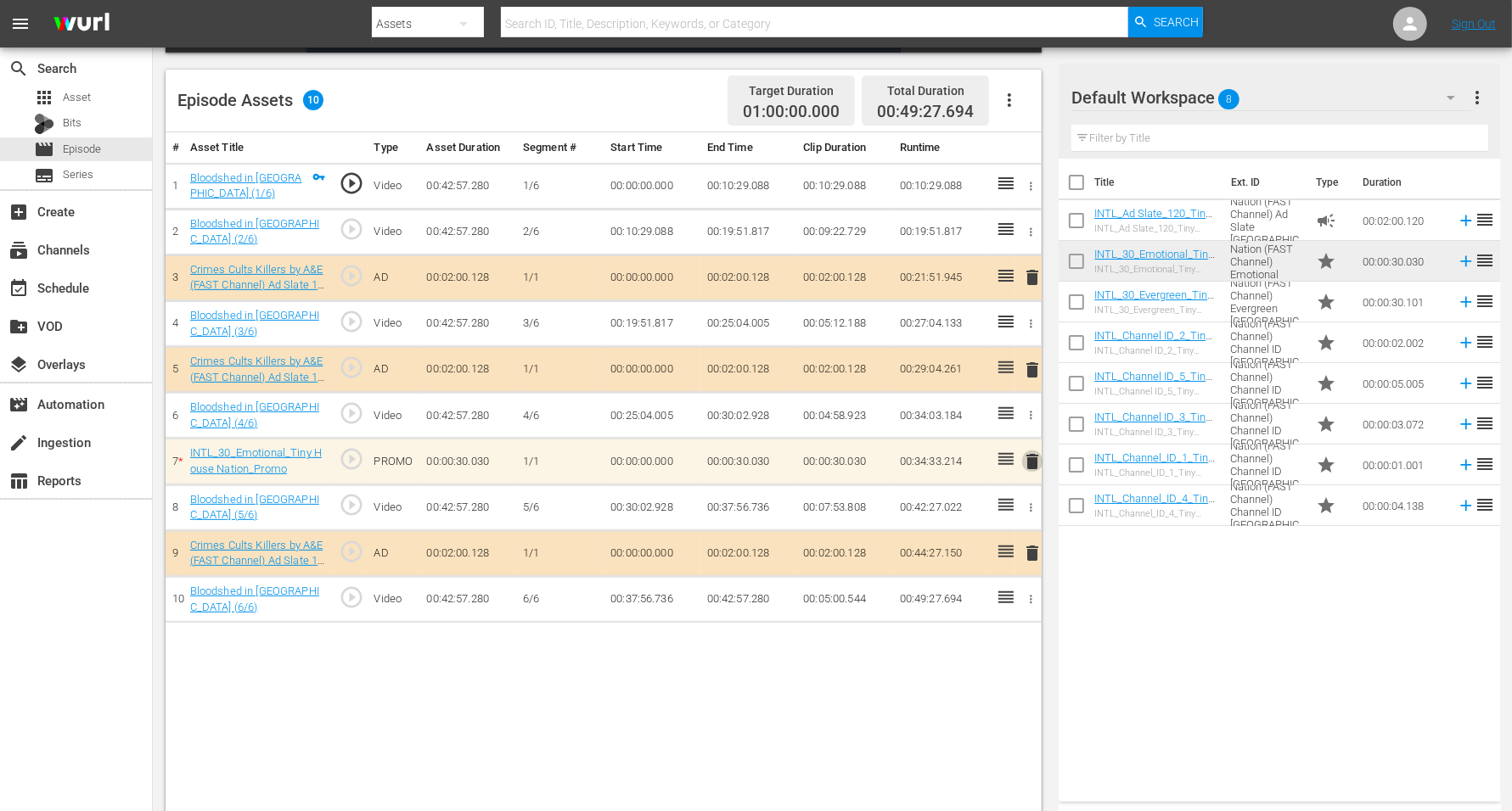
click at [1028, 458] on span "delete" at bounding box center [1032, 461] width 20 height 20
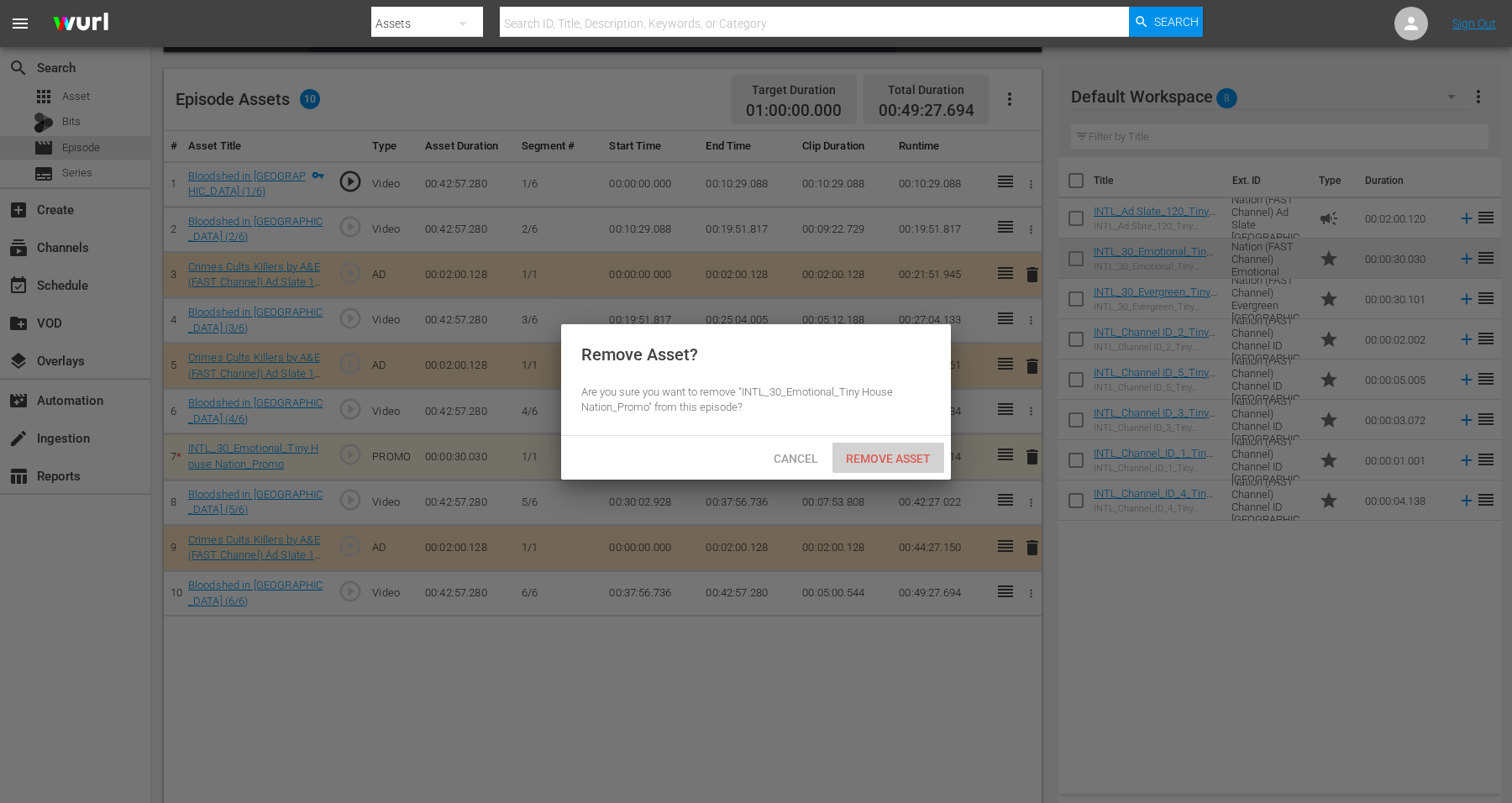
click at [907, 458] on span "Remove Asset" at bounding box center [888, 458] width 111 height 14
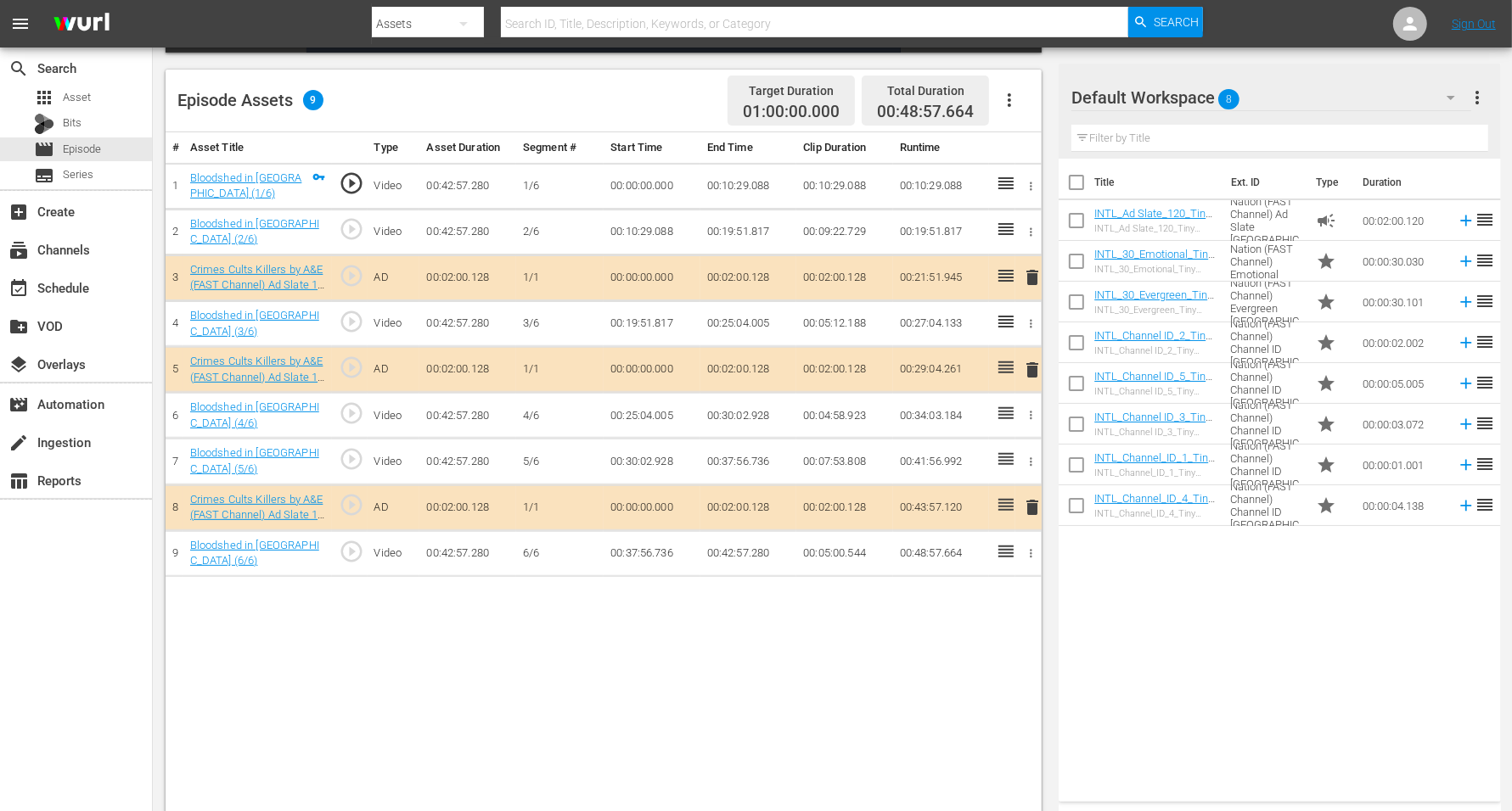
click at [1217, 94] on div "Default Workspace 8" at bounding box center [1271, 98] width 400 height 48
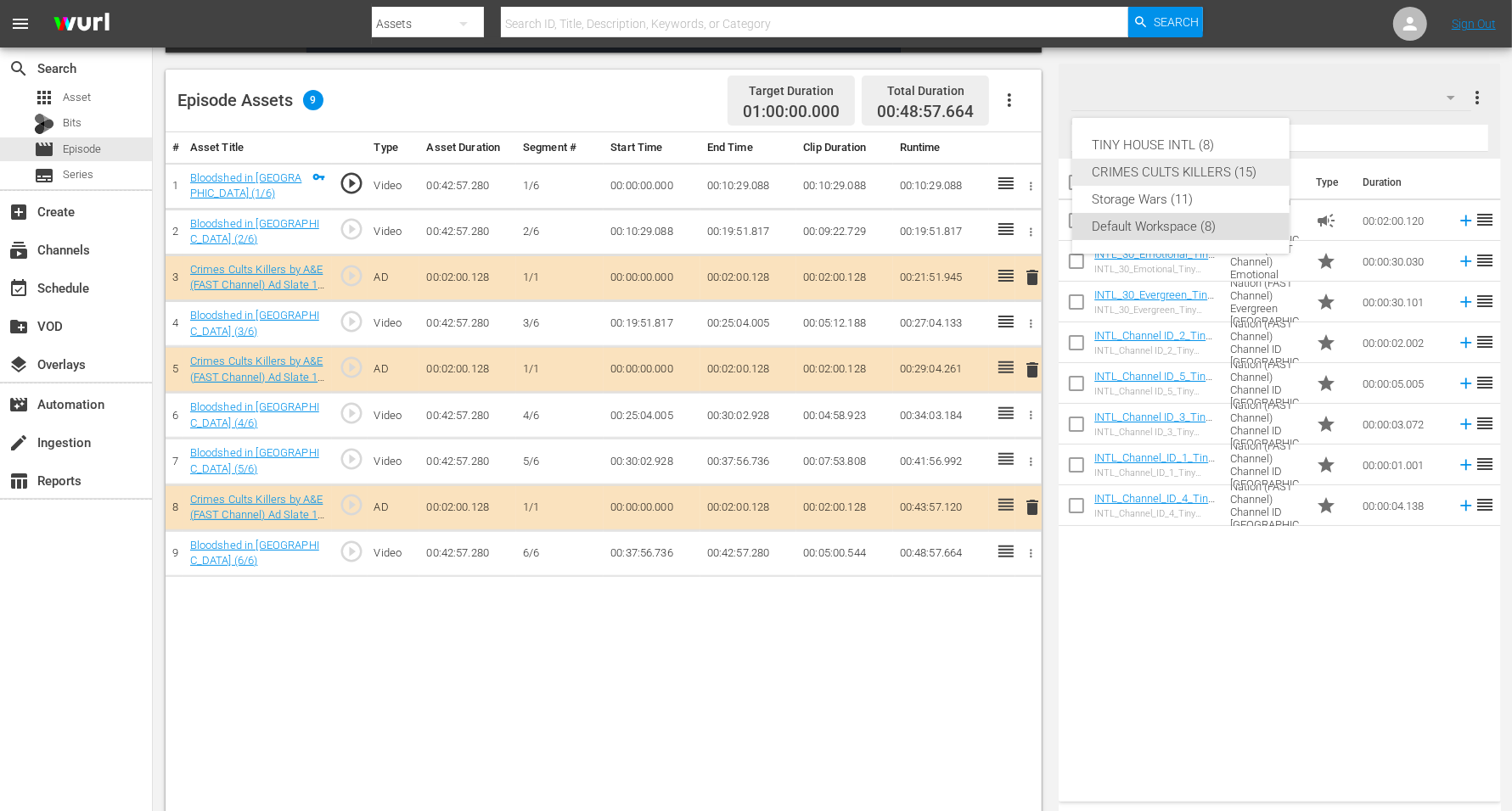
click at [1143, 171] on div "CRIMES CULTS KILLERS (15)" at bounding box center [1181, 172] width 177 height 27
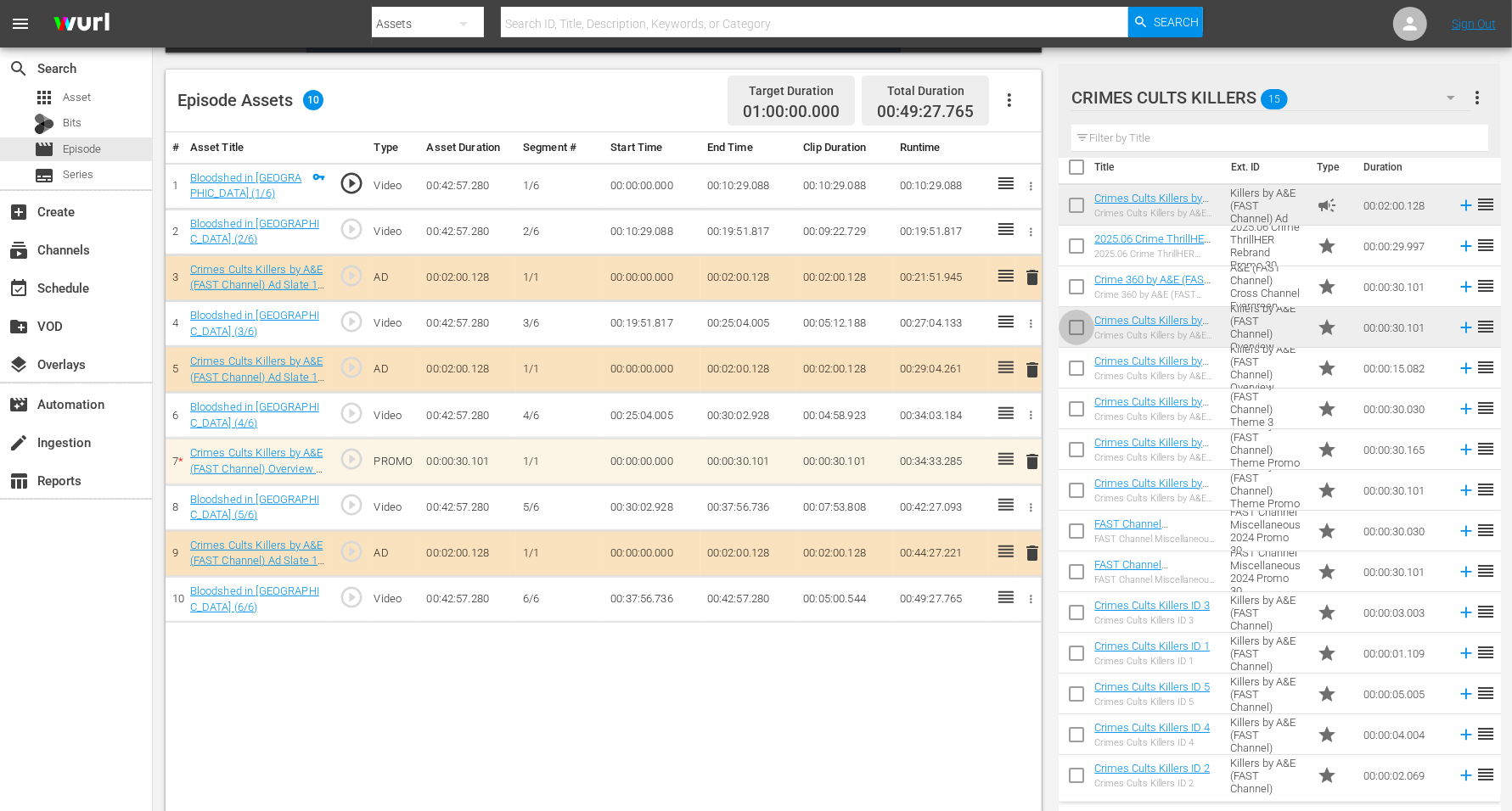
click at [1079, 328] on input "checkbox" at bounding box center [1077, 331] width 36 height 36
checkbox input "true"
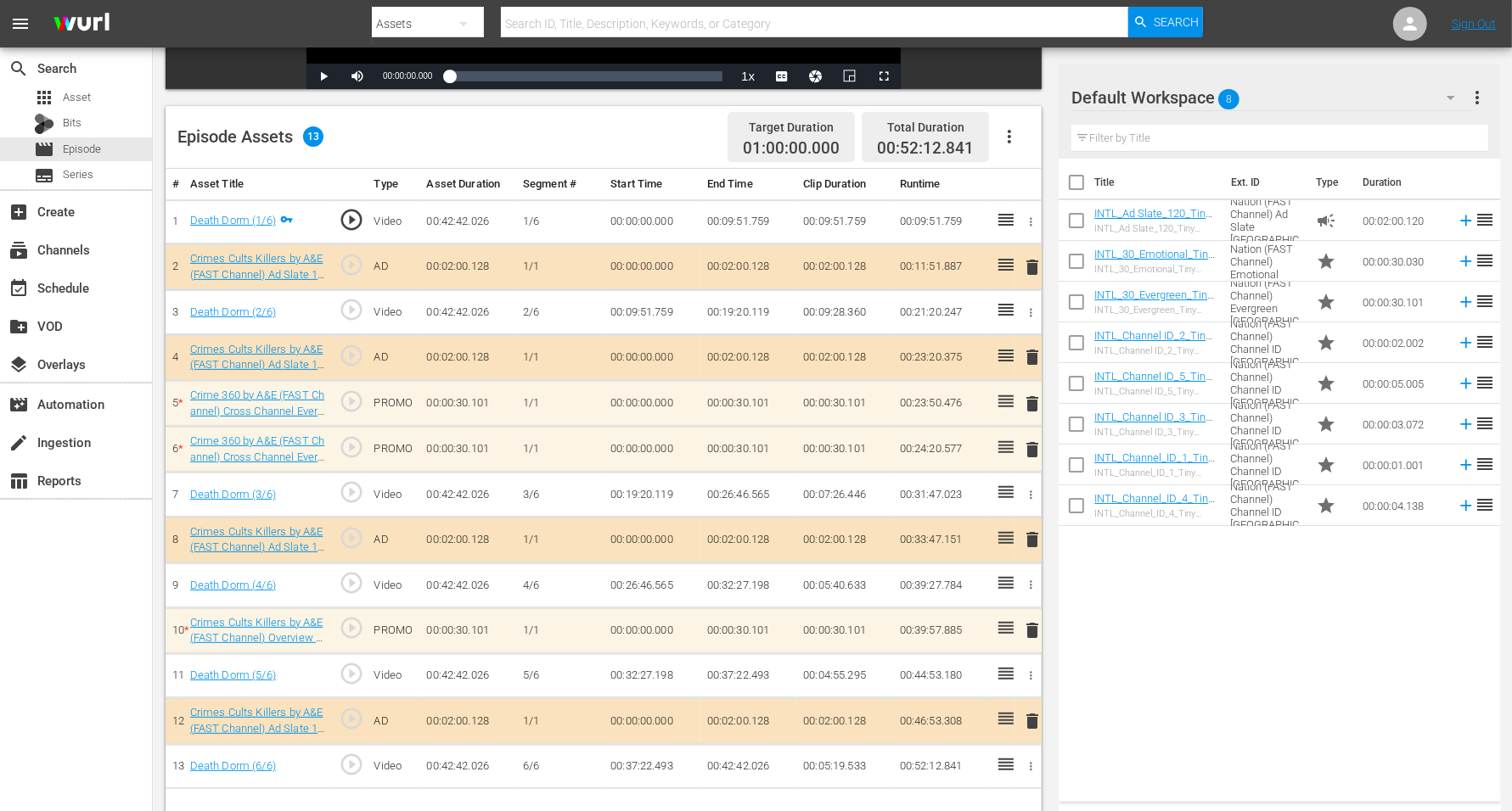
scroll to position [425, 0]
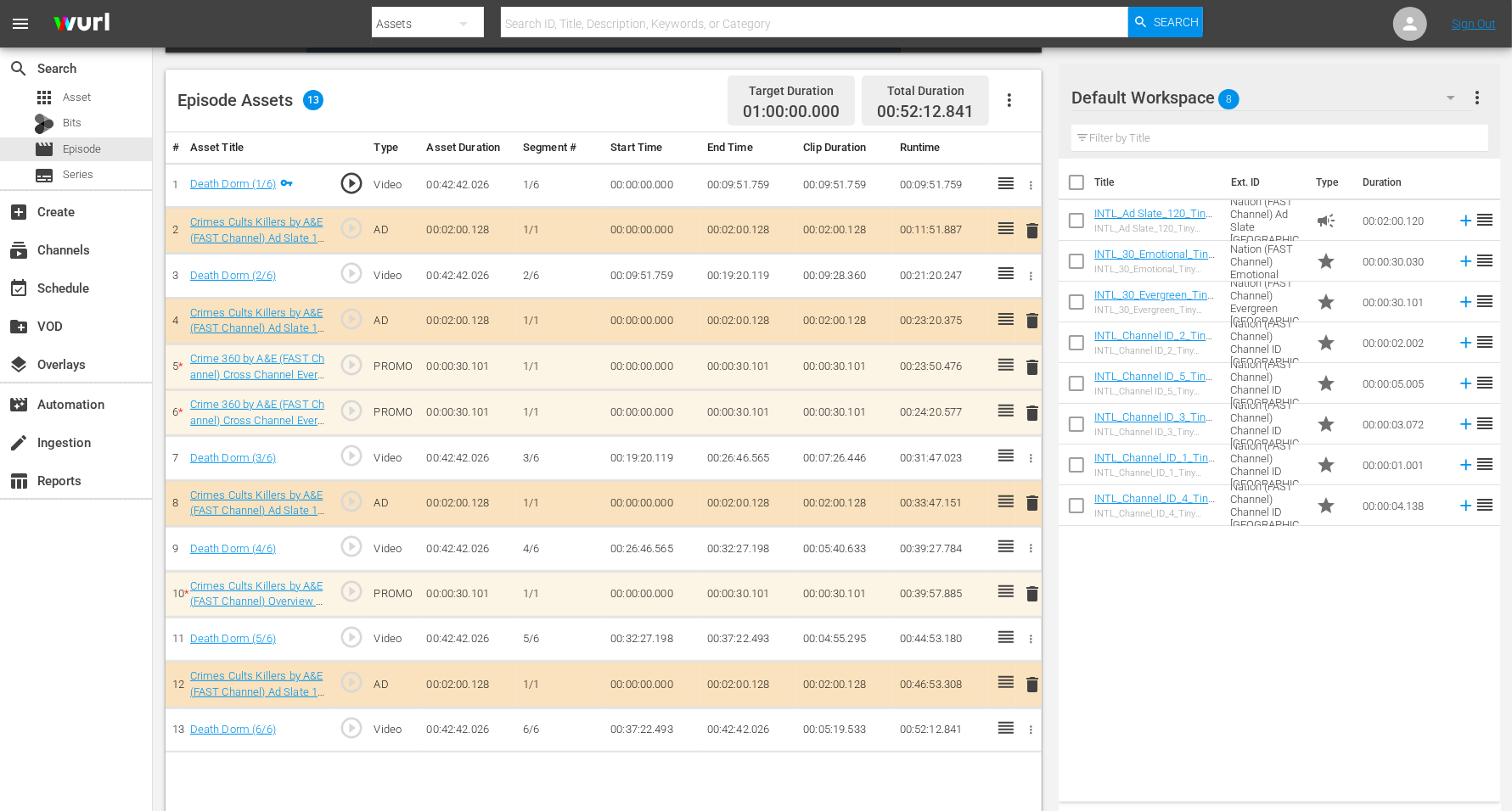
click at [1236, 94] on span "8" at bounding box center [1230, 100] width 21 height 36
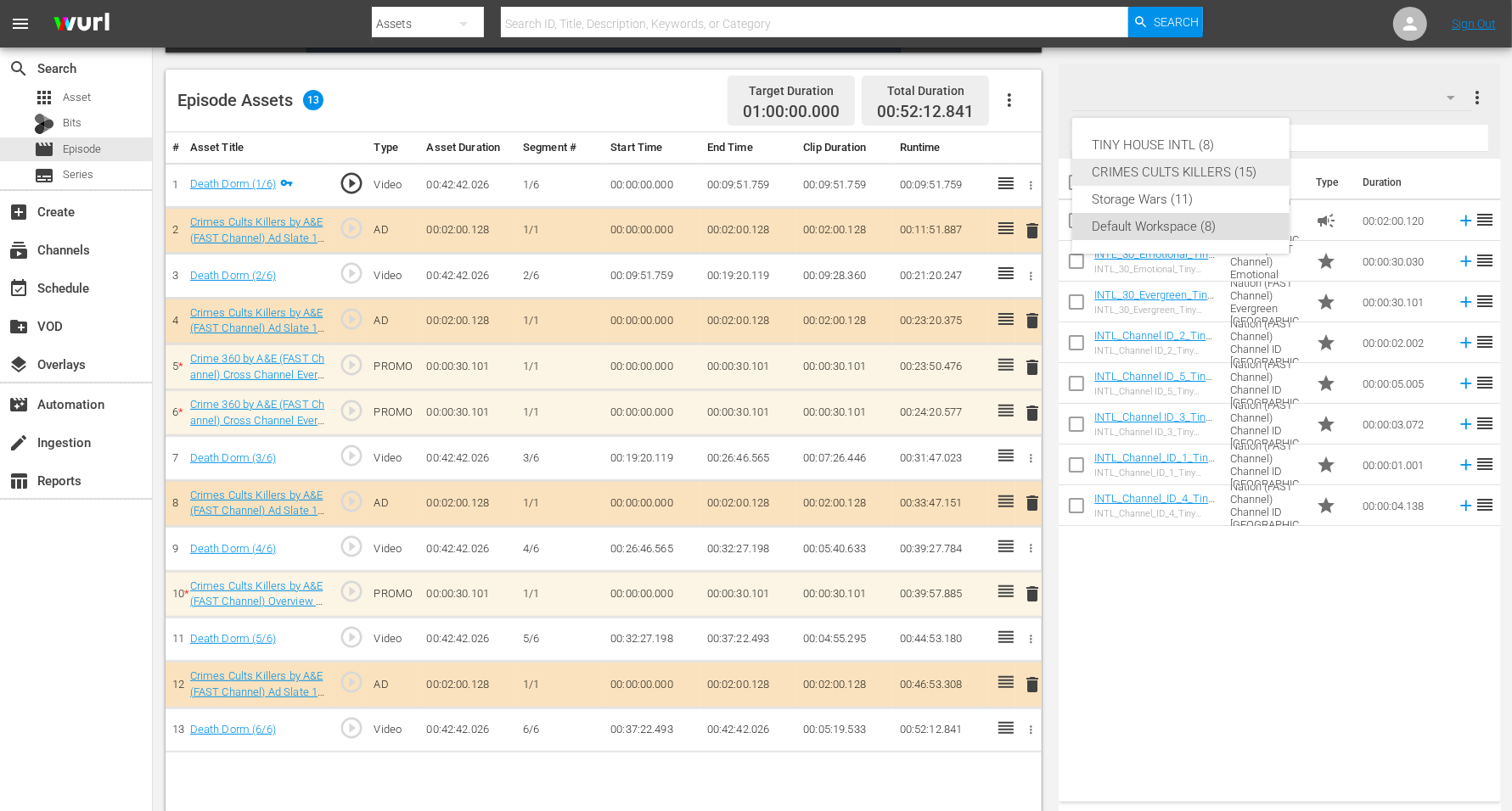
click at [1177, 170] on div "CRIMES CULTS KILLERS (15)" at bounding box center [1181, 172] width 177 height 27
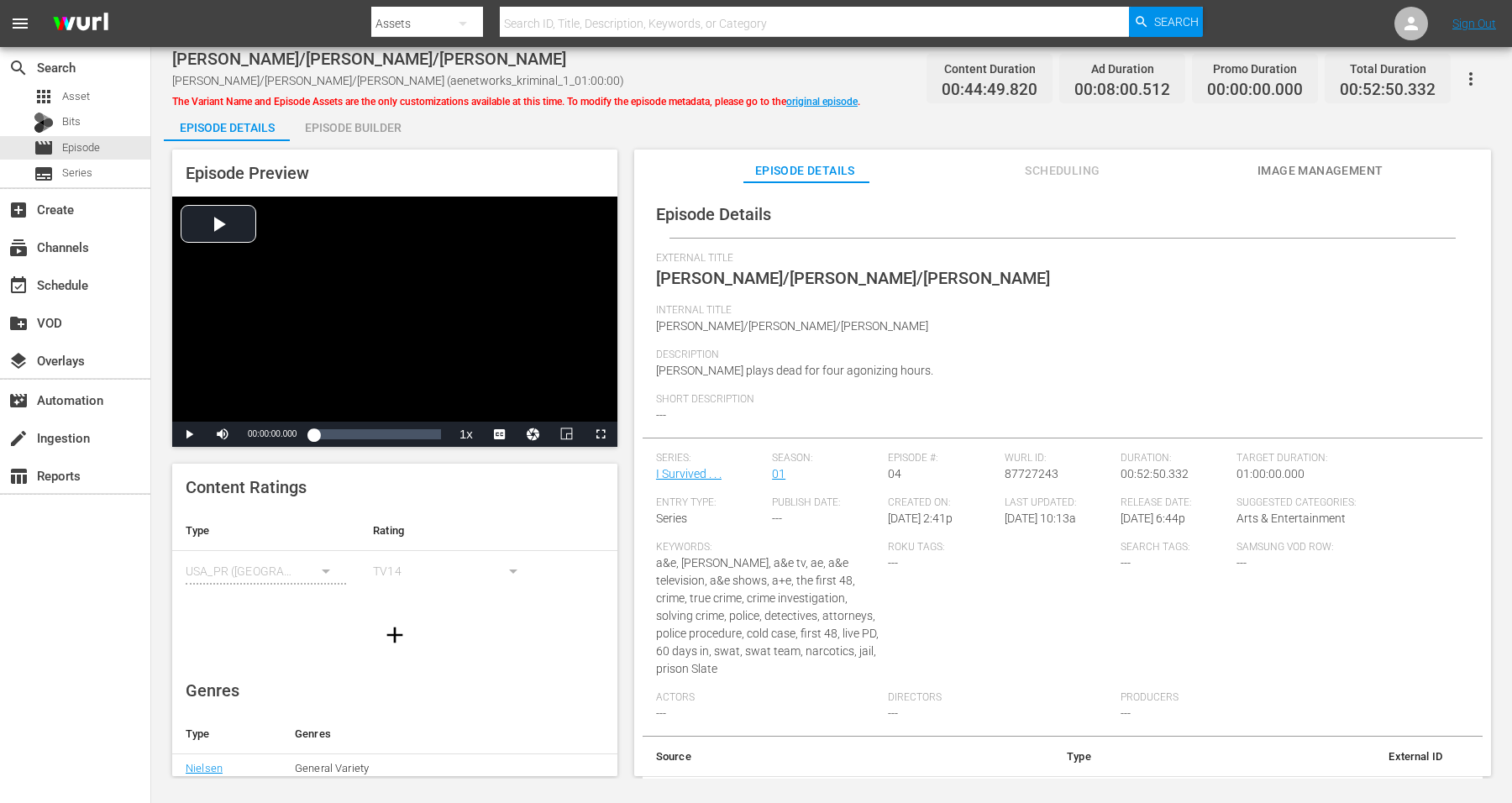
click at [341, 130] on div "Episode Builder" at bounding box center [352, 128] width 126 height 41
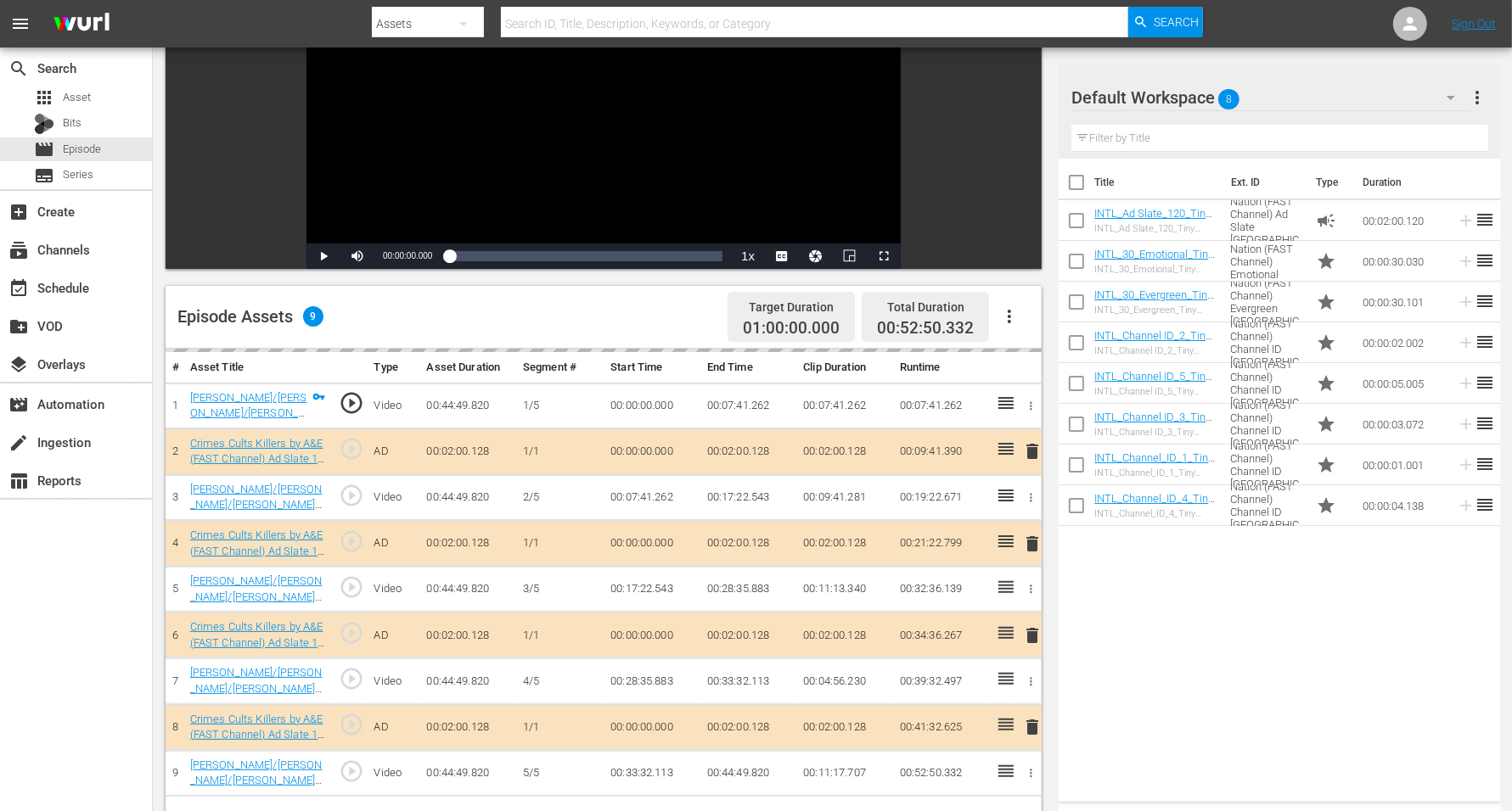
scroll to position [212, 0]
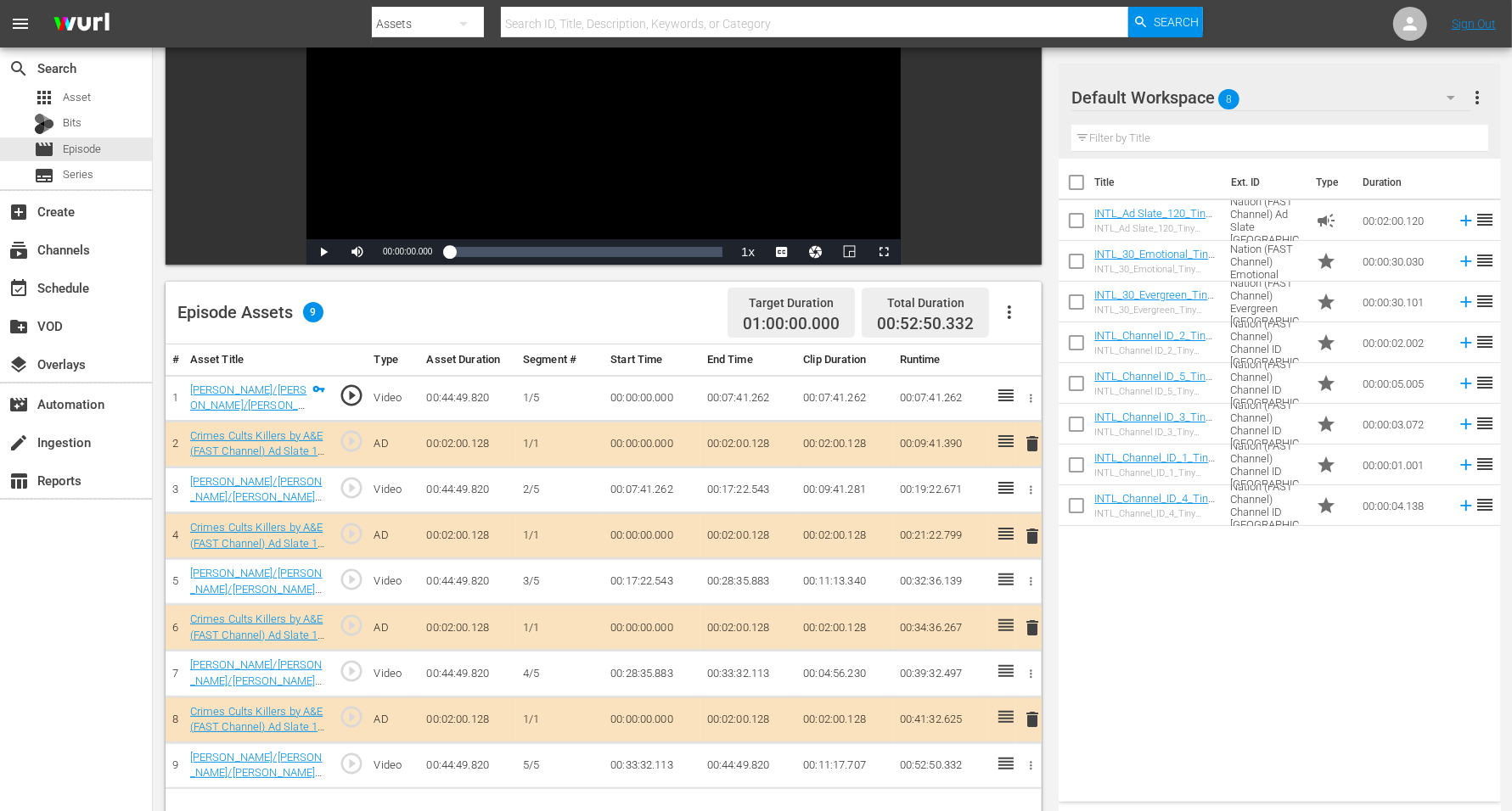
click at [1222, 101] on span "8" at bounding box center [1230, 100] width 21 height 36
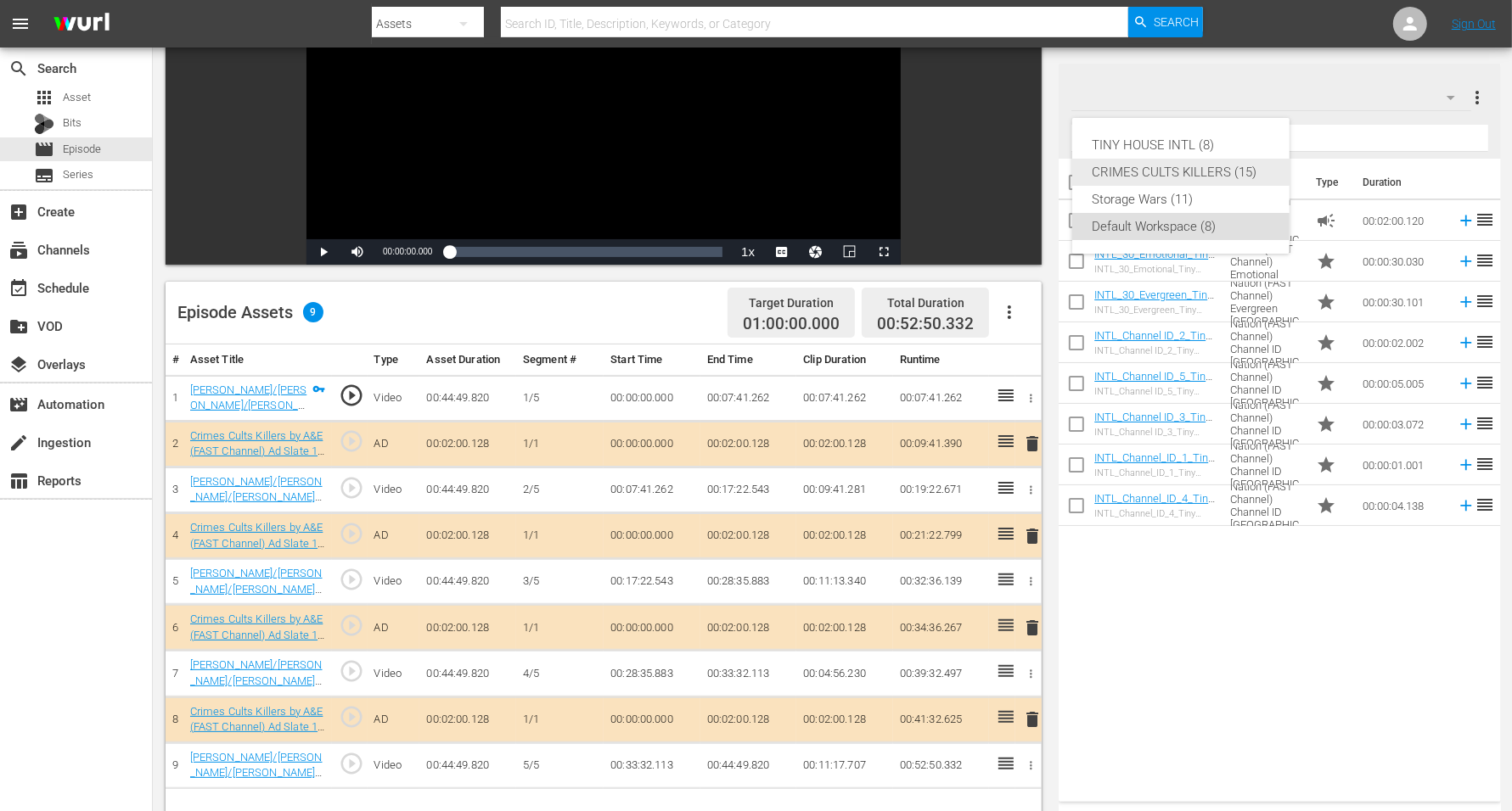
click at [1138, 169] on div "CRIMES CULTS KILLERS (15)" at bounding box center [1181, 172] width 177 height 27
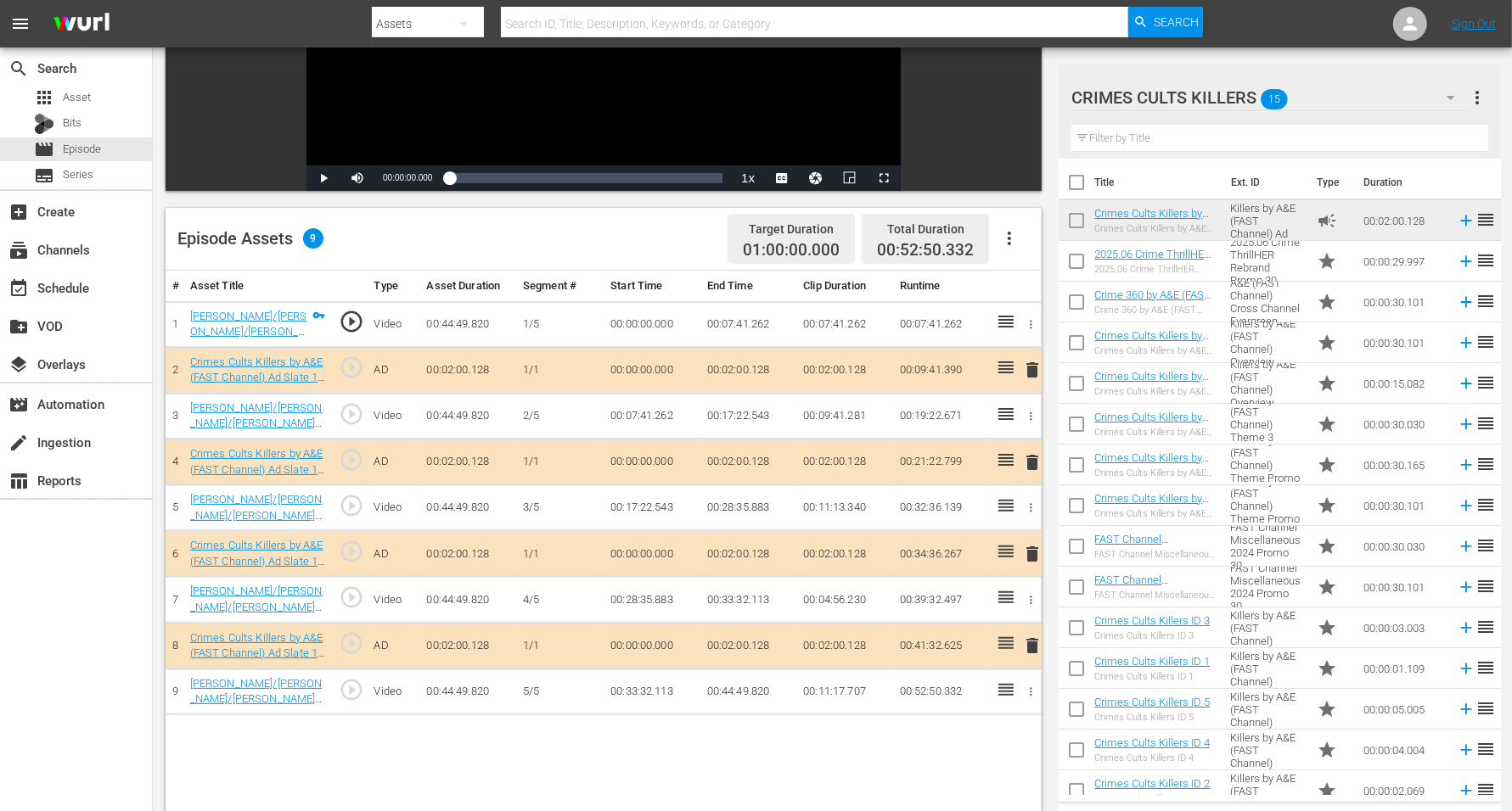
scroll to position [425, 0]
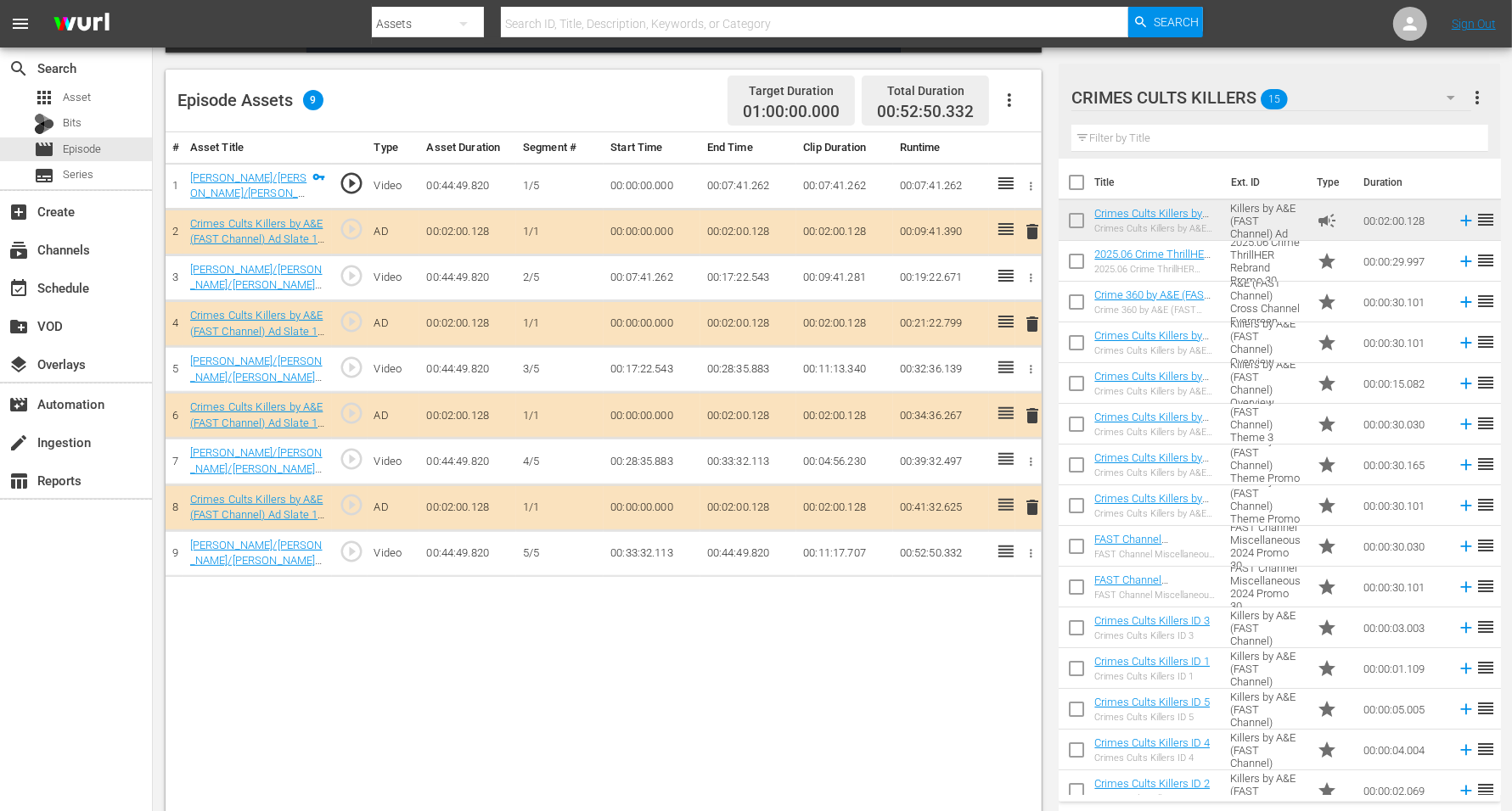
click at [1030, 233] on span "delete" at bounding box center [1032, 232] width 20 height 20
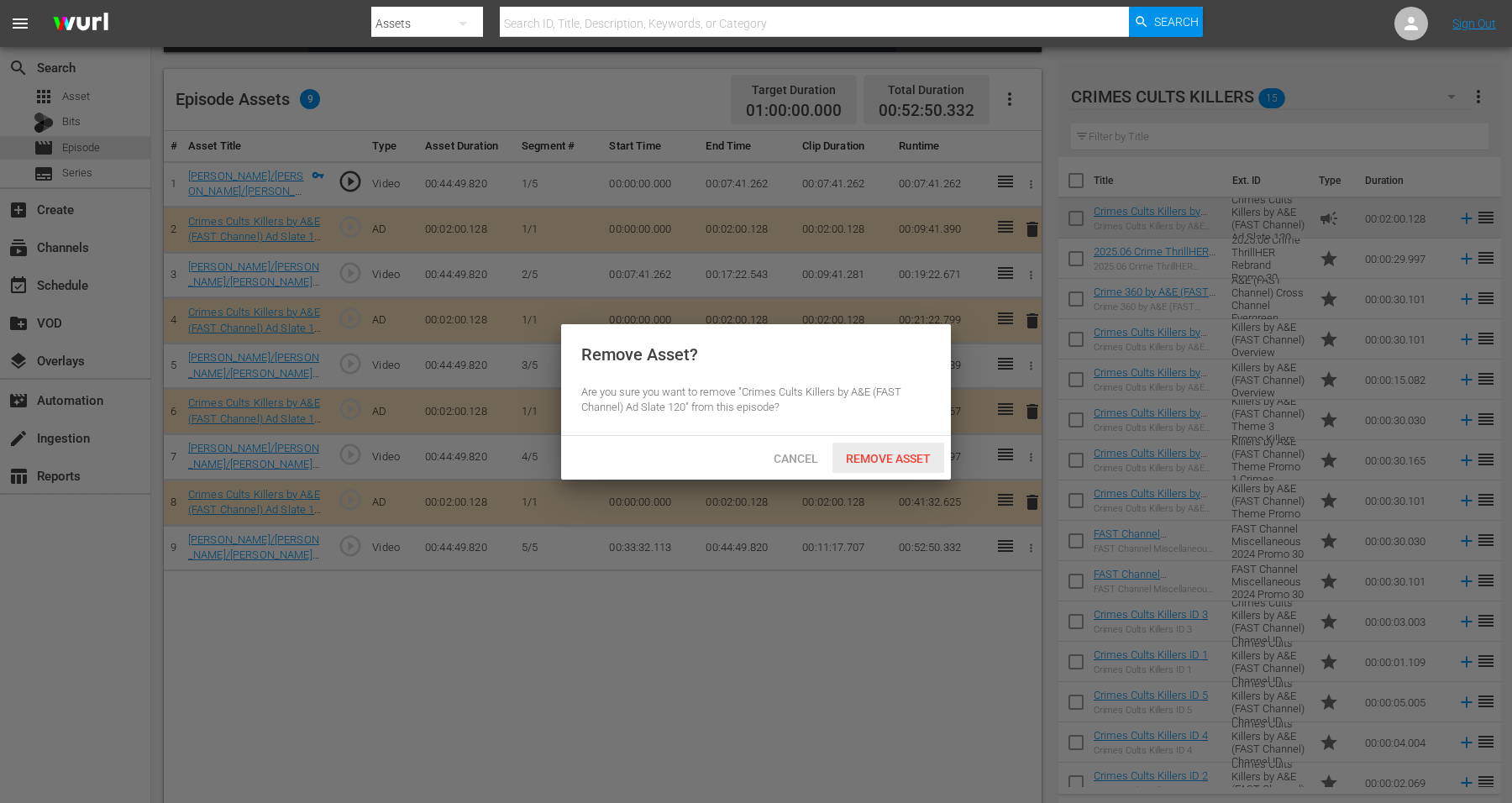
click at [893, 452] on span "Remove Asset" at bounding box center [888, 458] width 111 height 14
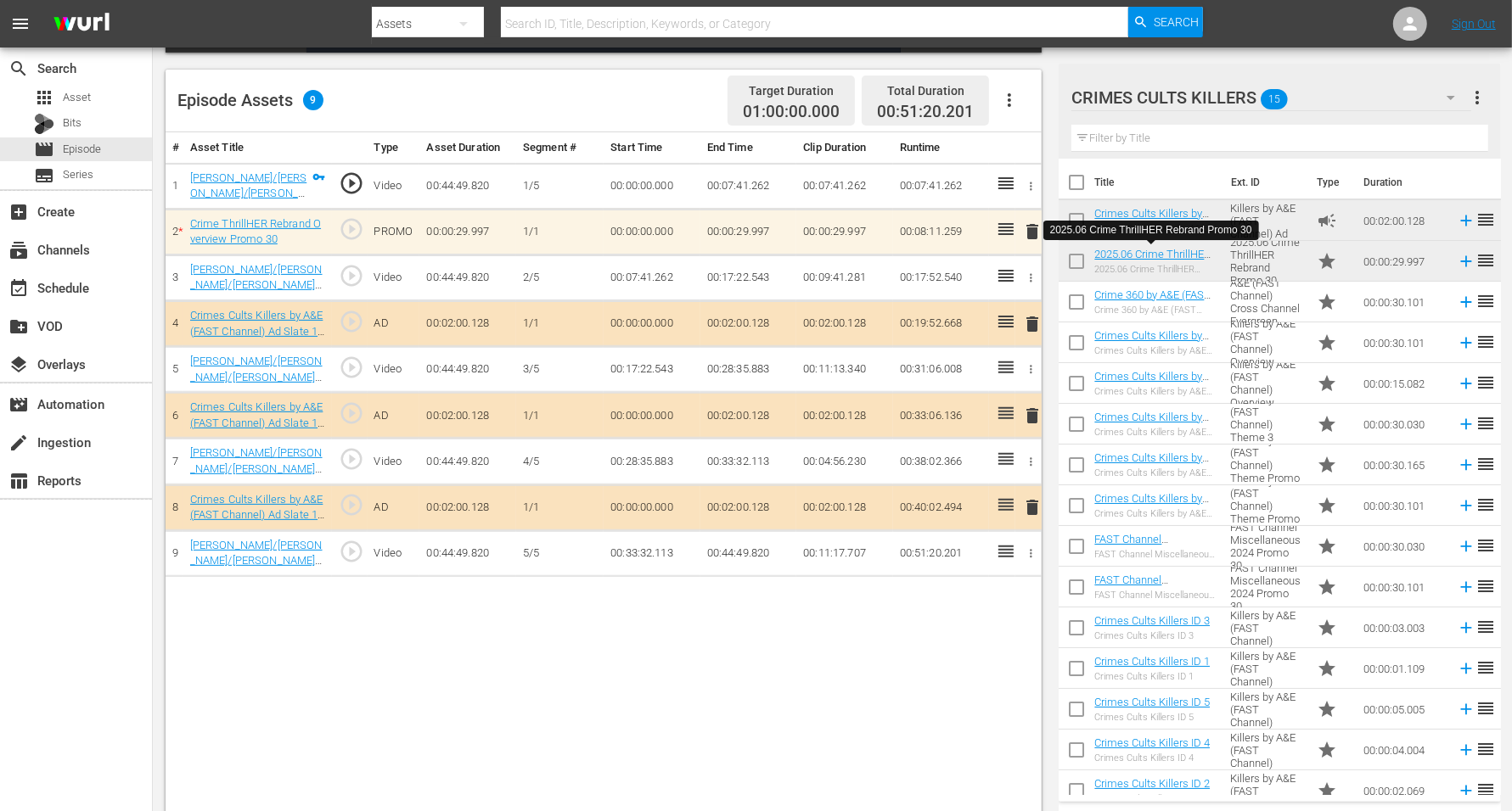
click at [1032, 408] on span "delete" at bounding box center [1032, 416] width 20 height 20
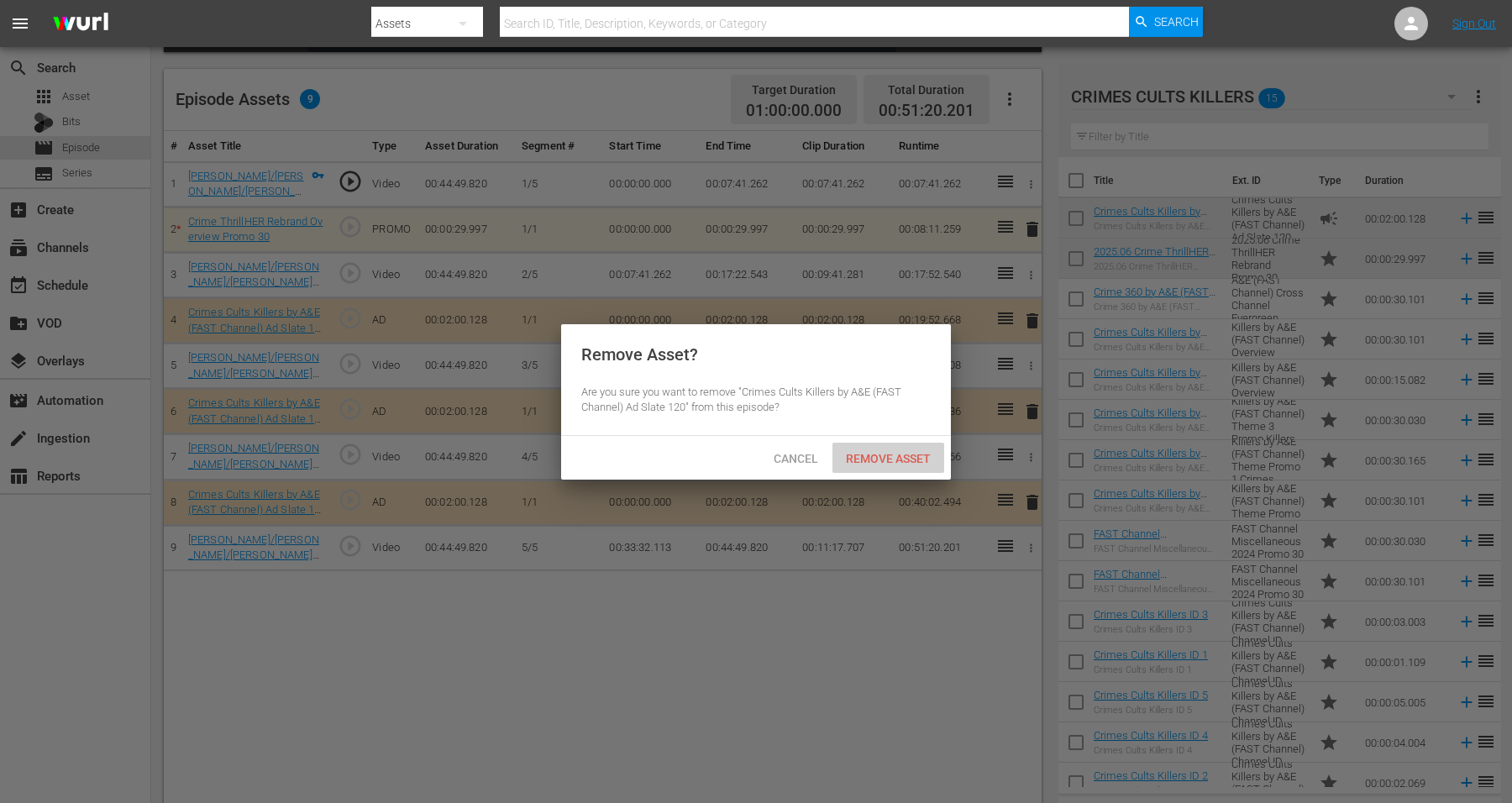
click at [908, 449] on div "Remove Asset" at bounding box center [888, 458] width 111 height 31
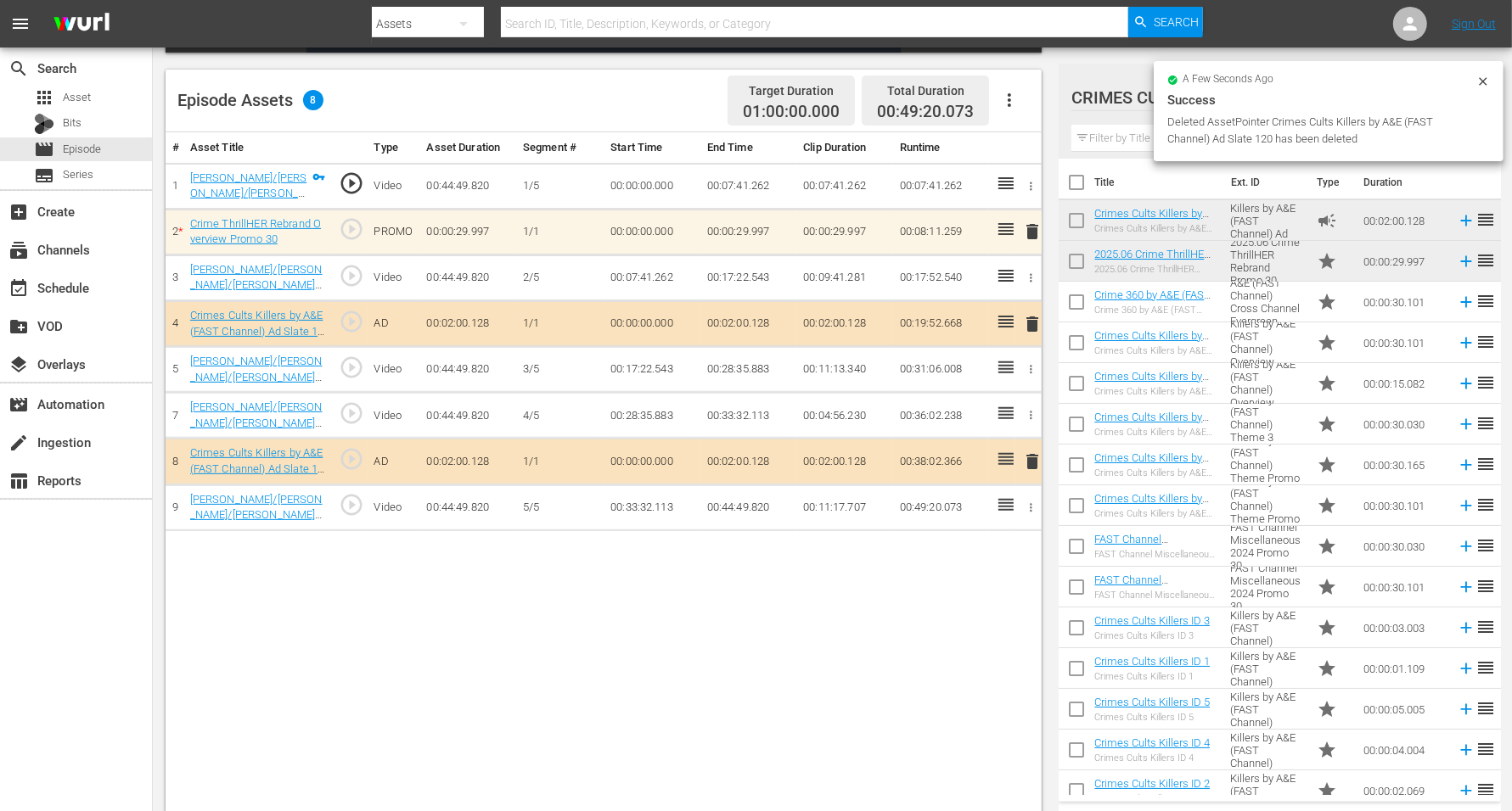
click at [1079, 342] on input "checkbox" at bounding box center [1077, 346] width 36 height 36
checkbox input "true"
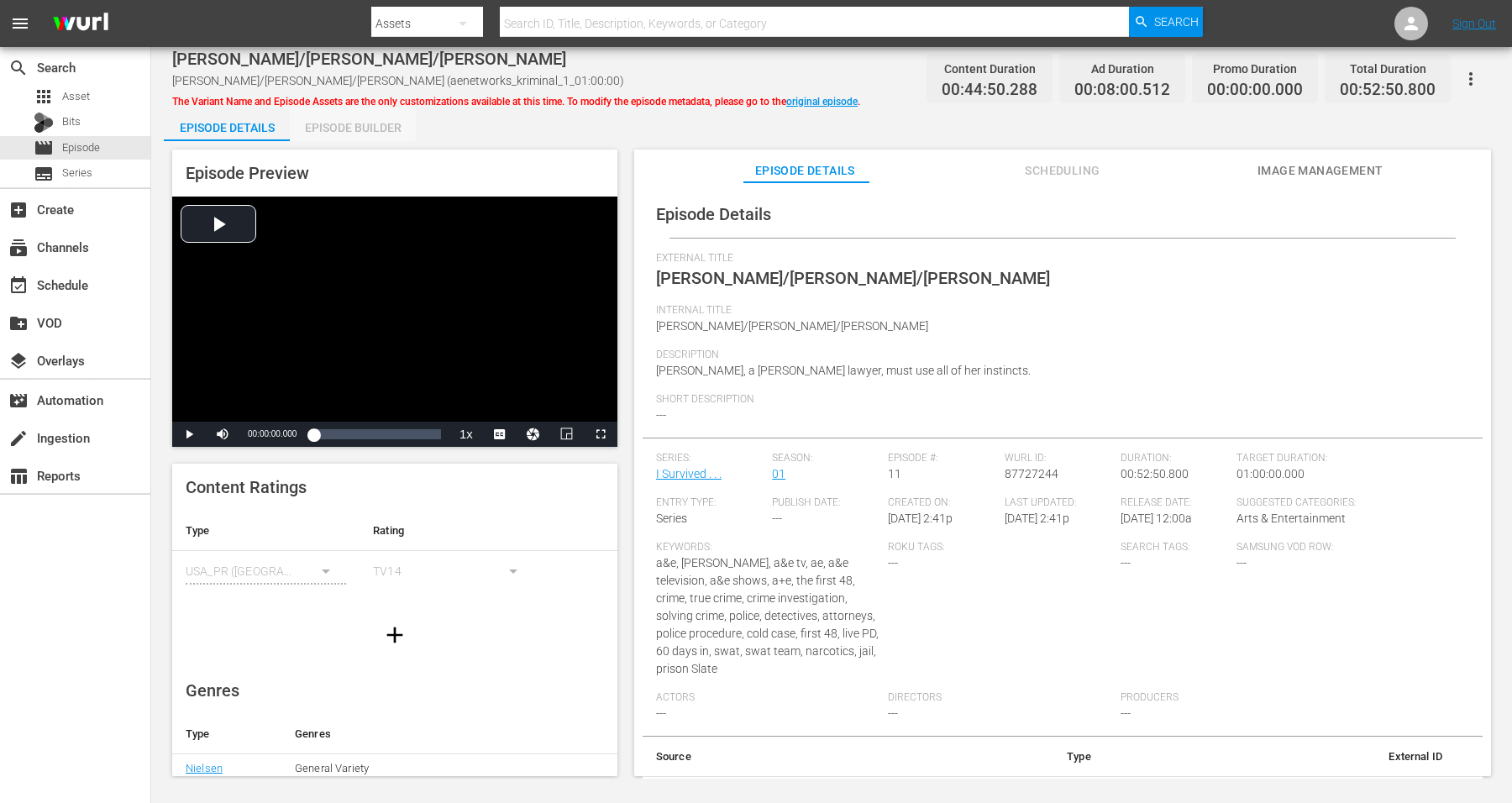
click at [323, 122] on div "Episode Builder" at bounding box center [352, 128] width 126 height 41
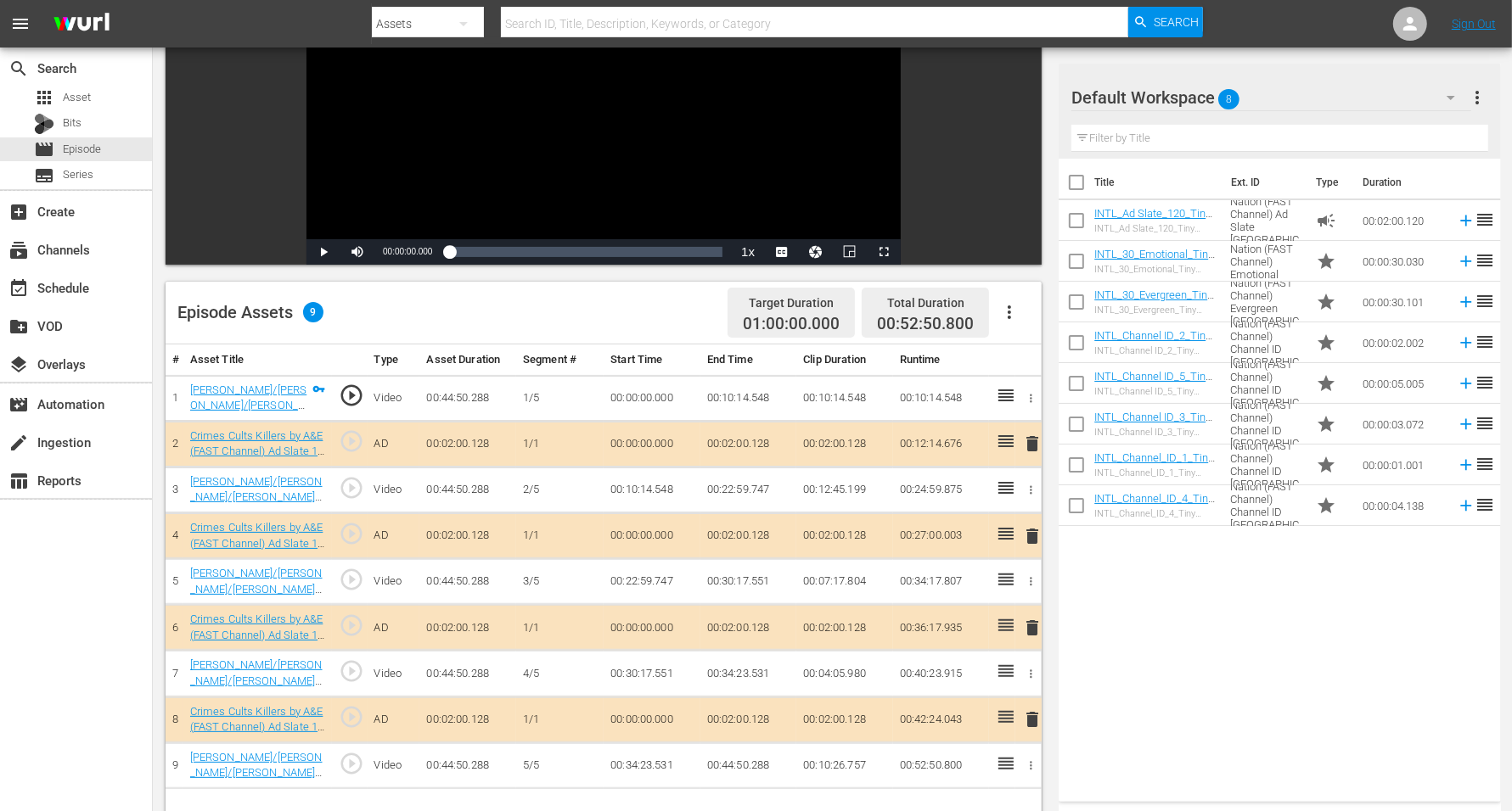
scroll to position [318, 0]
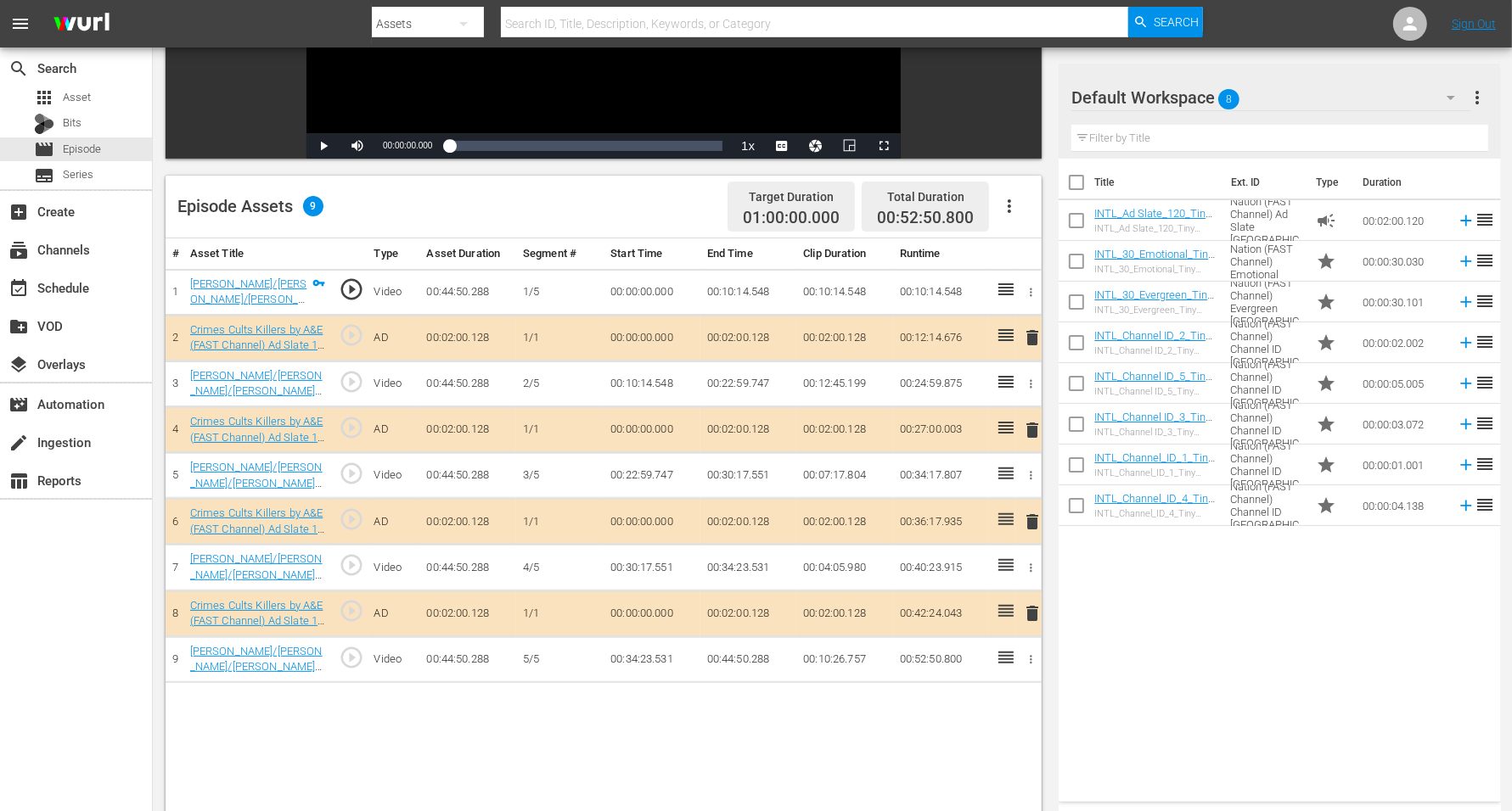
click at [1026, 426] on span "delete" at bounding box center [1032, 431] width 20 height 20
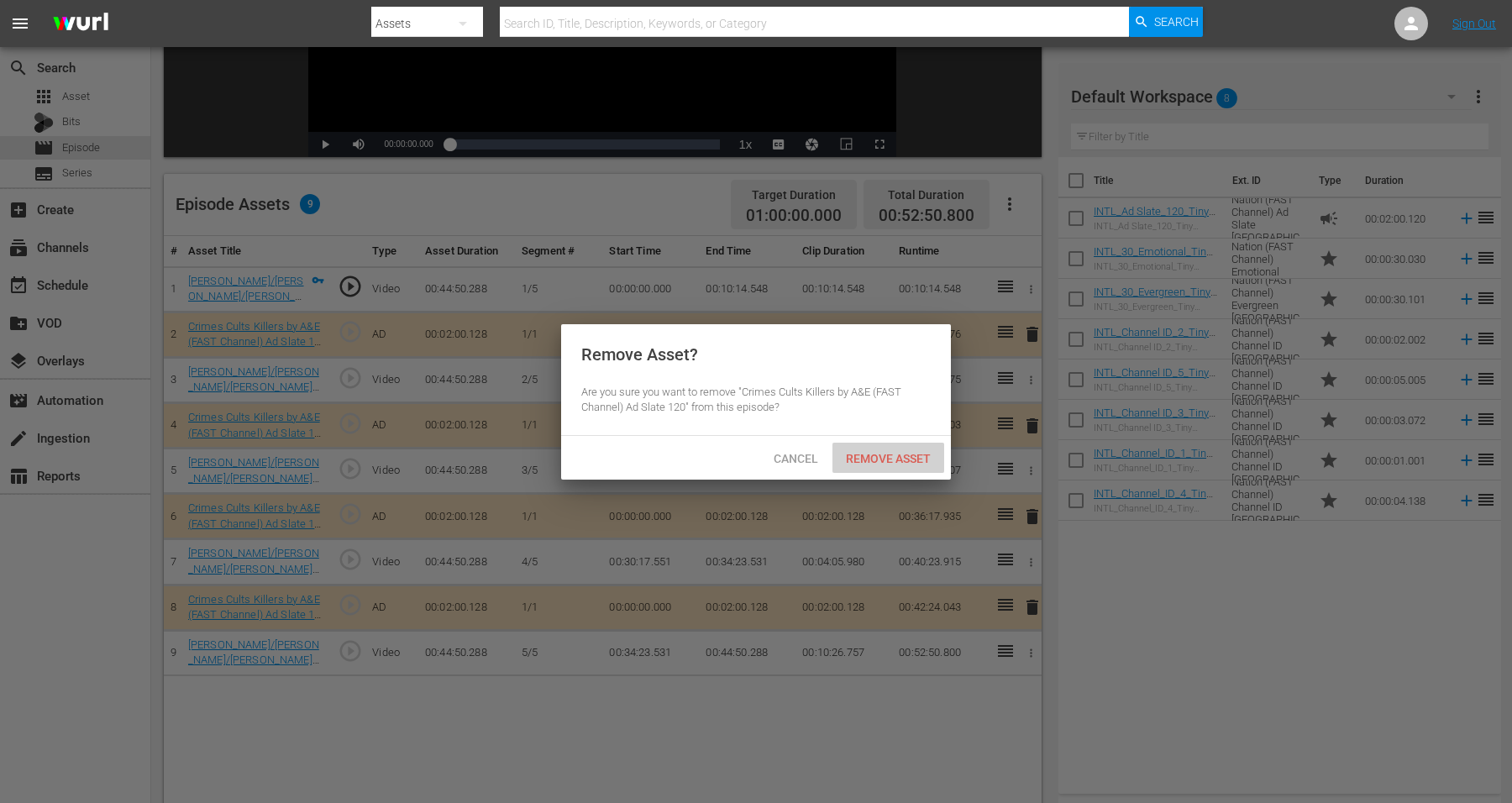
click at [868, 458] on span "Remove Asset" at bounding box center [888, 458] width 111 height 14
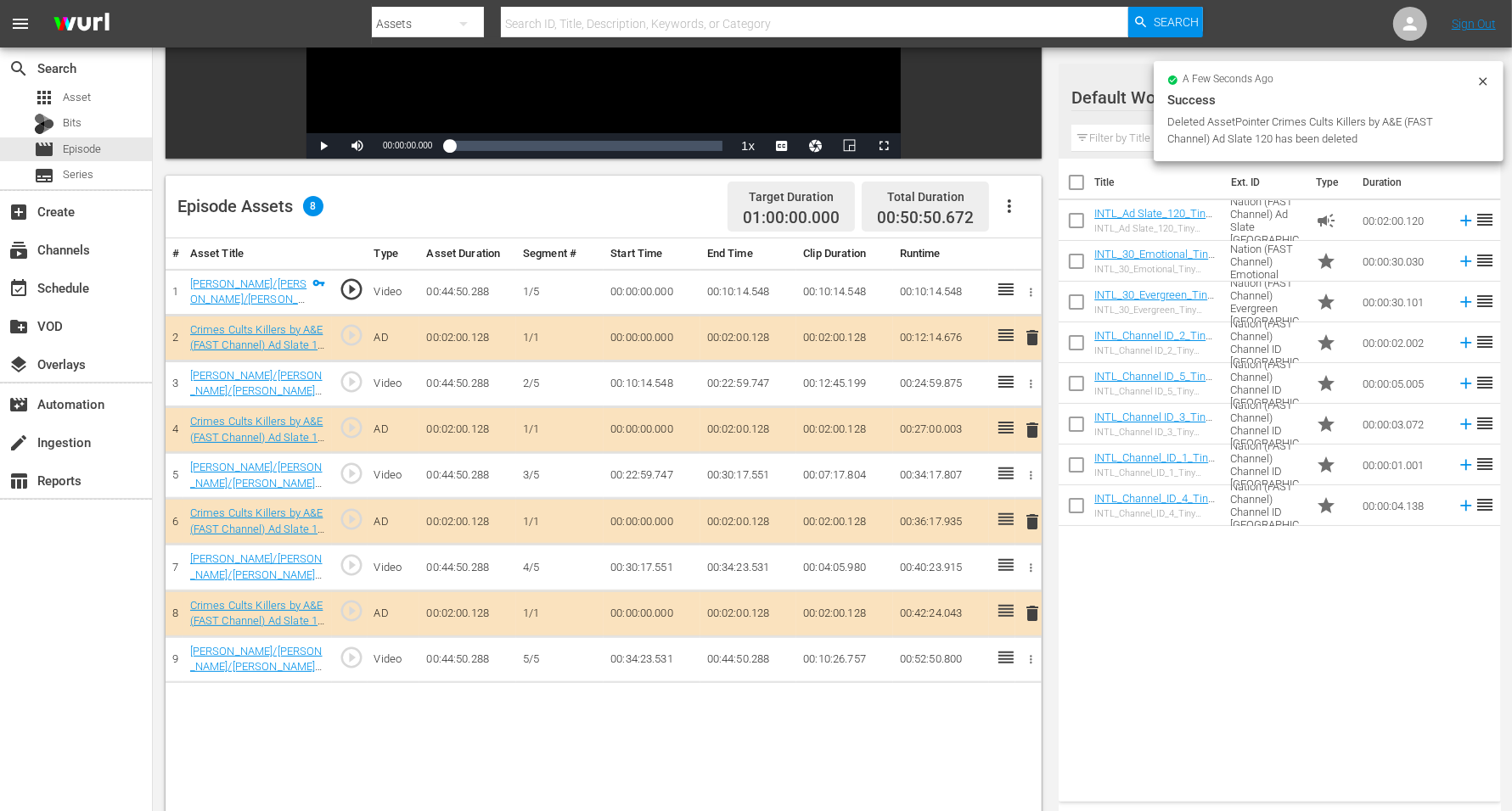
click at [1137, 113] on div at bounding box center [1132, 99] width 122 height 43
click at [1126, 93] on div at bounding box center [1132, 99] width 122 height 43
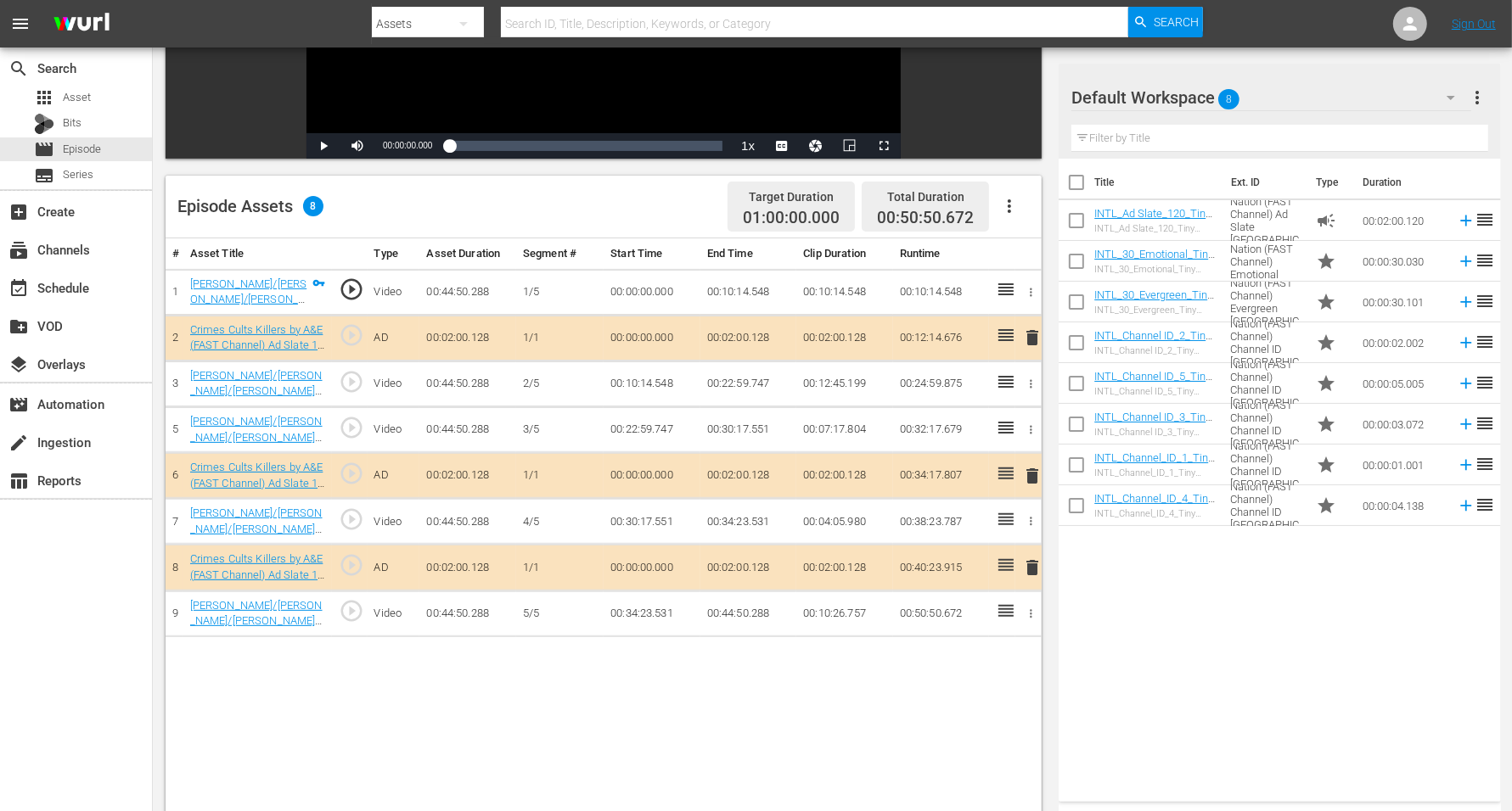
click at [1222, 96] on span "8" at bounding box center [1230, 100] width 21 height 36
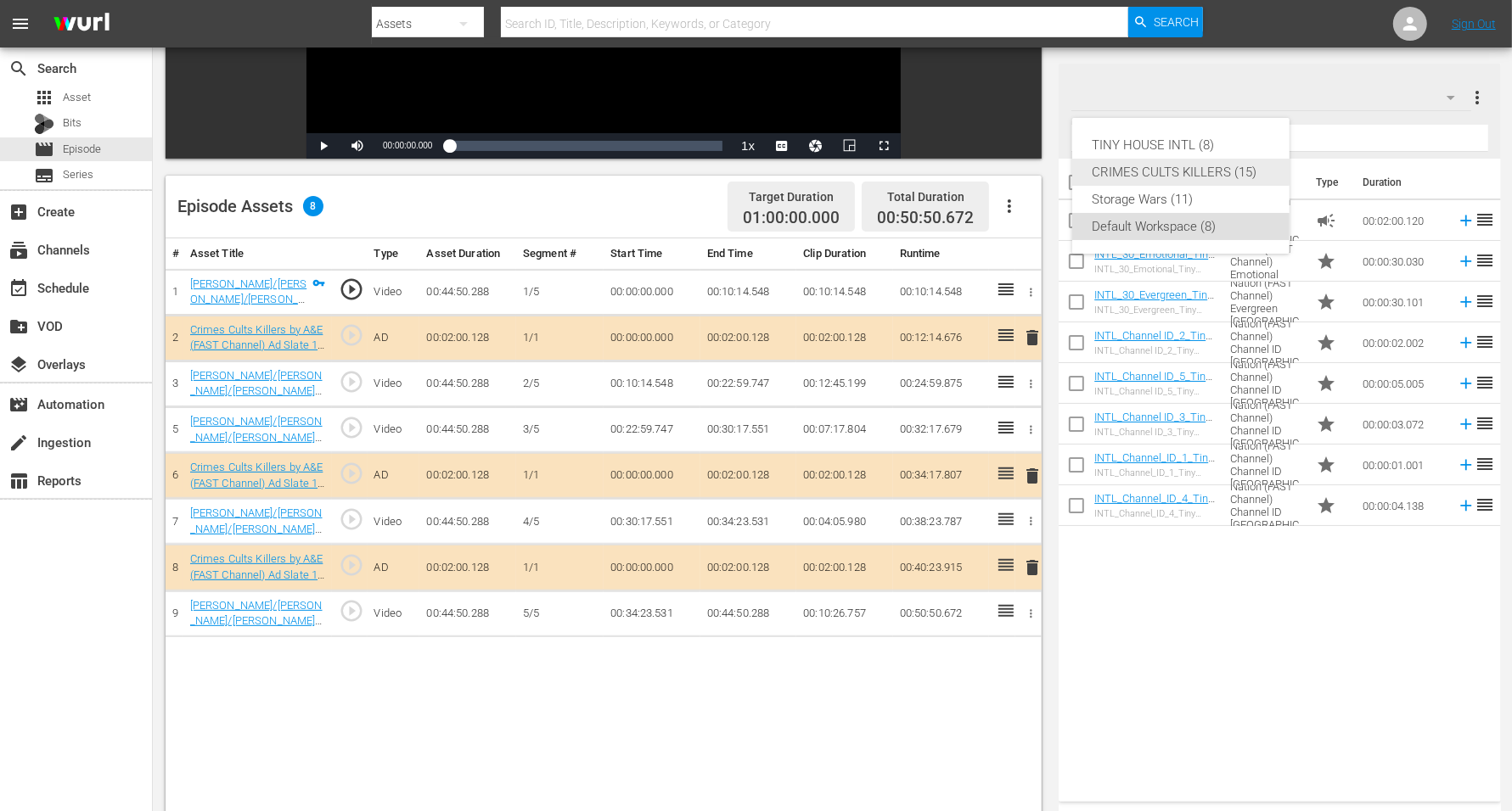
click at [1204, 165] on div "CRIMES CULTS KILLERS (15)" at bounding box center [1181, 172] width 177 height 27
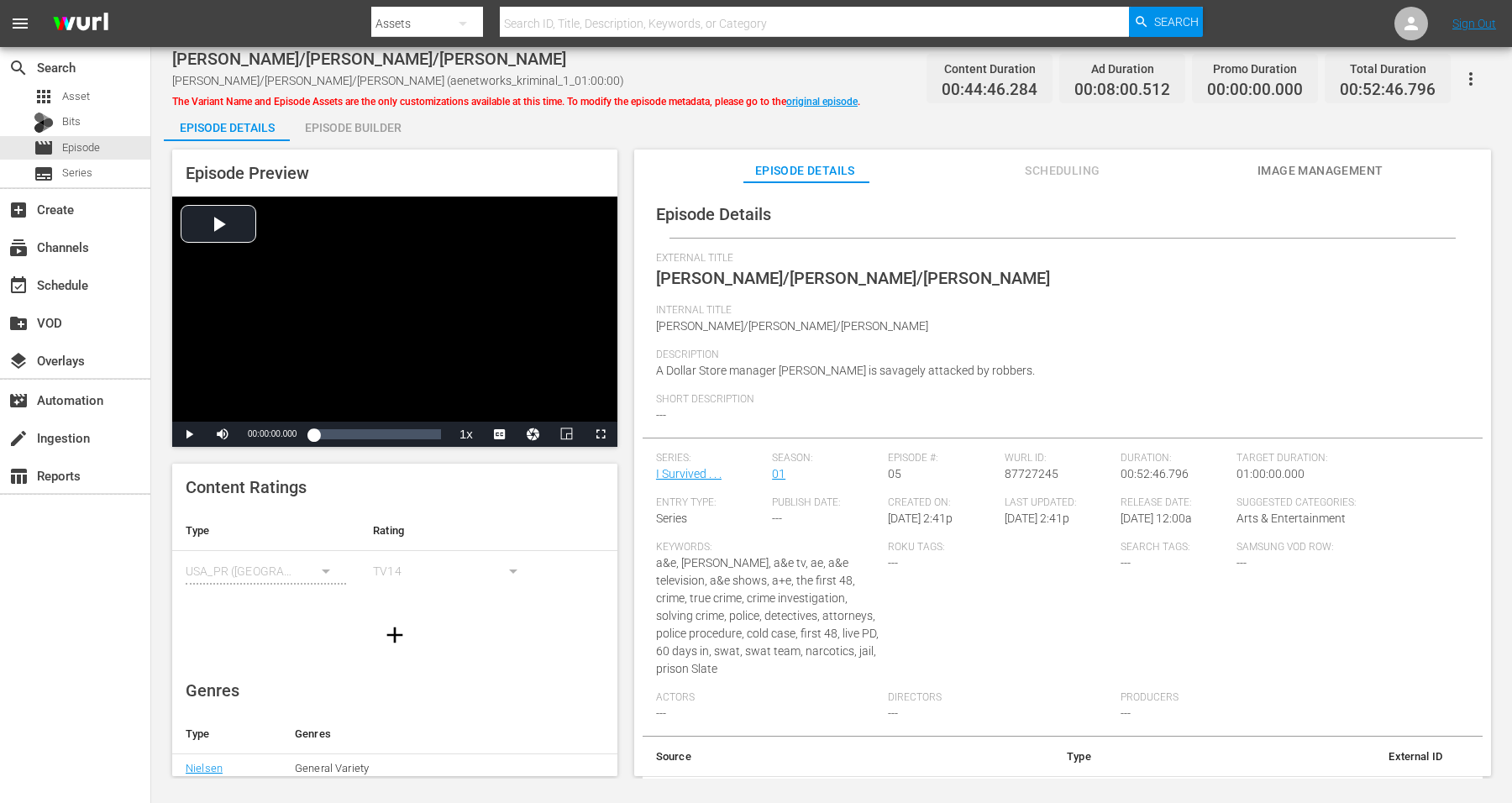
click at [370, 124] on div "Episode Builder" at bounding box center [352, 128] width 126 height 41
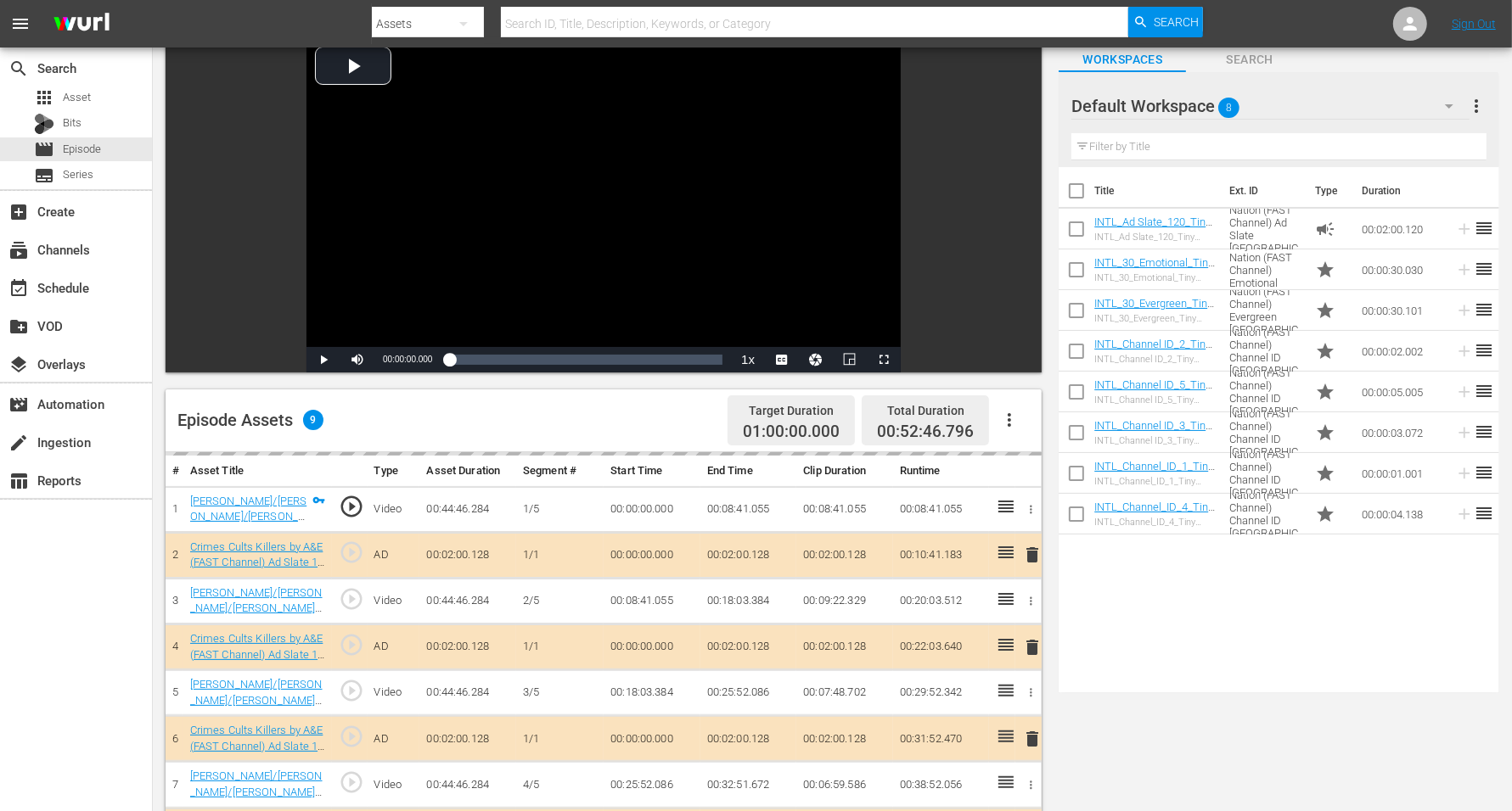
scroll to position [212, 0]
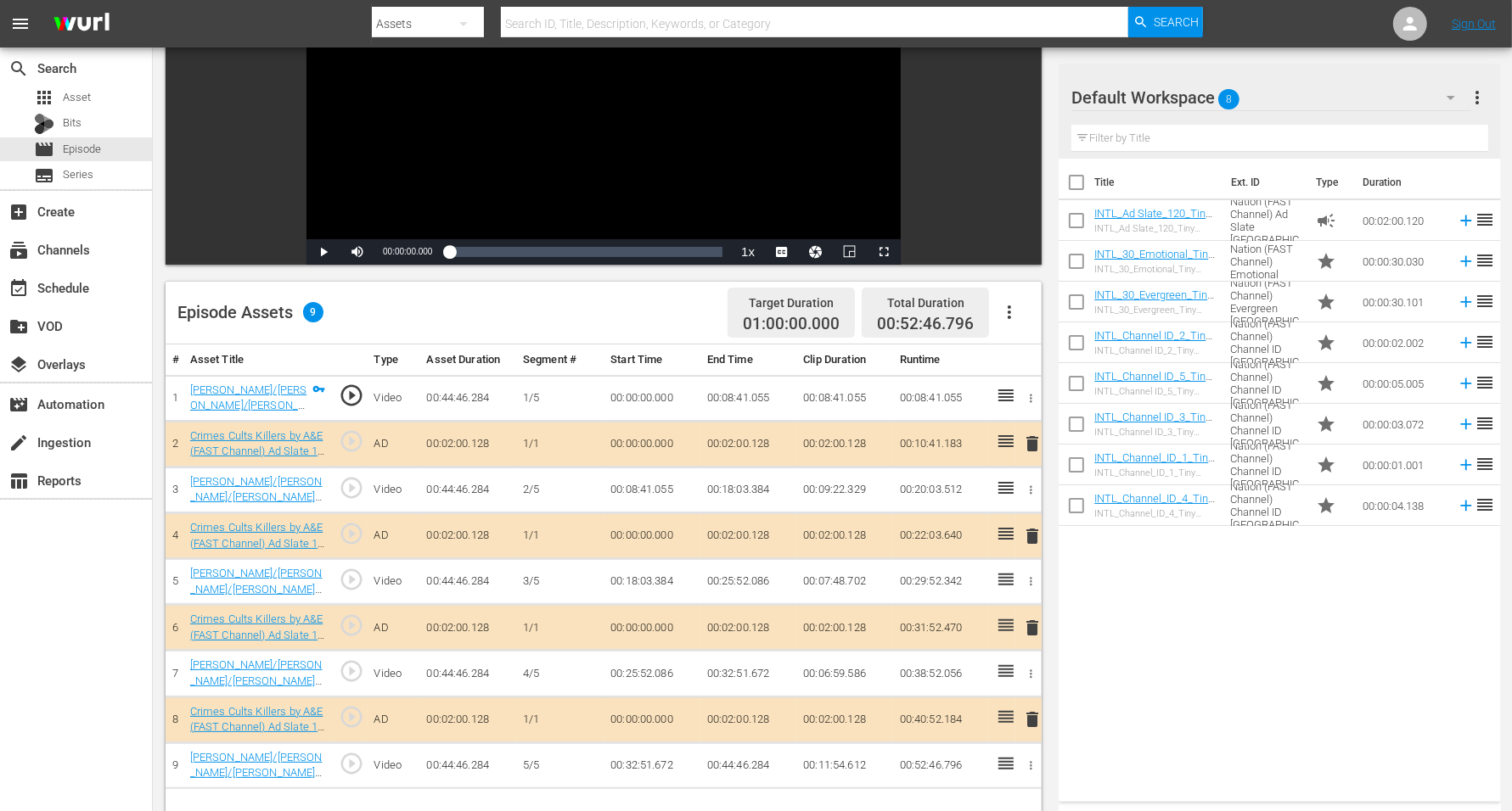
click at [1032, 618] on span "delete" at bounding box center [1032, 629] width 20 height 20
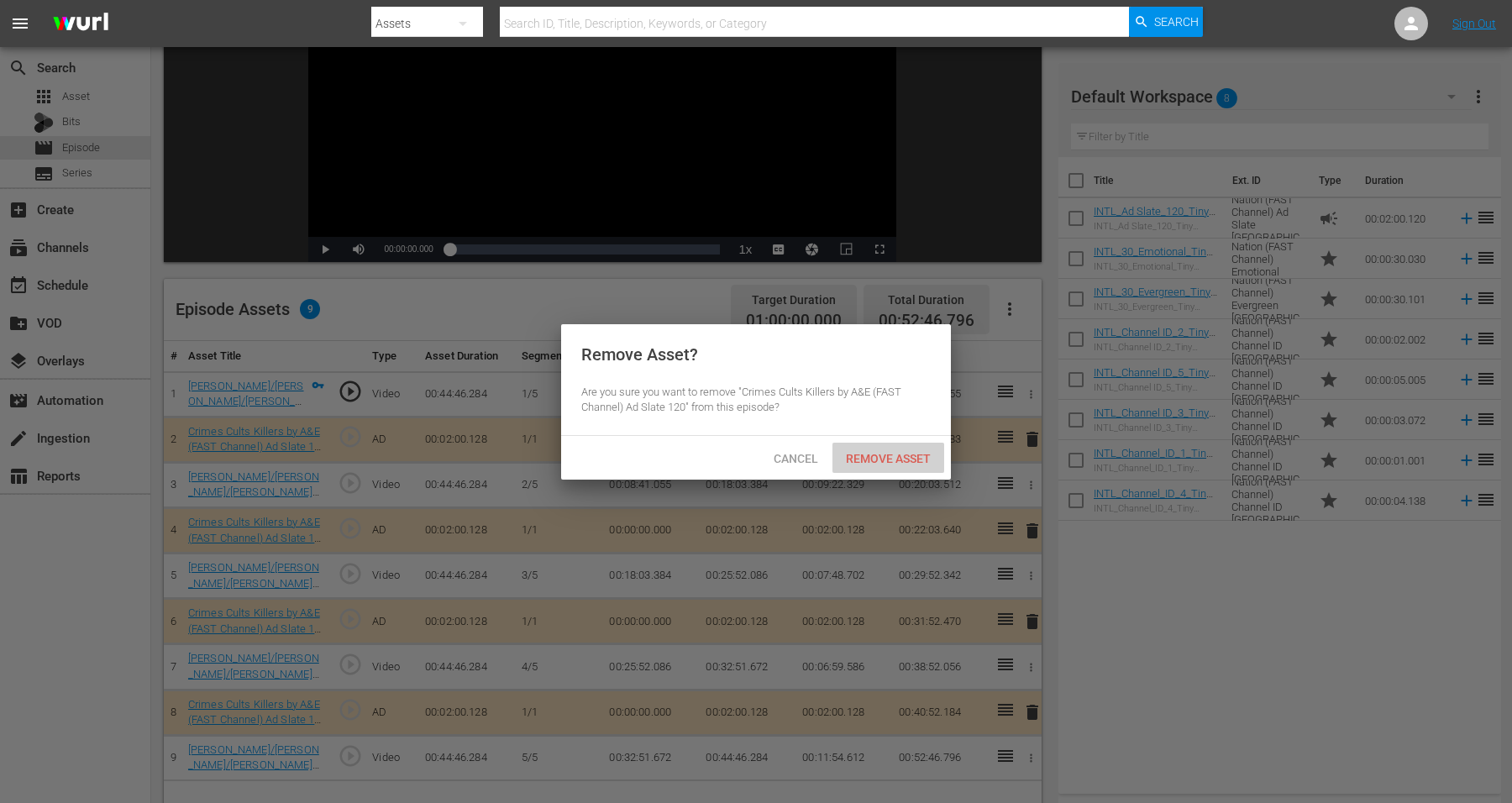
click at [870, 454] on span "Remove Asset" at bounding box center [888, 458] width 111 height 14
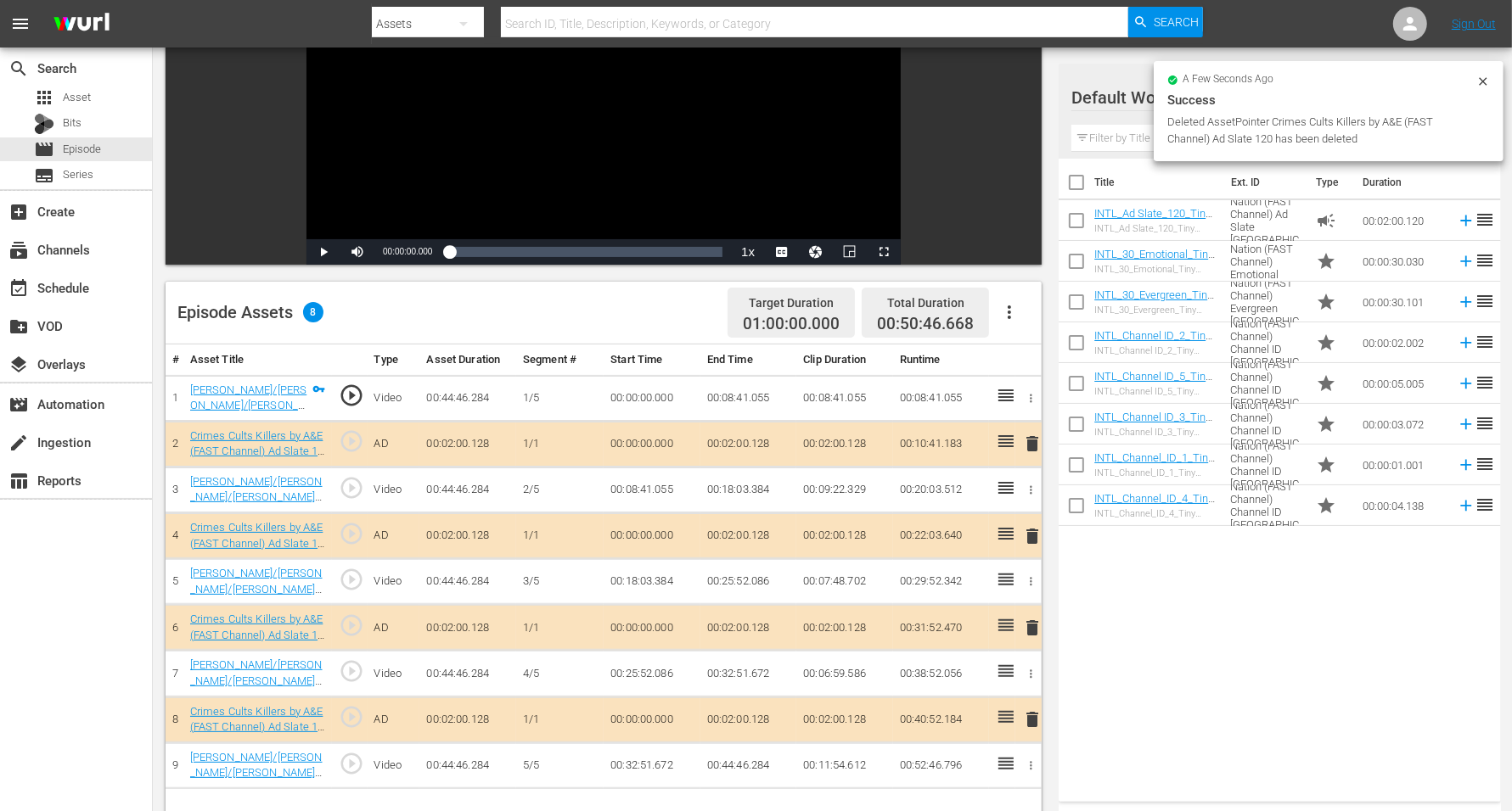
drag, startPoint x: 1091, startPoint y: 90, endPoint x: 1061, endPoint y: 79, distance: 32.0
click at [1085, 90] on div at bounding box center [1132, 99] width 122 height 43
click at [1125, 96] on div at bounding box center [1132, 99] width 122 height 43
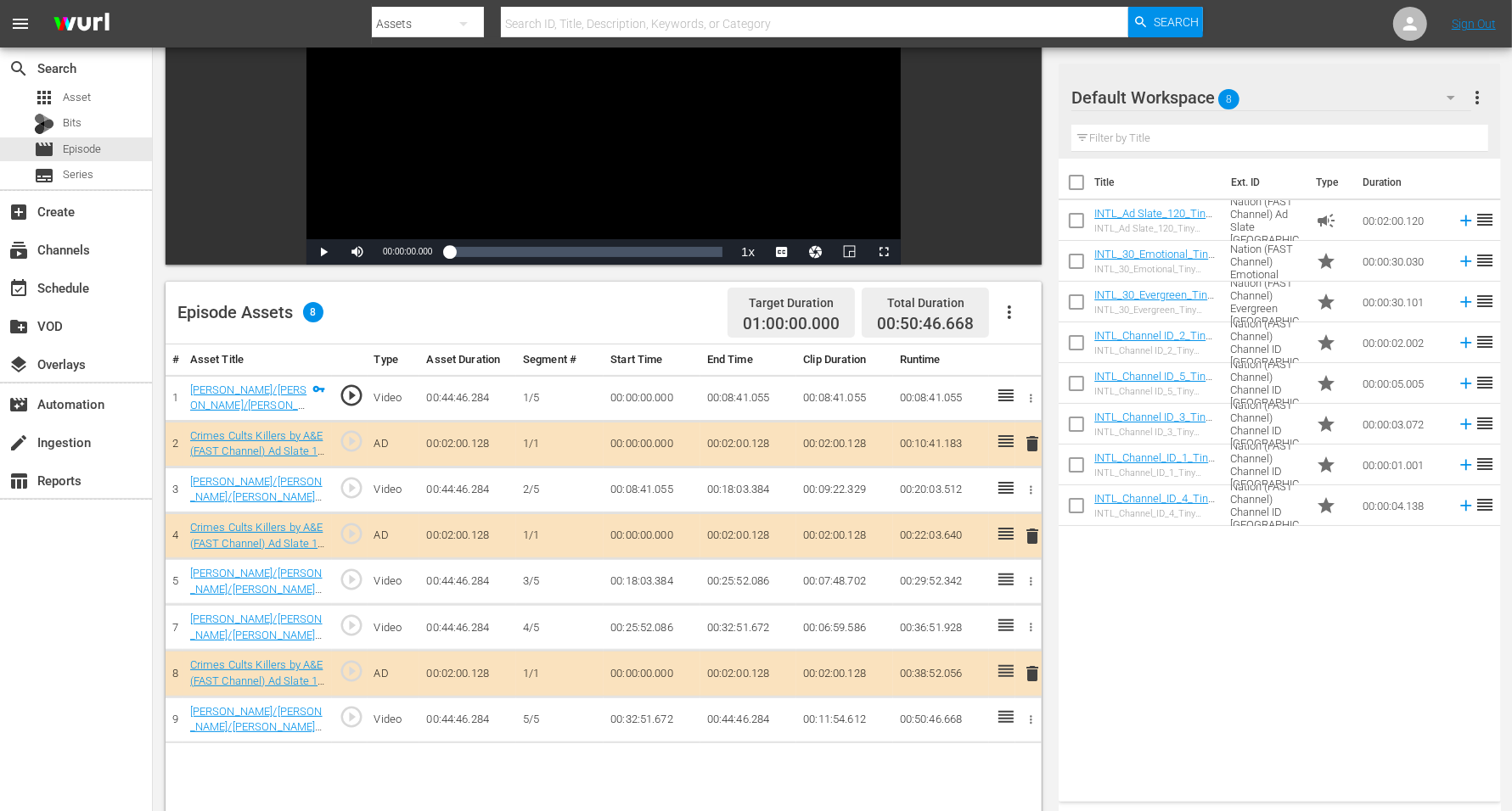
click at [1144, 162] on th "Title" at bounding box center [1157, 182] width 125 height 48
click at [1222, 98] on span "8" at bounding box center [1230, 100] width 21 height 36
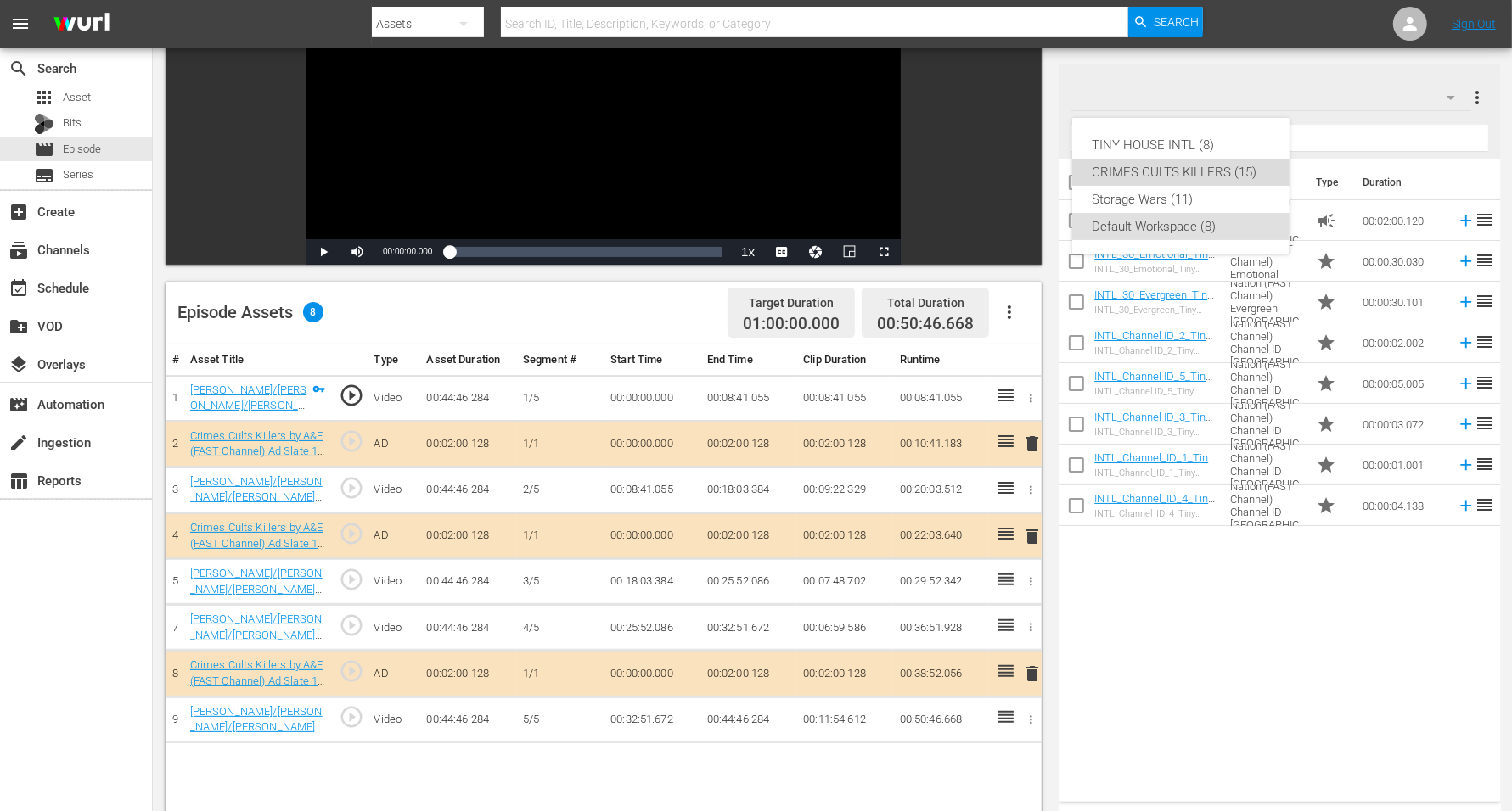
click at [1182, 169] on div "CRIMES CULTS KILLERS (15)" at bounding box center [1181, 172] width 177 height 27
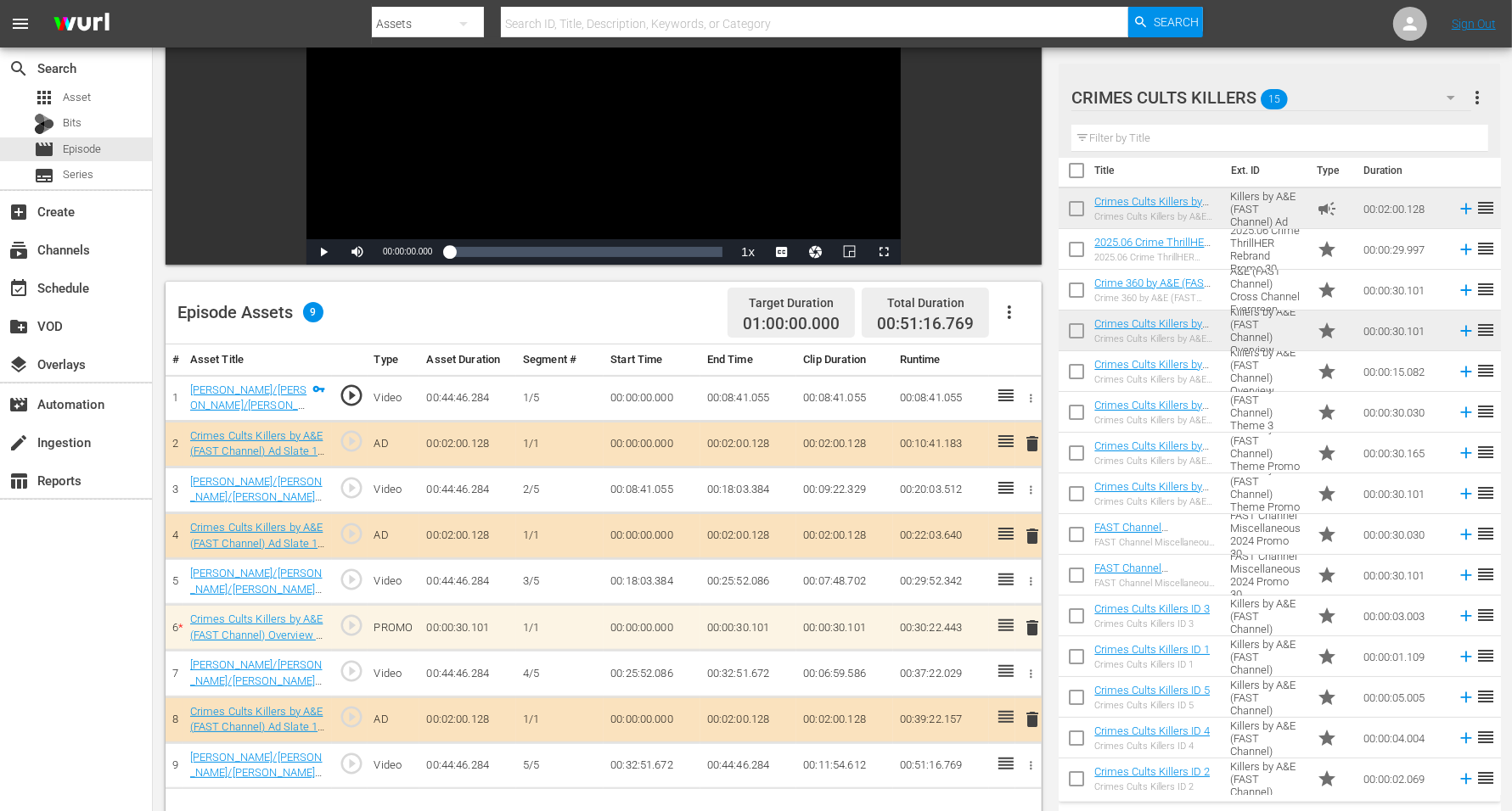
scroll to position [15, 0]
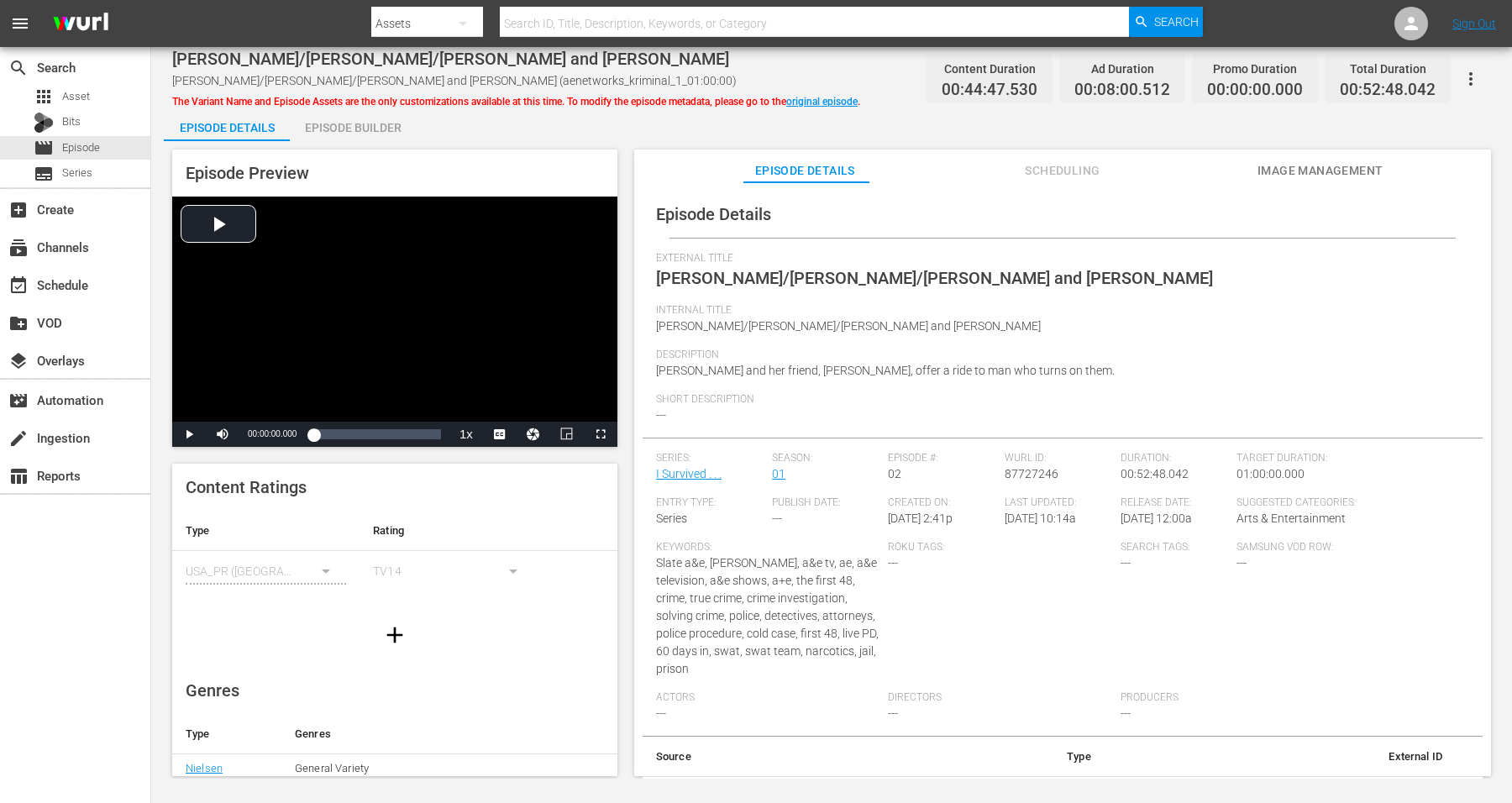
click at [343, 120] on div "Episode Builder" at bounding box center [352, 128] width 126 height 41
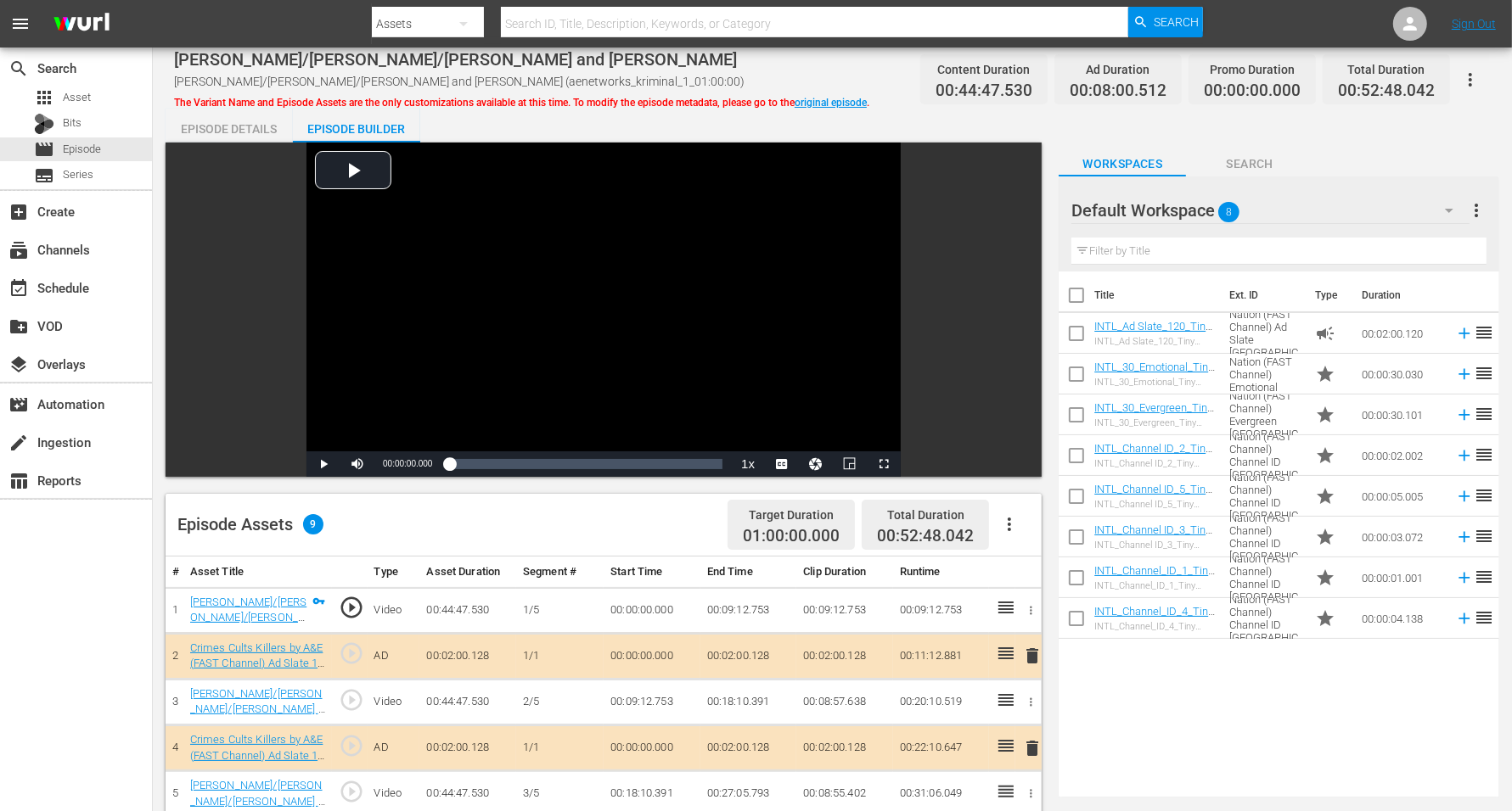
click at [1222, 206] on span "8" at bounding box center [1230, 212] width 21 height 36
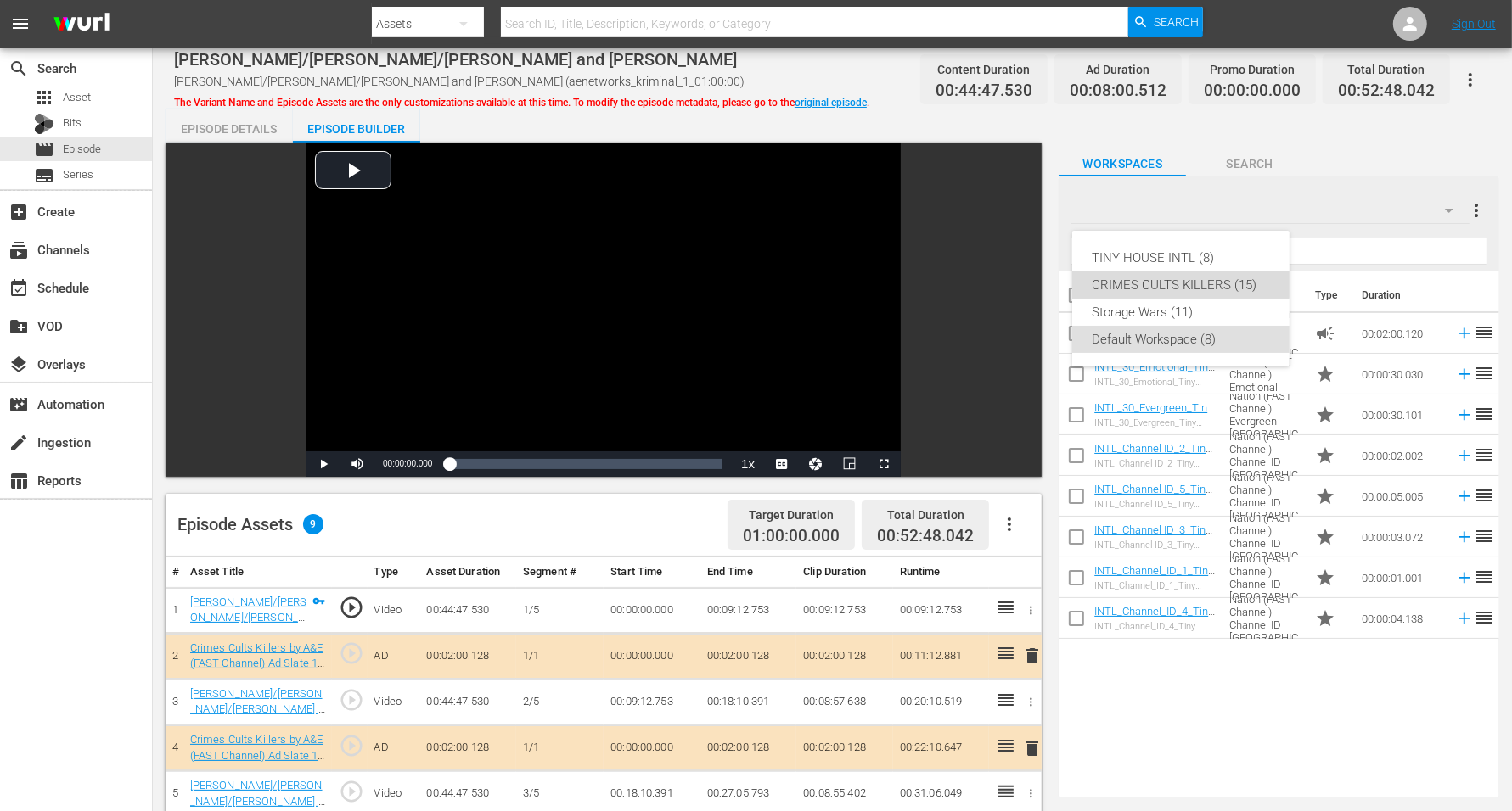
click at [1153, 282] on div "CRIMES CULTS KILLERS (15)" at bounding box center [1181, 285] width 177 height 27
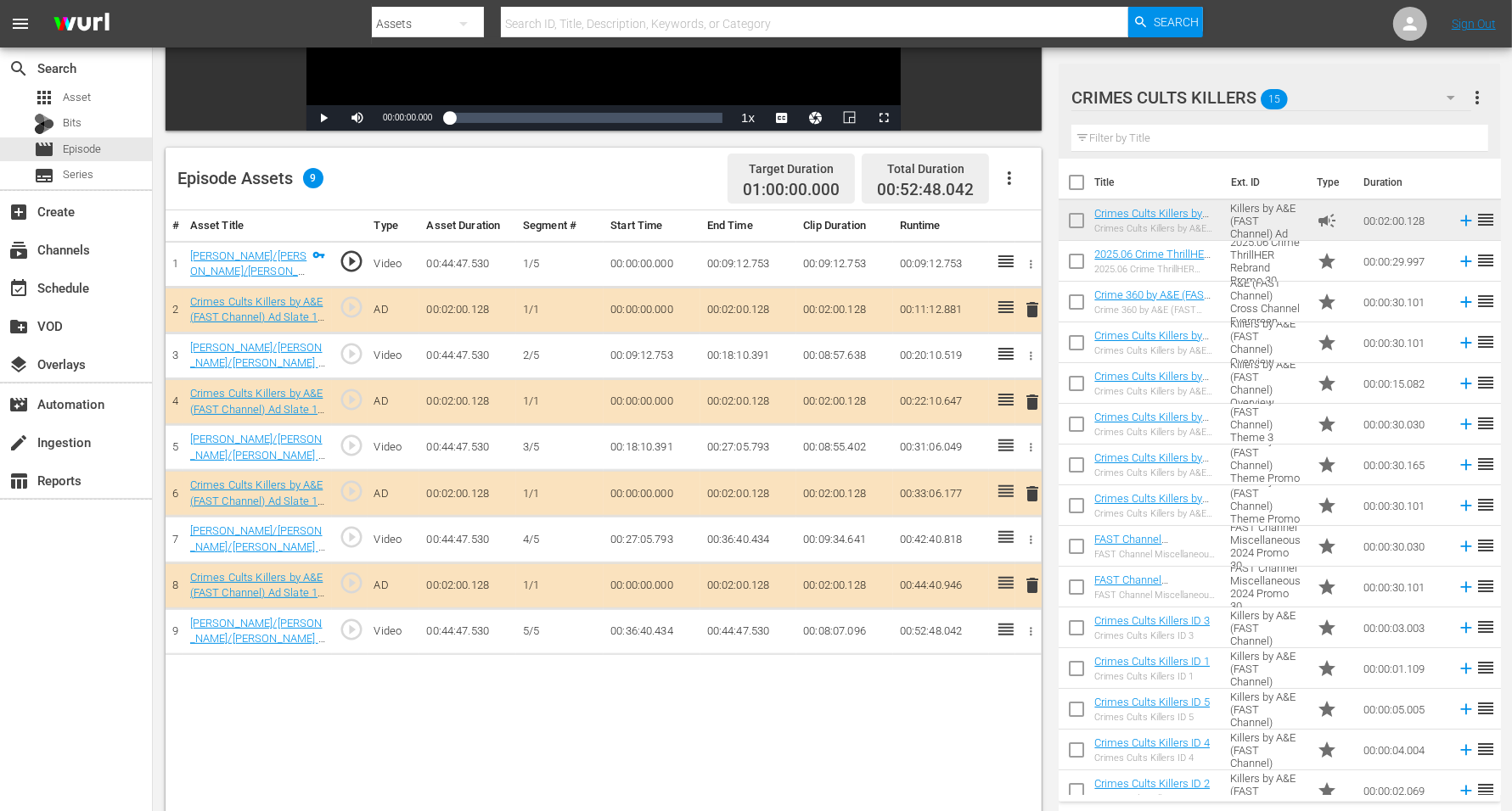
scroll to position [425, 0]
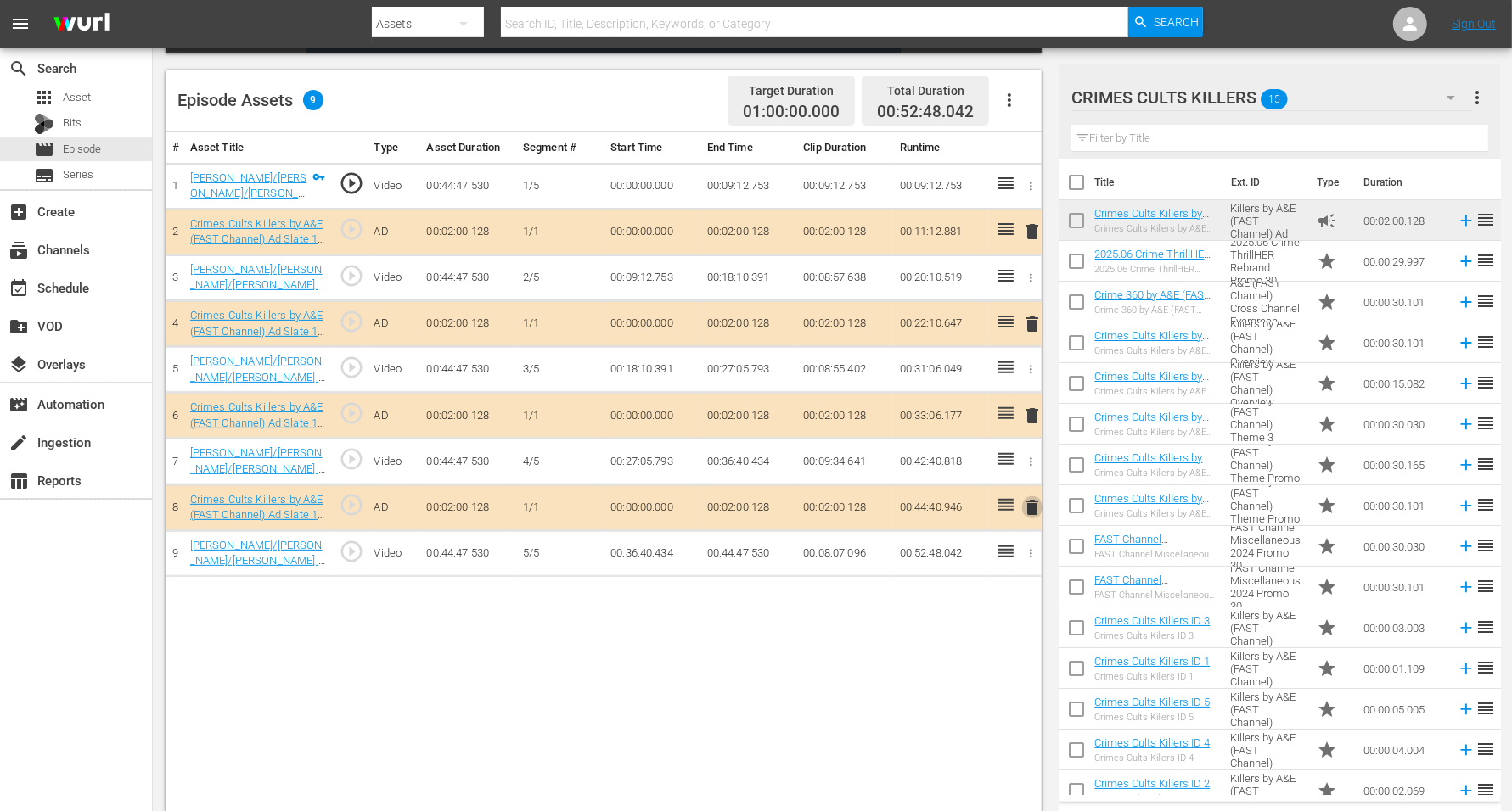
click at [1034, 508] on span "delete" at bounding box center [1032, 507] width 20 height 20
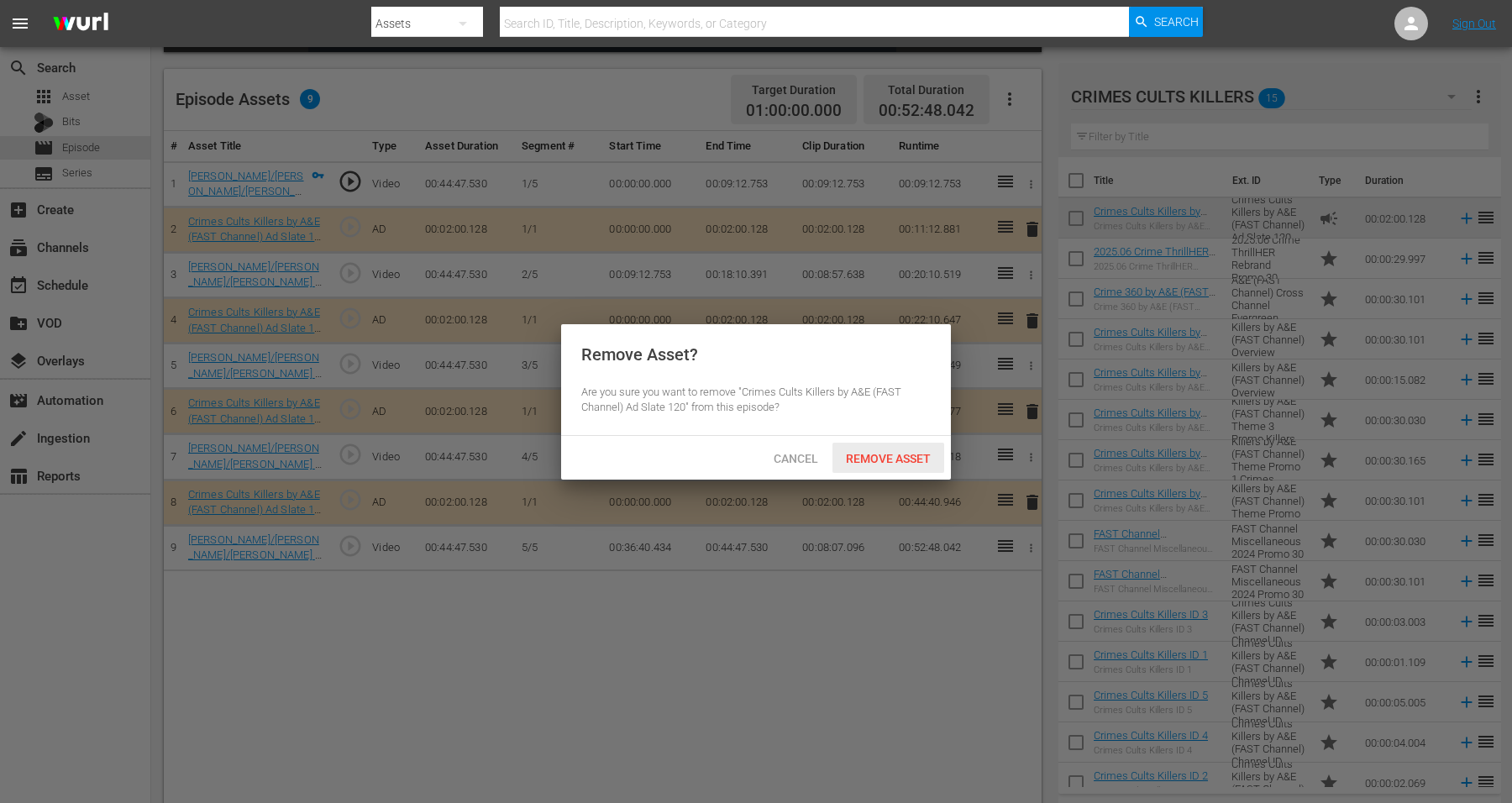
click at [886, 454] on span "Remove Asset" at bounding box center [888, 458] width 111 height 14
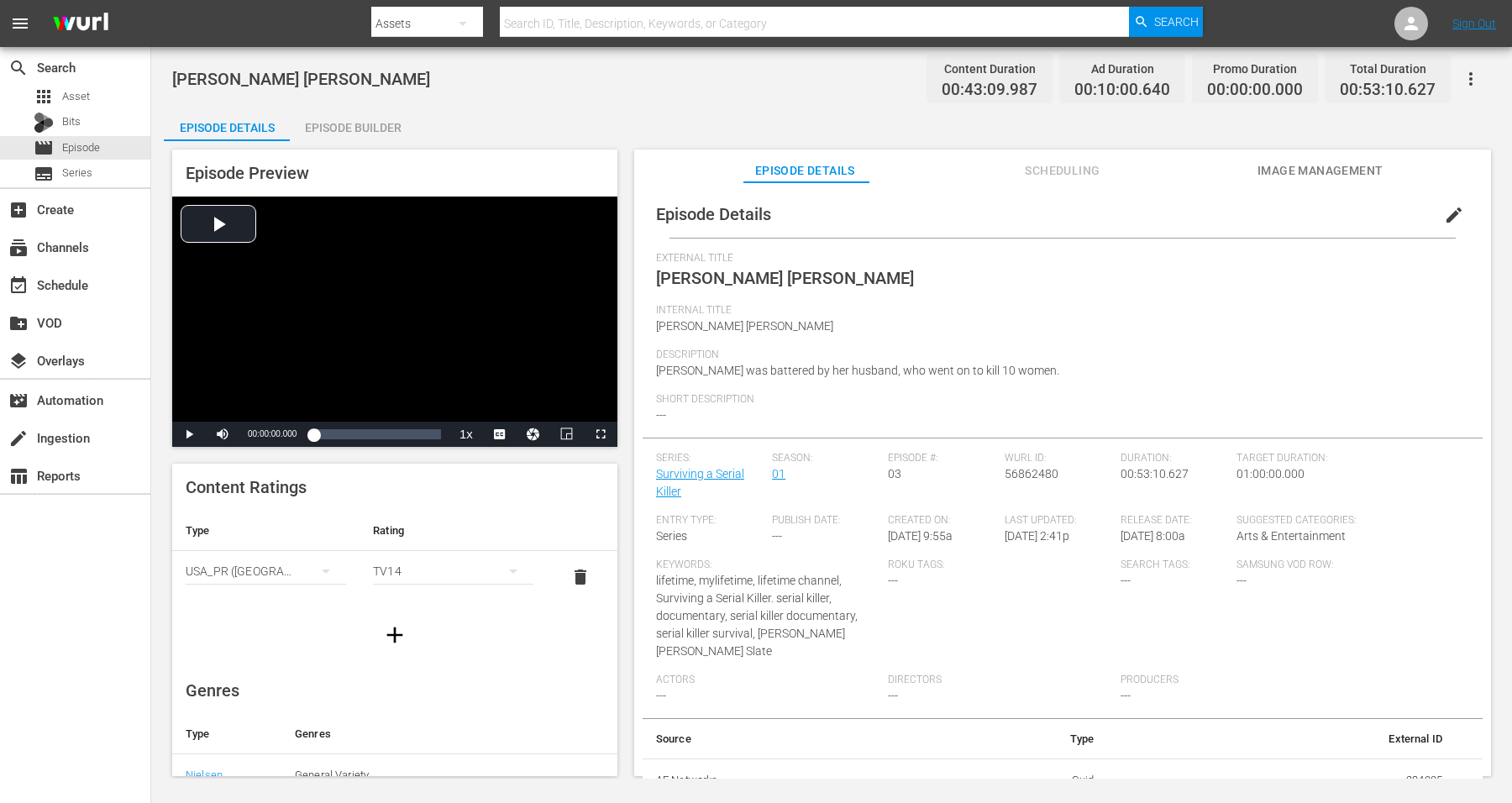
click at [372, 123] on div "Episode Builder" at bounding box center [352, 128] width 126 height 41
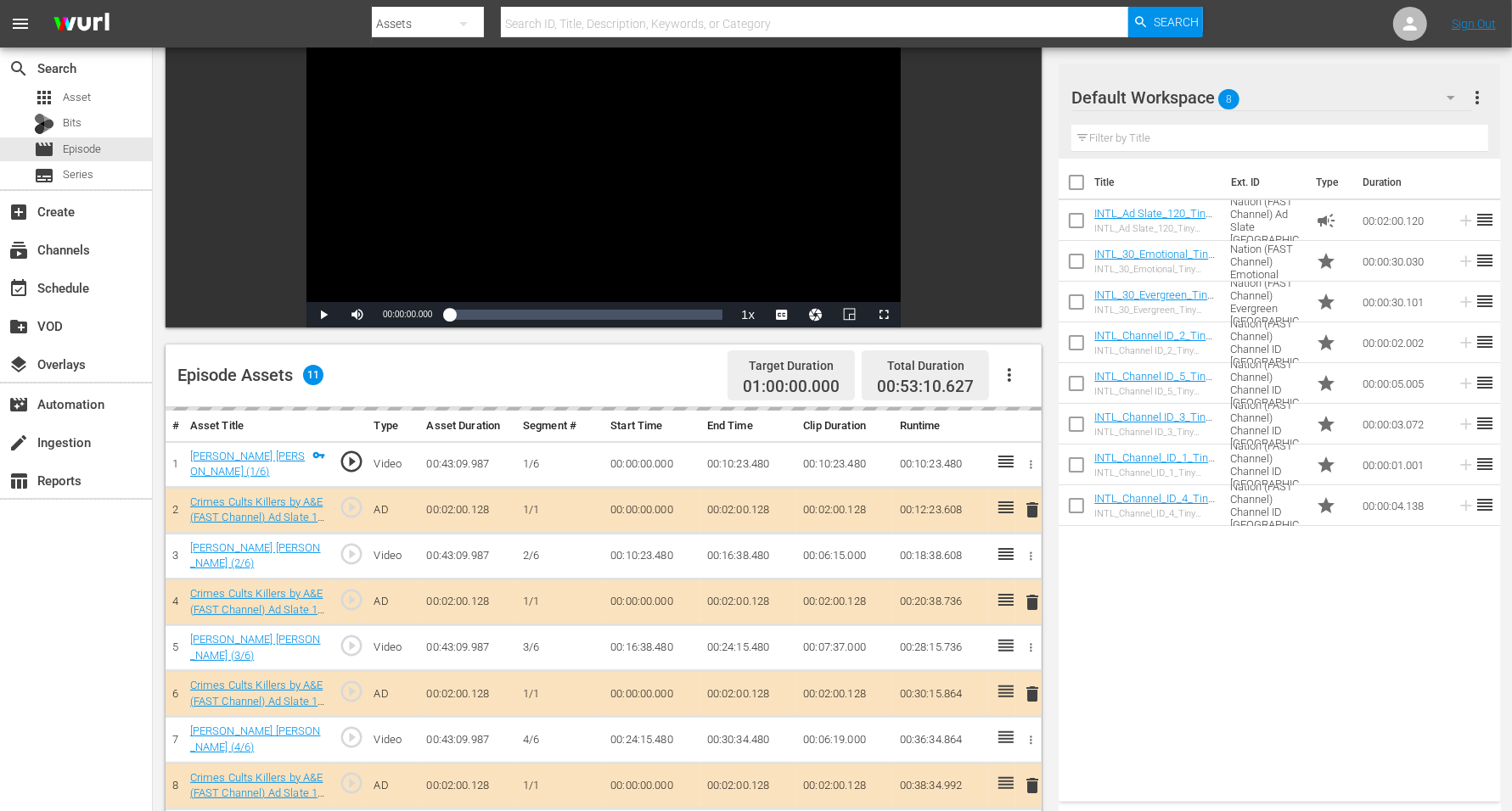
scroll to position [212, 0]
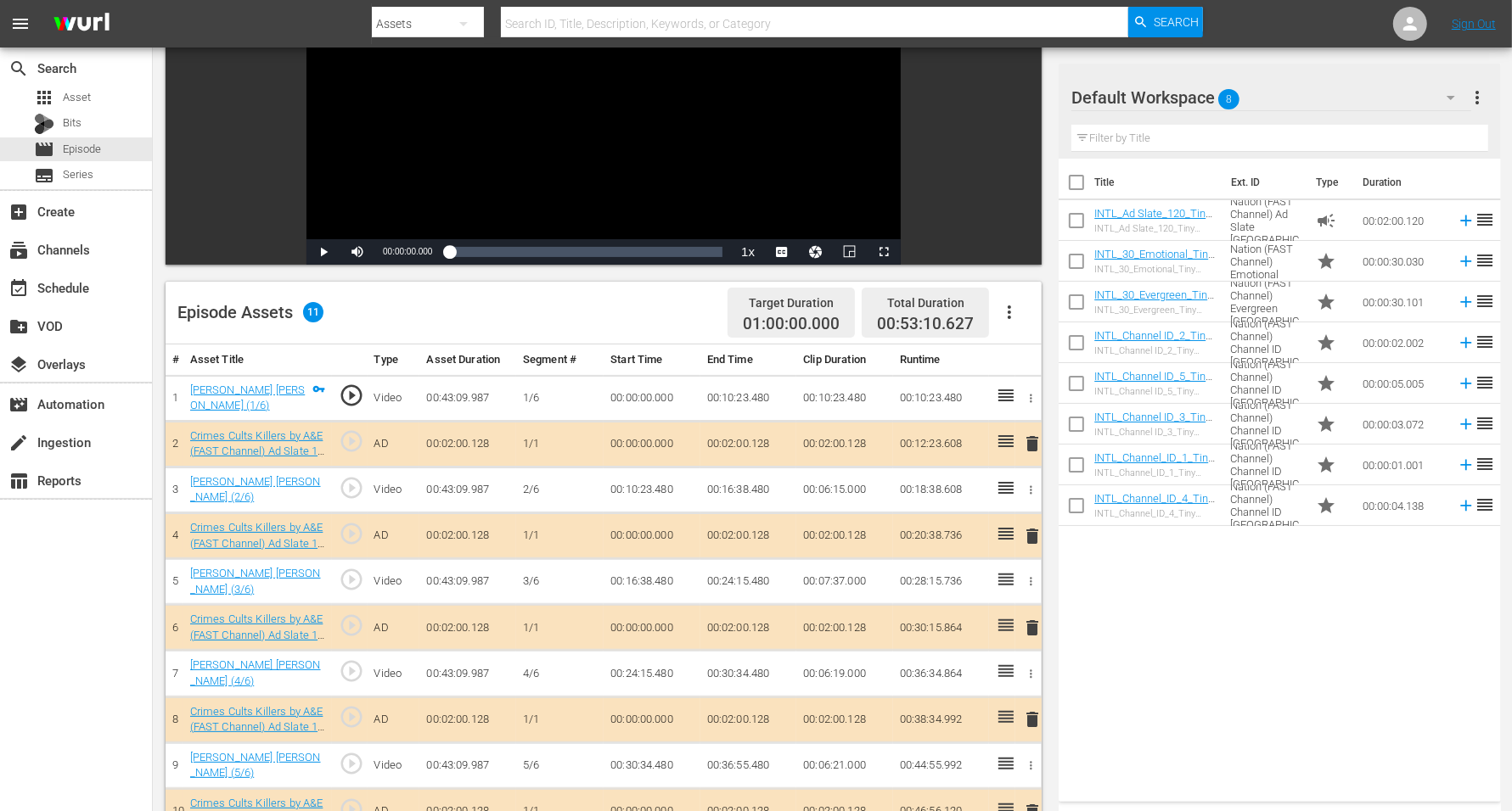
click at [1032, 438] on span "delete" at bounding box center [1032, 444] width 20 height 20
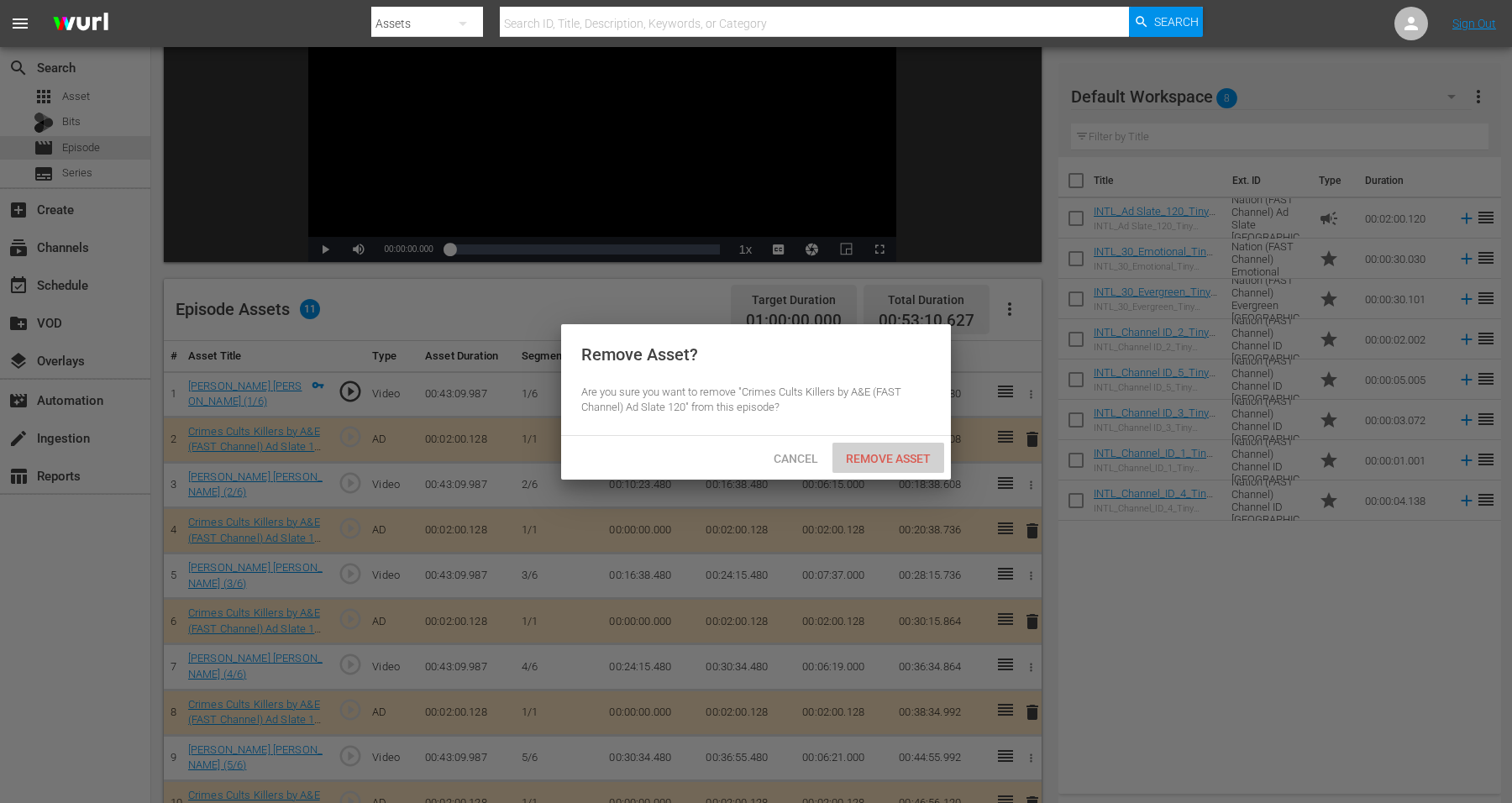
click at [881, 449] on div "Remove Asset" at bounding box center [888, 458] width 111 height 31
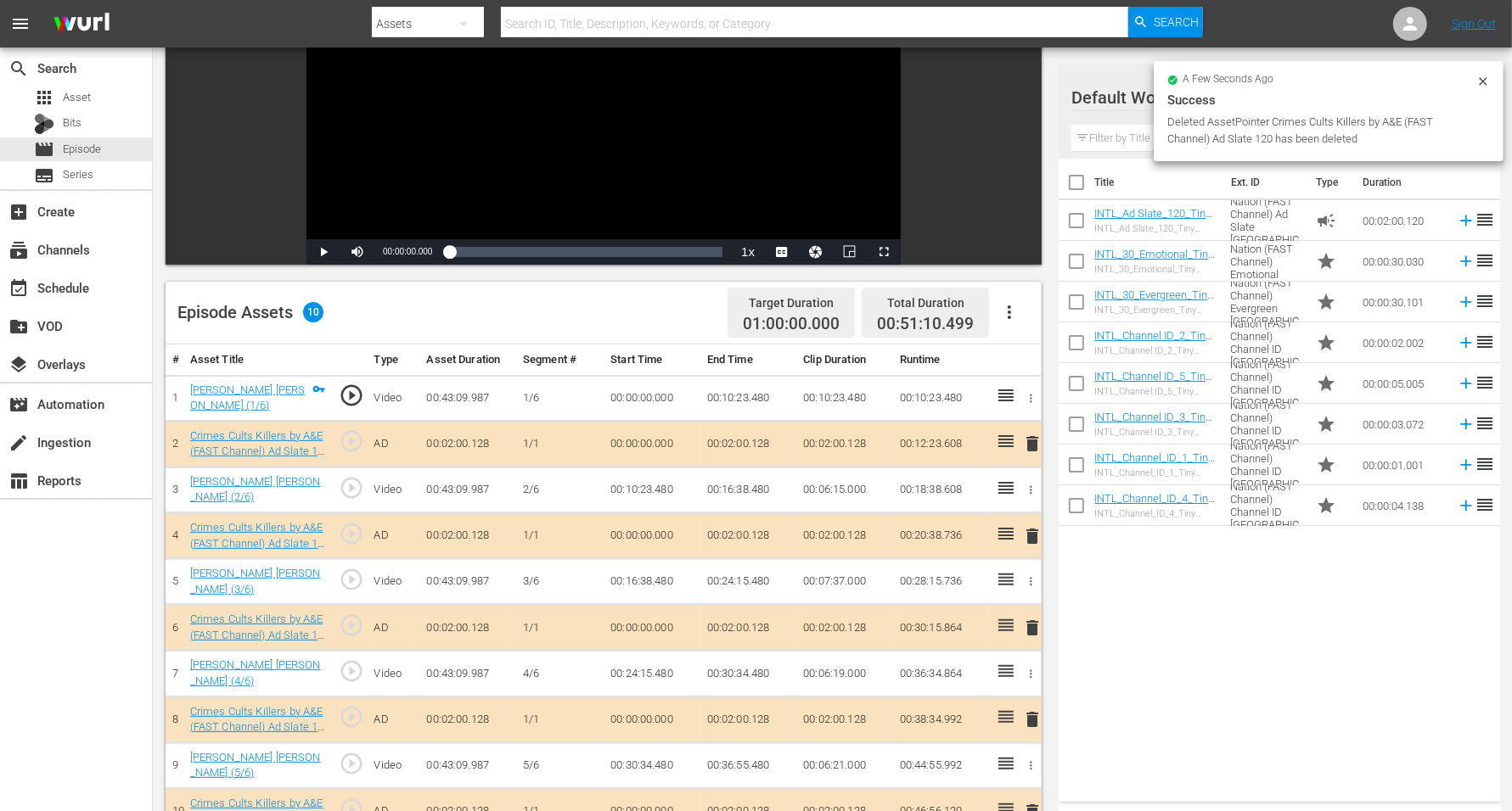
click at [1082, 108] on div at bounding box center [1132, 99] width 122 height 43
click at [1116, 96] on div at bounding box center [1132, 99] width 122 height 43
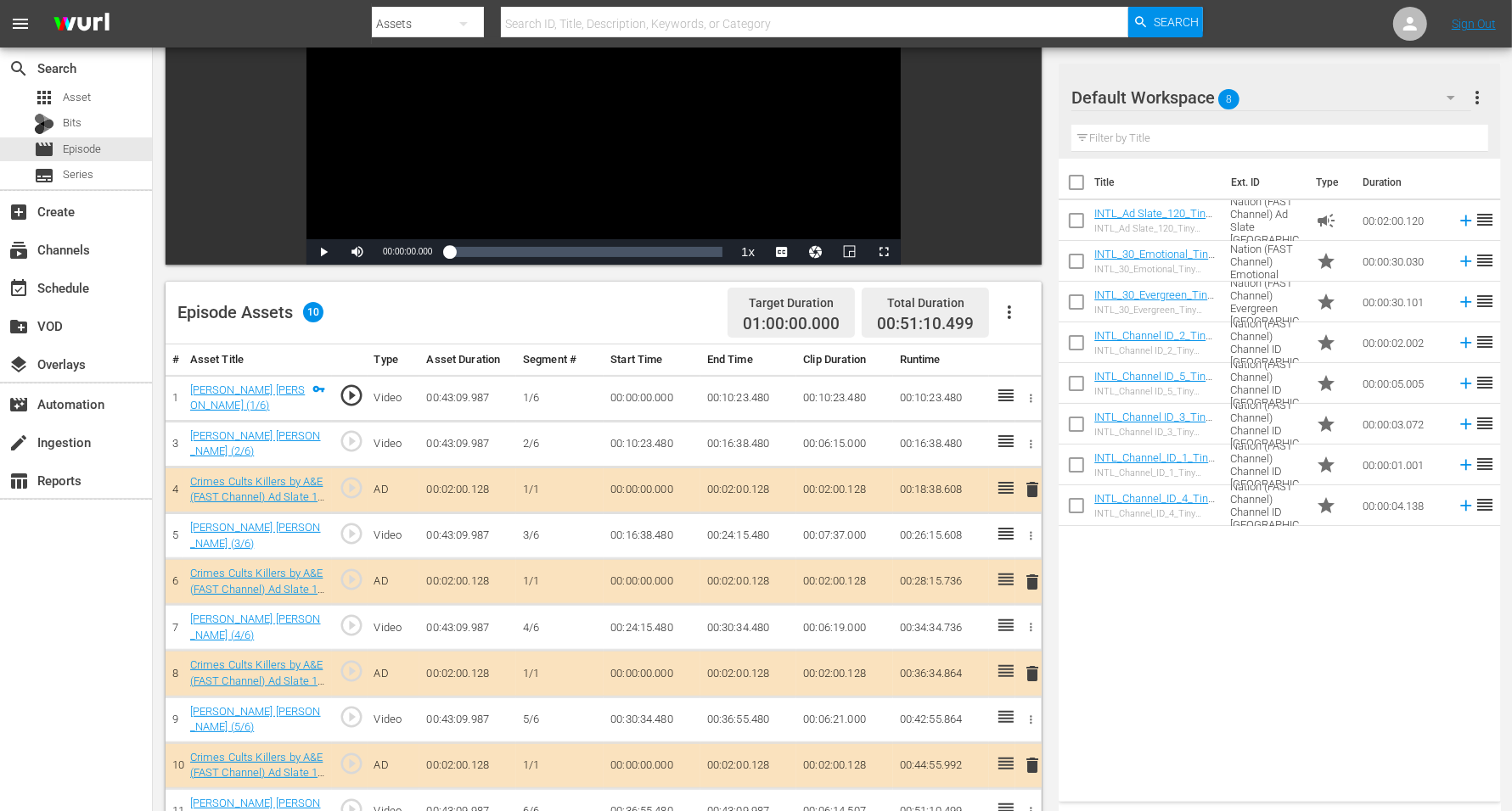
click at [1222, 94] on span "8" at bounding box center [1230, 100] width 21 height 36
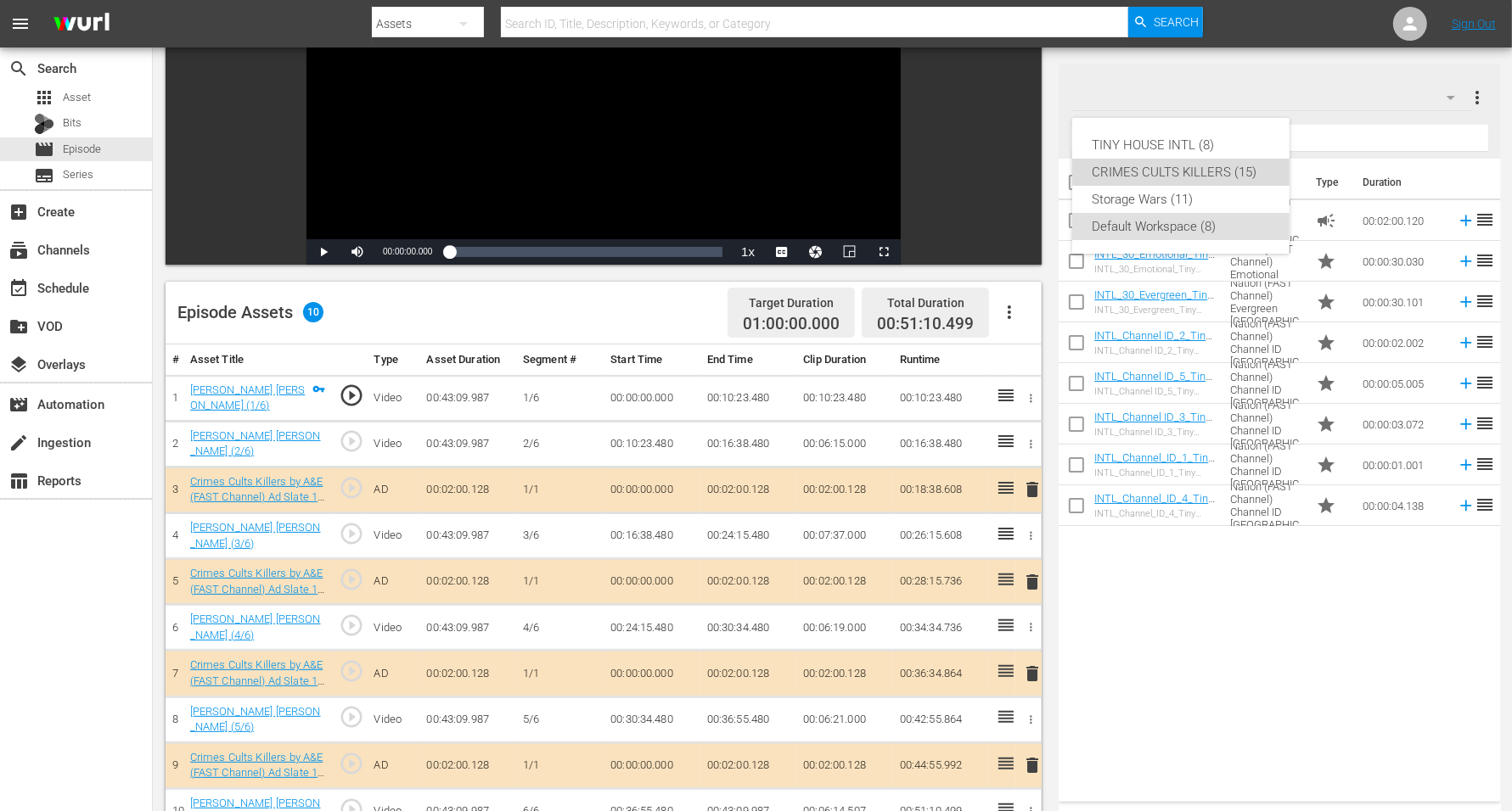
click at [1198, 175] on div "CRIMES CULTS KILLERS (15)" at bounding box center [1181, 172] width 177 height 27
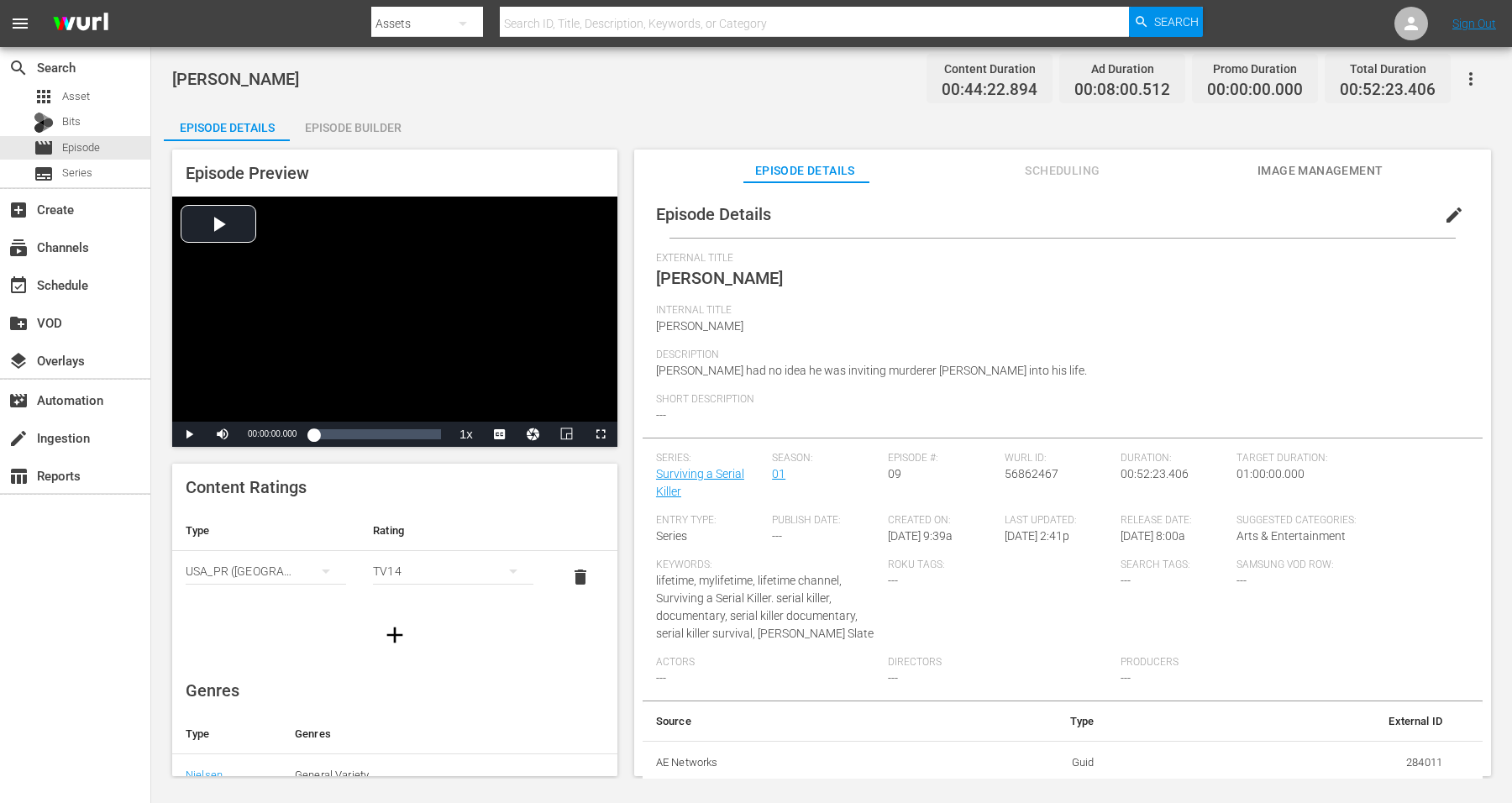
click at [343, 126] on div "Episode Builder" at bounding box center [352, 128] width 126 height 41
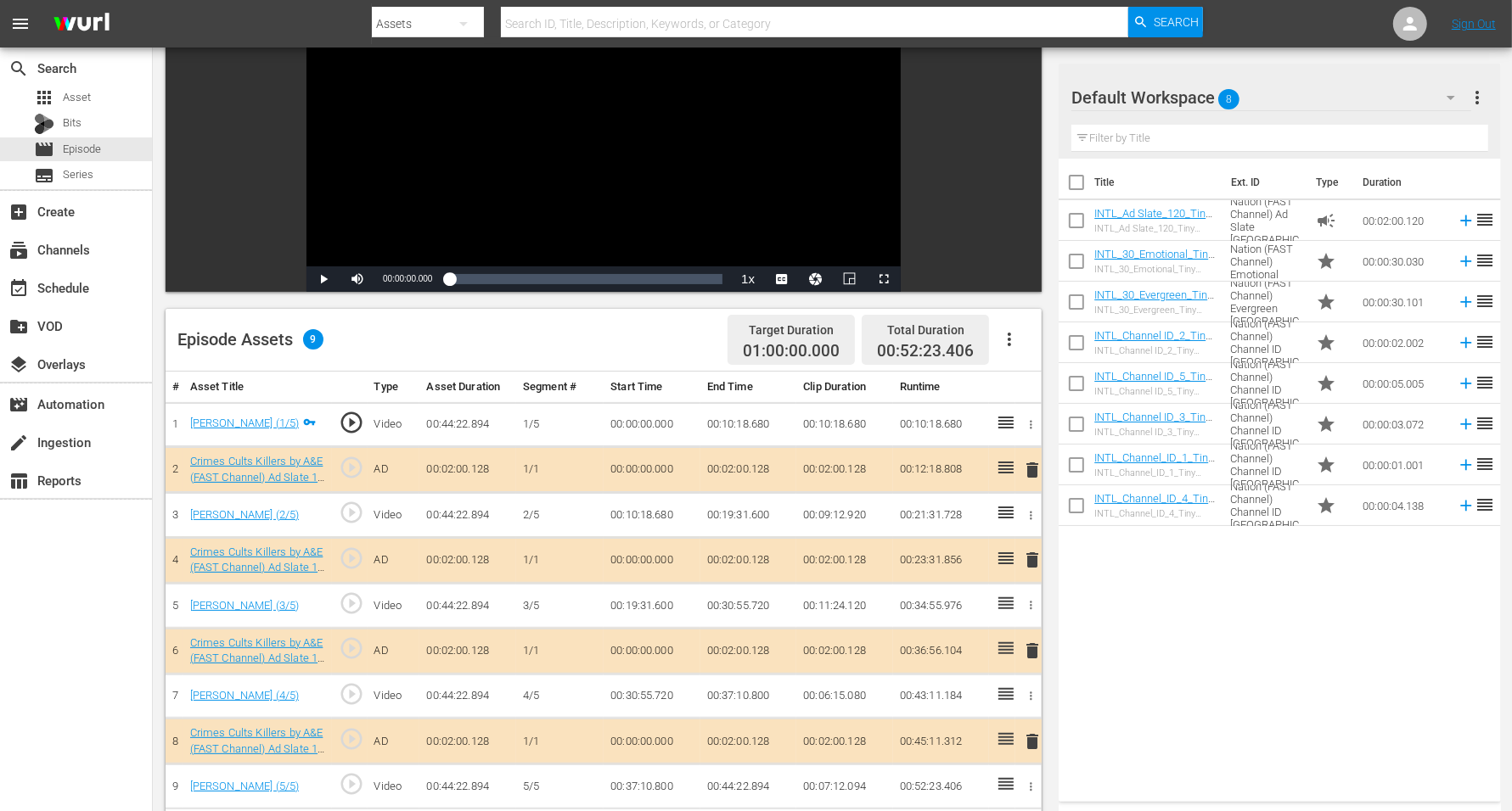
scroll to position [318, 0]
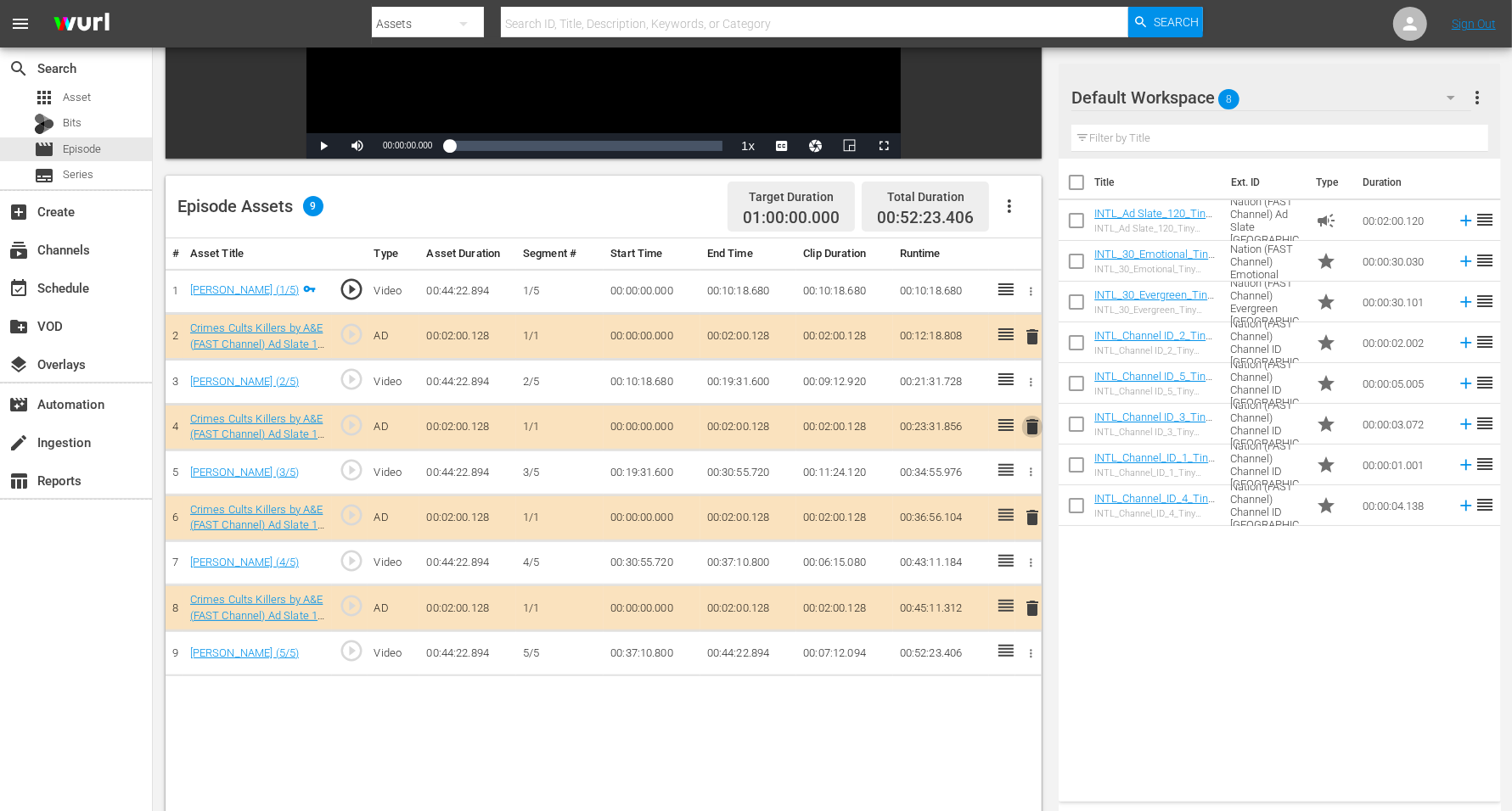
click at [1032, 426] on span "delete" at bounding box center [1032, 427] width 20 height 20
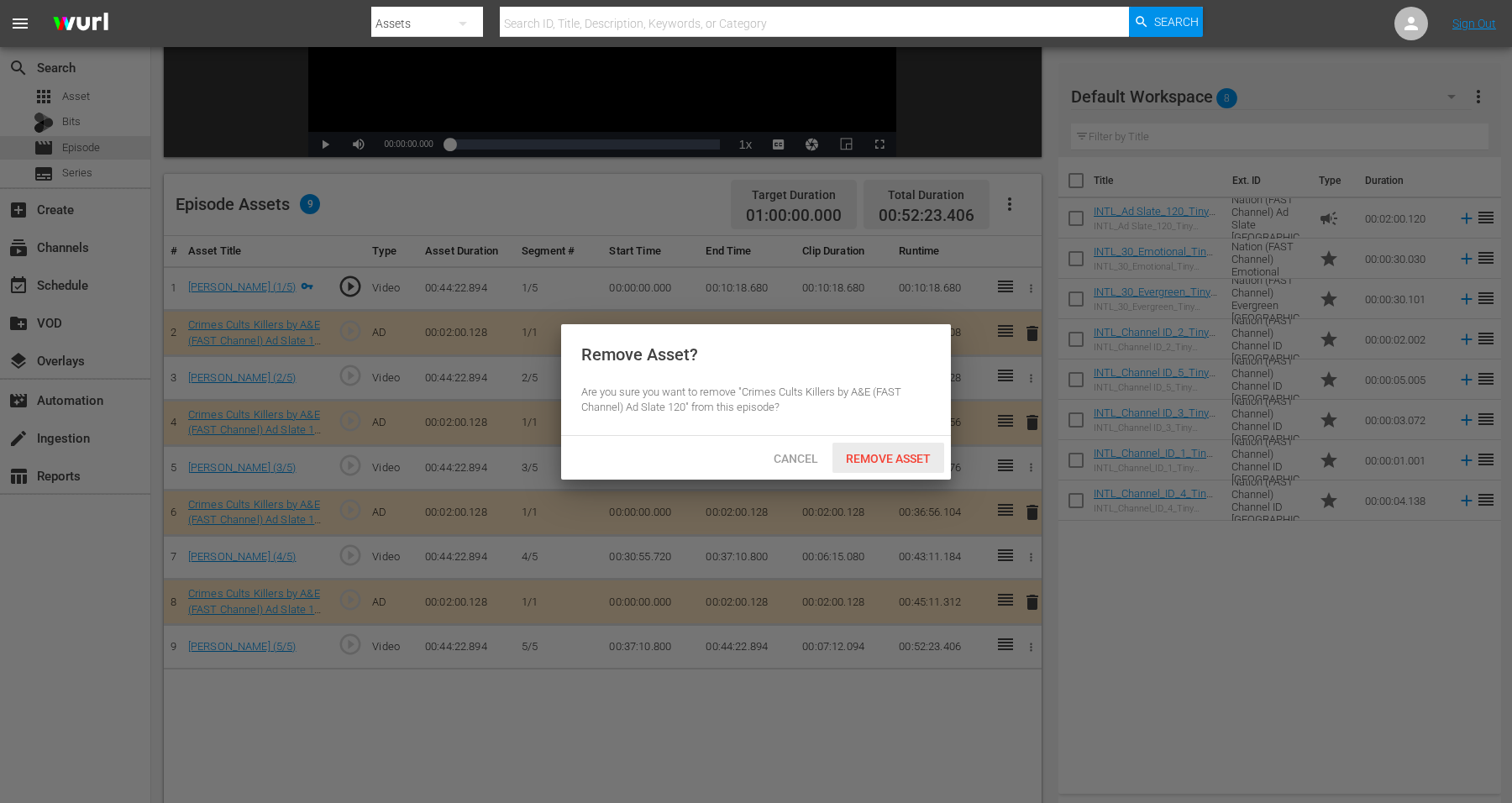
click at [908, 460] on span "Remove Asset" at bounding box center [888, 458] width 111 height 14
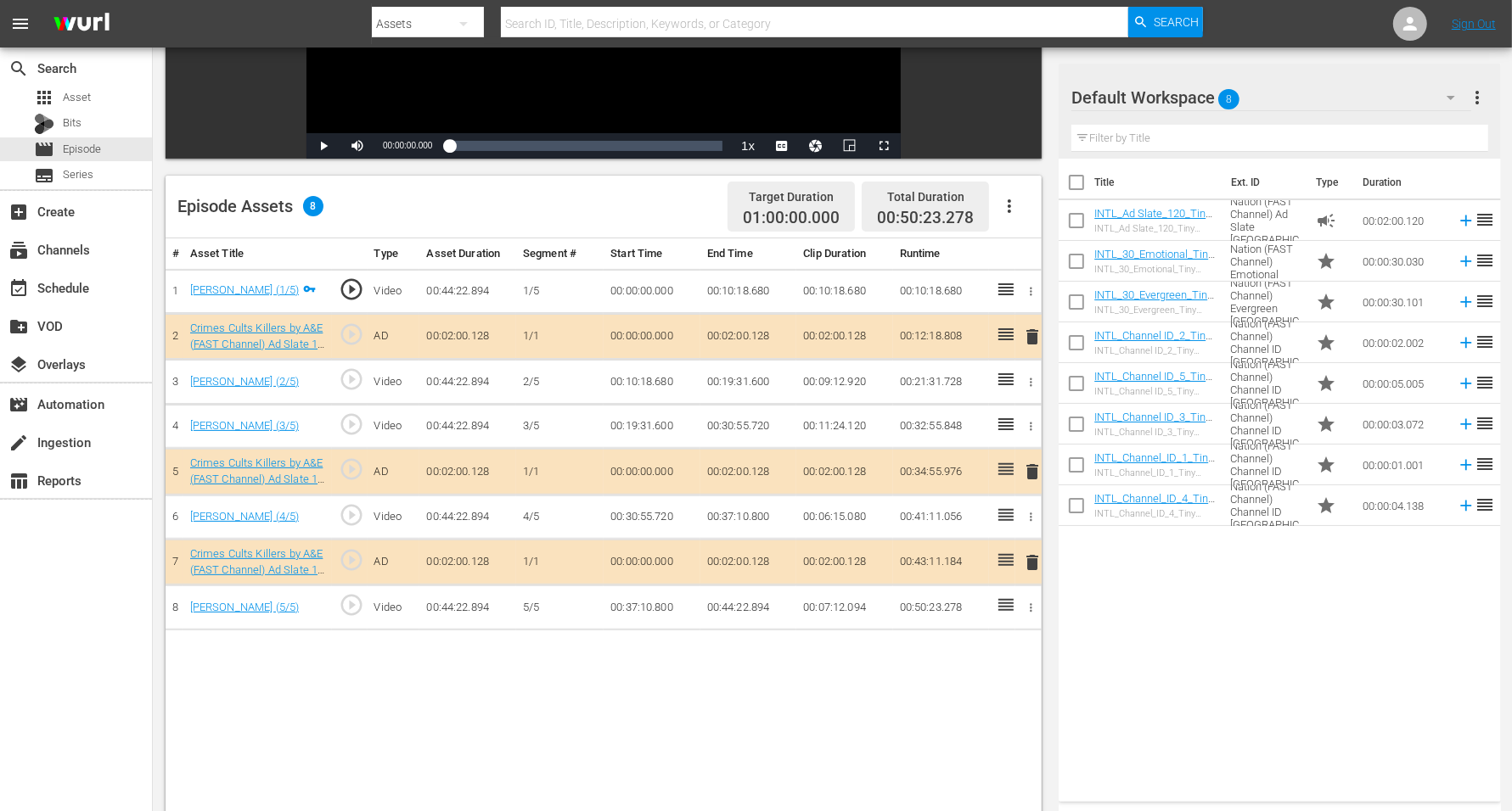
click at [1222, 92] on span "8" at bounding box center [1230, 100] width 21 height 36
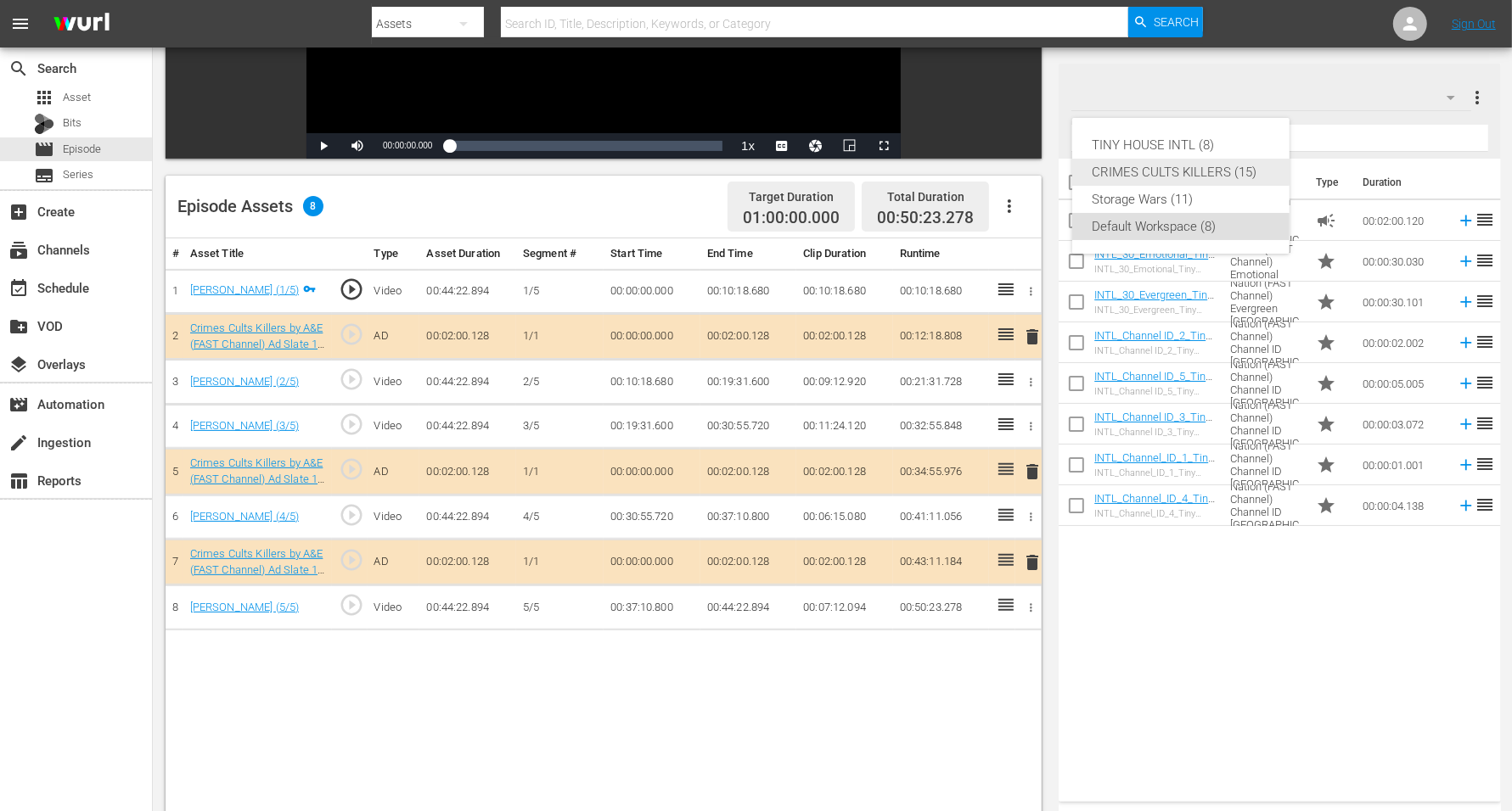
click at [1208, 164] on div "CRIMES CULTS KILLERS (15)" at bounding box center [1181, 172] width 177 height 27
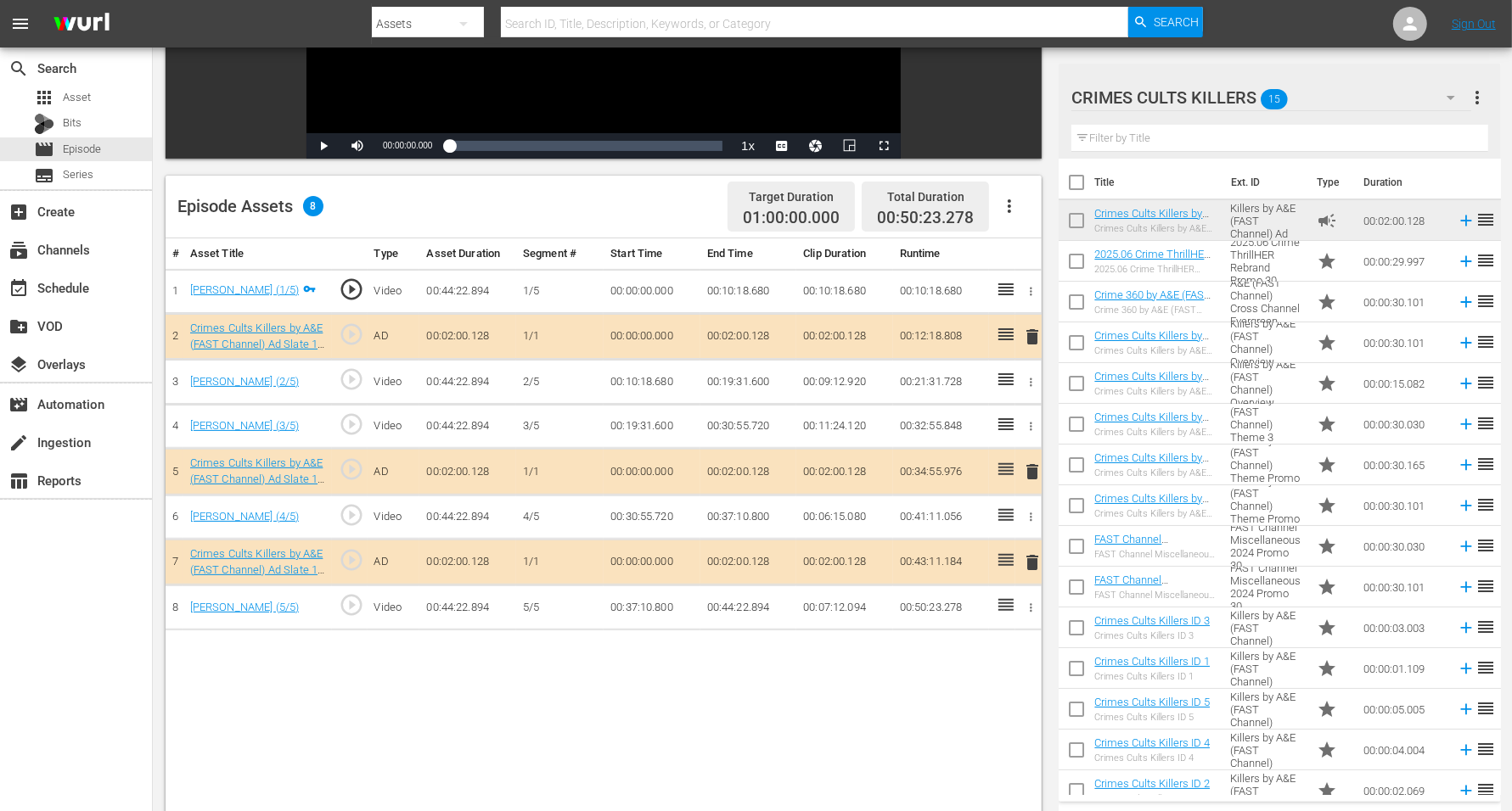
click at [1079, 342] on input "checkbox" at bounding box center [1077, 346] width 36 height 36
checkbox input "true"
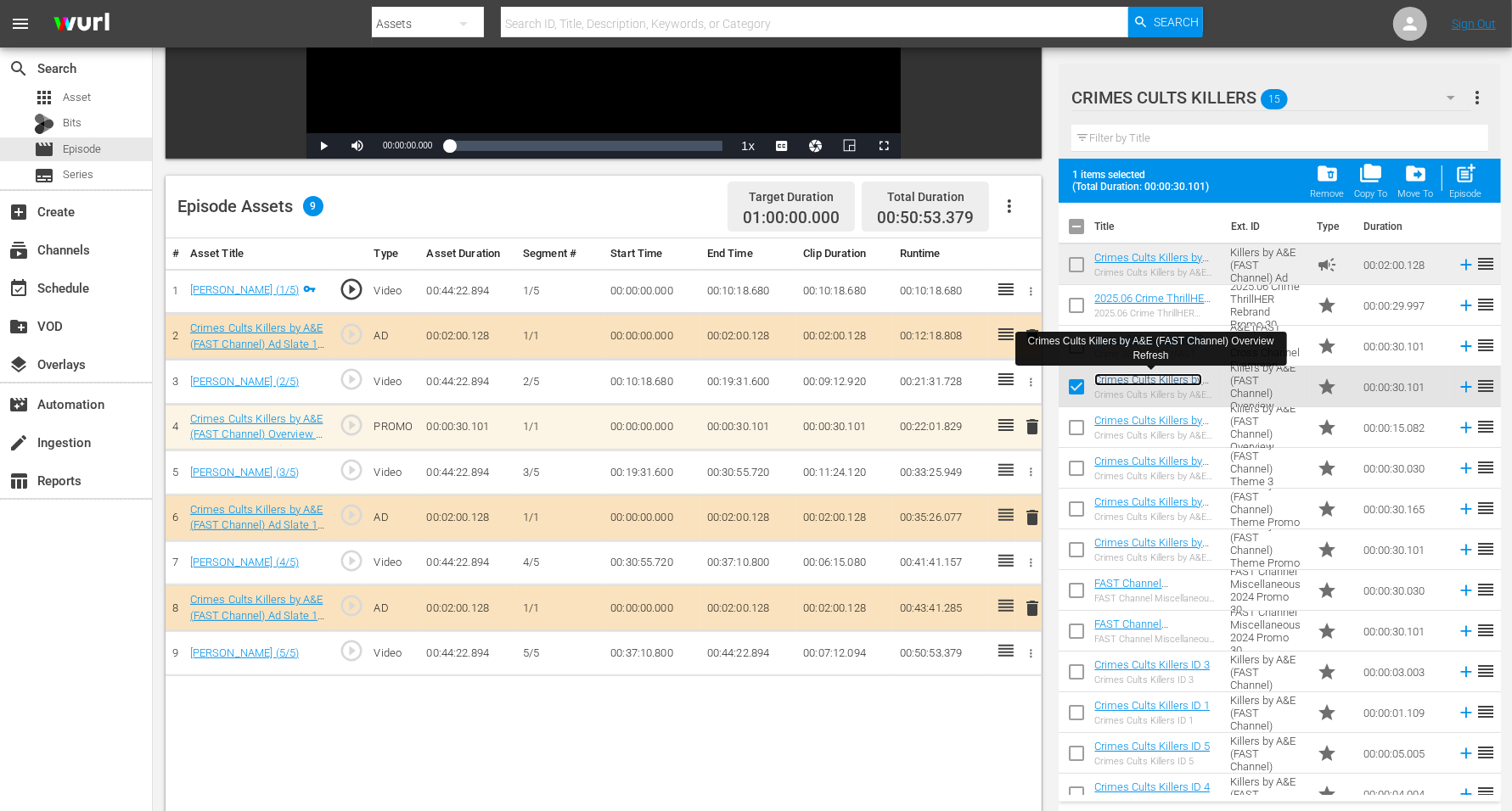
scroll to position [60, 0]
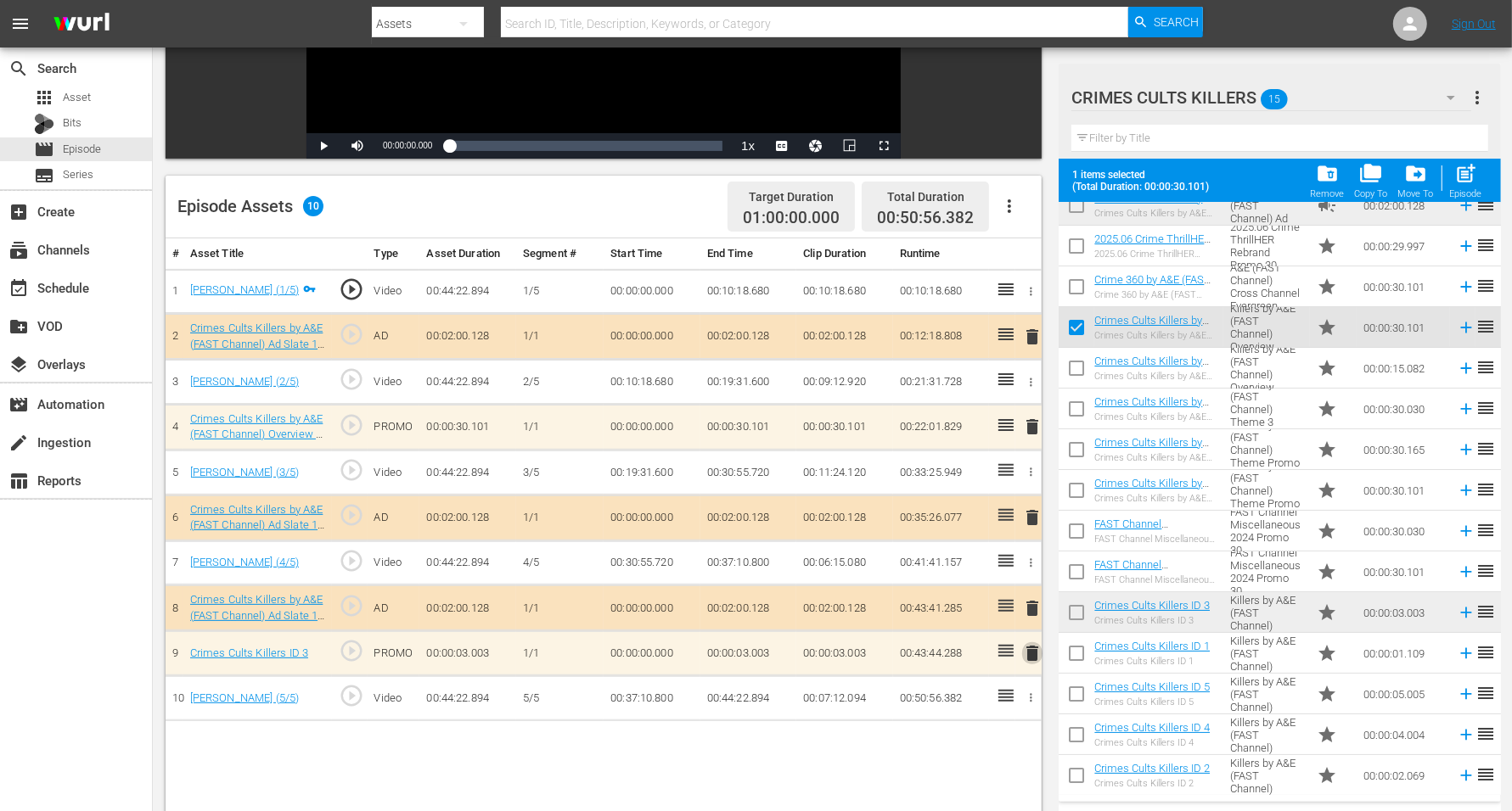
click at [1032, 647] on span "delete" at bounding box center [1032, 653] width 20 height 20
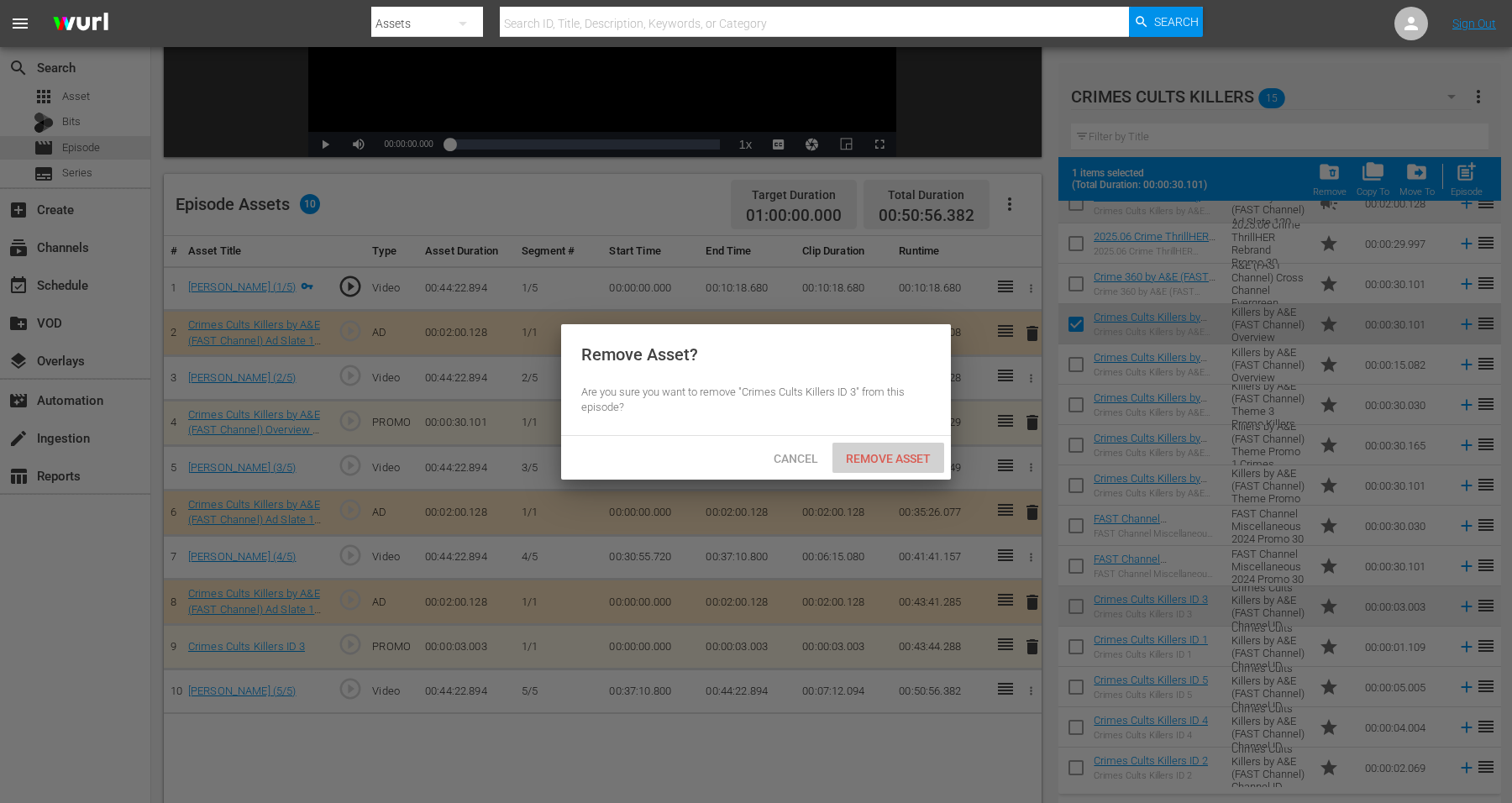
click at [885, 456] on span "Remove Asset" at bounding box center [888, 458] width 111 height 14
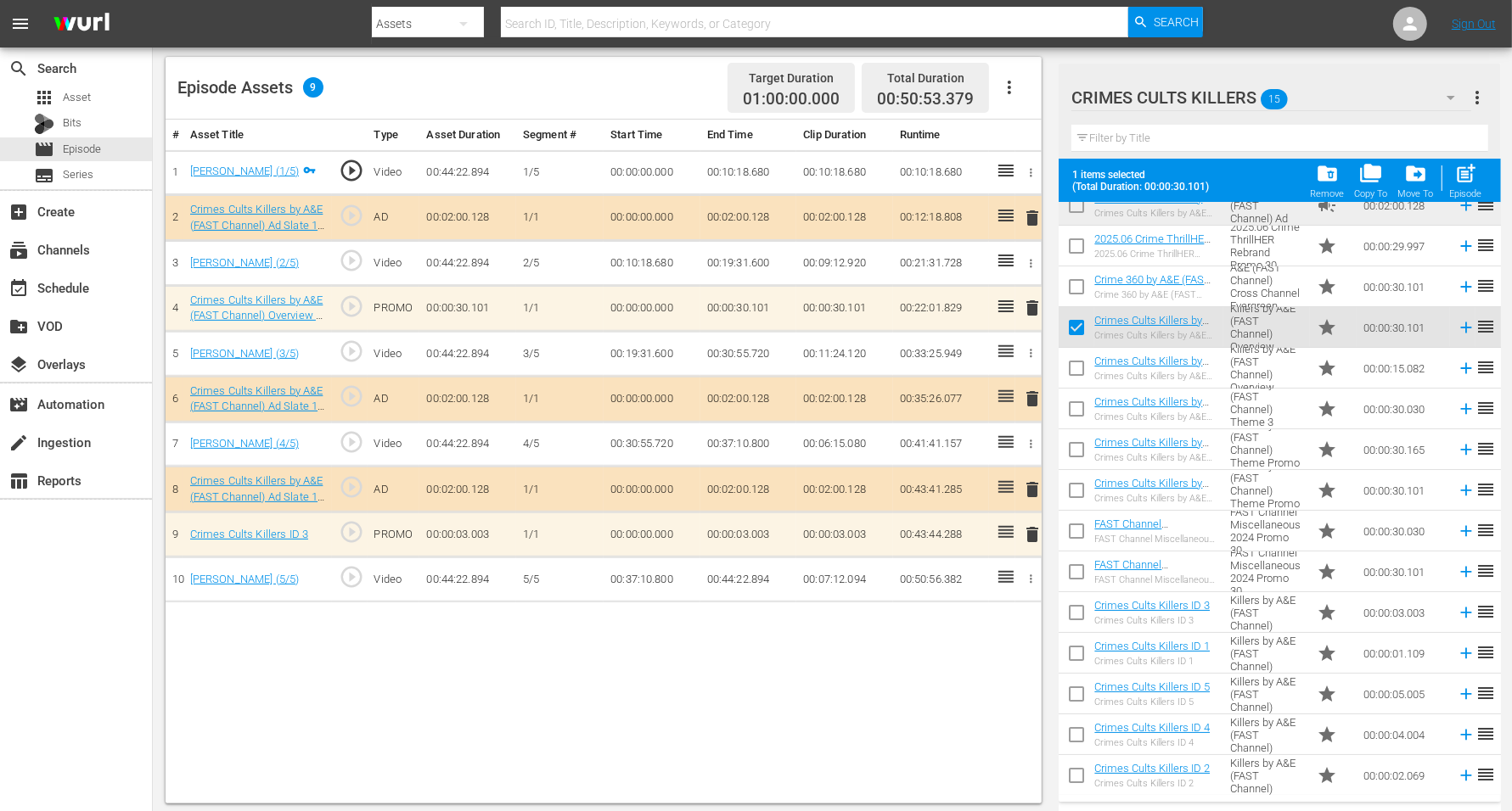
scroll to position [442, 0]
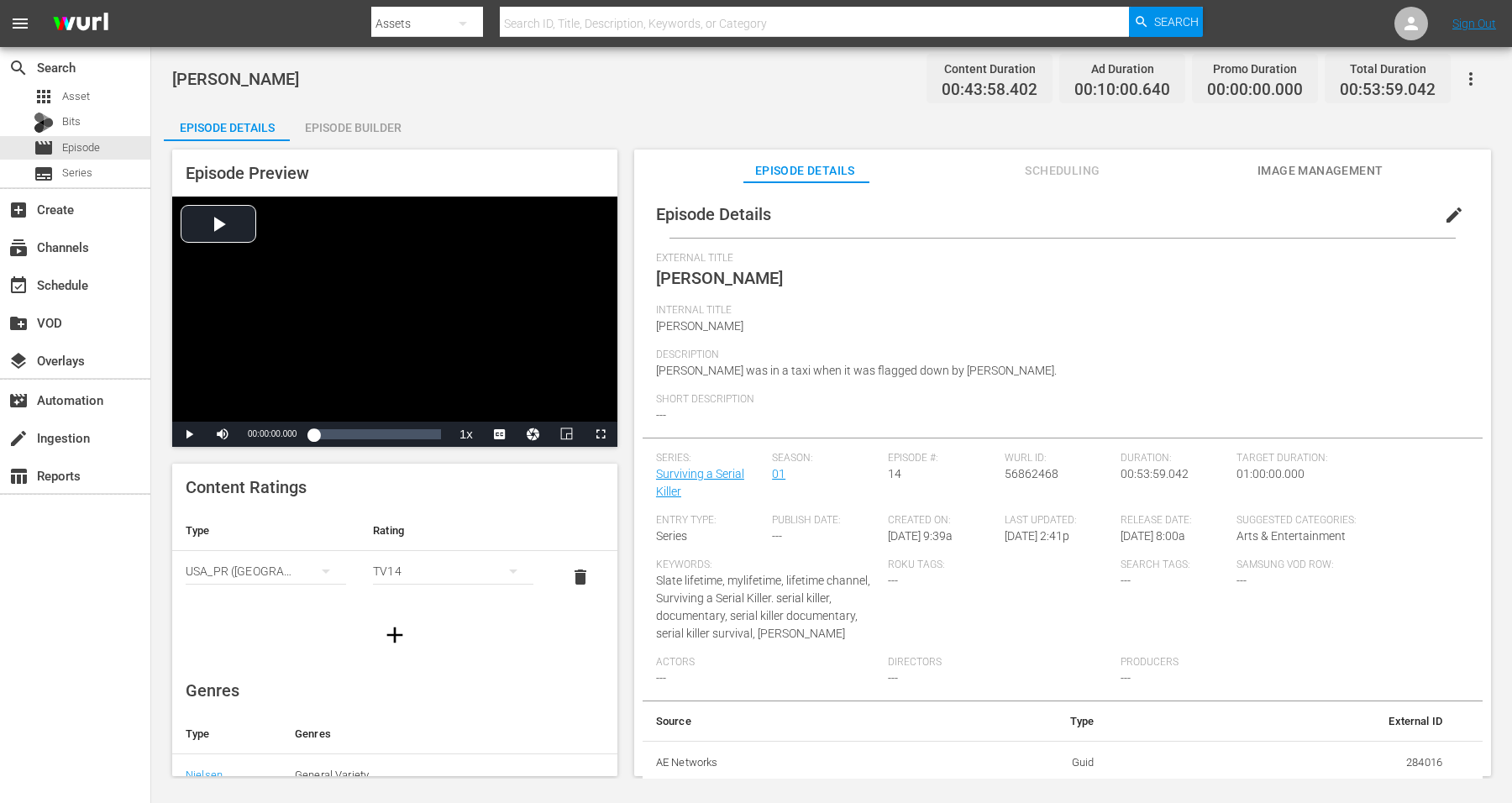
click at [359, 124] on div "Episode Builder" at bounding box center [352, 128] width 126 height 41
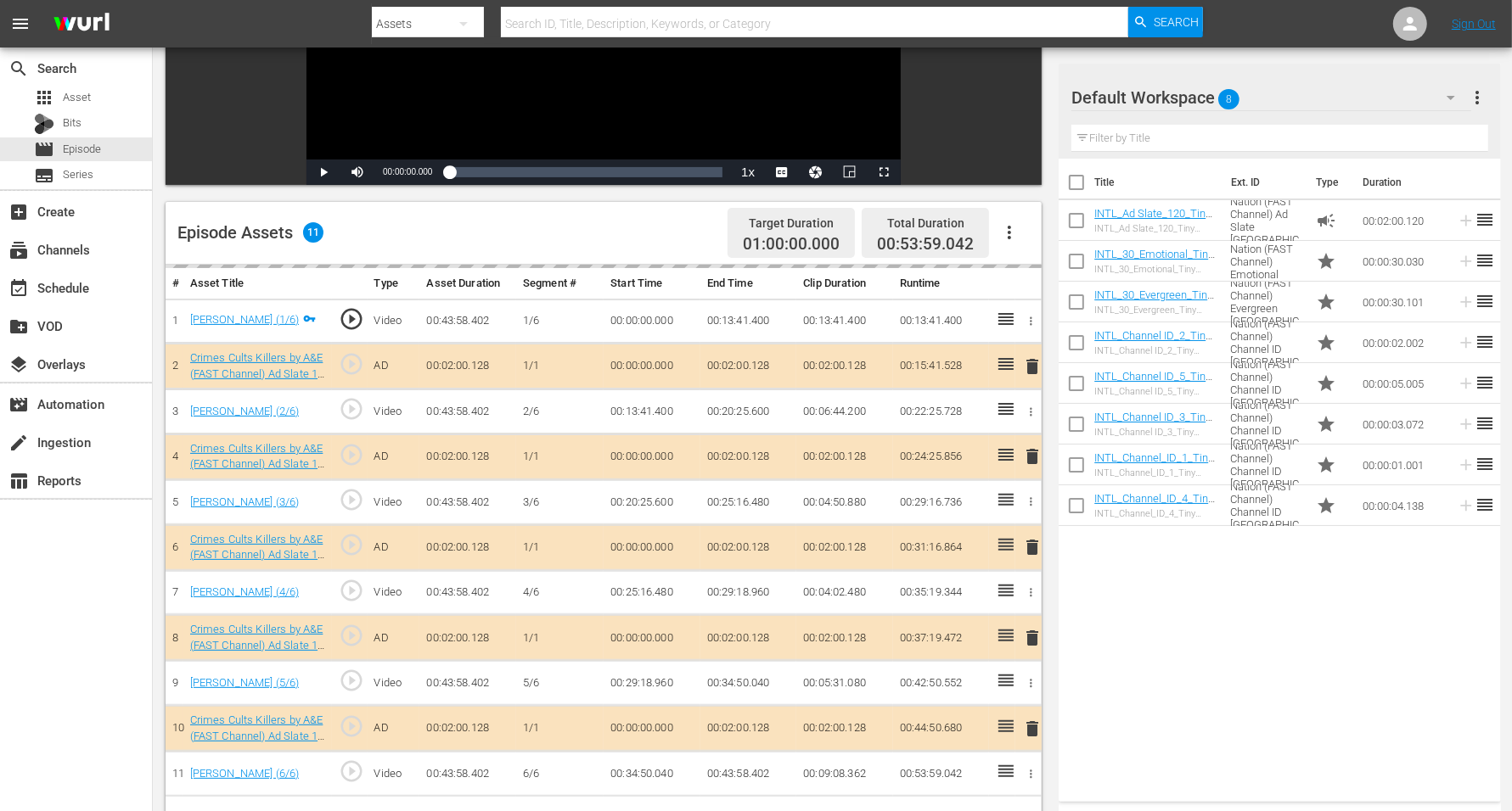
scroll to position [318, 0]
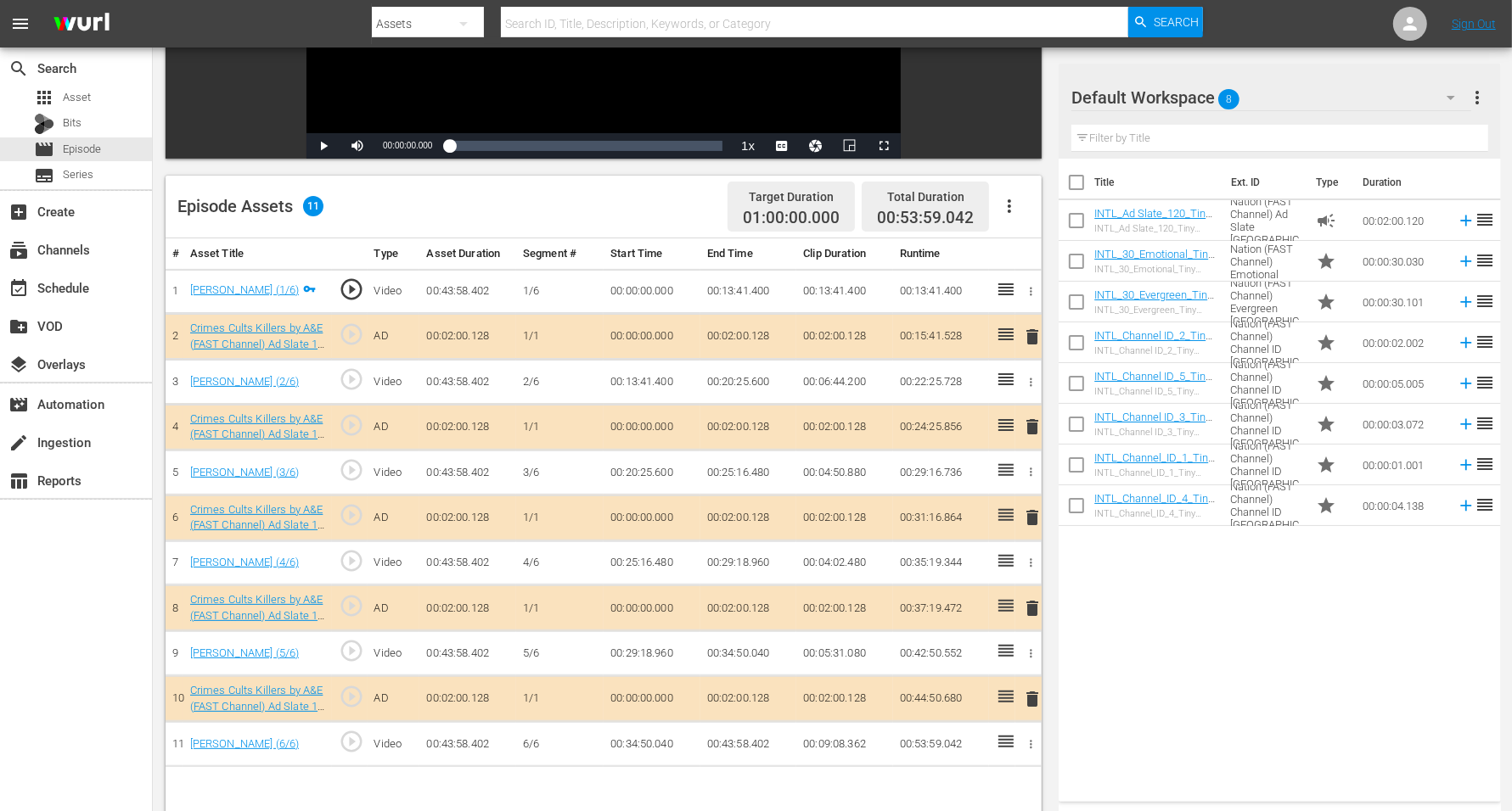
click at [1030, 517] on span "delete" at bounding box center [1032, 518] width 20 height 20
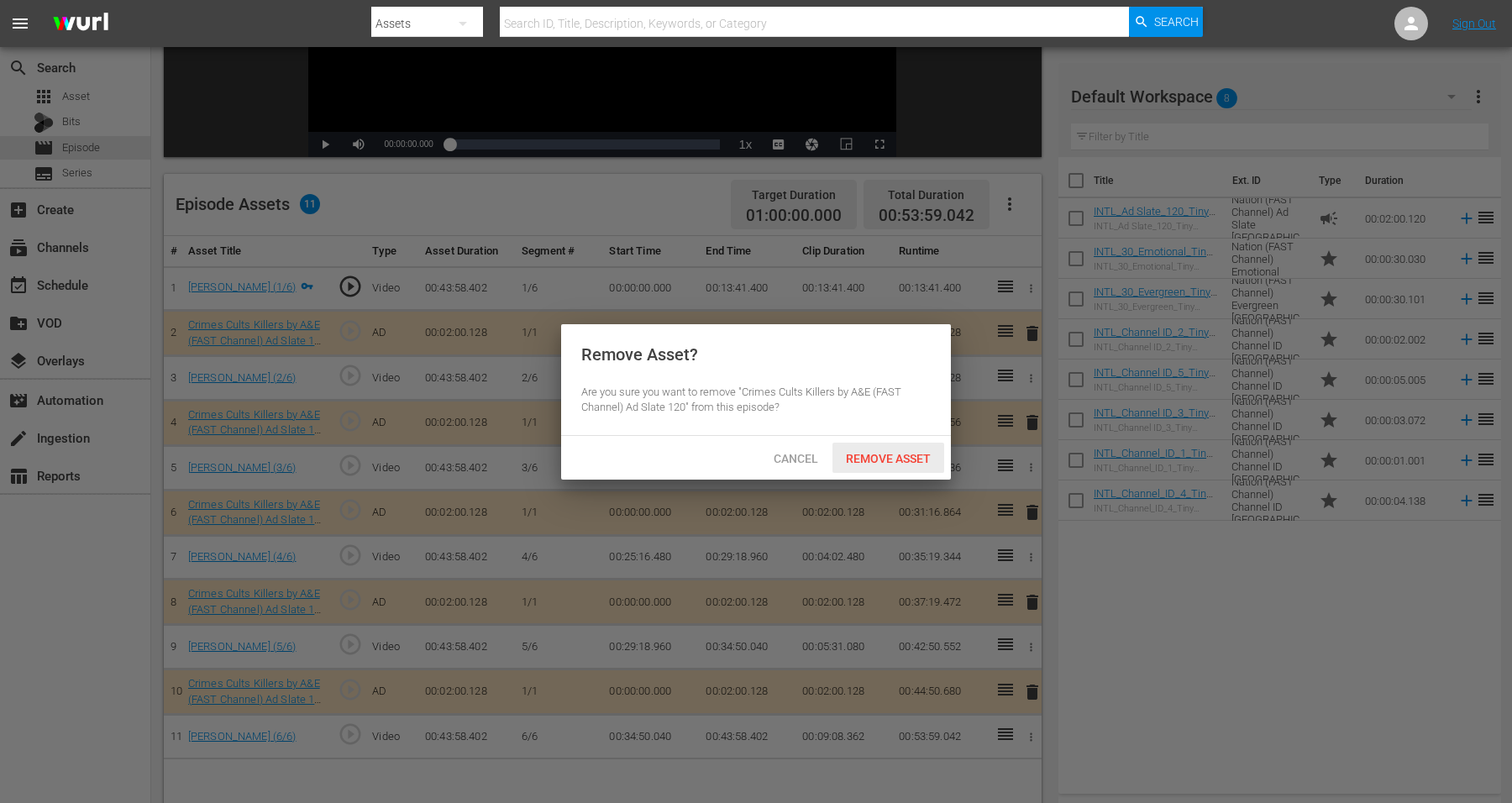
click at [853, 456] on span "Remove Asset" at bounding box center [888, 458] width 111 height 14
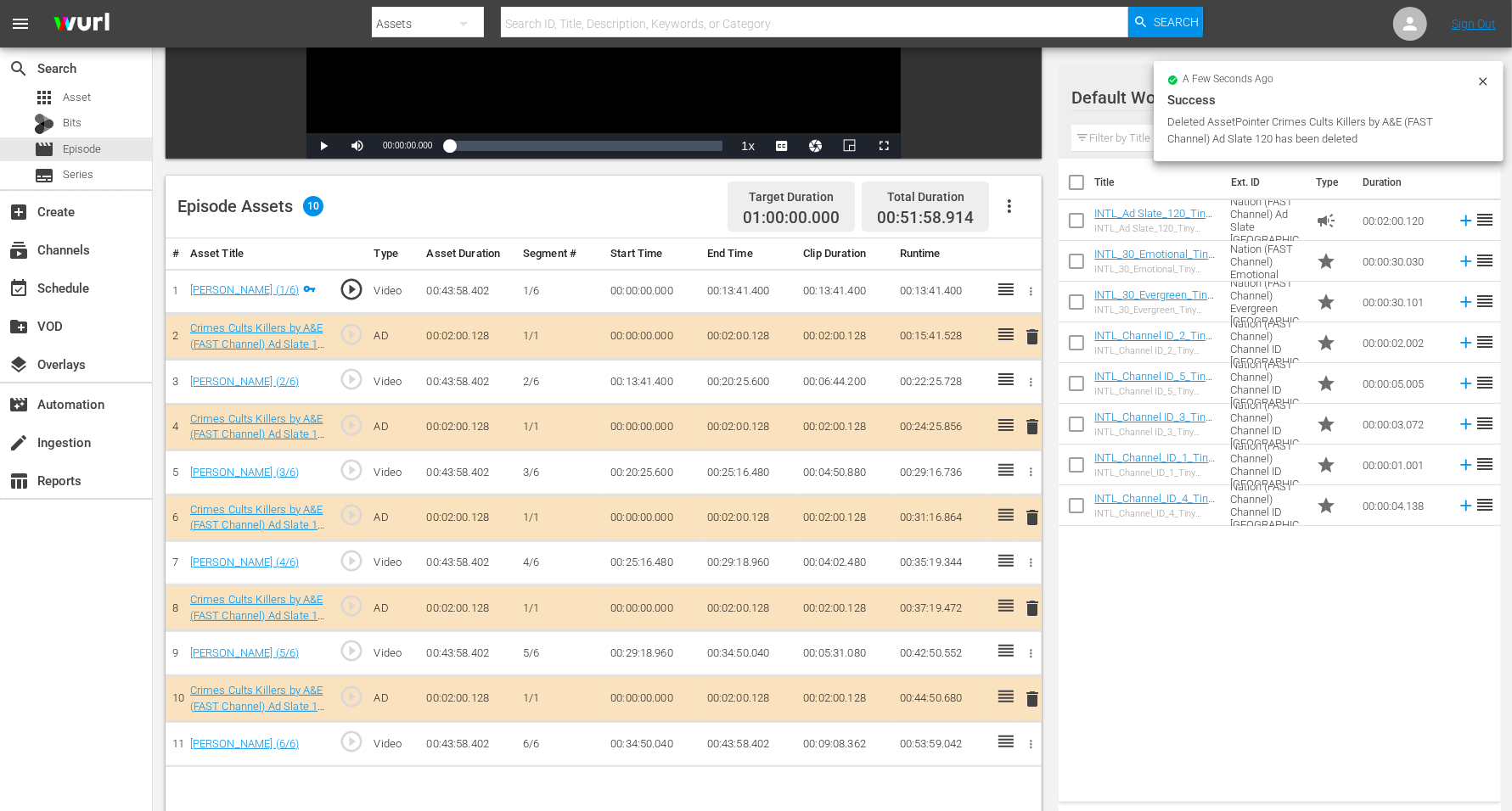
click at [1222, 90] on div "Success" at bounding box center [1329, 100] width 323 height 20
click at [1098, 119] on div at bounding box center [1132, 99] width 122 height 43
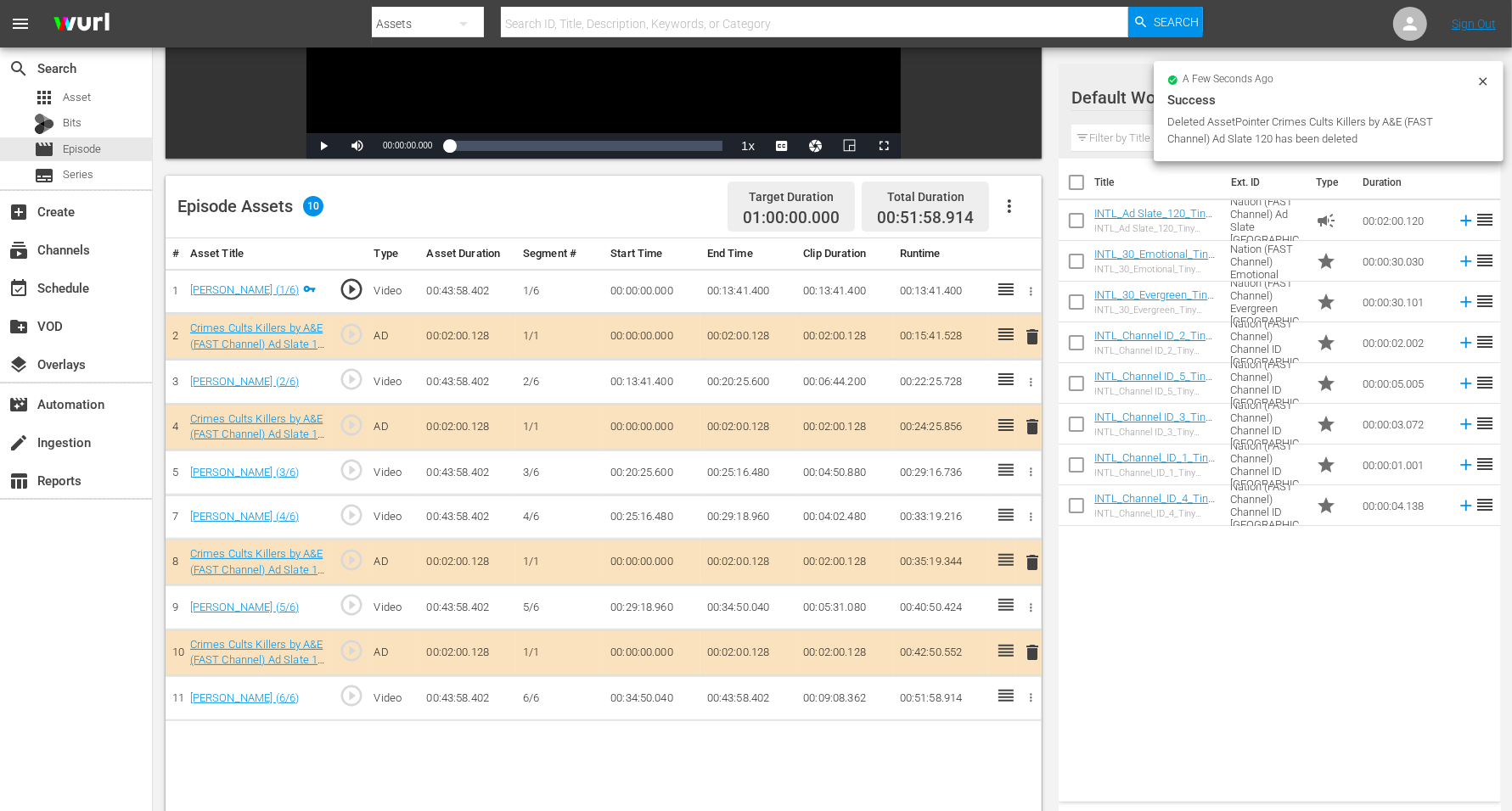
click at [1137, 114] on div at bounding box center [1132, 99] width 122 height 43
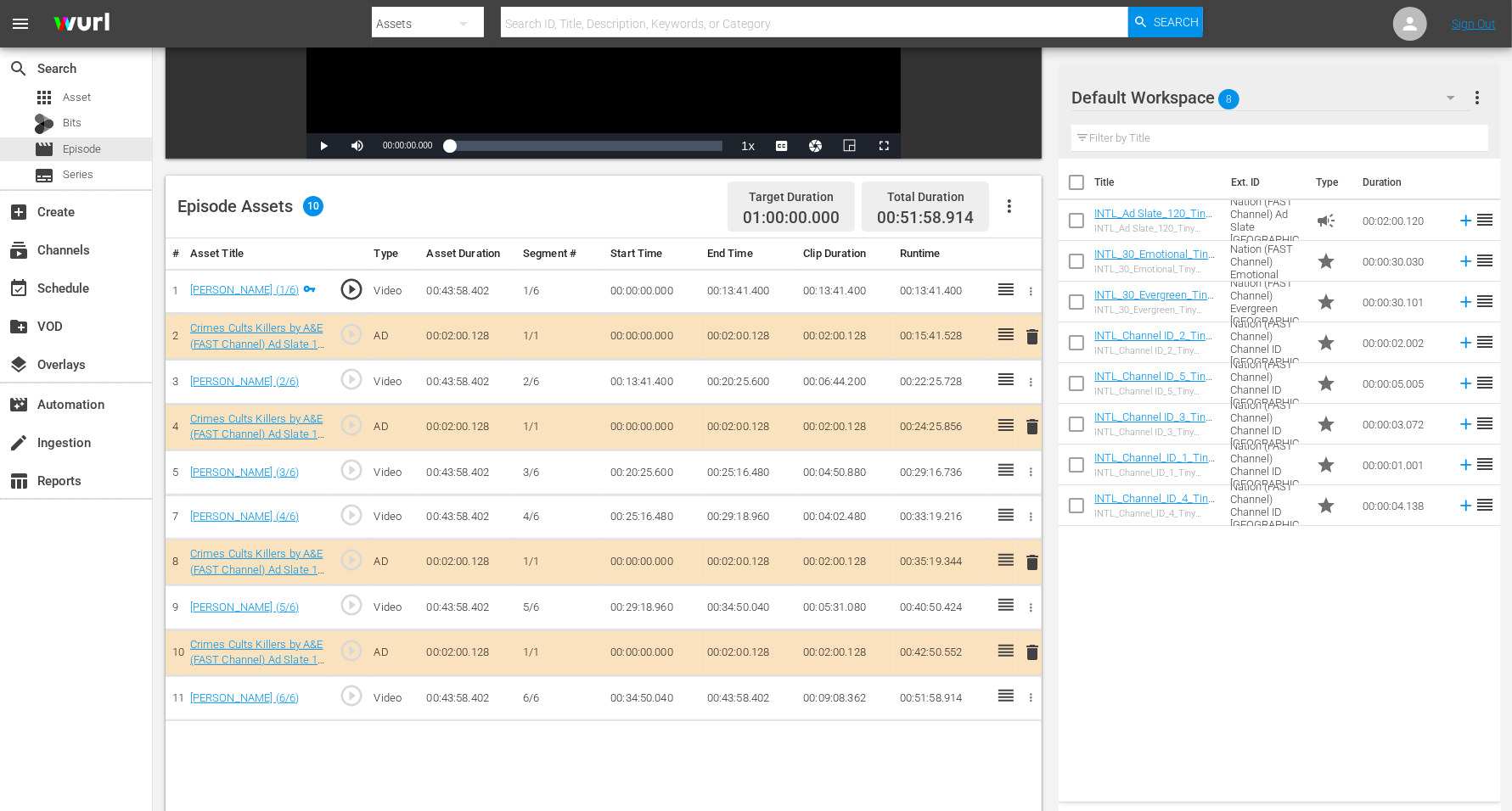
click at [1222, 91] on span "8" at bounding box center [1230, 100] width 21 height 36
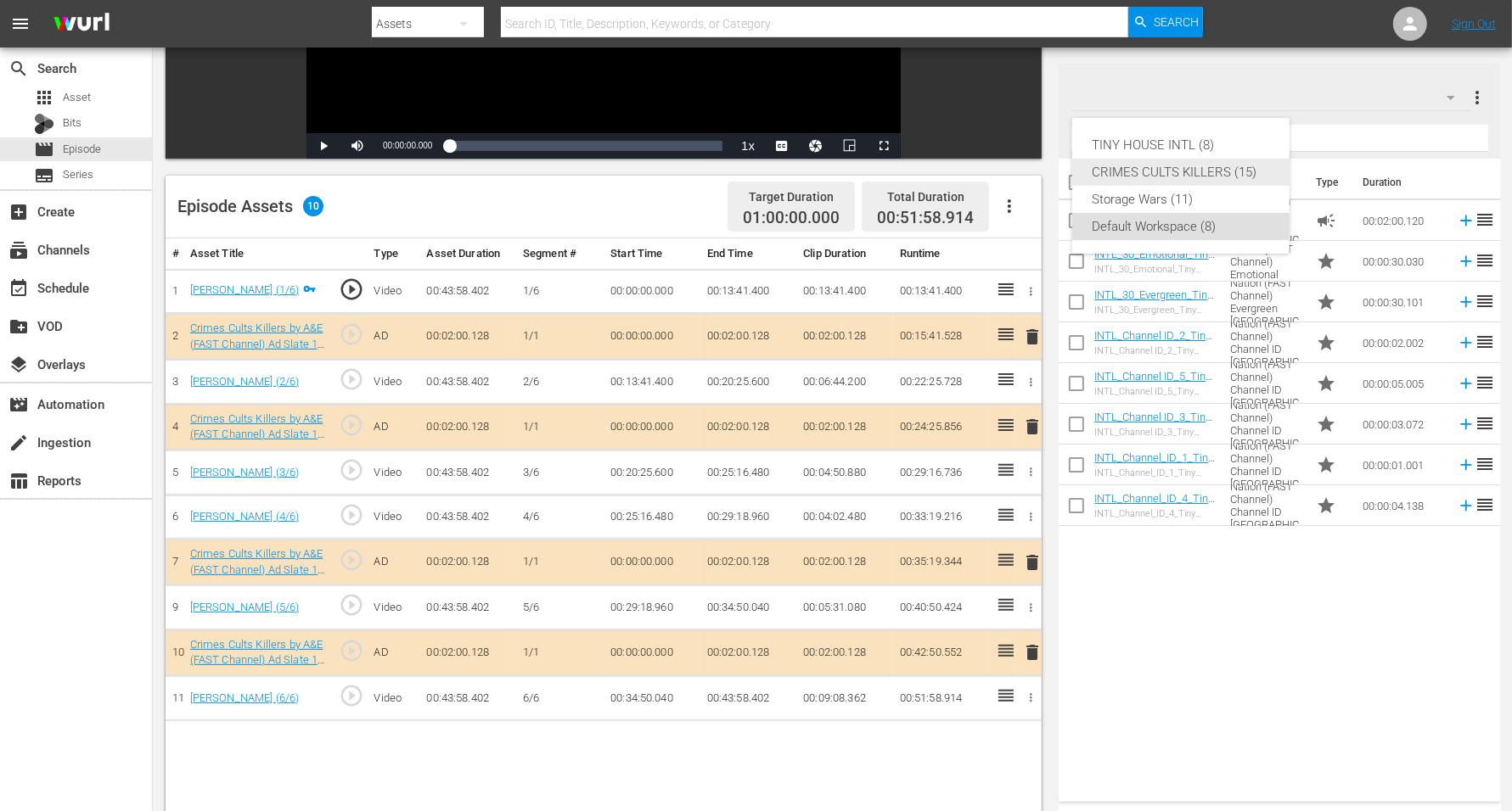
click at [1172, 164] on div "CRIMES CULTS KILLERS (15)" at bounding box center [1181, 172] width 177 height 27
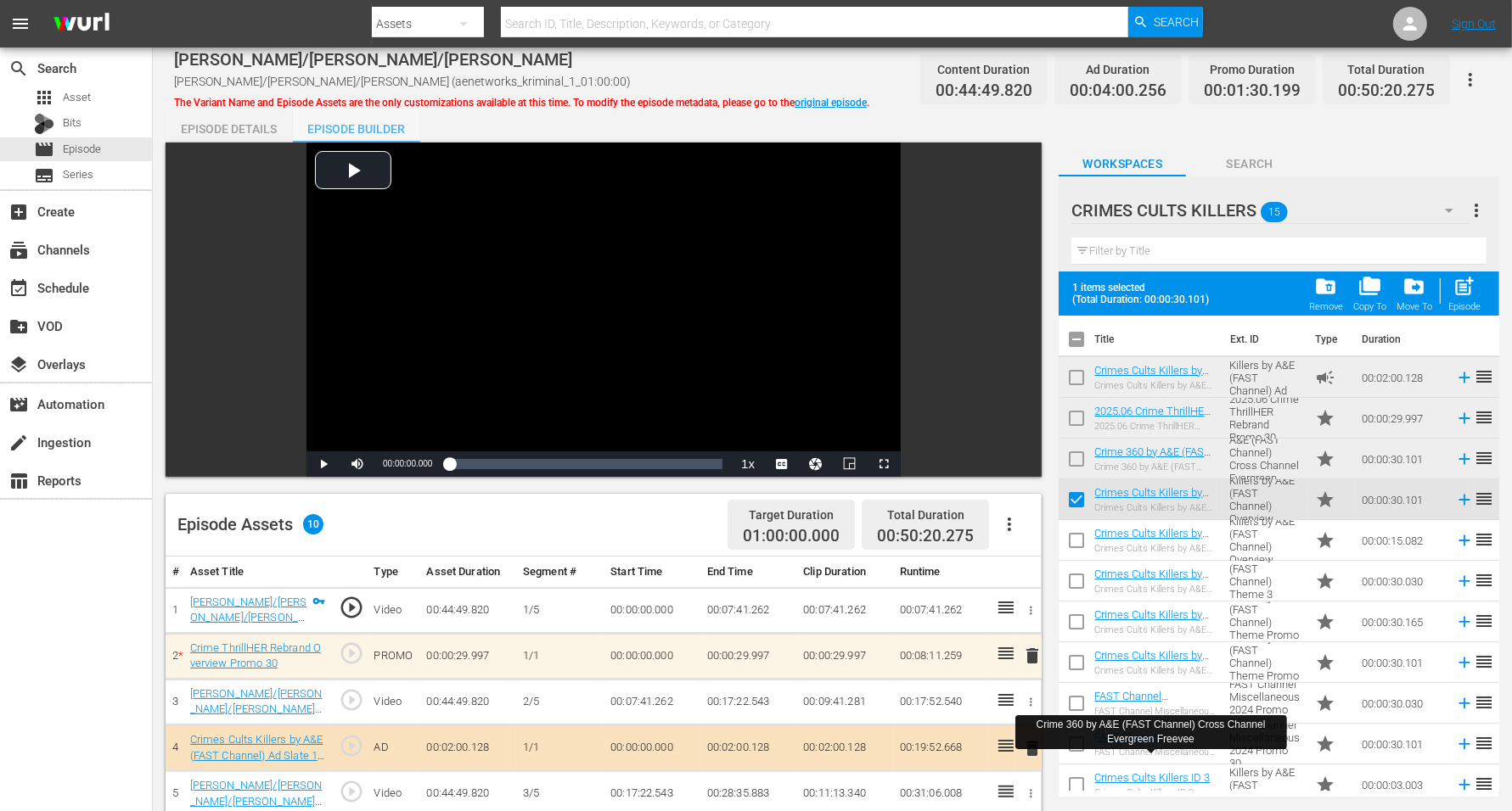
click at [361, 130] on div "Episode Builder" at bounding box center [356, 129] width 127 height 41
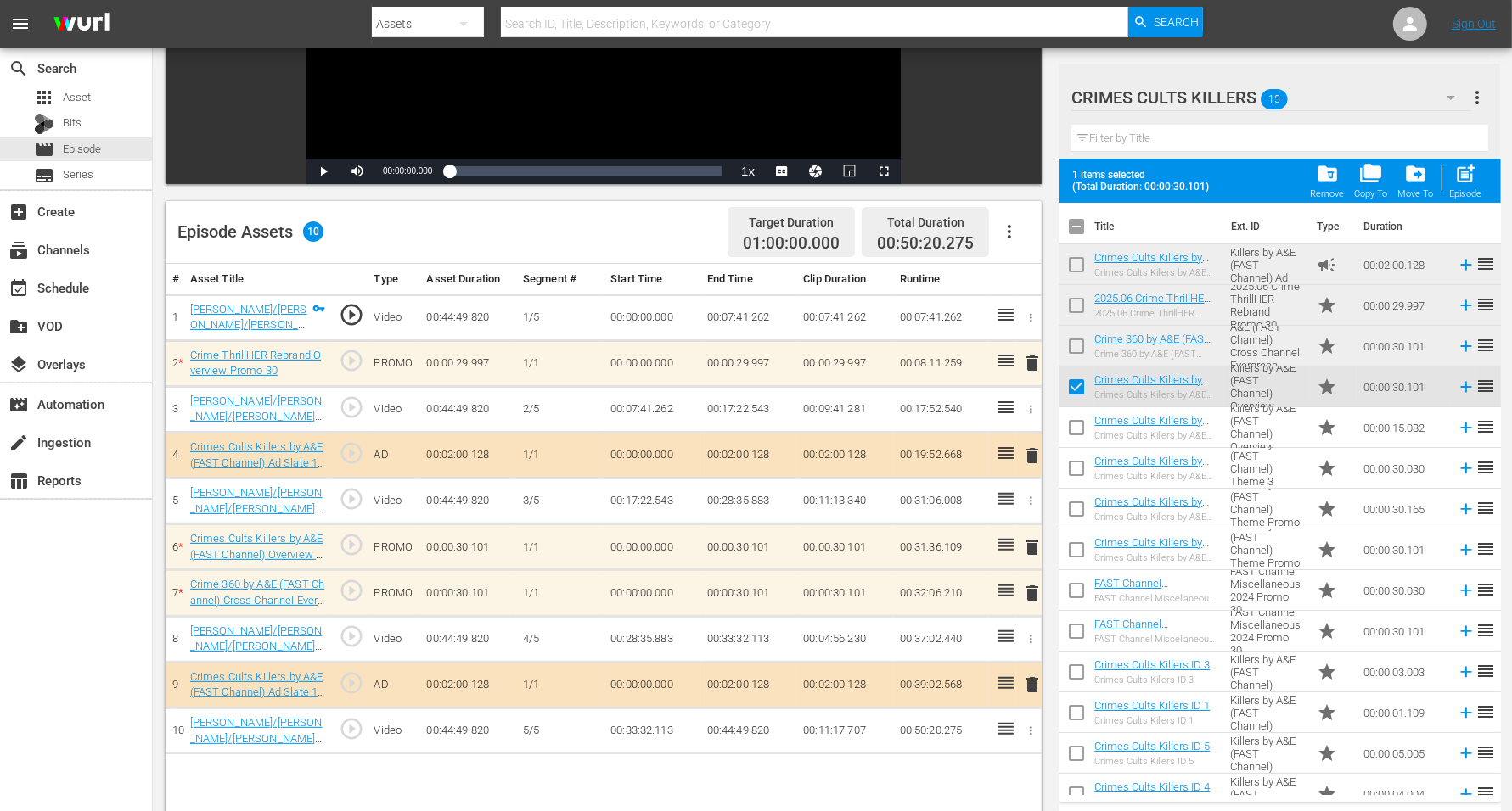
scroll to position [318, 0]
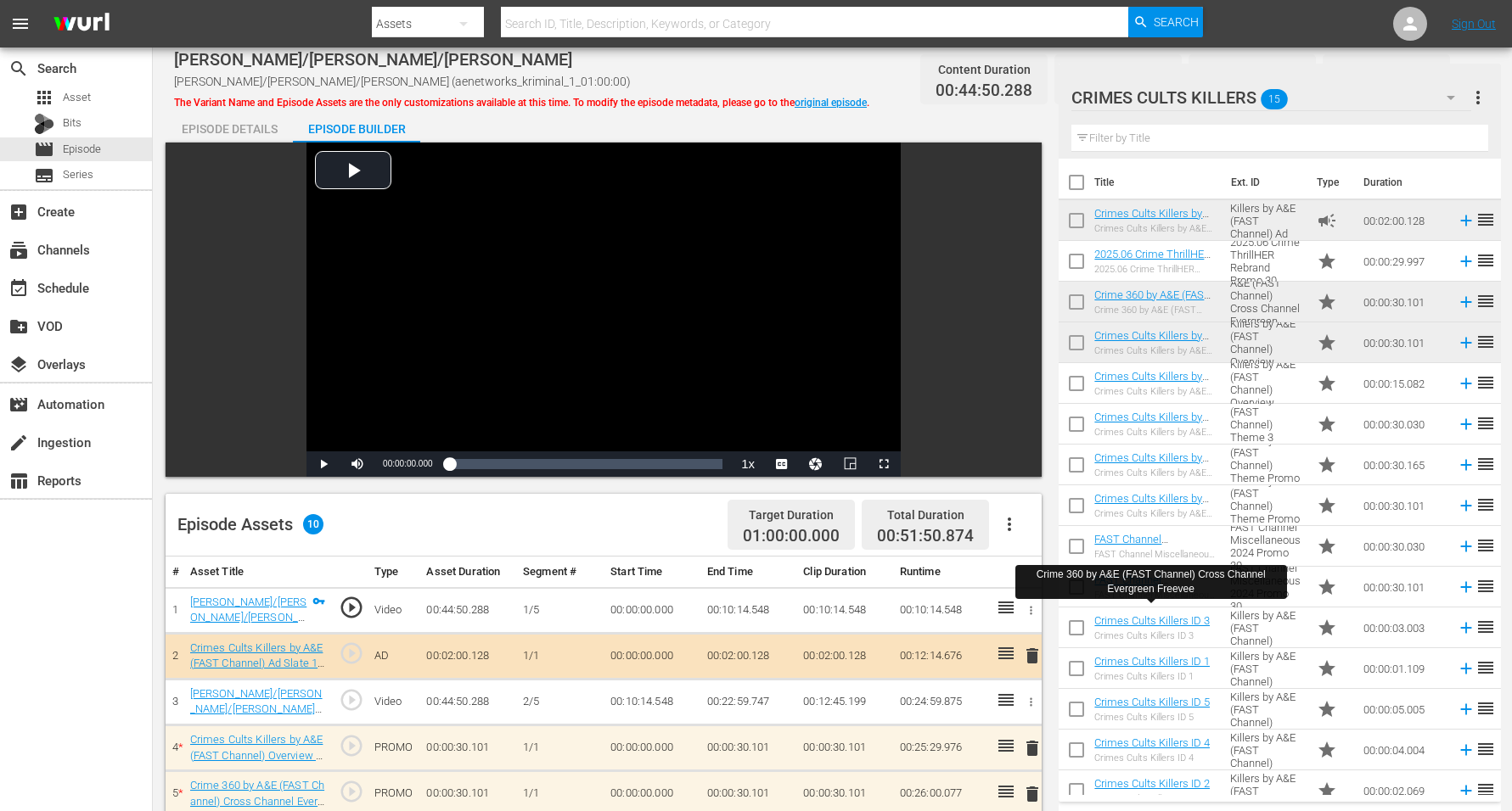
scroll to position [318, 0]
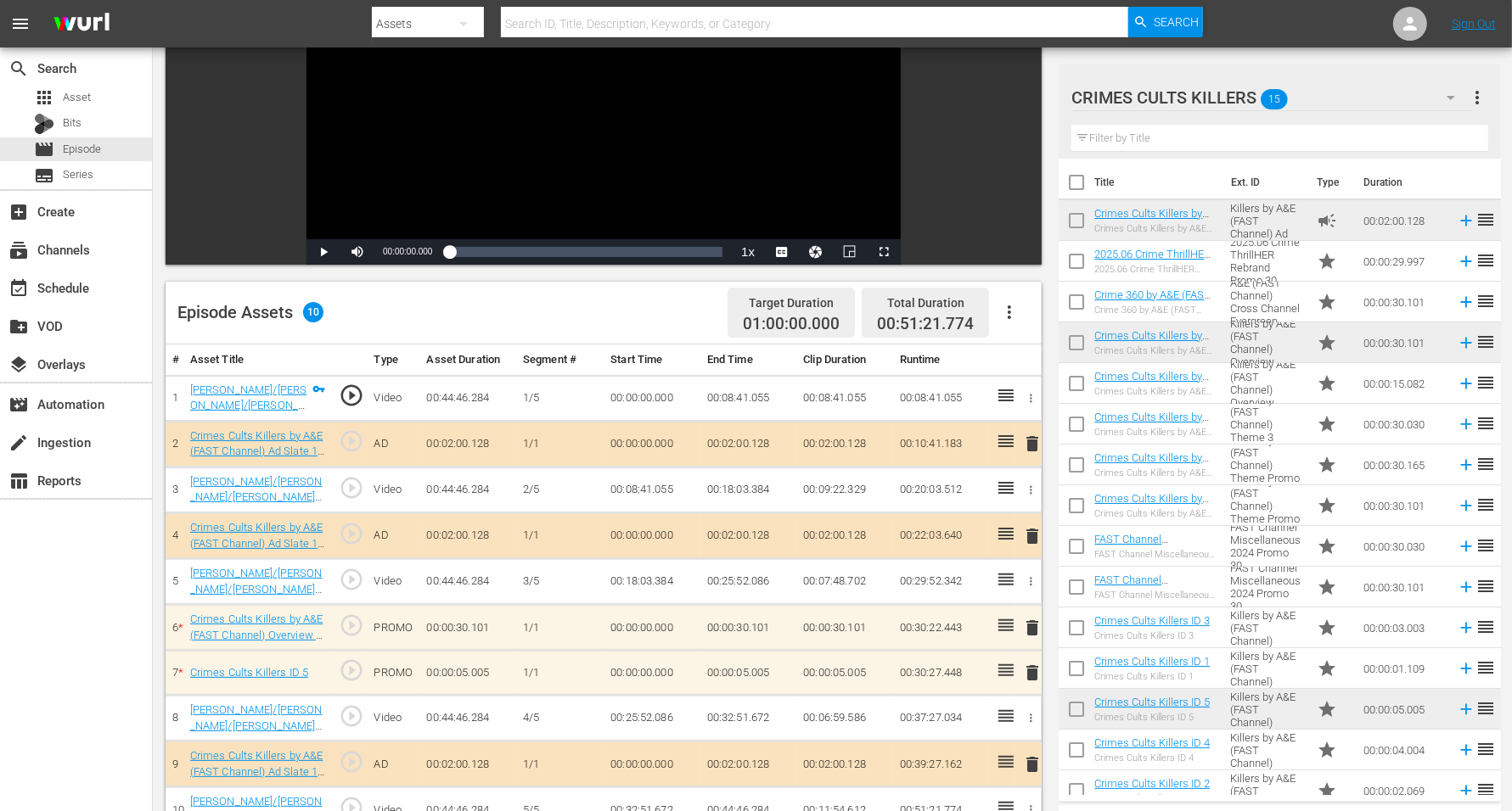
scroll to position [15, 0]
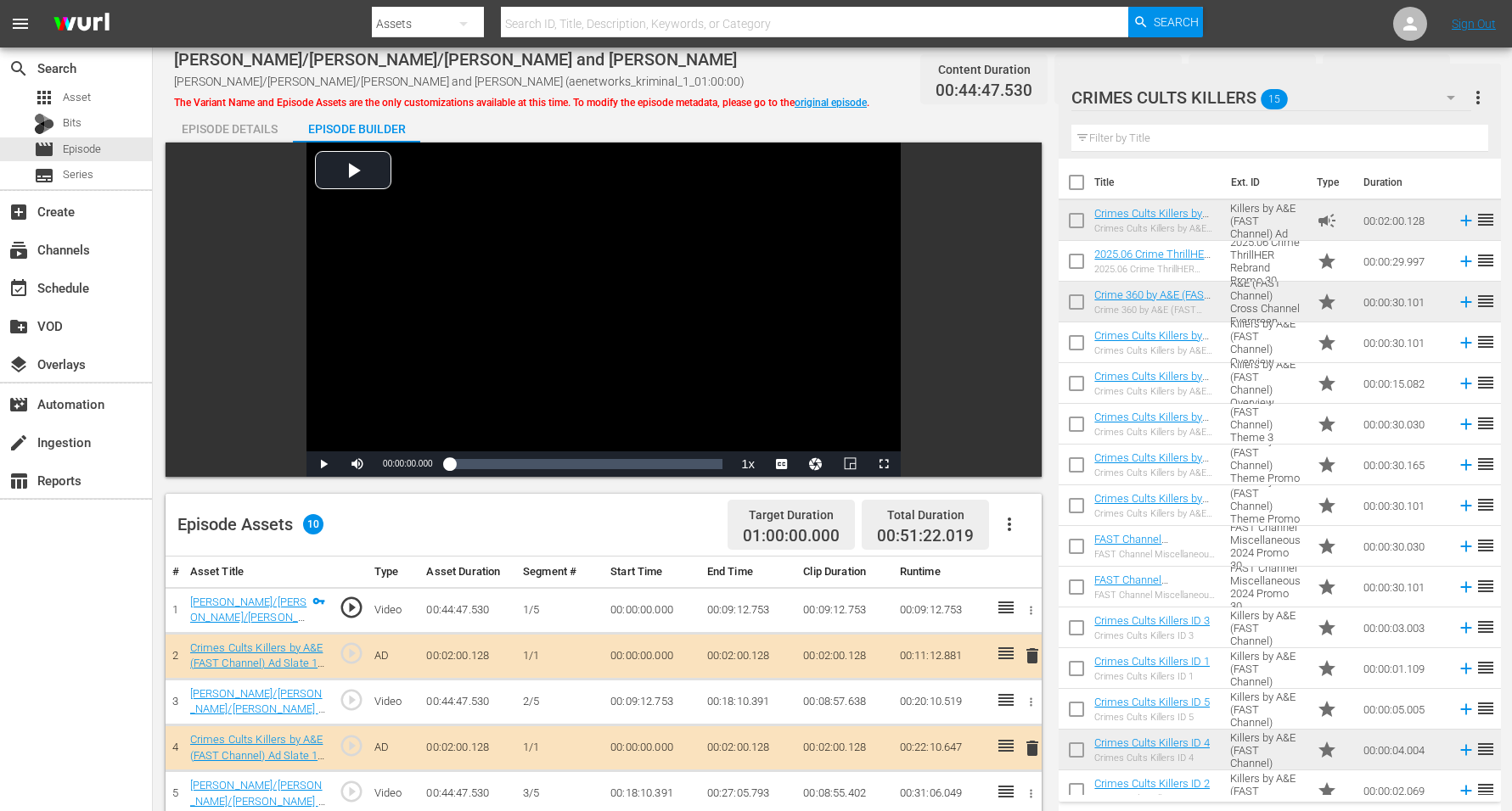
scroll to position [425, 0]
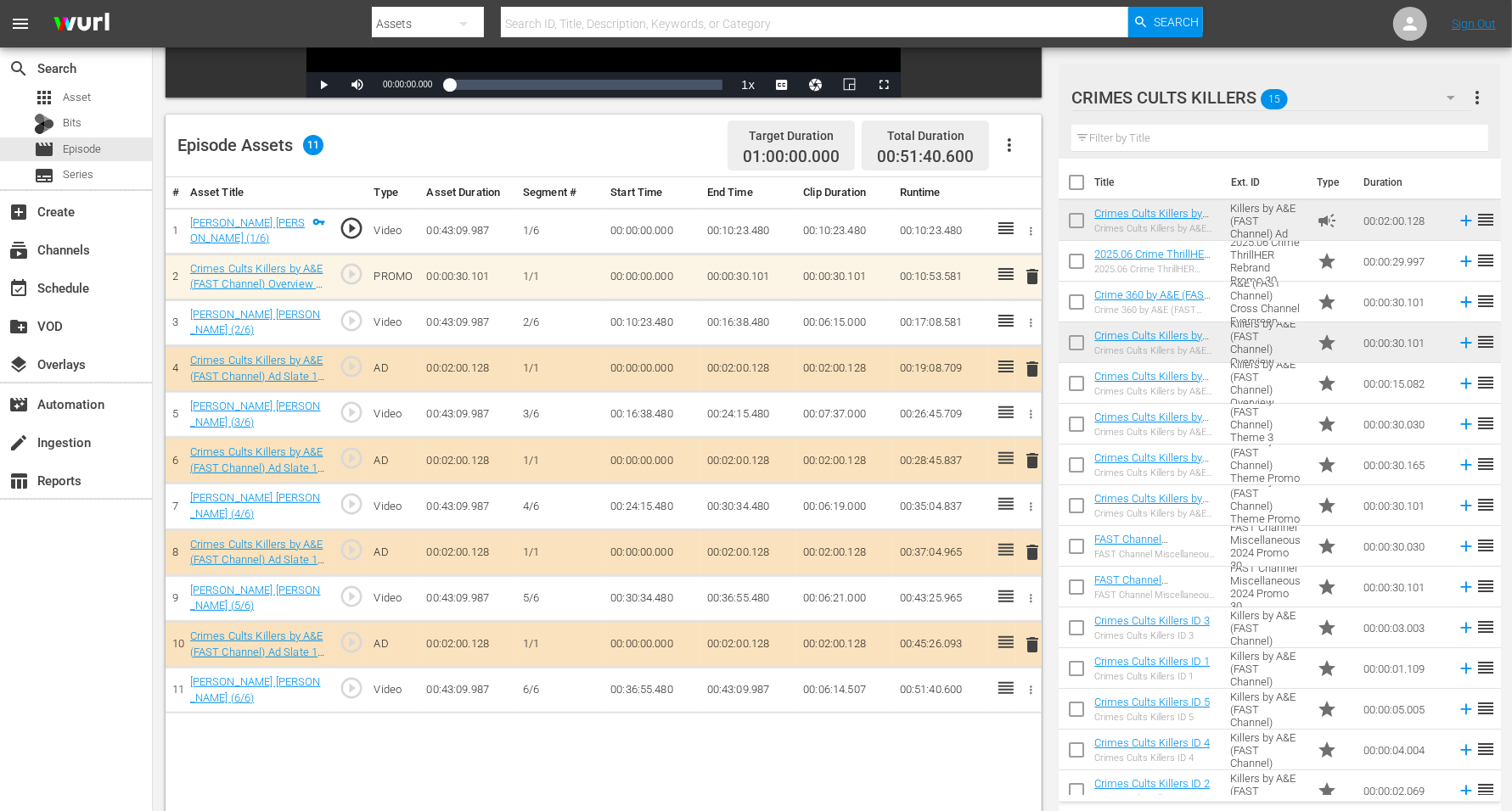
scroll to position [425, 0]
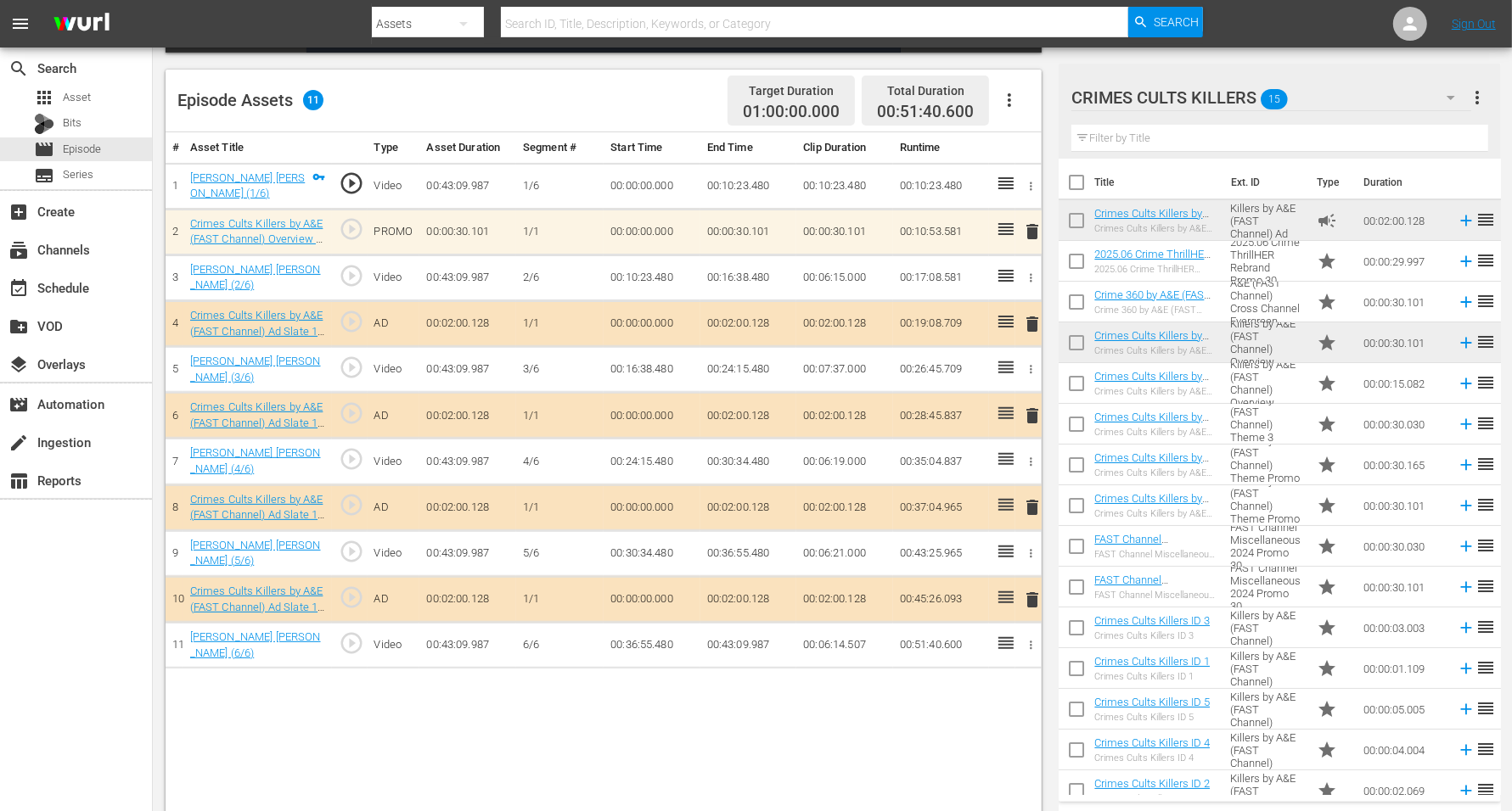
click at [1038, 497] on span "delete" at bounding box center [1032, 507] width 20 height 20
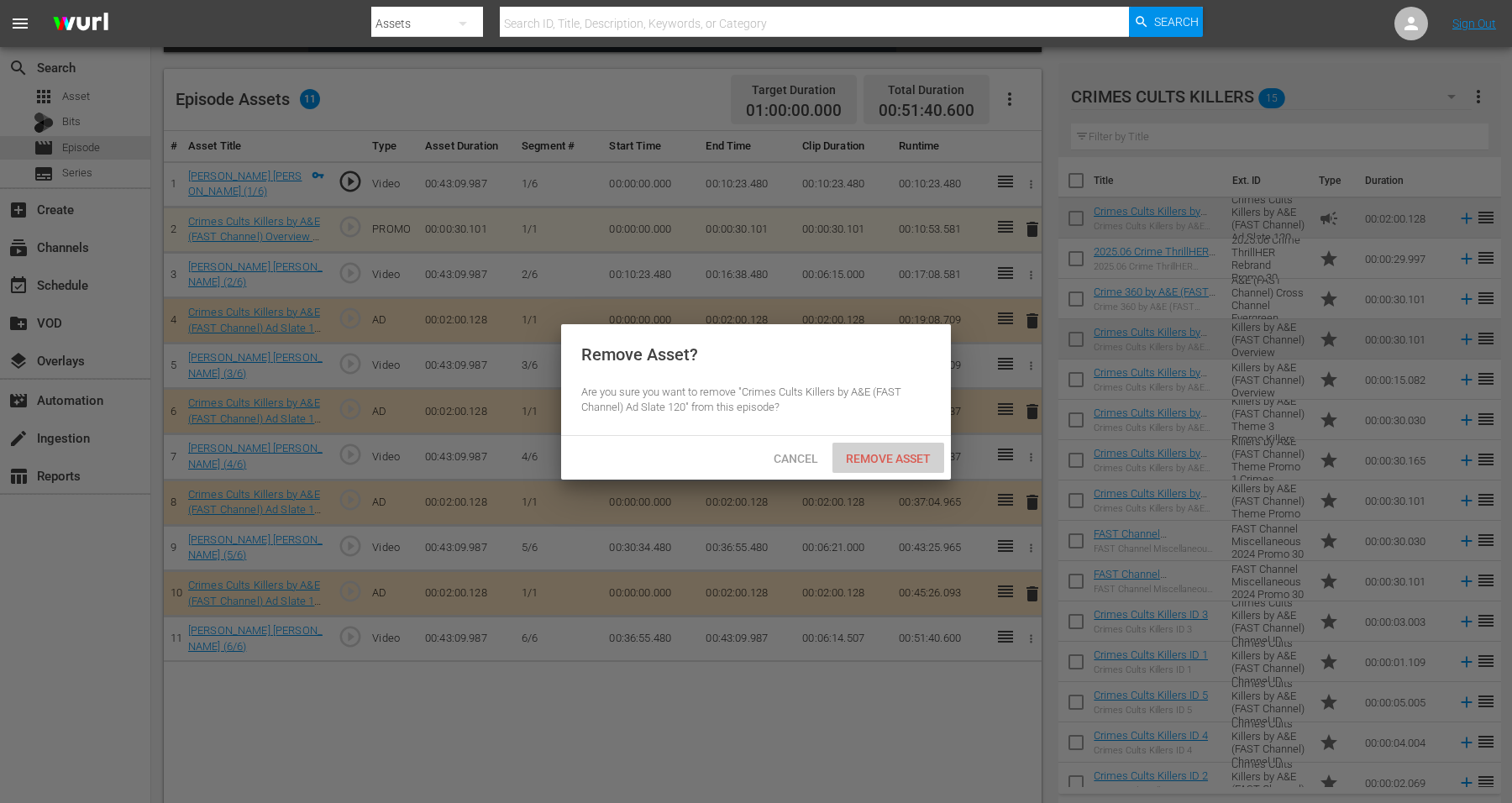
click at [886, 452] on span "Remove Asset" at bounding box center [888, 458] width 111 height 14
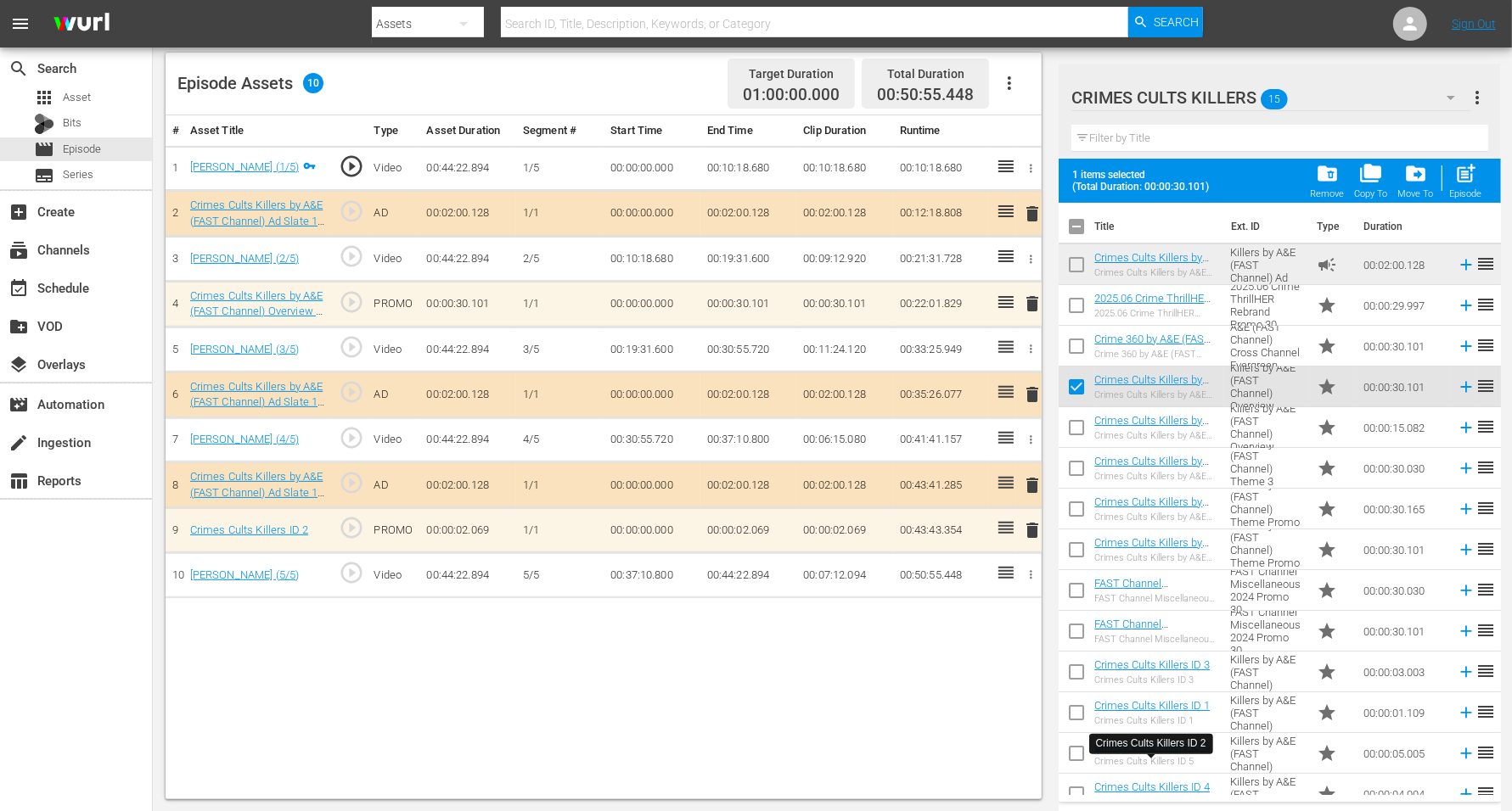
scroll to position [60, 0]
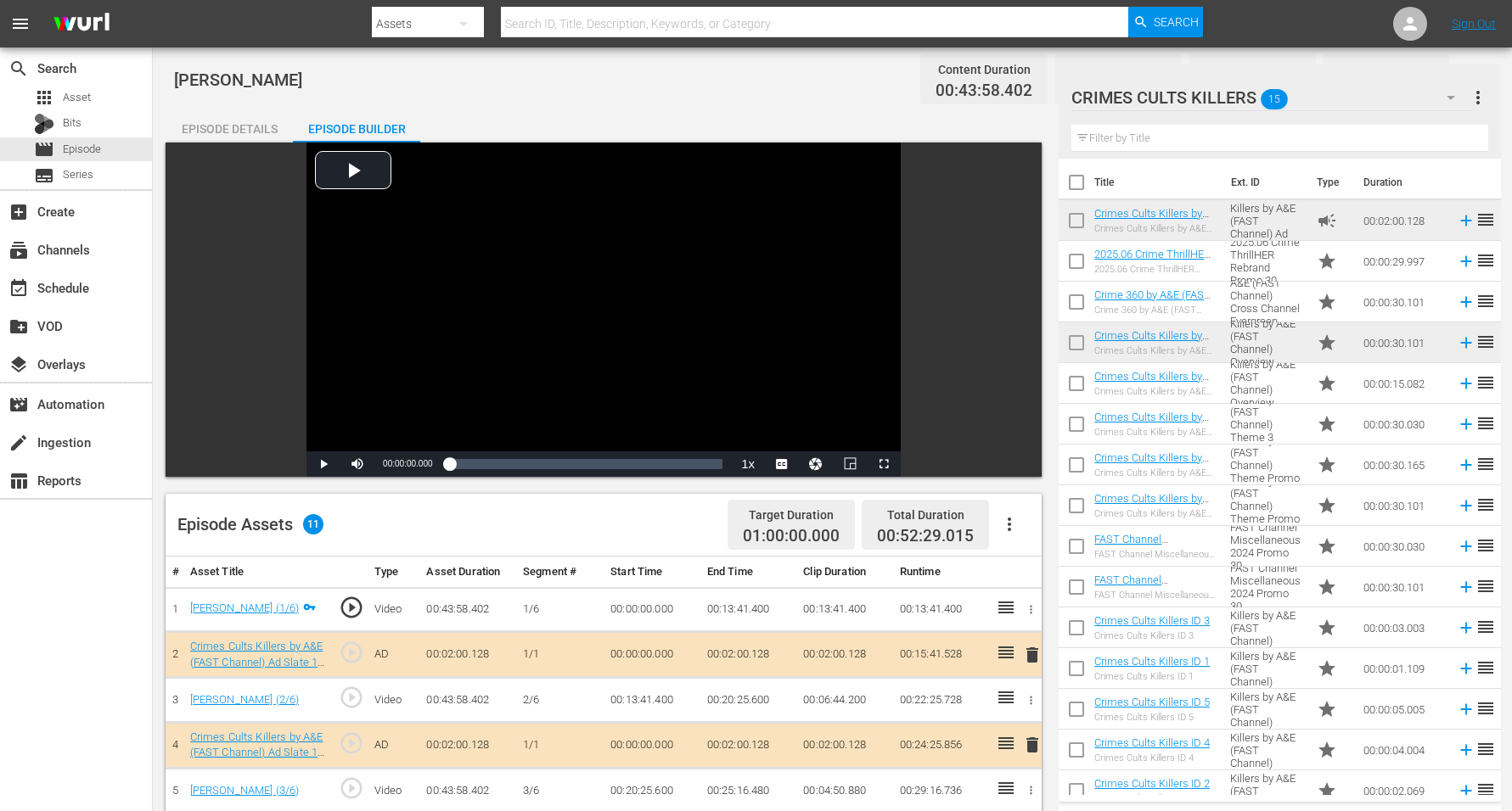
scroll to position [318, 0]
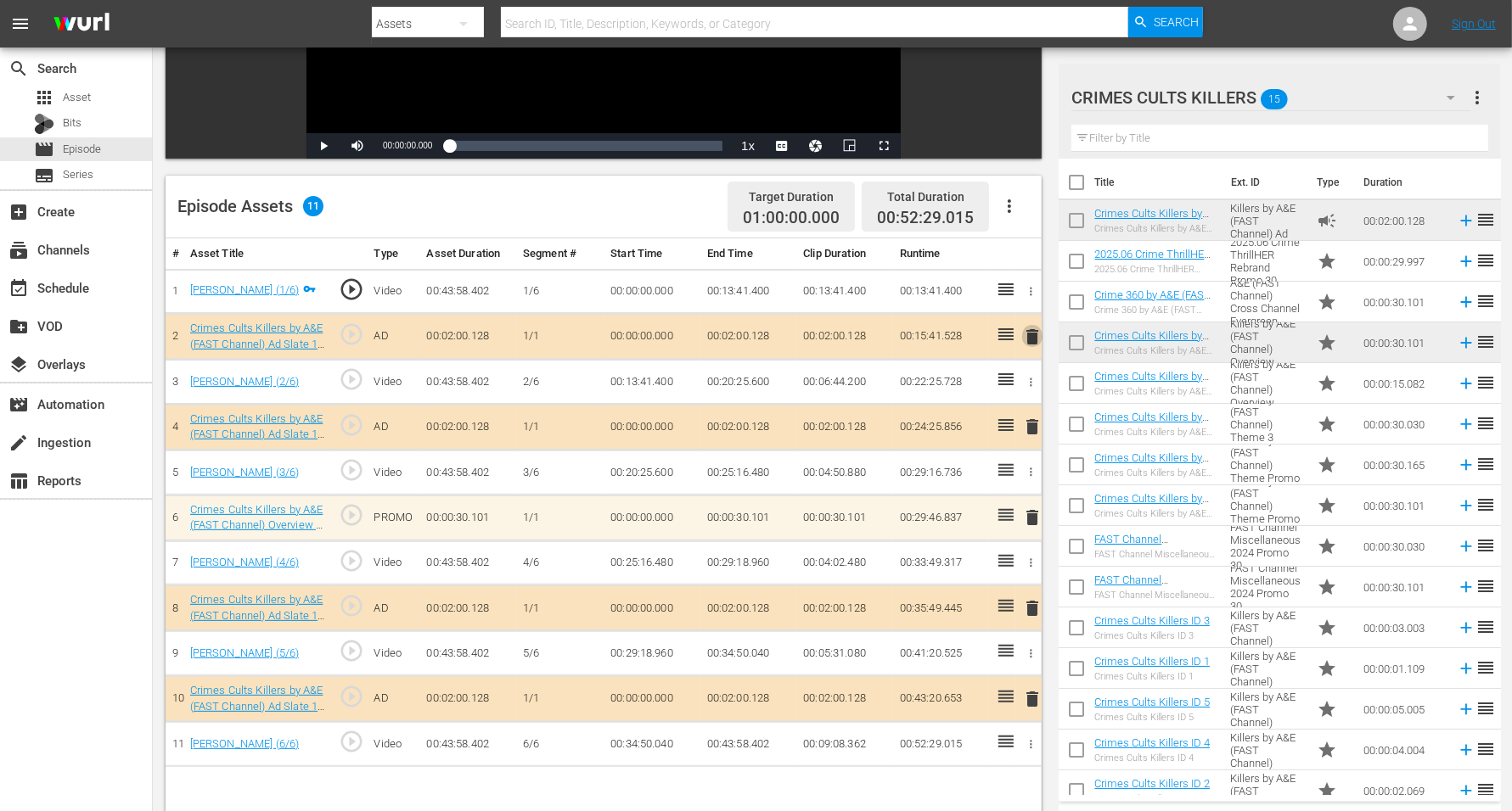
click at [1032, 330] on span "delete" at bounding box center [1032, 337] width 20 height 20
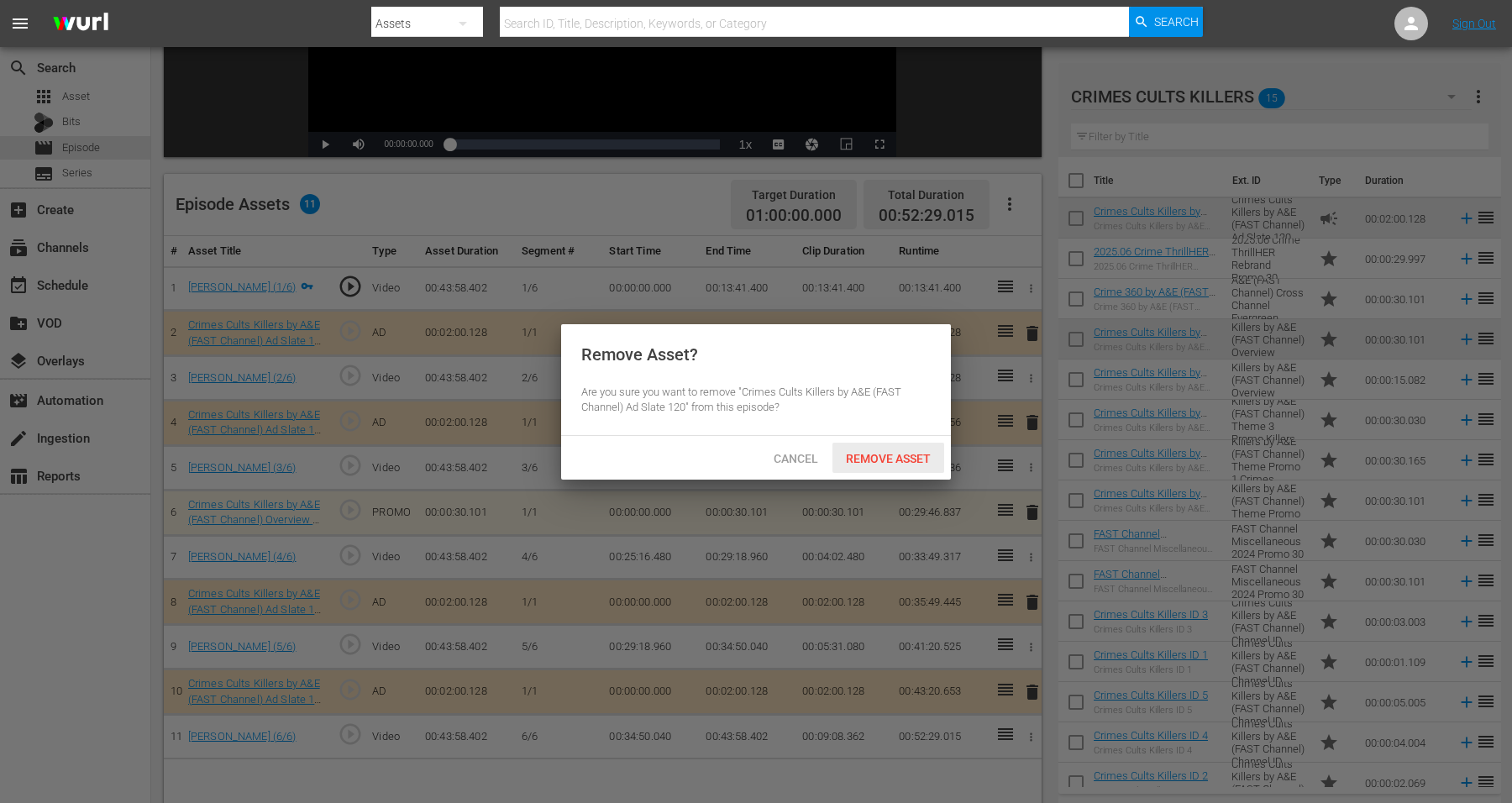
click at [904, 452] on span "Remove Asset" at bounding box center [888, 458] width 111 height 14
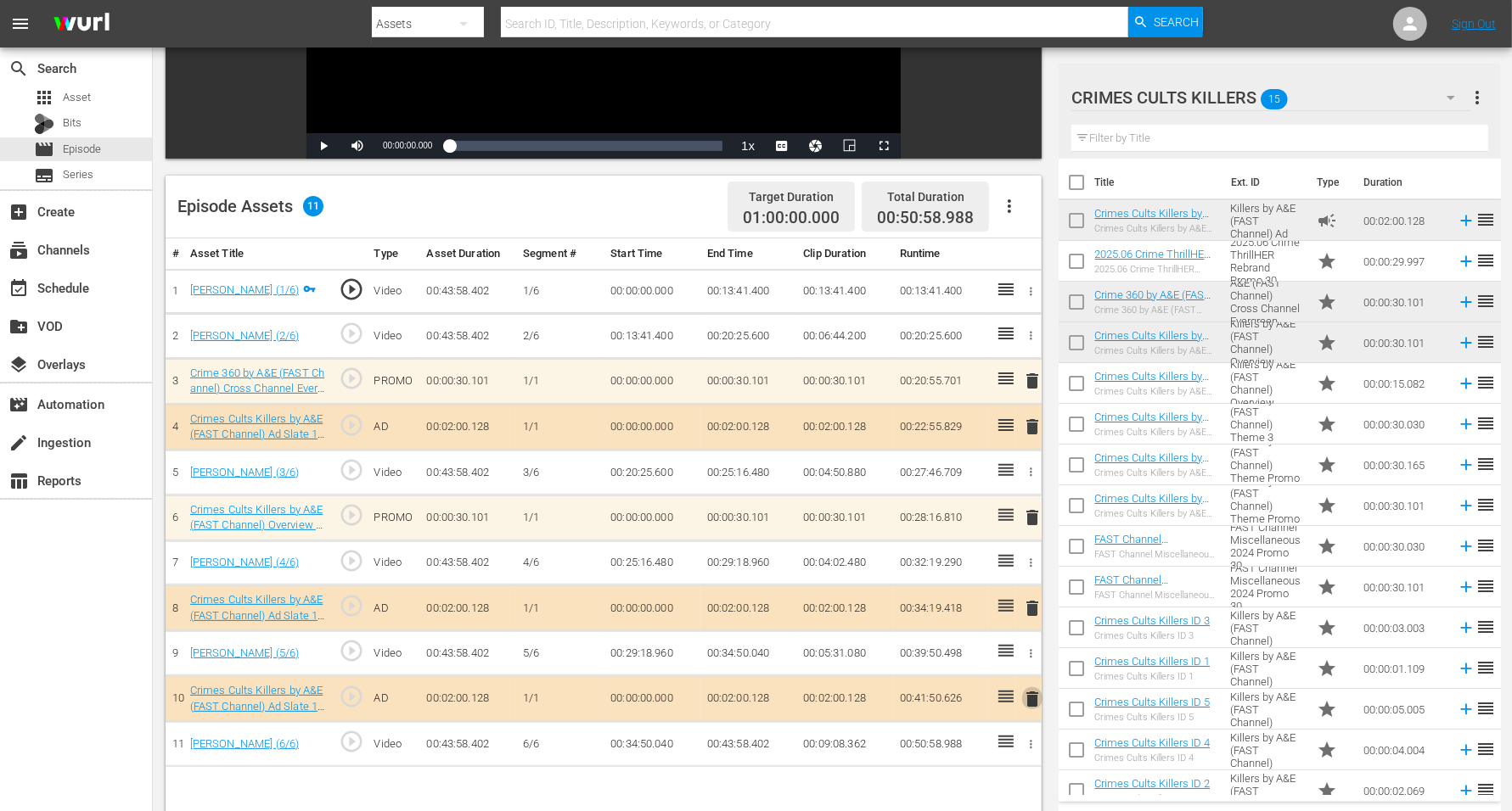
click at [1028, 691] on span "delete" at bounding box center [1032, 699] width 20 height 20
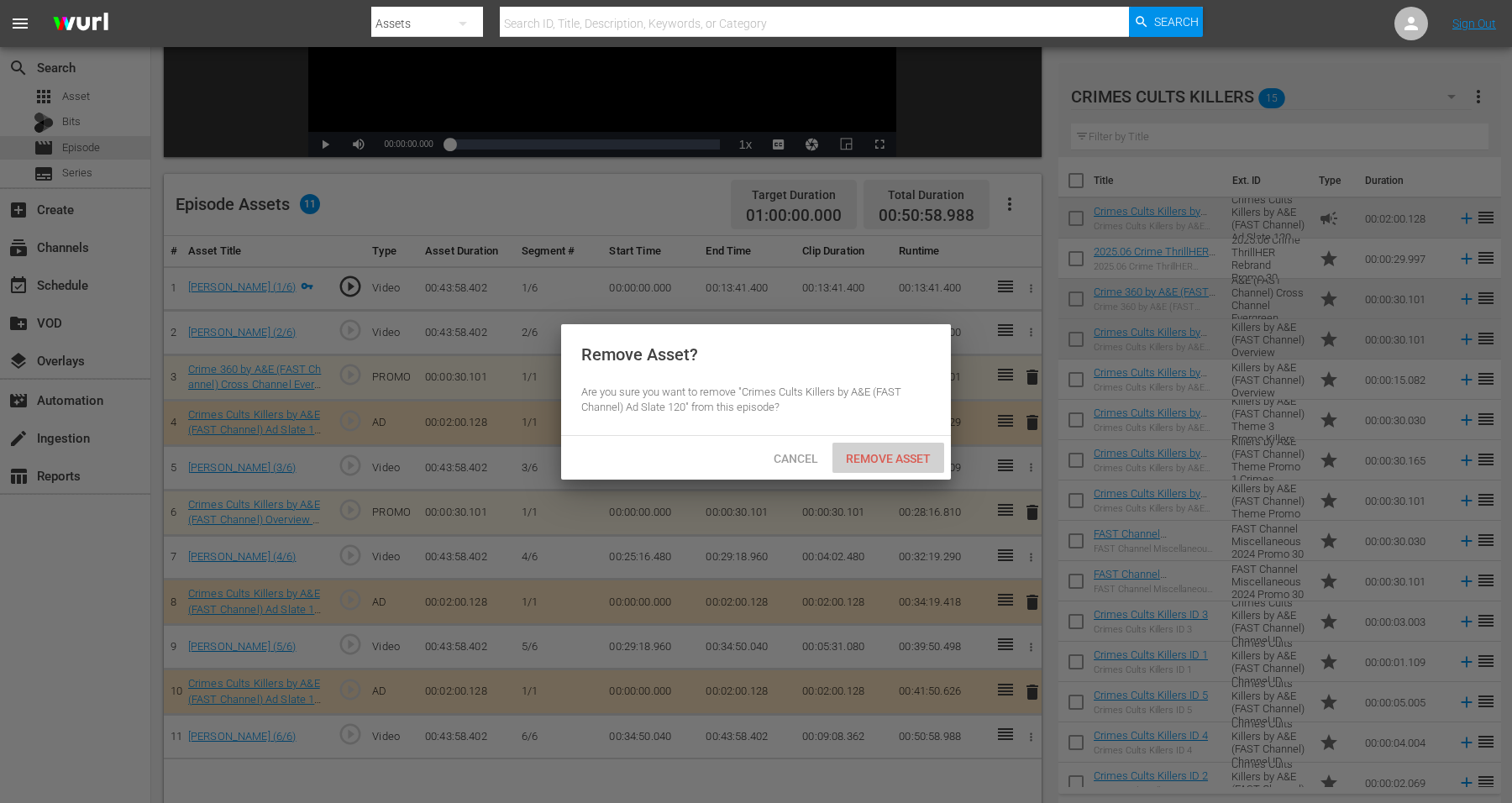
click at [881, 458] on span "Remove Asset" at bounding box center [888, 458] width 111 height 14
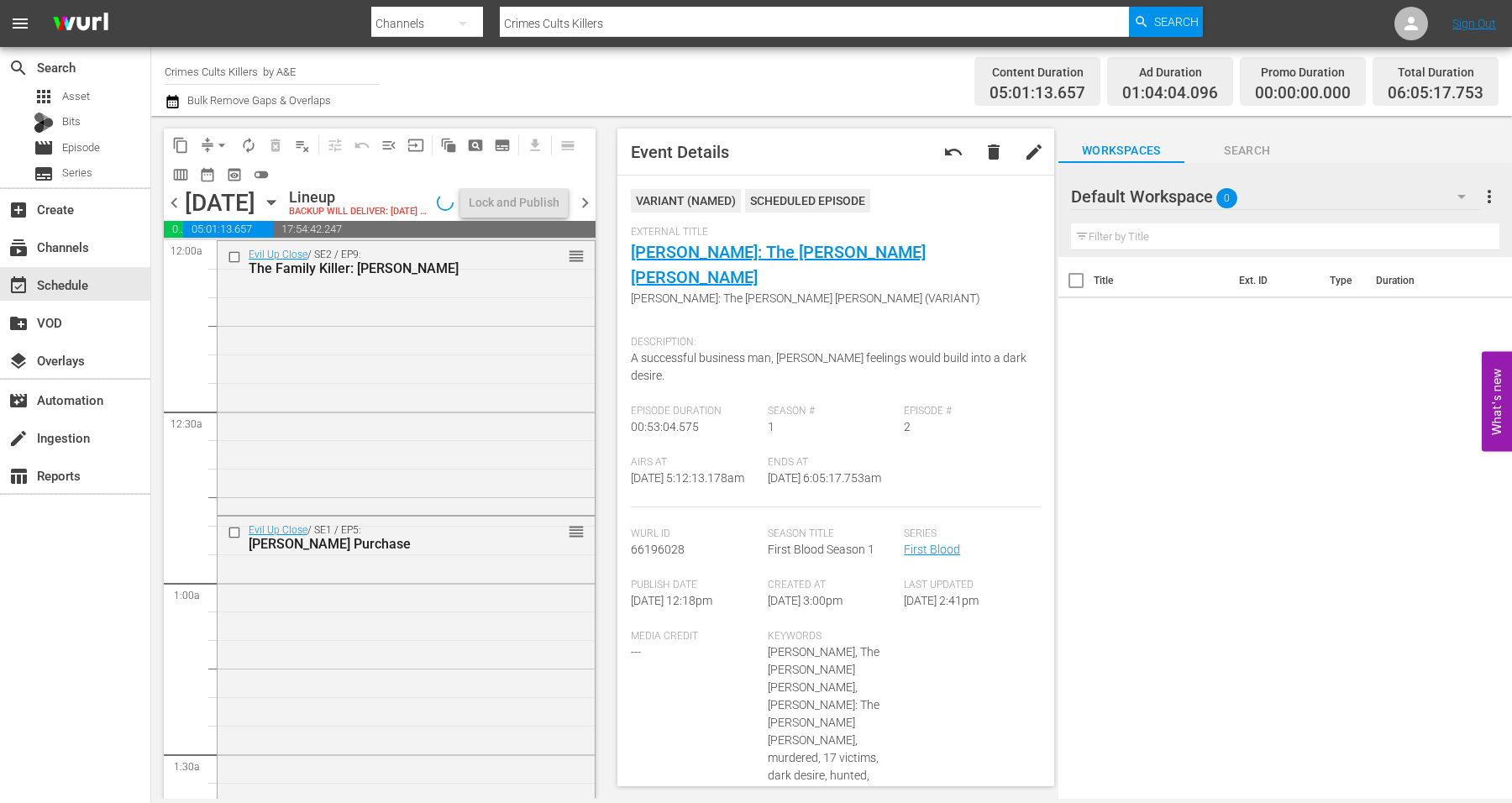
scroll to position [1680, 0]
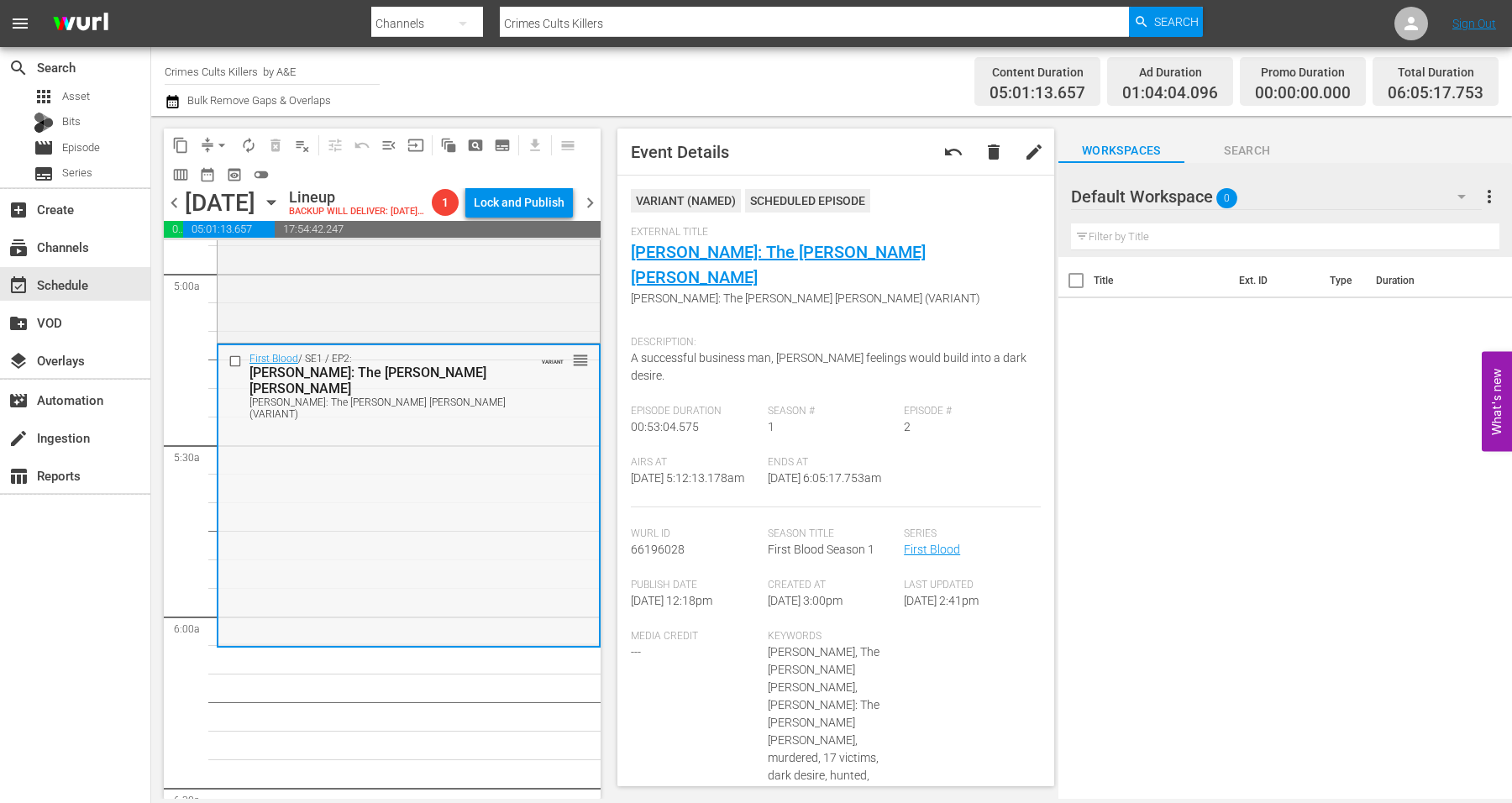
click at [481, 546] on div "First Blood / SE1 / EP2: [PERSON_NAME]: The [PERSON_NAME] [PERSON_NAME] [PERSON…" at bounding box center [409, 494] width 381 height 298
click at [214, 141] on span "arrow_drop_down" at bounding box center [222, 145] width 17 height 17
click at [219, 169] on li "Align to Midnight" at bounding box center [222, 178] width 138 height 28
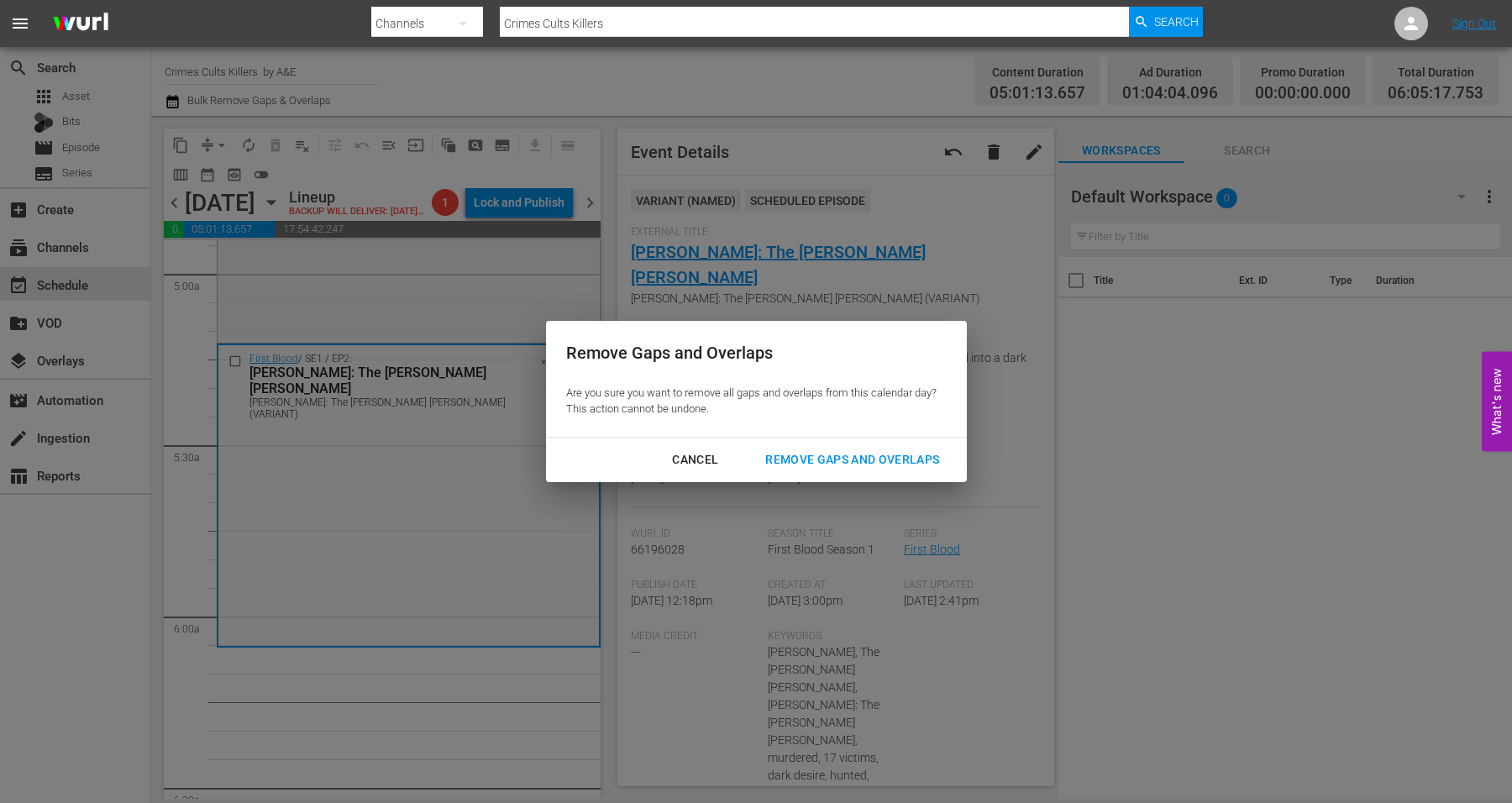
click at [840, 457] on div "Remove Gaps and Overlaps" at bounding box center [853, 459] width 201 height 21
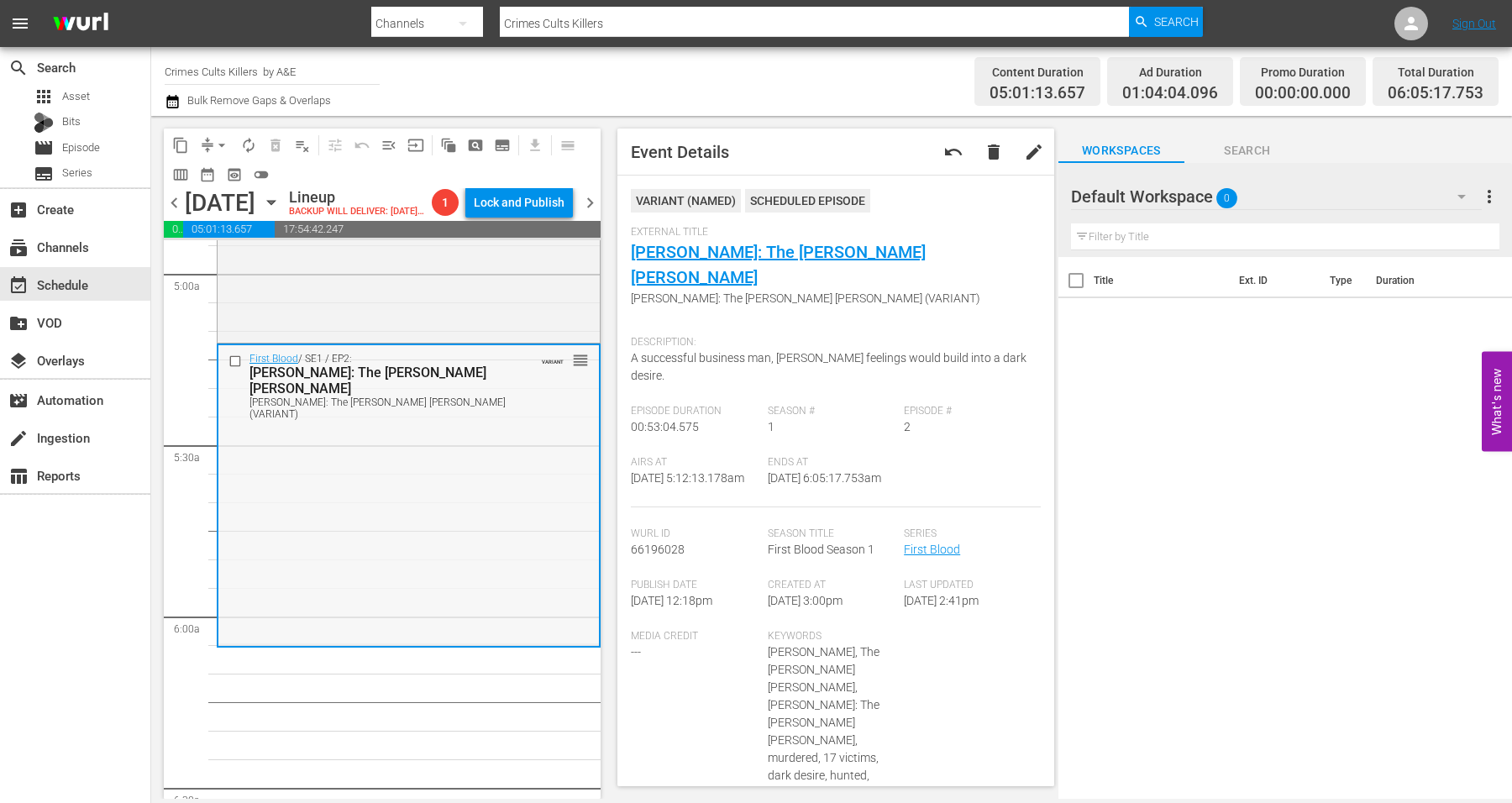
click at [350, 456] on div "First Blood / SE1 / EP2: [PERSON_NAME]: The [PERSON_NAME] [PERSON_NAME] [PERSON…" at bounding box center [409, 494] width 381 height 298
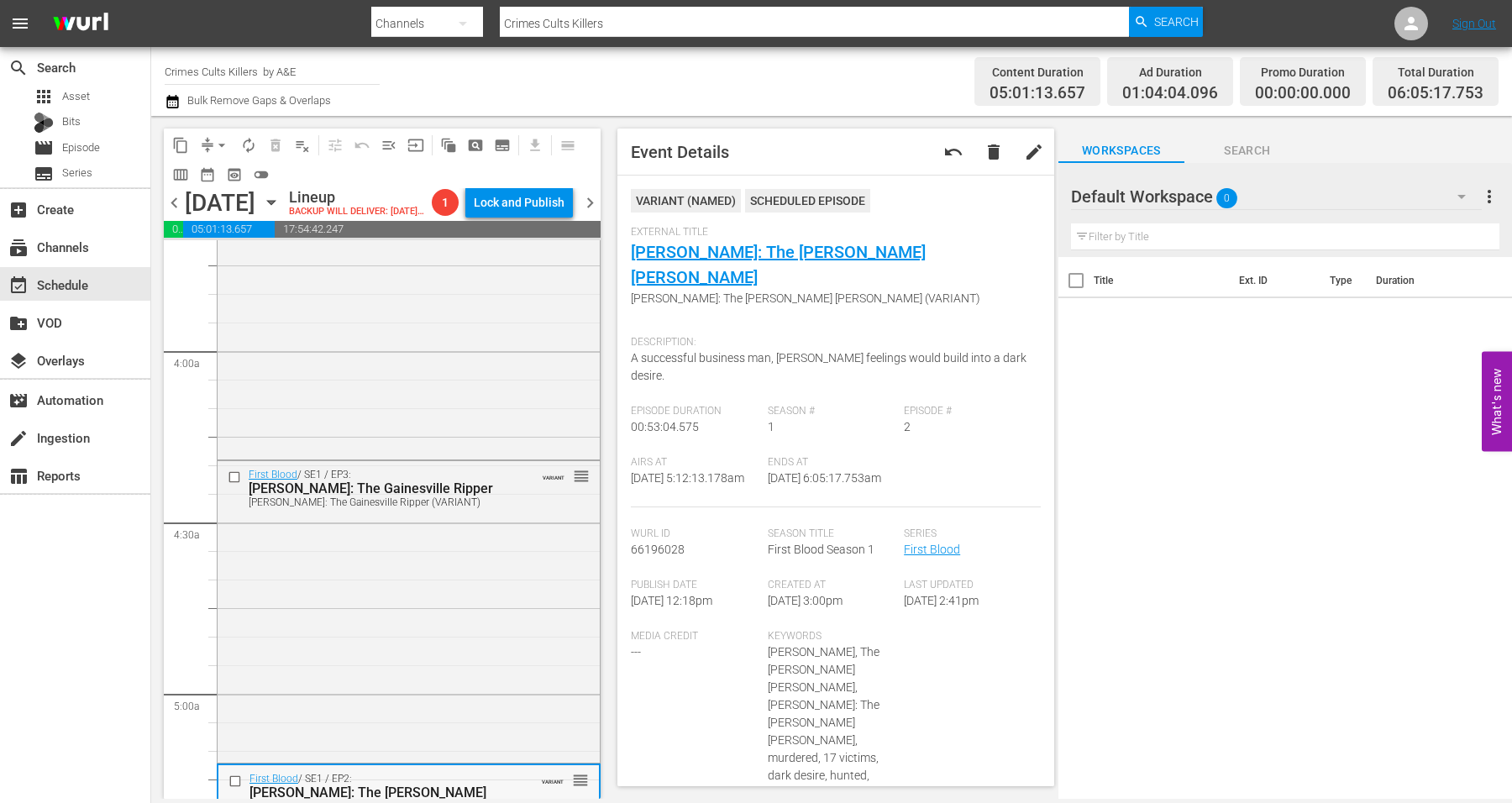
scroll to position [840, 0]
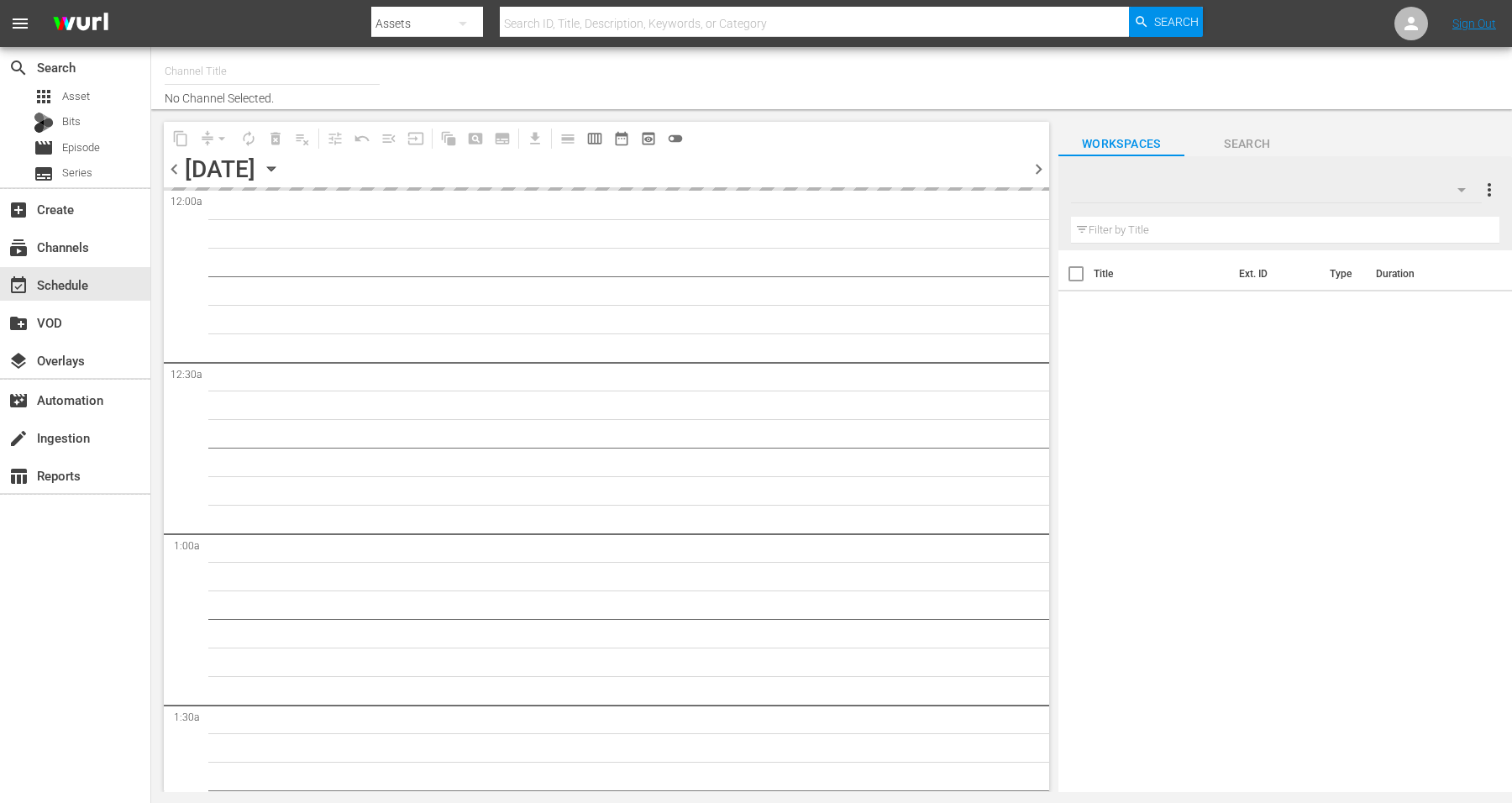
type input "Crimes Cults Killers by A&E (1055)"
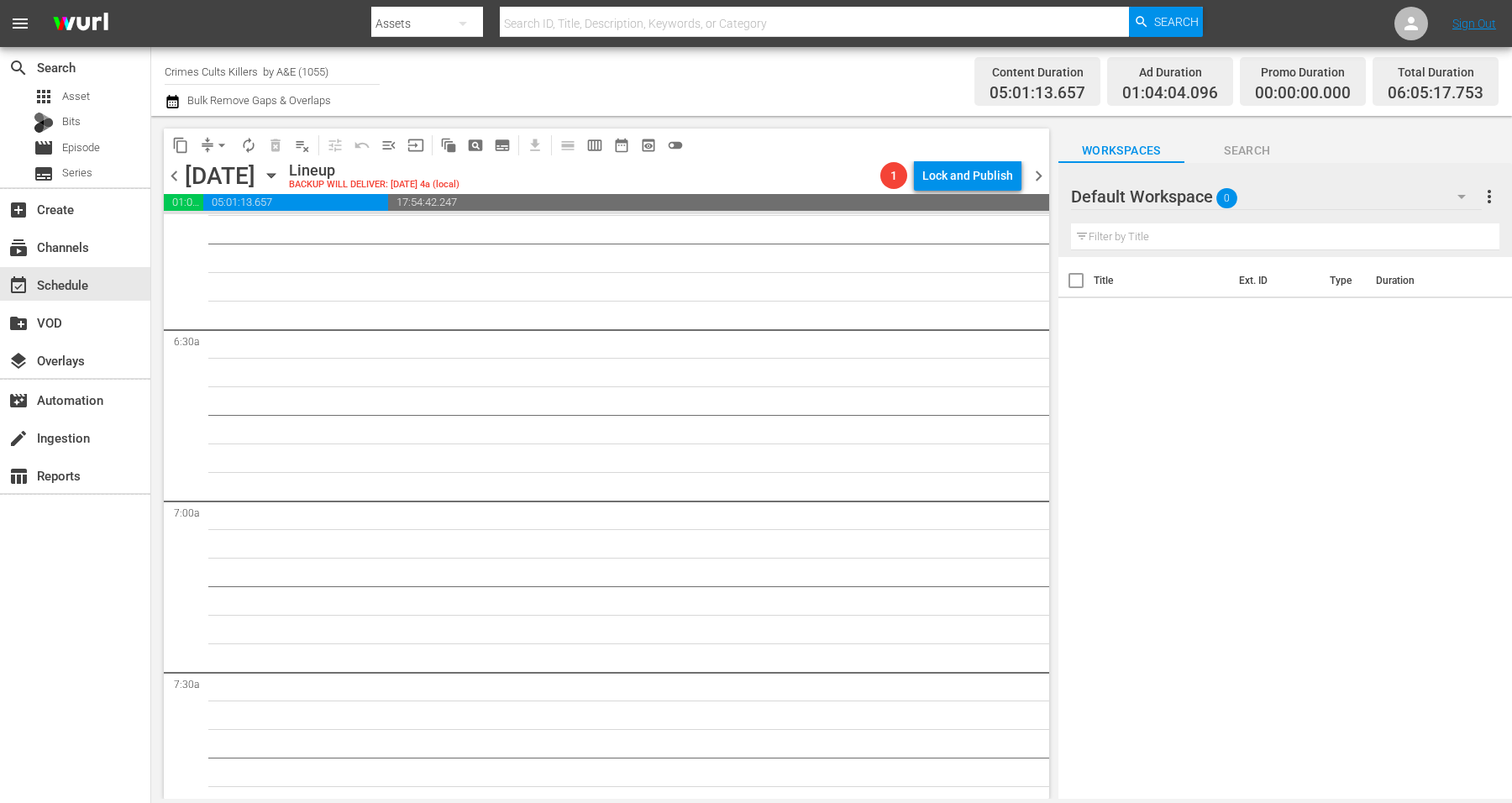
scroll to position [1554, 0]
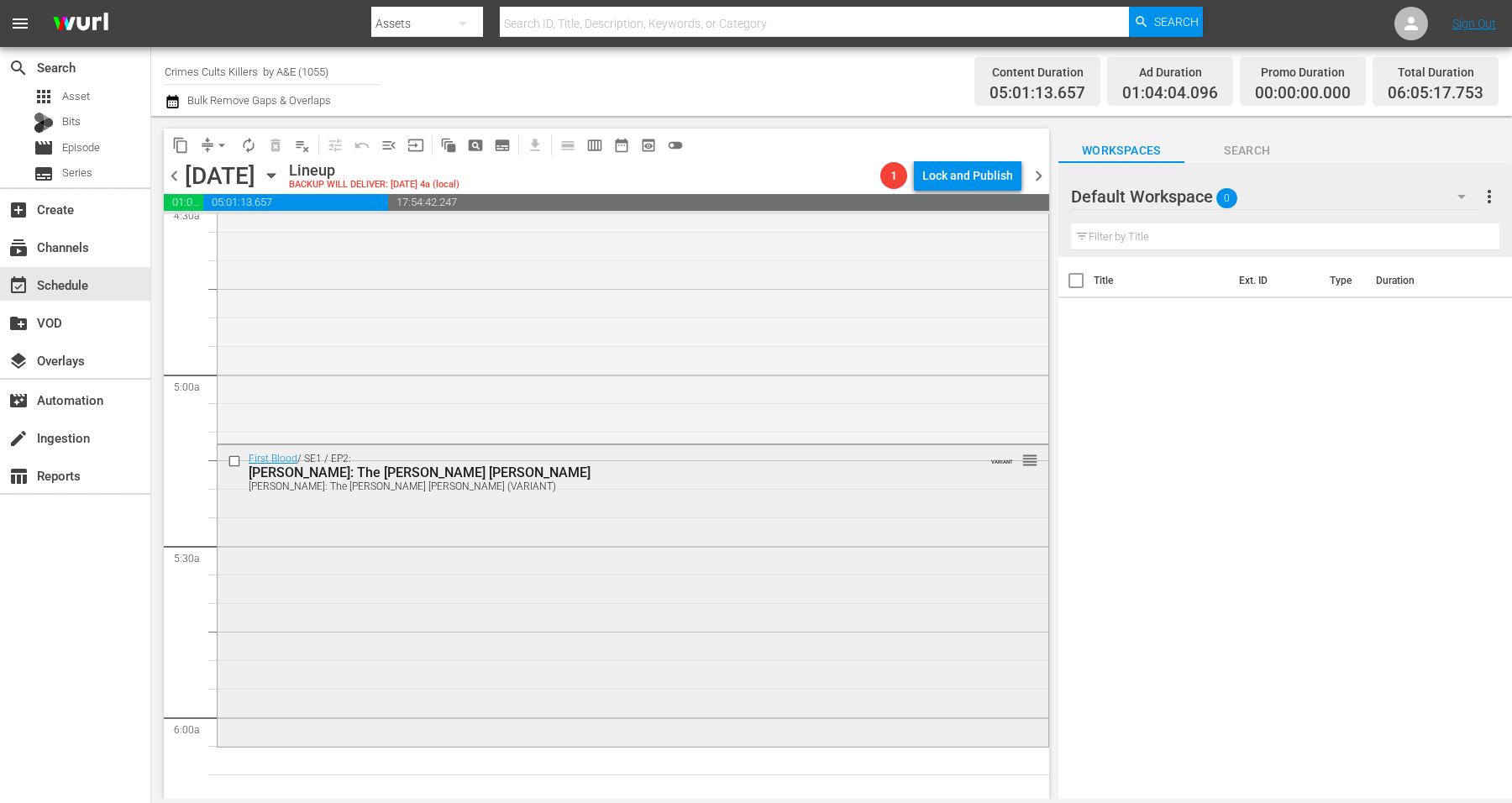
click at [382, 628] on div "First Blood / SE1 / EP2: [PERSON_NAME]: The [PERSON_NAME] [PERSON_NAME] [PERSON…" at bounding box center [633, 594] width 831 height 298
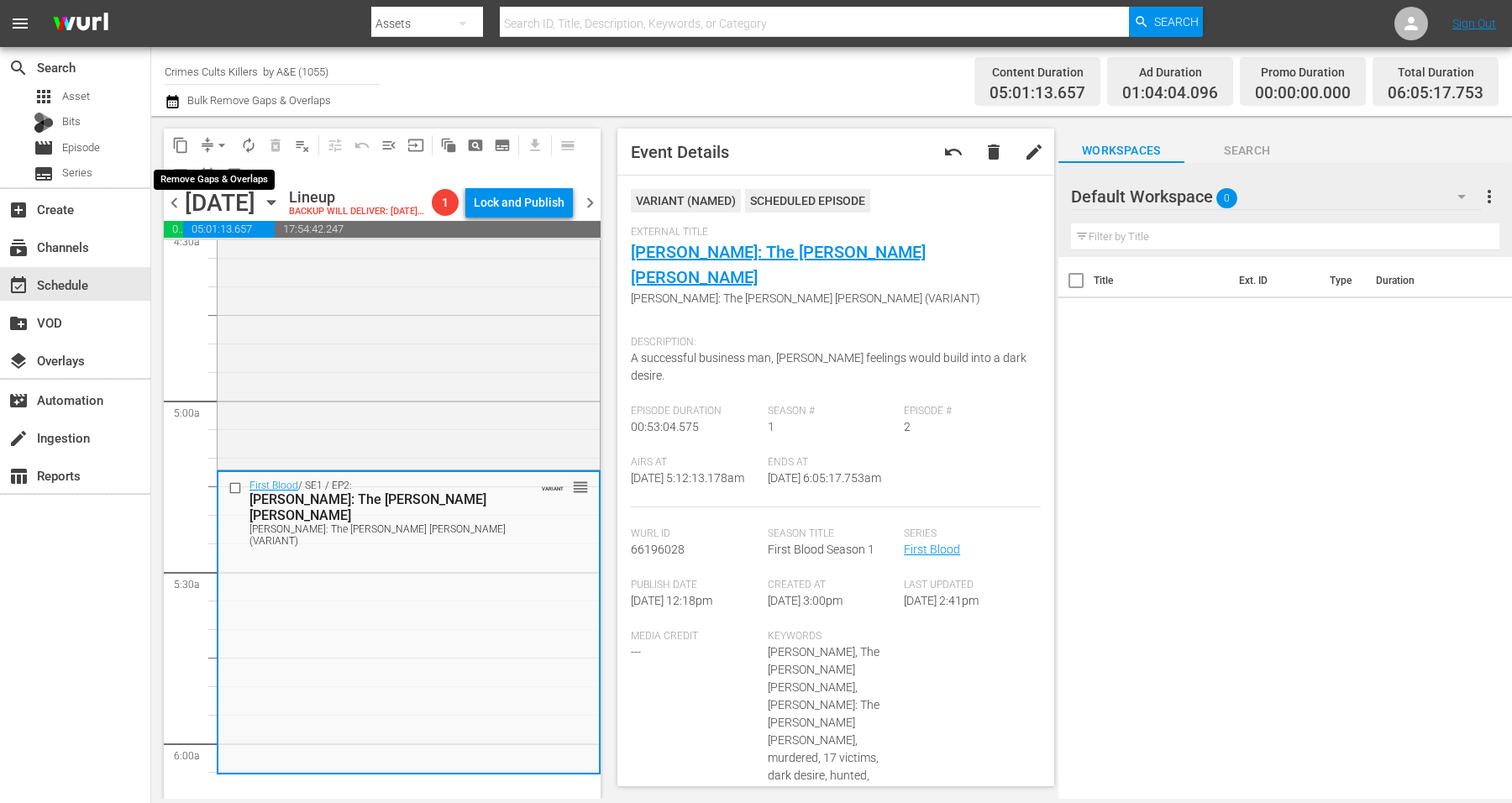
click at [217, 146] on span "arrow_drop_down" at bounding box center [222, 145] width 17 height 17
click at [217, 175] on li "Align to Midnight" at bounding box center [222, 178] width 138 height 28
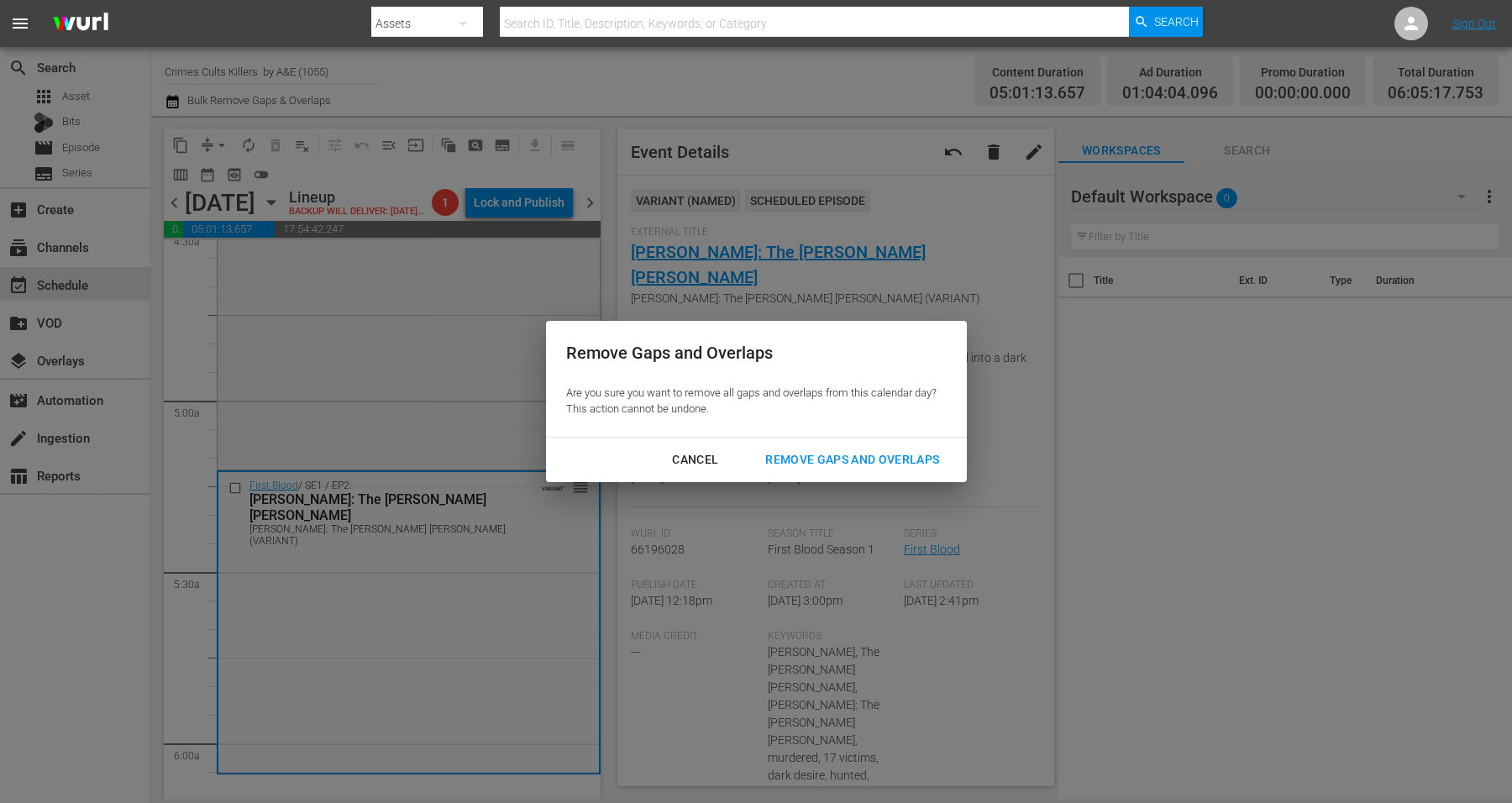
click at [876, 453] on div "Remove Gaps and Overlaps" at bounding box center [853, 459] width 201 height 21
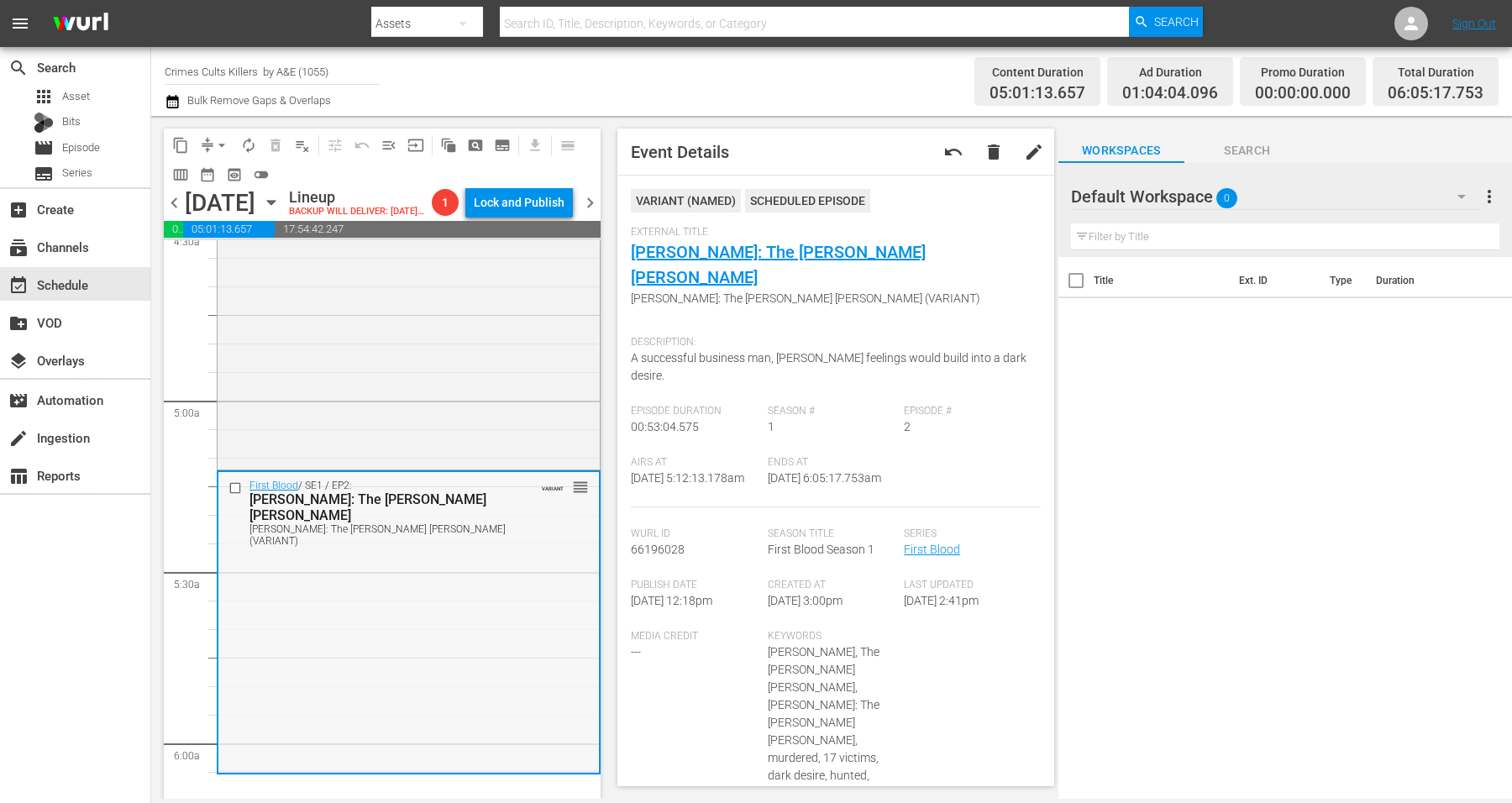
scroll to position [1764, 0]
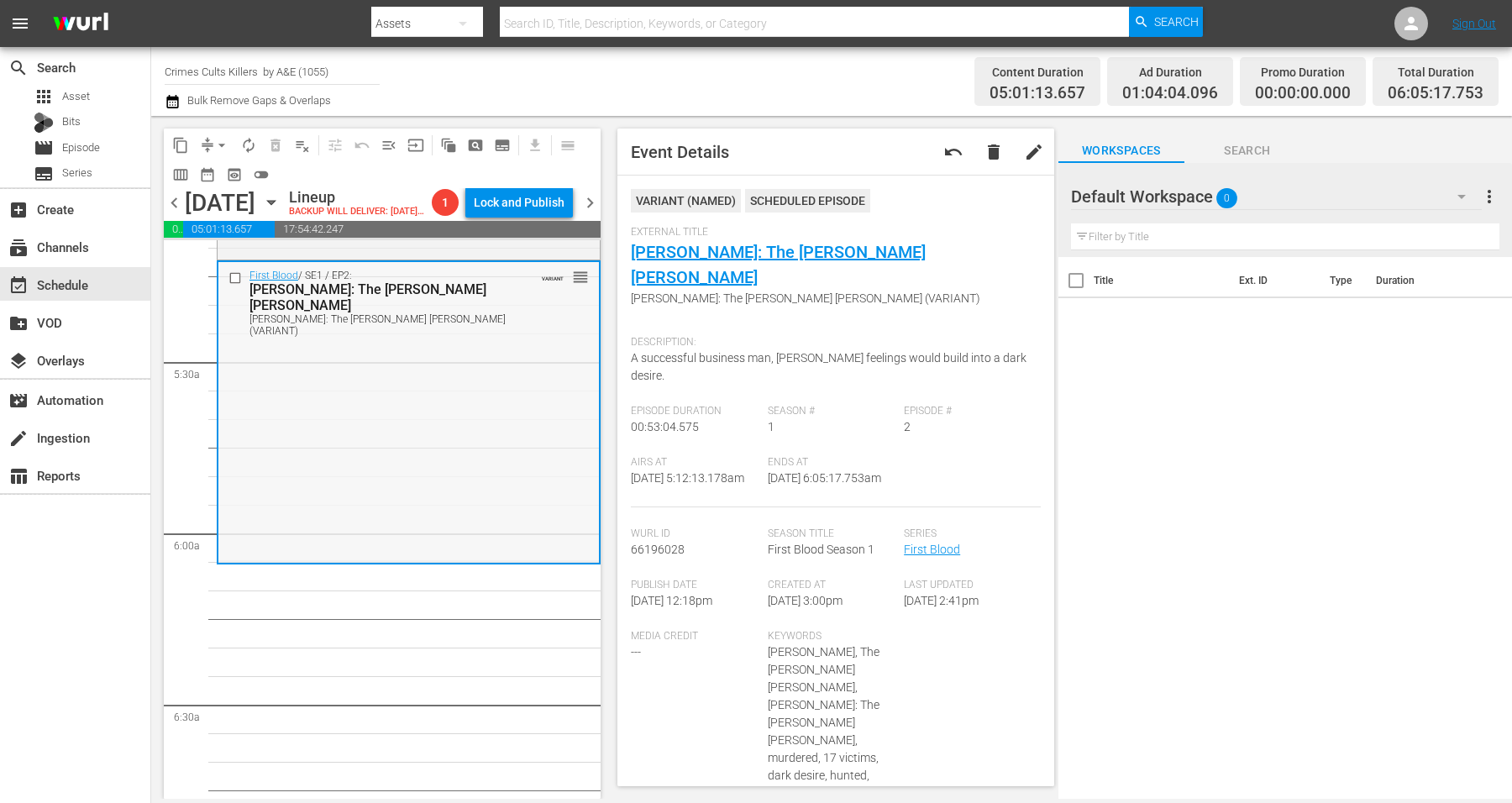
click at [344, 434] on div "First Blood / SE1 / EP2: [PERSON_NAME]: The [PERSON_NAME] [PERSON_NAME] [PERSON…" at bounding box center [409, 411] width 381 height 298
click at [223, 145] on span "arrow_drop_down" at bounding box center [222, 145] width 17 height 17
click at [227, 172] on li "Align to Midnight" at bounding box center [222, 178] width 138 height 28
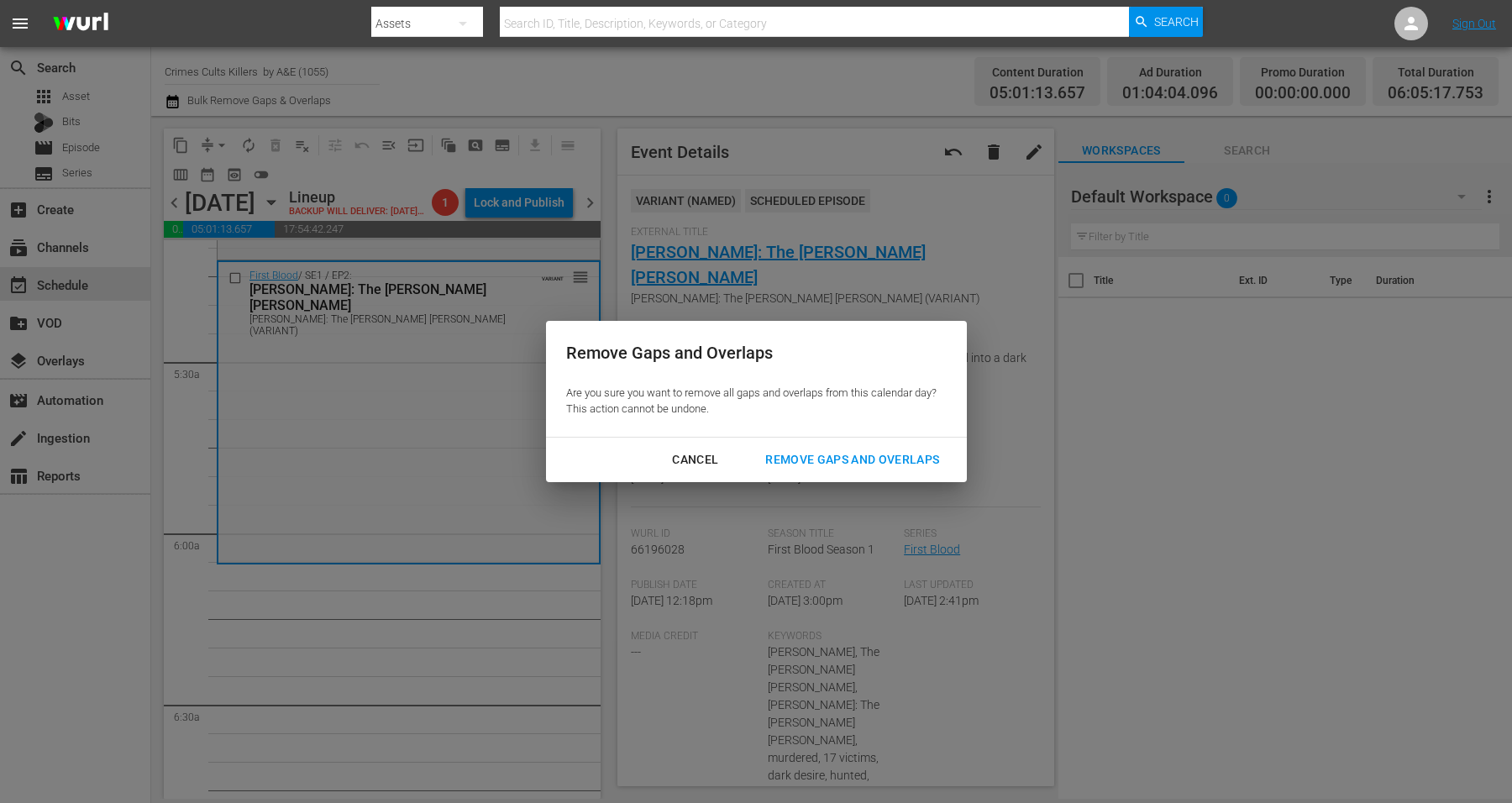
click at [831, 460] on div "Remove Gaps and Overlaps" at bounding box center [853, 459] width 201 height 21
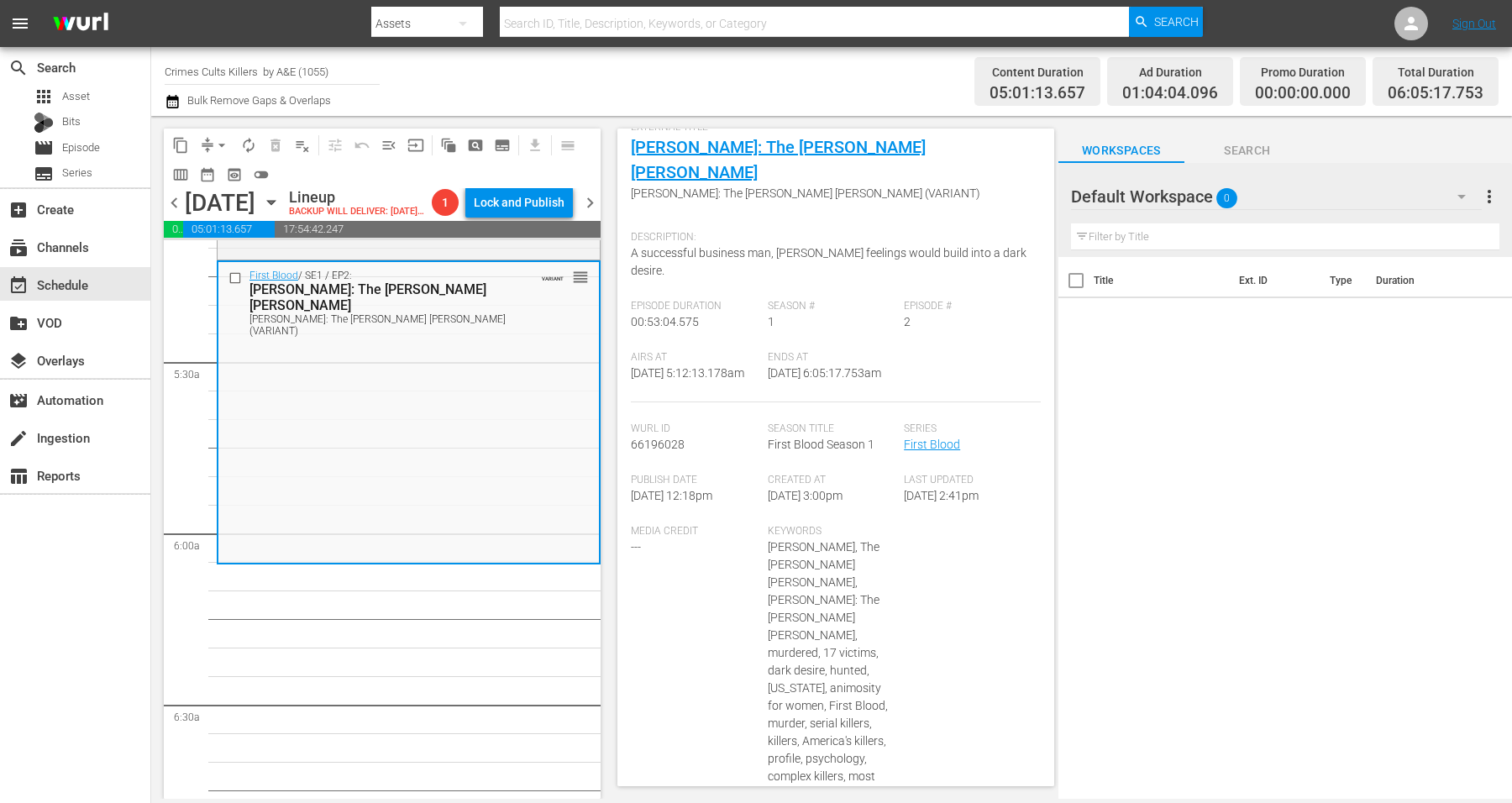
scroll to position [0, 0]
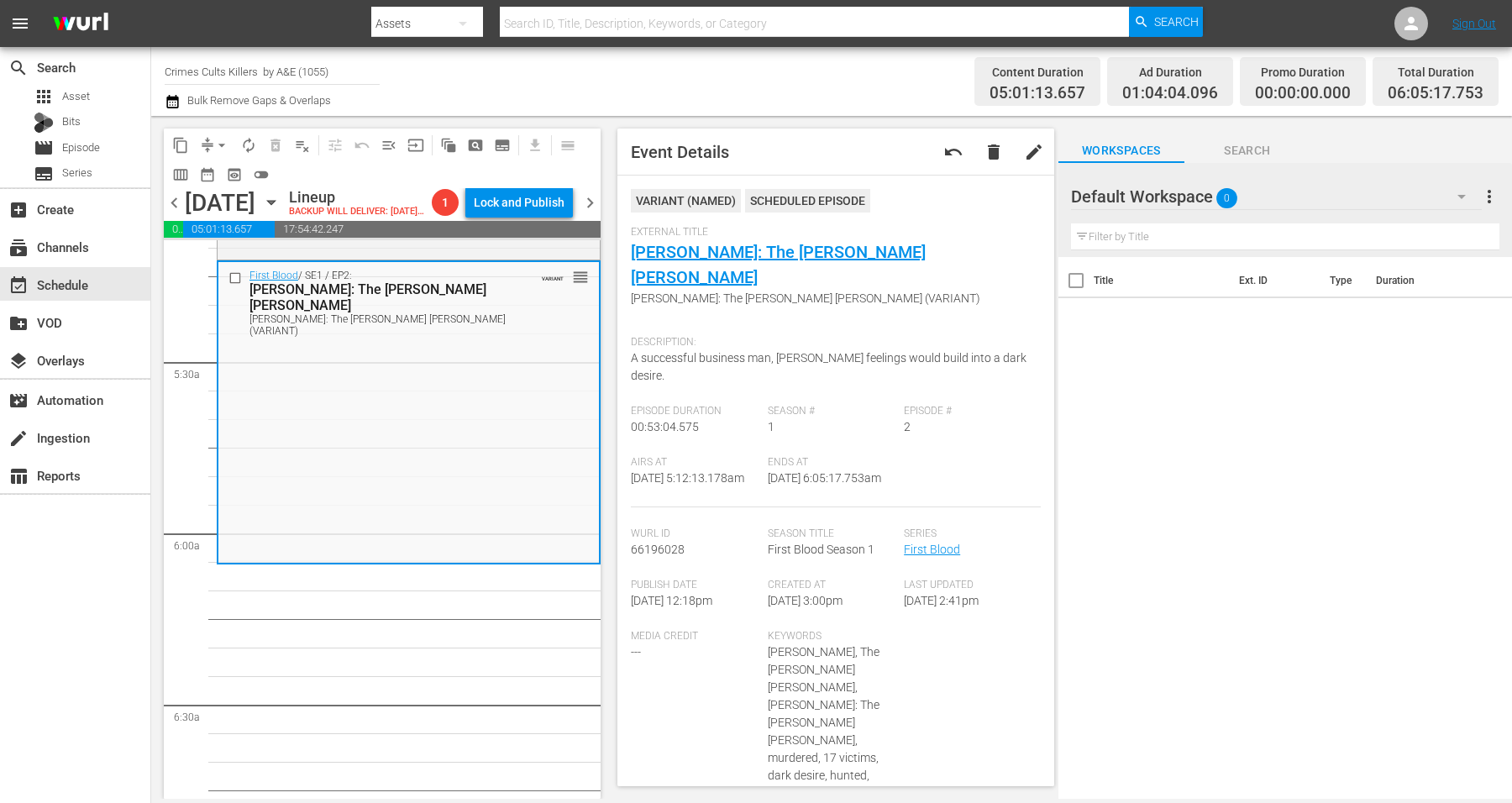
click at [873, 456] on div "Ends At [DATE] 6:05:17.753am" at bounding box center [837, 481] width 137 height 52
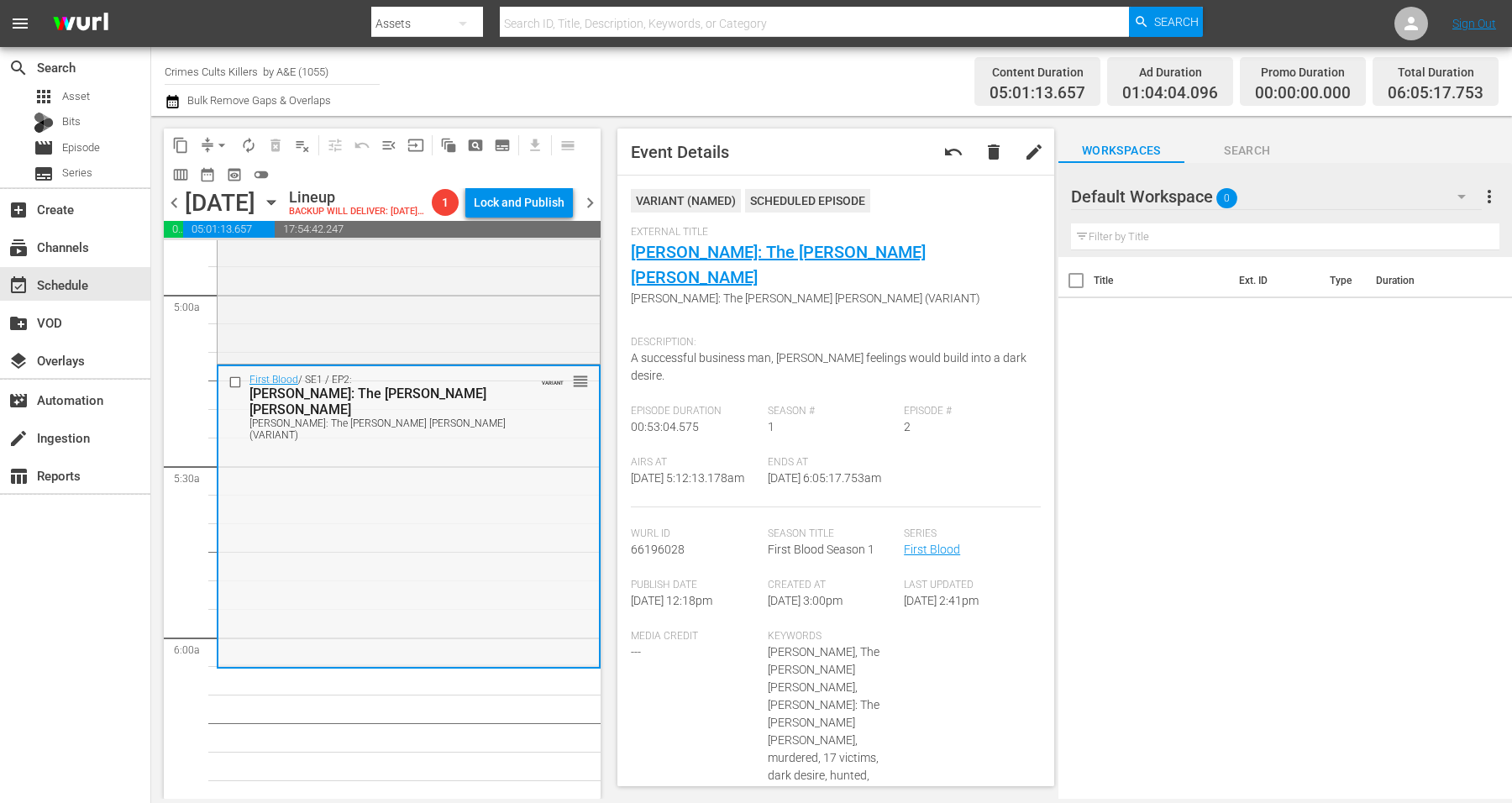
scroll to position [1554, 0]
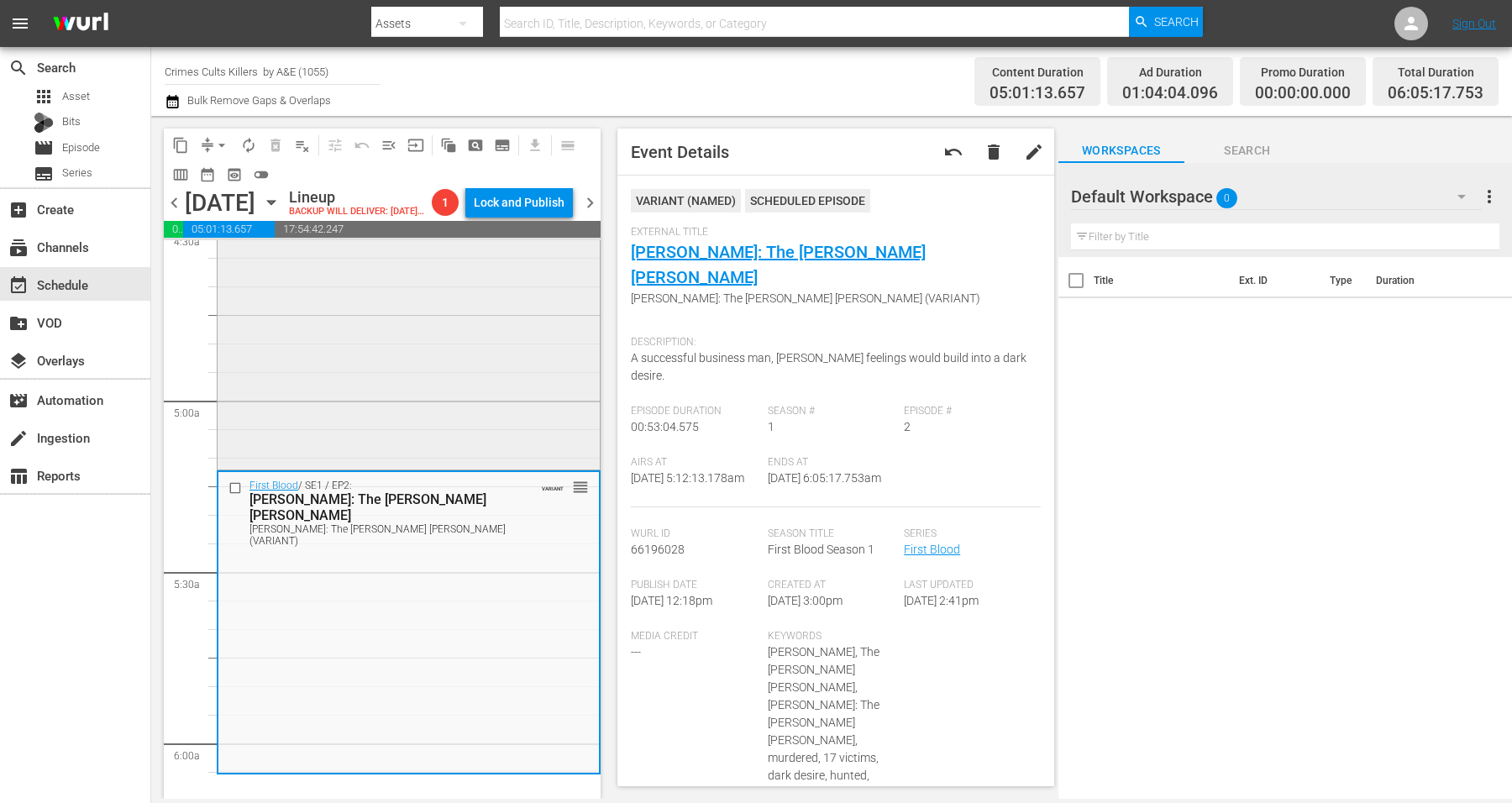
click at [322, 411] on div "First Blood / SE1 / EP3: [PERSON_NAME]: The Gainesville Ripper [PERSON_NAME]: T…" at bounding box center [409, 317] width 382 height 298
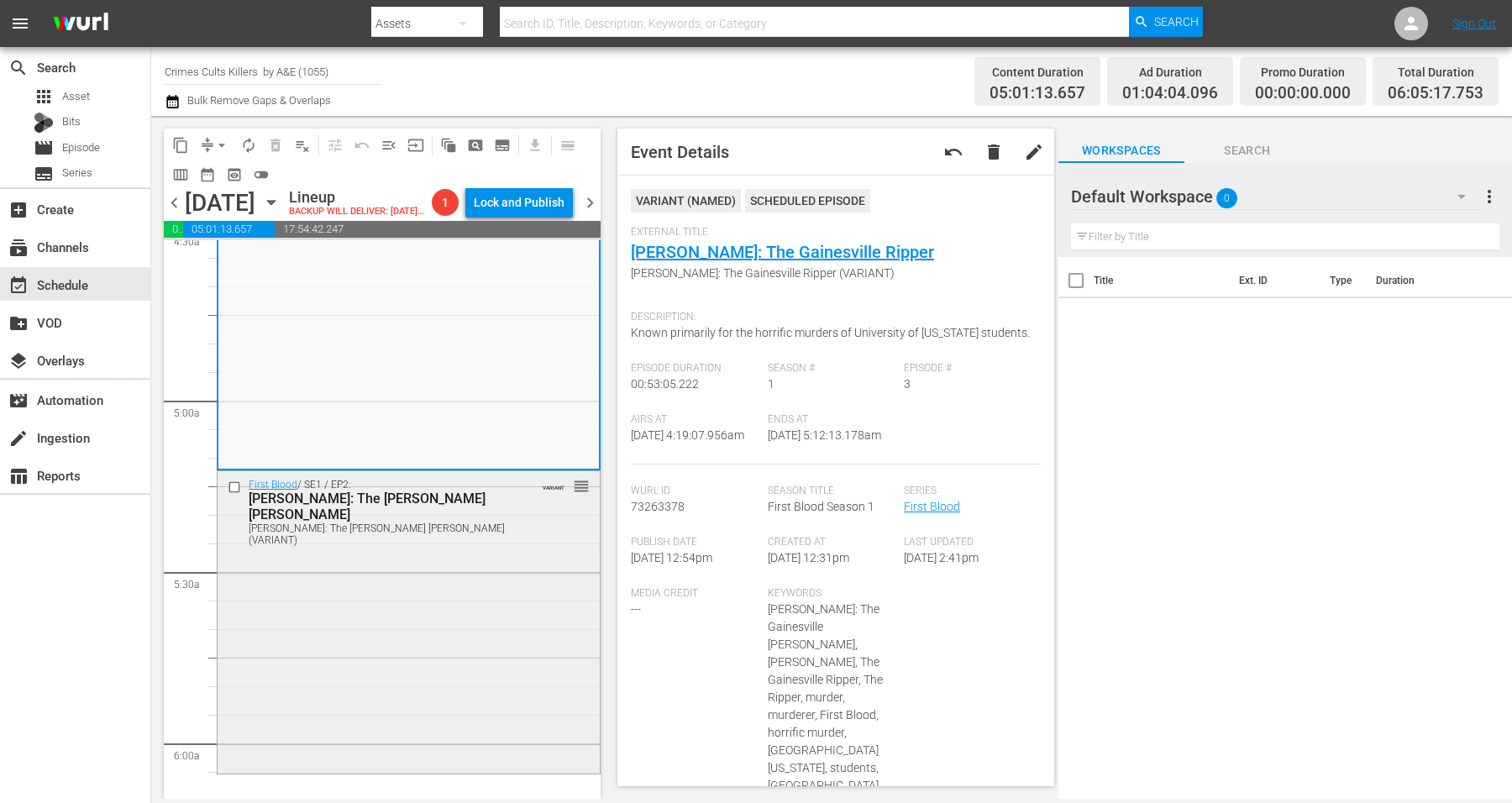
click at [398, 614] on div "First Blood / SE1 / EP2: [PERSON_NAME]: The [PERSON_NAME] [PERSON_NAME] [PERSON…" at bounding box center [409, 620] width 382 height 298
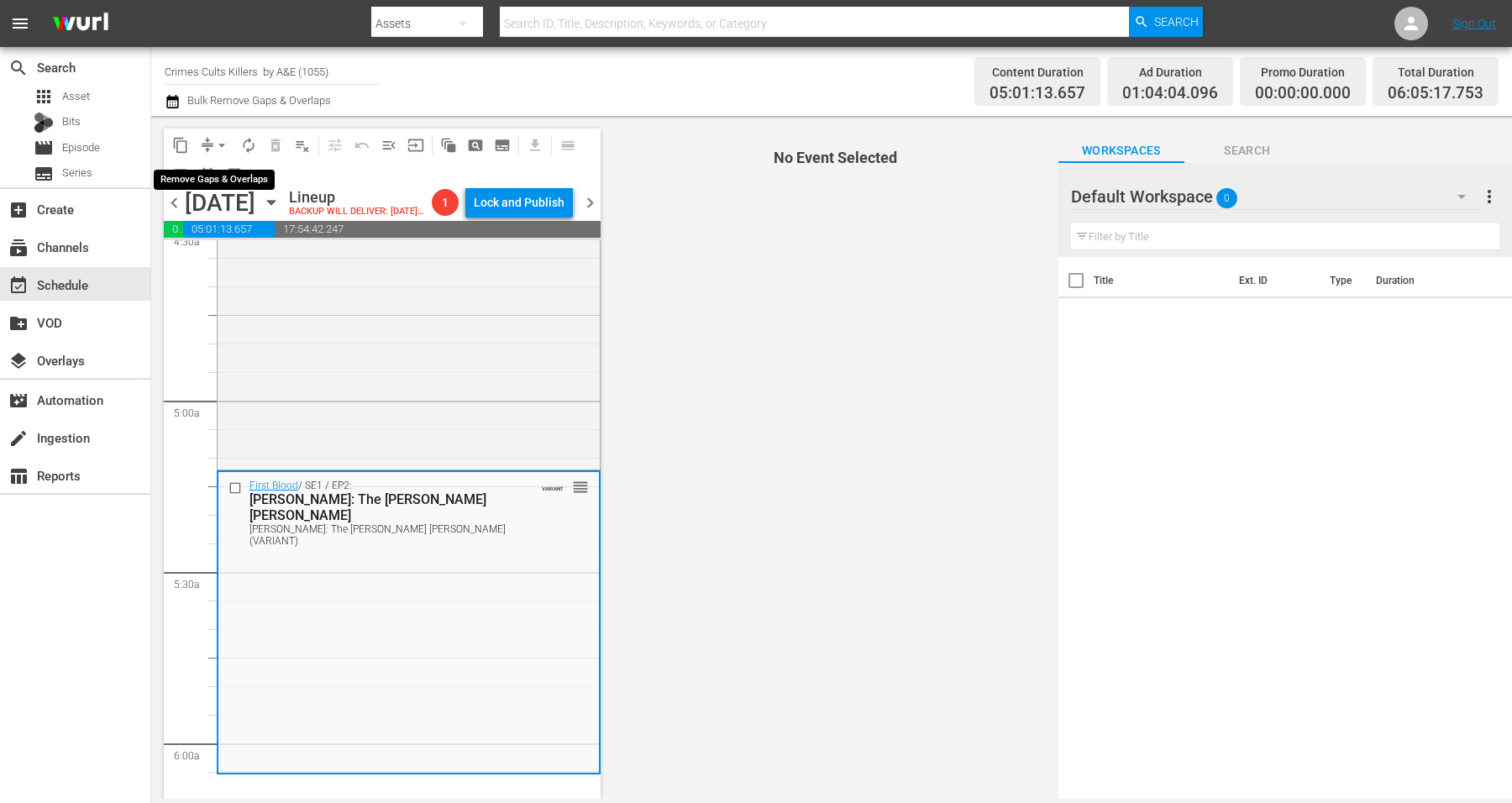
click at [224, 141] on span "arrow_drop_down" at bounding box center [222, 145] width 17 height 17
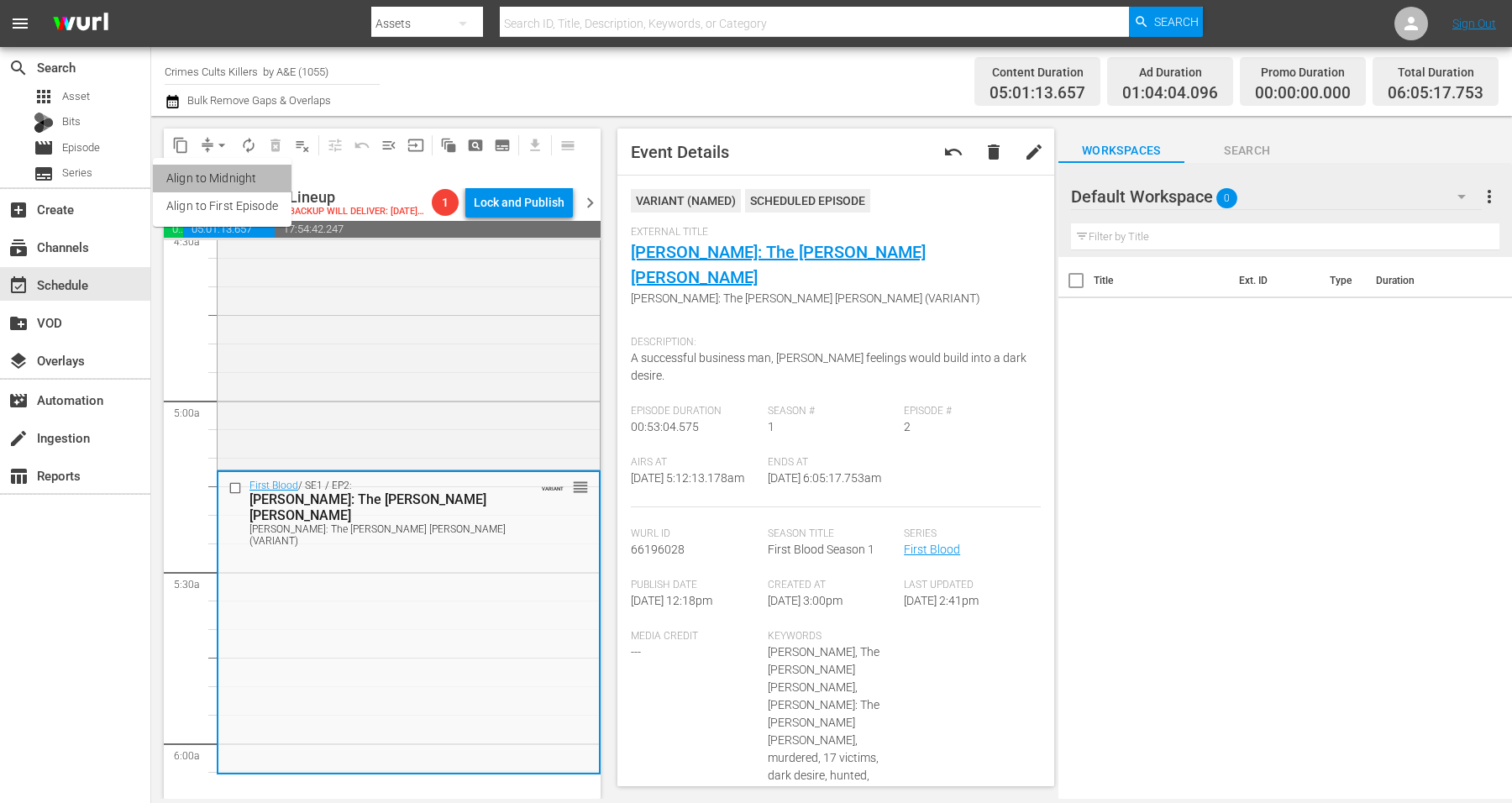
click at [210, 173] on li "Align to Midnight" at bounding box center [222, 178] width 138 height 28
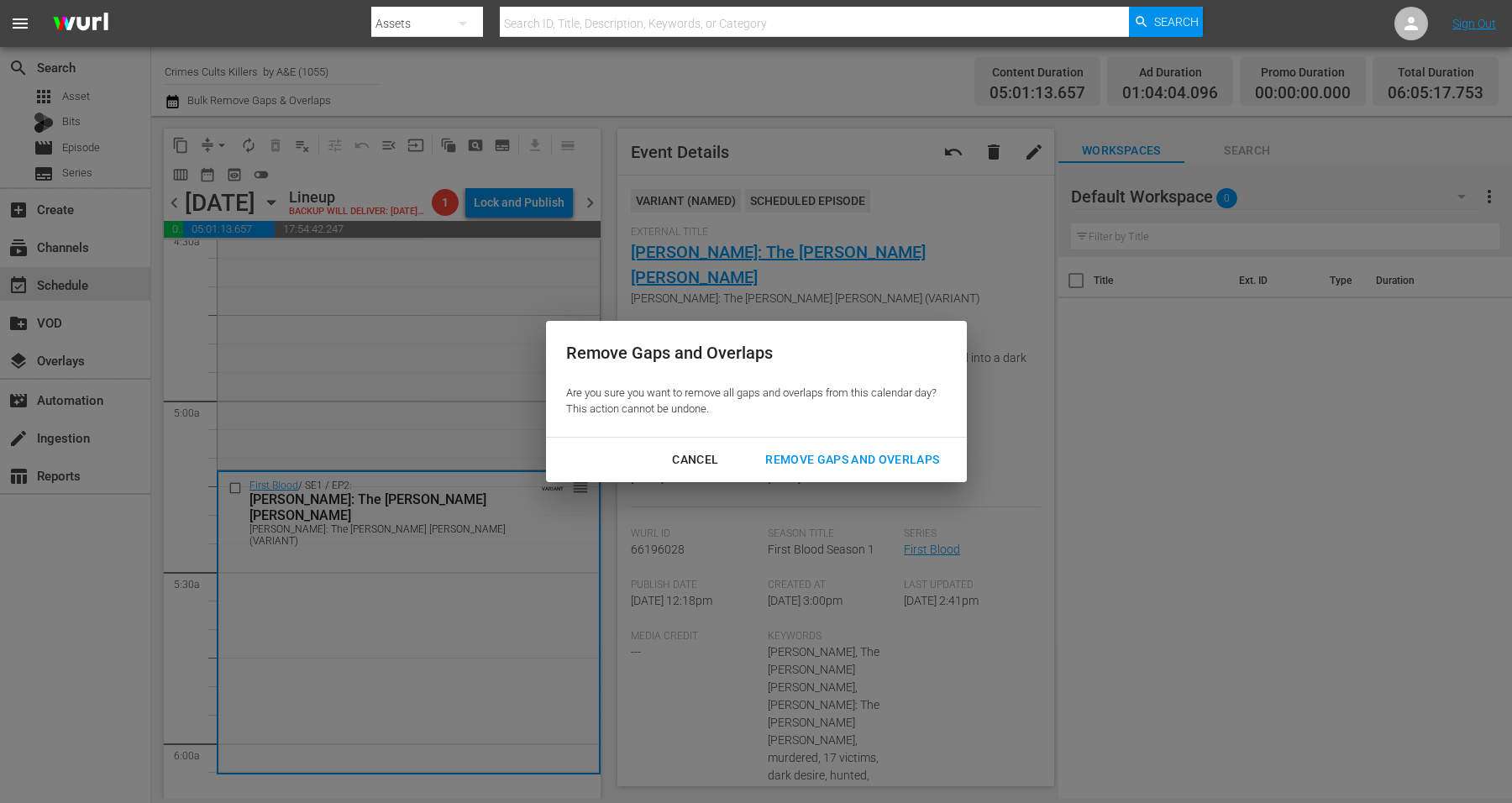
click at [865, 466] on div "Remove Gaps and Overlaps" at bounding box center [853, 459] width 201 height 21
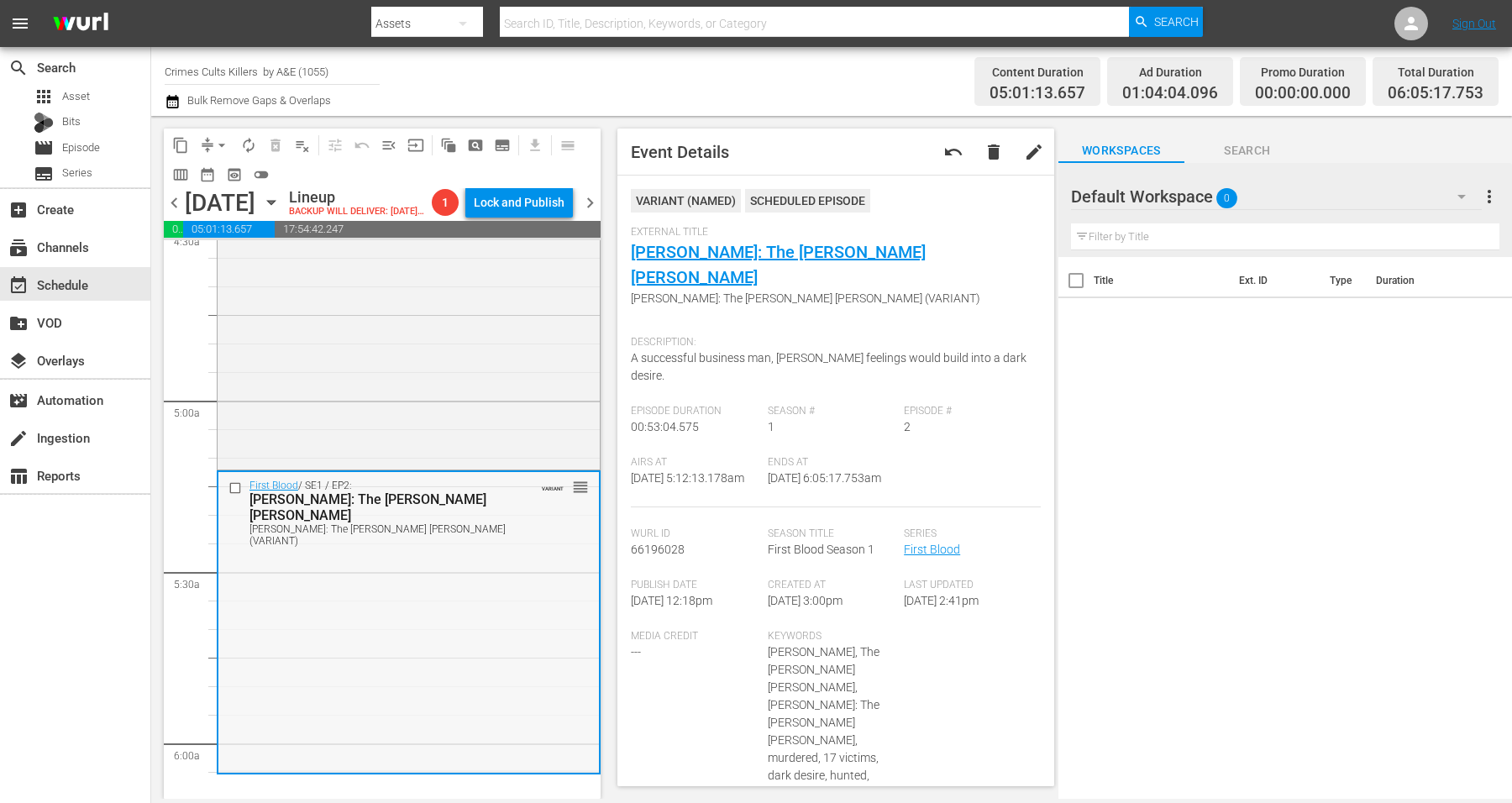
click at [447, 605] on div "First Blood / SE1 / EP2: [PERSON_NAME]: The [PERSON_NAME] [PERSON_NAME] [PERSON…" at bounding box center [409, 621] width 381 height 298
click at [219, 138] on span "arrow_drop_down" at bounding box center [222, 145] width 17 height 17
click at [216, 171] on li "Align to Midnight" at bounding box center [222, 178] width 138 height 28
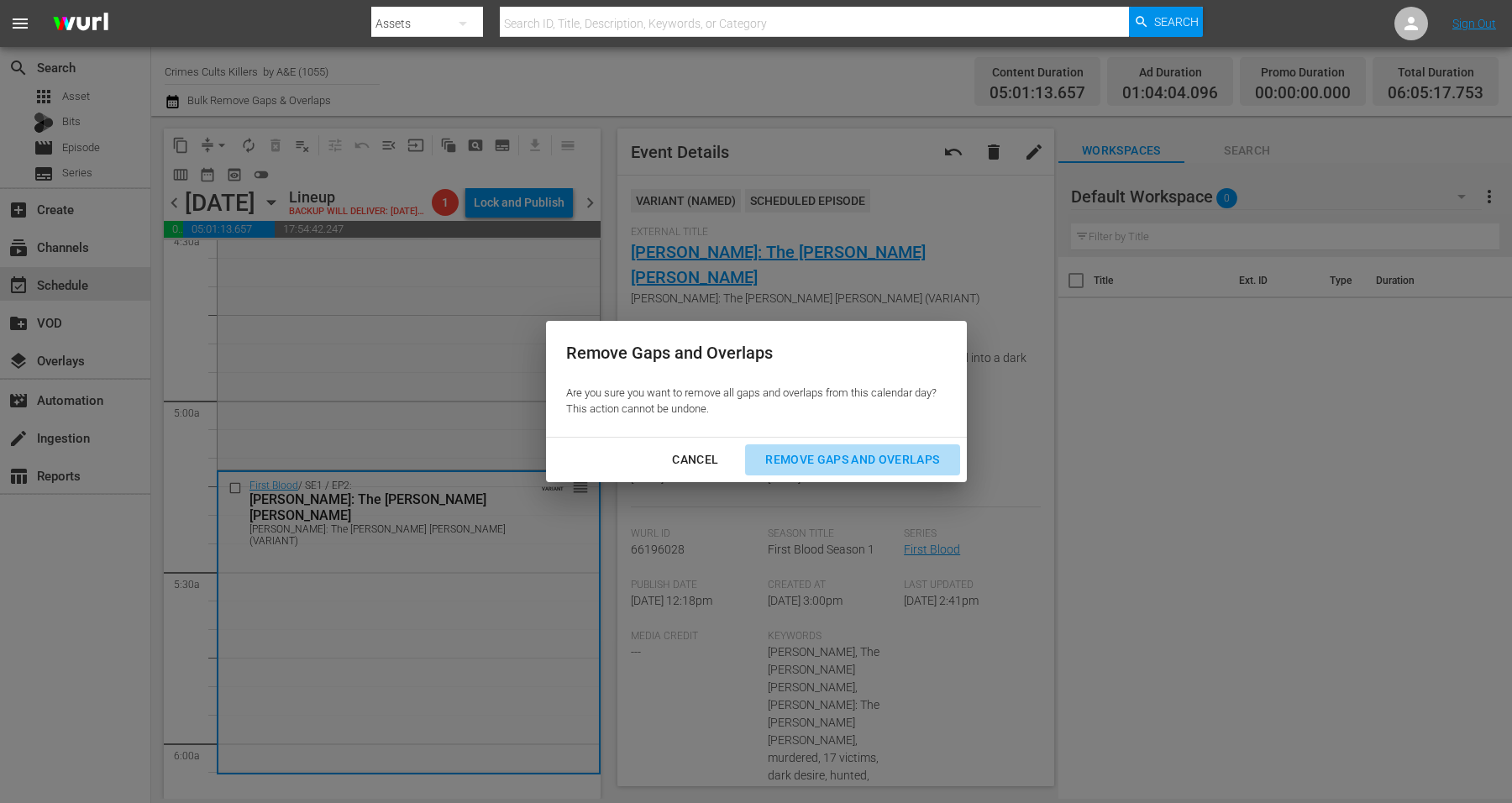
click at [850, 448] on button "Remove Gaps and Overlaps" at bounding box center [853, 459] width 214 height 31
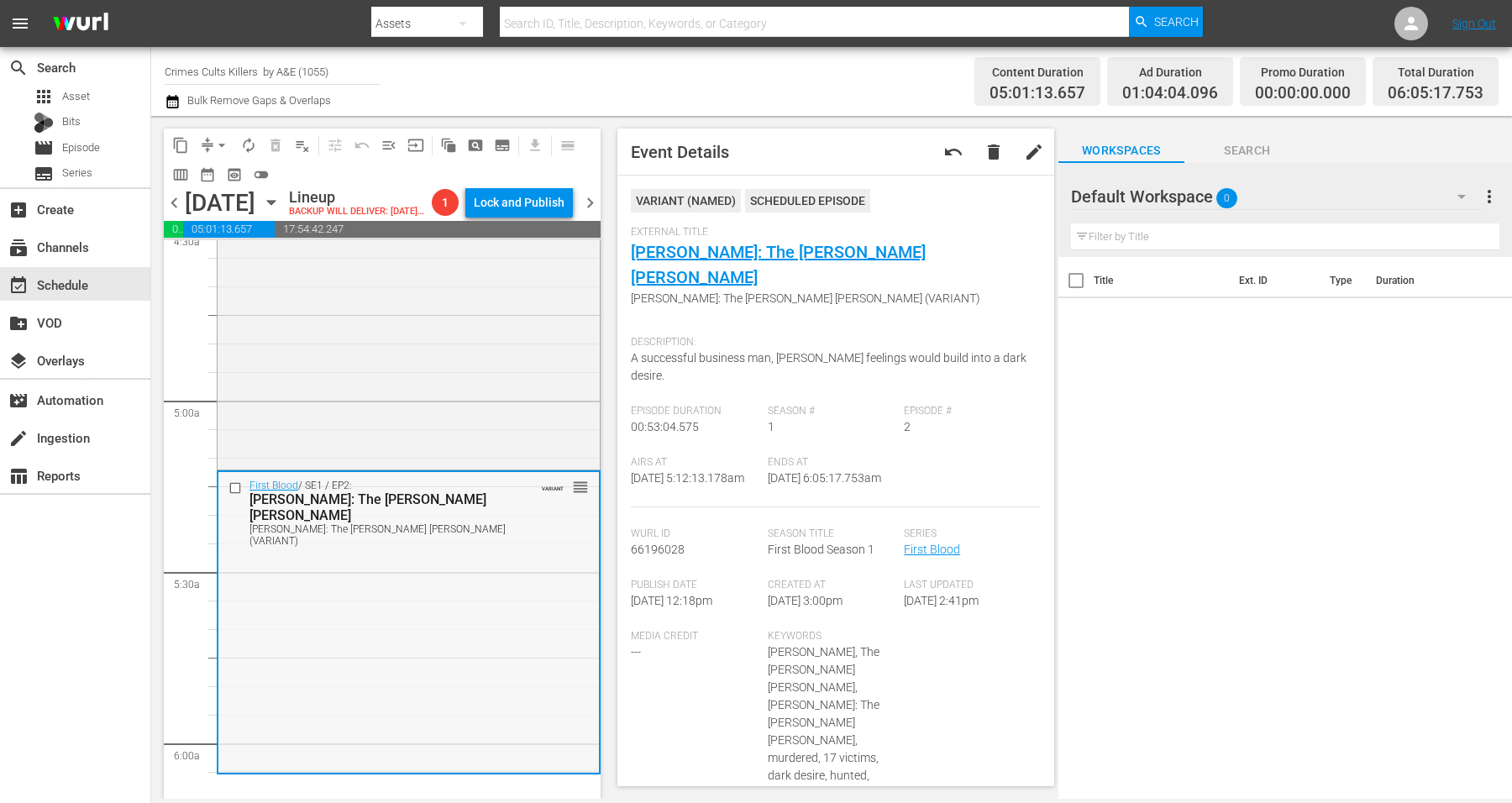
click at [425, 662] on div "First Blood / SE1 / EP2: [PERSON_NAME]: The [PERSON_NAME] [PERSON_NAME] [PERSON…" at bounding box center [409, 621] width 381 height 298
click at [212, 143] on button "arrow_drop_down" at bounding box center [222, 145] width 27 height 27
click at [213, 169] on li "Align to Midnight" at bounding box center [222, 178] width 138 height 28
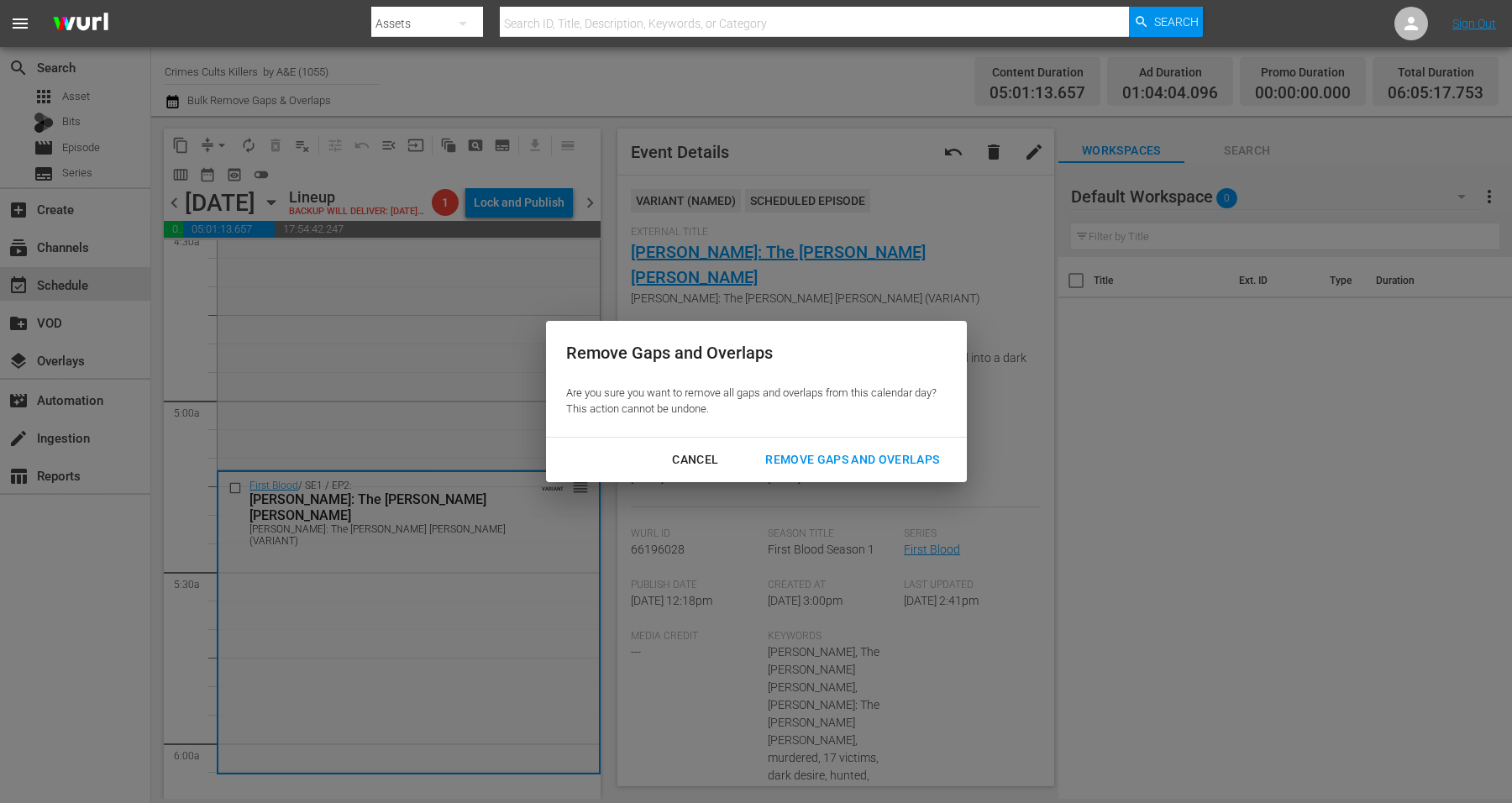
click at [875, 447] on button "Remove Gaps and Overlaps" at bounding box center [853, 459] width 214 height 31
